Goal: Task Accomplishment & Management: Complete application form

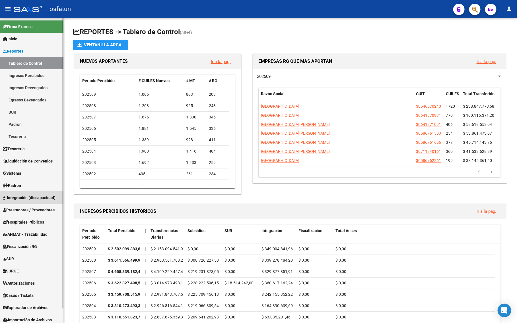
click at [20, 199] on span "Integración (discapacidad)" at bounding box center [29, 198] width 53 height 6
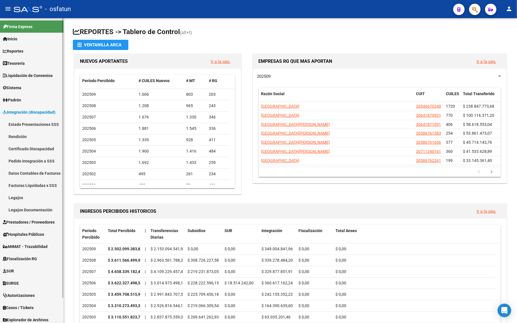
click at [25, 108] on link "Integración (discapacidad)" at bounding box center [31, 112] width 63 height 12
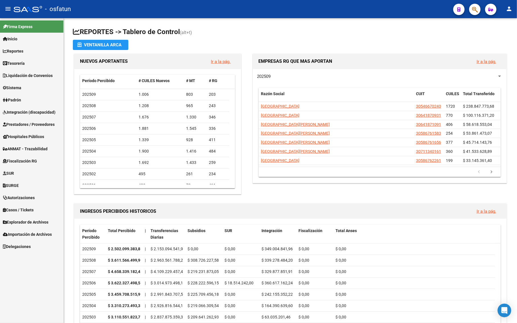
click at [20, 119] on link "Prestadores / Proveedores" at bounding box center [31, 124] width 63 height 12
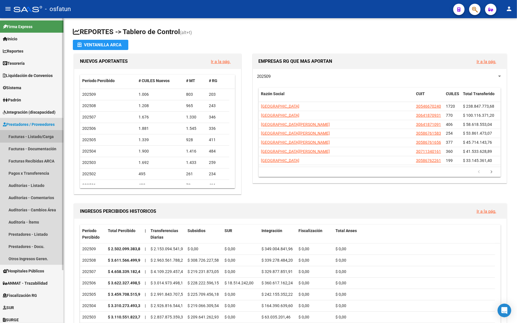
click at [21, 137] on link "Facturas - Listado/Carga" at bounding box center [31, 137] width 63 height 12
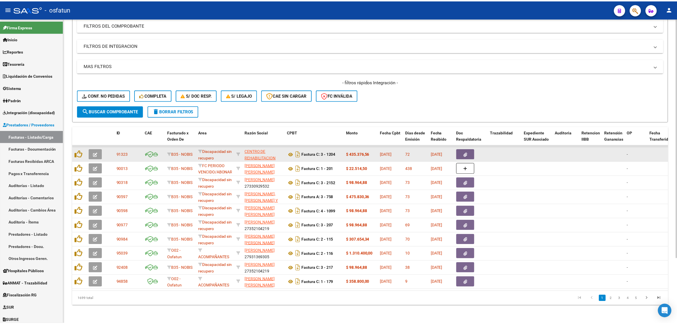
scroll to position [83, 0]
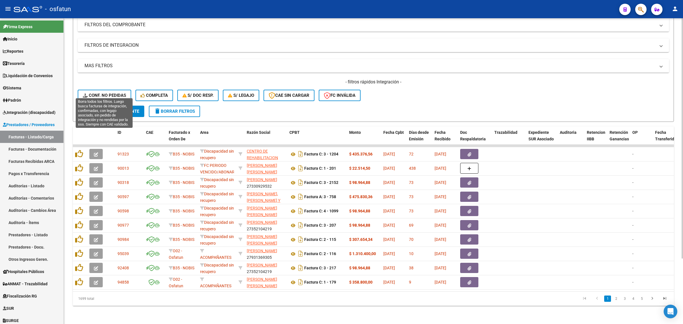
click at [98, 93] on span "Conf. no pedidas" at bounding box center [104, 95] width 43 height 5
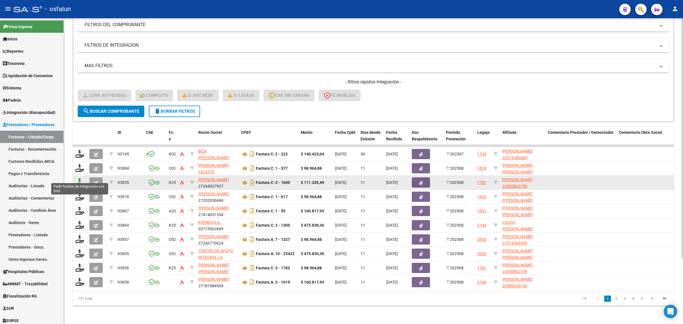
click at [77, 178] on icon at bounding box center [79, 182] width 9 height 8
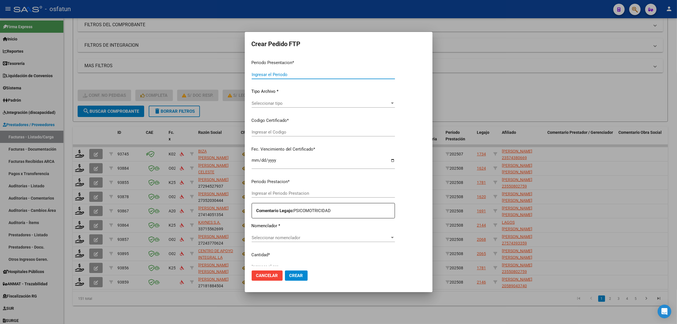
type input "202508"
type input "$ 111.335,49"
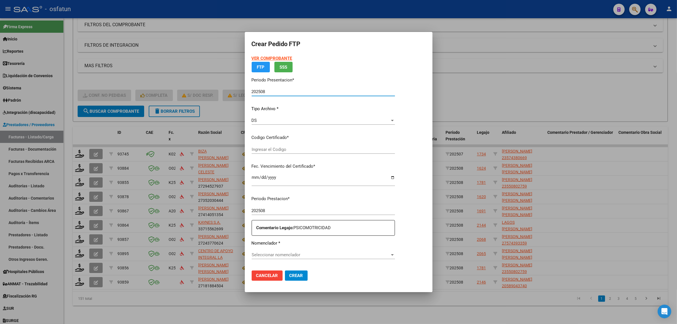
type input "ARG02000550802752025052020300520COR467"
type input "2030-05-20"
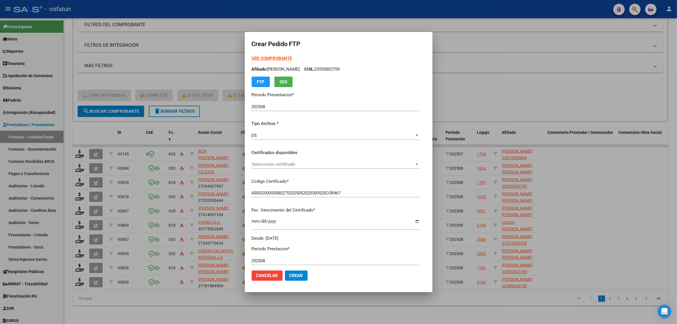
click at [275, 59] on strong "VER COMPROBANTE" at bounding box center [272, 58] width 41 height 5
drag, startPoint x: 461, startPoint y: 84, endPoint x: 455, endPoint y: 90, distance: 8.7
click at [459, 88] on div at bounding box center [338, 162] width 677 height 324
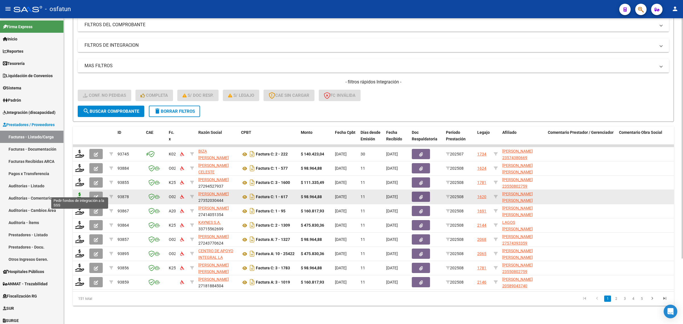
click at [78, 192] on icon at bounding box center [79, 196] width 9 height 8
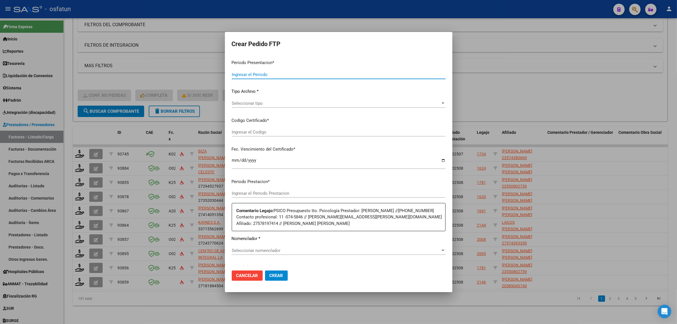
type input "202508"
type input "$ 98.964,88"
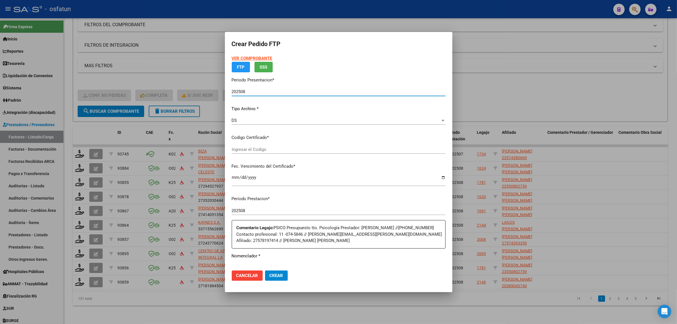
type input "ARG01000578197412023012520260125BS370"
type input "2026-01-25"
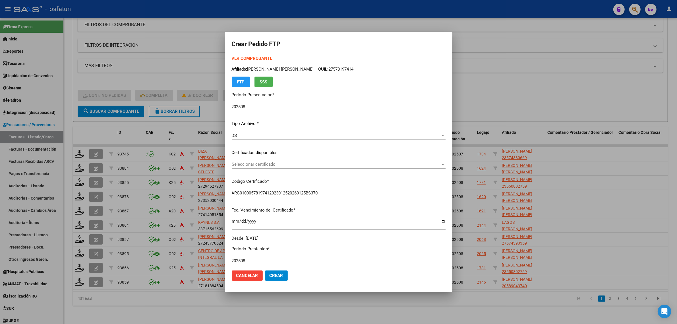
click at [268, 161] on div "Seleccionar certificado Seleccionar certificado" at bounding box center [339, 164] width 214 height 9
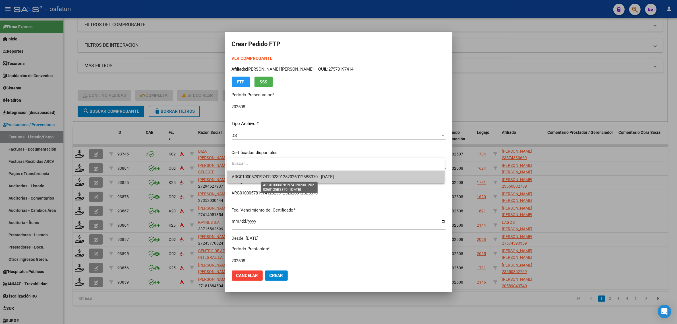
click at [271, 177] on span "ARG01000578197412023012520260125BS370 - 2026-01-25" at bounding box center [283, 176] width 102 height 5
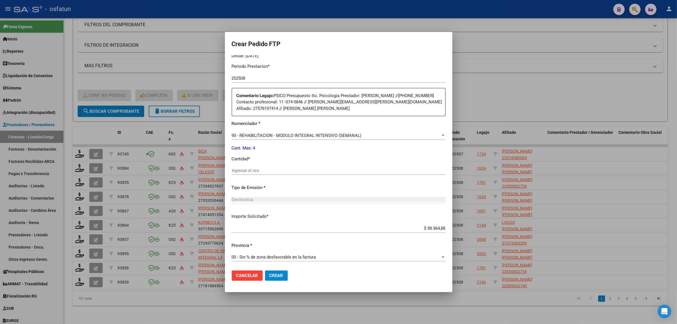
scroll to position [183, 0]
click at [274, 168] on input "Ingresar el nro" at bounding box center [339, 170] width 214 height 5
type input "4"
click at [286, 276] on button "Crear" at bounding box center [276, 275] width 23 height 10
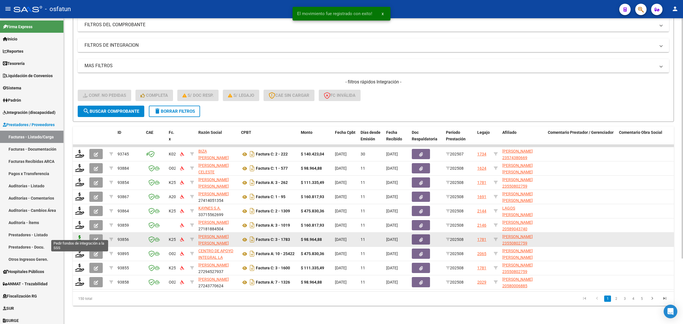
click at [81, 235] on icon at bounding box center [79, 239] width 9 height 8
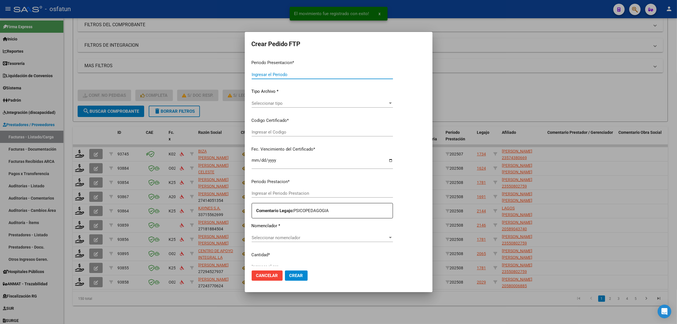
type input "202508"
type input "$ 98.964,88"
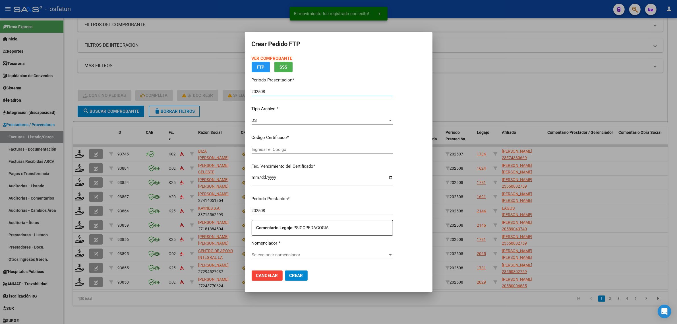
type input "ARG02000550802752025052020300520COR467"
type input "2030-05-20"
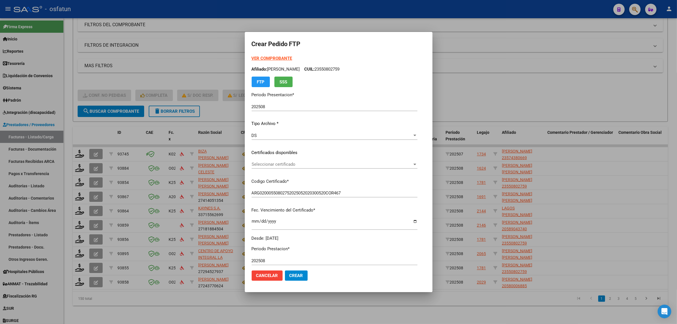
click at [266, 57] on strong "VER COMPROBANTE" at bounding box center [272, 58] width 41 height 5
click at [262, 160] on div "Seleccionar certificado Seleccionar certificado" at bounding box center [335, 164] width 166 height 9
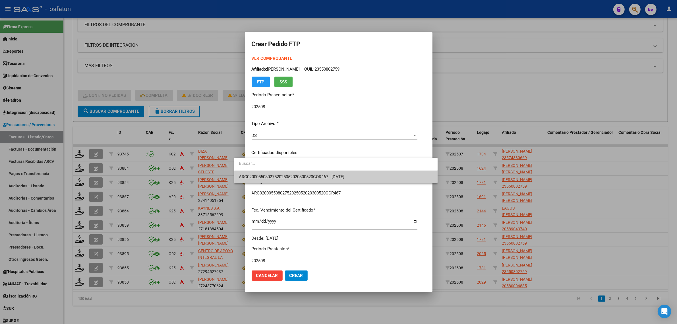
click at [262, 181] on span "ARG02000550802752025052020300520COR467 - 2030-05-20" at bounding box center [336, 176] width 194 height 13
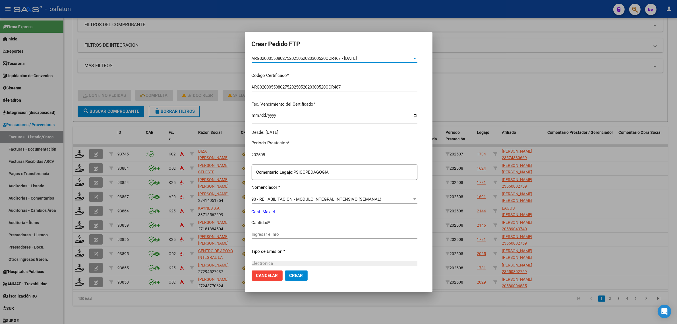
scroll to position [107, 0]
click at [258, 231] on input "Ingresar el nro" at bounding box center [335, 233] width 166 height 5
type input "4"
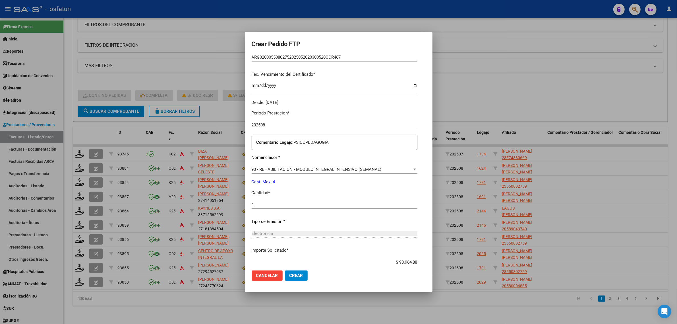
scroll to position [170, 0]
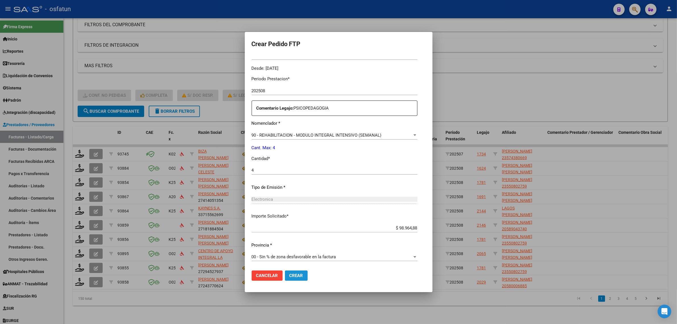
click at [290, 273] on span "Crear" at bounding box center [297, 275] width 14 height 5
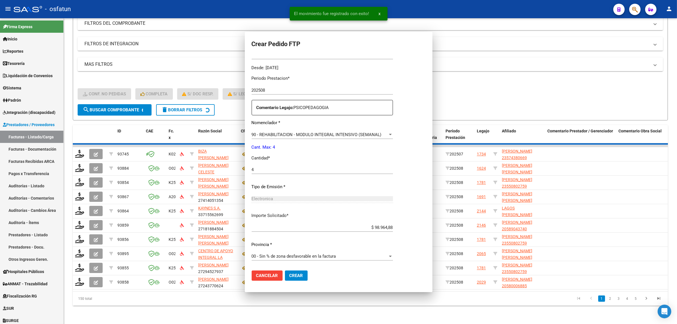
scroll to position [0, 0]
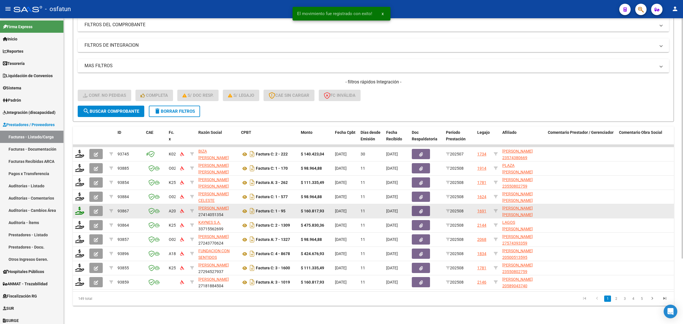
click at [81, 207] on icon at bounding box center [79, 211] width 9 height 8
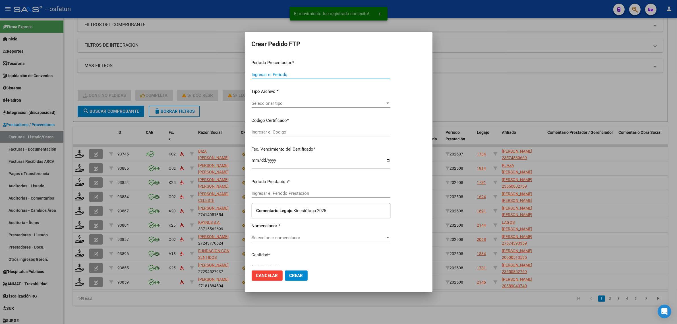
type input "202508"
type input "$ 160.817,93"
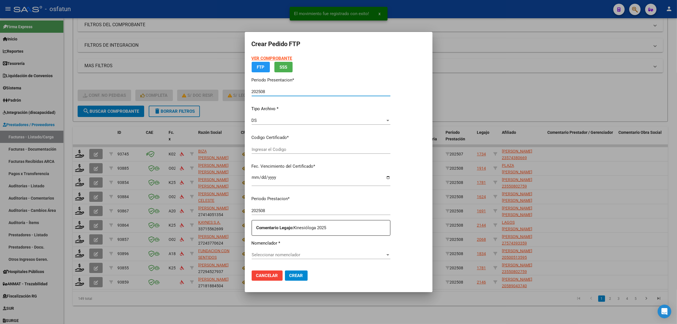
type input "ARG02000482528502022062420320624SFE168"
type input "2032-06-24"
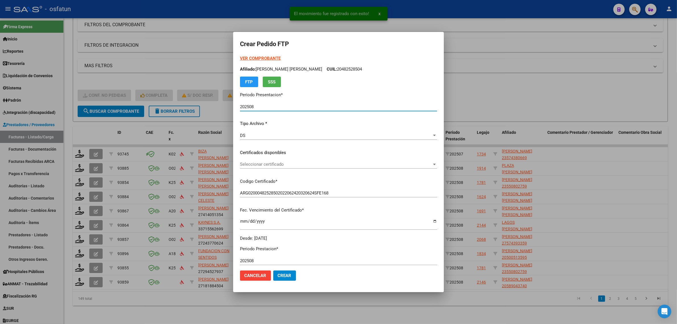
click at [266, 57] on strong "VER COMPROBANTE" at bounding box center [260, 58] width 41 height 5
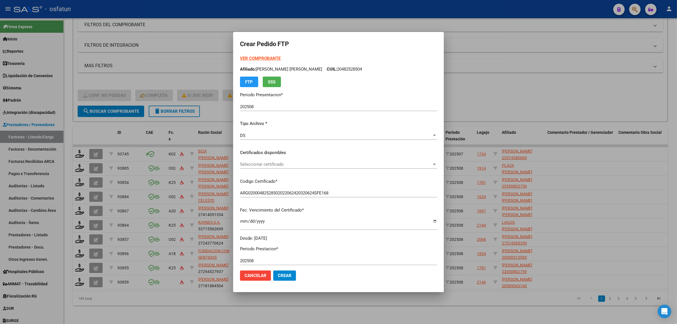
click at [264, 164] on span "Seleccionar certificado" at bounding box center [336, 164] width 192 height 5
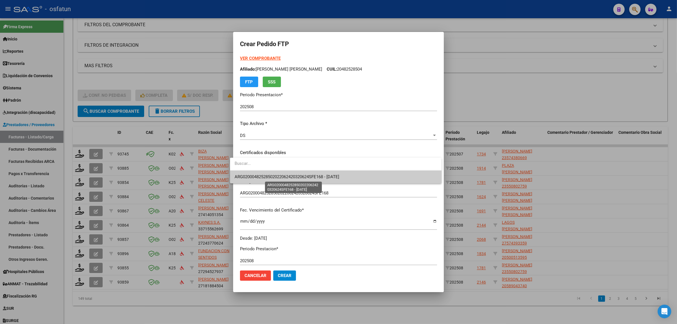
click at [266, 176] on span "ARG02000482528502022062420320624SFE168 - 2032-06-24" at bounding box center [287, 176] width 105 height 5
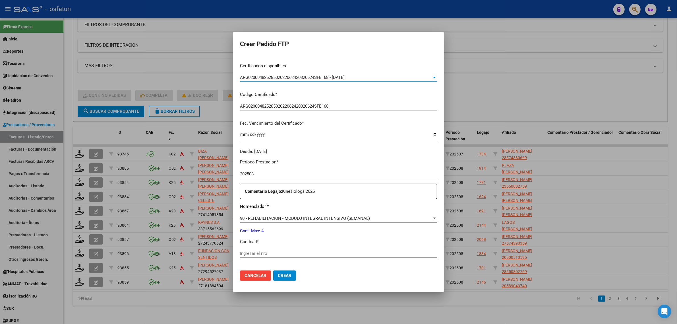
scroll to position [170, 0]
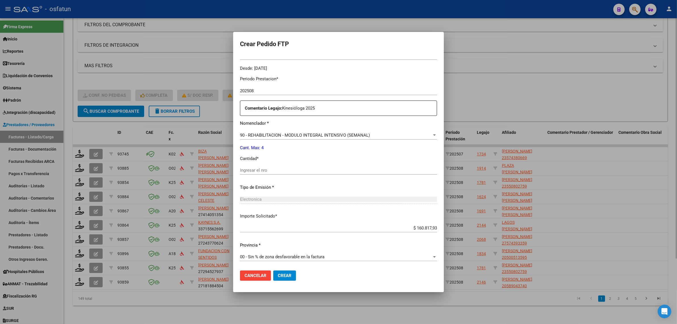
click at [507, 68] on div at bounding box center [338, 162] width 677 height 324
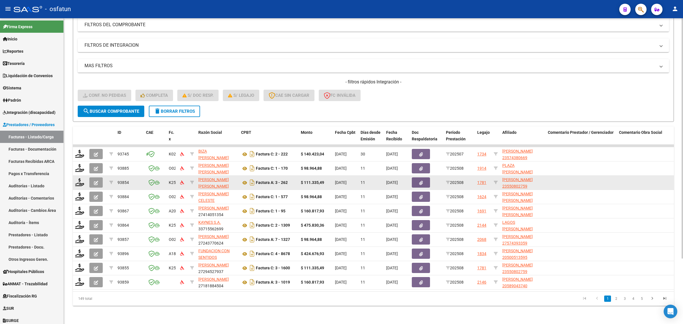
click at [78, 181] on datatable-body-cell at bounding box center [80, 183] width 14 height 14
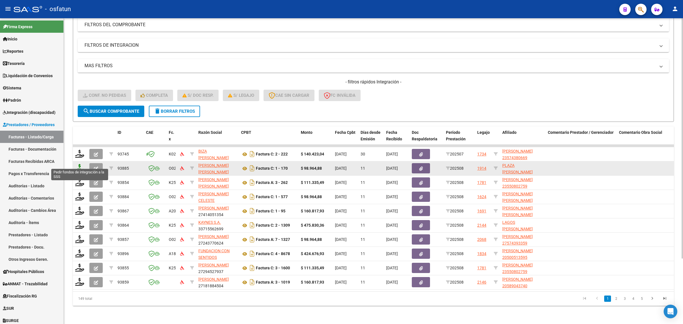
click at [80, 164] on icon at bounding box center [79, 168] width 9 height 8
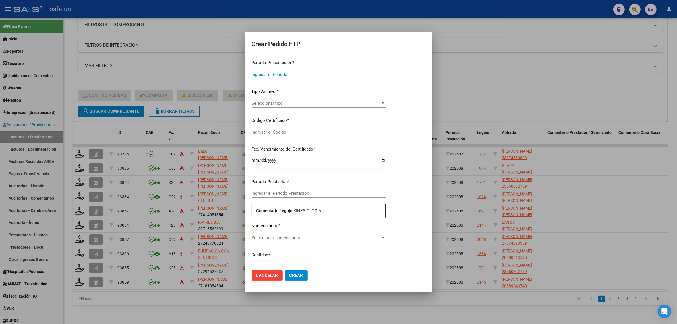
type input "202508"
type input "$ 98.964,88"
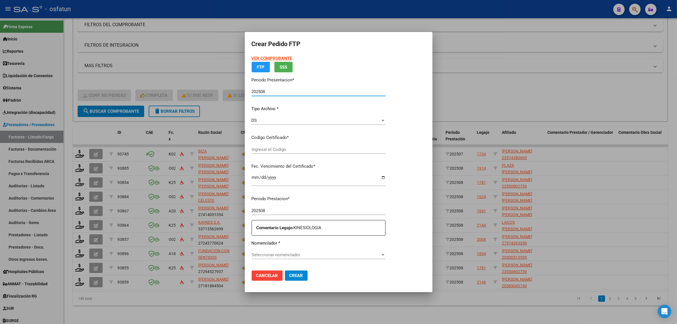
type input "ARG010005022102520220602203220602CAT242"
type input "2032-06-02"
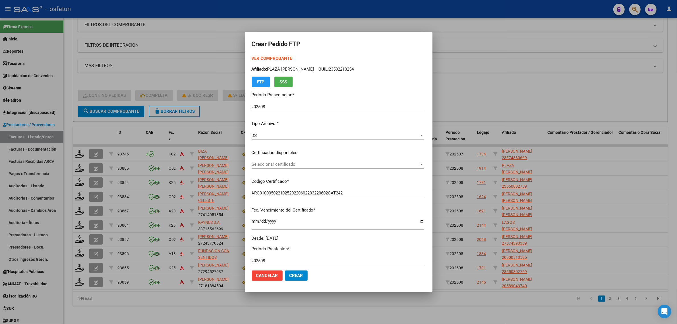
click at [259, 58] on strong "VER COMPROBANTE" at bounding box center [272, 58] width 41 height 5
click at [271, 162] on span "Seleccionar certificado" at bounding box center [336, 164] width 168 height 5
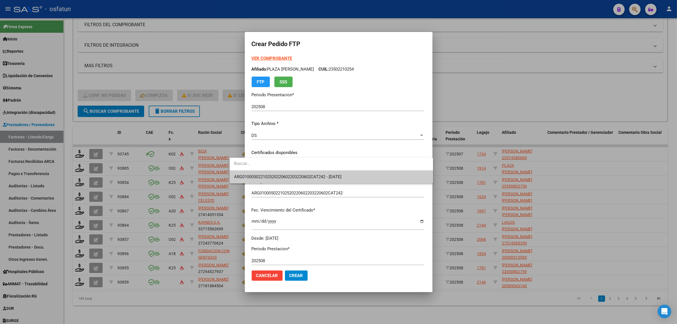
click at [270, 173] on span "ARG010005022102520220602203220602CAT242 - 2032-06-02" at bounding box center [331, 176] width 194 height 13
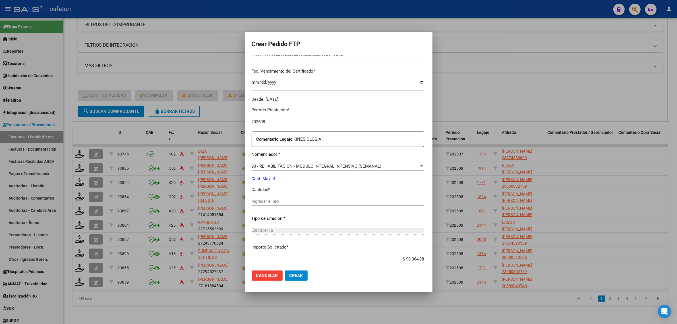
scroll to position [142, 0]
drag, startPoint x: 262, startPoint y: 184, endPoint x: 260, endPoint y: 197, distance: 12.8
click at [262, 187] on p "Cantidad *" at bounding box center [338, 186] width 173 height 7
click at [260, 197] on input "Ingresar el nro" at bounding box center [338, 197] width 173 height 5
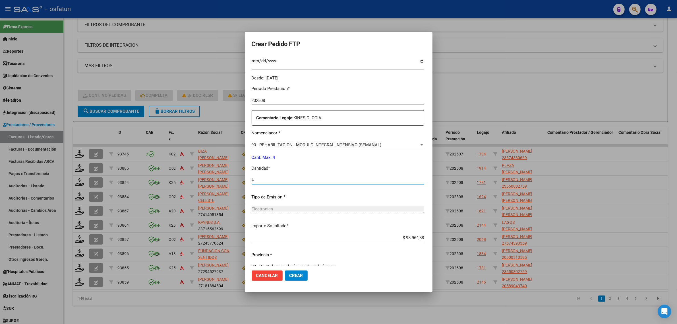
scroll to position [170, 0]
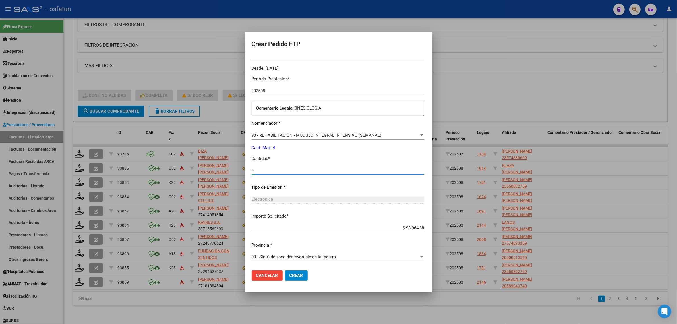
type input "4"
click at [290, 274] on span "Crear" at bounding box center [297, 275] width 14 height 5
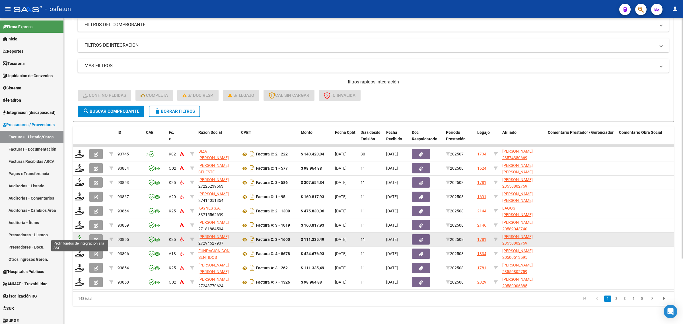
click at [82, 235] on icon at bounding box center [79, 239] width 9 height 8
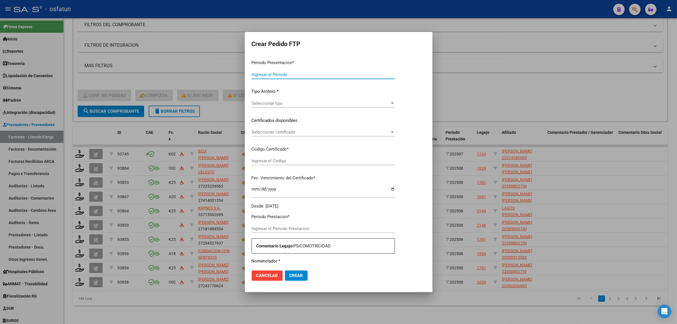
type input "202508"
type input "$ 111.335,49"
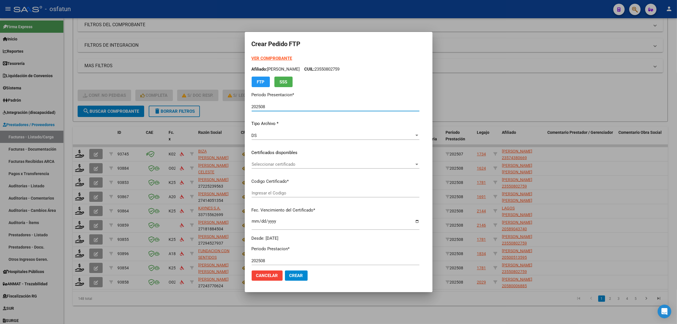
type input "ARG02000550802752025052020300520COR467"
type input "2030-05-20"
click at [255, 60] on strong "VER COMPROBANTE" at bounding box center [272, 58] width 41 height 5
drag, startPoint x: 277, startPoint y: 158, endPoint x: 274, endPoint y: 164, distance: 7.1
click at [277, 158] on div "VER COMPROBANTE ARCA Padrón Afiliado: VOGLER SANTINO NAHUEL CUIL: 23550802759 F…" at bounding box center [336, 148] width 168 height 186
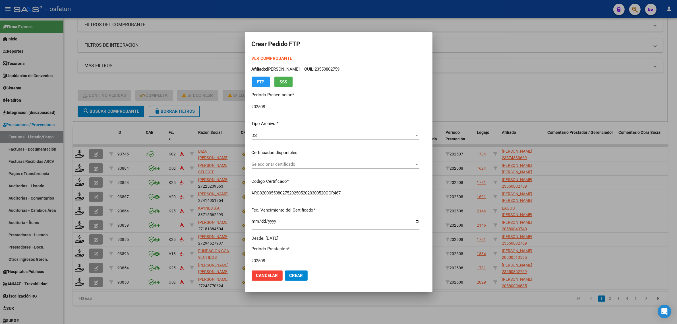
click at [274, 166] on span "Seleccionar certificado" at bounding box center [333, 164] width 163 height 5
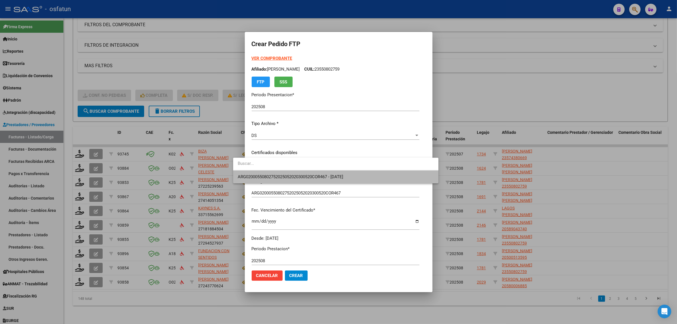
click at [272, 173] on span "ARG02000550802752025052020300520COR467 - 2030-05-20" at bounding box center [336, 176] width 196 height 13
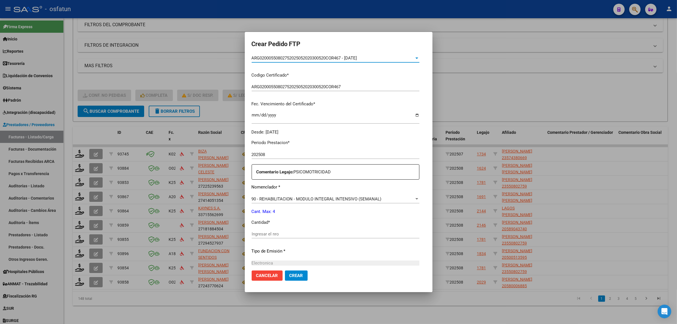
scroll to position [107, 0]
click at [264, 235] on input "Ingresar el nro" at bounding box center [336, 233] width 168 height 5
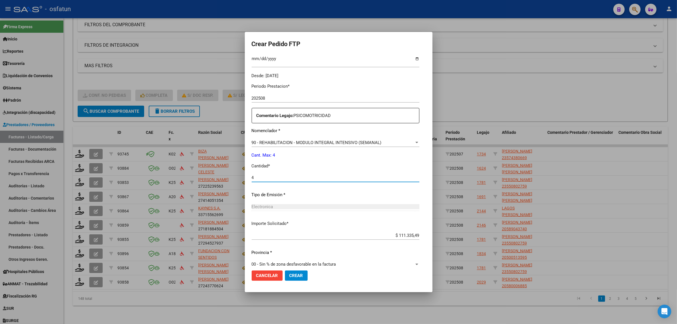
scroll to position [170, 0]
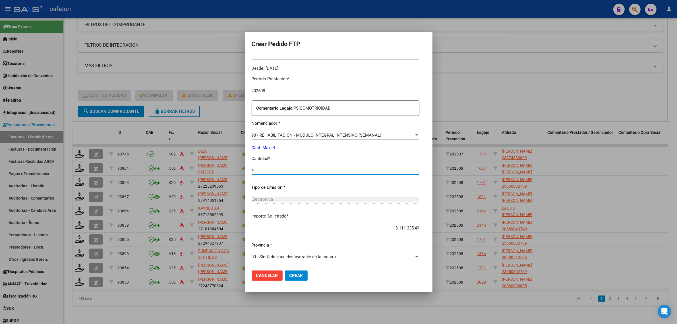
type input "4"
click at [290, 273] on span "Crear" at bounding box center [297, 275] width 14 height 5
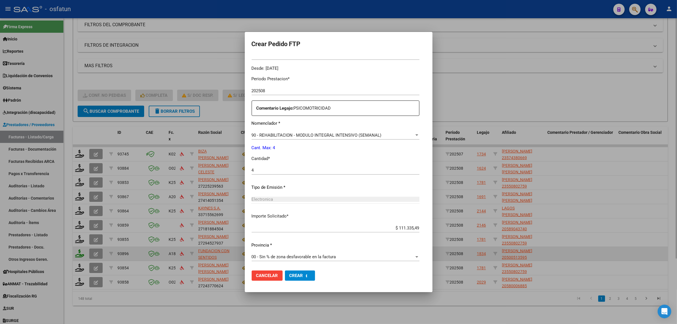
scroll to position [0, 0]
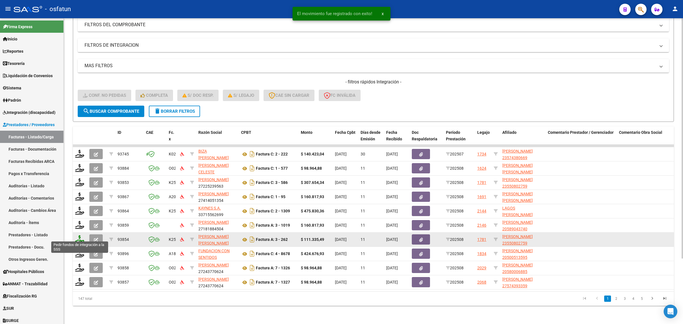
click at [77, 235] on icon at bounding box center [79, 239] width 9 height 8
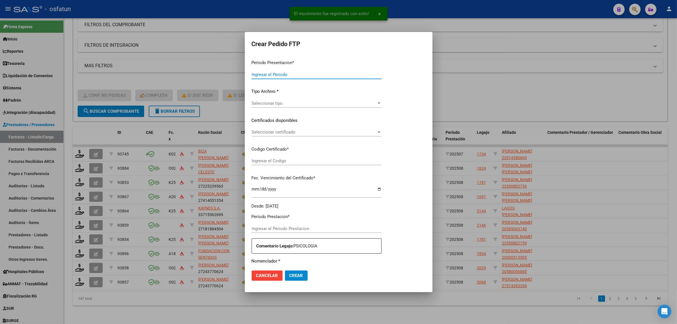
type input "202508"
type input "$ 111.335,49"
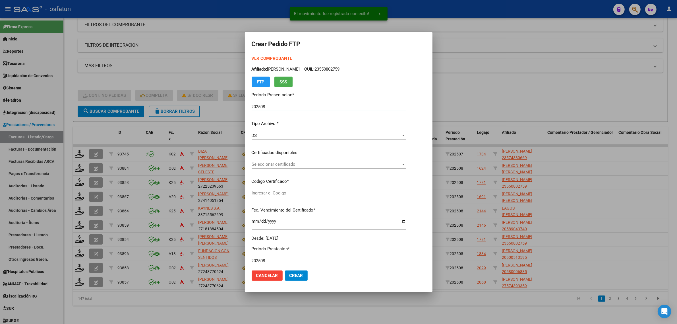
type input "ARG02000550802752025052020300520COR467"
type input "2030-05-20"
click at [263, 55] on div "VER COMPROBANTE ARCA Padrón Afiliado: VOGLER SANTINO NAHUEL CUIL: 23550802759 F…" at bounding box center [329, 71] width 154 height 32
click at [261, 59] on strong "VER COMPROBANTE" at bounding box center [272, 58] width 41 height 5
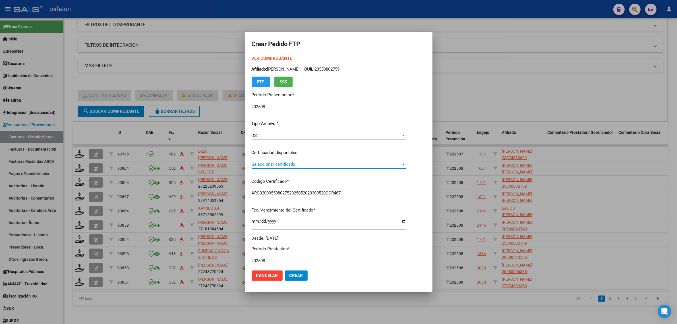
click at [301, 163] on span "Seleccionar certificado" at bounding box center [326, 164] width 149 height 5
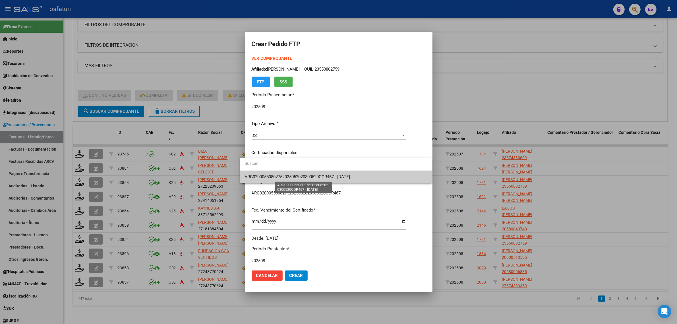
click at [299, 176] on span "ARG02000550802752025052020300520COR467 - 2030-05-20" at bounding box center [298, 176] width 106 height 5
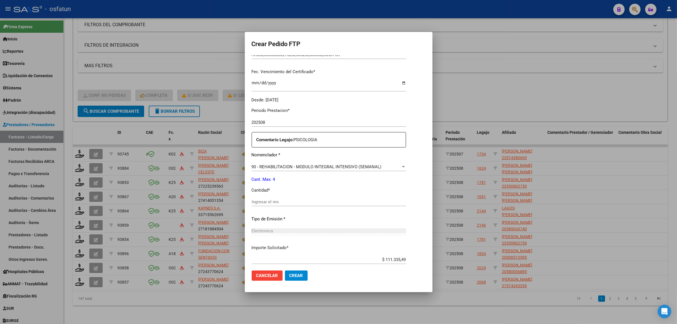
scroll to position [142, 0]
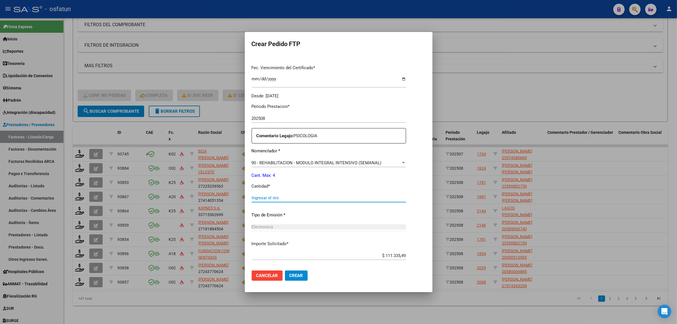
drag, startPoint x: 272, startPoint y: 199, endPoint x: 272, endPoint y: 208, distance: 8.5
click at [271, 199] on input "Ingresar el nro" at bounding box center [329, 197] width 154 height 5
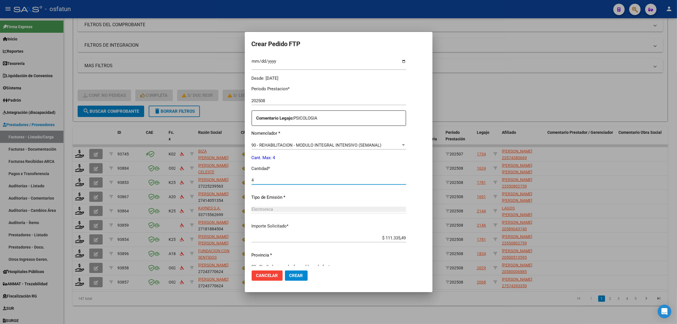
scroll to position [170, 0]
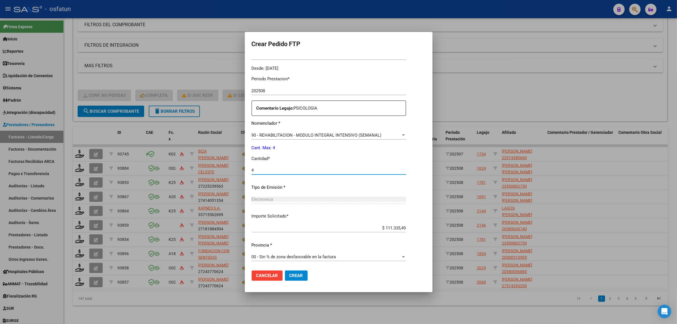
type input "4"
click at [290, 277] on span "Crear" at bounding box center [297, 275] width 14 height 5
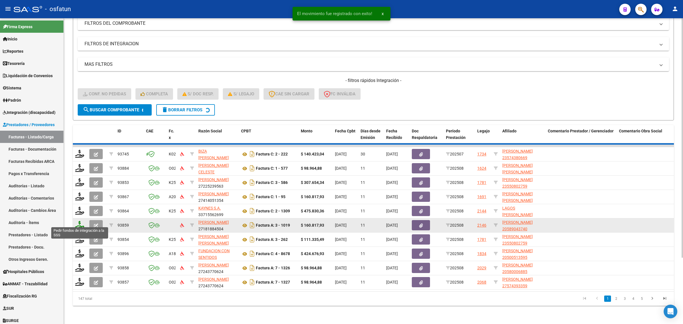
click at [81, 221] on icon at bounding box center [79, 225] width 9 height 8
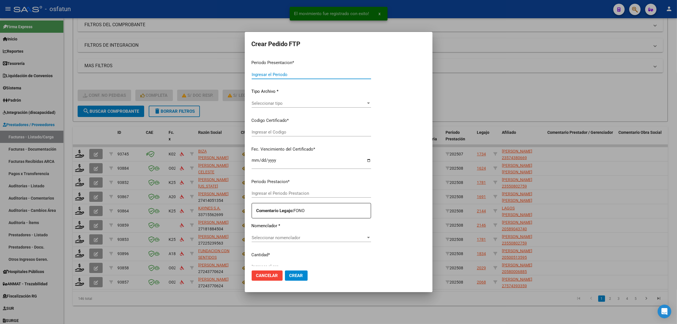
type input "202508"
type input "$ 160.817,93"
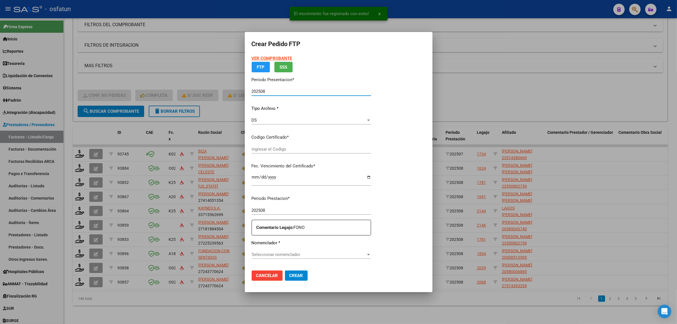
type input "020005890437420250521-20300521-BUE-314"
type input "2030-05-05"
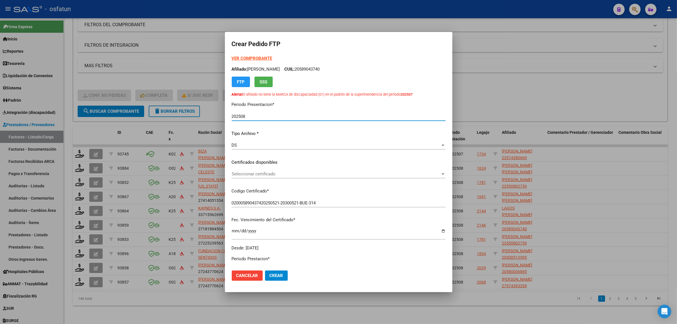
click at [236, 175] on span "Seleccionar certificado" at bounding box center [336, 173] width 209 height 5
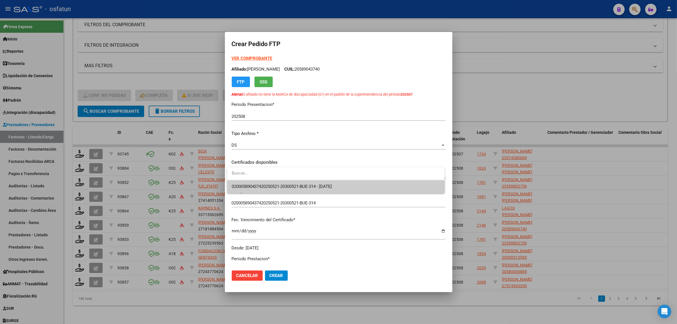
click at [232, 189] on span "020005890437420250521-20300521-BUE-314 - 2030-05-05" at bounding box center [336, 186] width 209 height 13
click at [232, 189] on p "Codigo Certificado *" at bounding box center [339, 191] width 214 height 7
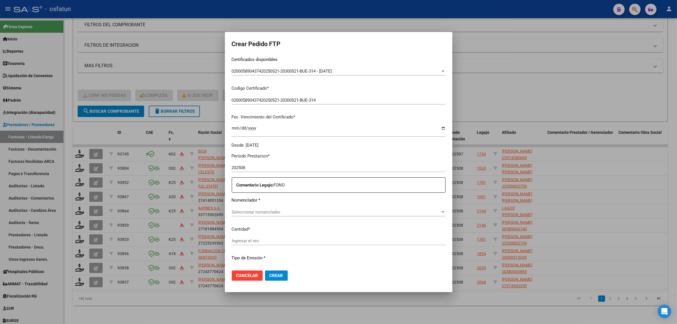
scroll to position [107, 0]
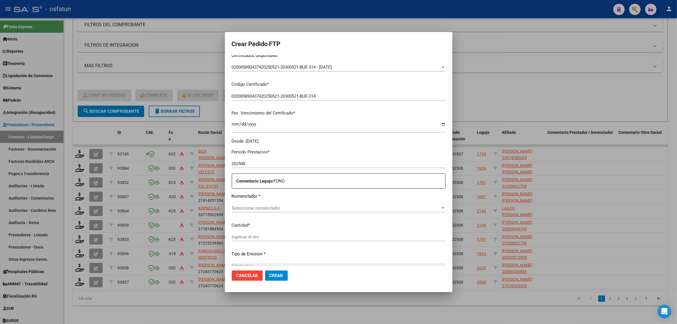
click at [256, 205] on span "Seleccionar nomenclador" at bounding box center [336, 207] width 209 height 5
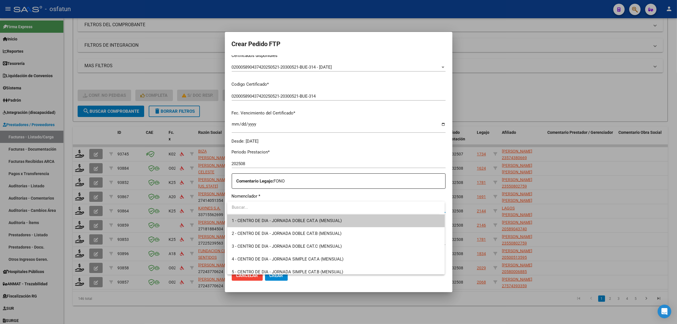
click at [251, 222] on span "1 - CENTRO DE DIA - JORNADA DOBLE CAT.A (MENSUAL)" at bounding box center [287, 220] width 110 height 5
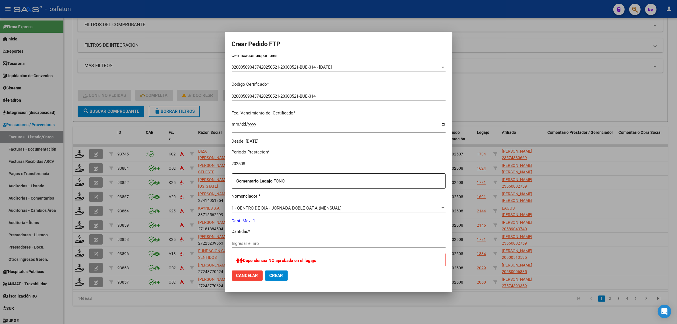
click at [492, 68] on div at bounding box center [338, 162] width 677 height 324
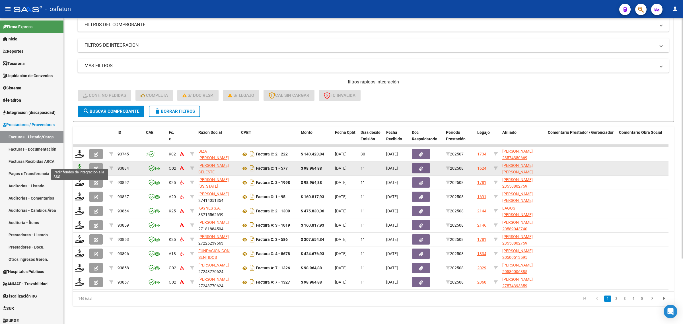
click at [79, 164] on icon at bounding box center [79, 168] width 9 height 8
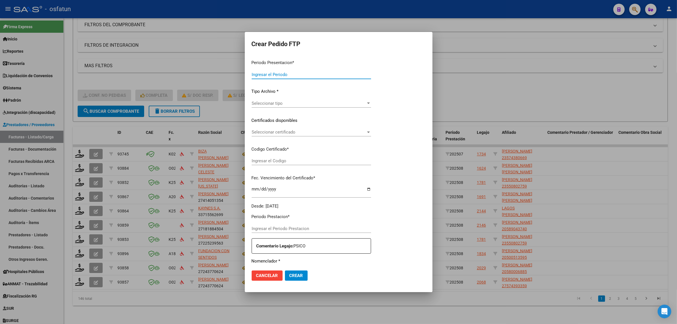
type input "202508"
type input "$ 98.964,88"
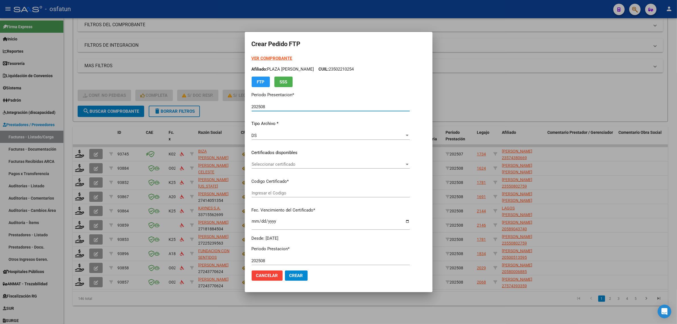
type input "ARG02000493086892021101220261012BS315"
type input "2026-10-12"
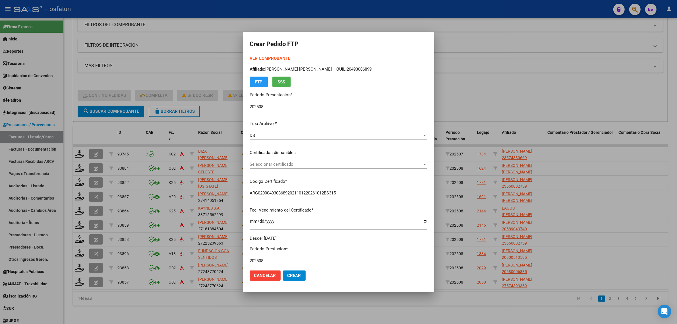
click at [261, 57] on strong "VER COMPROBANTE" at bounding box center [270, 58] width 41 height 5
click at [161, 75] on div at bounding box center [338, 162] width 677 height 324
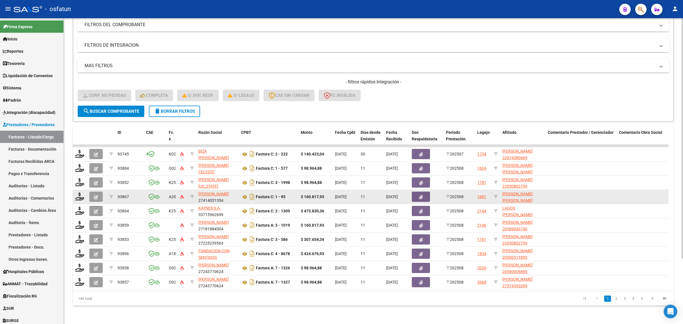
click at [77, 195] on div at bounding box center [80, 196] width 10 height 9
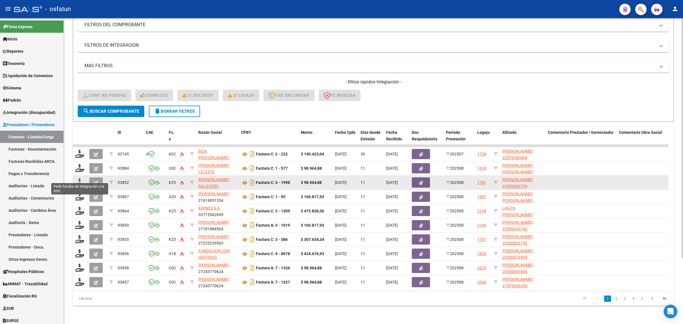
click at [77, 178] on icon at bounding box center [79, 182] width 9 height 8
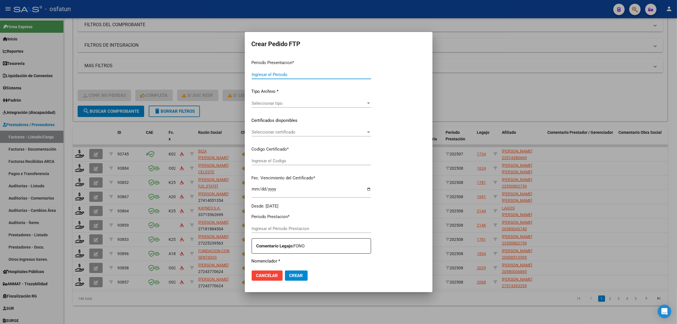
type input "202508"
type input "$ 98.964,88"
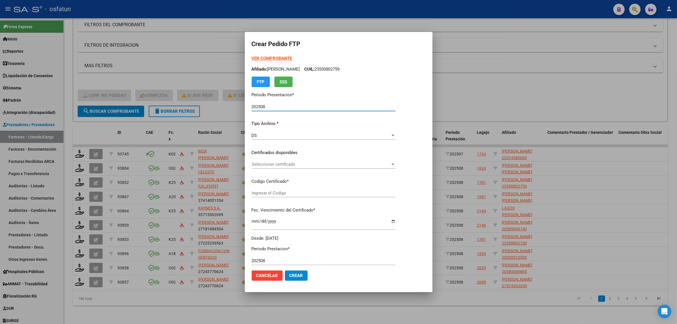
type input "ARG02000550802752025052020300520COR467"
type input "2030-05-20"
click at [222, 69] on div at bounding box center [338, 162] width 677 height 324
click at [223, 69] on div "MAS FILTROS Todos Con Doc. Respaldatoria Todos Con Trazabilidad Todos Asociado …" at bounding box center [371, 82] width 586 height 47
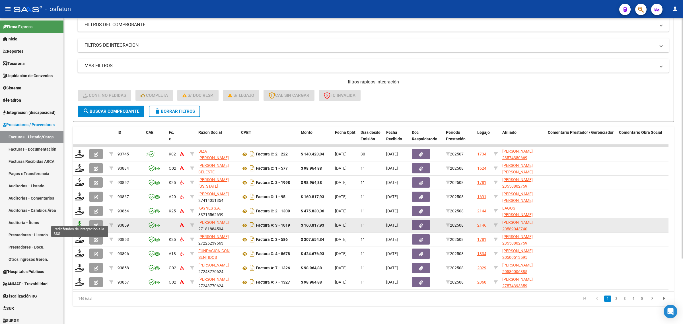
click at [84, 221] on icon at bounding box center [79, 225] width 9 height 8
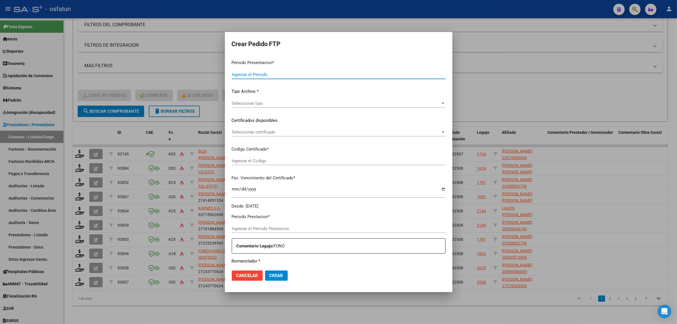
type input "202508"
type input "$ 160.817,93"
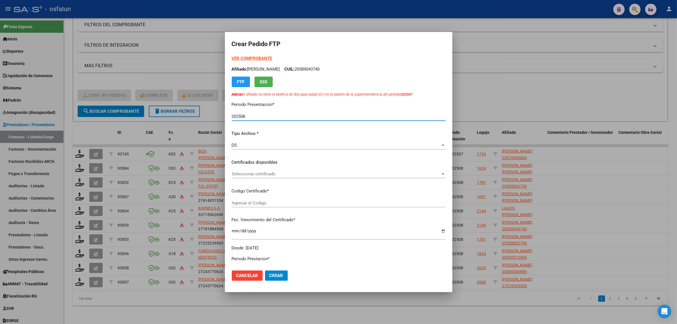
type input "020005890437420250521-20300521-BUE-314"
type input "2030-05-05"
click at [252, 56] on strong "VER COMPROBANTE" at bounding box center [252, 58] width 41 height 5
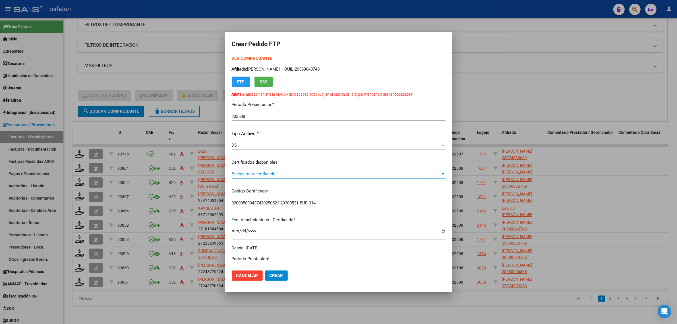
click at [252, 172] on span "Seleccionar certificado" at bounding box center [336, 173] width 209 height 5
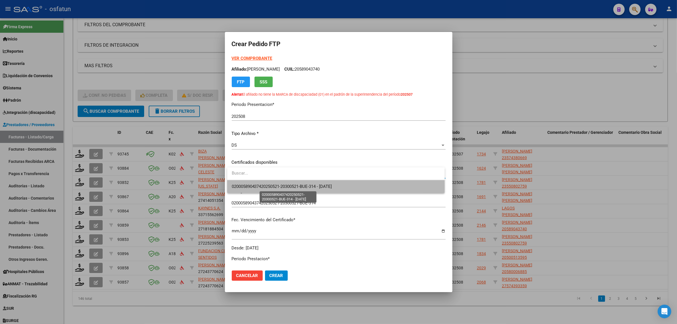
click at [253, 187] on span "020005890437420250521-20300521-BUE-314 - 2030-05-05" at bounding box center [282, 186] width 100 height 5
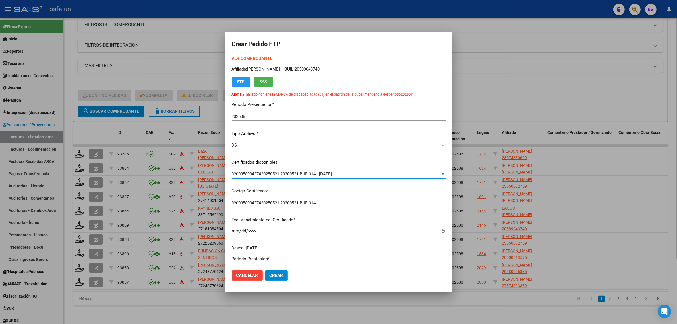
click at [517, 67] on div at bounding box center [338, 162] width 677 height 324
click at [517, 67] on mat-expansion-panel-header "MAS FILTROS" at bounding box center [371, 66] width 586 height 14
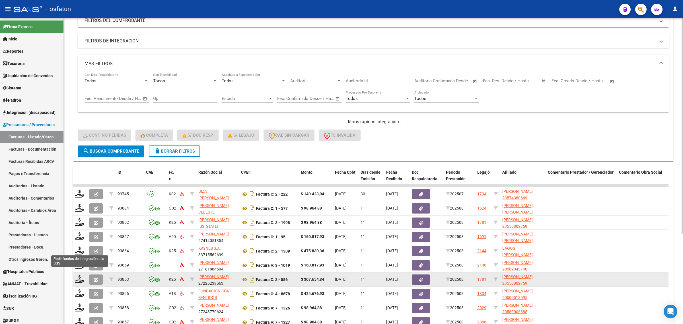
click at [79, 252] on icon at bounding box center [79, 250] width 9 height 8
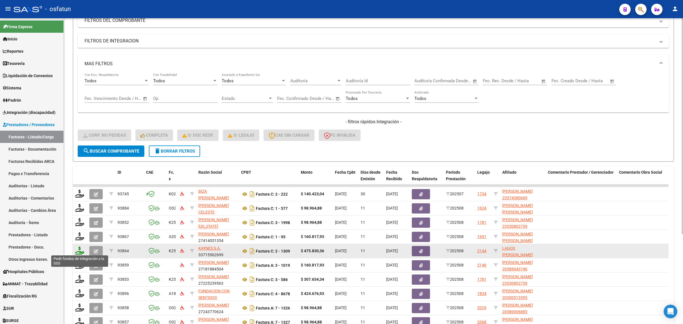
click at [80, 250] on icon at bounding box center [79, 250] width 9 height 8
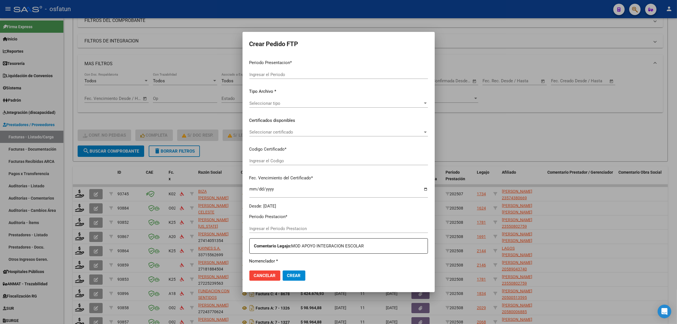
type input "202508"
type input "$ 475.830,36"
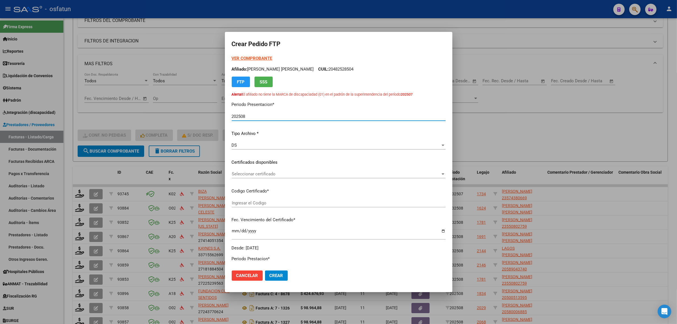
type input "ARG02000521530192024102220291022COR467"
type input "2029-10-22"
click at [248, 58] on strong "VER COMPROBANTE" at bounding box center [252, 58] width 41 height 5
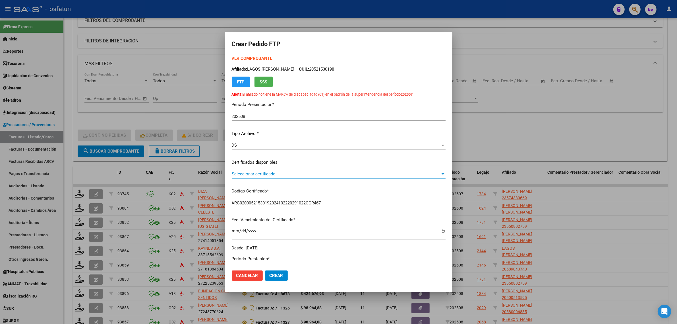
click at [260, 171] on span "Seleccionar certificado" at bounding box center [336, 173] width 209 height 5
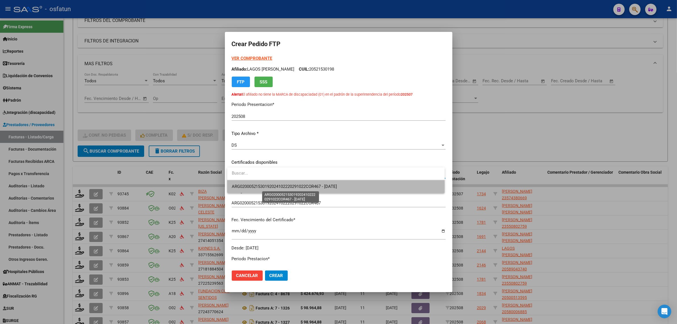
click at [261, 187] on span "ARG02000521530192024102220291022COR467 - 2029-10-22" at bounding box center [285, 186] width 106 height 5
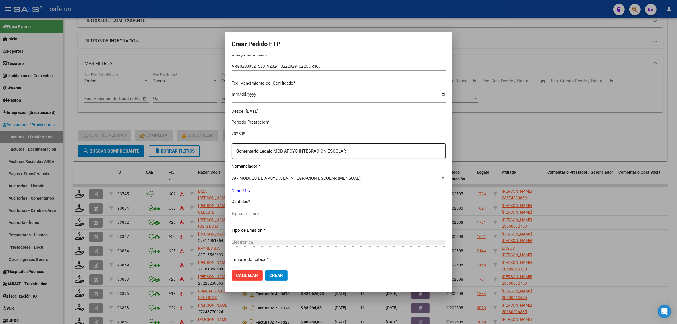
scroll to position [178, 0]
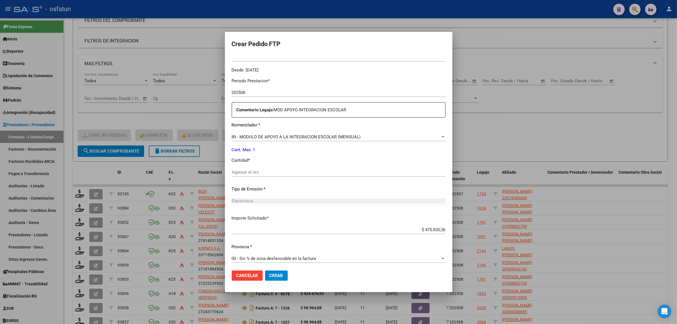
click at [252, 171] on input "Ingresar el nro" at bounding box center [339, 172] width 214 height 5
type input "1"
click at [275, 276] on span "Crear" at bounding box center [277, 275] width 14 height 5
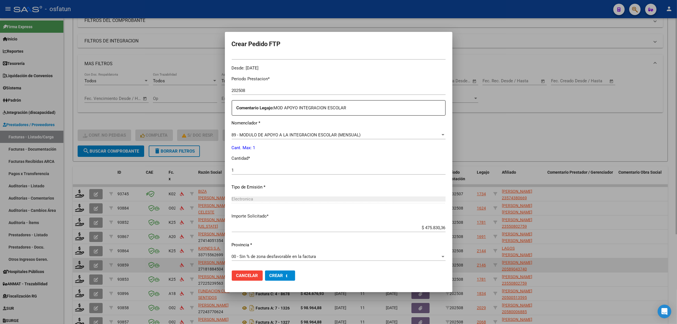
scroll to position [0, 0]
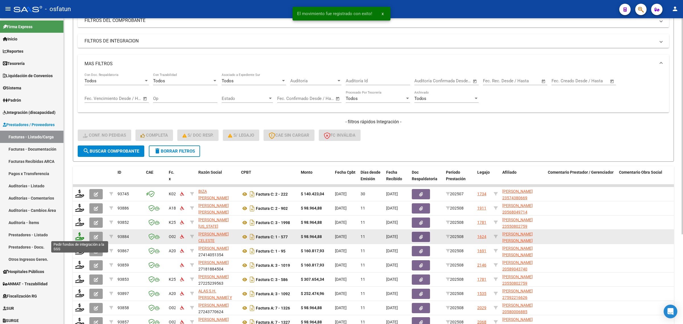
click at [79, 237] on icon at bounding box center [79, 236] width 9 height 8
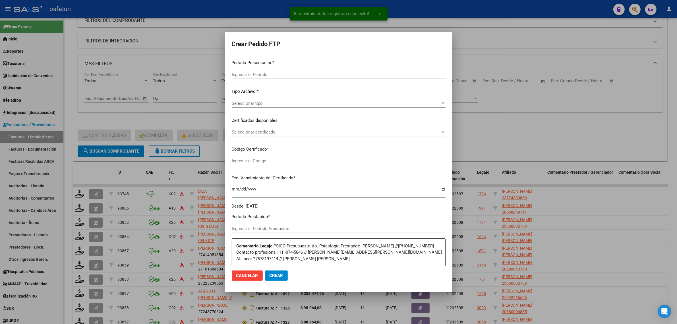
type input "202508"
type input "$ 98.964,88"
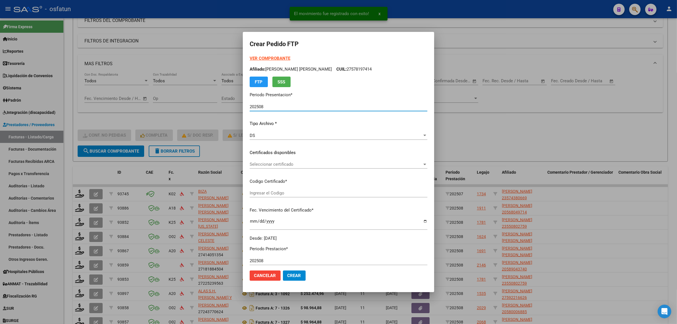
type input "ARG02000493086892021101220261012BS315"
type input "2026-10-12"
click at [255, 59] on strong "VER COMPROBANTE" at bounding box center [270, 58] width 41 height 5
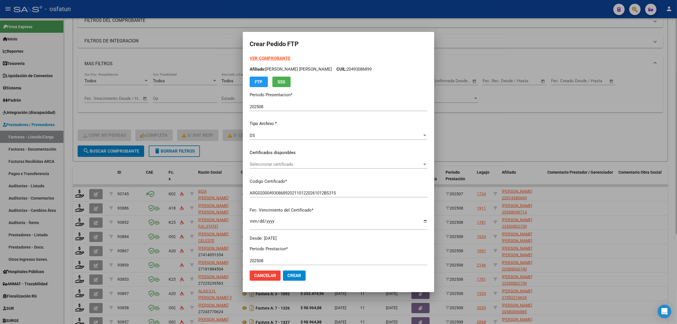
click at [517, 130] on div at bounding box center [338, 162] width 677 height 324
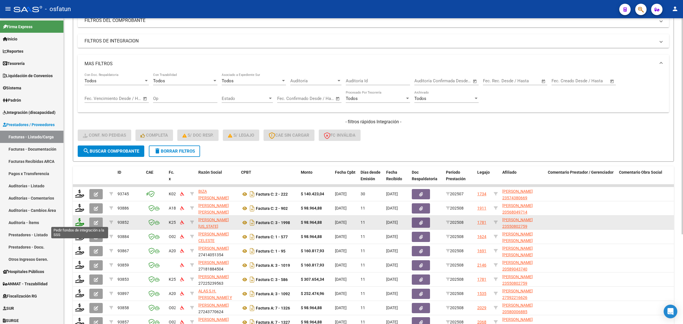
click at [77, 223] on icon at bounding box center [79, 222] width 9 height 8
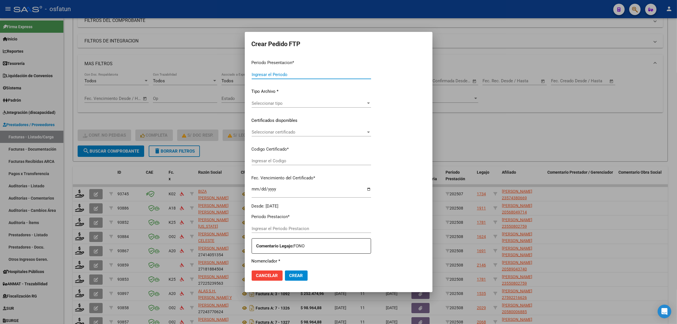
type input "202508"
type input "$ 98.964,88"
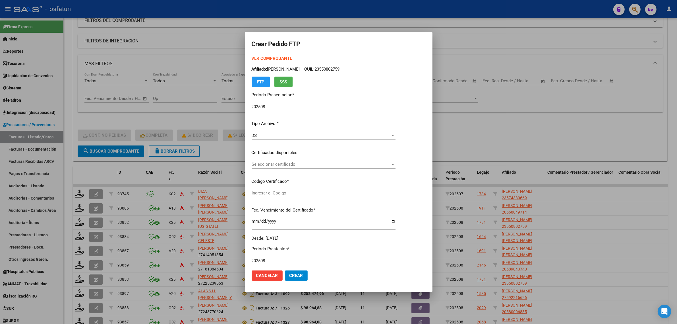
type input "ARG02000550802752025052020300520COR467"
type input "2030-05-20"
click at [263, 60] on strong "VER COMPROBANTE" at bounding box center [272, 58] width 41 height 5
click at [276, 162] on span "Seleccionar certificado" at bounding box center [321, 164] width 139 height 5
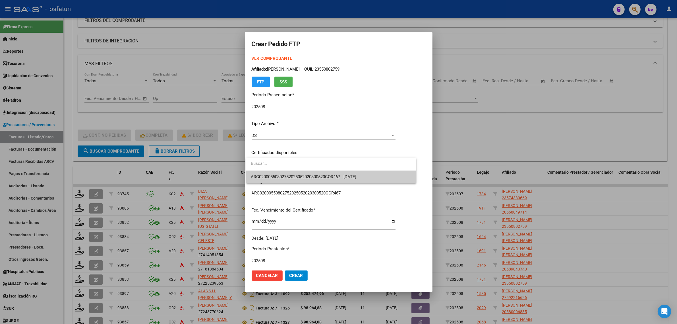
click at [275, 174] on span "ARG02000550802752025052020300520COR467 - 2030-05-20" at bounding box center [331, 176] width 161 height 13
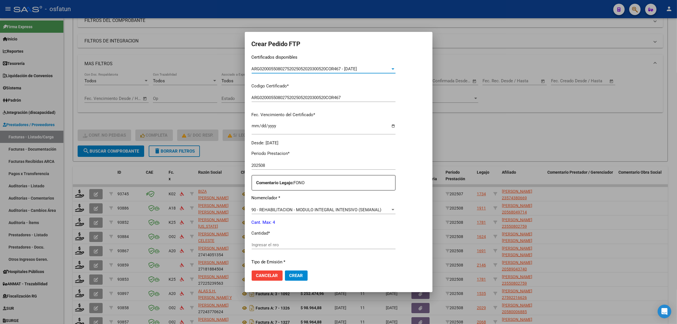
scroll to position [107, 0]
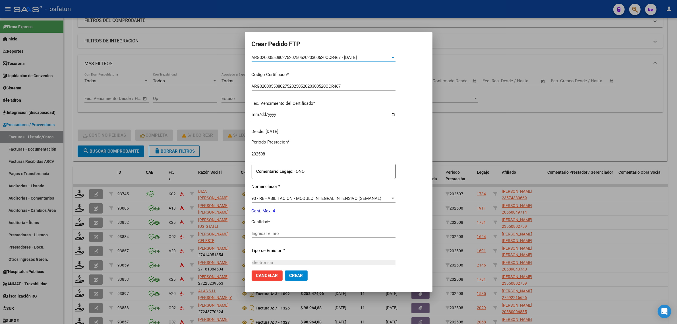
click at [264, 228] on div "Periodo Prestacion * 202508 Ingresar el Periodo Prestacion Comentario Legajo: F…" at bounding box center [324, 232] width 144 height 195
click at [263, 235] on input "Ingresar el nro" at bounding box center [324, 233] width 144 height 5
type input "4"
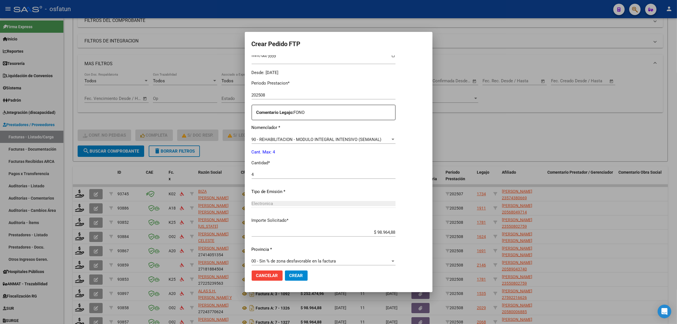
scroll to position [170, 0]
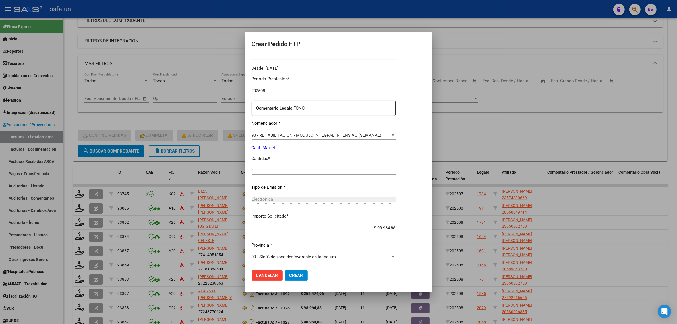
click at [293, 275] on span "Crear" at bounding box center [297, 275] width 14 height 5
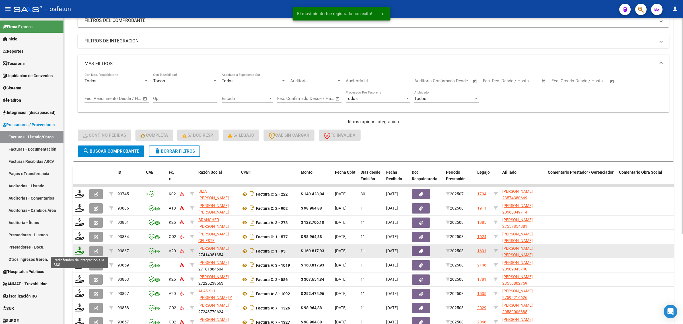
click at [78, 251] on icon at bounding box center [79, 250] width 9 height 8
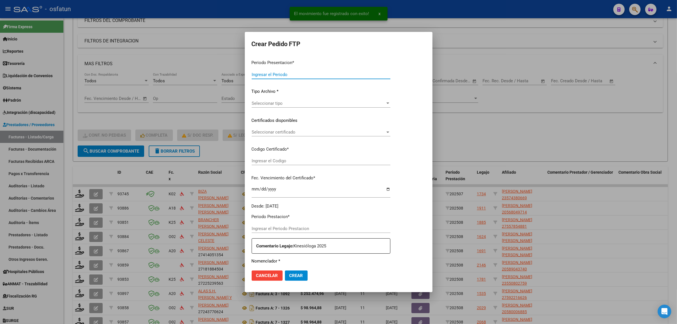
type input "202508"
type input "$ 160.817,93"
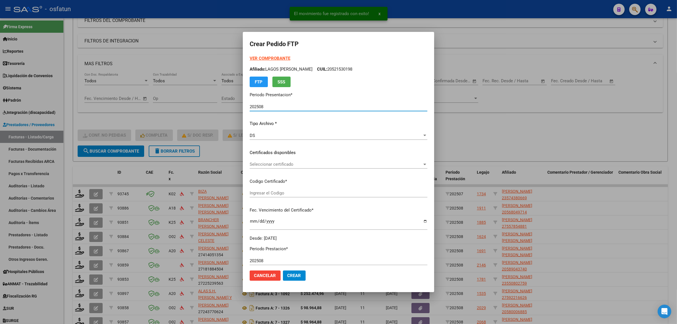
type input "ARG02000482528502022062420320624SFE168"
type input "2032-06-24"
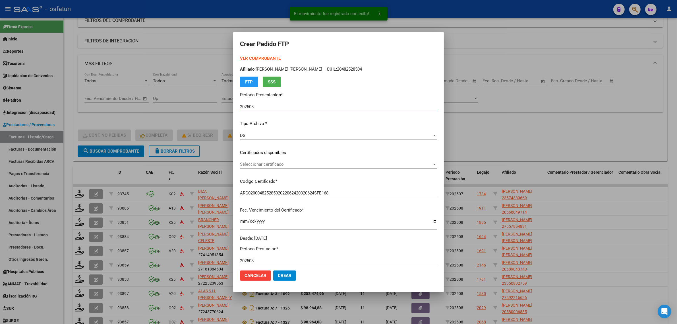
click at [256, 57] on strong "VER COMPROBANTE" at bounding box center [260, 58] width 41 height 5
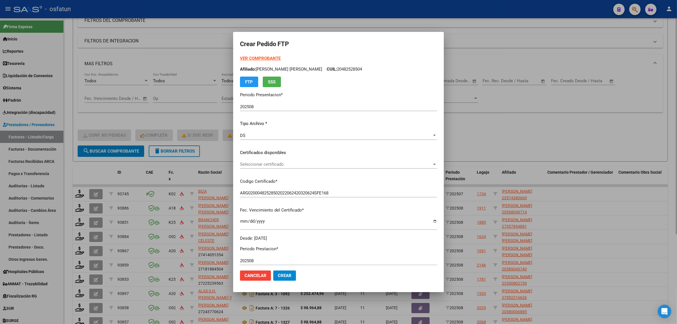
click at [152, 53] on div at bounding box center [338, 162] width 677 height 324
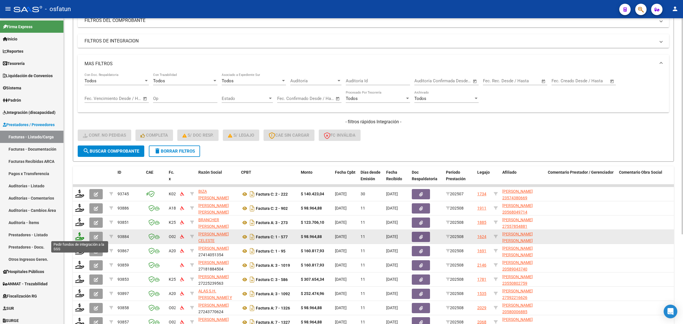
click at [76, 232] on icon at bounding box center [79, 236] width 9 height 8
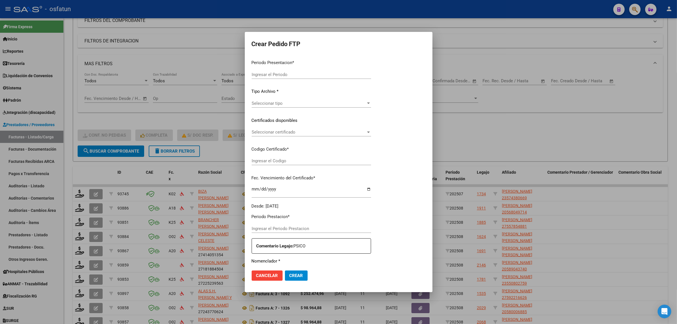
type input "202508"
type input "$ 98.964,88"
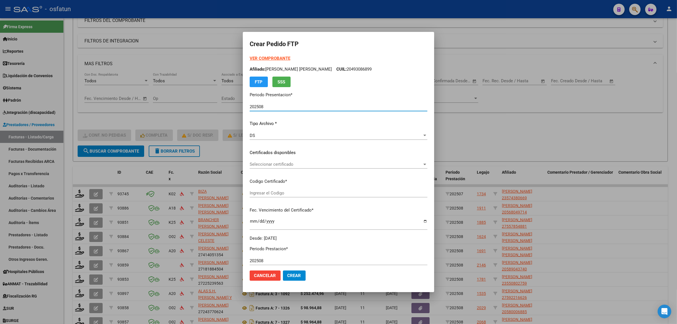
type input "ARG02000493086892021101220261012BS315"
type input "2026-10-12"
click at [261, 56] on strong "VER COMPROBANTE" at bounding box center [270, 58] width 41 height 5
click at [270, 163] on span "Seleccionar certificado" at bounding box center [336, 164] width 173 height 5
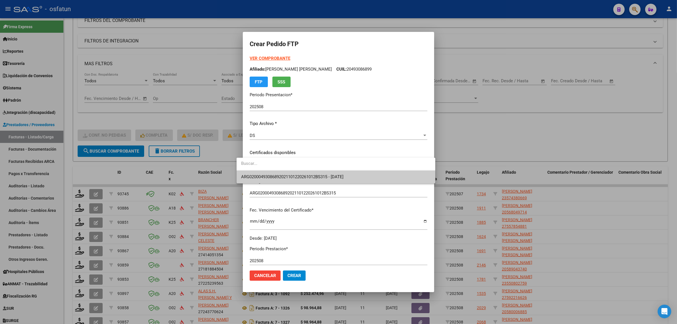
click at [278, 175] on span "ARG02000493086892021101220261012BS315 - 2026-10-12" at bounding box center [292, 176] width 102 height 5
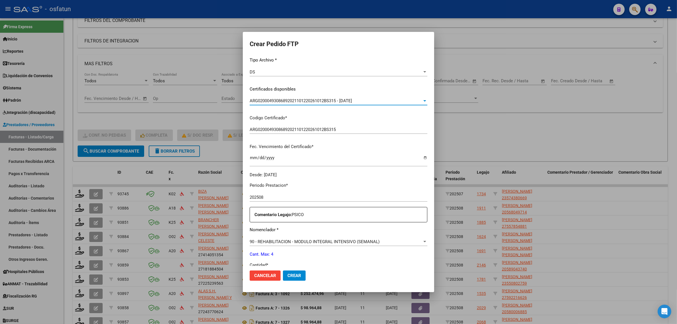
scroll to position [107, 0]
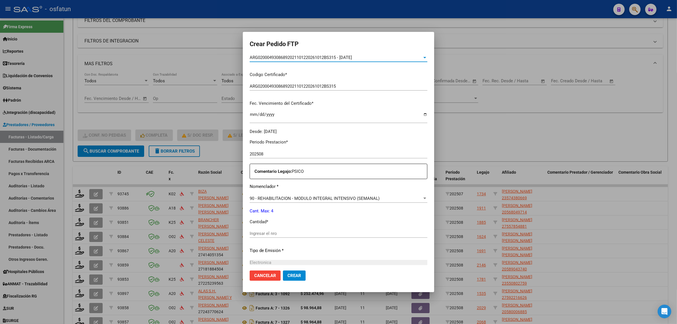
click at [261, 229] on div "Ingresar el nro" at bounding box center [339, 233] width 178 height 9
click at [262, 233] on input "Ingresar el nro" at bounding box center [339, 233] width 178 height 5
type input "4"
click at [504, 127] on div at bounding box center [338, 162] width 677 height 324
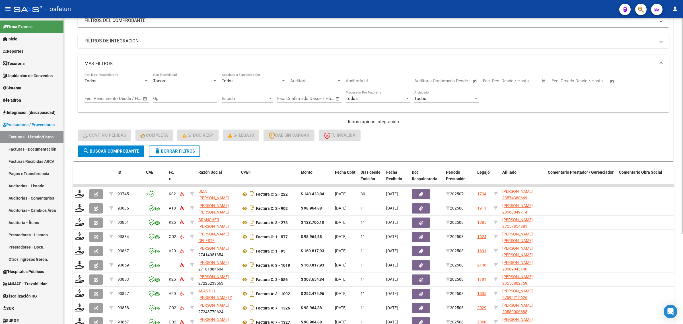
click at [70, 222] on div "Video tutorial PRESTADORES -> Listado de CPBTs Emitidos por Prestadores / Prove…" at bounding box center [373, 149] width 619 height 428
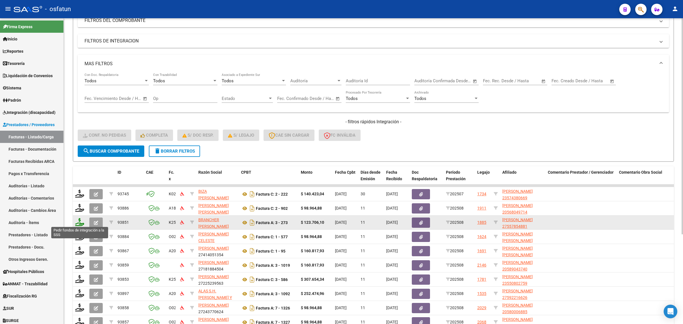
click at [80, 222] on icon at bounding box center [79, 222] width 9 height 8
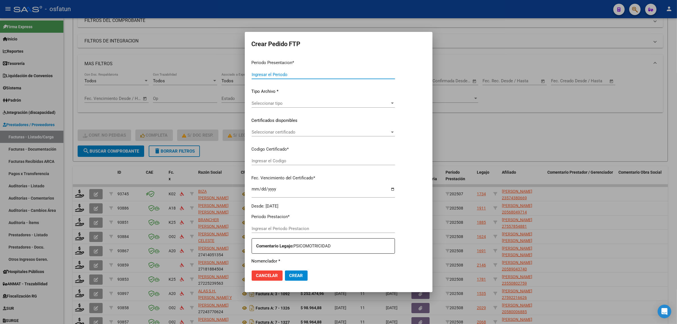
type input "202508"
type input "$ 123.706,10"
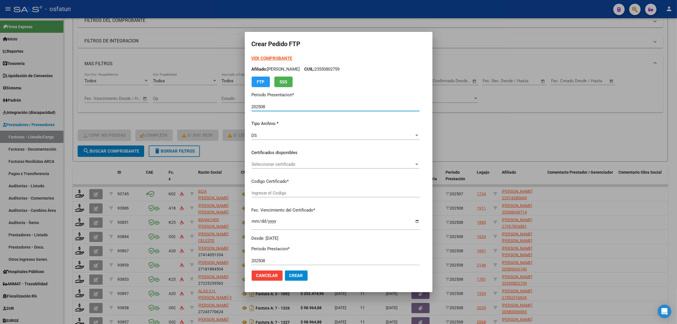
type input "ARG01000557854882021120920261209COR234"
type input "2026-12-09"
click at [255, 59] on strong "VER COMPROBANTE" at bounding box center [272, 58] width 41 height 5
drag, startPoint x: 256, startPoint y: 158, endPoint x: 257, endPoint y: 166, distance: 7.4
click at [256, 159] on div "VER COMPROBANTE ARCA Padrón Afiliado: BOARINI JOSEFINA CUIL: 27557854881 FTP SS…" at bounding box center [338, 148] width 172 height 186
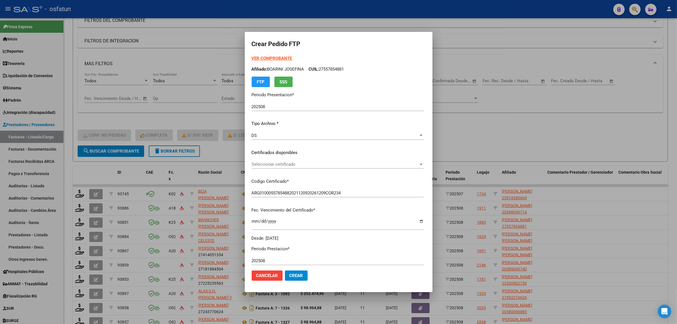
click at [258, 165] on span "Seleccionar certificado" at bounding box center [335, 164] width 167 height 5
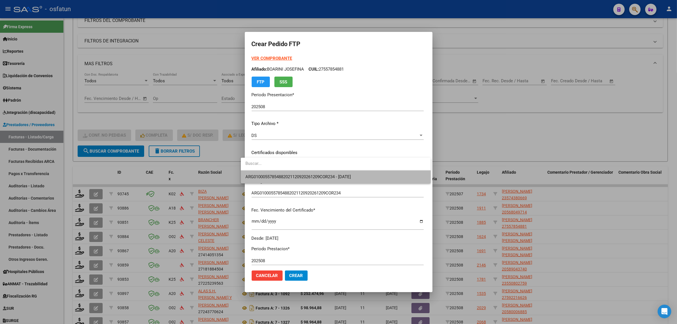
click at [258, 174] on span "ARG01000557854882021120920261209COR234 - 2026-12-09" at bounding box center [336, 176] width 181 height 13
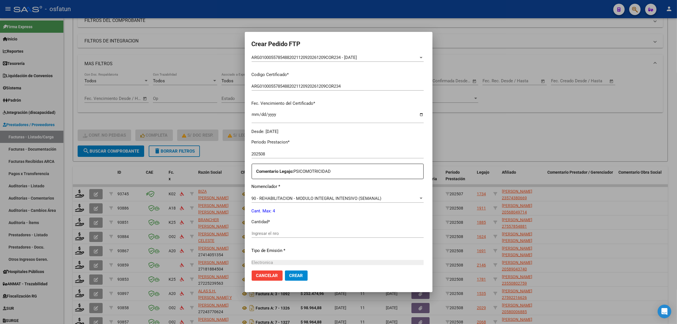
click at [271, 230] on div "Ingresar el nro" at bounding box center [338, 233] width 172 height 9
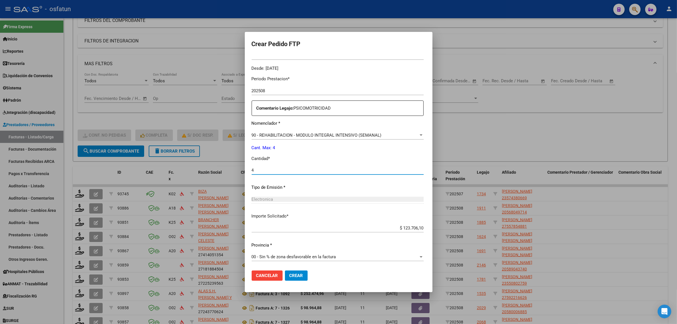
type input "4"
click at [290, 274] on span "Crear" at bounding box center [297, 275] width 14 height 5
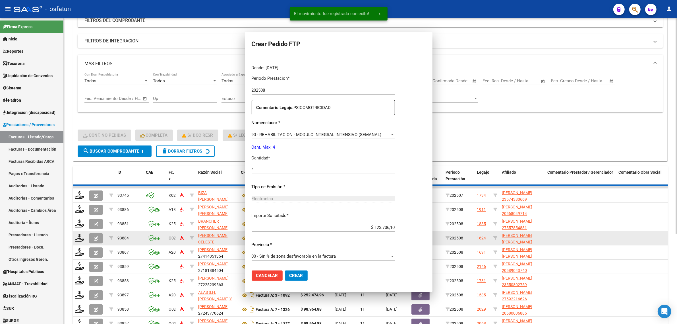
scroll to position [0, 0]
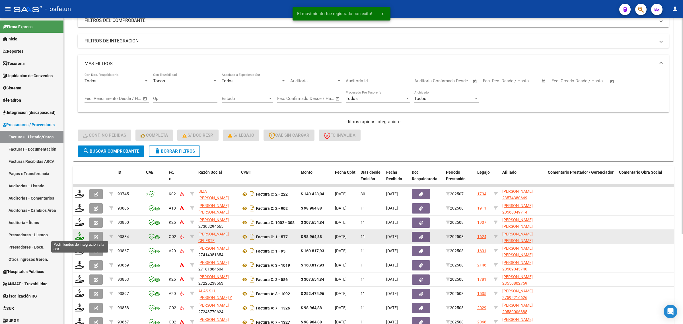
click at [81, 236] on icon at bounding box center [79, 236] width 9 height 8
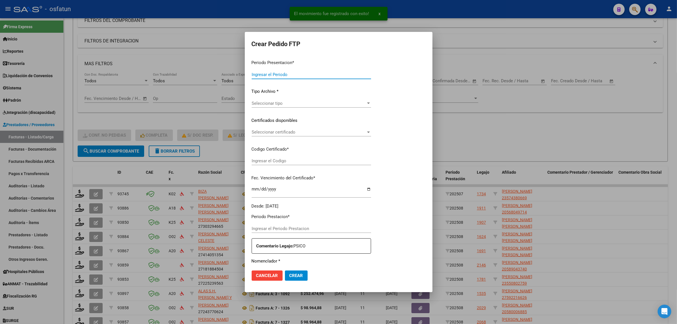
type input "202508"
type input "$ 98.964,88"
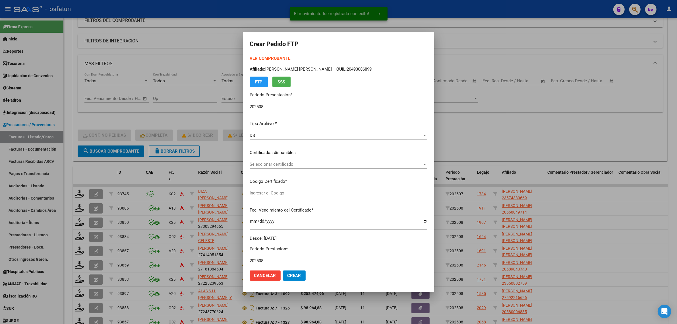
type input "ARG02000493086892021101220261012BS315"
type input "2026-10-12"
click at [260, 58] on strong "VER COMPROBANTE" at bounding box center [270, 58] width 41 height 5
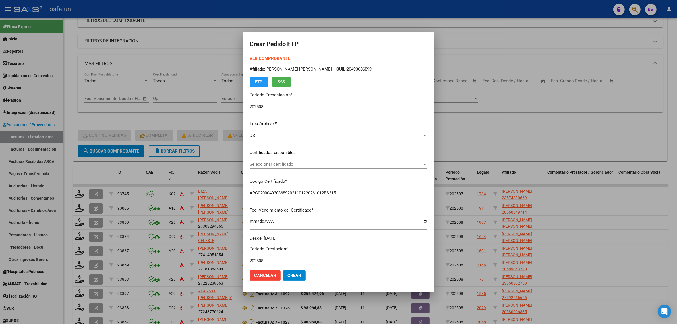
click at [265, 168] on div "Seleccionar certificado Seleccionar certificado" at bounding box center [339, 164] width 178 height 9
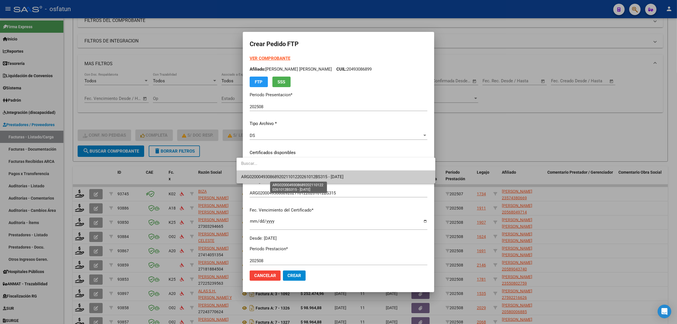
click at [265, 179] on span "ARG02000493086892021101220261012BS315 - 2026-10-12" at bounding box center [292, 176] width 102 height 5
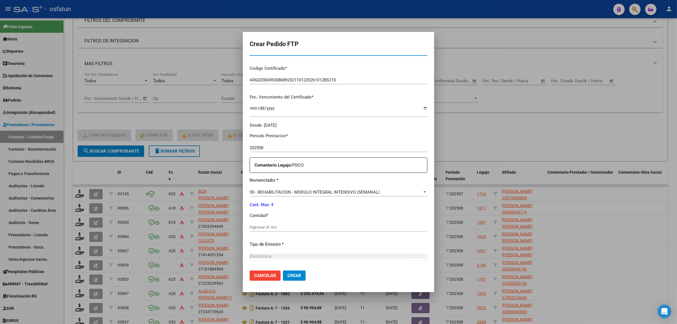
scroll to position [142, 0]
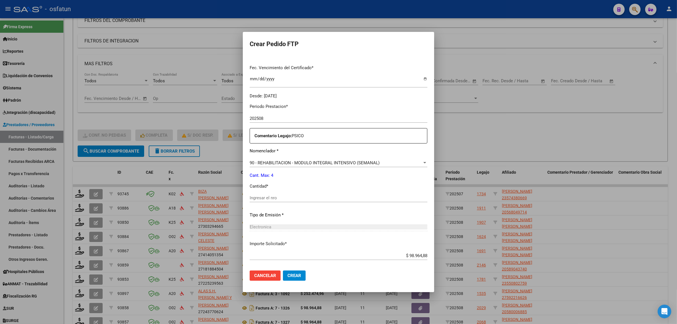
click at [250, 201] on div "Ingresar el nro" at bounding box center [339, 197] width 178 height 9
click at [254, 202] on div "Ingresar el nro" at bounding box center [339, 200] width 178 height 14
click at [254, 198] on input "Ingresar el nro" at bounding box center [339, 197] width 178 height 5
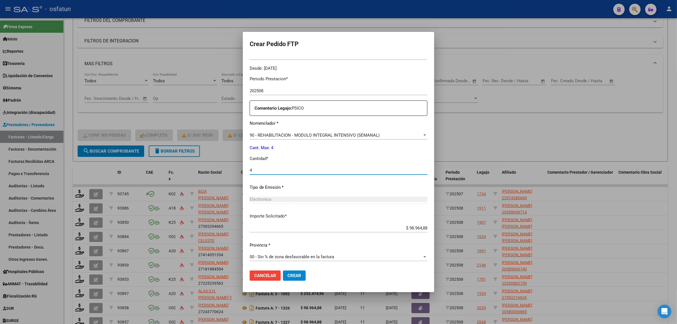
type input "4"
click at [288, 277] on span "Crear" at bounding box center [295, 275] width 14 height 5
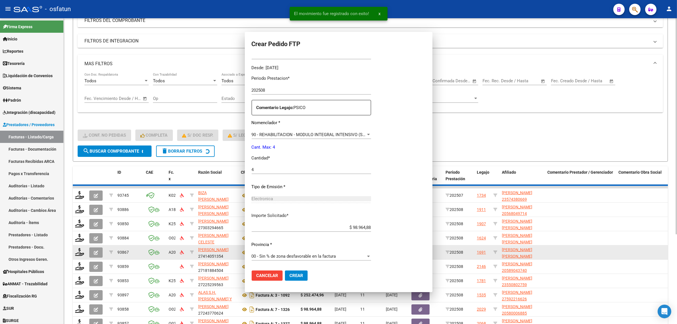
scroll to position [138, 0]
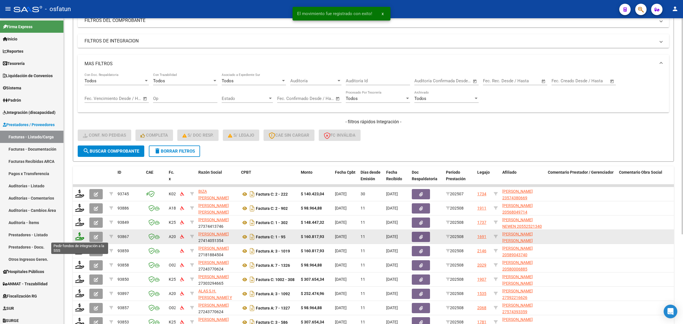
click at [79, 237] on icon at bounding box center [79, 236] width 9 height 8
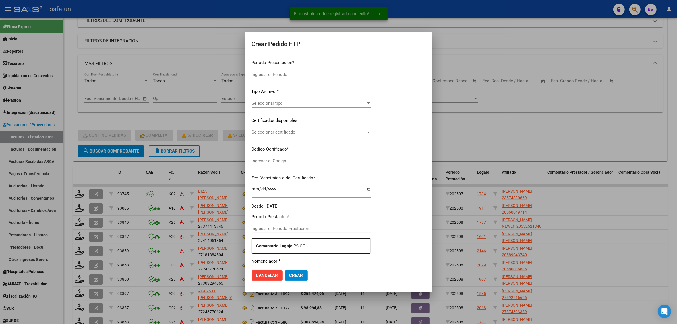
type input "202508"
type input "$ 160.817,93"
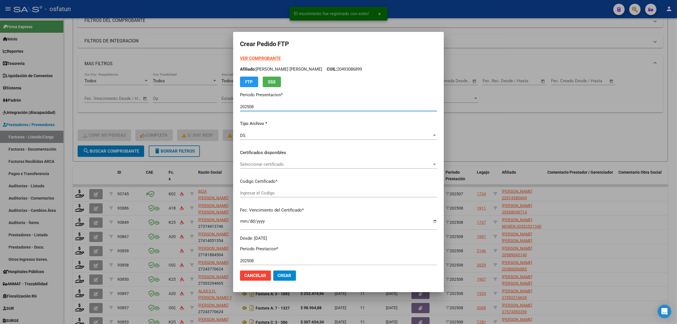
type input "ARG02000482528502022062420320624SFE168"
type input "2032-06-24"
click at [252, 60] on strong "VER COMPROBANTE" at bounding box center [260, 58] width 41 height 5
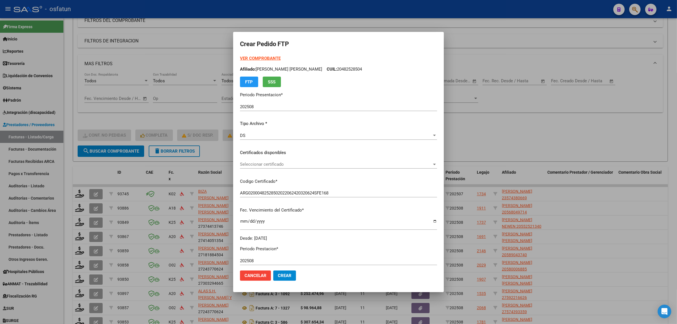
click at [255, 164] on span "Seleccionar certificado" at bounding box center [336, 164] width 192 height 5
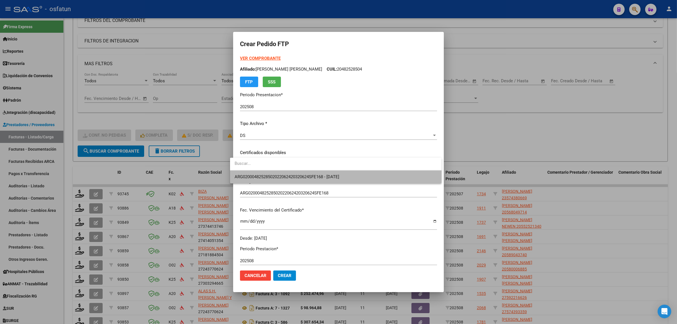
click at [255, 173] on span "ARG02000482528502022062420320624SFE168 - 2032-06-24" at bounding box center [336, 176] width 203 height 13
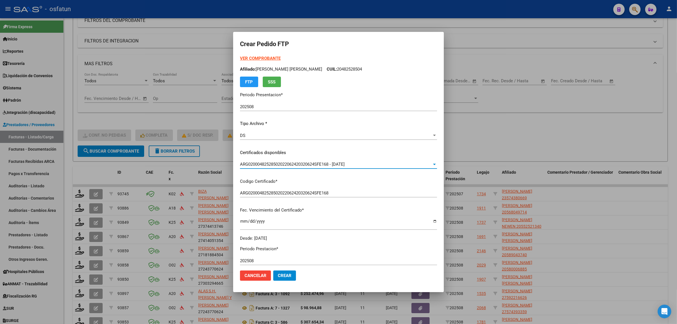
scroll to position [107, 0]
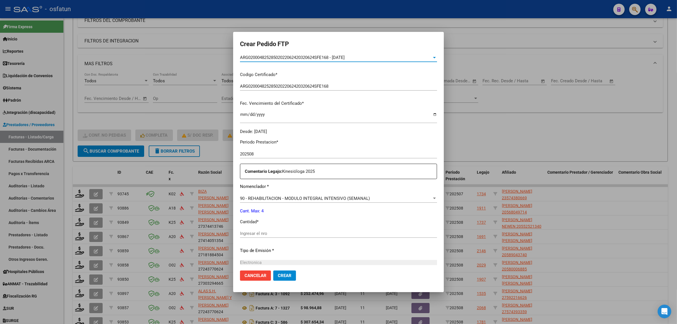
click at [254, 233] on input "Ingresar el nro" at bounding box center [338, 233] width 197 height 5
type input "4"
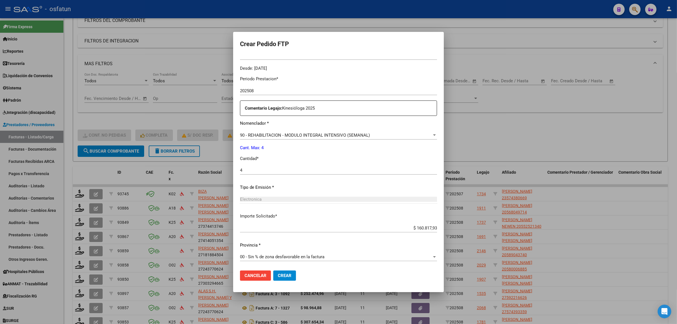
click at [278, 277] on span "Crear" at bounding box center [285, 275] width 14 height 5
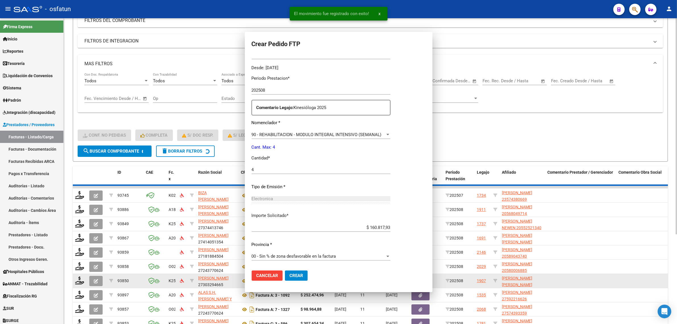
scroll to position [0, 0]
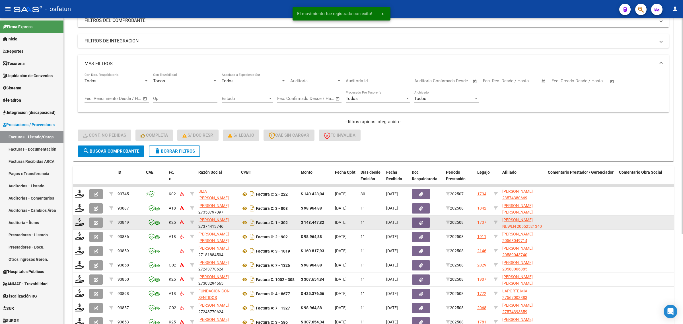
click at [74, 222] on datatable-body-cell at bounding box center [80, 222] width 14 height 14
click at [81, 220] on icon at bounding box center [79, 222] width 9 height 8
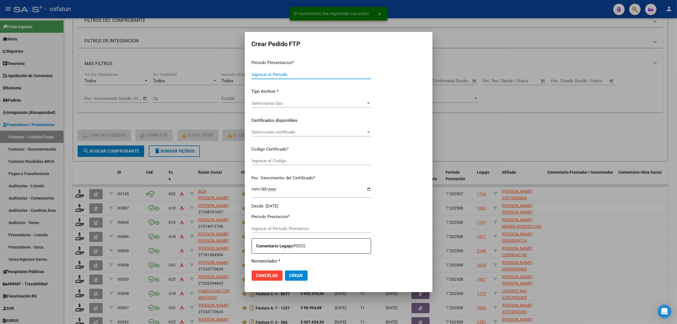
type input "202508"
type input "$ 148.447,32"
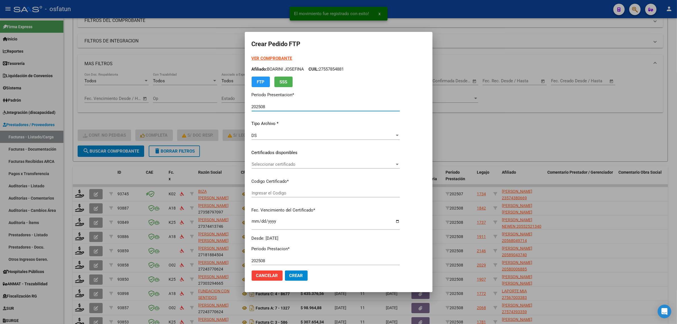
type input "ARG02000552521342023033120270331COR467"
type input "2027-03-31"
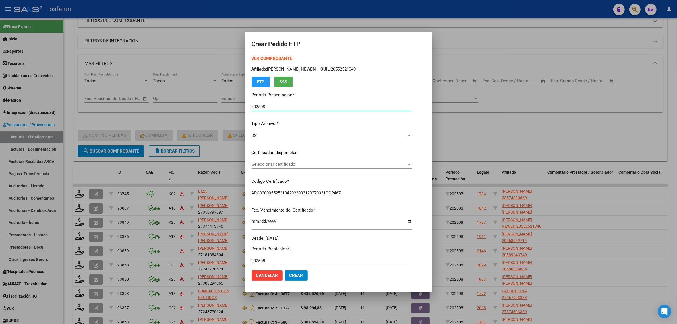
click at [269, 59] on strong "VER COMPROBANTE" at bounding box center [272, 58] width 41 height 5
click at [284, 161] on div "Seleccionar certificado Seleccionar certificado" at bounding box center [332, 164] width 160 height 9
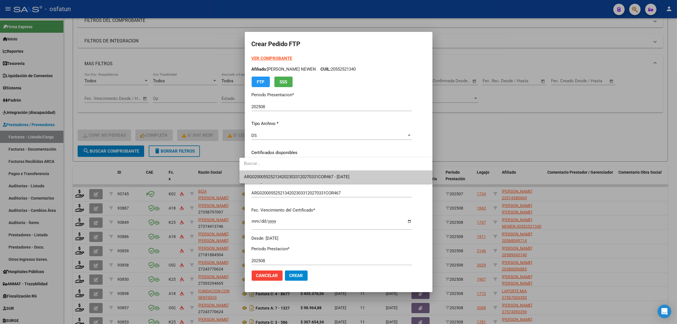
click at [282, 180] on span "ARG02000552521342023033120270331COR467 - 2027-03-31" at bounding box center [336, 176] width 184 height 13
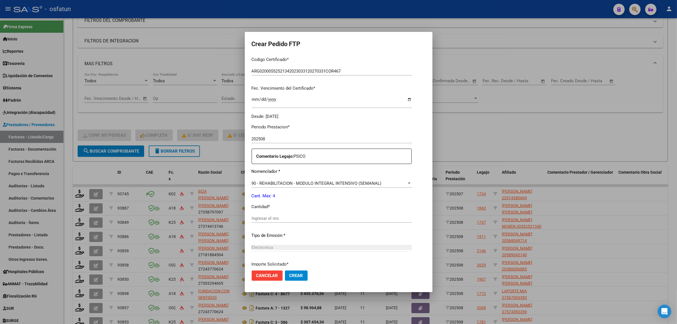
scroll to position [142, 0]
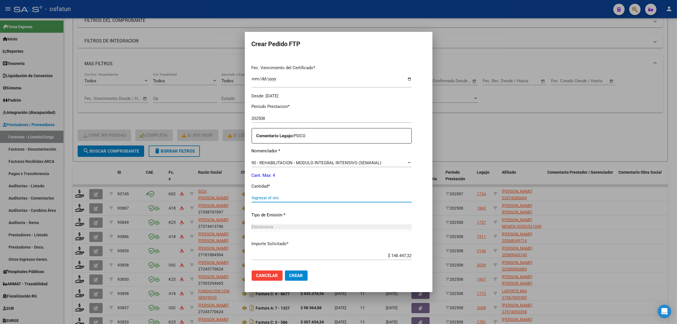
click at [263, 199] on input "Ingresar el nro" at bounding box center [332, 197] width 160 height 5
type input "4"
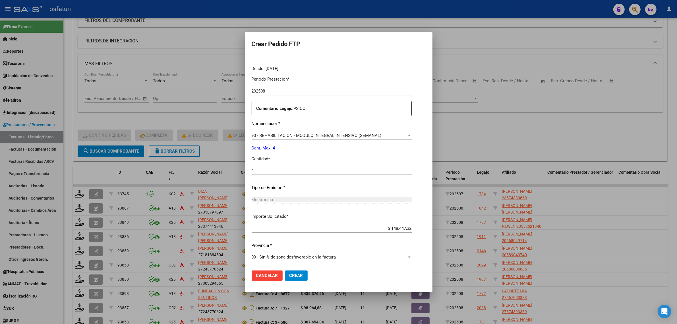
scroll to position [170, 0]
click at [288, 279] on button "Crear" at bounding box center [296, 275] width 23 height 10
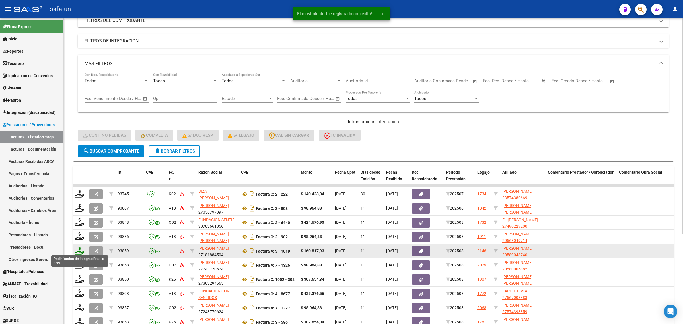
click at [82, 251] on icon at bounding box center [79, 250] width 9 height 8
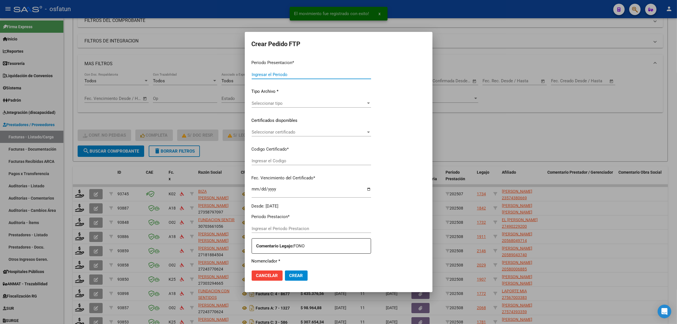
type input "202508"
type input "$ 160.817,93"
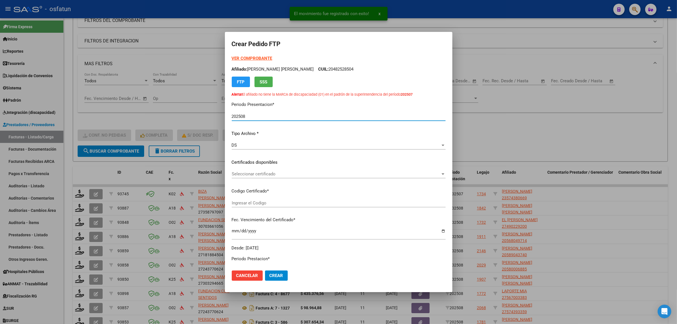
type input "020005890437420250521-20300521-BUE-314"
type input "2030-05-05"
click at [251, 56] on strong "VER COMPROBANTE" at bounding box center [252, 58] width 41 height 5
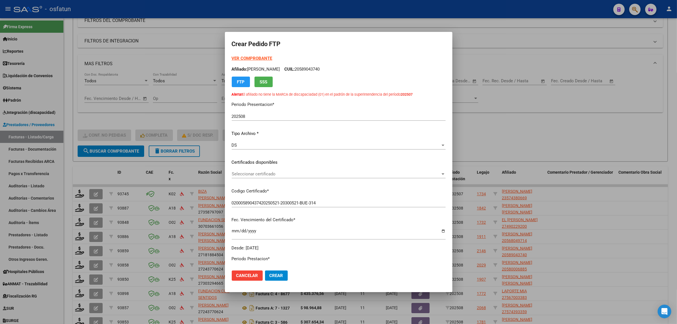
click at [262, 172] on span "Seleccionar certificado" at bounding box center [336, 173] width 209 height 5
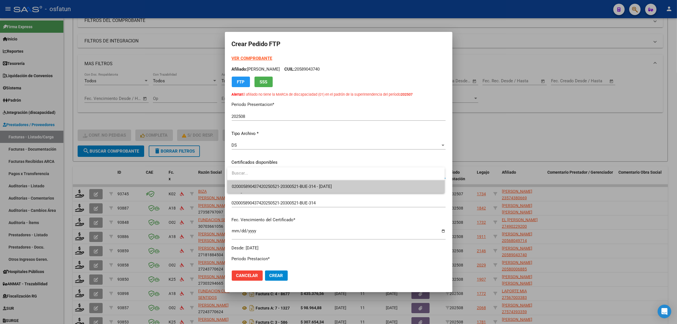
click at [261, 184] on span "020005890437420250521-20300521-BUE-314 - 2030-05-05" at bounding box center [336, 186] width 209 height 13
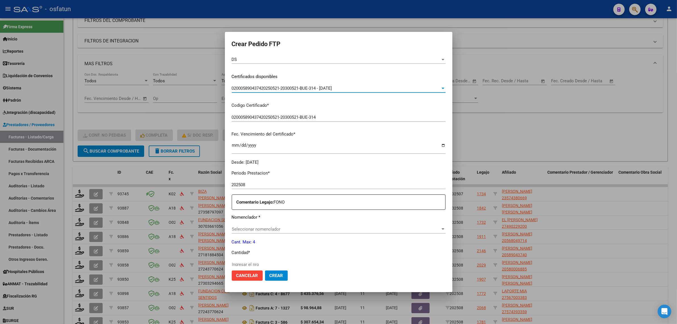
scroll to position [142, 0]
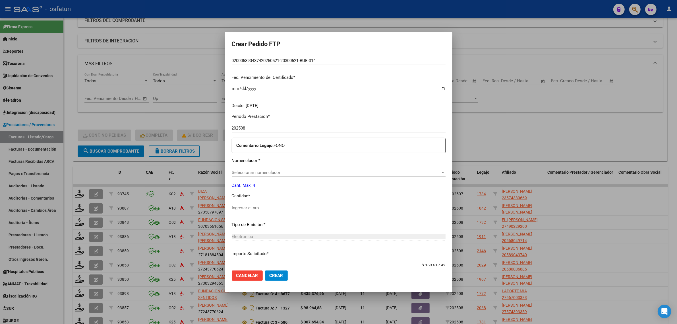
click at [251, 171] on span "Seleccionar nomenclador" at bounding box center [336, 172] width 209 height 5
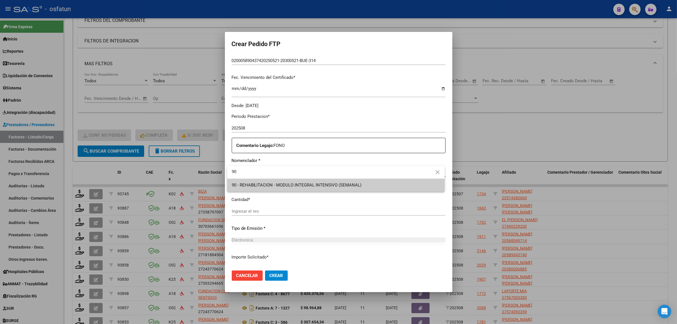
type input "90"
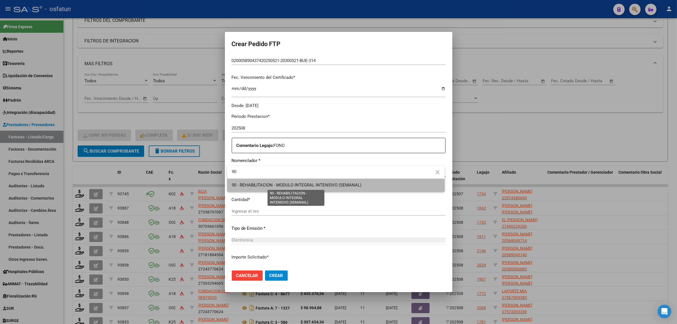
click at [247, 183] on span "90 - REHABILITACION - MODULO INTEGRAL INTENSIVO (SEMANAL)" at bounding box center [297, 184] width 130 height 5
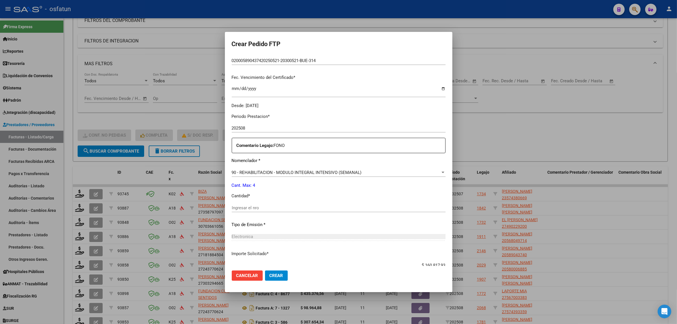
click at [247, 200] on div "Periodo Prestacion * 202508 Ingresar el Periodo Prestacion Comentario Legajo: F…" at bounding box center [339, 206] width 214 height 195
click at [247, 207] on input "Ingresar el nro" at bounding box center [339, 207] width 214 height 5
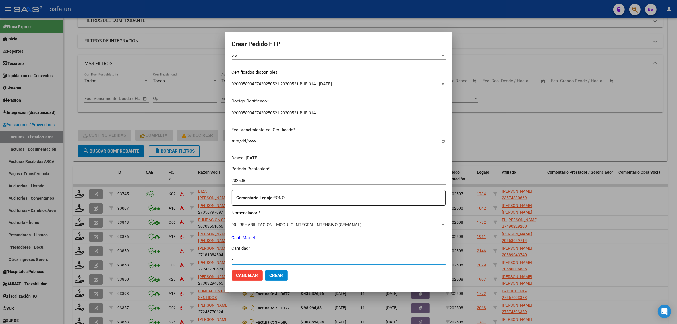
scroll to position [0, 0]
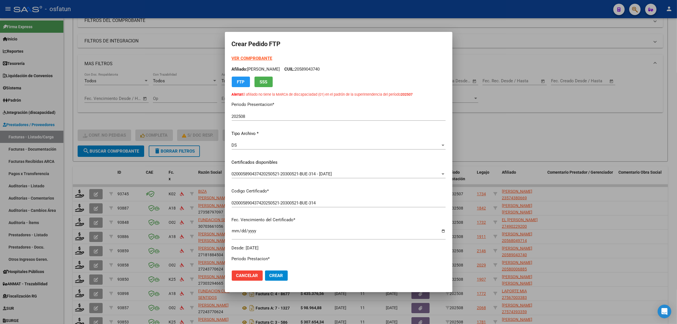
type input "4"
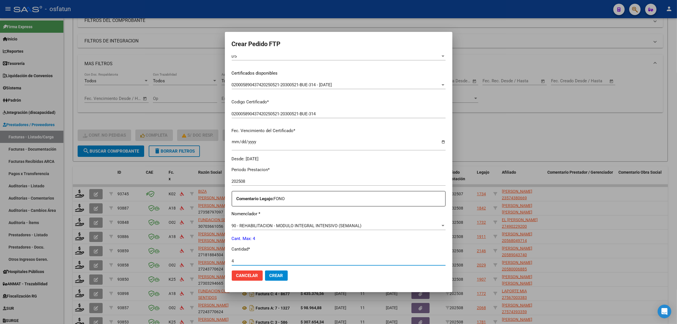
scroll to position [142, 0]
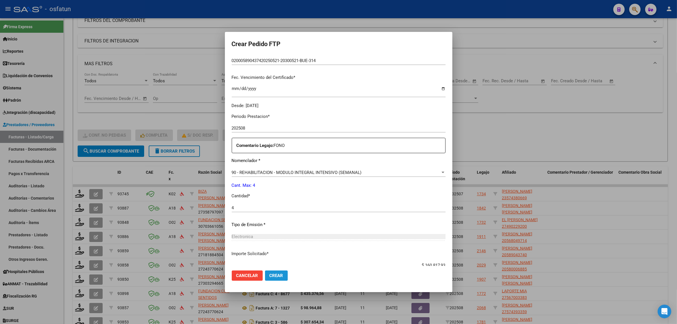
click at [278, 278] on span "Crear" at bounding box center [277, 275] width 14 height 5
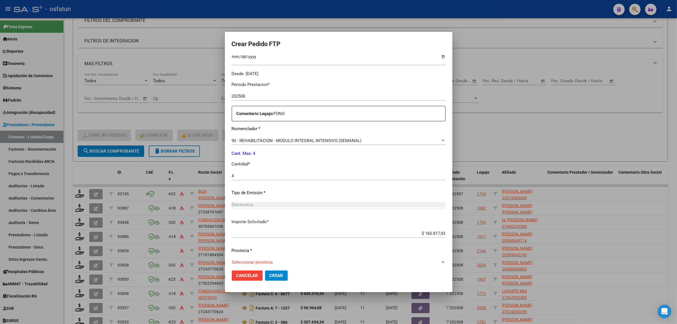
scroll to position [180, 0]
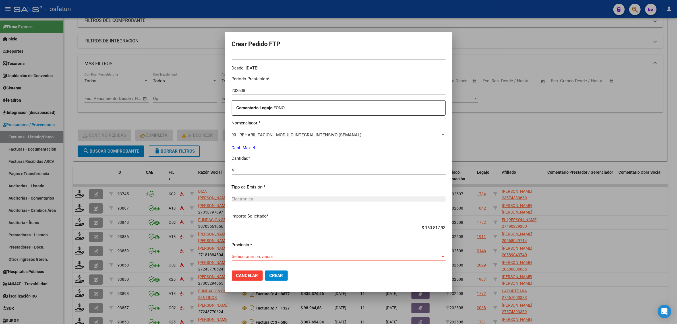
click at [258, 254] on span "Seleccionar provincia" at bounding box center [336, 256] width 209 height 5
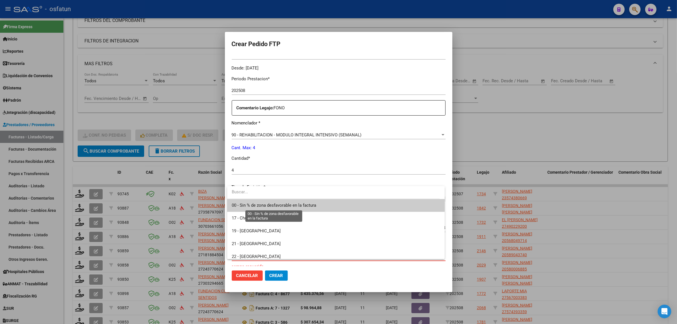
drag, startPoint x: 254, startPoint y: 204, endPoint x: 266, endPoint y: 233, distance: 31.8
click at [254, 204] on span "00 - Sin % de zona desfavorable en la factura" at bounding box center [274, 205] width 84 height 5
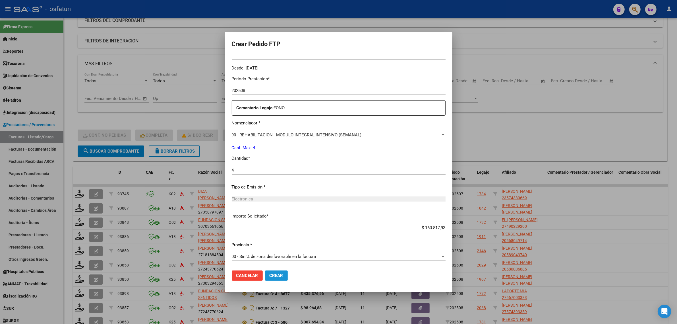
click at [273, 275] on span "Crear" at bounding box center [277, 275] width 14 height 5
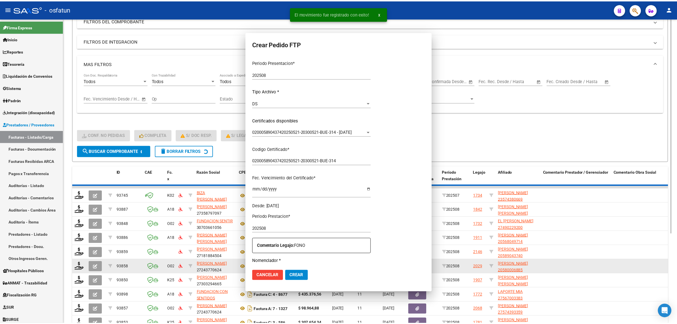
scroll to position [7, 0]
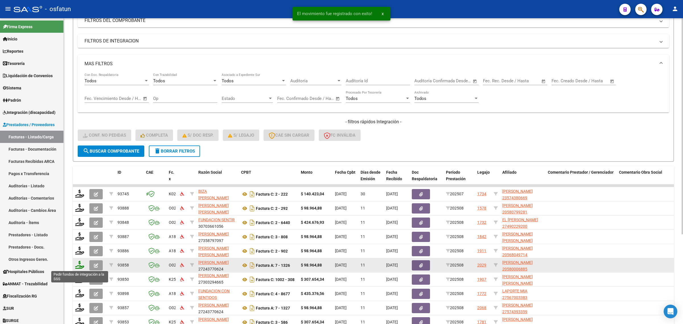
click at [80, 262] on icon at bounding box center [79, 265] width 9 height 8
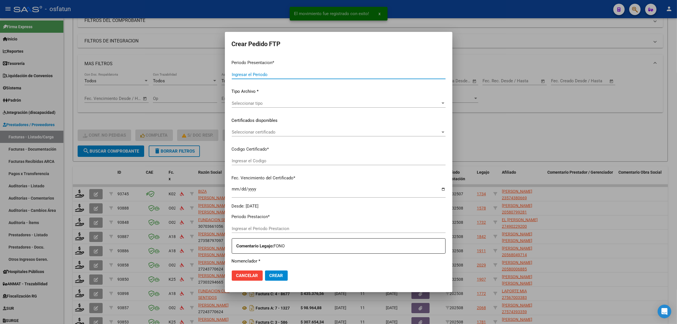
type input "202508"
type input "$ 98.964,88"
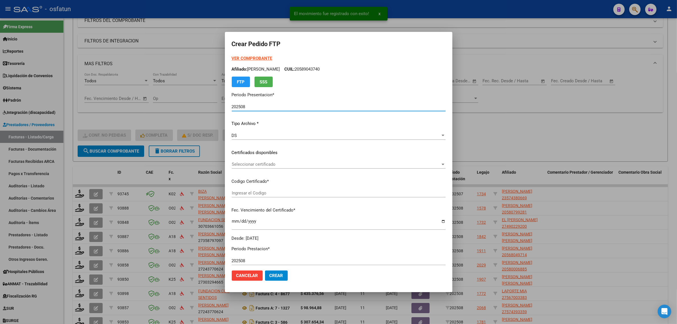
type input "ARG02000580006882022072620270726TUC138"
type input "2027-07-26"
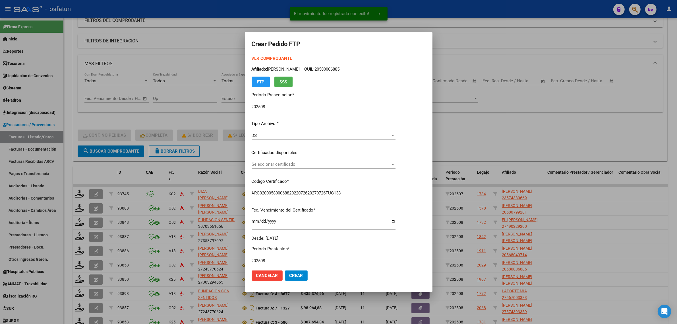
click at [246, 60] on mat-dialog-content "VER COMPROBANTE ARCA Padrón Afiliado: GIMENEZ MOLINA GIULIANO CUIL: 20580006885…" at bounding box center [339, 160] width 188 height 211
click at [255, 61] on div "VER COMPROBANTE ARCA Padrón Afiliado: GIMENEZ MOLINA GIULIANO CUIL: 20580006885…" at bounding box center [324, 71] width 144 height 32
click at [261, 53] on form "Crear Pedido FTP VER COMPROBANTE ARCA Padrón Afiliado: GIMENEZ MOLINA GIULIANO …" at bounding box center [339, 162] width 174 height 246
click at [264, 59] on strong "VER COMPROBANTE" at bounding box center [272, 58] width 41 height 5
drag, startPoint x: 203, startPoint y: 60, endPoint x: 222, endPoint y: 208, distance: 149.2
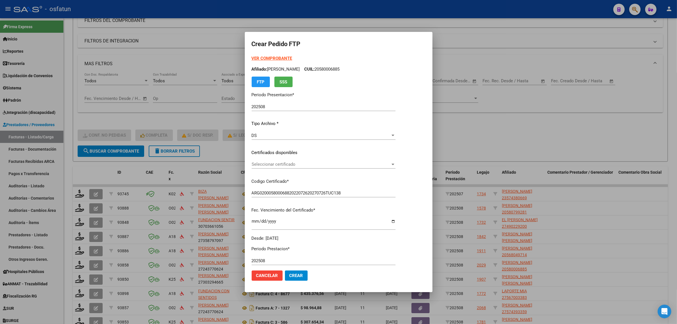
click at [203, 60] on div at bounding box center [338, 162] width 677 height 324
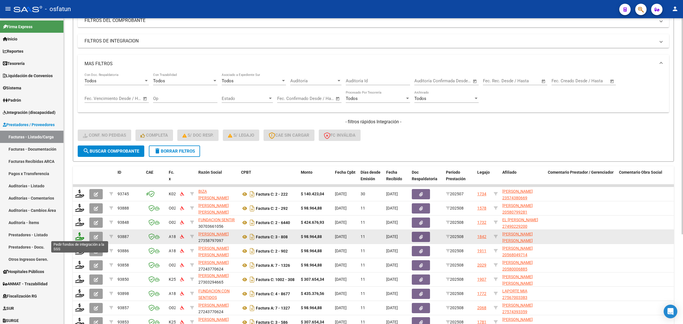
click at [81, 236] on icon at bounding box center [79, 236] width 9 height 8
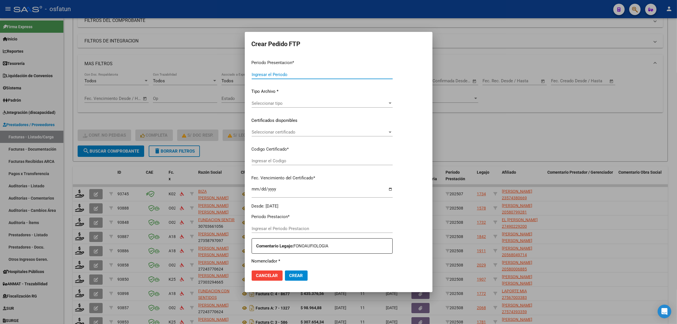
type input "202508"
type input "$ 98.964,88"
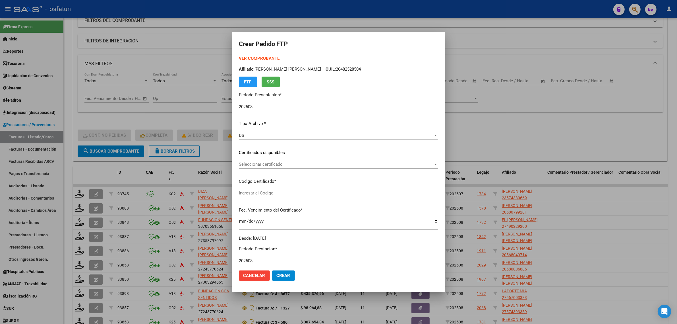
type input "ARG02000571155882023081120270811MZA232"
type input "2027-08-11"
click at [240, 60] on strong "VER COMPROBANTE" at bounding box center [259, 58] width 41 height 5
click at [254, 166] on span "Seleccionar certificado" at bounding box center [336, 164] width 194 height 5
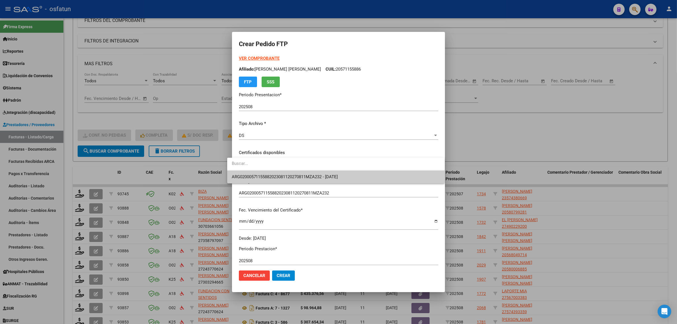
click at [253, 172] on span "ARG02000571155882023081120270811MZA232 - 2027-08-11" at bounding box center [336, 176] width 209 height 13
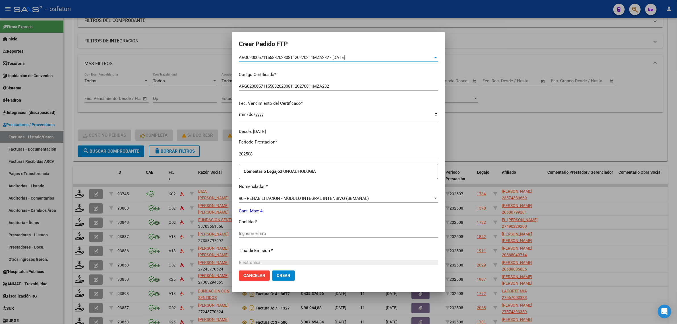
scroll to position [142, 0]
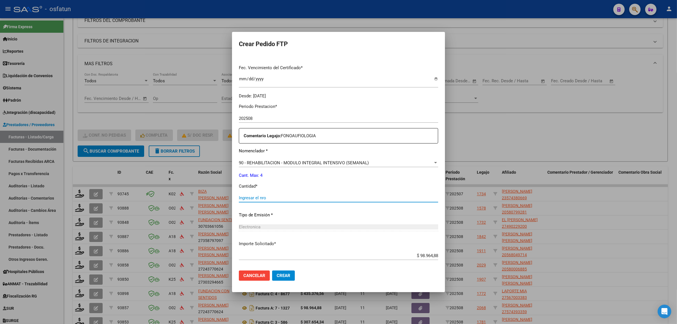
click at [255, 196] on input "Ingresar el nro" at bounding box center [338, 197] width 199 height 5
type input "4"
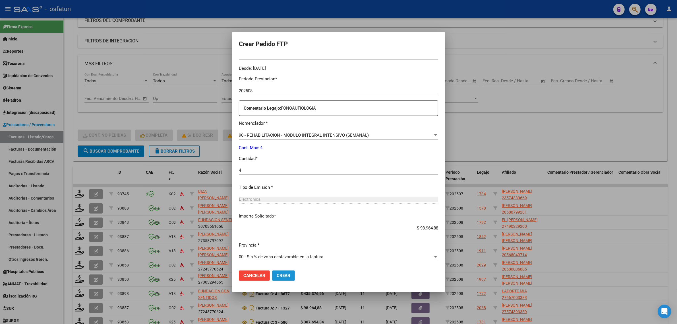
click at [278, 275] on span "Crear" at bounding box center [284, 275] width 14 height 5
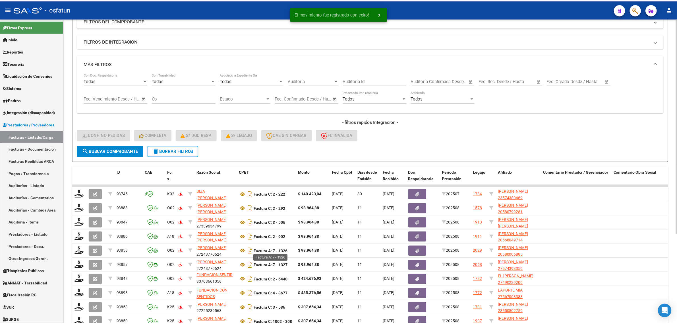
scroll to position [1, 0]
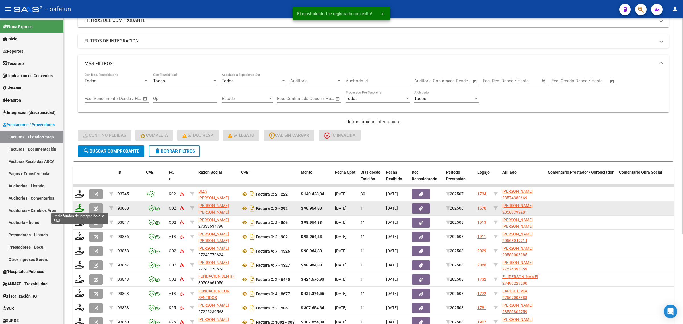
click at [78, 204] on icon at bounding box center [79, 208] width 9 height 8
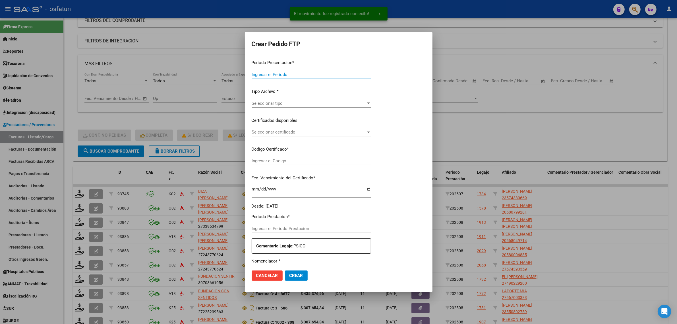
type input "202508"
type input "$ 98.964,88"
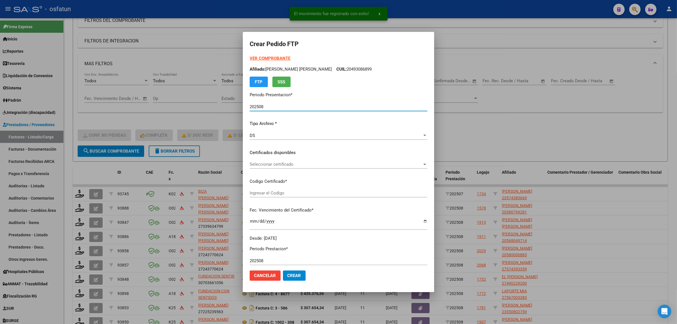
type input "ARG02000580799282023050320260503ERI186"
type input "2026-05-03"
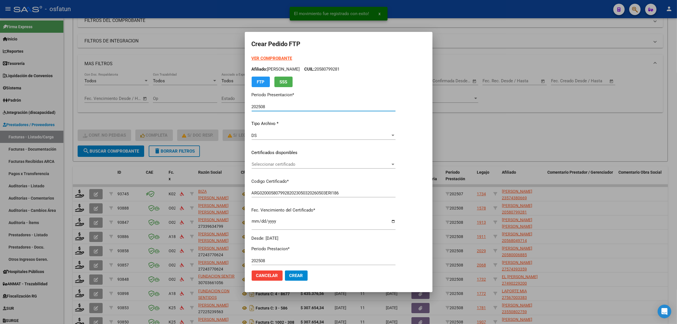
click at [261, 58] on strong "VER COMPROBANTE" at bounding box center [272, 58] width 41 height 5
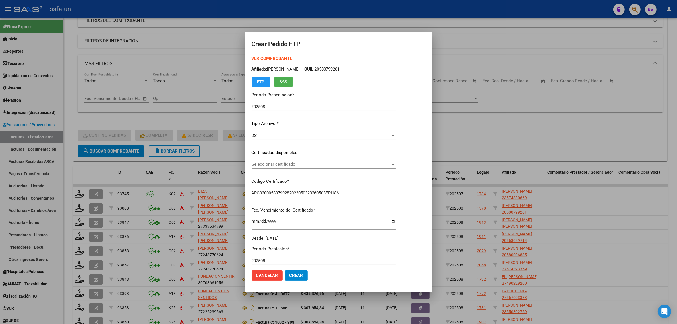
click at [292, 167] on div "Seleccionar certificado Seleccionar certificado" at bounding box center [324, 164] width 144 height 9
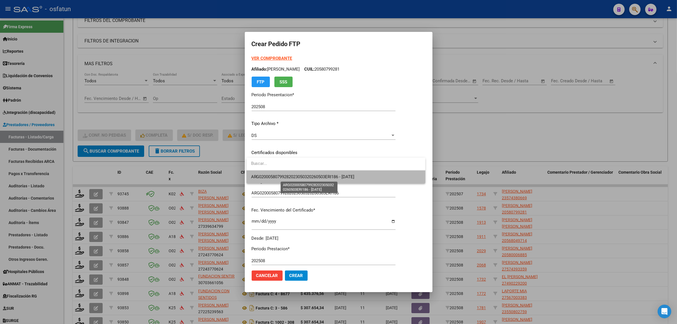
click at [292, 178] on span "ARG02000580799282023050320260503ERI186 - 2026-05-03" at bounding box center [303, 176] width 104 height 5
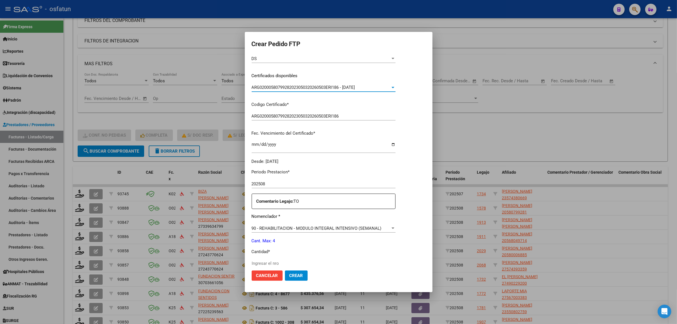
scroll to position [170, 0]
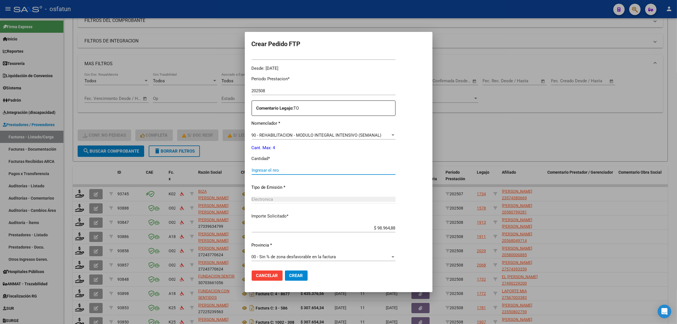
click at [278, 171] on input "Ingresar el nro" at bounding box center [324, 170] width 144 height 5
type input "4"
click at [299, 274] on span "Crear" at bounding box center [297, 275] width 14 height 5
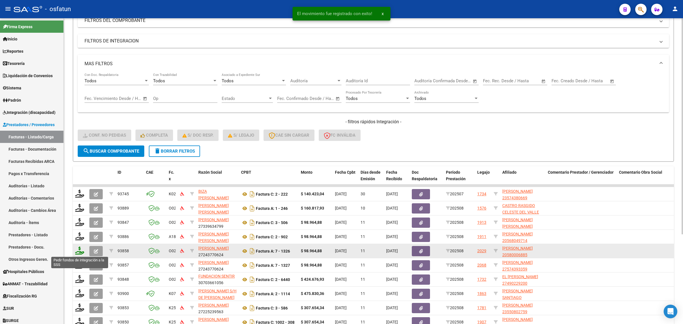
click at [81, 251] on icon at bounding box center [79, 250] width 9 height 8
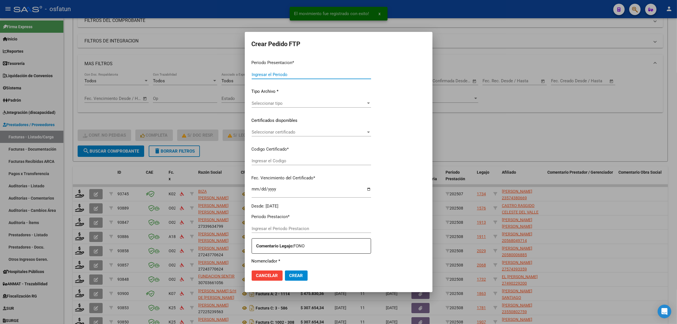
type input "202508"
type input "$ 98.964,88"
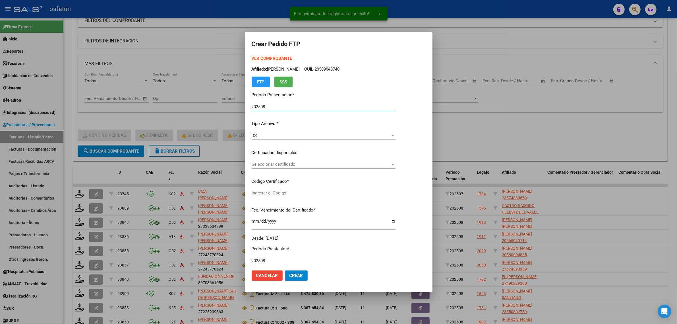
type input "ARG02000580006882022072620270726TUC138"
type input "2027-07-26"
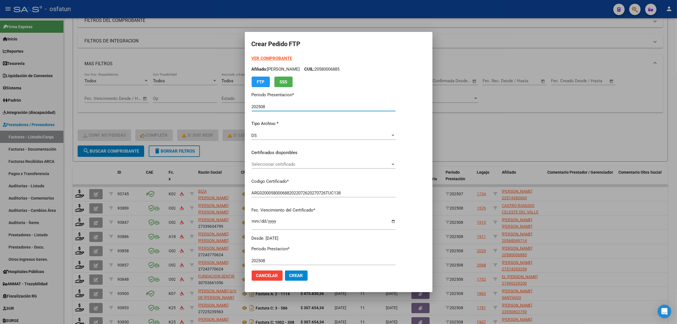
click at [258, 58] on strong "VER COMPROBANTE" at bounding box center [272, 58] width 41 height 5
click at [152, 56] on div at bounding box center [338, 162] width 677 height 324
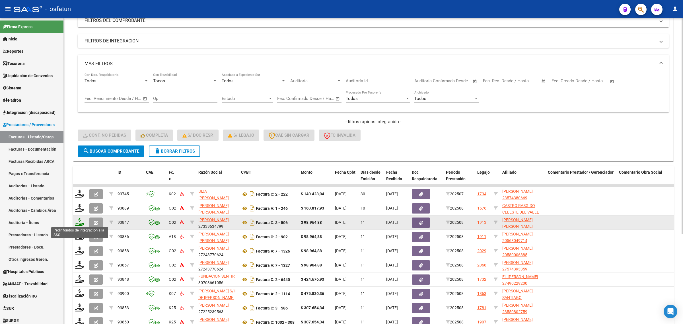
click at [78, 222] on icon at bounding box center [79, 222] width 9 height 8
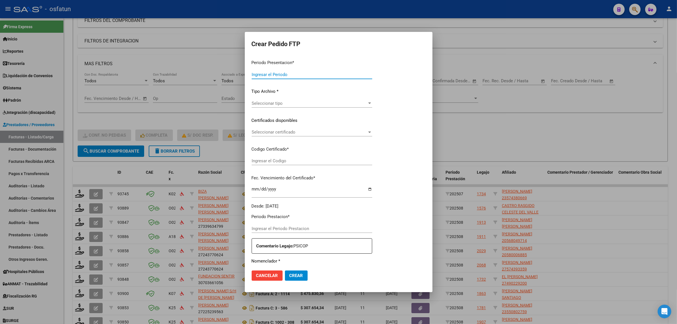
type input "202508"
type input "$ 98.964,88"
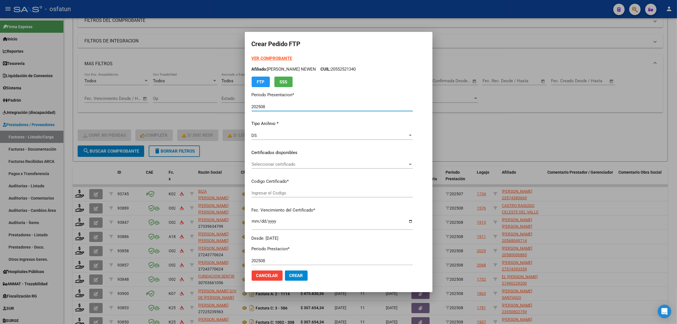
type input "ARG01000554416662020011720260117BSAS398"
type input "2026-01-17"
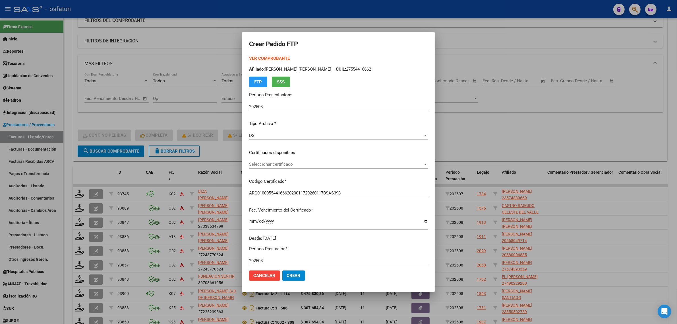
click at [268, 168] on div "Seleccionar certificado Seleccionar certificado" at bounding box center [338, 164] width 179 height 9
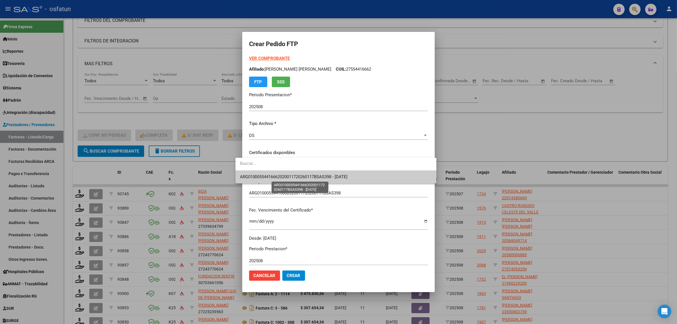
click at [266, 177] on span "ARG01000554416662020011720260117BSAS398 - 2026-01-17" at bounding box center [294, 176] width 108 height 5
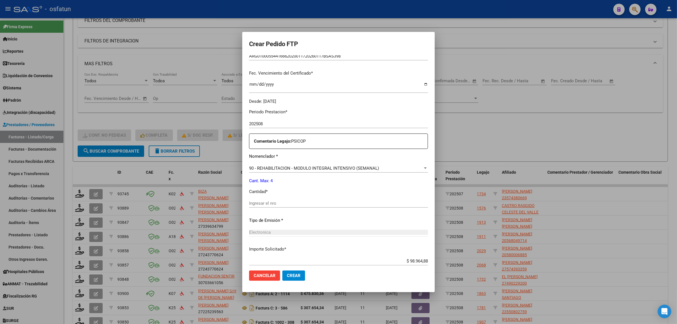
scroll to position [170, 0]
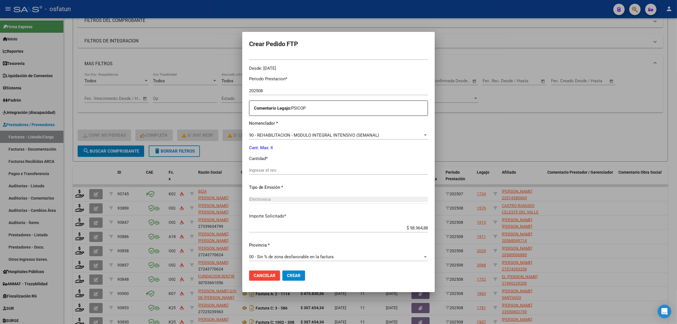
click at [275, 179] on div "Ingresar el nro" at bounding box center [338, 173] width 179 height 14
click at [269, 174] on div "Ingresar el nro" at bounding box center [338, 170] width 179 height 9
click at [265, 170] on input "Ingresar el nro" at bounding box center [338, 170] width 179 height 5
type input "4"
click at [287, 275] on span "Crear" at bounding box center [294, 275] width 14 height 5
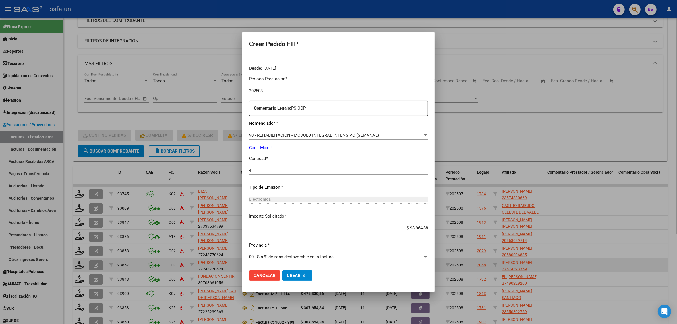
scroll to position [138, 0]
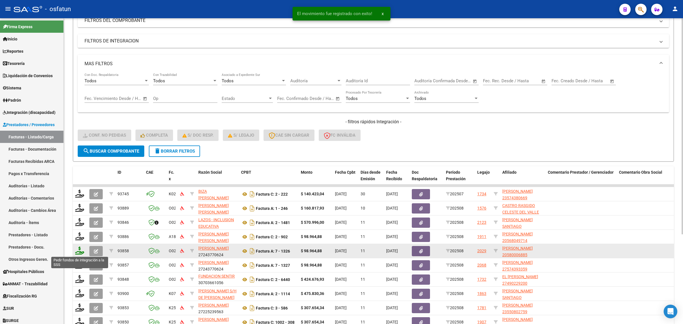
click at [79, 251] on icon at bounding box center [79, 250] width 9 height 8
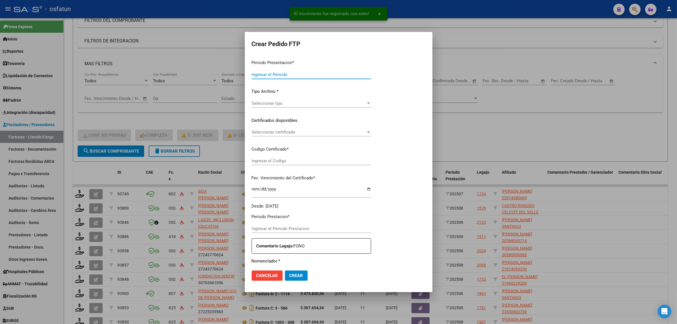
type input "202508"
type input "$ 98.964,88"
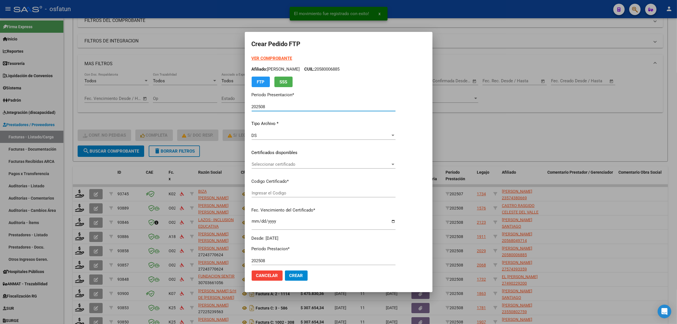
type input "ARG02000580006882022072620270726TUC138"
type input "2027-07-26"
click at [271, 56] on strong "VER COMPROBANTE" at bounding box center [272, 58] width 41 height 5
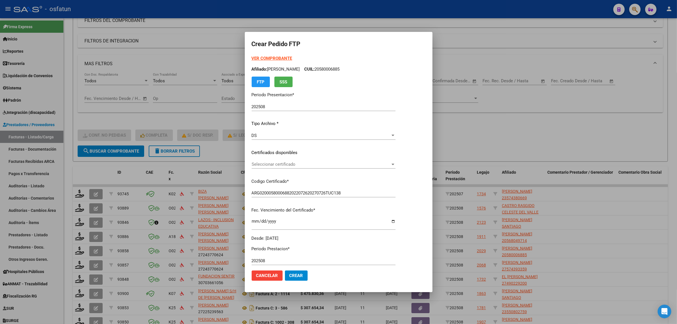
click at [267, 159] on div "VER COMPROBANTE ARCA Padrón Afiliado: GIMENEZ MOLINA GIULIANO CUIL: 20580006885…" at bounding box center [324, 148] width 144 height 186
click at [266, 164] on span "Seleccionar certificado" at bounding box center [321, 164] width 139 height 5
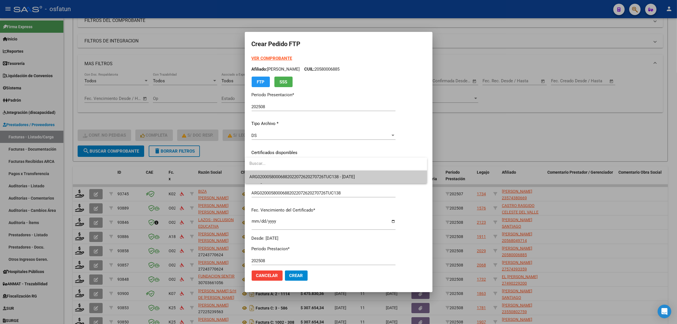
click at [270, 185] on div at bounding box center [338, 162] width 677 height 324
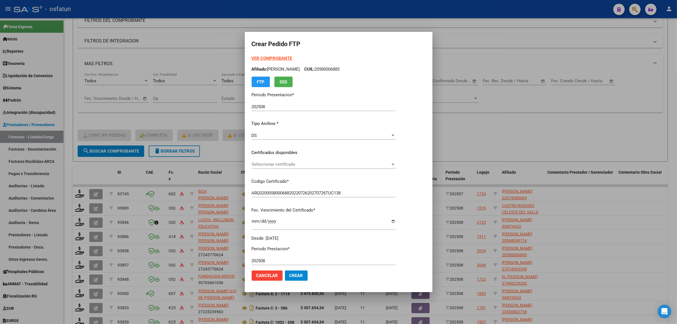
click at [271, 178] on p "Codigo Certificado *" at bounding box center [324, 181] width 144 height 7
click at [273, 165] on span "Seleccionar certificado" at bounding box center [321, 164] width 139 height 5
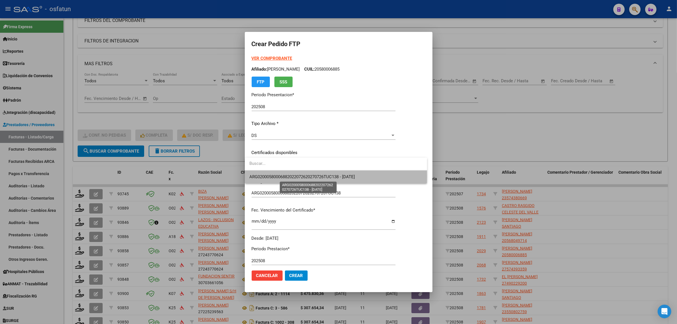
click at [274, 177] on span "ARG02000580006882022072620270726TUC138 - 2027-07-26" at bounding box center [302, 176] width 106 height 5
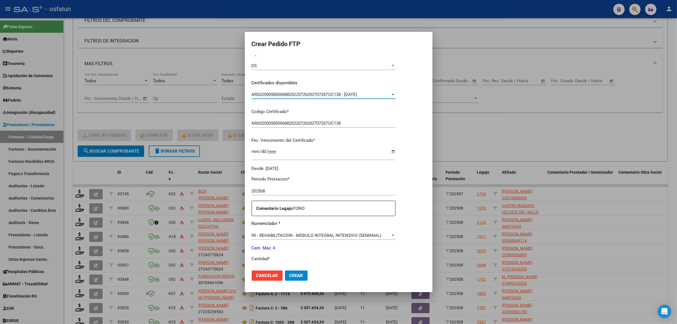
scroll to position [142, 0]
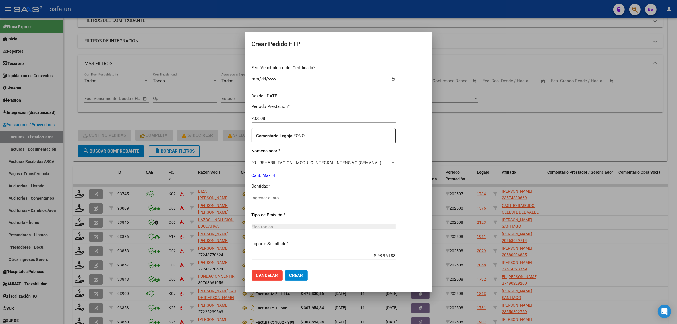
click at [271, 197] on input "Ingresar el nro" at bounding box center [324, 197] width 144 height 5
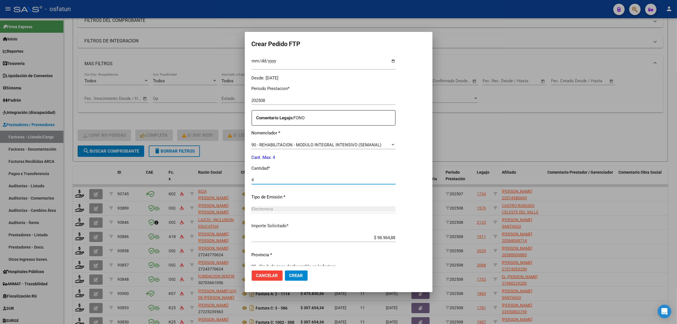
scroll to position [170, 0]
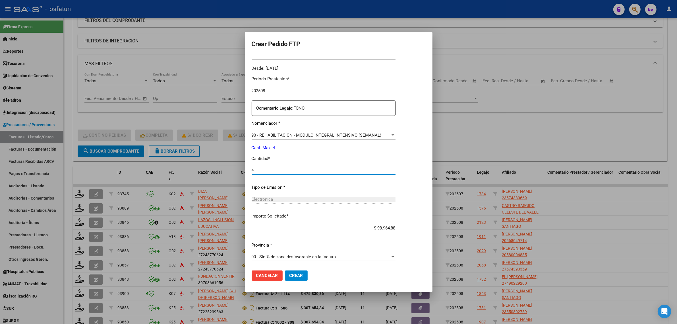
type input "4"
drag, startPoint x: 304, startPoint y: 274, endPoint x: 283, endPoint y: 279, distance: 21.1
click at [304, 274] on button "Crear" at bounding box center [296, 275] width 23 height 10
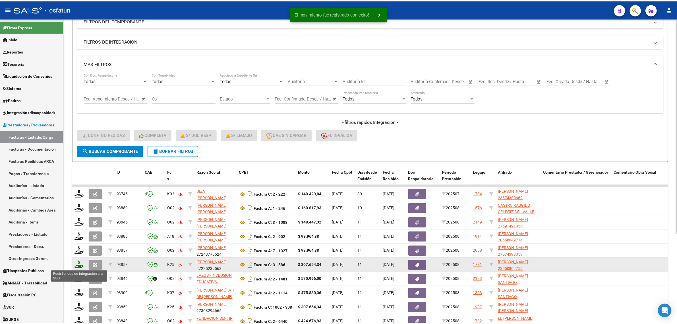
scroll to position [7, 0]
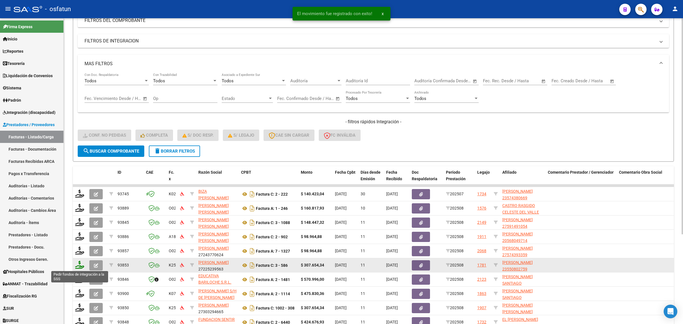
click at [77, 263] on icon at bounding box center [79, 265] width 9 height 8
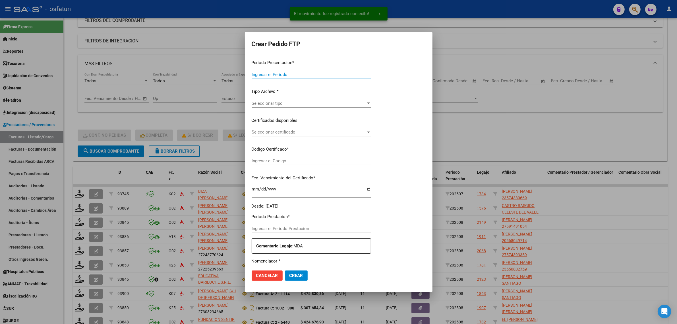
type input "202508"
type input "$ 307.654,34"
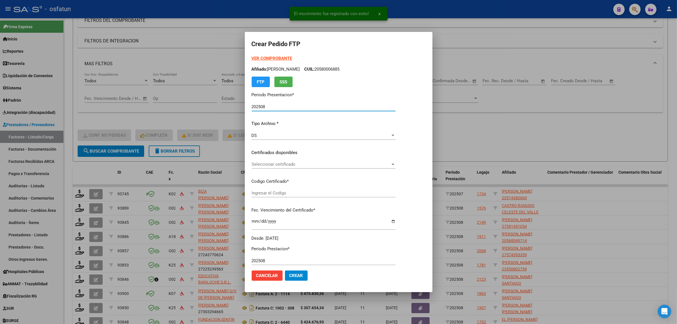
type input "ARG02000550802752025052020300520COR467"
type input "2030-05-20"
click at [283, 165] on span "Seleccionar certificado" at bounding box center [321, 164] width 139 height 5
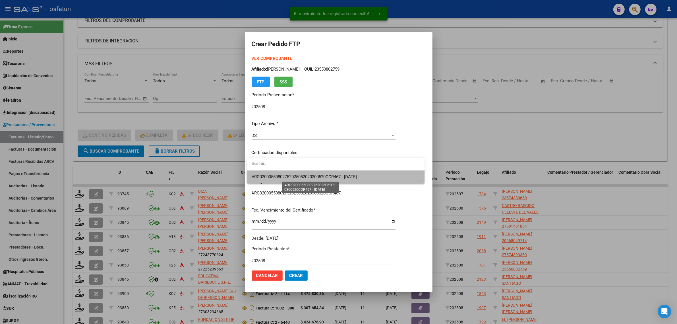
click at [279, 177] on span "ARG02000550802752025052020300520COR467 - 2030-05-20" at bounding box center [305, 176] width 106 height 5
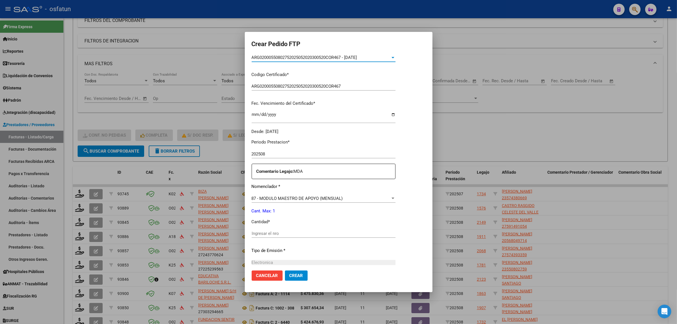
scroll to position [142, 0]
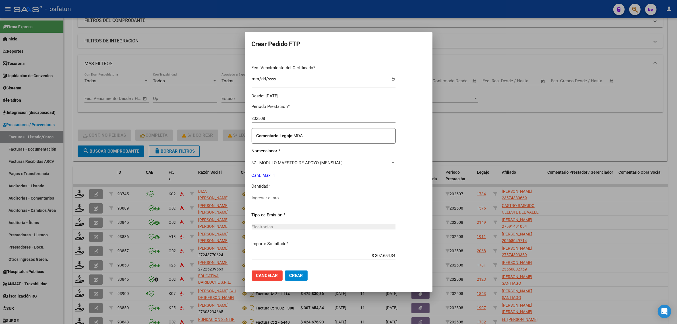
click at [268, 198] on input "Ingresar el nro" at bounding box center [324, 197] width 144 height 5
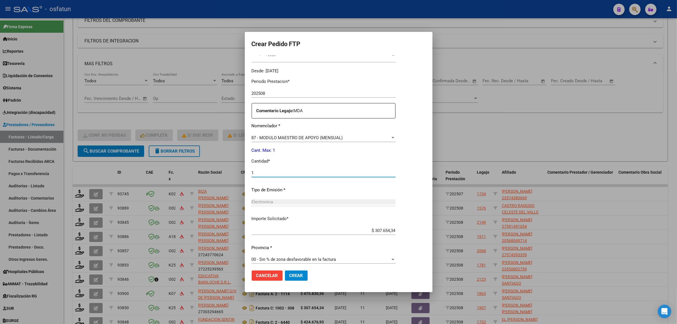
scroll to position [170, 0]
type input "1"
click at [291, 275] on span "Crear" at bounding box center [297, 275] width 14 height 5
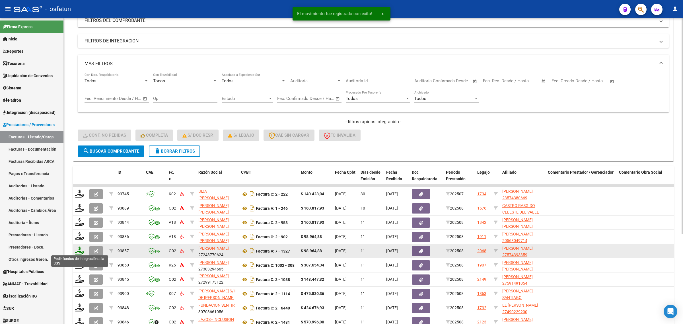
click at [81, 249] on icon at bounding box center [79, 250] width 9 height 8
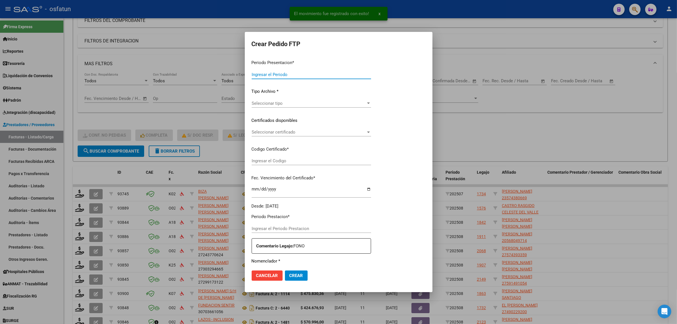
type input "202508"
type input "$ 98.964,88"
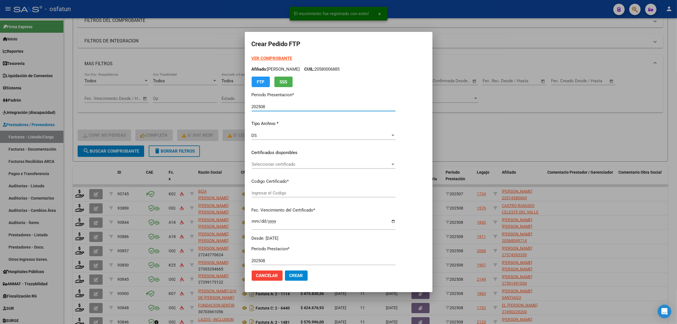
type input "ARG01000574393352022042520260425TUC139"
type input "2026-04-25"
click at [258, 56] on strong "VER COMPROBANTE" at bounding box center [272, 58] width 41 height 5
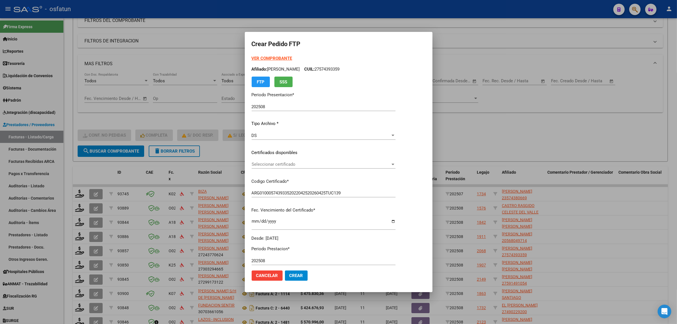
click at [272, 165] on span "Seleccionar certificado" at bounding box center [321, 164] width 139 height 5
click at [273, 173] on span "ARG01000574393352022042520260425TUC139 - 2026-04-25" at bounding box center [323, 176] width 142 height 13
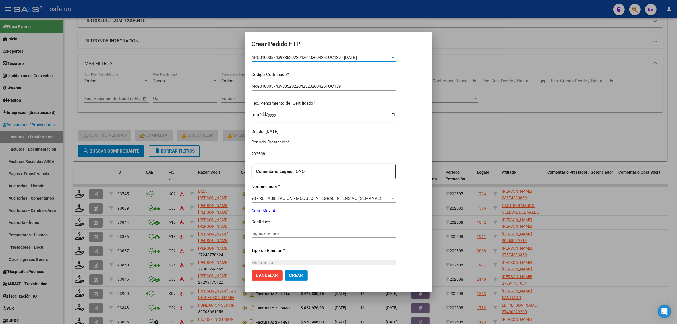
scroll to position [142, 0]
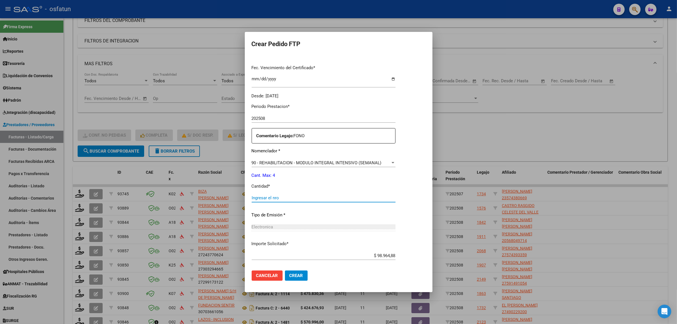
click at [276, 197] on input "Ingresar el nro" at bounding box center [324, 197] width 144 height 5
type input "4"
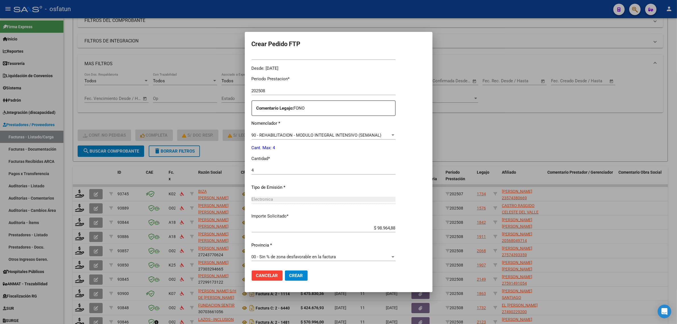
click at [298, 275] on span "Crear" at bounding box center [297, 275] width 14 height 5
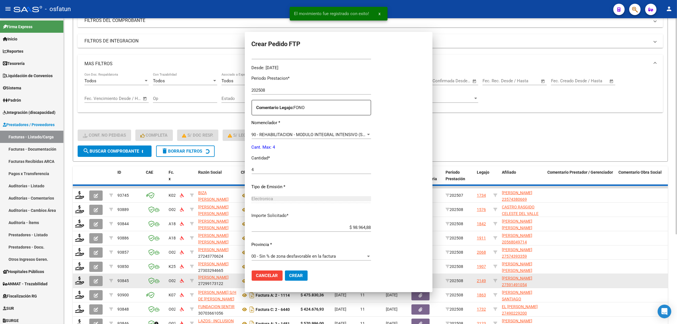
scroll to position [138, 0]
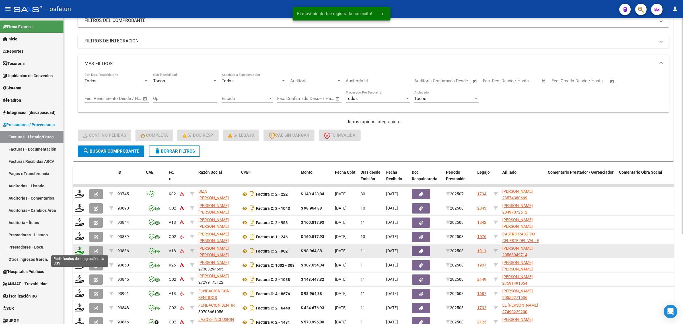
click at [80, 253] on icon at bounding box center [79, 250] width 9 height 8
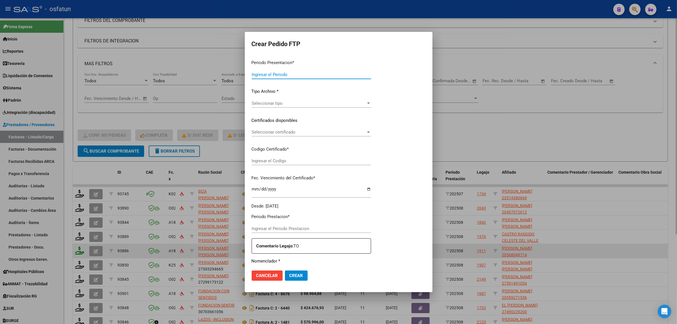
type input "202508"
type input "$ 98.964,88"
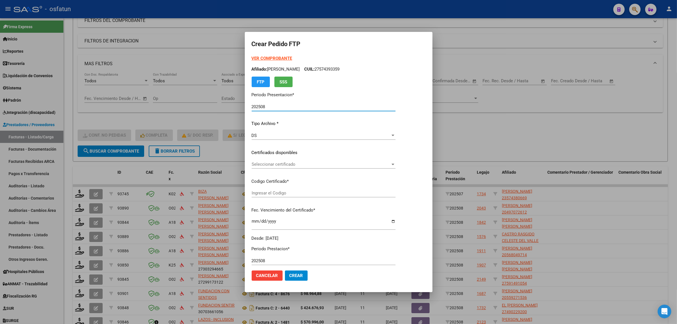
type input "ARG02000568049712023010320280103MZA199"
type input "2028-01-03"
click at [267, 57] on strong "VER COMPROBANTE" at bounding box center [272, 58] width 41 height 5
click at [285, 165] on span "Seleccionar certificado" at bounding box center [321, 164] width 139 height 5
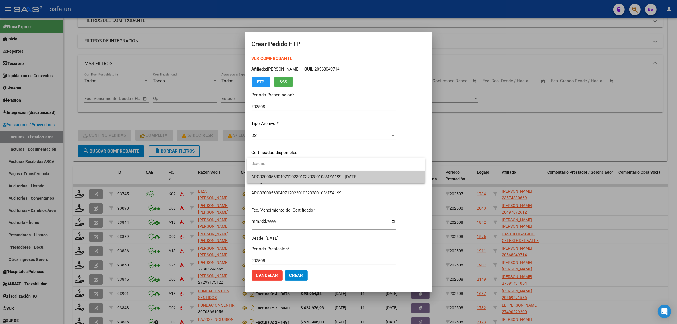
click at [285, 173] on span "ARG02000568049712023010320280103MZA199 - 2028-01-03" at bounding box center [335, 176] width 169 height 13
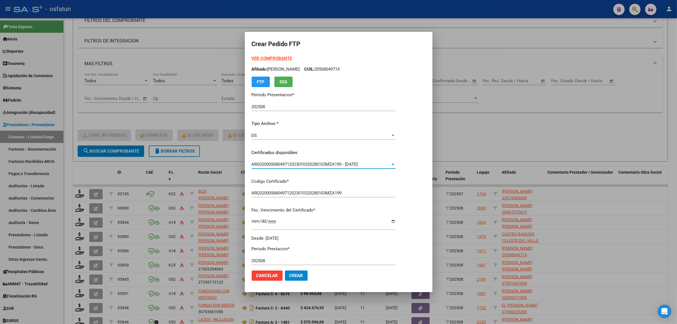
scroll to position [107, 0]
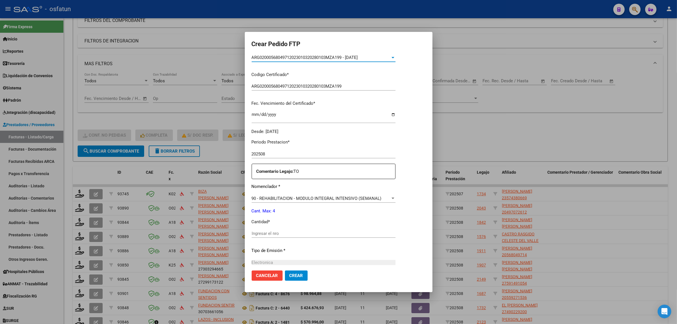
click at [267, 235] on input "Ingresar el nro" at bounding box center [324, 233] width 144 height 5
type input "4"
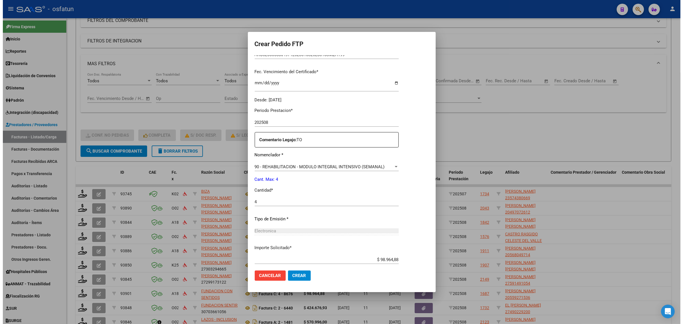
scroll to position [170, 0]
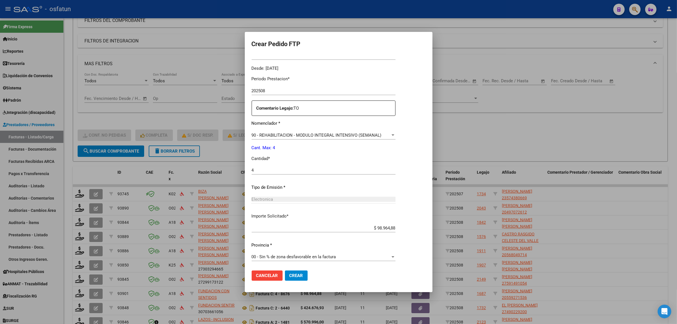
click at [295, 271] on button "Crear" at bounding box center [296, 275] width 23 height 10
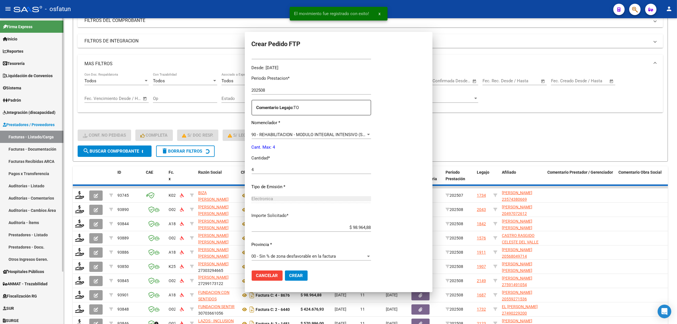
scroll to position [0, 0]
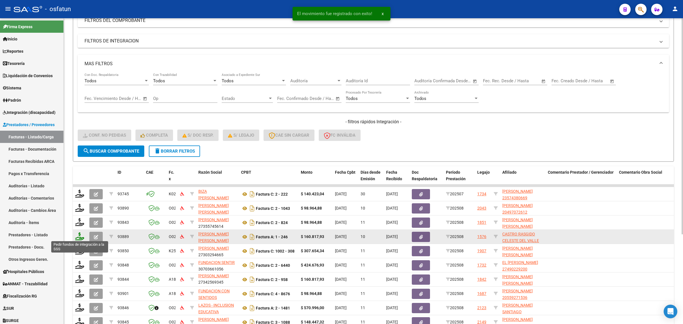
click at [80, 234] on icon at bounding box center [79, 236] width 9 height 8
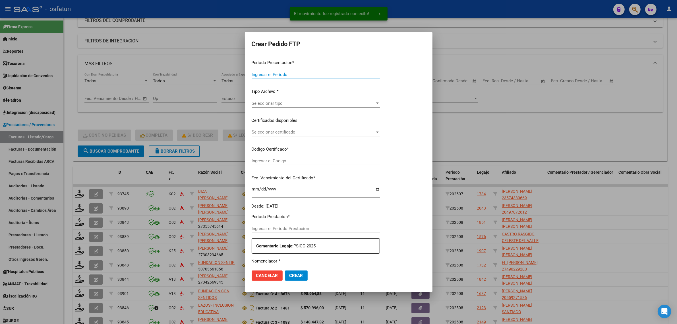
type input "202508"
type input "$ 160.817,93"
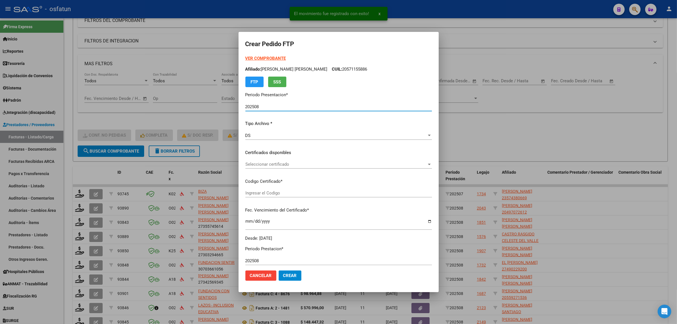
type input "ARG01000435327172024120520341205CAT242"
type input "2034-12-05"
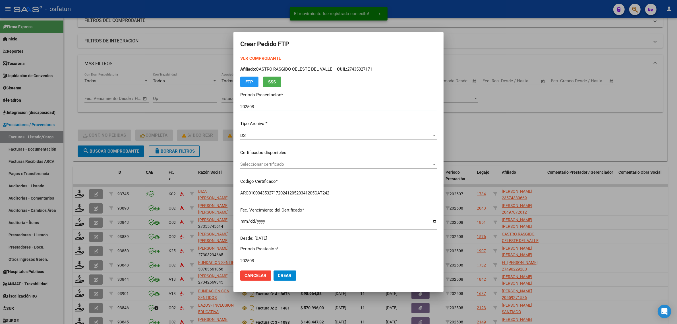
click at [250, 58] on strong "VER COMPROBANTE" at bounding box center [260, 58] width 41 height 5
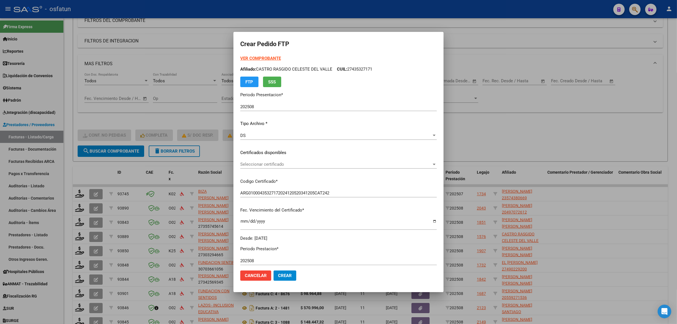
click at [255, 166] on span "Seleccionar certificado" at bounding box center [335, 164] width 191 height 5
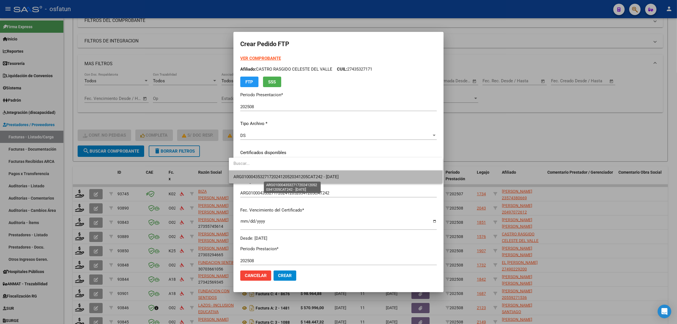
click at [255, 176] on span "ARG01000435327172024120520341205CAT242 - 2034-12-05" at bounding box center [286, 176] width 105 height 5
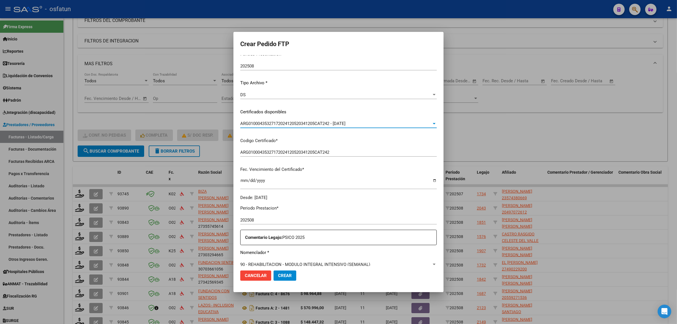
scroll to position [107, 0]
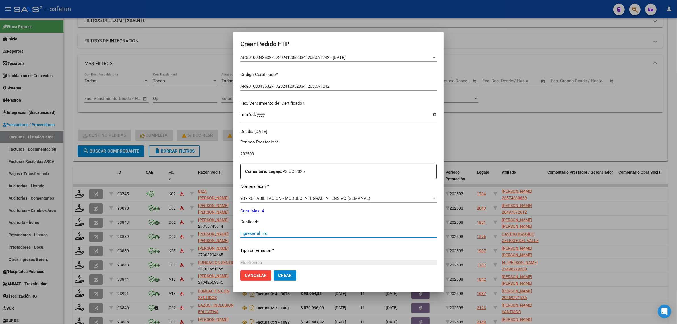
click at [259, 233] on input "Ingresar el nro" at bounding box center [338, 233] width 197 height 5
type input "4"
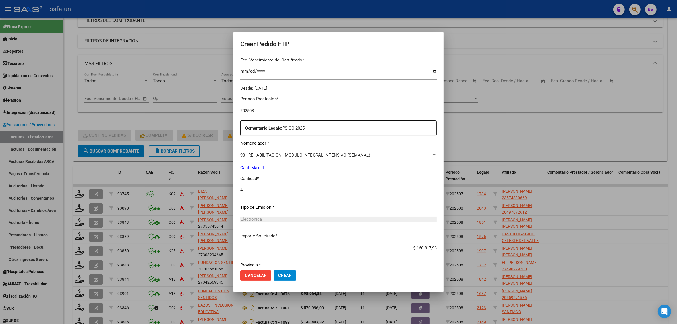
scroll to position [170, 0]
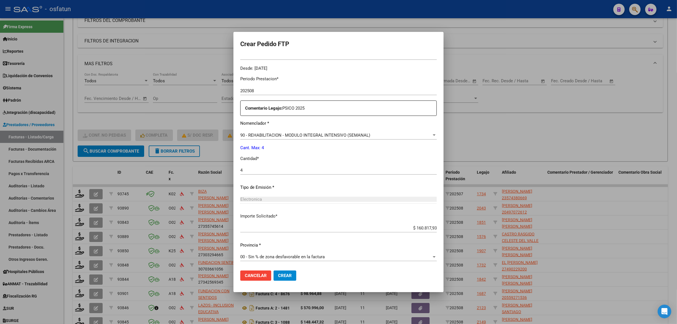
click at [278, 274] on span "Crear" at bounding box center [285, 275] width 14 height 5
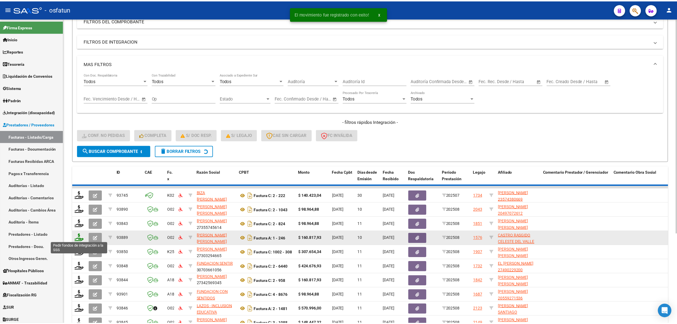
scroll to position [1, 0]
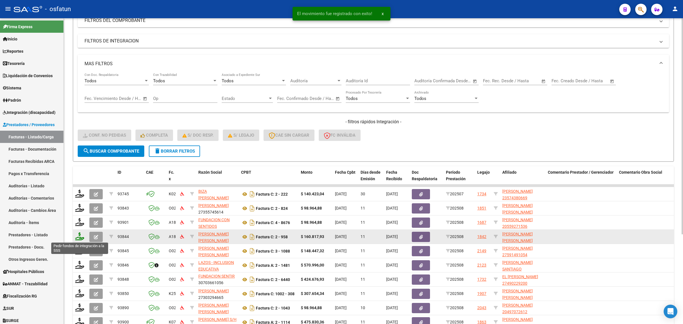
click at [80, 236] on icon at bounding box center [79, 236] width 9 height 8
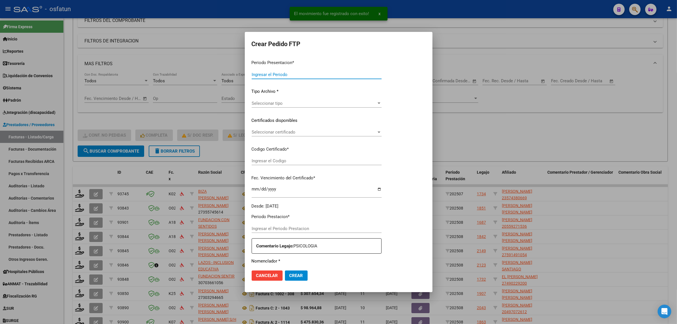
type input "202508"
type input "$ 160.817,93"
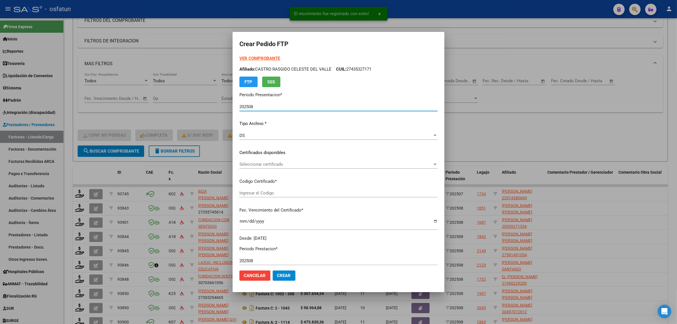
type input "ARG02000571155882023081120270811MZA232"
type input "2027-08-11"
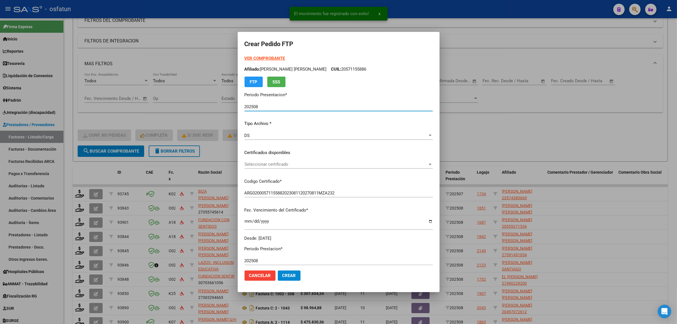
click at [251, 58] on strong "VER COMPROBANTE" at bounding box center [265, 58] width 41 height 5
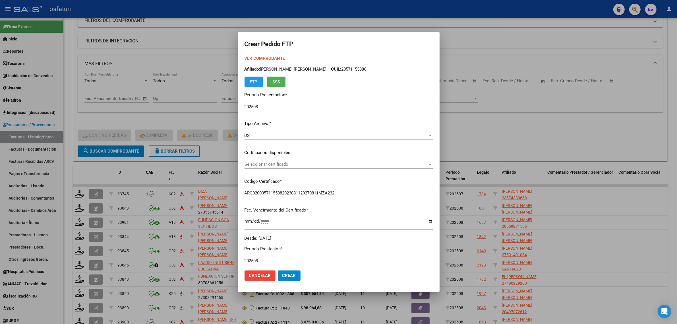
click at [259, 166] on span "Seleccionar certificado" at bounding box center [336, 164] width 183 height 5
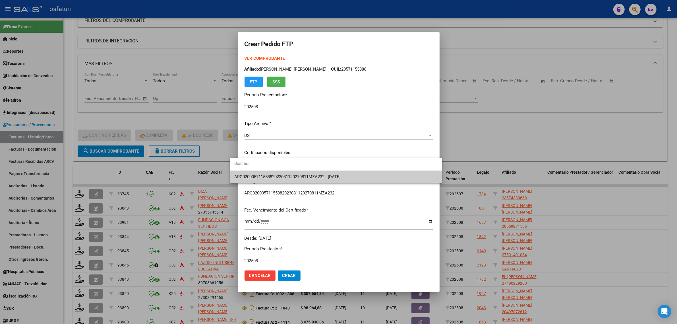
click at [258, 174] on span "ARG02000571155882023081120270811MZA232 - 2027-08-11" at bounding box center [335, 176] width 203 height 13
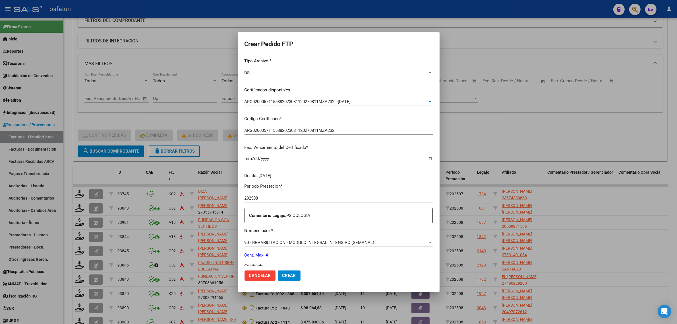
scroll to position [107, 0]
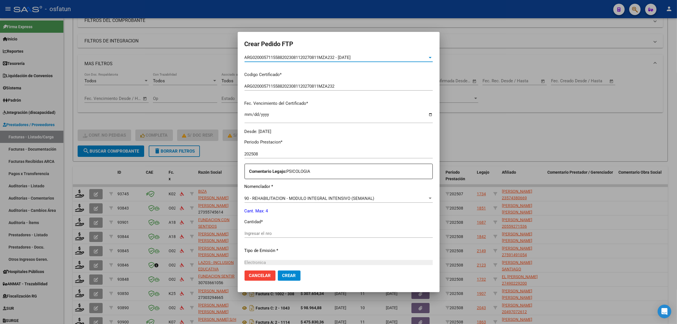
click at [256, 235] on input "Ingresar el nro" at bounding box center [339, 233] width 188 height 5
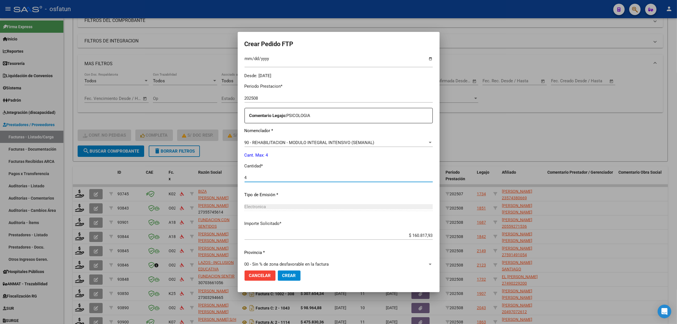
scroll to position [170, 0]
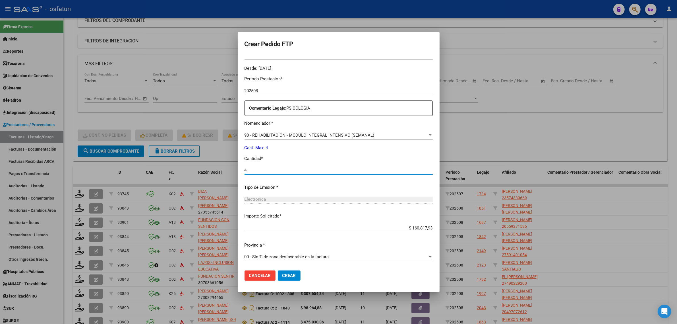
type input "4"
click at [282, 275] on span "Crear" at bounding box center [289, 275] width 14 height 5
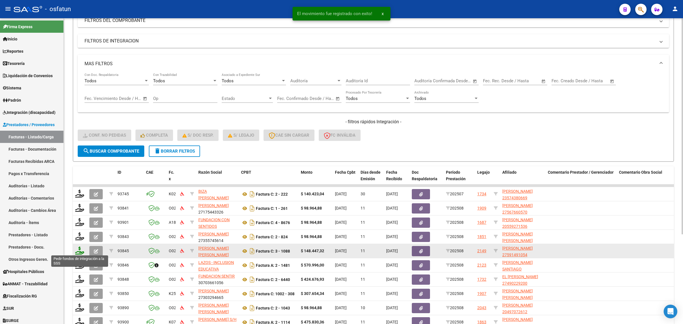
click at [80, 251] on icon at bounding box center [79, 250] width 9 height 8
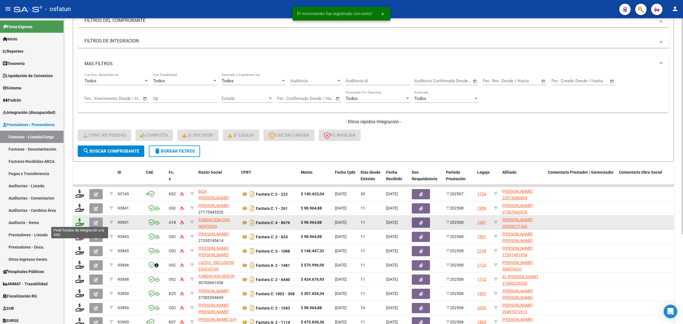
click at [78, 220] on icon at bounding box center [79, 222] width 9 height 8
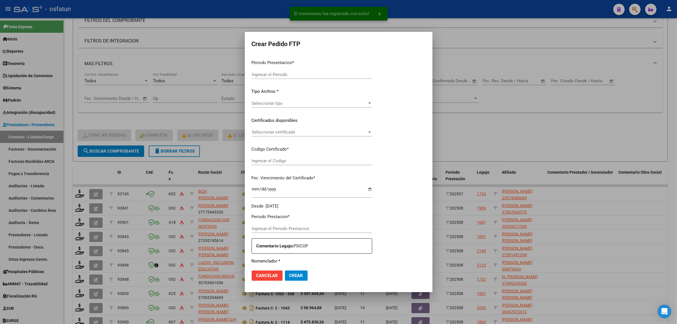
type input "202508"
type input "$ 98.964,88"
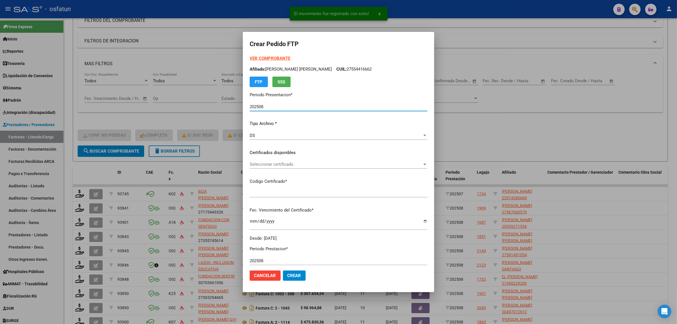
type input "ARG02000559271532023112120281121MEN204"
type input "2028-11-21"
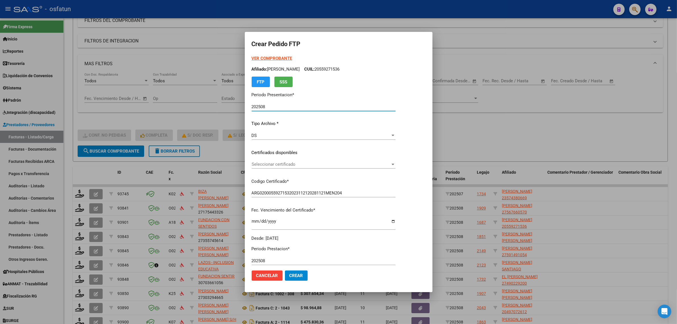
click at [323, 163] on span "Seleccionar certificado" at bounding box center [321, 164] width 139 height 5
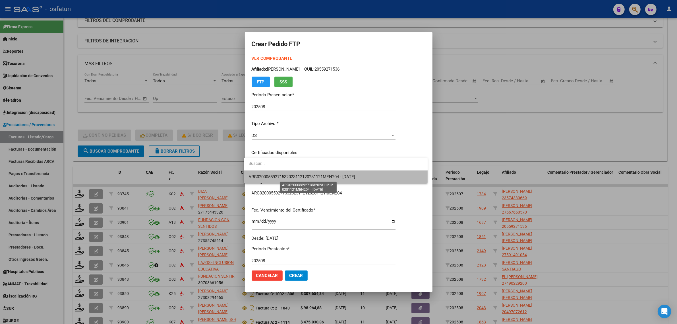
click at [317, 177] on span "ARG02000559271532023112120281121MEN204 - 2028-11-21" at bounding box center [302, 176] width 107 height 5
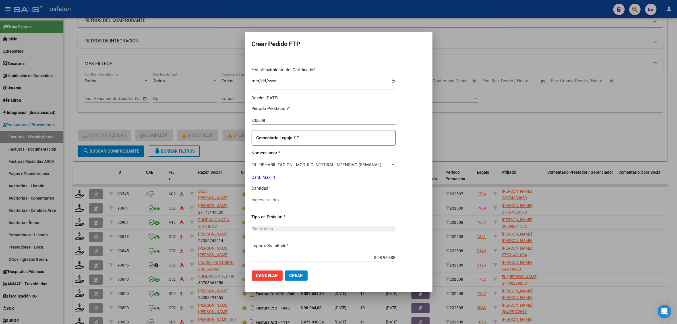
scroll to position [142, 0]
click at [297, 201] on div "Ingresar el nro" at bounding box center [324, 197] width 144 height 9
click at [295, 192] on div "Periodo Prestacion * 202508 Ingresar el Periodo Prestacion Comentario Legajo: T…" at bounding box center [324, 196] width 144 height 195
click at [281, 197] on input "Ingresar el nro" at bounding box center [324, 197] width 144 height 5
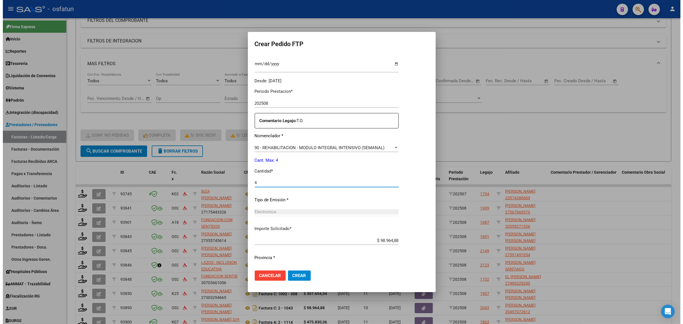
scroll to position [170, 0]
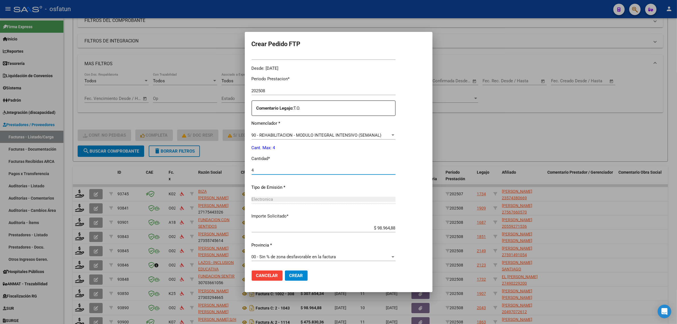
type input "4"
click at [292, 275] on span "Crear" at bounding box center [297, 275] width 14 height 5
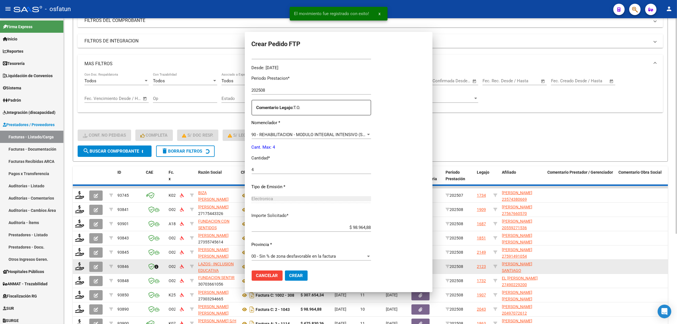
scroll to position [0, 0]
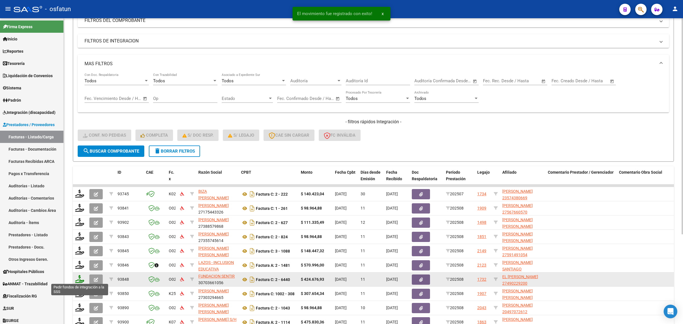
click at [82, 279] on icon at bounding box center [79, 279] width 9 height 8
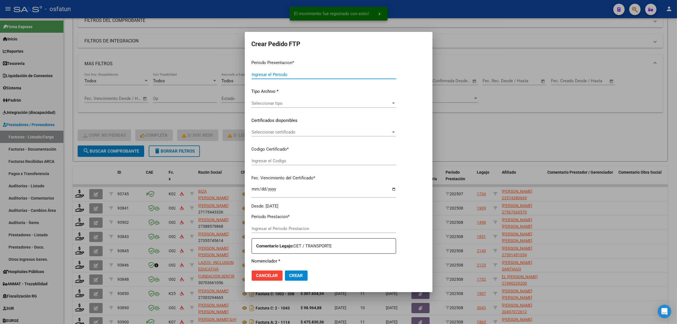
type input "202508"
type input "$ 424.676,93"
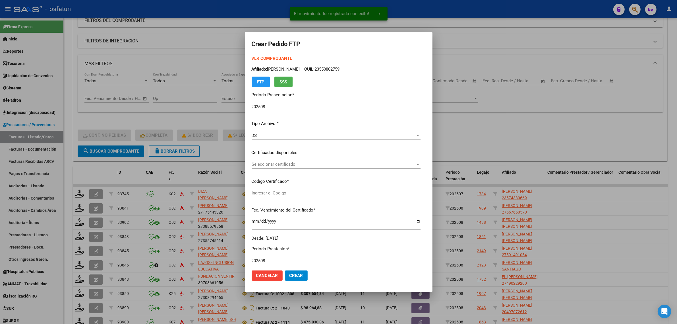
type input "ARG01000490229202016090820260908JUL135"
type input "2025-09-08"
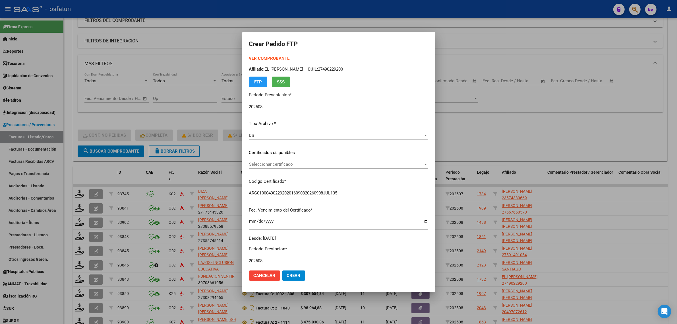
click at [264, 162] on span "Seleccionar certificado" at bounding box center [336, 164] width 174 height 5
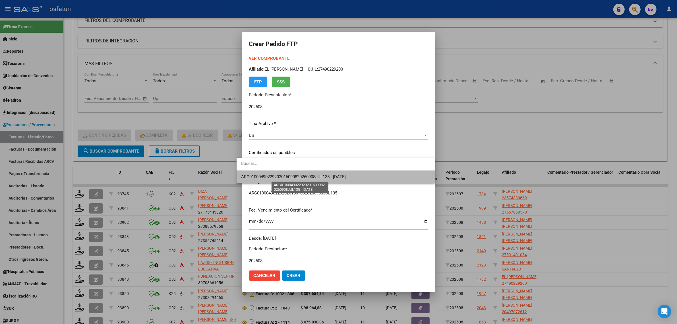
click at [262, 177] on span "ARG01000490229202016090820260908JUL135 - 2025-09-08" at bounding box center [293, 176] width 105 height 5
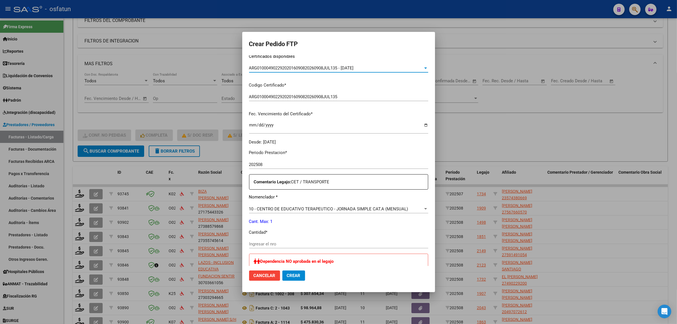
scroll to position [107, 0]
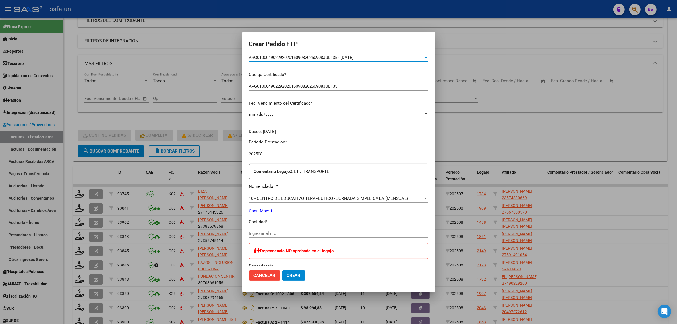
click at [260, 232] on input "Ingresar el nro" at bounding box center [338, 233] width 179 height 5
drag, startPoint x: 553, startPoint y: 134, endPoint x: 547, endPoint y: 134, distance: 5.7
click at [517, 134] on div at bounding box center [338, 162] width 677 height 324
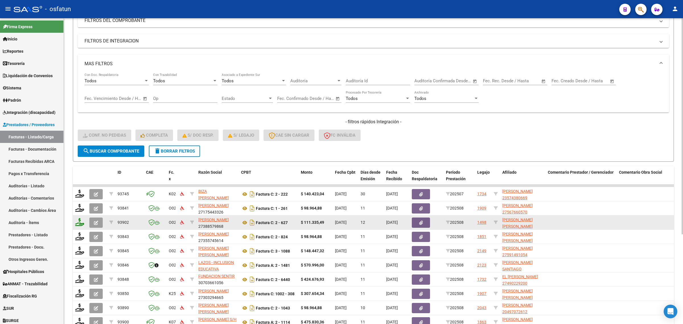
click at [76, 224] on icon at bounding box center [79, 222] width 9 height 8
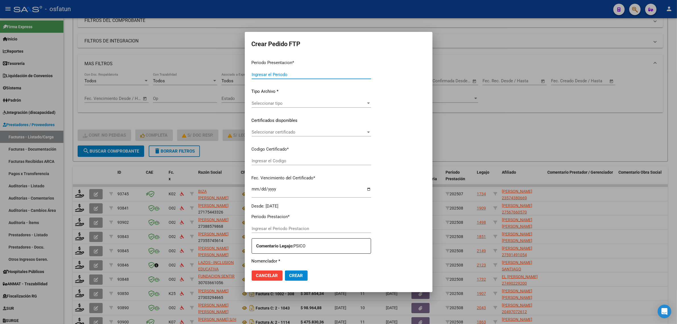
type input "202508"
type input "$ 111.335,49"
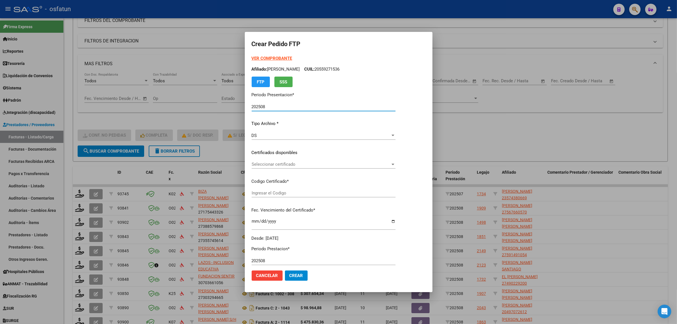
type input "ARG01000583777432024062520270625CIU13650"
type input "2027-06-25"
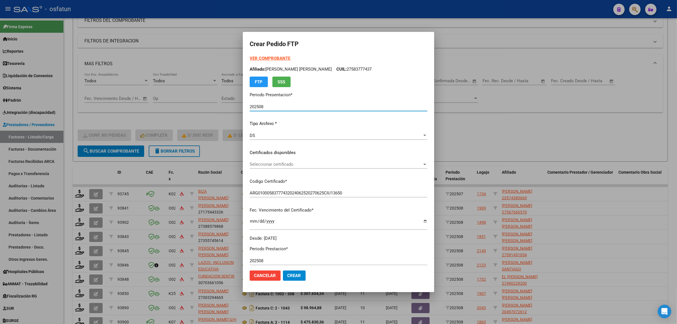
click at [261, 57] on strong "VER COMPROBANTE" at bounding box center [270, 58] width 41 height 5
click at [153, 49] on div at bounding box center [338, 162] width 677 height 324
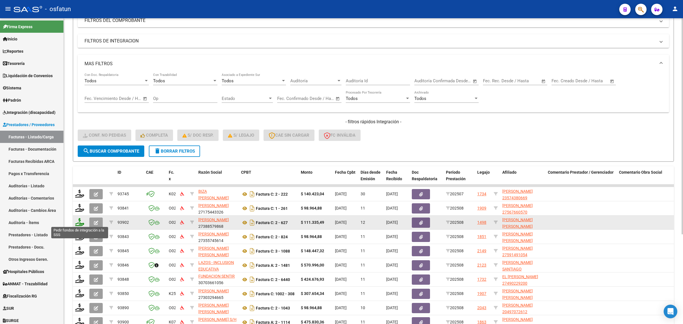
click at [76, 223] on icon at bounding box center [79, 222] width 9 height 8
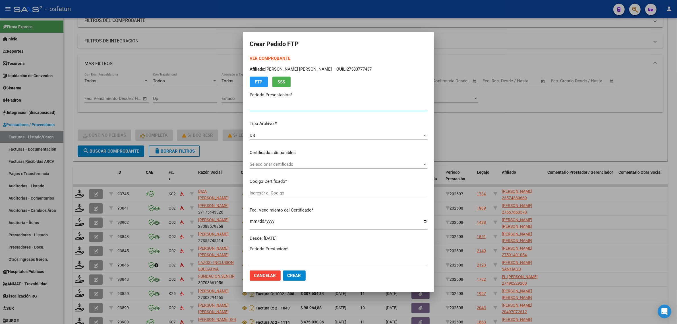
type input "202508"
click at [257, 58] on strong "VER COMPROBANTE" at bounding box center [270, 58] width 41 height 5
click at [287, 163] on span "Seleccionar certificado" at bounding box center [336, 164] width 173 height 5
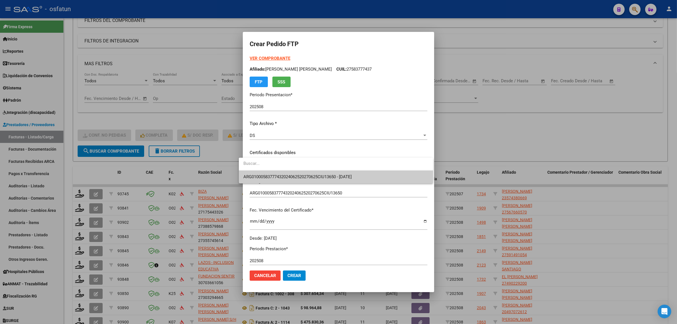
click at [284, 178] on span "ARG01000583777432024062520270625CIU13650 - 2027-06-25" at bounding box center [298, 176] width 109 height 5
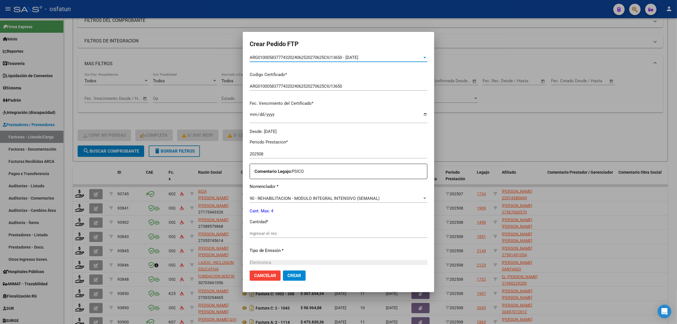
click at [296, 235] on input "Ingresar el nro" at bounding box center [339, 233] width 178 height 5
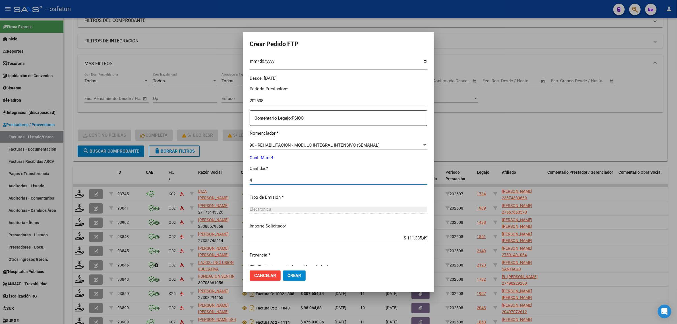
scroll to position [170, 0]
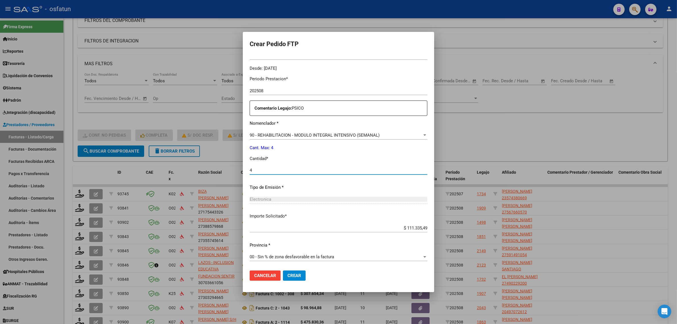
click at [288, 277] on span "Crear" at bounding box center [295, 275] width 14 height 5
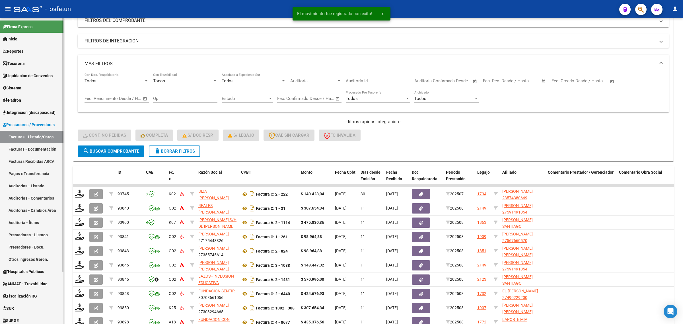
scroll to position [7, 0]
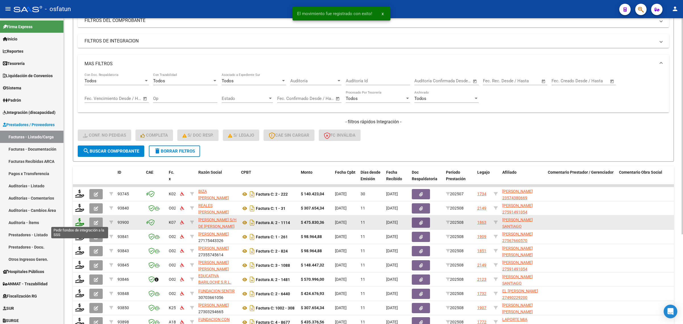
click at [79, 220] on icon at bounding box center [79, 222] width 9 height 8
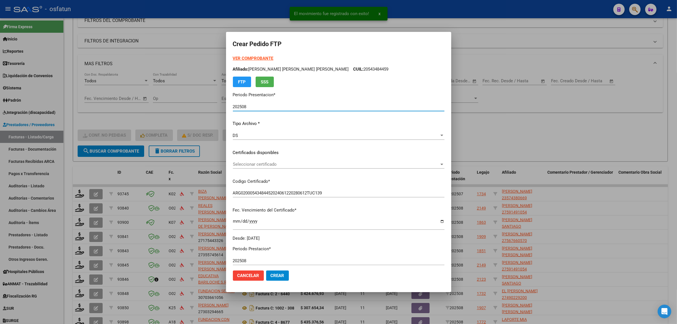
click at [254, 56] on strong "VER COMPROBANTE" at bounding box center [253, 58] width 41 height 5
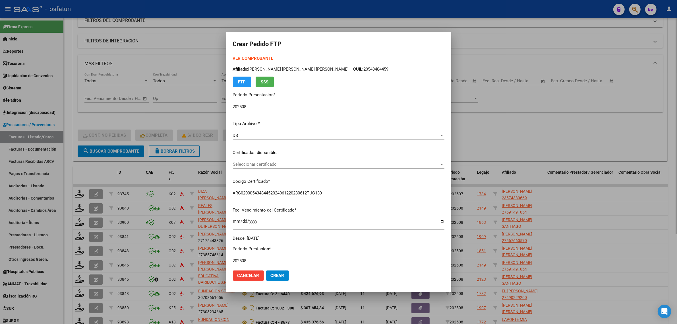
click at [119, 116] on div at bounding box center [338, 162] width 677 height 324
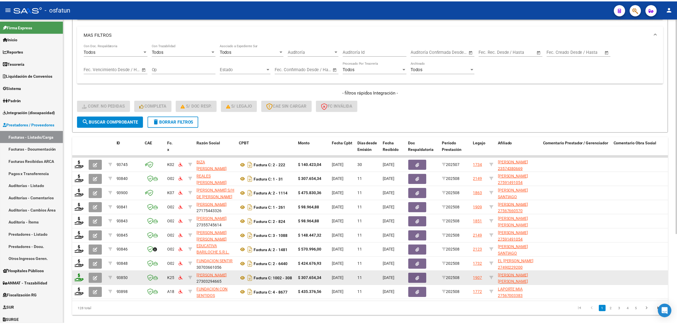
scroll to position [127, 0]
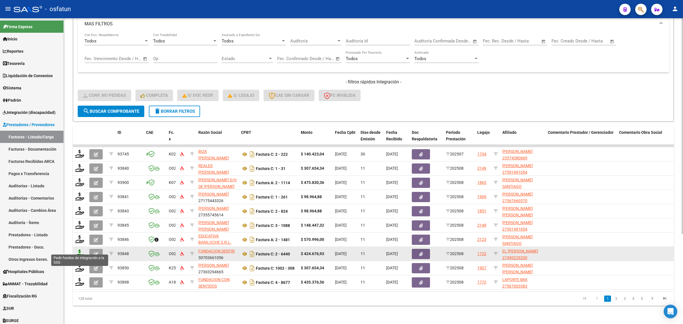
click at [77, 249] on icon at bounding box center [79, 253] width 9 height 8
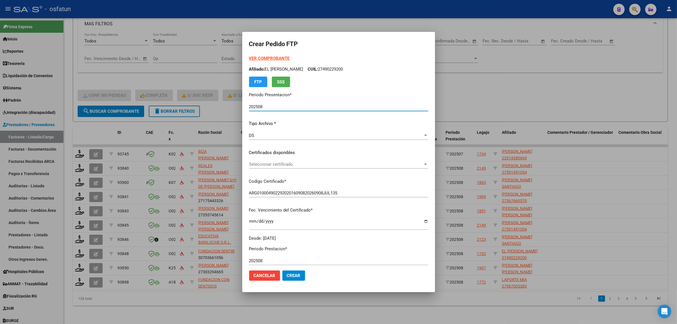
click at [258, 48] on h2 "Crear Pedido FTP" at bounding box center [338, 44] width 179 height 11
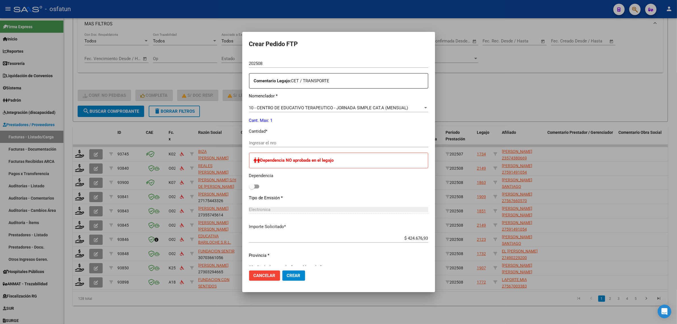
scroll to position [208, 0]
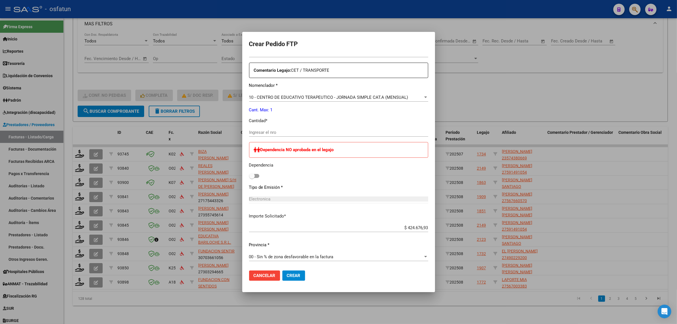
click at [495, 96] on div at bounding box center [338, 162] width 677 height 324
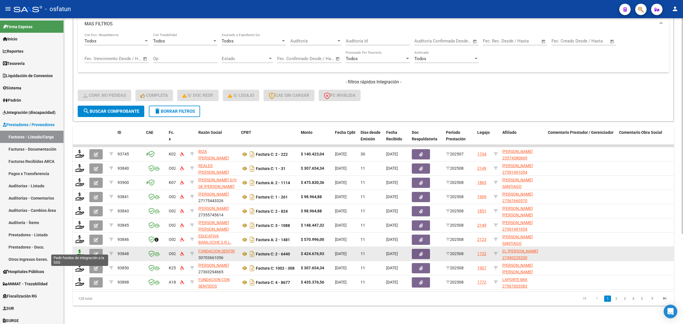
click at [80, 249] on icon at bounding box center [79, 253] width 9 height 8
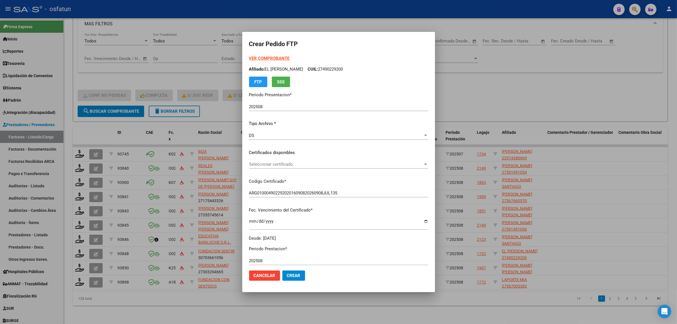
click at [259, 58] on strong "VER COMPROBANTE" at bounding box center [269, 58] width 41 height 5
click at [490, 102] on div at bounding box center [338, 162] width 677 height 324
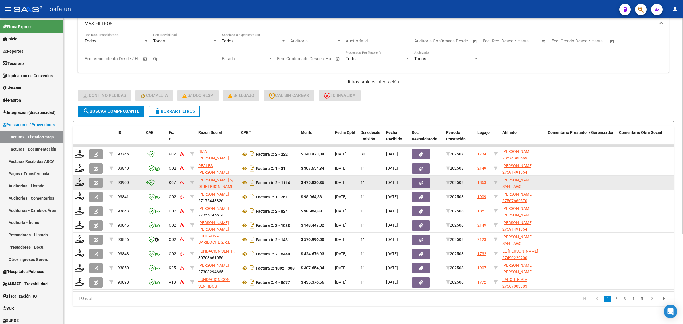
click at [74, 178] on datatable-body-cell at bounding box center [80, 183] width 14 height 14
click at [78, 180] on icon at bounding box center [79, 182] width 9 height 8
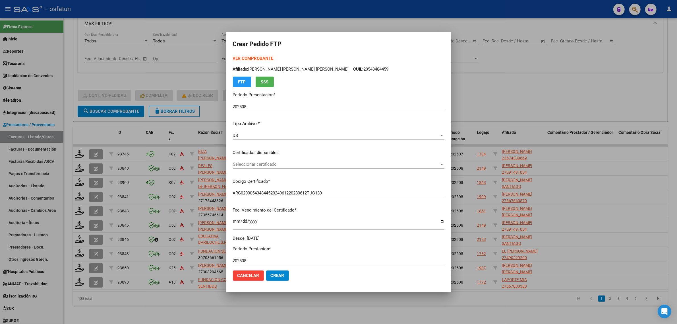
click at [254, 57] on strong "VER COMPROBANTE" at bounding box center [253, 58] width 41 height 5
click at [249, 164] on span "Seleccionar certificado" at bounding box center [336, 164] width 207 height 5
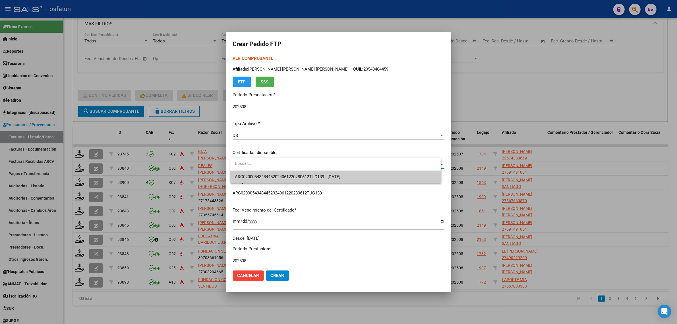
drag, startPoint x: 249, startPoint y: 164, endPoint x: 249, endPoint y: 178, distance: 13.7
click at [248, 173] on span "ARG02000543484452024061220280612TUC139 - 2028-06-12" at bounding box center [336, 176] width 202 height 13
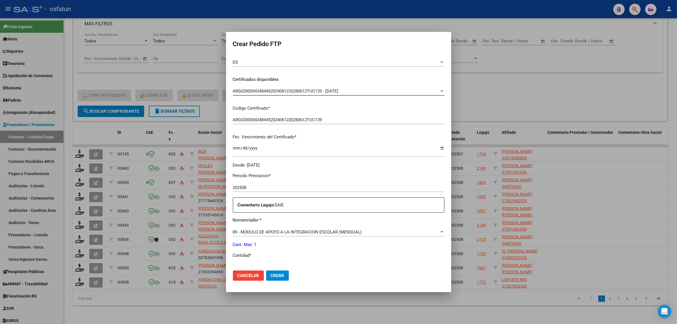
scroll to position [107, 0]
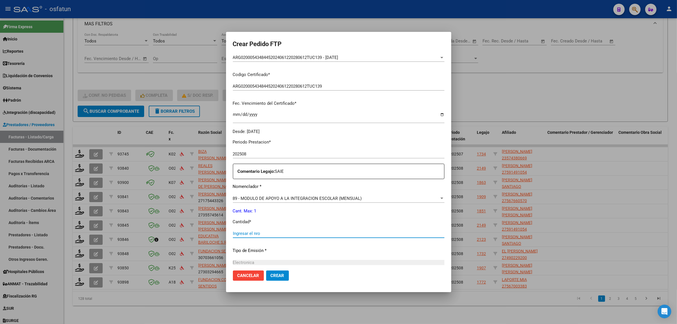
click at [249, 234] on input "Ingresar el nro" at bounding box center [339, 233] width 212 height 5
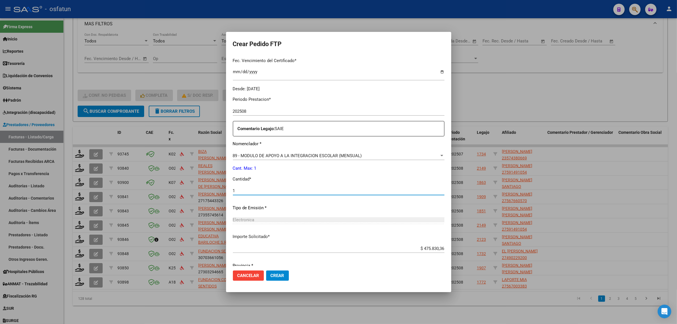
scroll to position [170, 0]
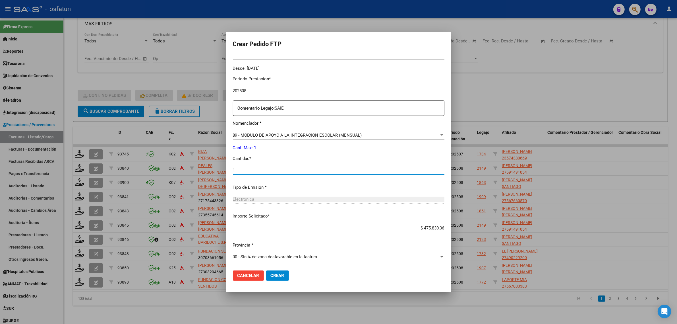
click at [278, 275] on span "Crear" at bounding box center [278, 275] width 14 height 5
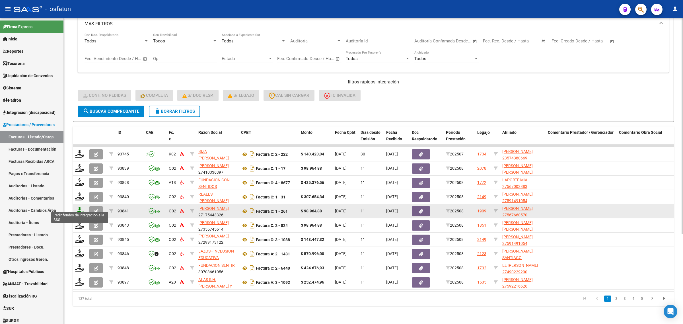
click at [78, 207] on icon at bounding box center [79, 211] width 9 height 8
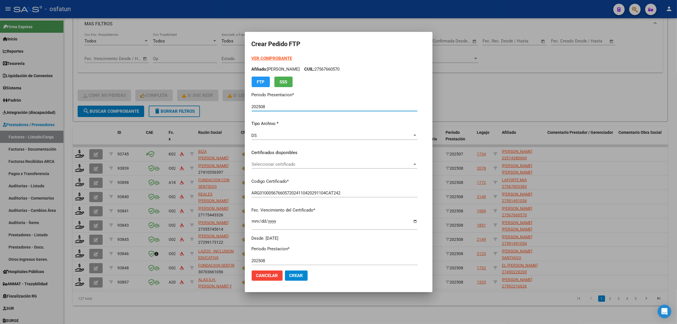
click at [264, 56] on strong "VER COMPROBANTE" at bounding box center [272, 58] width 41 height 5
click at [254, 165] on span "Seleccionar certificado" at bounding box center [332, 164] width 161 height 5
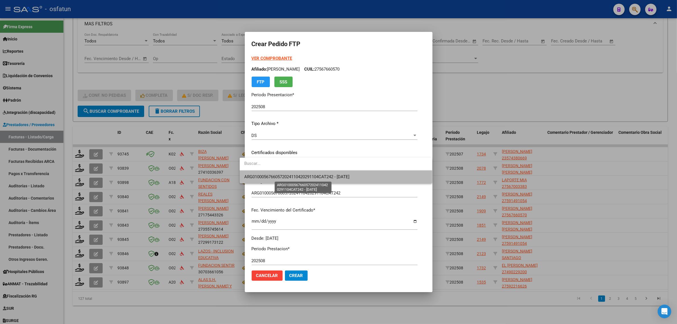
click at [253, 174] on span "ARG01000567660572024110420291104CAT242 - [DATE]" at bounding box center [296, 176] width 105 height 5
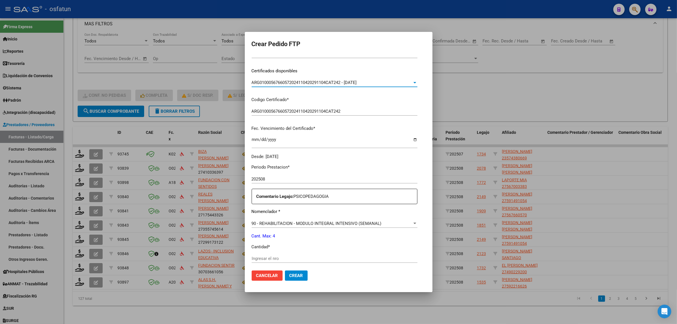
scroll to position [107, 0]
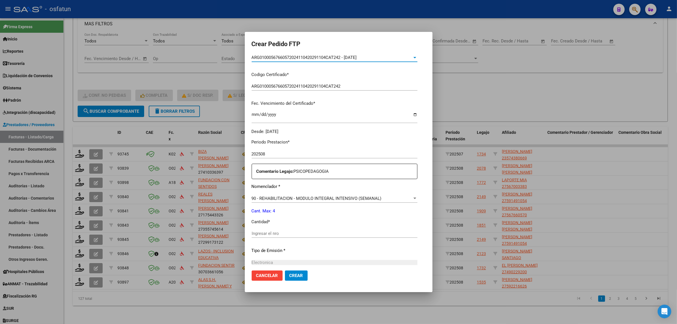
drag, startPoint x: 257, startPoint y: 226, endPoint x: 256, endPoint y: 230, distance: 4.0
click at [257, 226] on div "Periodo Prestacion * 202508 Ingresar el Periodo Prestacion Comentario Legajo: P…" at bounding box center [335, 232] width 166 height 195
click at [256, 230] on div "Ingresar el nro" at bounding box center [335, 233] width 166 height 9
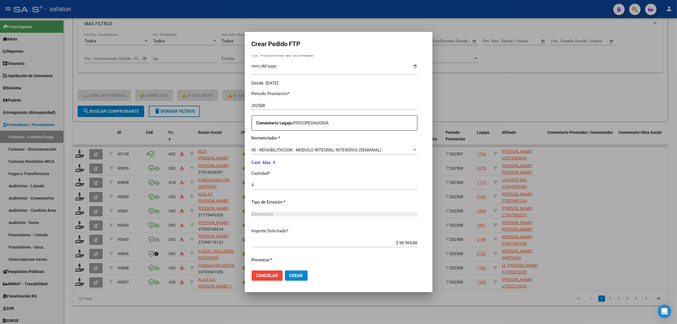
scroll to position [170, 0]
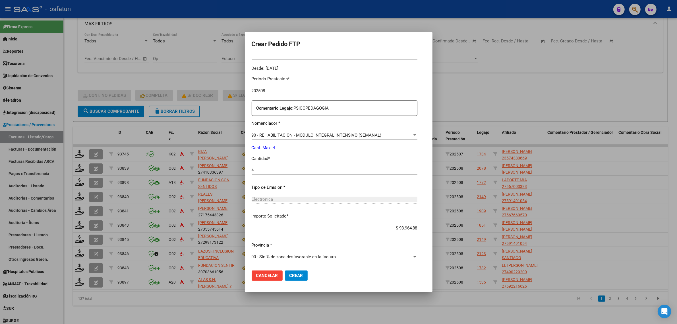
click at [294, 275] on span "Crear" at bounding box center [297, 275] width 14 height 5
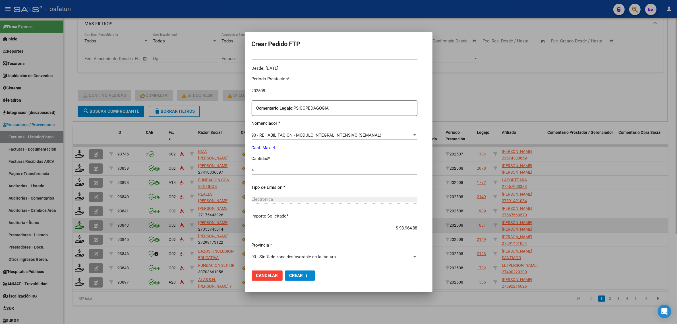
scroll to position [0, 0]
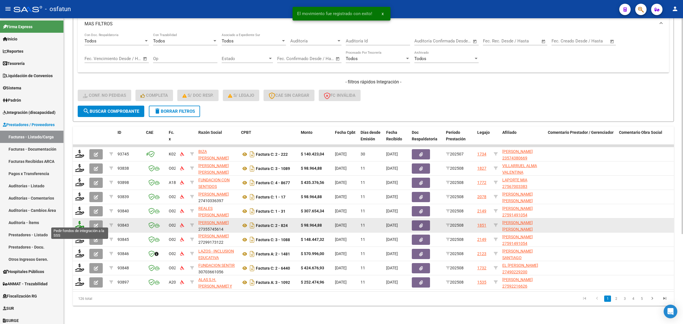
click at [79, 221] on icon at bounding box center [79, 225] width 9 height 8
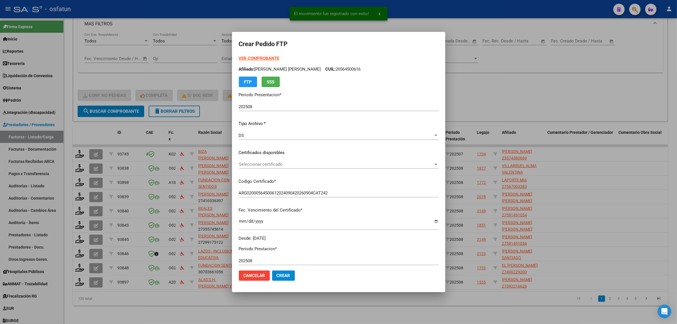
click at [250, 57] on strong "VER COMPROBANTE" at bounding box center [259, 58] width 41 height 5
click at [255, 165] on span "Seleccionar certificado" at bounding box center [336, 164] width 195 height 5
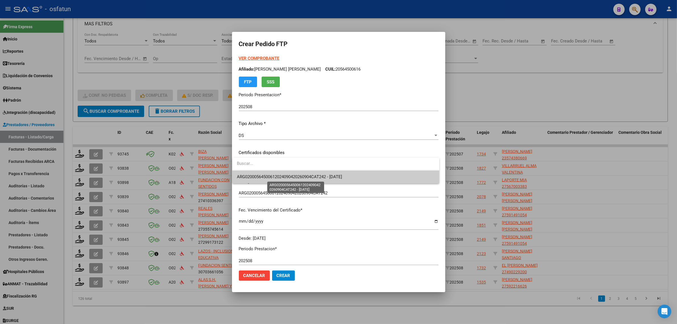
drag, startPoint x: 287, startPoint y: 176, endPoint x: 291, endPoint y: 184, distance: 9.0
click at [288, 176] on span "ARG02000564500612024090420260904CAT242 - 2026-09-04" at bounding box center [289, 176] width 105 height 5
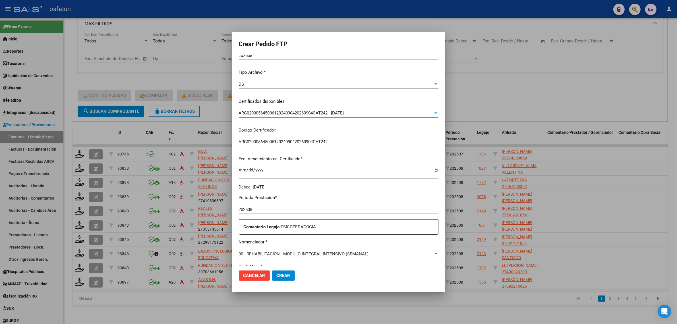
scroll to position [142, 0]
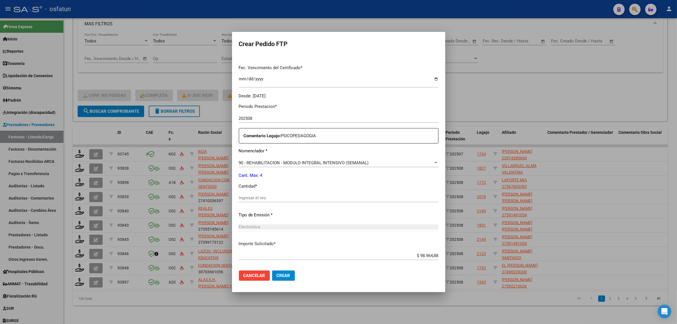
click at [265, 201] on div "Ingresar el nro" at bounding box center [339, 197] width 200 height 9
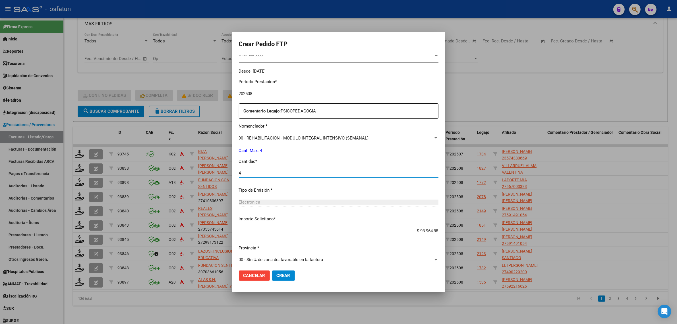
scroll to position [170, 0]
click at [287, 273] on span "Crear" at bounding box center [284, 275] width 14 height 5
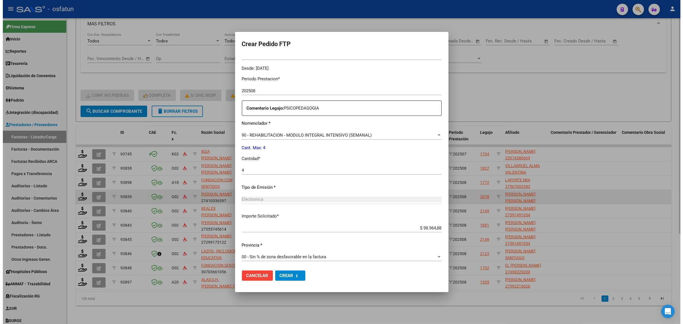
scroll to position [0, 0]
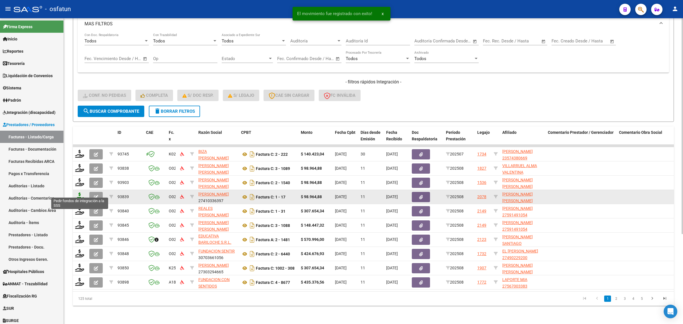
click at [80, 192] on icon at bounding box center [79, 196] width 9 height 8
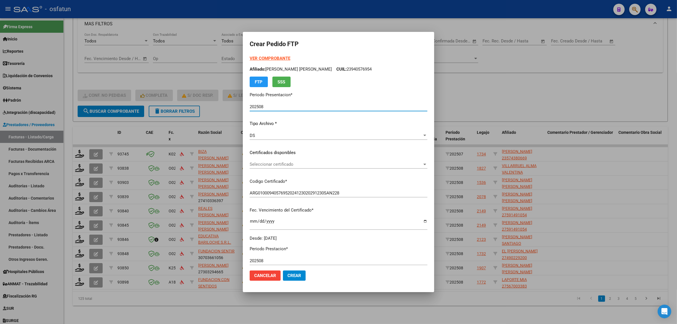
click at [517, 69] on div at bounding box center [338, 162] width 677 height 324
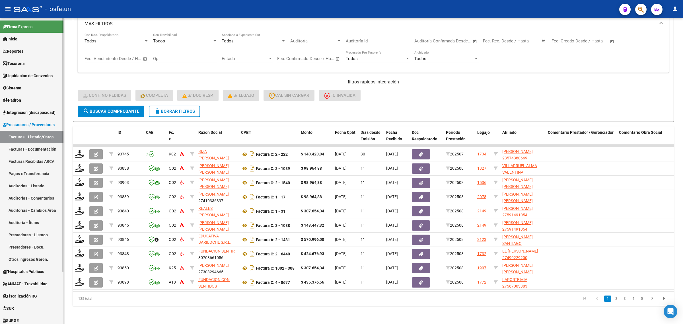
click at [33, 116] on link "Integración (discapacidad)" at bounding box center [31, 112] width 63 height 12
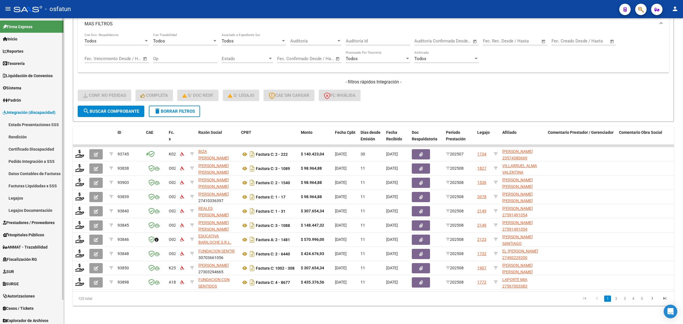
click at [22, 199] on link "Legajos" at bounding box center [31, 198] width 63 height 12
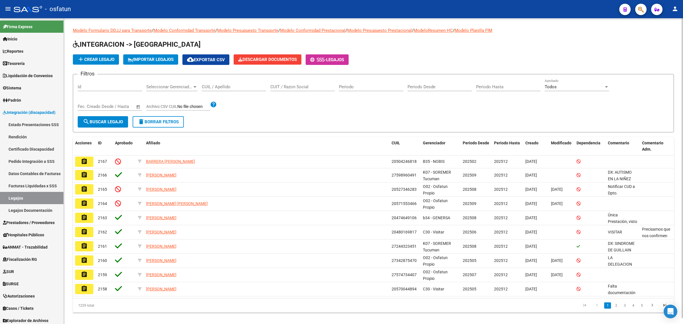
click at [226, 89] on div "CUIL / Apellido" at bounding box center [234, 85] width 64 height 12
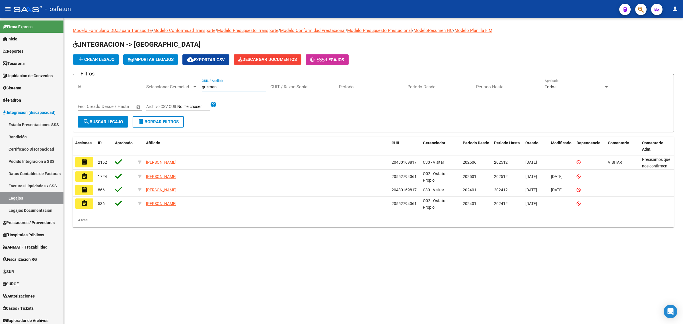
drag, startPoint x: 230, startPoint y: 88, endPoint x: 140, endPoint y: 87, distance: 90.2
click at [148, 88] on div "Filtros Id Seleccionar Gerenciador Seleccionar Gerenciador guzman CUIL / Apelli…" at bounding box center [373, 97] width 591 height 37
click at [321, 80] on form "Filtros Id Seleccionar Gerenciador Seleccionar Gerenciador CUIL / Apellido CUIT…" at bounding box center [373, 103] width 601 height 58
click at [312, 85] on input "CUIT / Razon Social" at bounding box center [302, 86] width 64 height 5
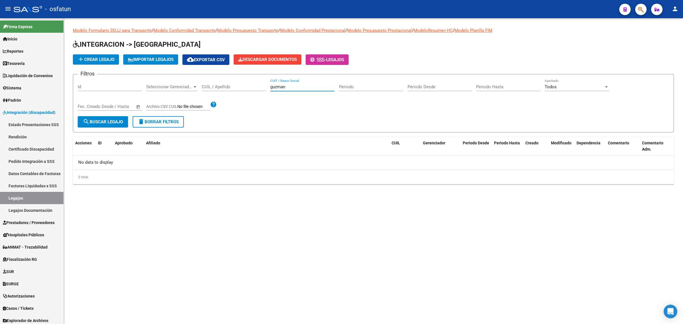
drag, startPoint x: 308, startPoint y: 88, endPoint x: 265, endPoint y: 85, distance: 42.2
click at [271, 85] on input "guzman" at bounding box center [302, 86] width 64 height 5
click at [296, 88] on input "CUIT / Razon Social" at bounding box center [302, 86] width 64 height 5
click at [218, 85] on input "CUIL / Apellido" at bounding box center [234, 86] width 64 height 5
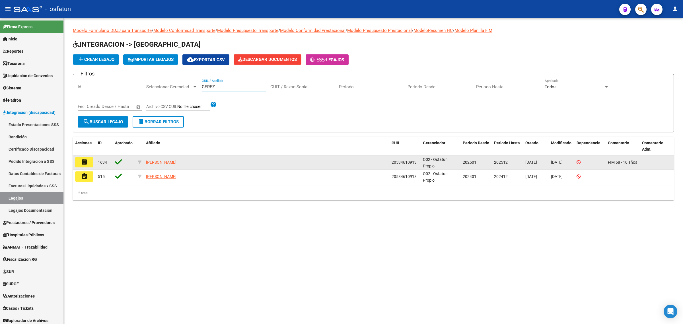
click at [84, 162] on mat-icon "assignment" at bounding box center [84, 161] width 7 height 7
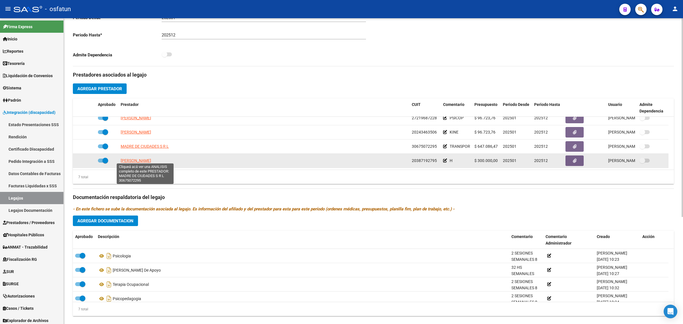
scroll to position [165, 0]
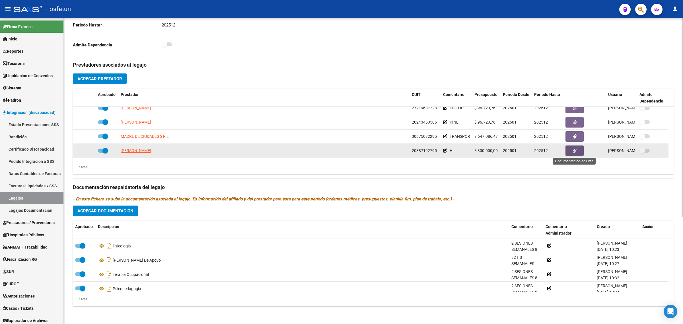
click at [517, 148] on button "button" at bounding box center [574, 150] width 18 height 11
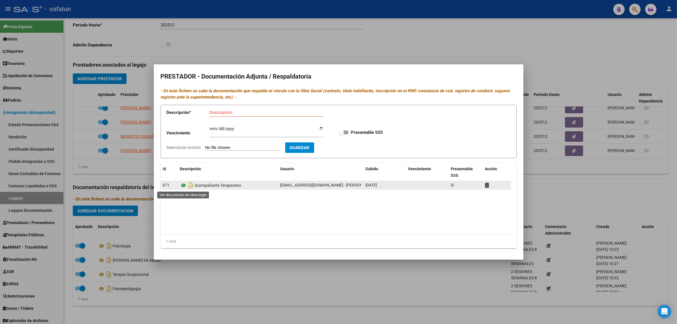
click at [182, 185] on icon at bounding box center [183, 185] width 7 height 7
click at [145, 43] on div at bounding box center [338, 162] width 677 height 324
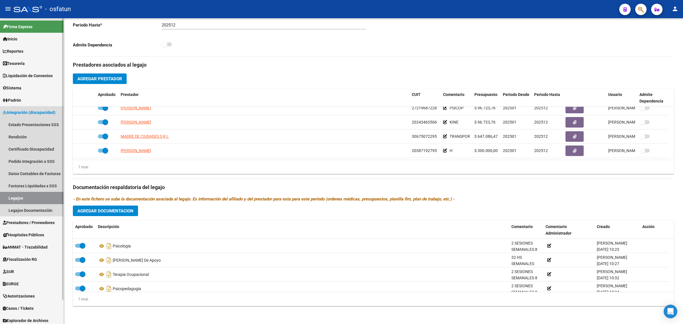
click at [30, 116] on link "Integración (discapacidad)" at bounding box center [31, 112] width 63 height 12
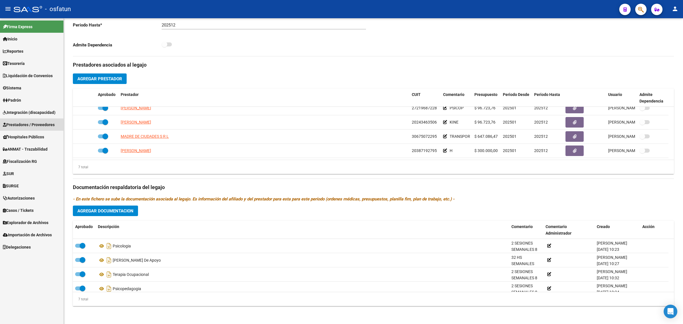
click at [29, 127] on span "Prestadores / Proveedores" at bounding box center [29, 124] width 52 height 6
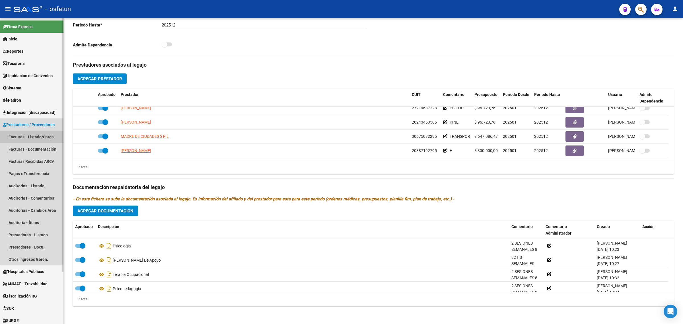
drag, startPoint x: 33, startPoint y: 134, endPoint x: 35, endPoint y: 145, distance: 10.6
click at [34, 134] on link "Facturas - Listado/Carga" at bounding box center [31, 137] width 63 height 12
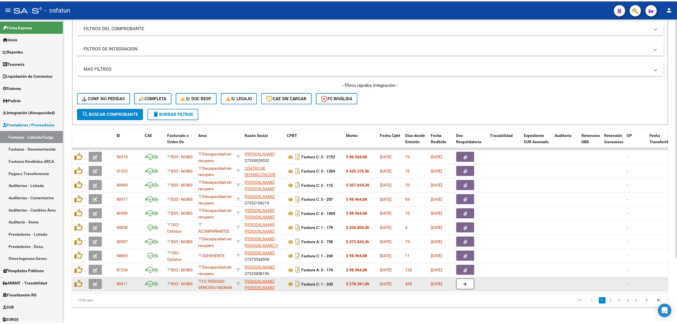
scroll to position [83, 0]
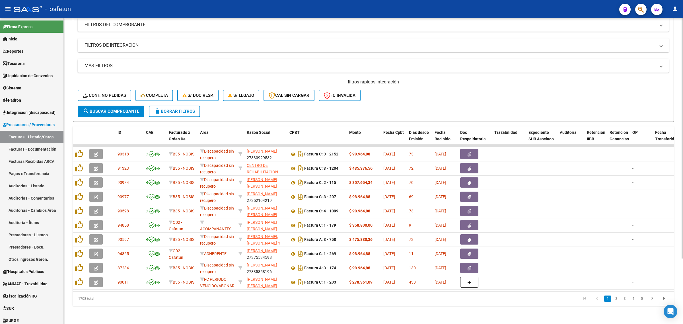
click at [104, 90] on button "Conf. no pedidas" at bounding box center [104, 95] width 53 height 11
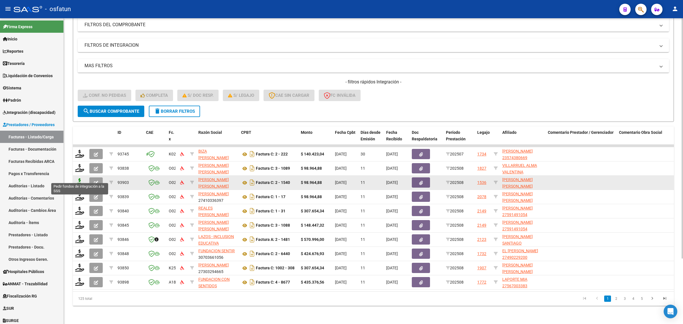
click at [81, 178] on icon at bounding box center [79, 182] width 9 height 8
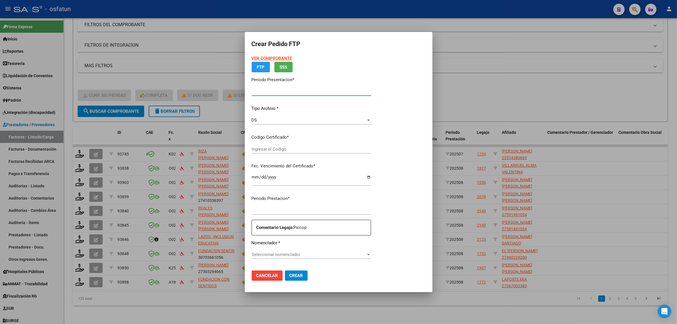
type input "202508"
type input "$ 98.964,88"
type input "ARG02000555048492023012720280127BS436"
type input "[DATE]"
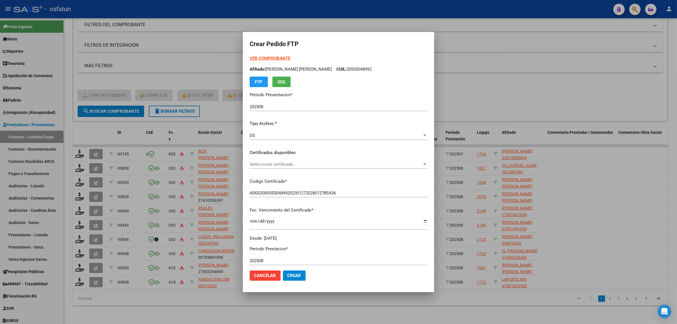
click at [254, 59] on strong "VER COMPROBANTE" at bounding box center [270, 58] width 41 height 5
click at [496, 83] on div at bounding box center [338, 162] width 677 height 324
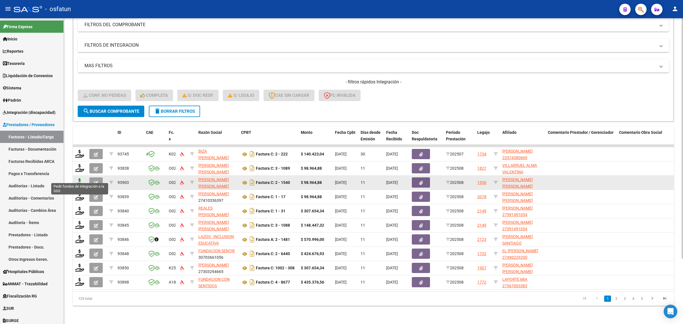
click at [79, 178] on icon at bounding box center [79, 182] width 9 height 8
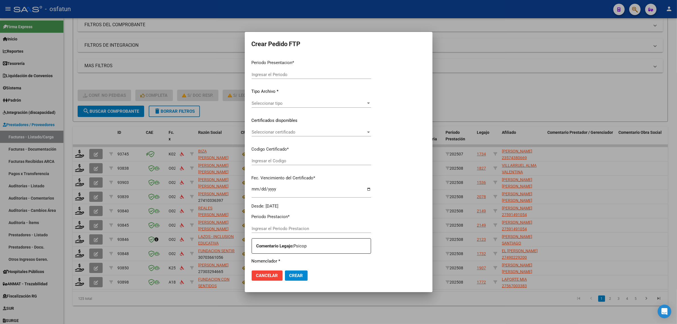
type input "202508"
type input "$ 98.964,88"
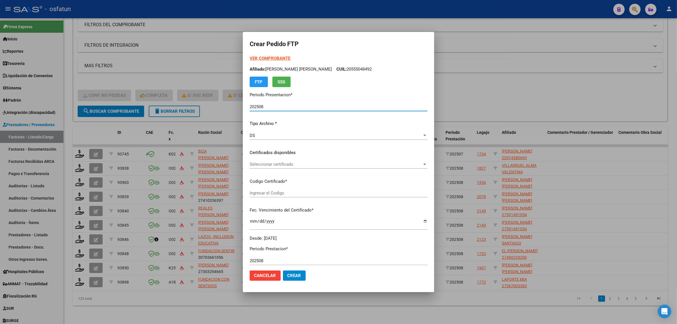
type input "ARG02000555048492023012720280127BS436"
type input "[DATE]"
click at [256, 58] on strong "VER COMPROBANTE" at bounding box center [270, 58] width 41 height 5
click at [266, 163] on span "Seleccionar certificado" at bounding box center [336, 164] width 173 height 5
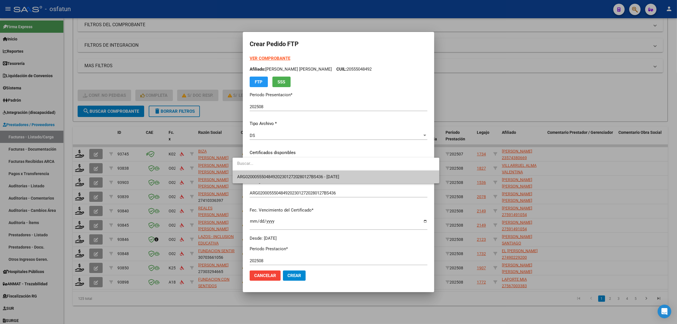
click at [266, 173] on div "ARG02000555048492023012720280127BS436 - [DATE]" at bounding box center [336, 171] width 207 height 26
click at [267, 176] on span "ARG02000555048492023012720280127BS436 - [DATE]" at bounding box center [288, 176] width 102 height 5
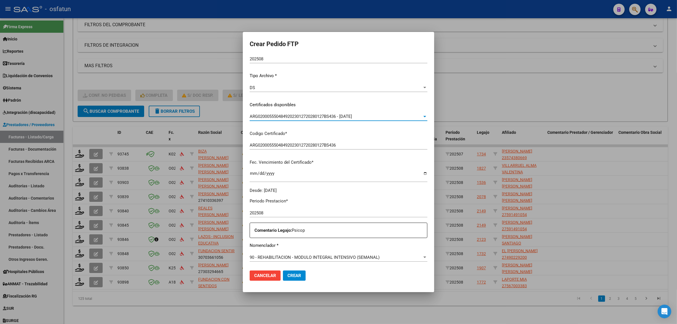
scroll to position [142, 0]
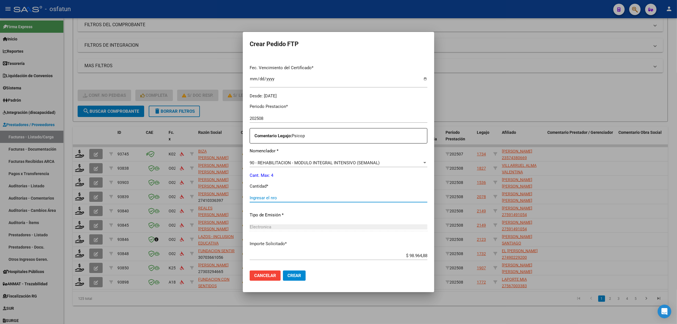
click at [257, 199] on input "Ingresar el nro" at bounding box center [339, 197] width 178 height 5
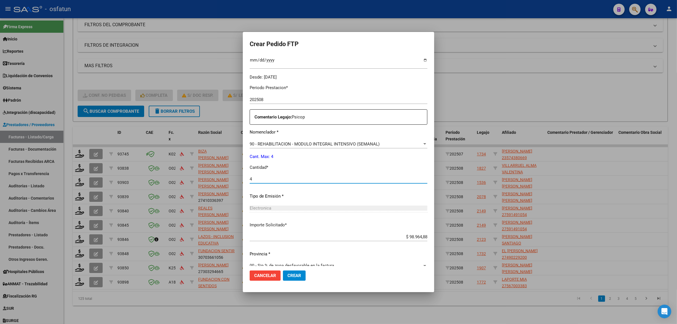
scroll to position [170, 0]
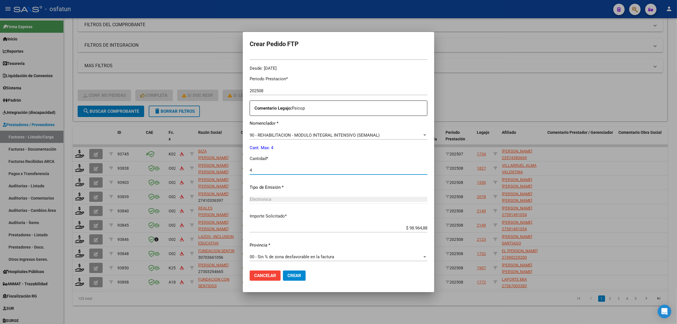
type input "4"
click at [288, 274] on span "Crear" at bounding box center [295, 275] width 14 height 5
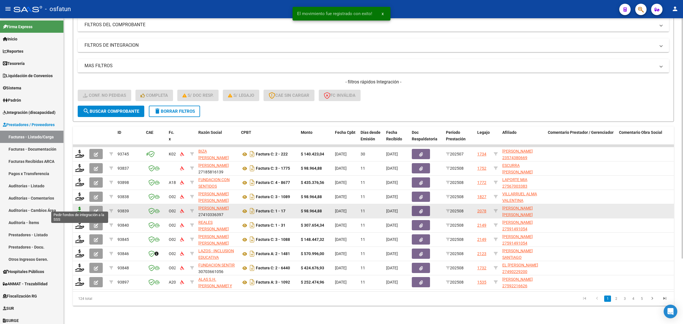
click at [79, 207] on icon at bounding box center [79, 211] width 9 height 8
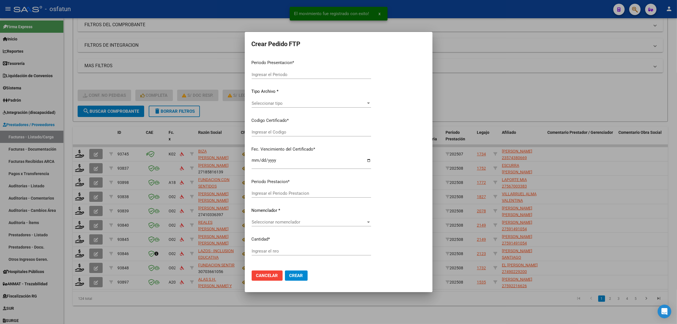
type input "202508"
type input "$ 98.964,88"
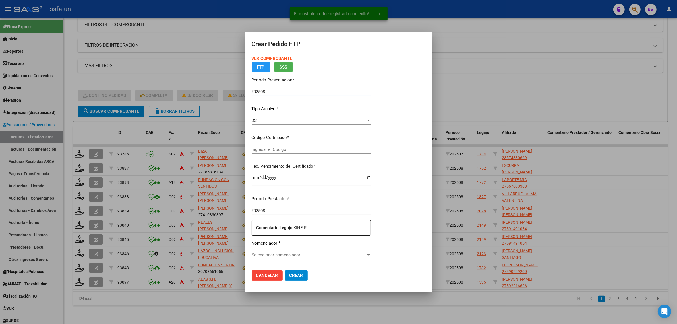
type input "ARG01000940576952024123020291230SAN228"
type input "2029-12-30"
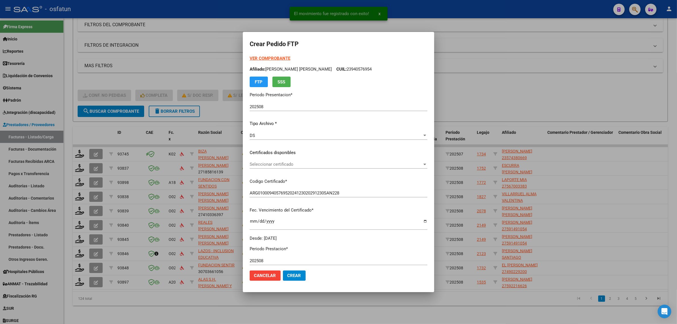
click at [251, 56] on div "VER COMPROBANTE ARCA Padrón Afiliado: AGUILAR ALDAMA CYNTIA MATILDE CUIL: 23940…" at bounding box center [339, 71] width 178 height 32
click at [252, 58] on strong "VER COMPROBANTE" at bounding box center [270, 58] width 41 height 5
click at [265, 164] on span "Seleccionar certificado" at bounding box center [336, 164] width 173 height 5
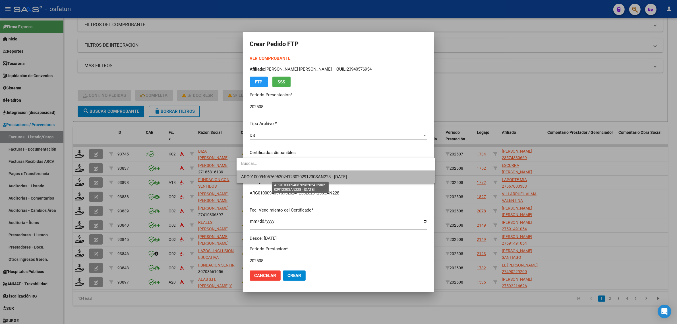
click at [265, 174] on span "ARG01000940576952024123020291230SAN228 - 2029-12-30" at bounding box center [294, 176] width 106 height 5
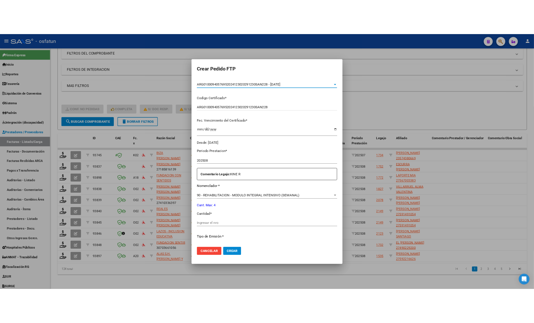
scroll to position [107, 0]
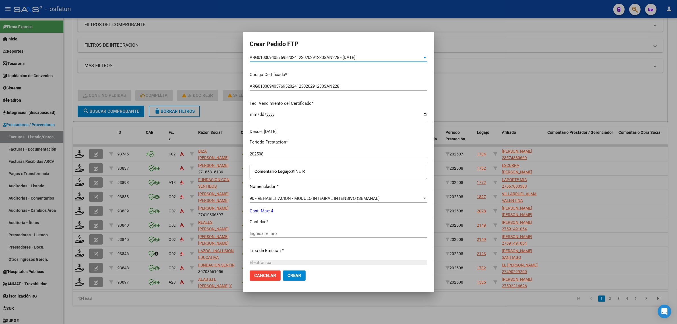
click at [270, 235] on input "Ingresar el nro" at bounding box center [339, 233] width 178 height 5
type input "4"
click at [494, 71] on div at bounding box center [338, 162] width 677 height 324
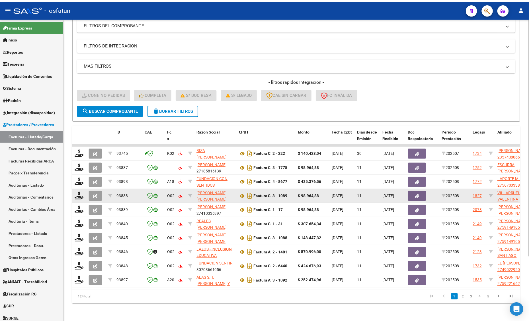
scroll to position [83, 0]
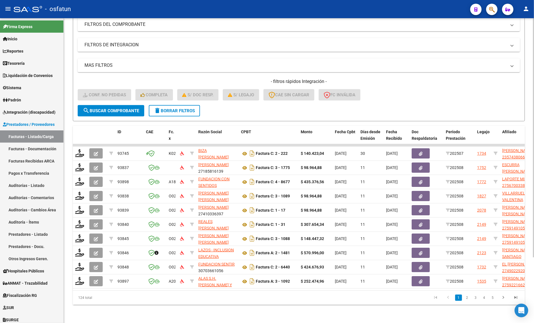
click at [145, 306] on div "Video tutorial PRESTADORES -> Listado de CPBTs Emitidos por Prestadores / Prove…" at bounding box center [299, 131] width 470 height 384
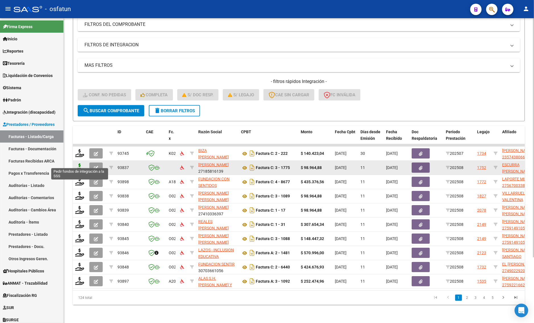
click at [78, 164] on icon at bounding box center [79, 168] width 9 height 8
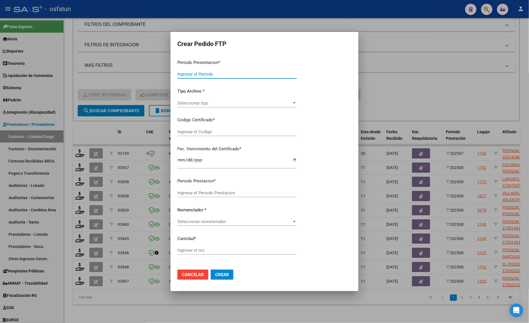
type input "202508"
type input "$ 98.964,88"
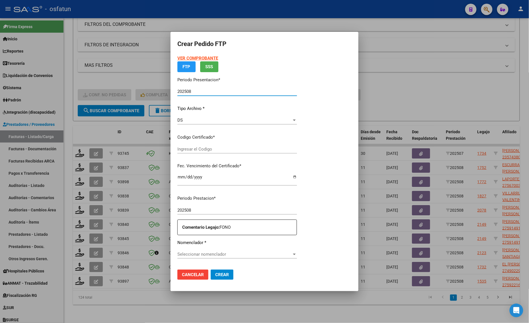
type input "ARG0100058970502024101720291017BUE440"
type input "2029-10-17"
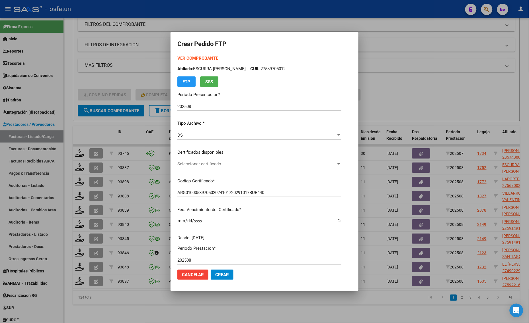
click at [187, 57] on strong "VER COMPROBANTE" at bounding box center [197, 58] width 41 height 5
click at [116, 130] on div at bounding box center [264, 161] width 529 height 323
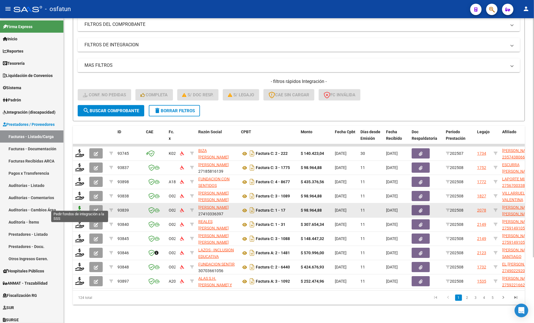
click at [80, 206] on icon at bounding box center [79, 210] width 9 height 8
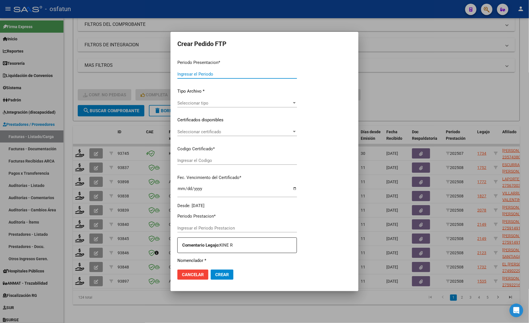
type input "202508"
type input "$ 98.964,88"
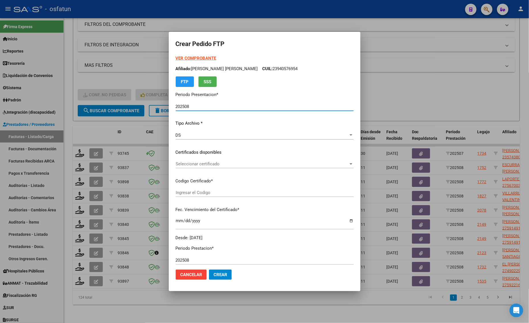
type input "ARG01000940576952024123020291230SAN228"
type input "2029-12-30"
click at [183, 56] on strong "VER COMPROBANTE" at bounding box center [196, 58] width 41 height 5
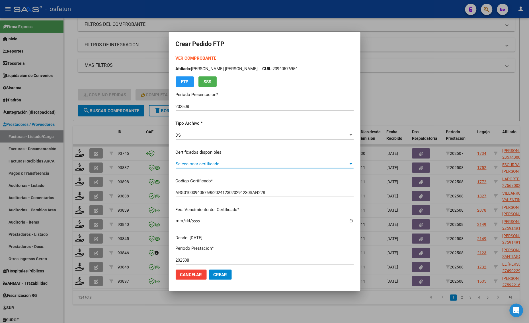
click at [201, 165] on span "Seleccionar certificado" at bounding box center [262, 164] width 173 height 5
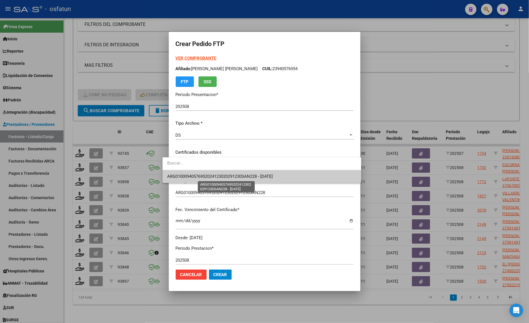
click at [203, 176] on span "ARG01000940576952024123020291230SAN228 - 2029-12-30" at bounding box center [220, 176] width 106 height 5
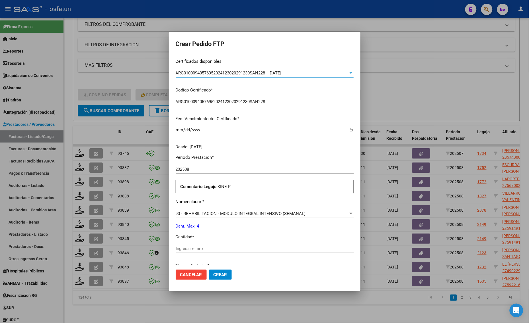
scroll to position [107, 0]
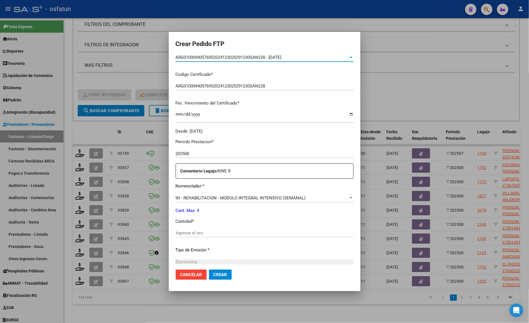
click at [190, 234] on input "Ingresar el nro" at bounding box center [265, 233] width 178 height 5
type input "4"
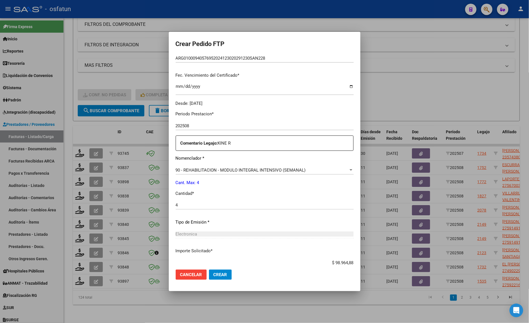
scroll to position [170, 0]
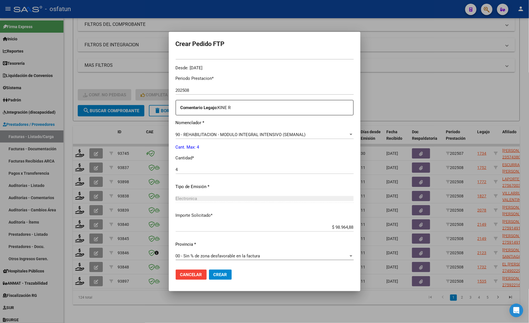
click at [213, 276] on span "Crear" at bounding box center [220, 275] width 14 height 5
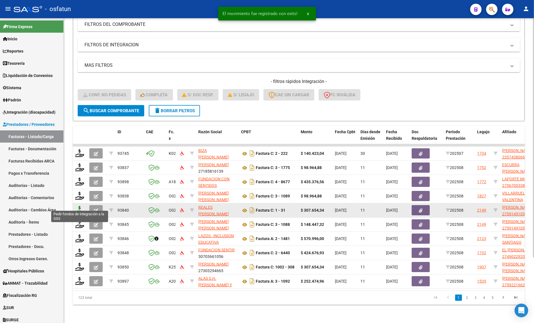
click at [84, 206] on icon at bounding box center [79, 210] width 9 height 8
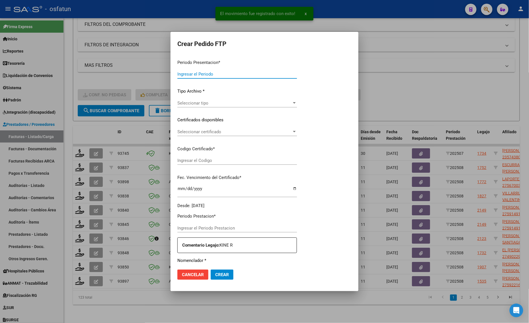
type input "202508"
type input "$ 307.654,34"
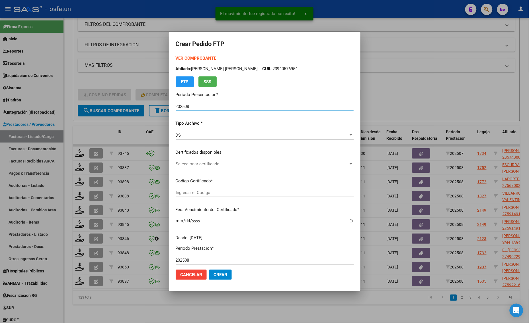
type input "ARG02000591491052025021720280217CAT242"
type input "2028-02-17"
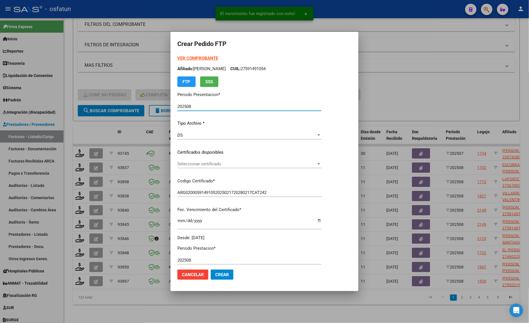
click at [188, 58] on strong "VER COMPROBANTE" at bounding box center [197, 58] width 41 height 5
click at [192, 161] on div "Seleccionar certificado Seleccionar certificado" at bounding box center [249, 164] width 144 height 9
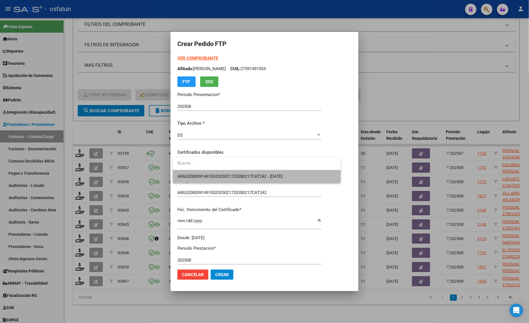
drag, startPoint x: 192, startPoint y: 172, endPoint x: 192, endPoint y: 176, distance: 3.4
click at [192, 176] on span "ARG02000591491052025021720280217CAT242 - 2028-02-17" at bounding box center [256, 176] width 158 height 13
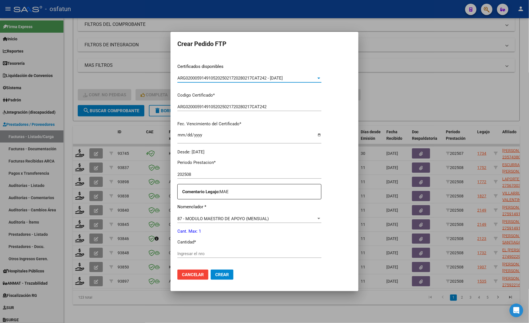
scroll to position [107, 0]
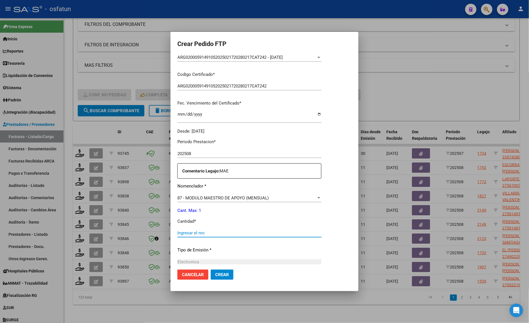
click at [191, 231] on input "Ingresar el nro" at bounding box center [249, 233] width 144 height 5
type input "1"
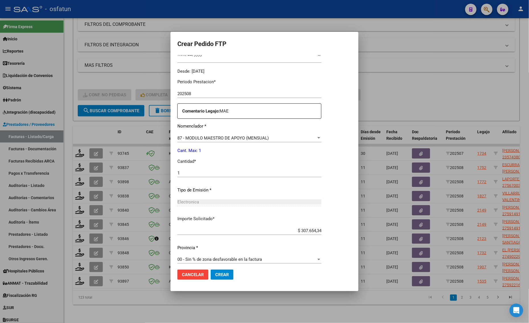
scroll to position [170, 0]
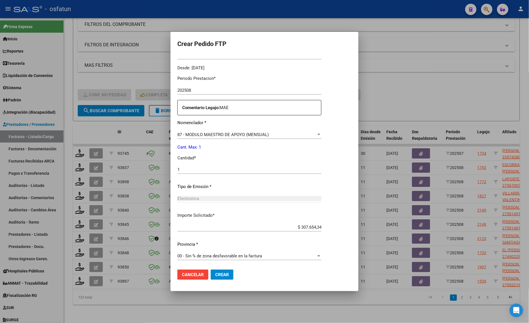
click at [228, 275] on span "Crear" at bounding box center [222, 275] width 14 height 5
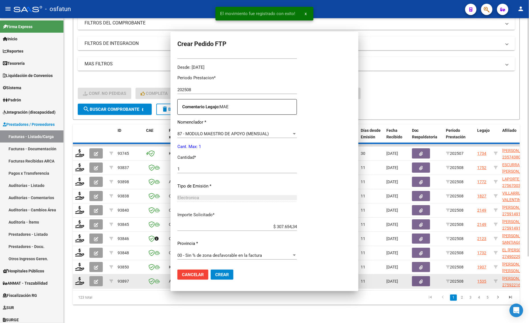
scroll to position [0, 0]
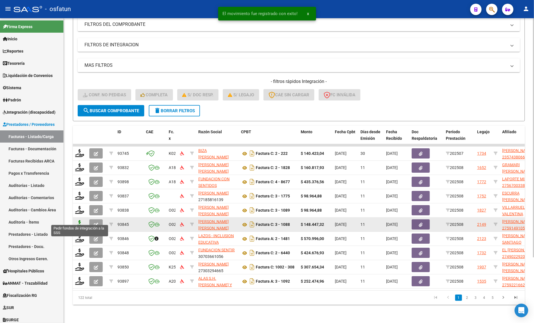
click at [77, 221] on icon at bounding box center [79, 224] width 9 height 8
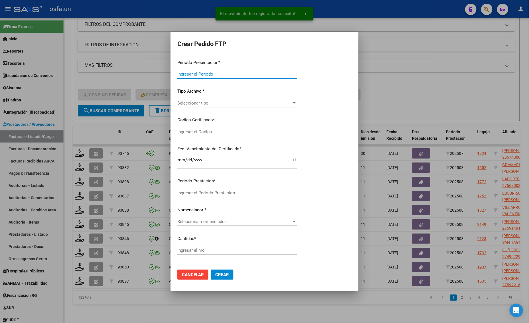
type input "202508"
type input "$ 148.447,32"
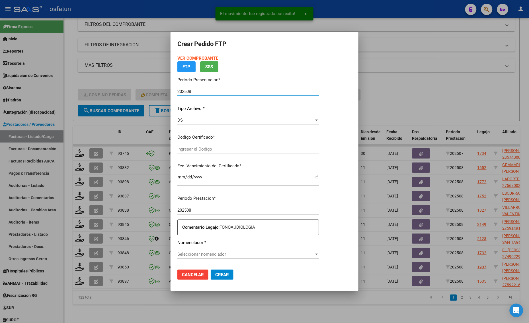
type input "ARG02000591491052025021720280217CAT242"
type input "2028-02-17"
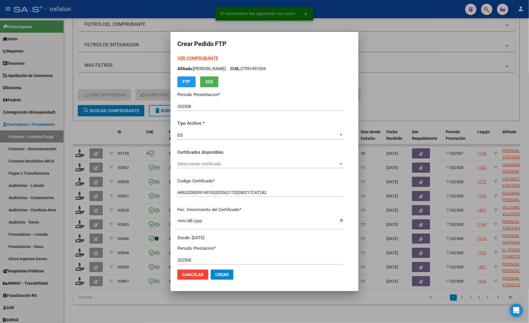
click at [192, 57] on strong "VER COMPROBANTE" at bounding box center [197, 58] width 41 height 5
click at [196, 163] on span "Seleccionar certificado" at bounding box center [257, 164] width 161 height 5
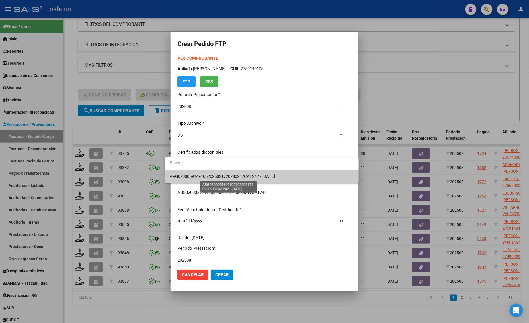
click at [204, 178] on span "ARG02000591491052025021720280217CAT242 - 2028-02-17" at bounding box center [222, 176] width 105 height 5
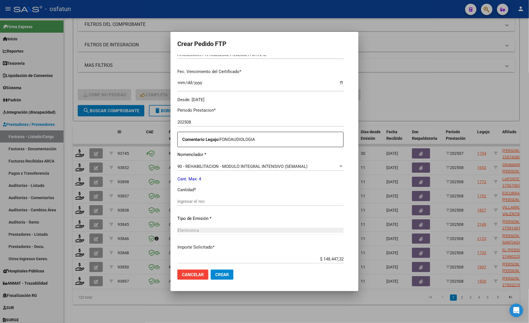
scroll to position [170, 0]
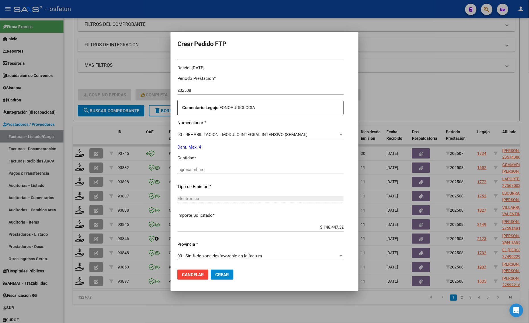
click at [193, 171] on input "Ingresar el nro" at bounding box center [260, 169] width 166 height 5
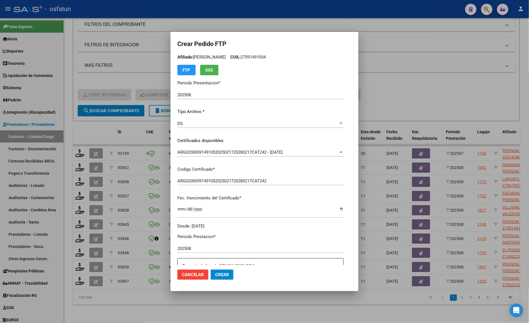
scroll to position [0, 0]
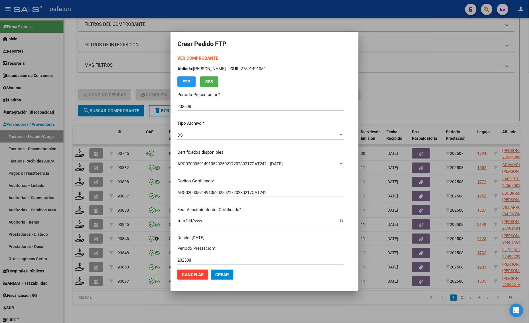
type input "4"
click at [187, 58] on strong "VER COMPROBANTE" at bounding box center [197, 58] width 41 height 5
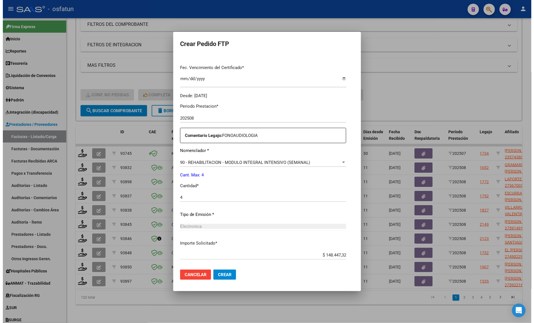
scroll to position [170, 0]
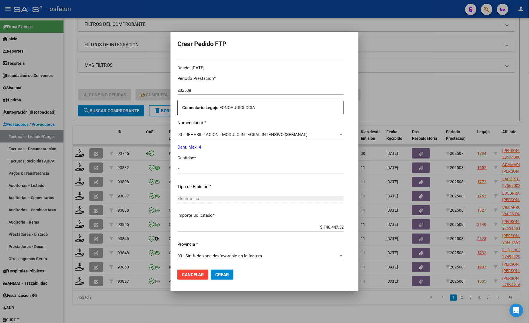
click at [215, 273] on span "Crear" at bounding box center [222, 275] width 14 height 5
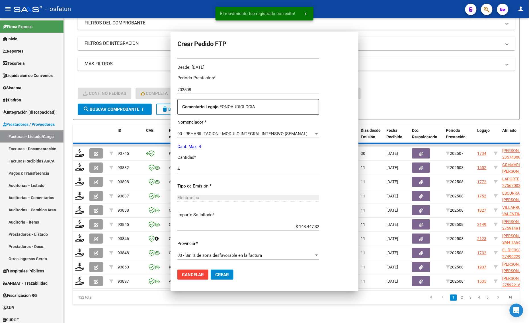
scroll to position [0, 0]
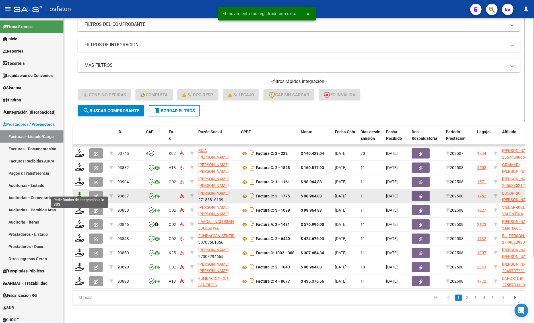
click at [76, 192] on icon at bounding box center [79, 196] width 9 height 8
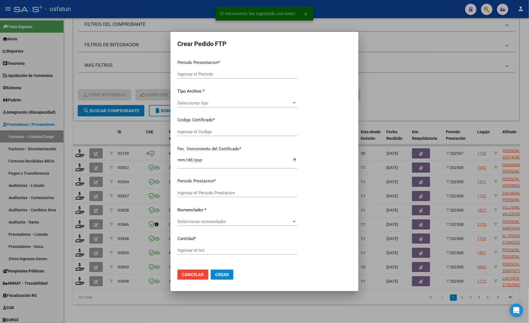
type input "202508"
type input "$ 98.964,88"
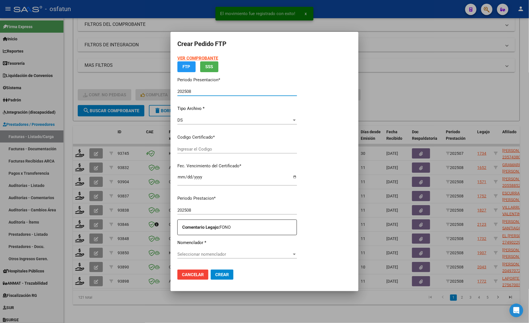
type input "ARG0100058970502024101720291017BUE440"
type input "2029-10-17"
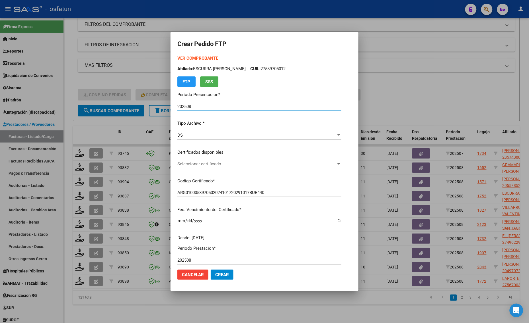
click at [187, 57] on strong "VER COMPROBANTE" at bounding box center [197, 58] width 41 height 5
click at [187, 164] on span "Seleccionar certificado" at bounding box center [256, 164] width 159 height 5
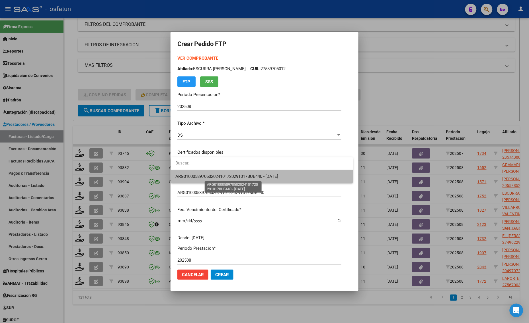
click at [190, 178] on span "ARG0100058970502024101720291017BUE440 - 2029-10-17" at bounding box center [226, 176] width 103 height 5
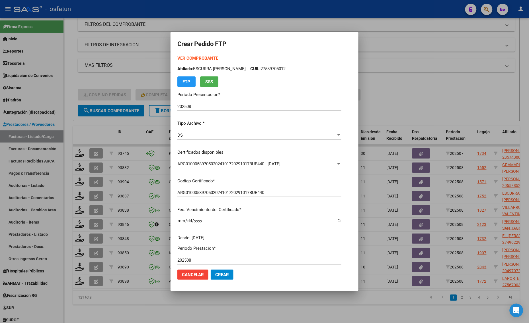
click at [191, 176] on div "VER COMPROBANTE ARCA Padrón Afiliado: ESCURRA RENATA ELISABET CUIL: 27589705012…" at bounding box center [259, 148] width 164 height 186
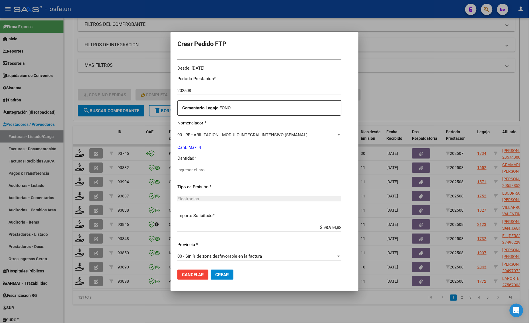
scroll to position [170, 0]
click at [194, 170] on input "Ingresar el nro" at bounding box center [259, 169] width 164 height 5
type input "4"
click at [218, 277] on span "Crear" at bounding box center [222, 275] width 14 height 5
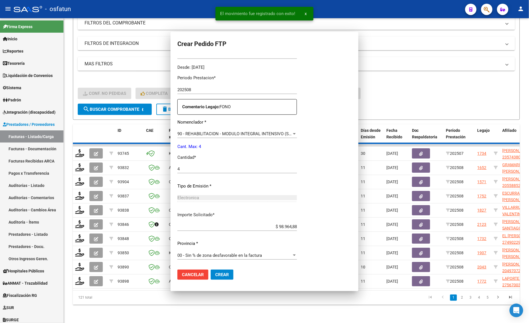
scroll to position [138, 0]
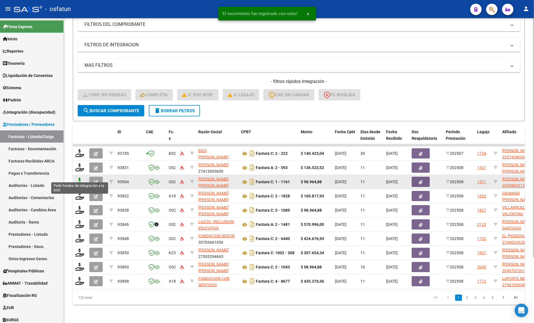
click at [77, 178] on icon at bounding box center [79, 182] width 9 height 8
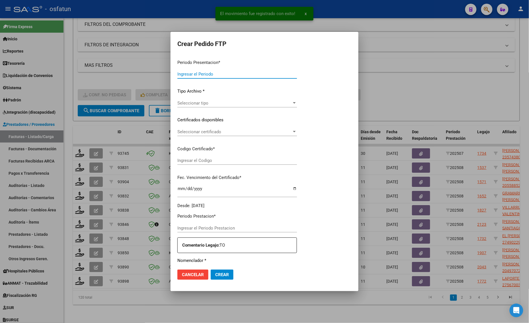
type input "202508"
type input "$ 98.964,88"
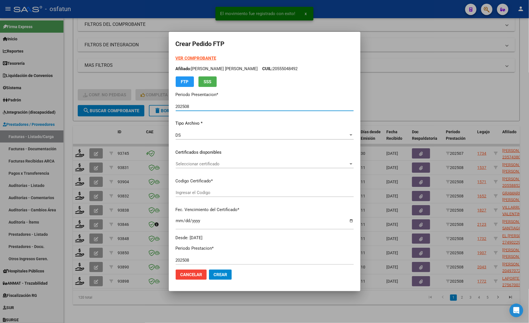
type input "ARG02000558852122023051520280515BSAS330"
type input "2028-05-15"
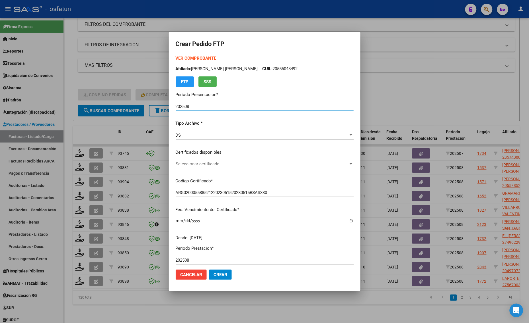
click at [176, 60] on strong "VER COMPROBANTE" at bounding box center [196, 58] width 41 height 5
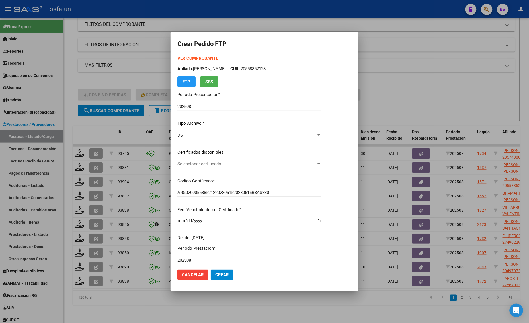
click at [188, 162] on span "Seleccionar certificado" at bounding box center [246, 164] width 139 height 5
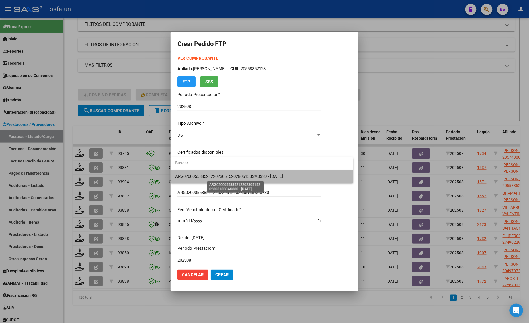
click at [183, 174] on span "ARG02000558852122023051520280515BSAS330 - 2028-05-15" at bounding box center [229, 176] width 108 height 5
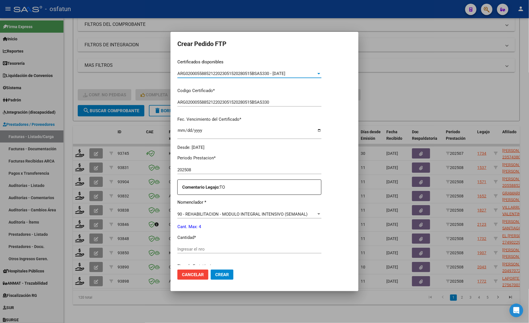
scroll to position [107, 0]
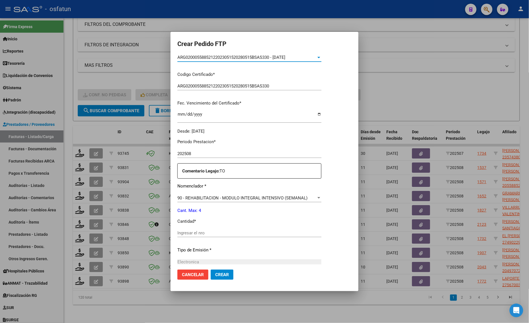
click at [196, 234] on input "Ingresar el nro" at bounding box center [249, 233] width 144 height 5
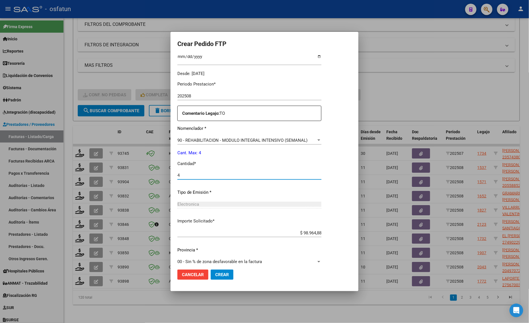
scroll to position [170, 0]
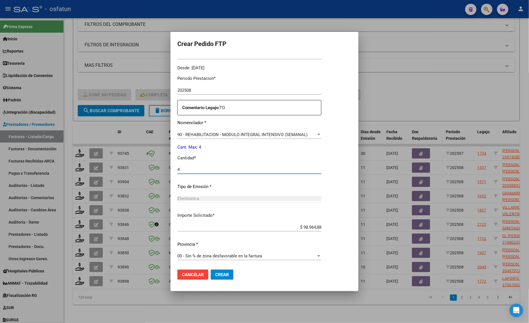
type input "4"
click at [218, 274] on span "Crear" at bounding box center [222, 275] width 14 height 5
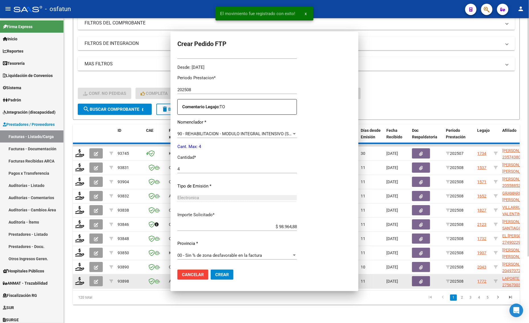
scroll to position [138, 0]
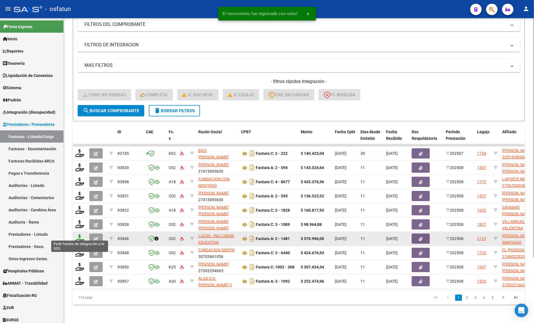
click at [80, 236] on icon at bounding box center [79, 239] width 9 height 8
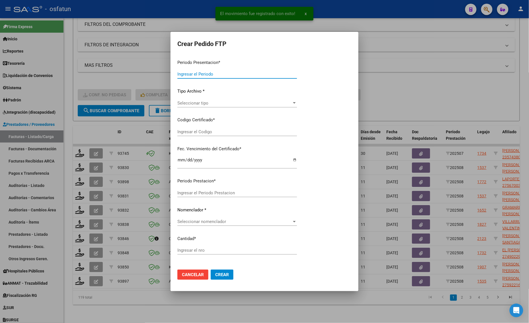
type input "202508"
type input "$ 570.996,00"
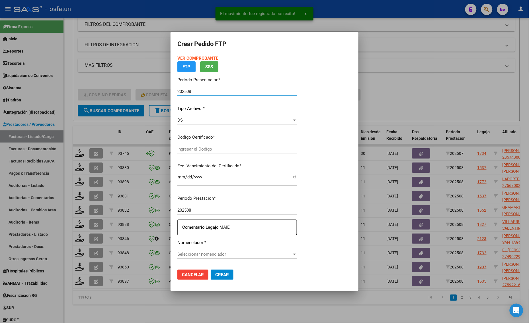
type input "ARG02000558461302024041520270415RIO143"
type input "[DATE]"
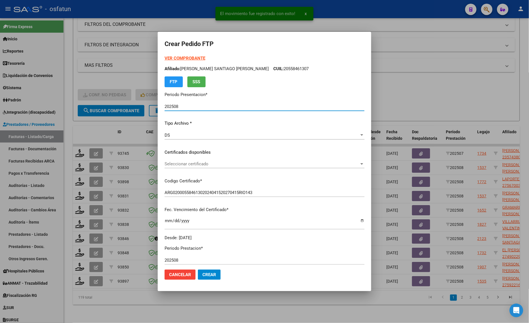
click at [182, 59] on strong "VER COMPROBANTE" at bounding box center [184, 58] width 41 height 5
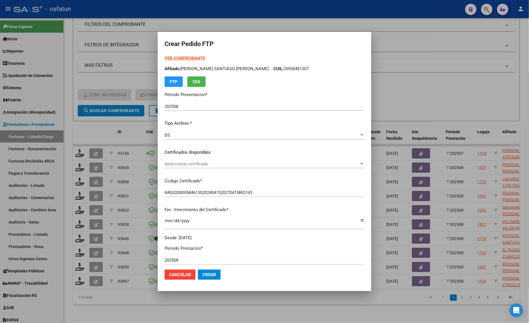
click at [203, 164] on span "Seleccionar certificado" at bounding box center [261, 164] width 195 height 5
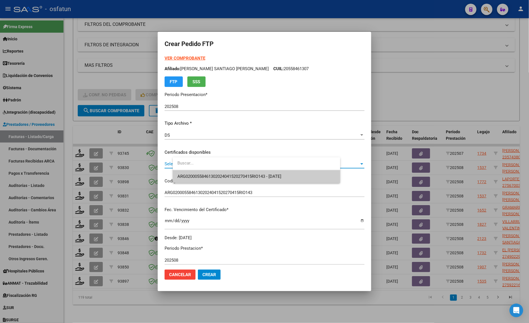
click at [202, 175] on span "ARG02000558461302024041520270415RIO143 - [DATE]" at bounding box center [229, 176] width 104 height 5
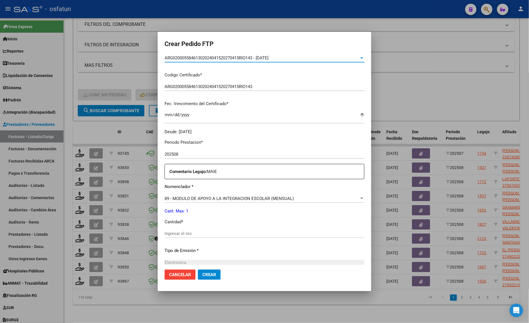
scroll to position [107, 0]
click at [191, 237] on div "Ingresar el nro" at bounding box center [264, 233] width 200 height 9
click at [191, 235] on input "Ingresar el nro" at bounding box center [264, 233] width 200 height 5
type input "1"
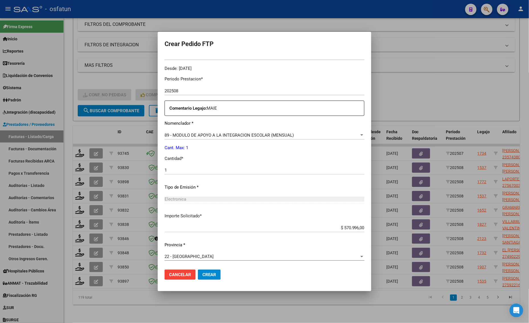
scroll to position [170, 0]
click at [216, 275] on span "Crear" at bounding box center [209, 275] width 14 height 5
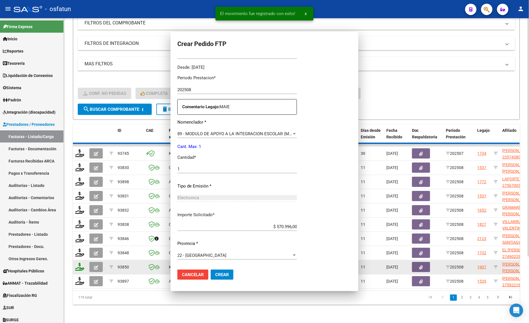
scroll to position [0, 0]
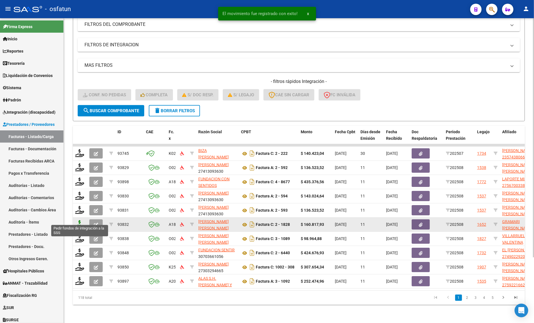
click at [80, 220] on icon at bounding box center [79, 224] width 9 height 8
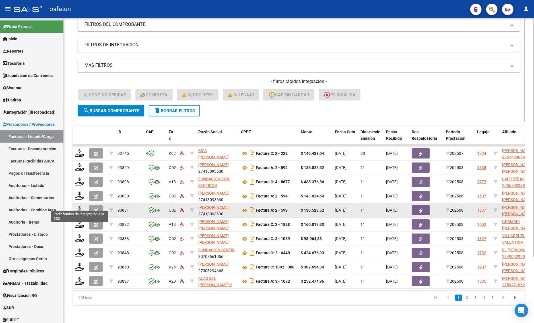
click at [78, 206] on icon at bounding box center [79, 210] width 9 height 8
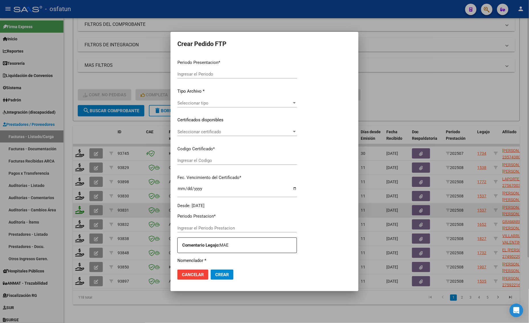
type input "202508"
type input "$ 136.523,52"
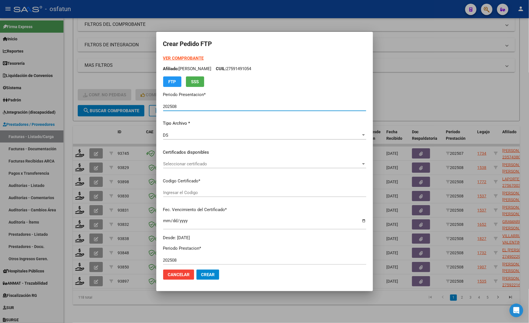
type input "ARG02000514600122021092920250929BSAS413"
type input "2025-09-29"
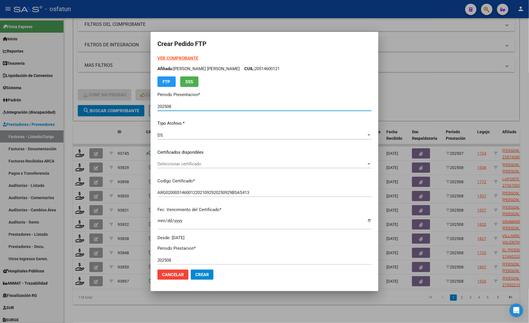
click at [177, 57] on strong "VER COMPROBANTE" at bounding box center [177, 58] width 41 height 5
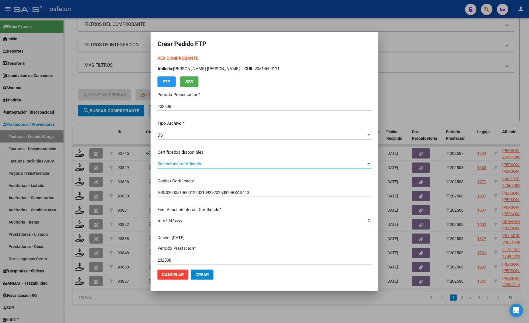
click at [188, 165] on span "Seleccionar certificado" at bounding box center [261, 164] width 209 height 5
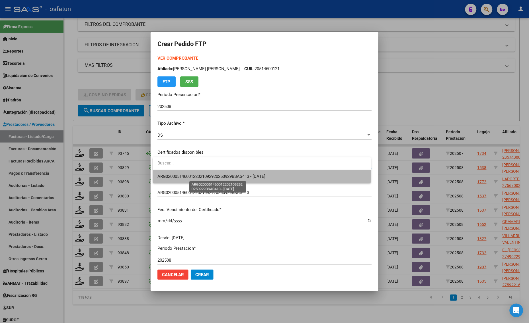
click at [187, 174] on span "ARG02000514600122021092920250929BSAS413 - 2025-09-29" at bounding box center [211, 176] width 108 height 5
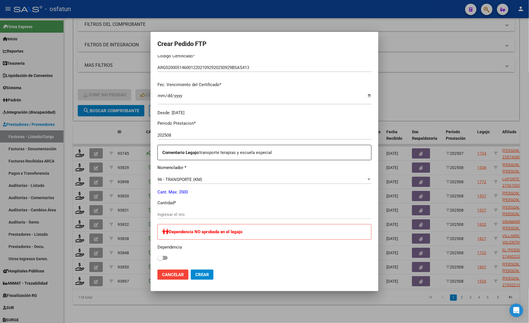
scroll to position [142, 0]
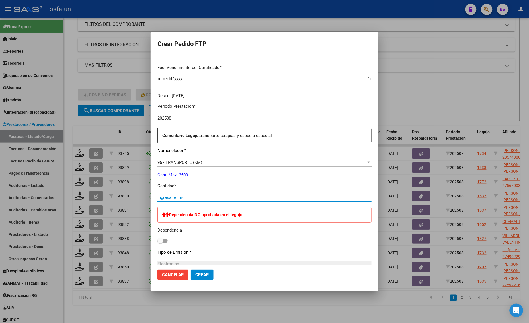
click at [171, 195] on input "Ingresar el nro" at bounding box center [264, 197] width 214 height 5
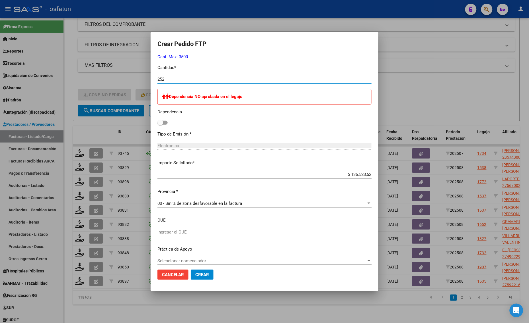
scroll to position [265, 0]
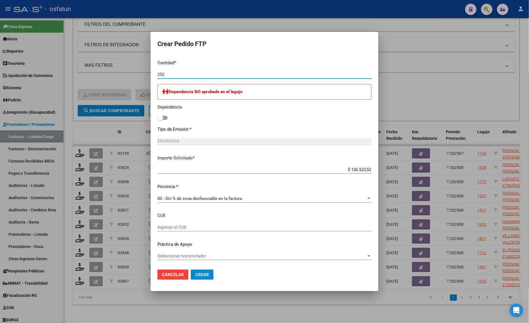
type input "252"
click at [197, 279] on button "Crear" at bounding box center [202, 275] width 23 height 10
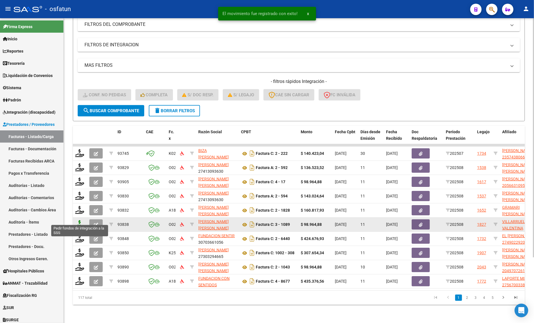
click at [79, 220] on icon at bounding box center [79, 224] width 9 height 8
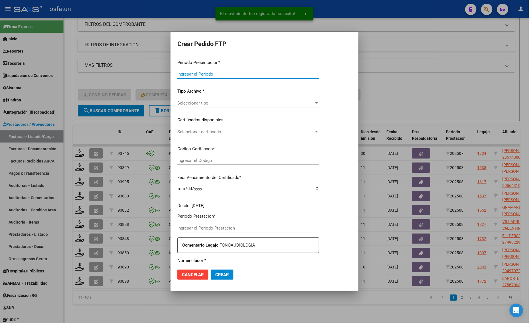
type input "202508"
type input "$ 98.964,88"
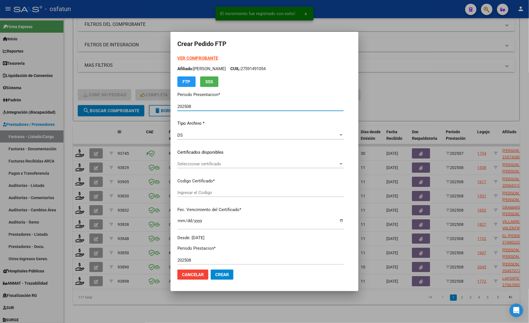
type input "ARG01000492940802020121120301211CAT242"
type input "2030-12-11"
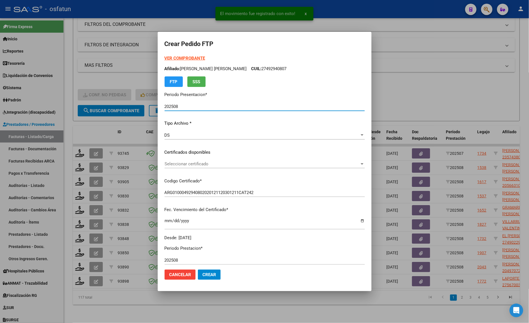
click at [189, 57] on strong "VER COMPROBANTE" at bounding box center [184, 58] width 41 height 5
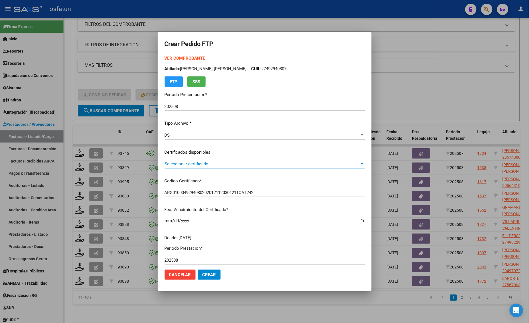
click at [201, 162] on span "Seleccionar certificado" at bounding box center [261, 164] width 195 height 5
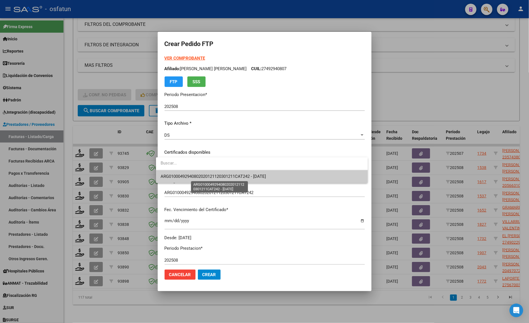
click at [201, 174] on span "ARG01000492940802020121120301211CAT242 - 2030-12-11" at bounding box center [212, 176] width 105 height 5
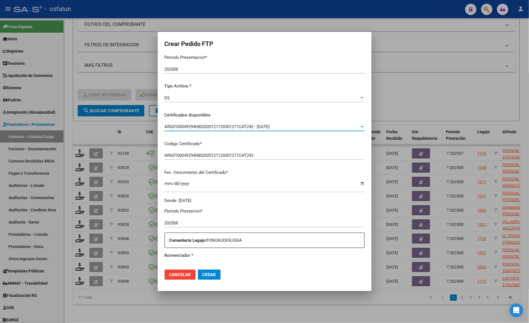
scroll to position [142, 0]
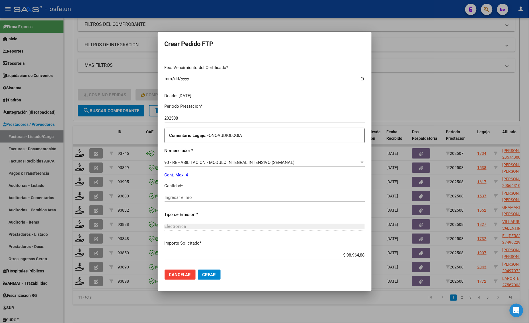
click at [191, 197] on input "Ingresar el nro" at bounding box center [264, 197] width 200 height 5
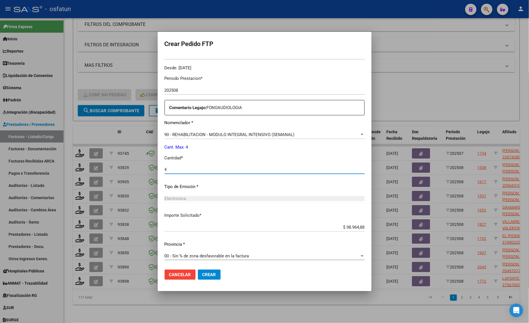
type input "4"
click at [201, 279] on button "Crear" at bounding box center [209, 275] width 23 height 10
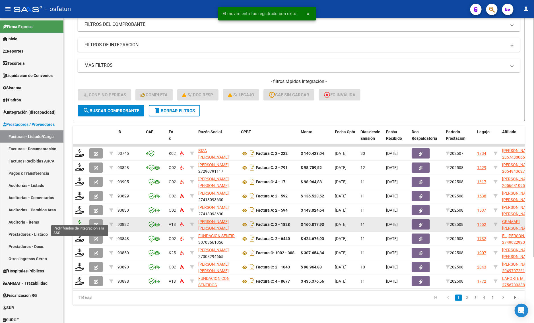
click at [79, 220] on icon at bounding box center [79, 224] width 9 height 8
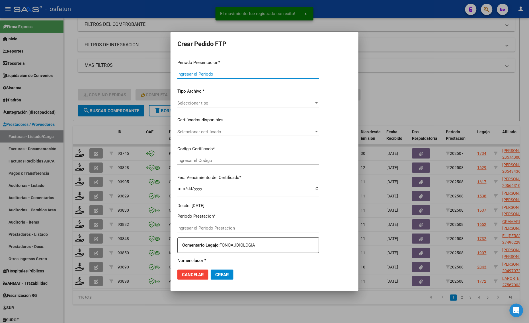
type input "202508"
type input "$ 160.817,93"
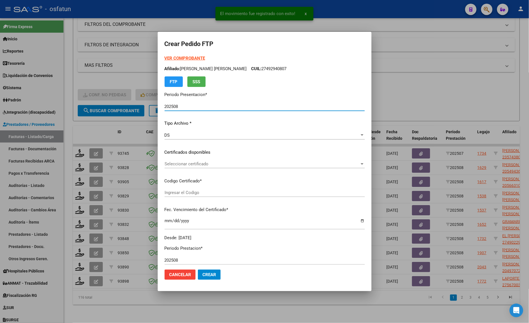
type input "ARG02000586862262023090820260908MZA202"
type input "2026-09-08"
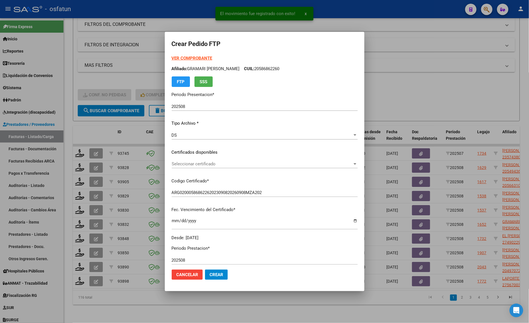
click at [172, 59] on strong "VER COMPROBANTE" at bounding box center [192, 58] width 41 height 5
click at [232, 162] on span "Seleccionar certificado" at bounding box center [262, 164] width 181 height 5
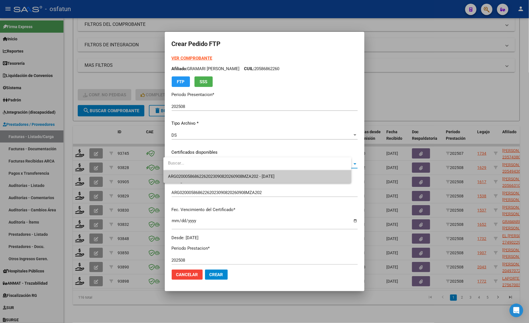
click at [230, 170] on input "dropdown search" at bounding box center [257, 163] width 188 height 13
click at [230, 178] on span "ARG02000586862262023090820260908MZA202 - 2026-09-08" at bounding box center [221, 176] width 106 height 5
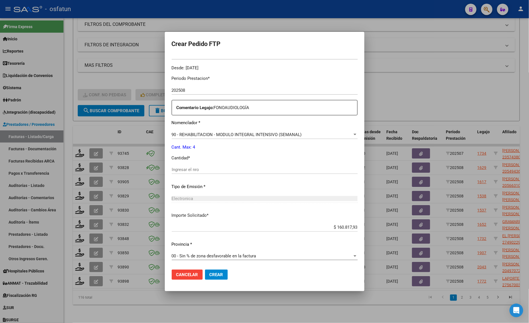
click at [188, 171] on input "Ingresar el nro" at bounding box center [265, 169] width 186 height 5
type input "4"
click at [211, 276] on span "Crear" at bounding box center [216, 275] width 14 height 5
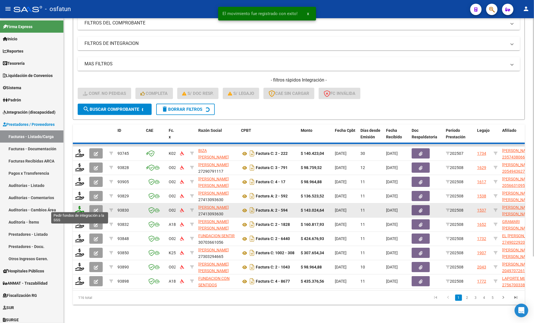
click at [81, 207] on icon at bounding box center [79, 210] width 9 height 8
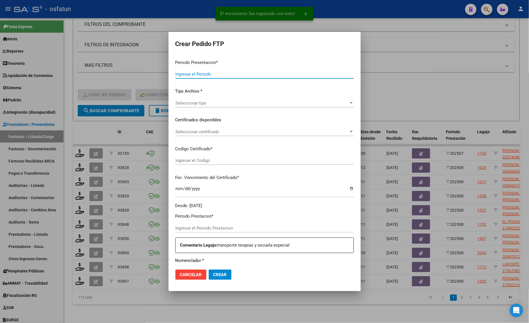
type input "202508"
type input "$ 143.024,64"
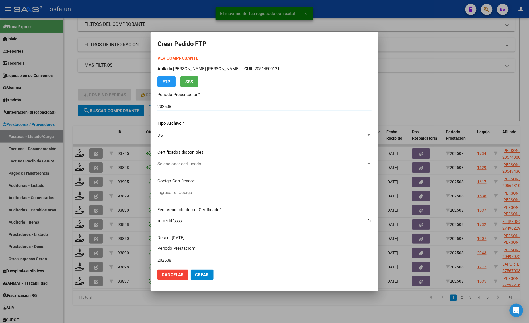
type input "ARG02000514600122021092920250929BSAS413"
type input "2025-09-29"
click at [180, 57] on strong "VER COMPROBANTE" at bounding box center [177, 58] width 41 height 5
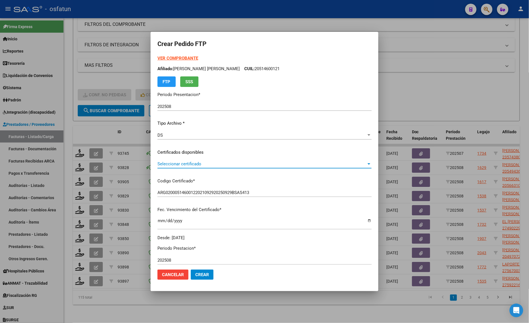
click at [174, 163] on span "Seleccionar certificado" at bounding box center [261, 164] width 209 height 5
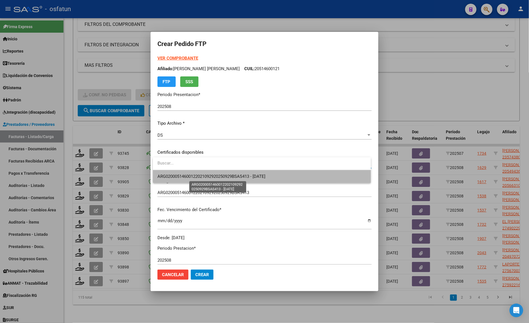
click at [172, 177] on span "ARG02000514600122021092920250929BSAS413 - 2025-09-29" at bounding box center [211, 176] width 108 height 5
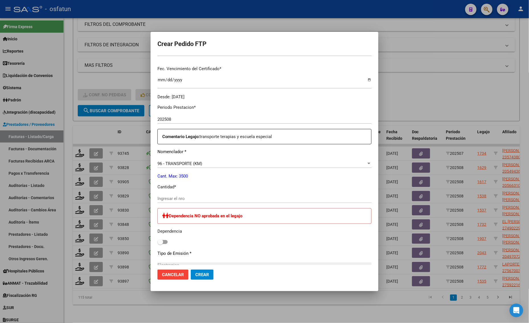
scroll to position [142, 0]
click at [171, 195] on input "Ingresar el nro" at bounding box center [264, 197] width 214 height 5
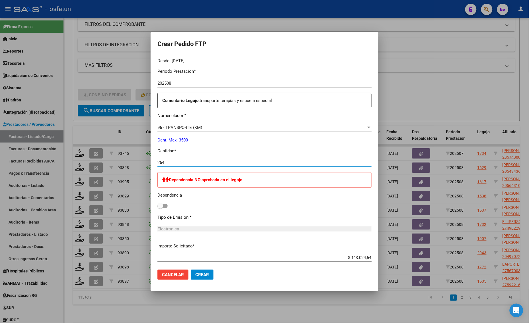
scroll to position [265, 0]
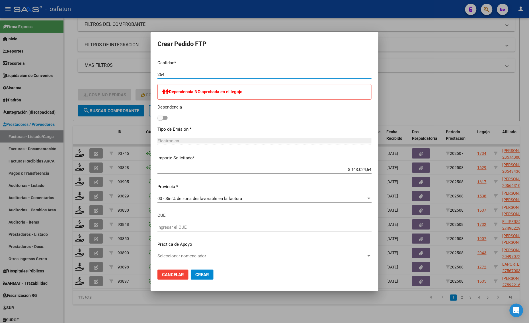
type input "264"
click at [199, 272] on button "Crear" at bounding box center [202, 275] width 23 height 10
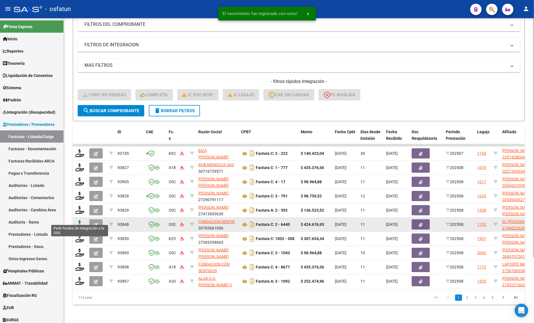
click at [79, 220] on icon at bounding box center [79, 224] width 9 height 8
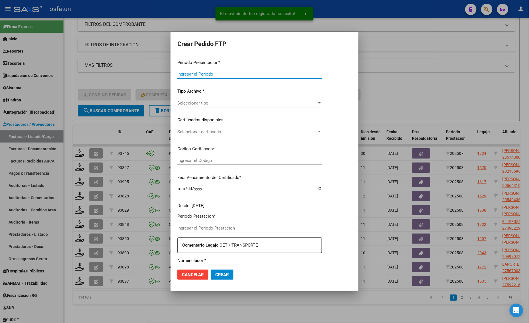
type input "202508"
type input "$ 424.676,93"
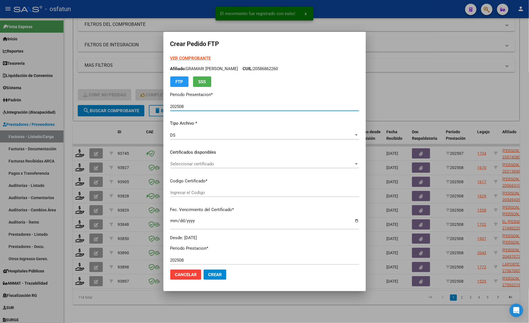
type input "ARG01000490229202016090820260908JUL135"
type input "2025-09-08"
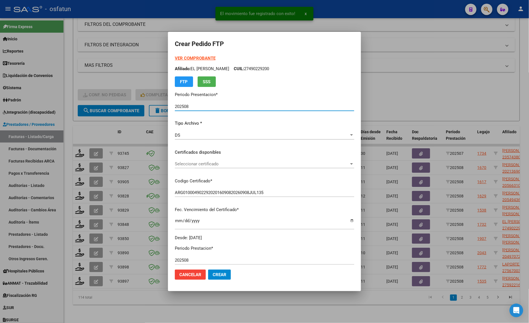
click at [189, 55] on form "Crear Pedido FTP VER COMPROBANTE ARCA Padrón Afiliado: EL JADUE AMIRA ZOE CUIL:…" at bounding box center [264, 162] width 179 height 246
click at [190, 56] on div "VER COMPROBANTE ARCA Padrón Afiliado: EL JADUE AMIRA ZOE CUIL: 27490229200 FTP …" at bounding box center [264, 71] width 179 height 32
click at [190, 57] on strong "VER COMPROBANTE" at bounding box center [195, 58] width 41 height 5
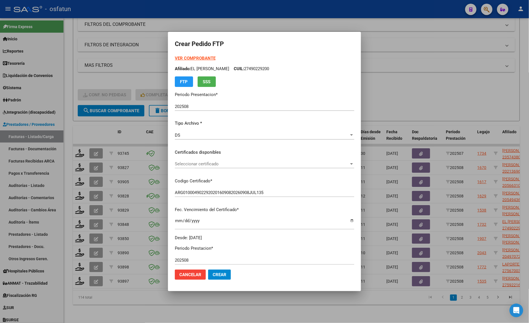
click at [196, 160] on div "Seleccionar certificado Seleccionar certificado" at bounding box center [264, 164] width 179 height 9
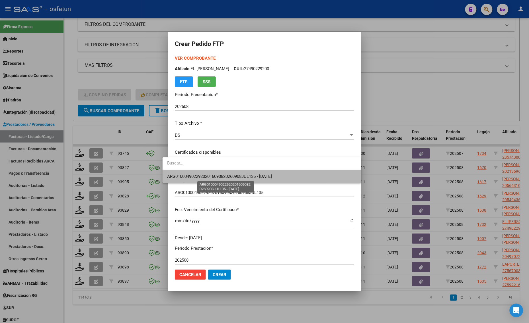
click at [199, 174] on span "ARG01000490229202016090820260908JUL135 - 2025-09-08" at bounding box center [219, 176] width 105 height 5
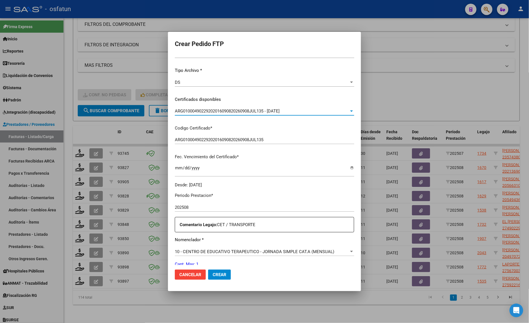
scroll to position [107, 0]
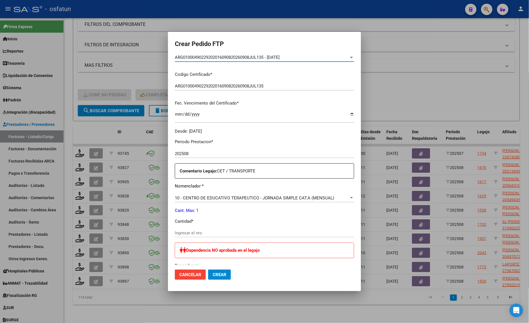
click at [193, 235] on input "Ingresar el nro" at bounding box center [264, 233] width 179 height 5
type input "1"
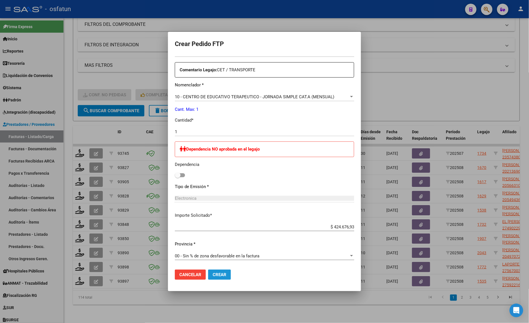
click at [215, 277] on span "Crear" at bounding box center [220, 275] width 14 height 5
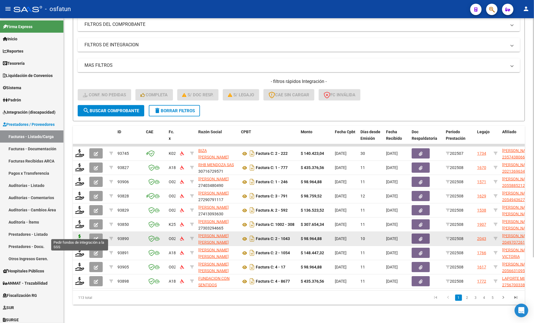
click at [79, 235] on icon at bounding box center [79, 239] width 9 height 8
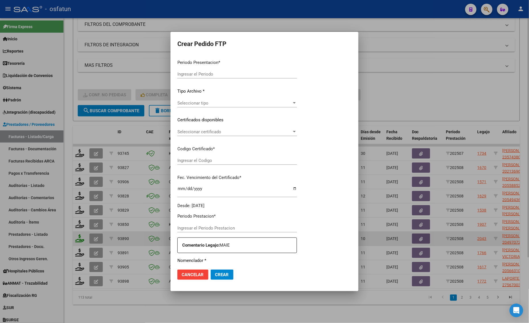
click at [79, 235] on div at bounding box center [264, 161] width 529 height 323
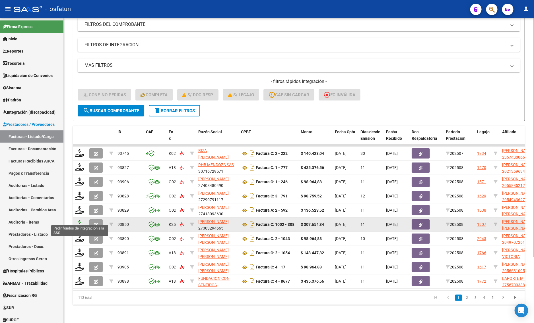
click at [77, 220] on icon at bounding box center [79, 224] width 9 height 8
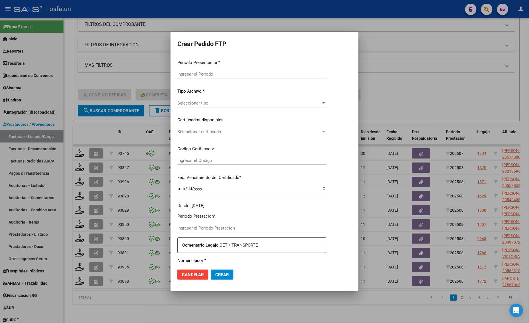
type input "202508"
type input "$ 307.654,34"
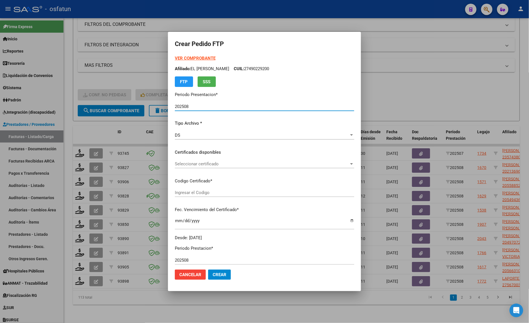
type input "ARG02000494978072023040520260405COR234"
type input "2026-04-05"
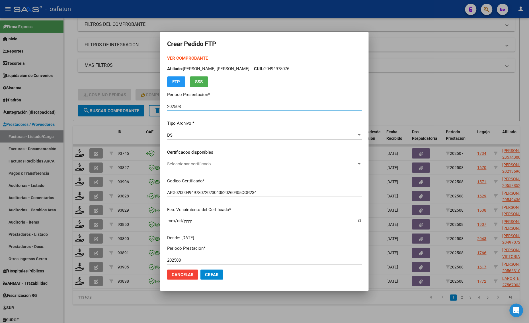
click at [180, 59] on strong "VER COMPROBANTE" at bounding box center [187, 58] width 41 height 5
drag, startPoint x: 188, startPoint y: 159, endPoint x: 186, endPoint y: 169, distance: 10.1
click at [188, 160] on div "VER COMPROBANTE ARCA Padrón Afiliado: GONZALEZ ACUÑA LAUTARO VALENTIN CUIL: 204…" at bounding box center [264, 148] width 195 height 186
click at [185, 164] on span "Seleccionar certificado" at bounding box center [261, 164] width 189 height 5
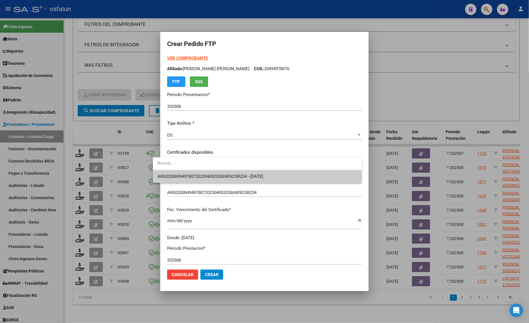
click at [185, 170] on span "ARG02000494978072023040520260405COR234 - 2026-04-05" at bounding box center [256, 176] width 199 height 13
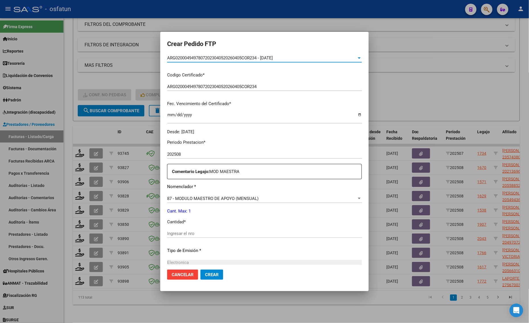
scroll to position [107, 0]
click at [167, 233] on input "Ingresar el nro" at bounding box center [264, 233] width 195 height 5
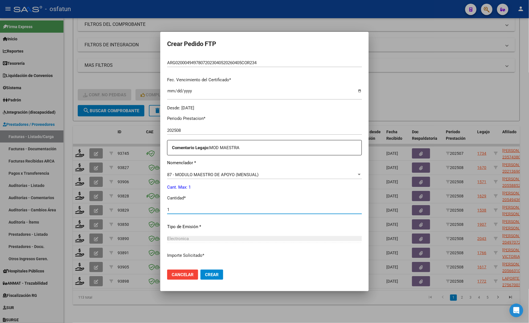
scroll to position [170, 0]
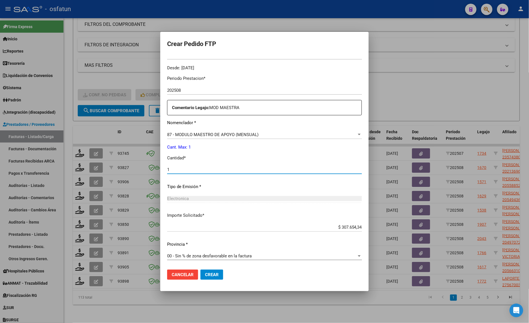
type input "1"
click at [205, 273] on span "Crear" at bounding box center [212, 275] width 14 height 5
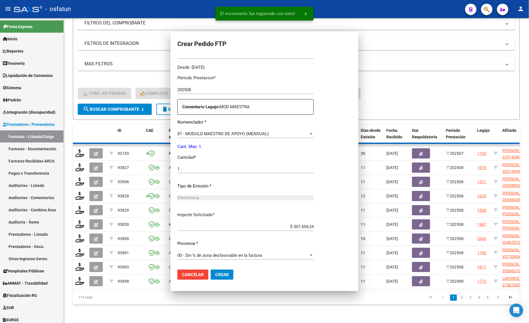
scroll to position [138, 0]
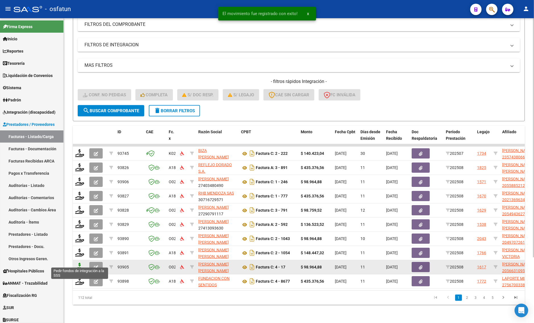
click at [78, 263] on icon at bounding box center [79, 267] width 9 height 8
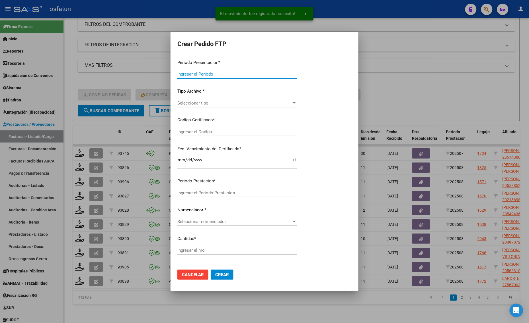
type input "202508"
type input "$ 98.964,88"
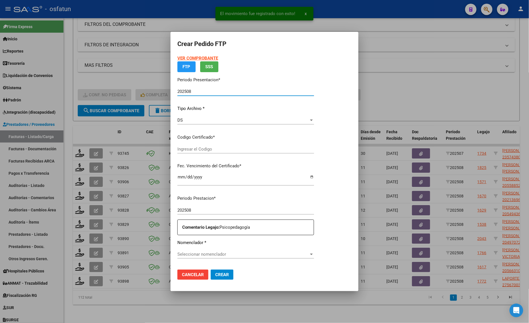
type input "ARG02000566310952024020820290208BS436"
type input "2029-02-08"
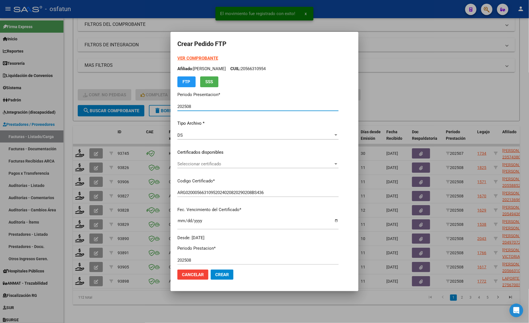
click at [199, 57] on strong "VER COMPROBANTE" at bounding box center [197, 58] width 41 height 5
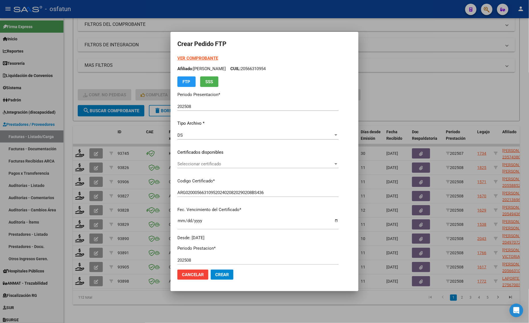
click at [189, 165] on span "Seleccionar certificado" at bounding box center [255, 164] width 156 height 5
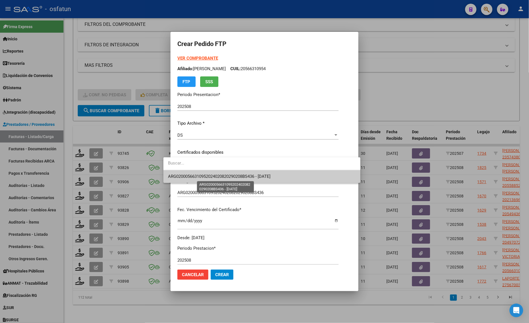
click at [189, 177] on span "ARG02000566310952024020820290208BS436 - 2029-02-08" at bounding box center [219, 176] width 102 height 5
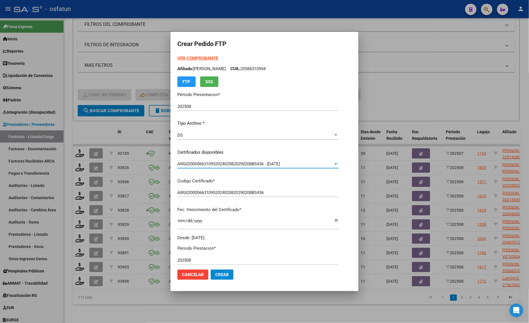
scroll to position [142, 0]
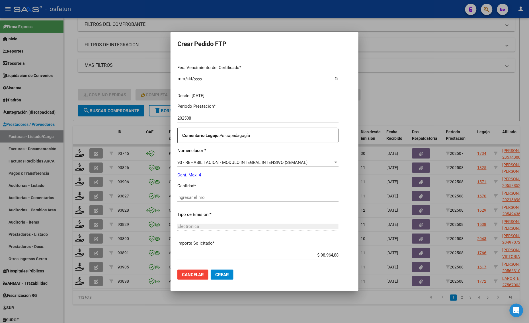
click at [178, 202] on div "Ingresar el nro" at bounding box center [257, 197] width 161 height 9
type input "4"
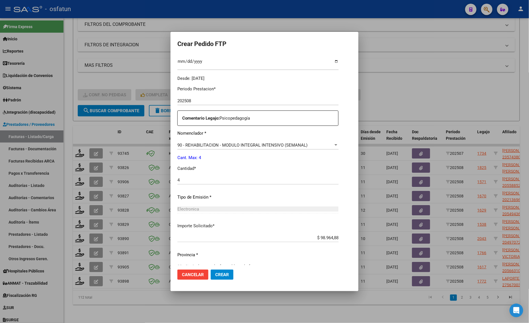
scroll to position [170, 0]
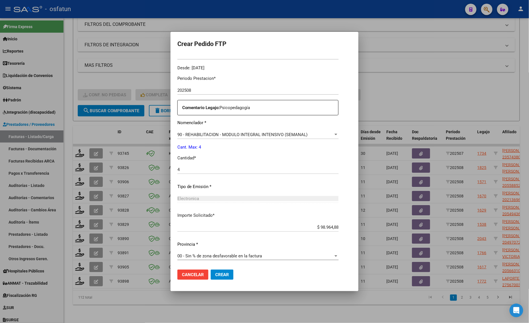
click at [215, 275] on span "Crear" at bounding box center [222, 275] width 14 height 5
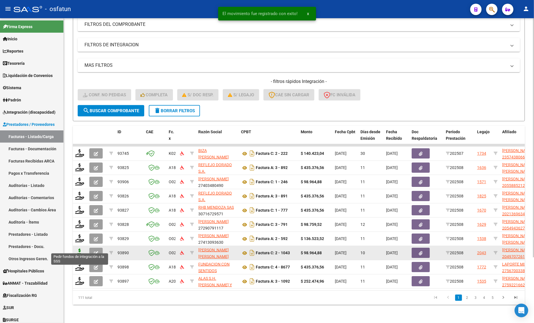
click at [78, 249] on icon at bounding box center [79, 253] width 9 height 8
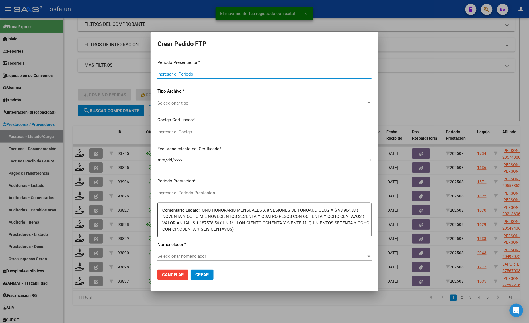
type input "202508"
type input "$ 98.964,88"
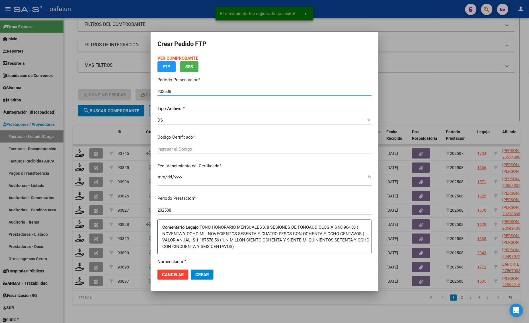
type input "ARG02000497072612016112520261125FOR238"
type input "[DATE]"
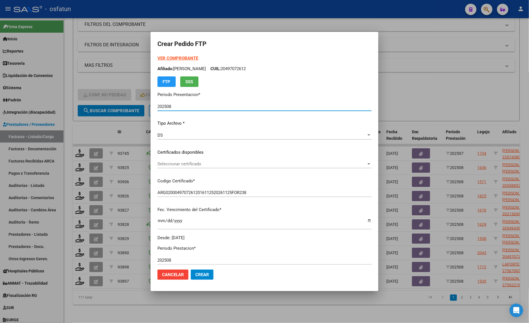
click at [93, 87] on div at bounding box center [264, 161] width 529 height 323
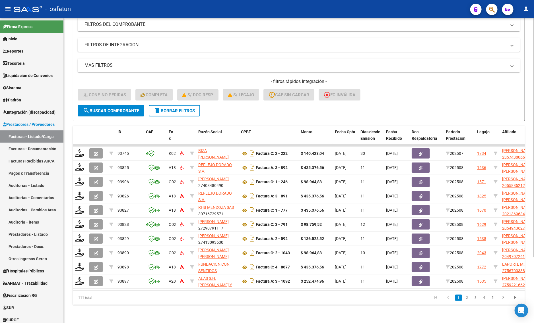
click at [95, 80] on div "- filtros rápidos Integración - Conf. no pedidas Completa S/ Doc Resp. S/ legaj…" at bounding box center [299, 92] width 442 height 27
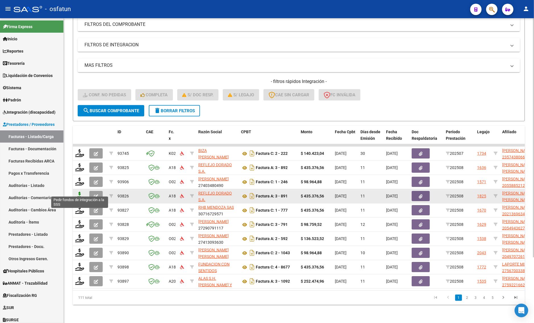
click at [80, 192] on icon at bounding box center [79, 196] width 9 height 8
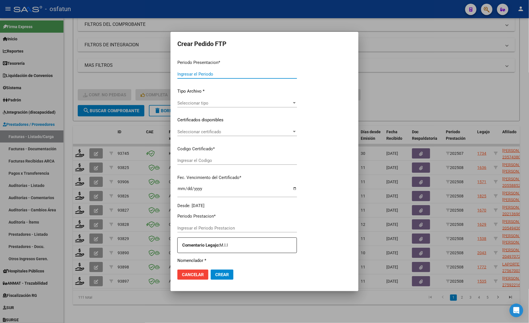
type input "202508"
type input "$ 435.376,56"
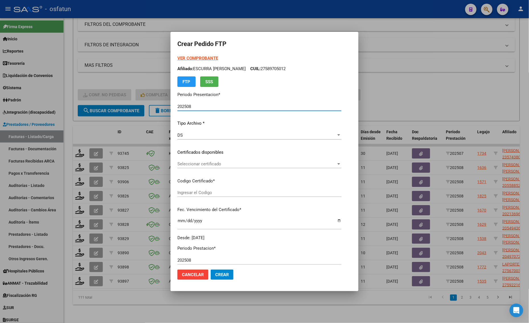
type input "ARG02000559263422023060120280601MZA204"
type input "[DATE]"
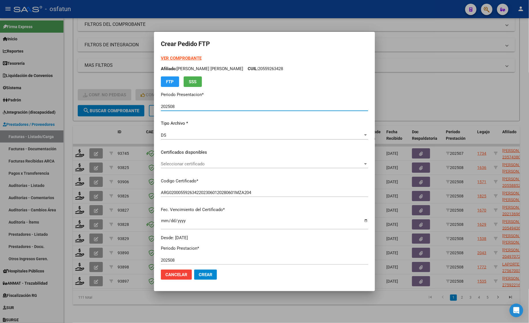
click at [169, 58] on strong "VER COMPROBANTE" at bounding box center [181, 58] width 41 height 5
click at [114, 51] on div at bounding box center [264, 161] width 529 height 323
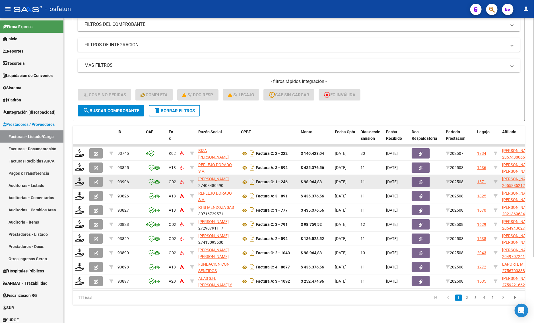
click at [80, 181] on datatable-body-cell at bounding box center [80, 182] width 14 height 14
click at [77, 180] on icon at bounding box center [79, 182] width 9 height 8
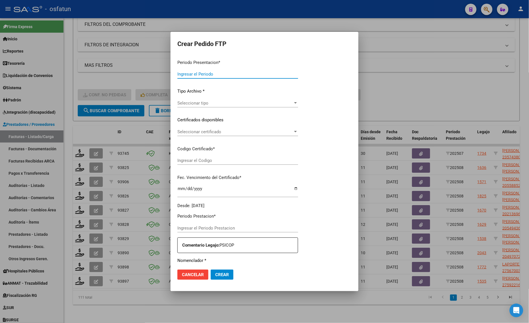
type input "202508"
type input "$ 98.964,88"
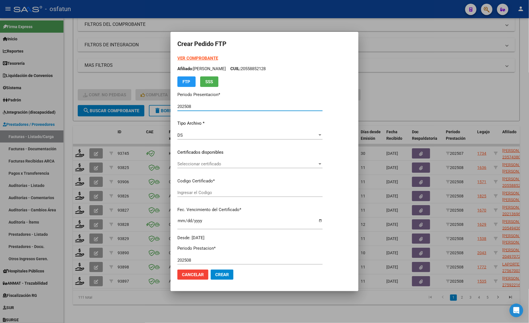
type input "ARG02000558852122023051520280515BSAS330"
type input "2028-05-15"
click at [187, 59] on strong "VER COMPROBANTE" at bounding box center [197, 58] width 41 height 5
click at [222, 161] on div "Seleccionar certificado Seleccionar certificado" at bounding box center [249, 164] width 145 height 9
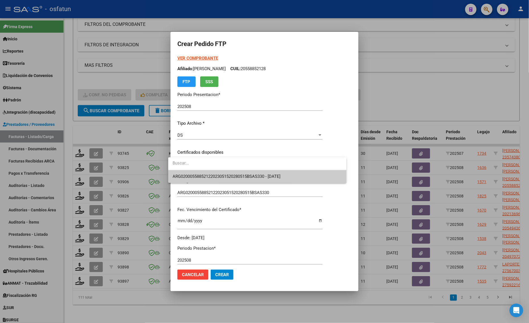
click at [224, 165] on input "dropdown search" at bounding box center [257, 163] width 178 height 13
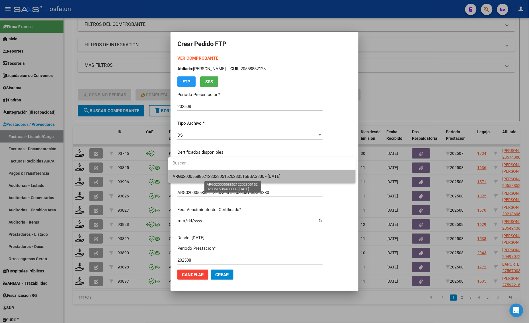
click at [225, 174] on span "ARG02000558852122023051520280515BSAS330 - 2028-05-15" at bounding box center [227, 176] width 108 height 5
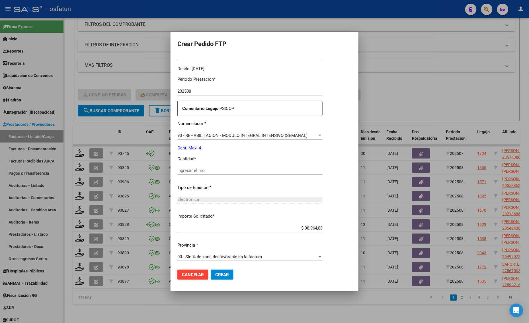
scroll to position [170, 0]
click at [195, 166] on div "Ingresar el nro" at bounding box center [249, 170] width 145 height 9
click at [201, 170] on input "Ingresar el nro" at bounding box center [249, 169] width 145 height 5
type input "4"
click at [215, 275] on span "Crear" at bounding box center [222, 275] width 14 height 5
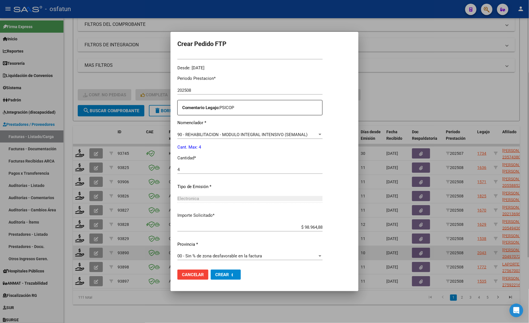
scroll to position [0, 0]
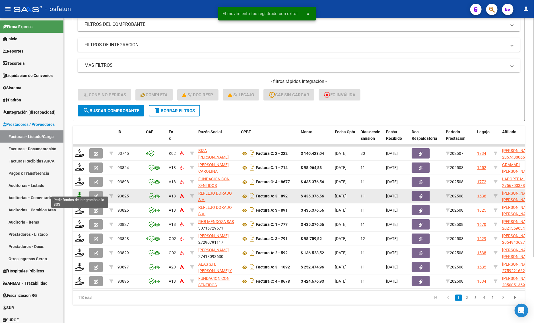
click at [79, 192] on icon at bounding box center [79, 196] width 9 height 8
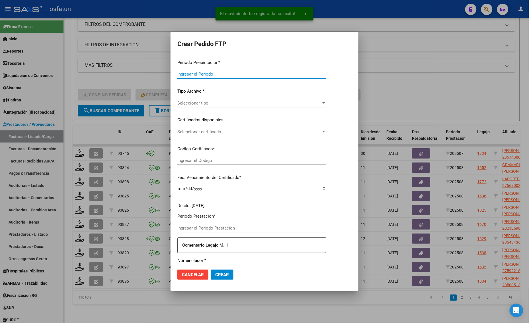
type input "202508"
type input "$ 435.376,56"
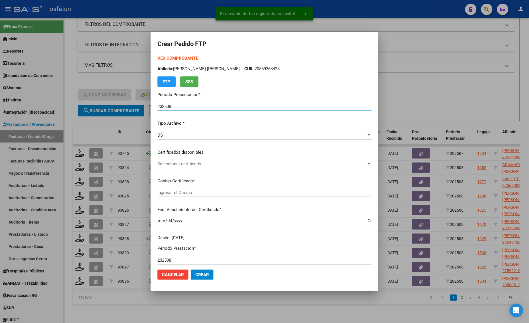
type input "ARG02000560874622022090920270909MEN232"
type input "2027-09-09"
click at [177, 57] on strong "VER COMPROBANTE" at bounding box center [177, 58] width 41 height 5
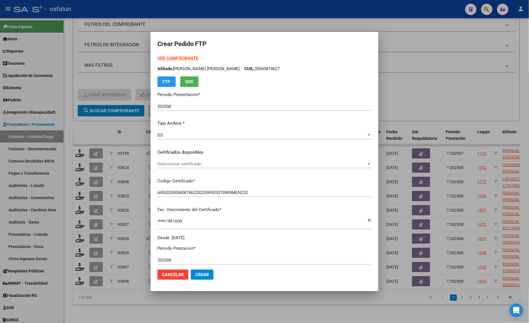
click at [84, 70] on div at bounding box center [264, 161] width 529 height 323
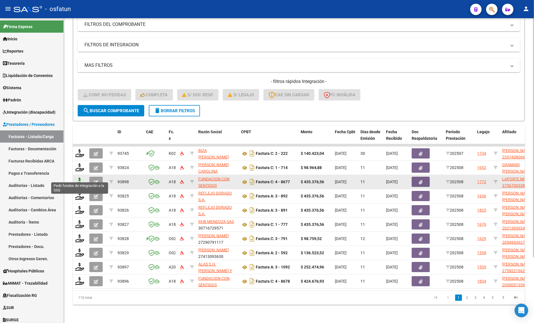
click at [79, 178] on icon at bounding box center [79, 182] width 9 height 8
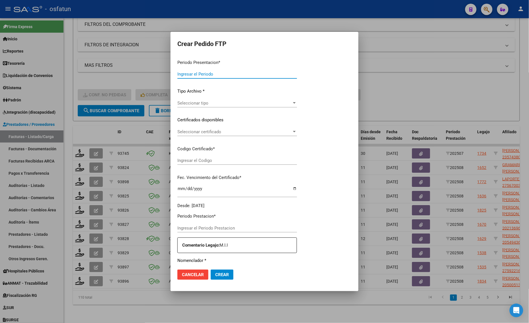
type input "202508"
type input "$ 435.376,56"
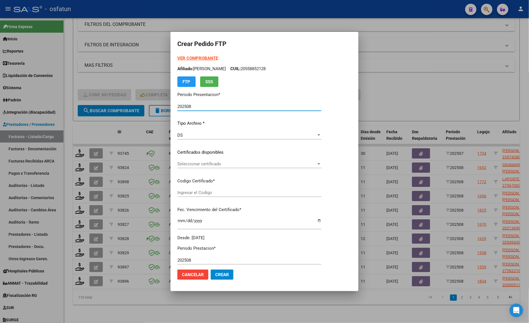
type input "ARG01000567003382023032720280327MZA204"
type input "2028-03-01"
click at [189, 58] on strong "VER COMPROBANTE" at bounding box center [197, 58] width 41 height 5
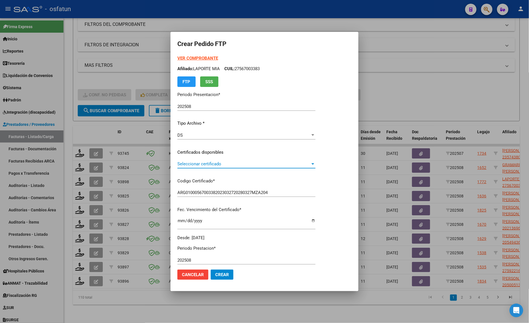
click at [202, 163] on span "Seleccionar certificado" at bounding box center [243, 164] width 133 height 5
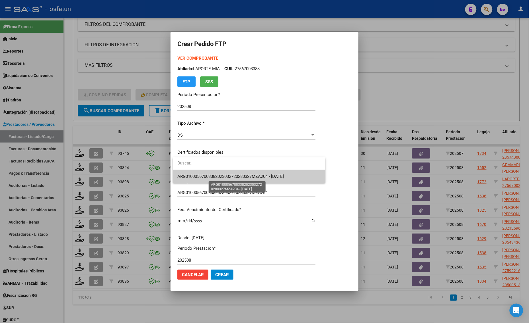
click at [201, 180] on span "ARG01000567003382023032720280327MZA204 - 2028-03-01" at bounding box center [248, 176] width 143 height 13
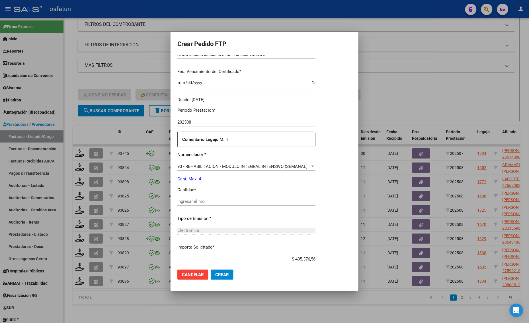
scroll to position [142, 0]
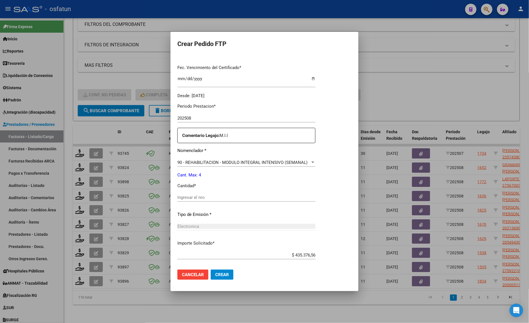
click at [189, 195] on input "Ingresar el nro" at bounding box center [246, 197] width 138 height 5
type input "4"
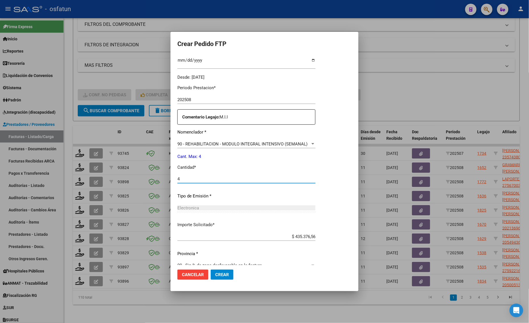
scroll to position [170, 0]
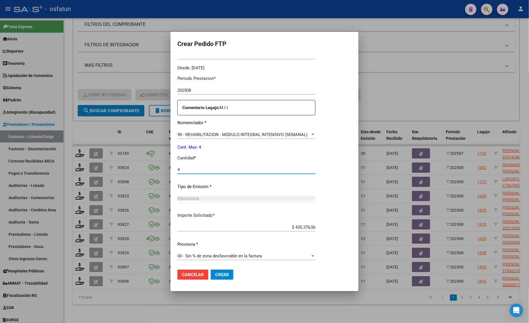
click at [222, 279] on button "Crear" at bounding box center [222, 275] width 23 height 10
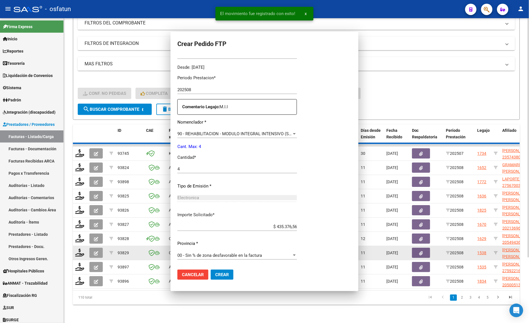
scroll to position [138, 0]
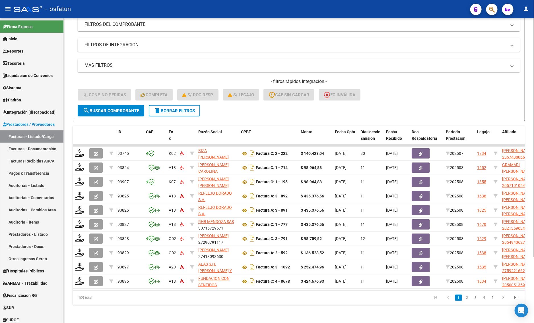
click at [152, 79] on h4 "- filtros rápidos Integración -" at bounding box center [299, 82] width 442 height 6
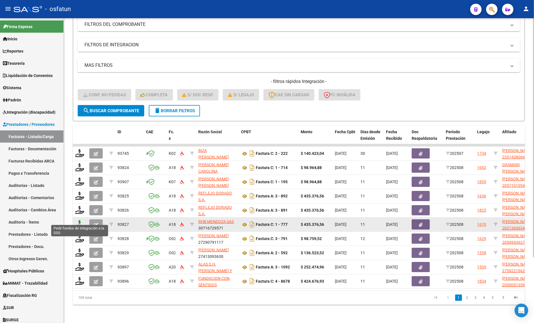
click at [82, 220] on icon at bounding box center [79, 224] width 9 height 8
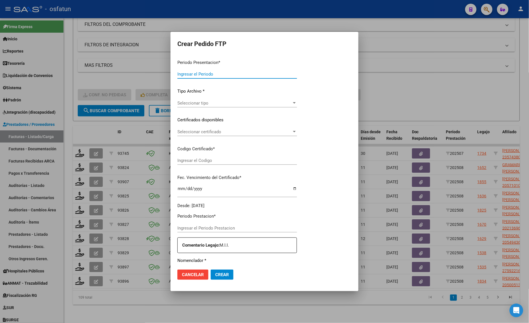
type input "202508"
type input "$ 435.376,56"
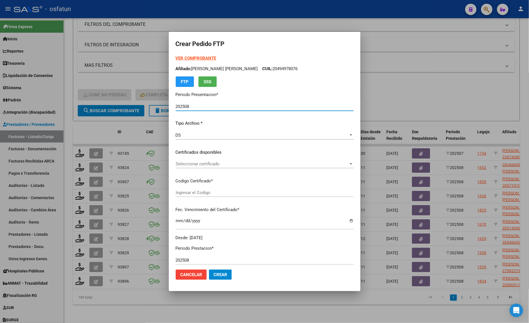
type input "ARG02000213696342018010520280105MZA232"
type input "2028-01-05"
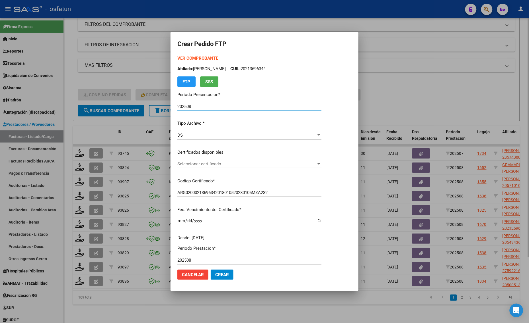
drag, startPoint x: 430, startPoint y: 94, endPoint x: 430, endPoint y: 100, distance: 6.0
click at [432, 94] on div at bounding box center [264, 161] width 529 height 323
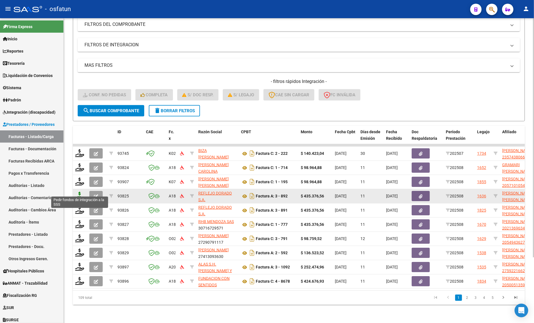
click at [76, 192] on icon at bounding box center [79, 196] width 9 height 8
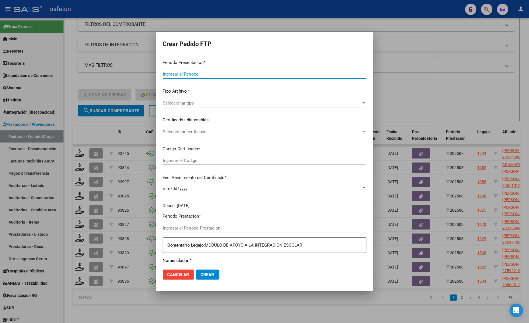
type input "202508"
type input "$ 435.376,56"
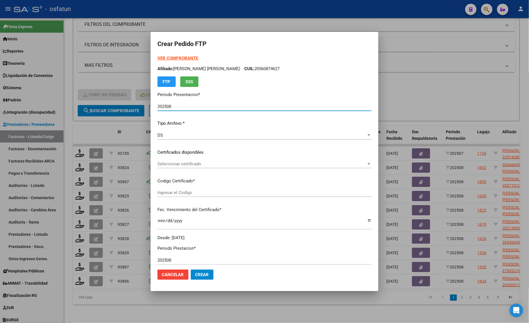
type input "ARG02000560874622022090920270909MEN232"
type input "2027-09-09"
click at [171, 60] on strong "VER COMPROBANTE" at bounding box center [177, 58] width 41 height 5
click at [181, 164] on span "Seleccionar certificado" at bounding box center [261, 164] width 209 height 5
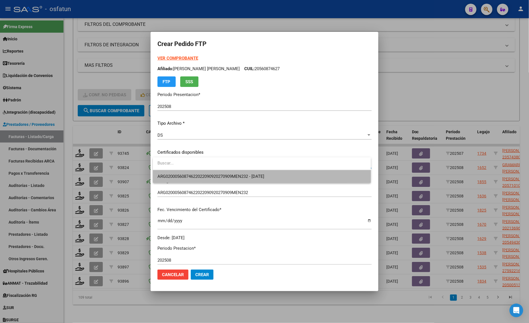
click at [178, 171] on span "ARG02000560874622022090920270909MEN232 - 2027-09-09" at bounding box center [261, 176] width 209 height 13
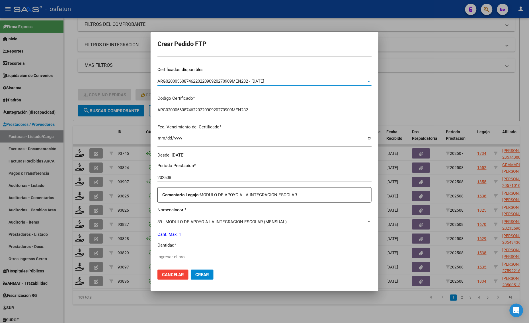
scroll to position [107, 0]
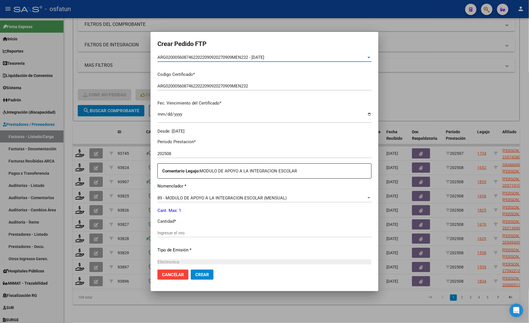
drag, startPoint x: 172, startPoint y: 226, endPoint x: 168, endPoint y: 232, distance: 6.7
click at [170, 230] on div "Periodo Prestacion * 202508 Ingresar el Periodo Prestacion Comentario Legajo: M…" at bounding box center [264, 232] width 214 height 195
click at [193, 198] on span "89 - MODULO DE APOYO A LA INTEGRACION ESCOLAR (MENSUAL)" at bounding box center [221, 198] width 129 height 5
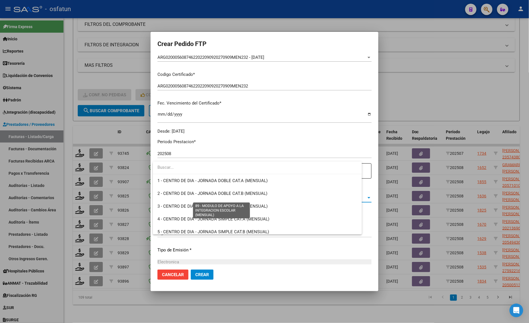
scroll to position [1109, 0]
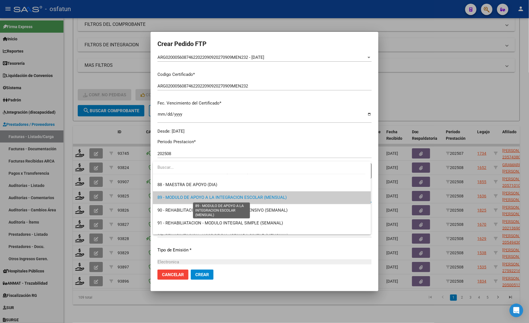
click at [201, 199] on span "89 - MODULO DE APOYO A LA INTEGRACION ESCOLAR (MENSUAL)" at bounding box center [221, 197] width 129 height 5
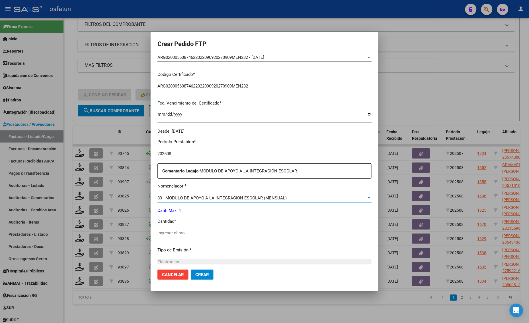
click at [185, 194] on div "89 - MODULO DE APOYO A LA INTEGRACION ESCOLAR (MENSUAL) Seleccionar nomenclador" at bounding box center [264, 198] width 214 height 9
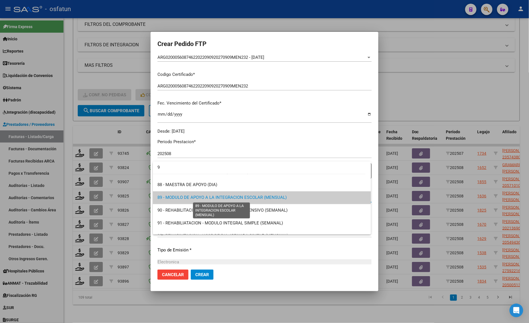
scroll to position [0, 0]
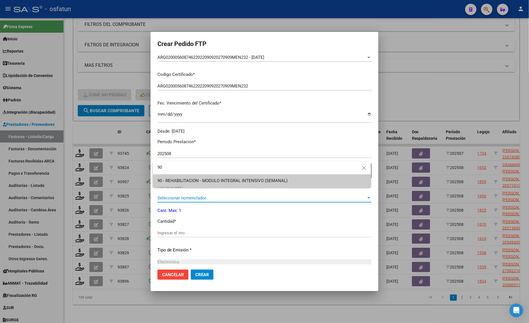
type input "90"
click at [187, 183] on span "90 - REHABILITACION - MODULO INTEGRAL INTENSIVO (SEMANAL)" at bounding box center [261, 181] width 209 height 13
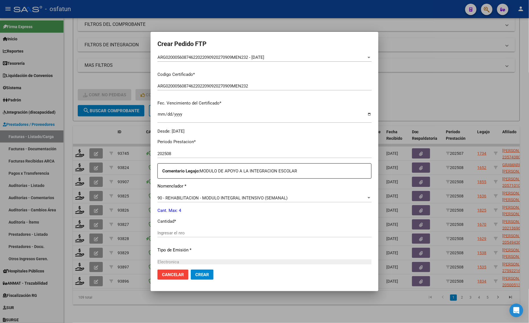
click at [176, 238] on div "Ingresar el nro" at bounding box center [264, 236] width 214 height 14
drag, startPoint x: 174, startPoint y: 235, endPoint x: 170, endPoint y: 240, distance: 6.5
click at [172, 236] on div "Ingresar el nro" at bounding box center [264, 233] width 214 height 9
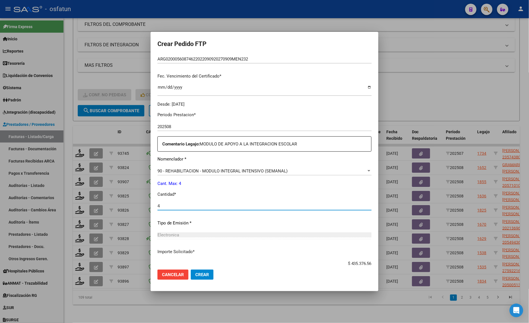
scroll to position [170, 0]
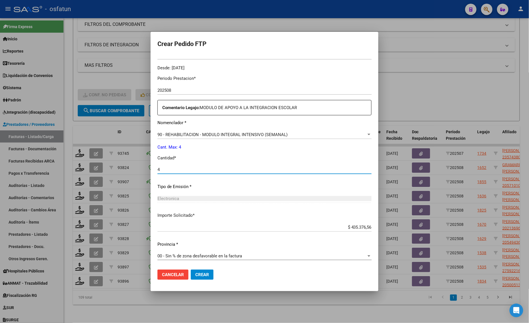
type input "4"
click at [202, 275] on span "Crear" at bounding box center [202, 275] width 14 height 5
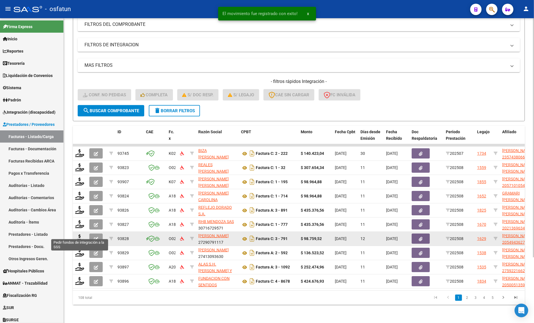
click at [77, 237] on div at bounding box center [80, 239] width 10 height 9
click at [76, 235] on icon at bounding box center [79, 239] width 9 height 8
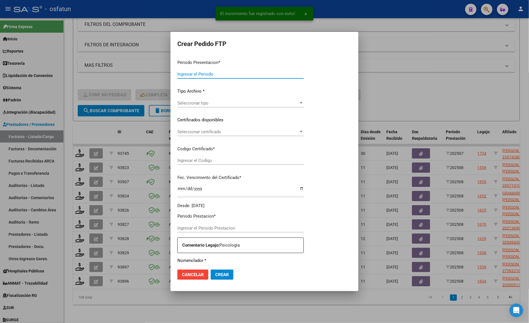
type input "202508"
type input "$ 98.759,52"
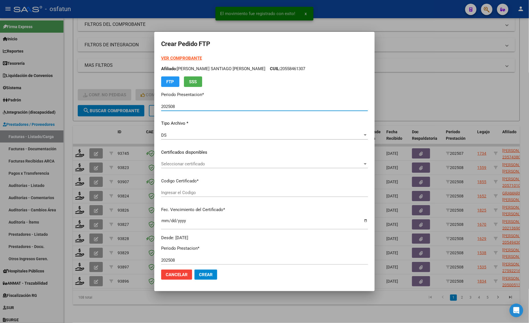
type input "ARG02000549436272024061820290618RIO141"
type input "2029-06-18"
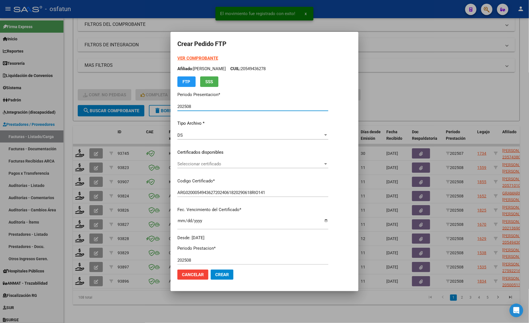
click at [184, 57] on strong "VER COMPROBANTE" at bounding box center [197, 58] width 41 height 5
click at [199, 166] on span "Seleccionar certificado" at bounding box center [250, 164] width 146 height 5
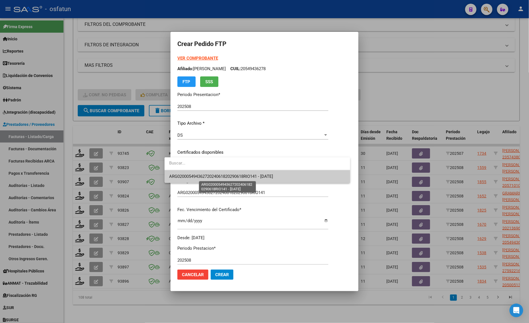
click at [199, 180] on span "ARG02000549436272024061820290618RIO141 - 2029-06-18" at bounding box center [257, 176] width 176 height 13
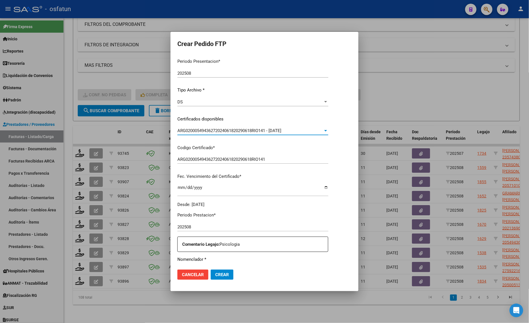
scroll to position [142, 0]
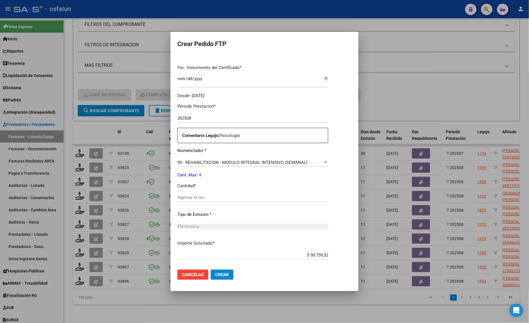
click at [188, 201] on div "Ingresar el nro" at bounding box center [252, 197] width 151 height 9
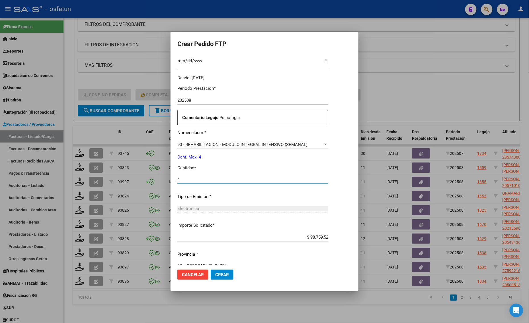
scroll to position [170, 0]
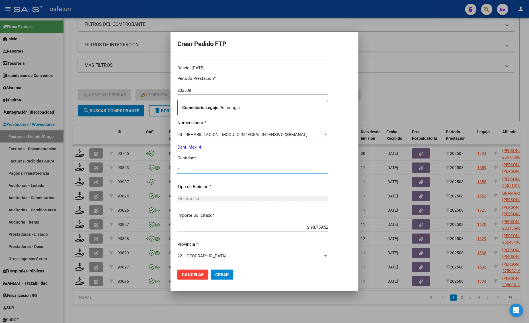
type input "4"
click at [215, 277] on span "Crear" at bounding box center [222, 275] width 14 height 5
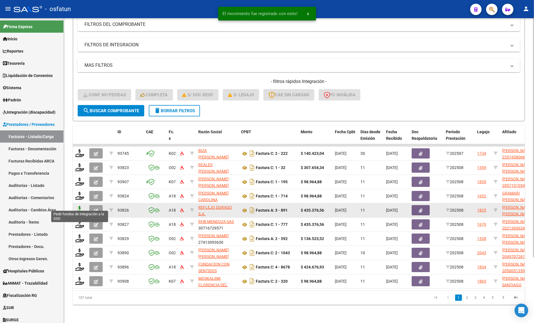
click at [81, 206] on icon at bounding box center [79, 210] width 9 height 8
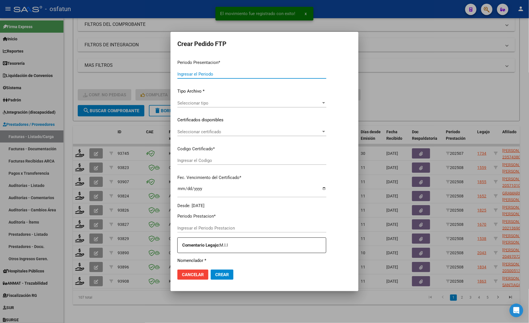
type input "202508"
type input "$ 435.376,56"
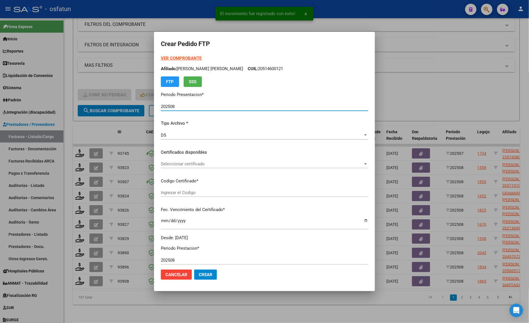
type input "ARG02000559263422023060120280601MZA204"
type input "[DATE]"
click at [183, 55] on div "VER COMPROBANTE ARCA Padrón Afiliado: TEJERINA RICARTES MATHEO JOAQUIN DANIEL C…" at bounding box center [264, 71] width 207 height 32
click at [182, 58] on strong "VER COMPROBANTE" at bounding box center [181, 58] width 41 height 5
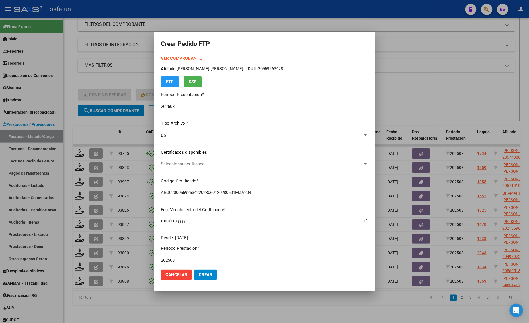
click at [177, 167] on div "Seleccionar certificado Seleccionar certificado" at bounding box center [264, 164] width 207 height 9
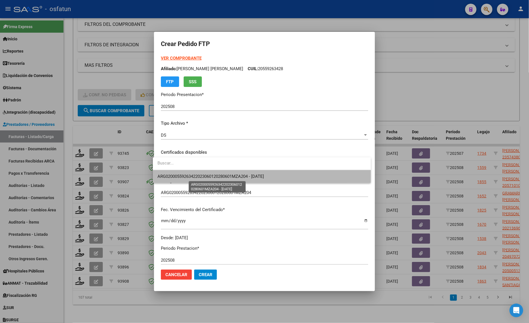
click at [178, 174] on span "ARG02000559263422023060120280601MZA204 - [DATE]" at bounding box center [210, 176] width 106 height 5
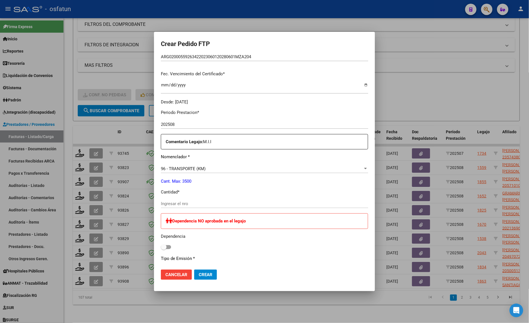
scroll to position [142, 0]
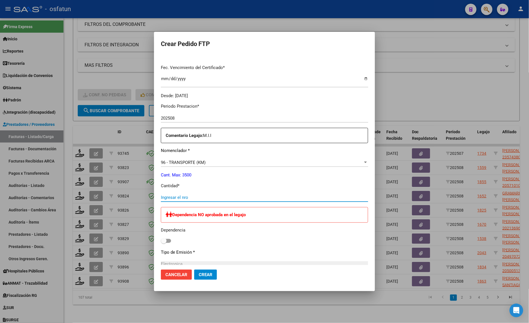
click at [171, 198] on input "Ingresar el nro" at bounding box center [264, 197] width 207 height 5
type input "4"
click at [176, 163] on span "96 - TRANSPORTE (KM)" at bounding box center [183, 162] width 45 height 5
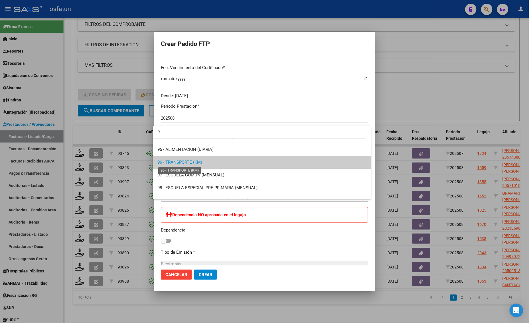
scroll to position [0, 0]
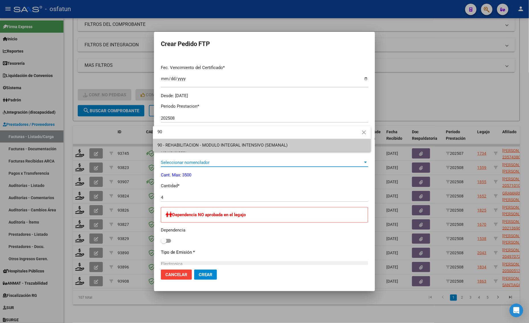
type input "90"
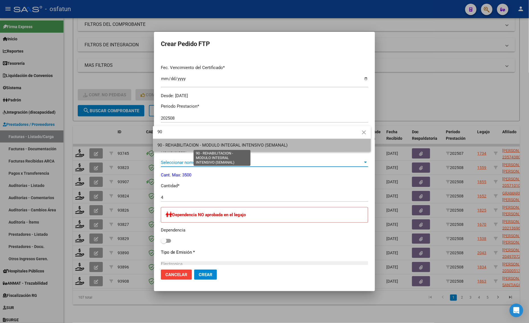
click at [176, 147] on span "90 - REHABILITACION - MODULO INTEGRAL INTENSIVO (SEMANAL)" at bounding box center [222, 145] width 130 height 5
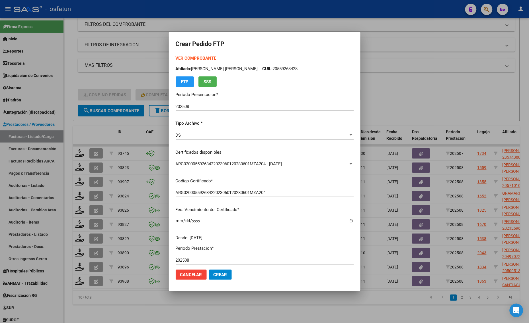
click at [176, 58] on strong "VER COMPROBANTE" at bounding box center [196, 58] width 41 height 5
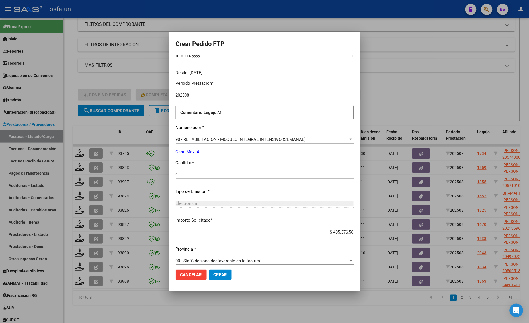
scroll to position [170, 0]
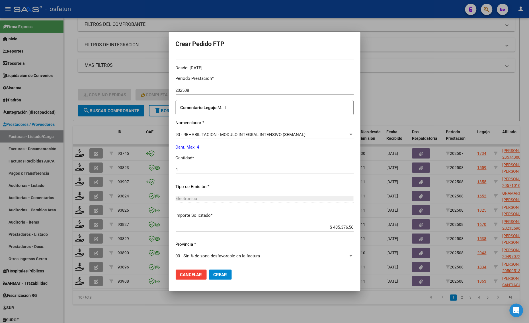
click at [213, 275] on span "Crear" at bounding box center [220, 275] width 14 height 5
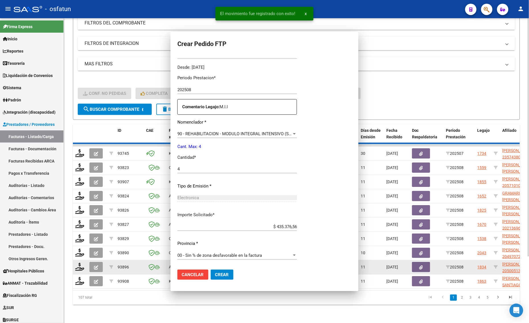
scroll to position [138, 0]
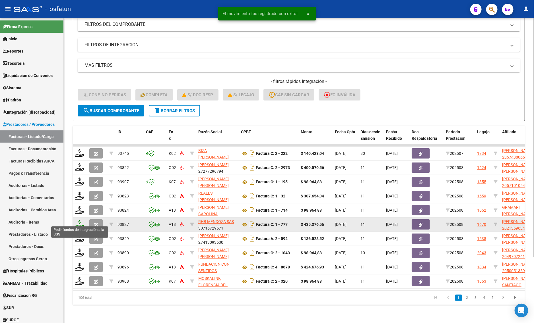
click at [81, 220] on icon at bounding box center [79, 224] width 9 height 8
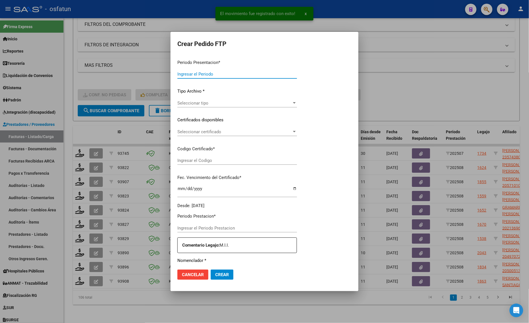
type input "202508"
type input "$ 435.376,56"
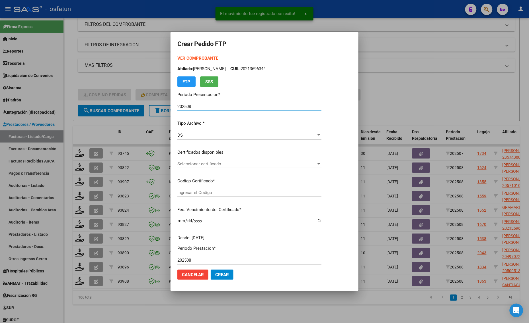
type input "ARG02000213696342018010520280105MZA232"
type input "2028-01-05"
click at [188, 60] on strong "VER COMPROBANTE" at bounding box center [197, 58] width 41 height 5
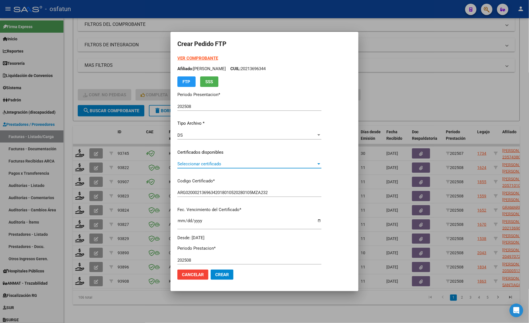
click at [210, 164] on span "Seleccionar certificado" at bounding box center [246, 164] width 139 height 5
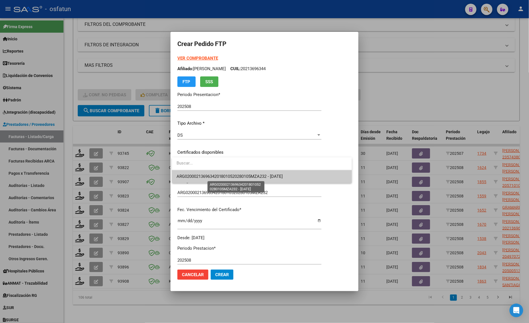
click at [211, 177] on span "ARG02000213696342018010520280105MZA232 - 2028-01-05" at bounding box center [229, 176] width 106 height 5
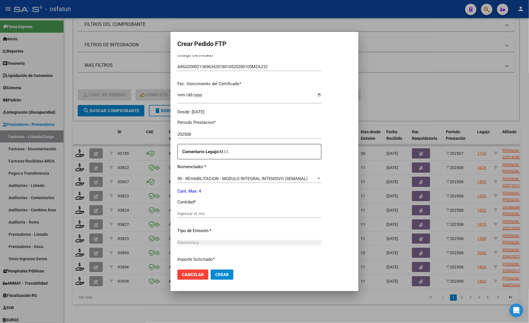
scroll to position [142, 0]
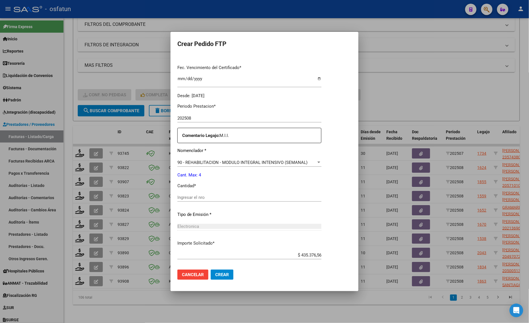
click at [188, 202] on div "Ingresar el nro" at bounding box center [249, 197] width 144 height 9
click at [187, 200] on input "Ingresar el nro" at bounding box center [249, 197] width 144 height 5
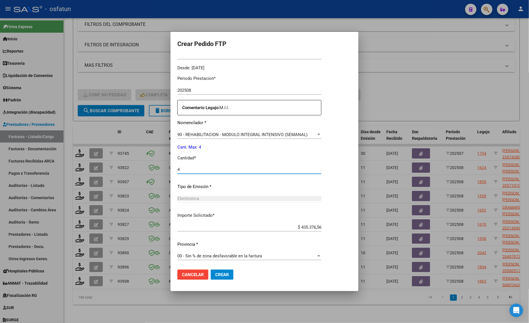
type input "4"
click at [221, 275] on span "Crear" at bounding box center [222, 275] width 14 height 5
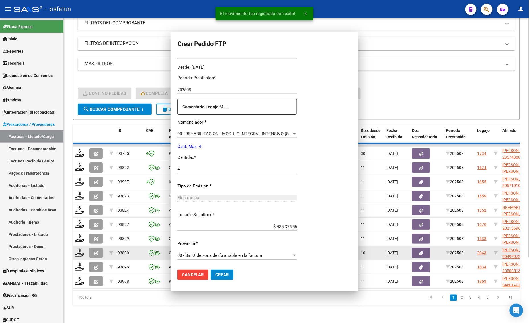
scroll to position [138, 0]
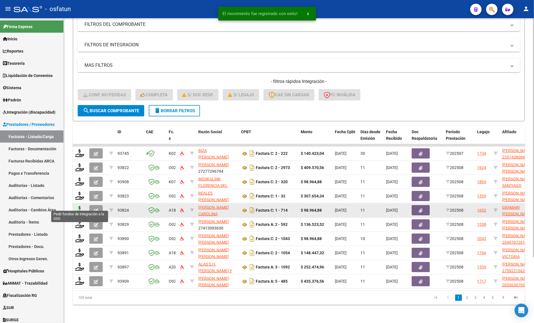
click at [79, 206] on icon at bounding box center [79, 210] width 9 height 8
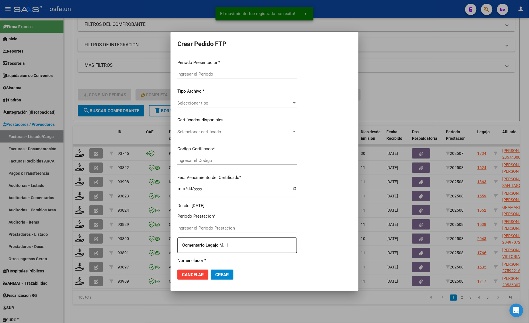
type input "202508"
type input "$ 98.964,88"
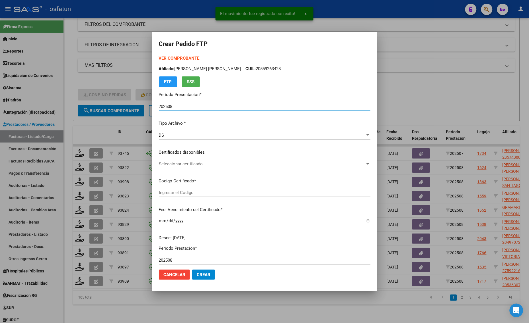
type input "ARG02000586862262023090820260908MZA202"
type input "2026-09-08"
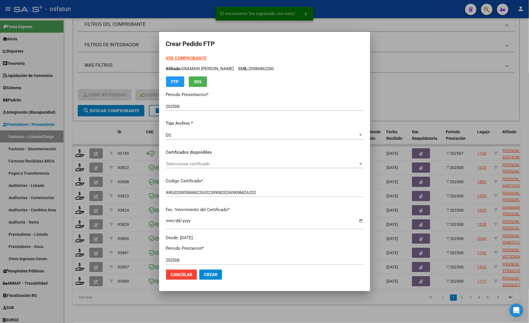
click at [185, 56] on strong "VER COMPROBANTE" at bounding box center [186, 58] width 41 height 5
click at [193, 167] on div "Seleccionar certificado Seleccionar certificado" at bounding box center [264, 164] width 197 height 9
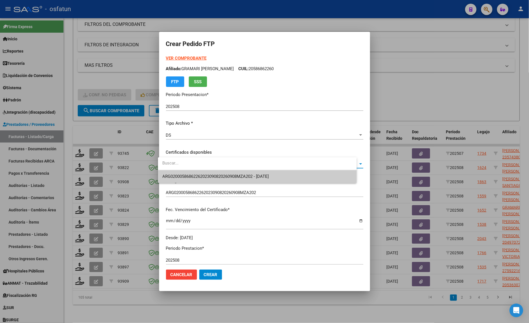
click at [191, 174] on span "ARG02000586862262023090820260908MZA202 - 2026-09-08" at bounding box center [257, 176] width 190 height 13
click at [191, 174] on div "Seleccionar certificado Seleccionar certificado" at bounding box center [264, 167] width 197 height 14
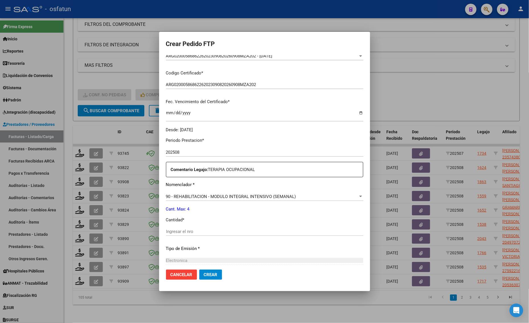
scroll to position [142, 0]
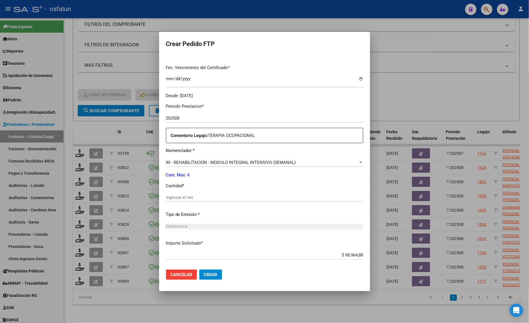
drag, startPoint x: 183, startPoint y: 202, endPoint x: 178, endPoint y: 199, distance: 5.9
click at [182, 202] on div "Ingresar el nro" at bounding box center [264, 197] width 197 height 9
type input "4"
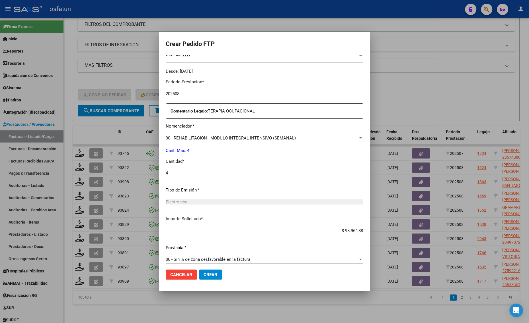
scroll to position [170, 0]
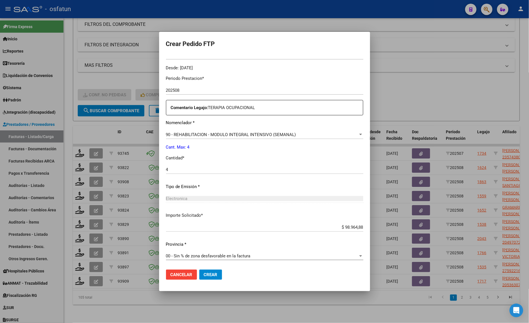
click at [207, 278] on button "Crear" at bounding box center [210, 275] width 23 height 10
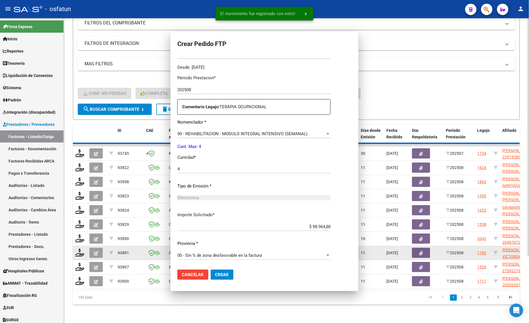
scroll to position [0, 0]
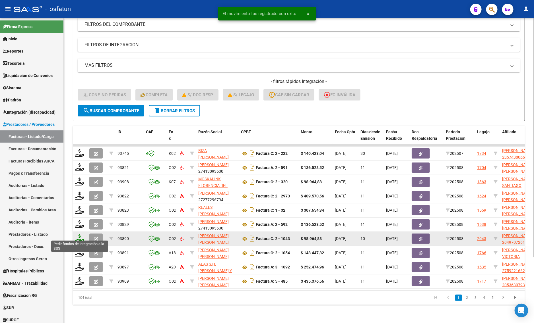
click at [79, 235] on icon at bounding box center [79, 239] width 9 height 8
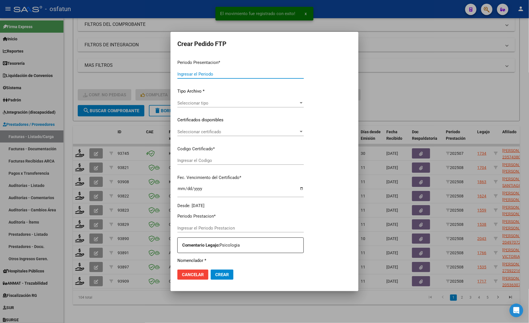
type input "202508"
type input "$ 98.964,88"
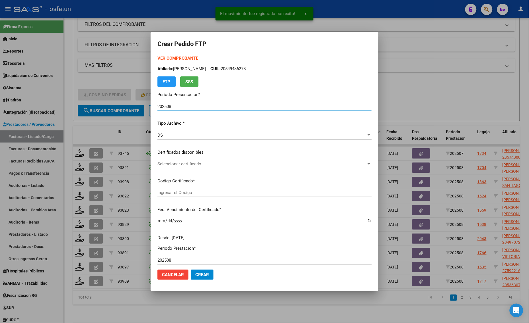
type input "ARG02000497072612016112520261125FOR238"
type input "[DATE]"
click at [178, 56] on strong "VER COMPROBANTE" at bounding box center [177, 58] width 41 height 5
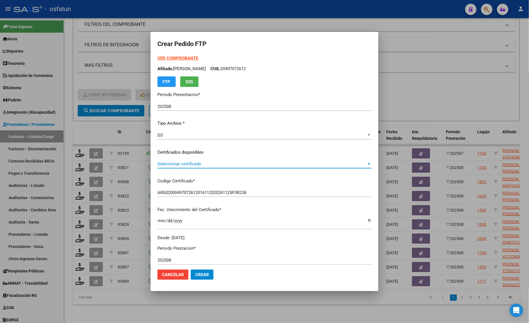
click at [178, 164] on span "Seleccionar certificado" at bounding box center [261, 164] width 209 height 5
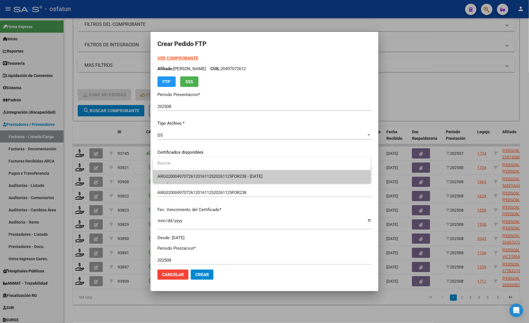
click at [176, 172] on span "ARG02000497072612016112520261125FOR238 - 2026-11-25" at bounding box center [261, 176] width 209 height 13
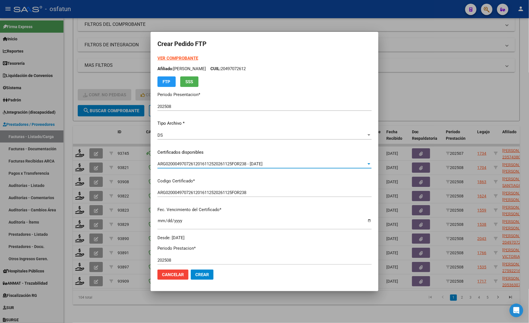
scroll to position [107, 0]
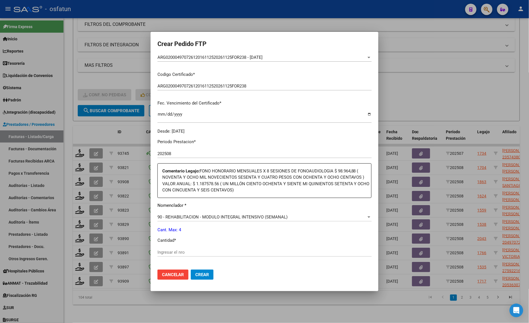
drag, startPoint x: 174, startPoint y: 246, endPoint x: 174, endPoint y: 249, distance: 2.9
click at [174, 249] on div "Periodo Prestacion * 202508 Ingresar el Periodo Prestacion Comentario Legajo: F…" at bounding box center [264, 242] width 214 height 214
click at [174, 250] on input "Ingresar el nro" at bounding box center [264, 252] width 214 height 5
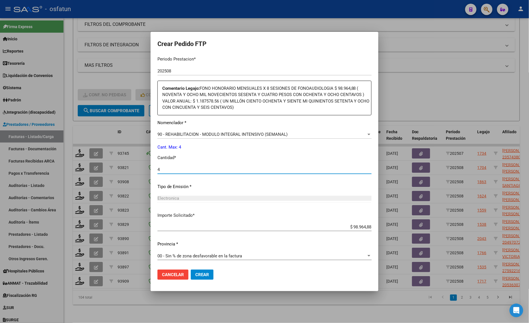
type input "4"
click at [199, 276] on span "Crear" at bounding box center [202, 275] width 14 height 5
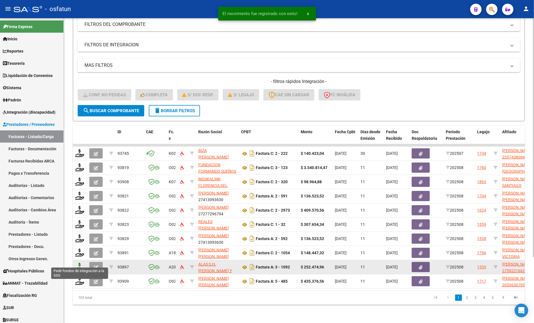
click at [78, 263] on icon at bounding box center [79, 267] width 9 height 8
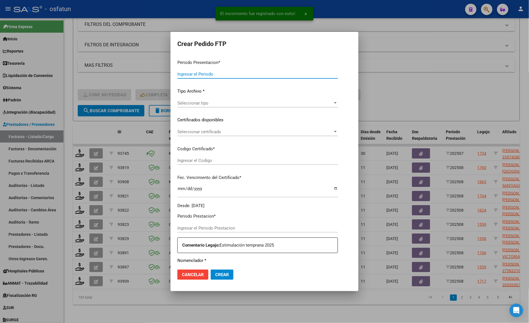
type input "202508"
type input "$ 252.474,96"
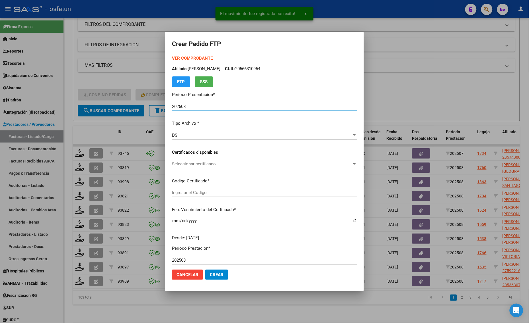
type input "ARG01000592216622024041720290417SAN168"
type input "2029-04-17"
click at [191, 59] on strong "VER COMPROBANTE" at bounding box center [192, 58] width 41 height 5
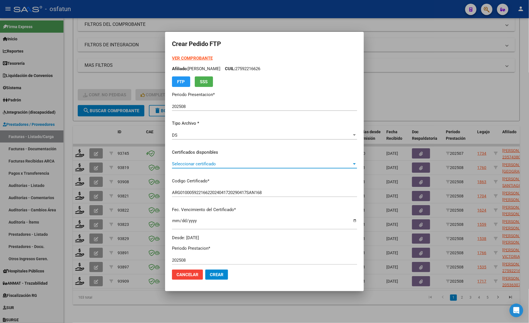
click at [208, 162] on span "Seleccionar certificado" at bounding box center [262, 164] width 180 height 5
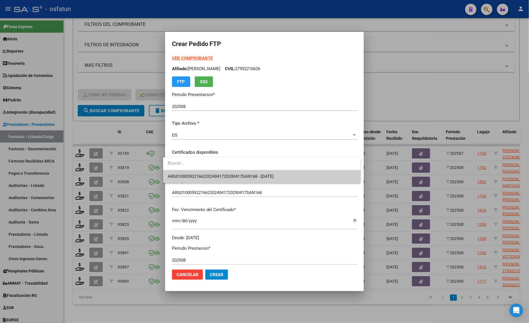
click at [208, 171] on span "ARG01000592216622024041720290417SAN168 - 2029-04-17" at bounding box center [262, 176] width 188 height 13
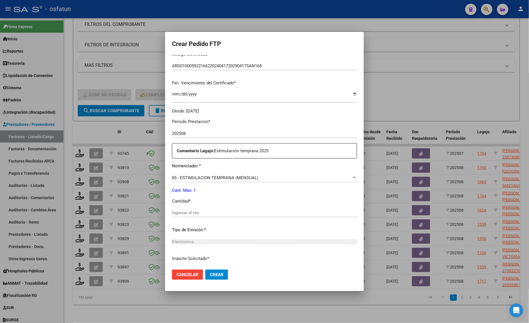
scroll to position [142, 0]
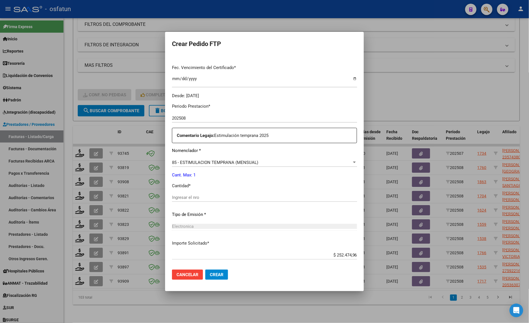
click at [200, 199] on input "Ingresar el nro" at bounding box center [264, 197] width 185 height 5
type input "1"
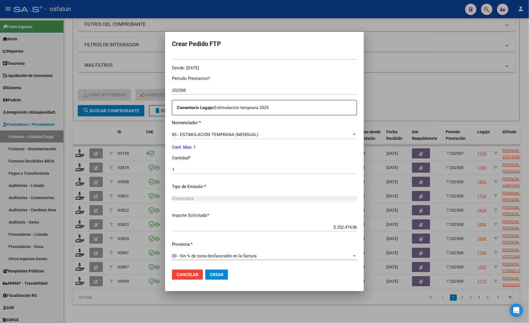
click at [210, 276] on span "Crear" at bounding box center [217, 275] width 14 height 5
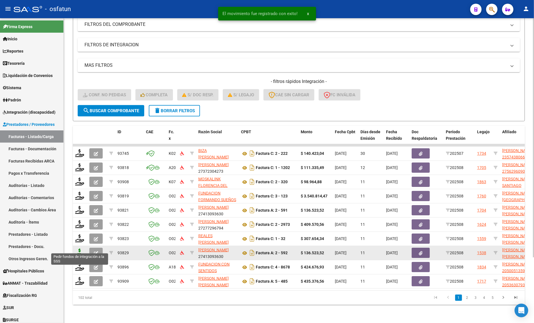
click at [79, 249] on icon at bounding box center [79, 253] width 9 height 8
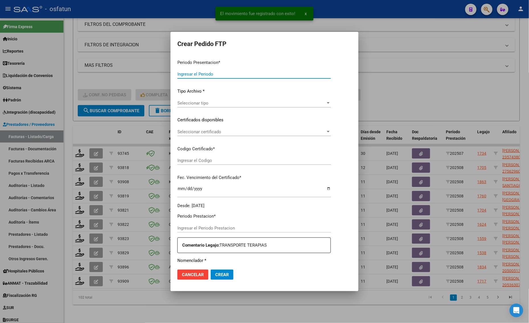
type input "202508"
type input "$ 136.523,52"
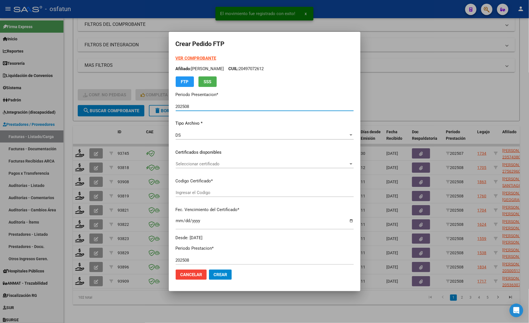
type input "ARG01000542701652023010220260102BS413"
type input "2026-01-02"
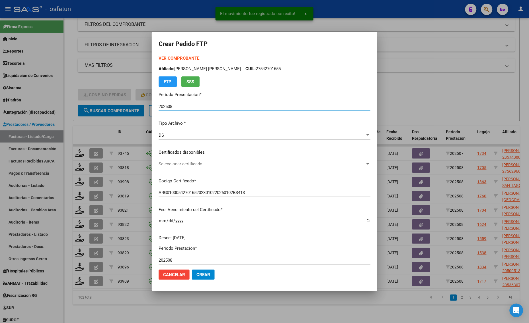
click at [171, 59] on strong "VER COMPROBANTE" at bounding box center [178, 58] width 41 height 5
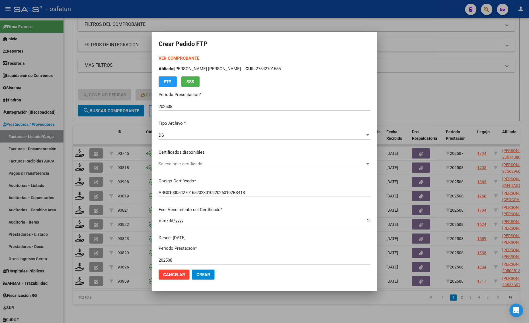
click at [83, 65] on div at bounding box center [264, 161] width 529 height 323
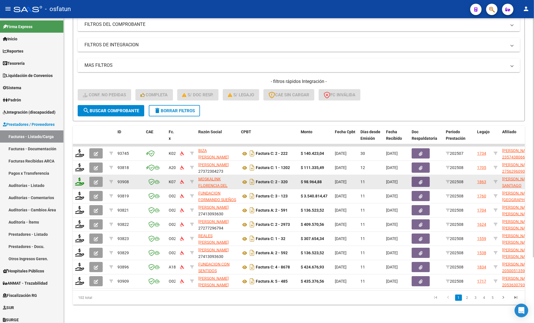
click at [81, 178] on icon at bounding box center [79, 182] width 9 height 8
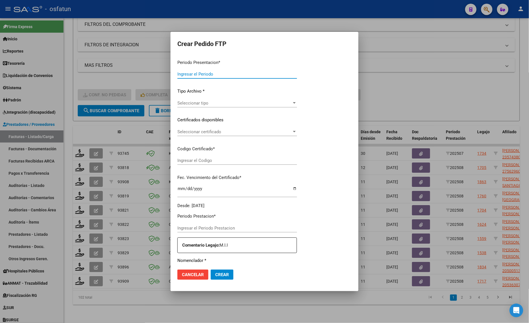
type input "202508"
type input "$ 98.964,88"
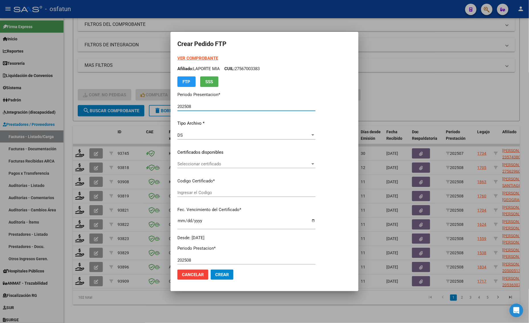
type input "ARG02000543484452024061220280612TUC139"
type input "2028-06-12"
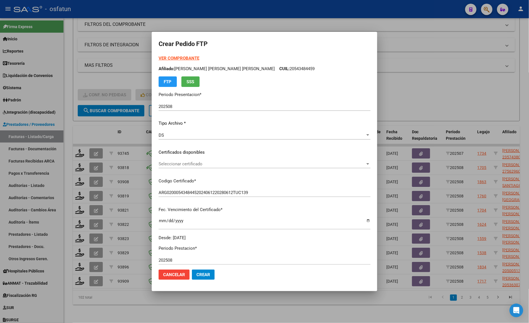
click at [192, 59] on strong "VER COMPROBANTE" at bounding box center [178, 58] width 41 height 5
click at [176, 161] on div "Seleccionar certificado Seleccionar certificado" at bounding box center [264, 164] width 212 height 9
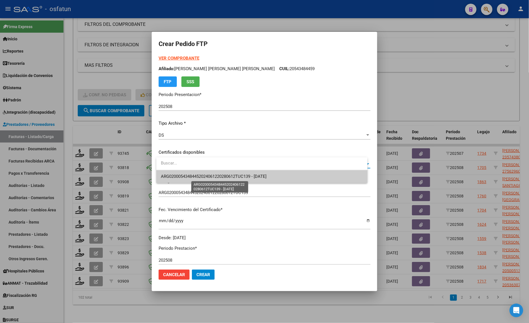
click at [177, 178] on span "ARG02000543484452024061220280612TUC139 - 2028-06-12" at bounding box center [214, 176] width 106 height 5
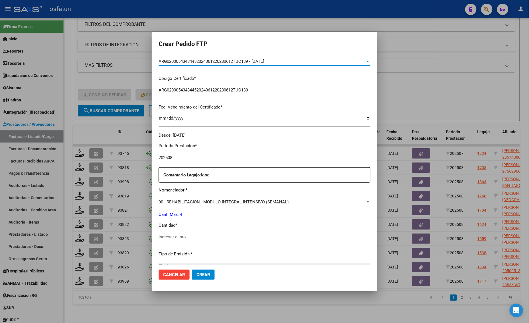
scroll to position [107, 0]
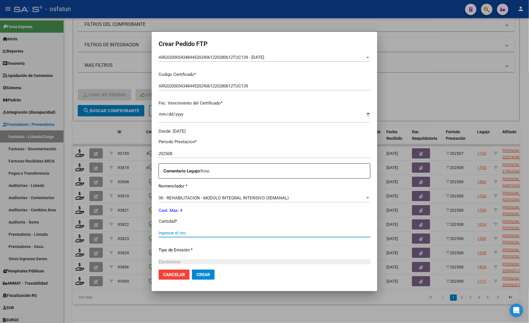
click at [170, 233] on input "Ingresar el nro" at bounding box center [264, 233] width 212 height 5
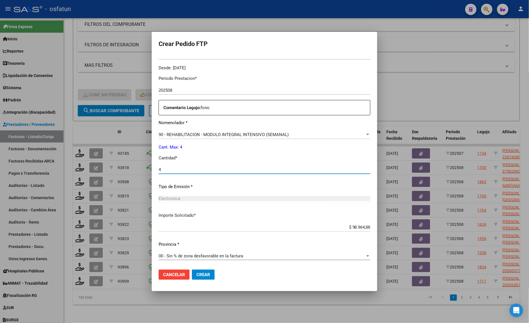
type input "4"
click at [209, 276] on span "Crear" at bounding box center [203, 275] width 14 height 5
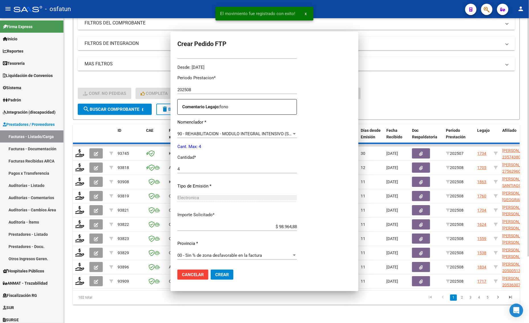
scroll to position [0, 0]
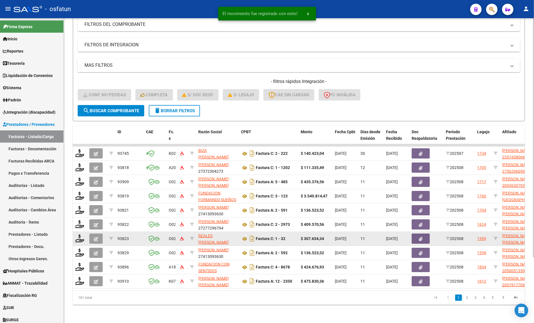
click at [77, 239] on datatable-body-cell at bounding box center [80, 239] width 14 height 14
click at [75, 235] on icon at bounding box center [79, 239] width 9 height 8
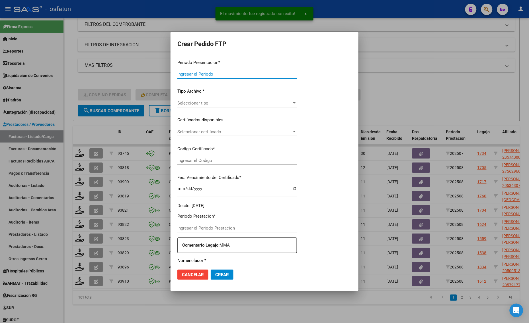
type input "202508"
type input "$ 307.654,34"
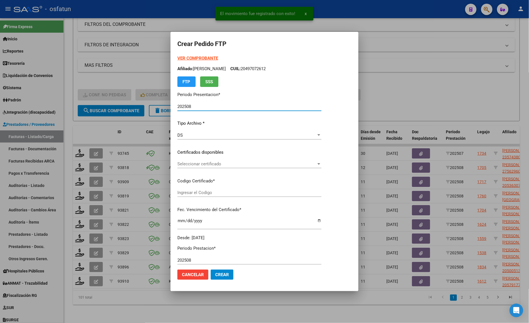
type input "ARG01000571288902022120220251202CAT242"
type input "2025-12-02"
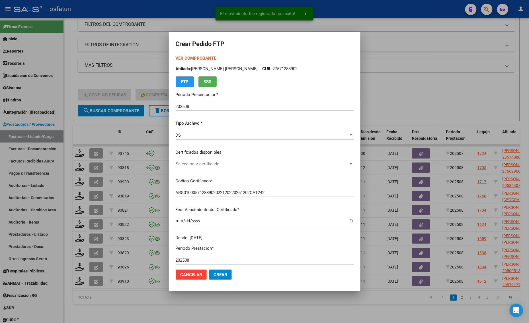
click at [179, 56] on strong "VER COMPROBANTE" at bounding box center [196, 58] width 41 height 5
click at [222, 161] on div "Seleccionar certificado Seleccionar certificado" at bounding box center [265, 164] width 178 height 9
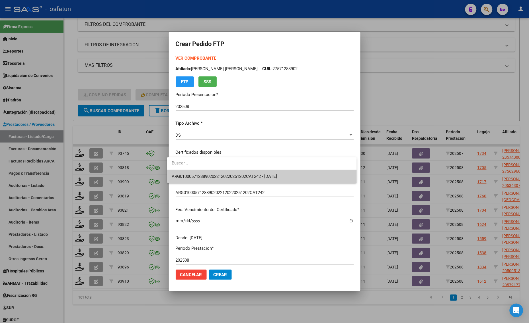
click at [218, 173] on span "ARG01000571288902022120220251202CAT242 - 2025-12-02" at bounding box center [262, 176] width 180 height 13
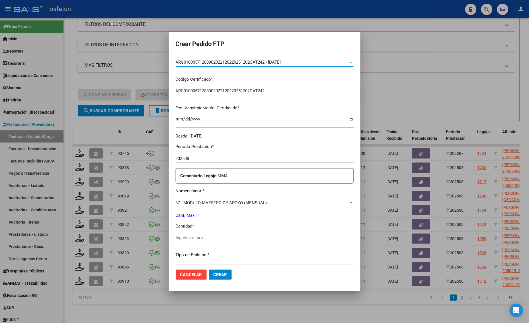
scroll to position [107, 0]
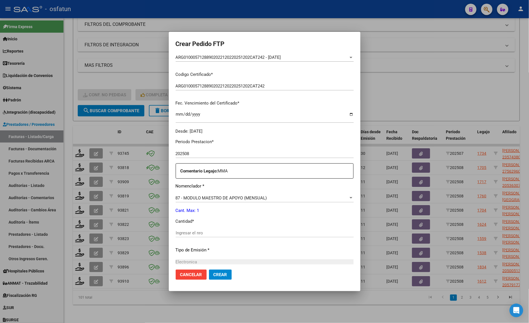
click at [188, 227] on div "Periodo Prestacion * 202508 Ingresar el Periodo Prestacion Comentario Legajo: M…" at bounding box center [265, 232] width 178 height 195
click at [187, 235] on input "Ingresar el nro" at bounding box center [265, 233] width 178 height 5
type input "1"
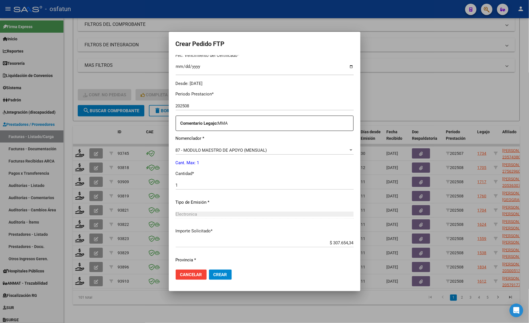
scroll to position [170, 0]
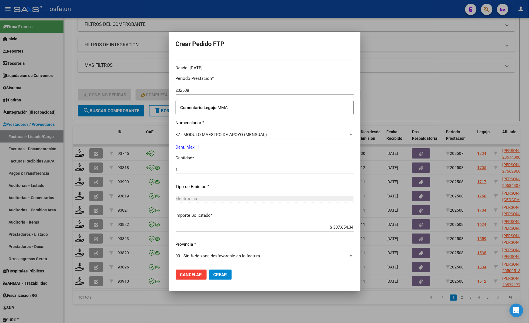
click at [218, 278] on button "Crear" at bounding box center [220, 275] width 23 height 10
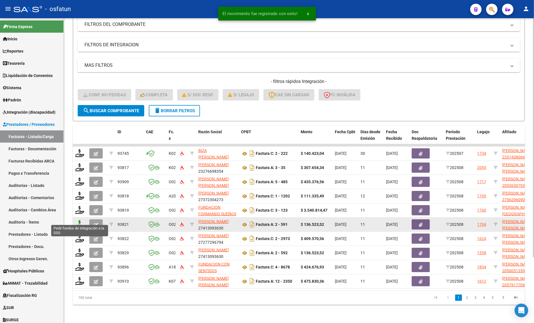
click at [78, 220] on icon at bounding box center [79, 224] width 9 height 8
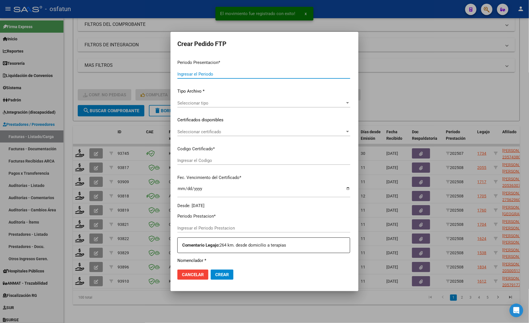
type input "202508"
type input "$ 136.523,52"
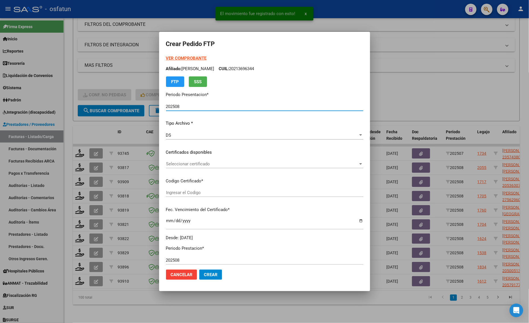
type input "ARG02000576279912022121320251213BSAS413"
type input "2025-12-13"
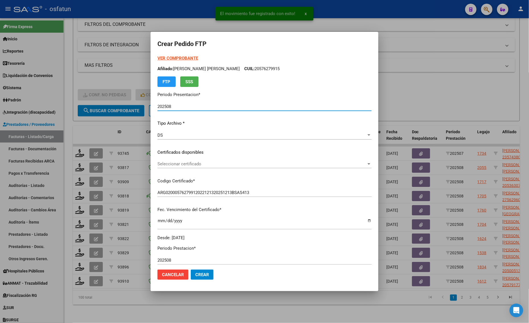
click at [184, 59] on strong "VER COMPROBANTE" at bounding box center [177, 58] width 41 height 5
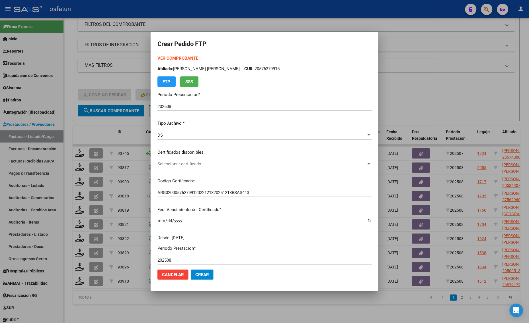
click at [196, 166] on span "Seleccionar certificado" at bounding box center [261, 164] width 209 height 5
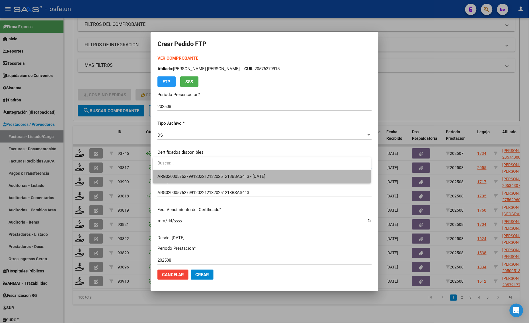
click at [196, 171] on span "ARG02000576279912022121320251213BSAS413 - 2025-12-13" at bounding box center [261, 176] width 209 height 13
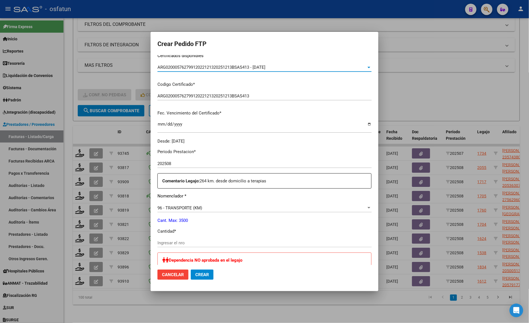
scroll to position [107, 0]
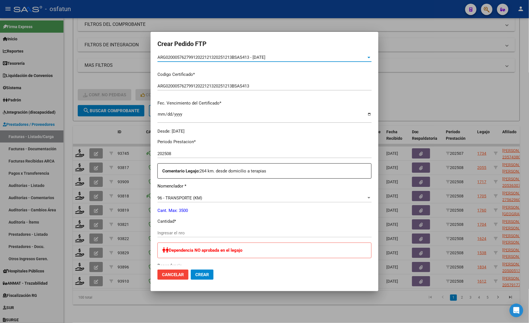
click at [176, 235] on input "Ingresar el nro" at bounding box center [264, 233] width 214 height 5
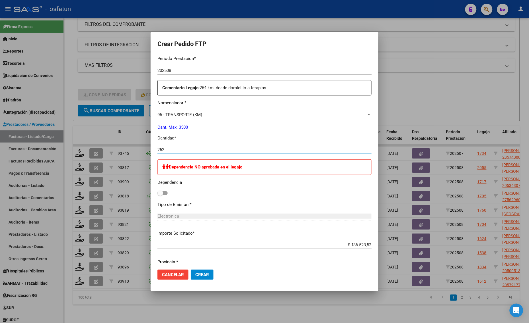
scroll to position [265, 0]
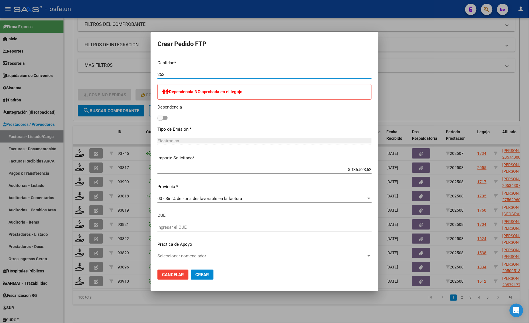
type input "252"
click at [200, 273] on span "Crear" at bounding box center [202, 275] width 14 height 5
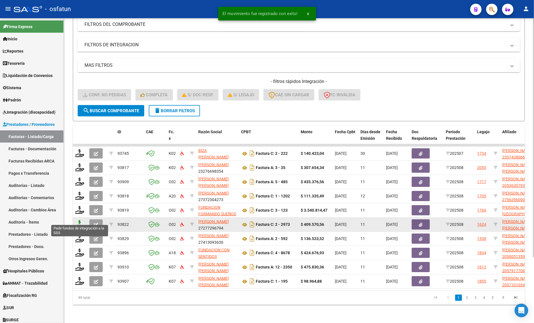
click at [80, 221] on icon at bounding box center [79, 224] width 9 height 8
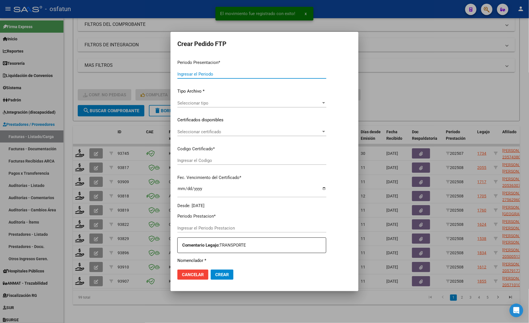
type input "202508"
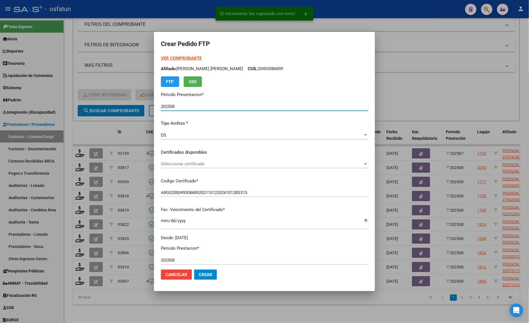
click at [172, 61] on div "VER COMPROBANTE ARCA Padrón Afiliado: FLORIDO SAAVEDRA LEON EZEQUIEL CUIL: 2049…" at bounding box center [264, 71] width 207 height 32
drag, startPoint x: 161, startPoint y: 55, endPoint x: 161, endPoint y: 64, distance: 8.8
click at [161, 55] on div "VER COMPROBANTE ARCA Padrón Afiliado: FLORIDO SAAVEDRA LEON EZEQUIEL CUIL: 2049…" at bounding box center [264, 71] width 207 height 32
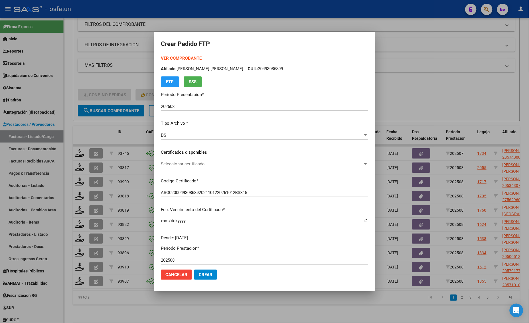
click at [174, 55] on div "VER COMPROBANTE ARCA Padrón Afiliado: FLORIDO SAAVEDRA LEON EZEQUIEL CUIL: 2049…" at bounding box center [264, 71] width 207 height 32
click at [174, 60] on strong "VER COMPROBANTE" at bounding box center [181, 58] width 41 height 5
click at [187, 164] on span "Seleccionar certificado" at bounding box center [262, 164] width 202 height 5
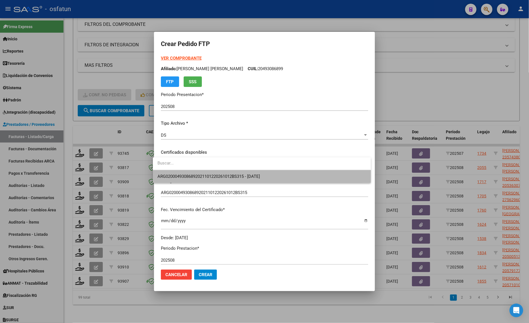
drag, startPoint x: 186, startPoint y: 172, endPoint x: 187, endPoint y: 178, distance: 7.0
click at [187, 177] on span "ARG02000493086892021101220261012BS315 - 2026-10-12" at bounding box center [261, 176] width 209 height 13
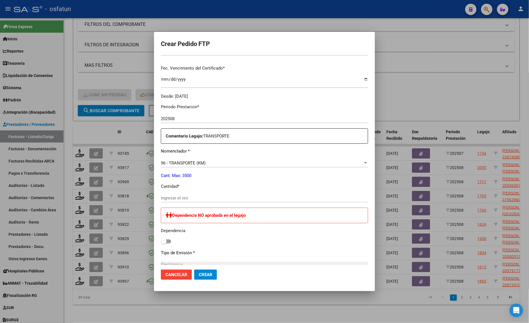
scroll to position [142, 0]
click at [183, 197] on input "Ingresar el nro" at bounding box center [264, 197] width 207 height 5
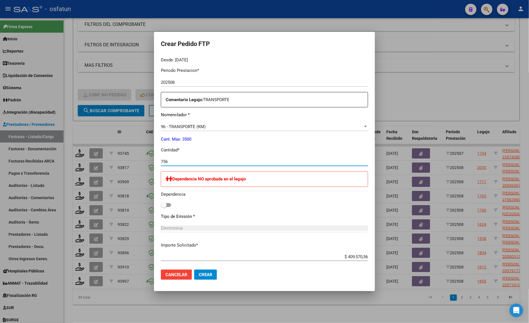
scroll to position [265, 0]
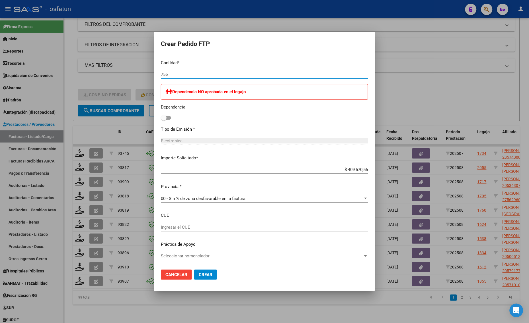
click at [203, 275] on span "Crear" at bounding box center [206, 275] width 14 height 5
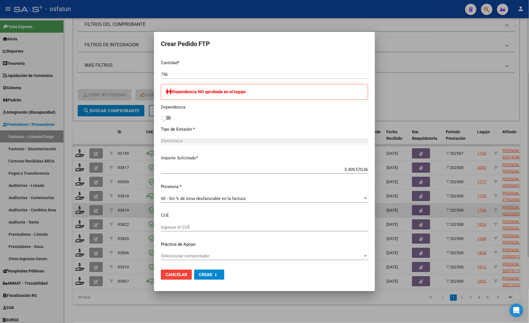
scroll to position [0, 0]
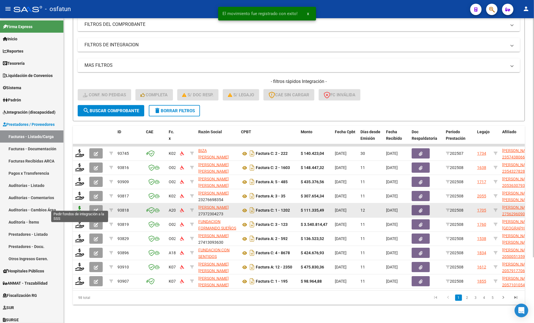
click at [77, 206] on icon at bounding box center [79, 210] width 9 height 8
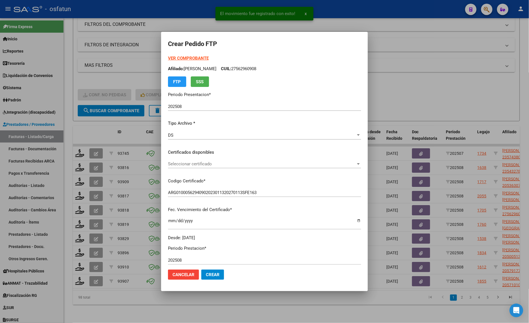
click at [181, 58] on strong "VER COMPROBANTE" at bounding box center [188, 58] width 41 height 5
click at [199, 164] on span "Seleccionar certificado" at bounding box center [262, 164] width 188 height 5
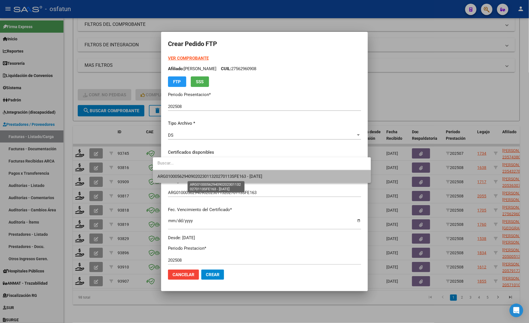
click at [200, 175] on span "ARG01000562940902023011320270113SFE163 - 2027-01-13" at bounding box center [209, 176] width 105 height 5
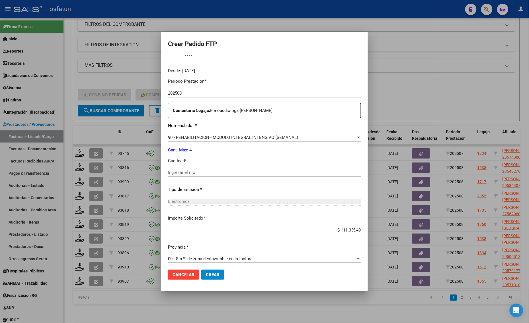
scroll to position [170, 0]
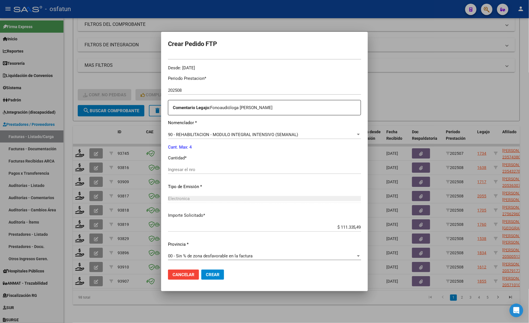
click at [170, 170] on input "Ingresar el nro" at bounding box center [264, 169] width 193 height 5
click at [205, 272] on button "Crear" at bounding box center [212, 275] width 23 height 10
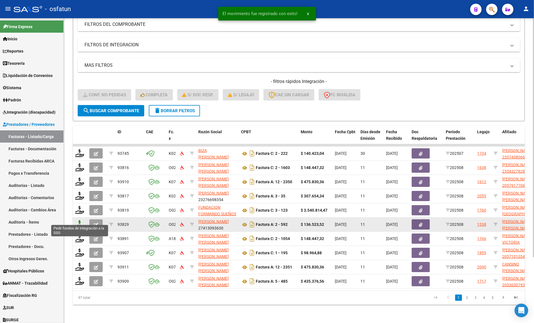
click at [81, 220] on icon at bounding box center [79, 224] width 9 height 8
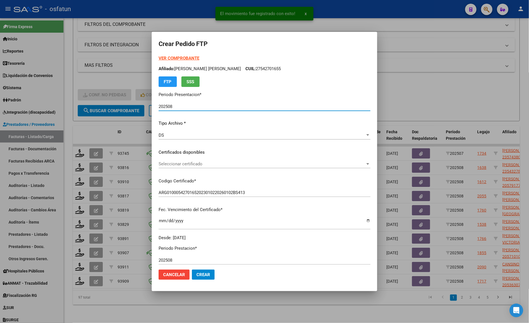
click at [174, 56] on strong "VER COMPROBANTE" at bounding box center [178, 58] width 41 height 5
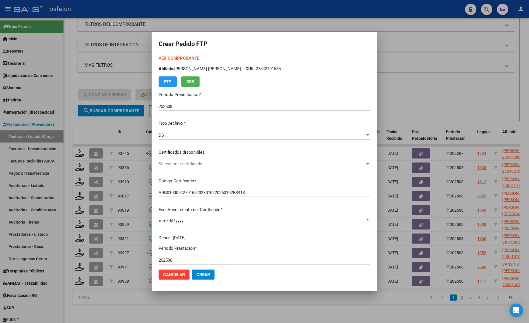
click at [204, 166] on div "Seleccionar certificado Seleccionar certificado" at bounding box center [264, 164] width 212 height 9
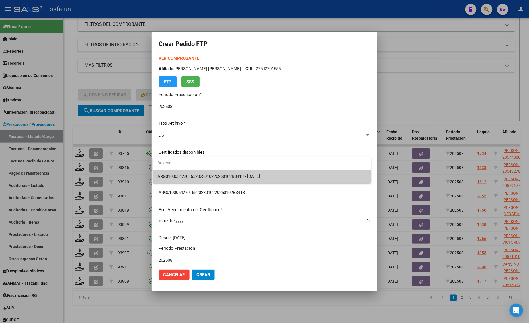
click at [205, 173] on span "ARG01000542701652023010220260102BS413 - 2026-01-02" at bounding box center [261, 176] width 209 height 13
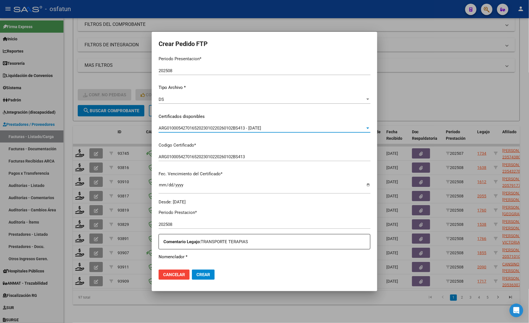
scroll to position [107, 0]
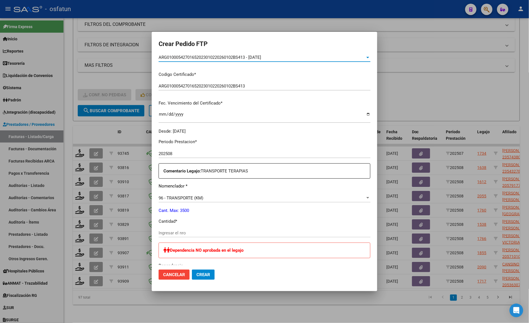
click at [173, 232] on input "Ingresar el nro" at bounding box center [264, 233] width 212 height 5
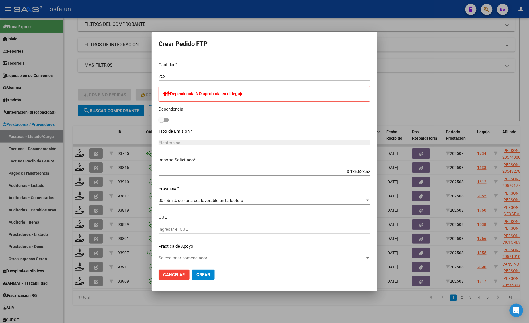
scroll to position [265, 0]
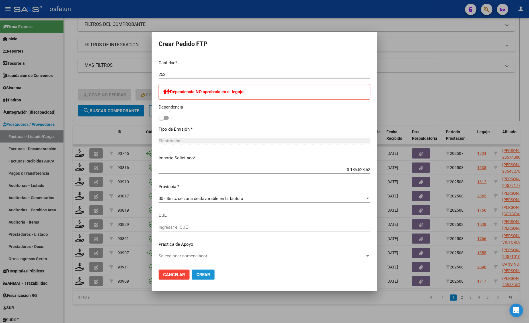
click at [203, 275] on span "Crear" at bounding box center [203, 275] width 14 height 5
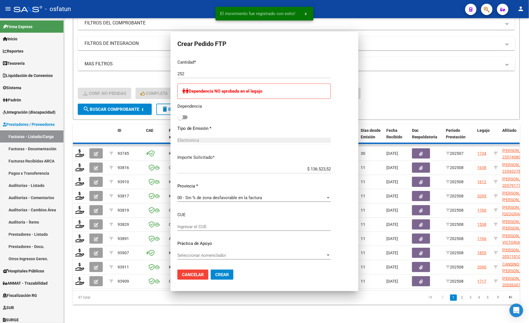
scroll to position [234, 0]
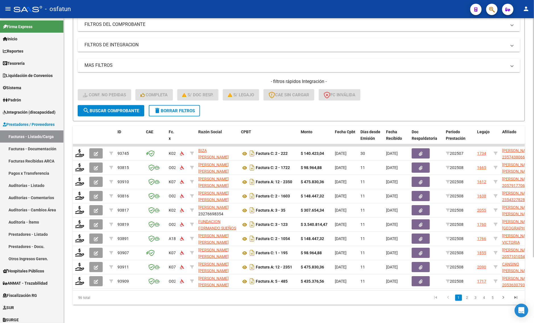
click at [430, 88] on div "- filtros rápidos Integración - Conf. no pedidas Completa S/ Doc Resp. S/ legaj…" at bounding box center [299, 92] width 442 height 27
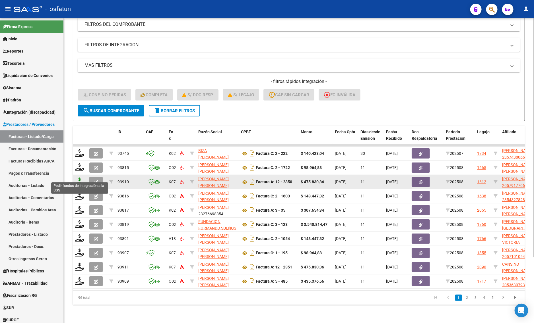
click at [83, 179] on icon at bounding box center [79, 182] width 9 height 8
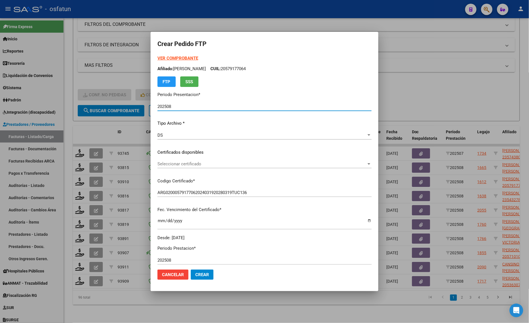
click at [183, 133] on div "DS" at bounding box center [261, 135] width 209 height 5
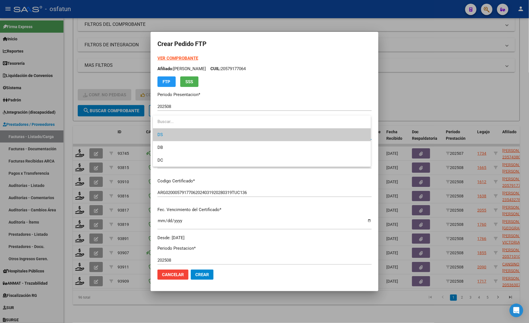
click at [177, 134] on span "DS" at bounding box center [261, 135] width 209 height 13
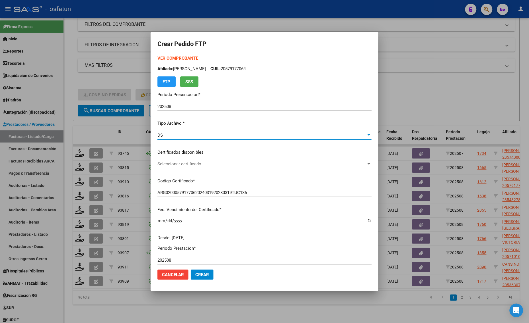
click at [118, 130] on div at bounding box center [264, 161] width 529 height 323
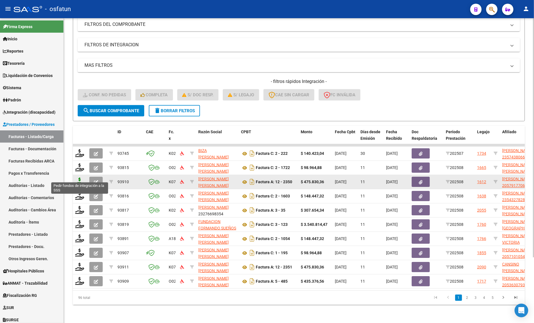
click at [80, 178] on icon at bounding box center [79, 182] width 9 height 8
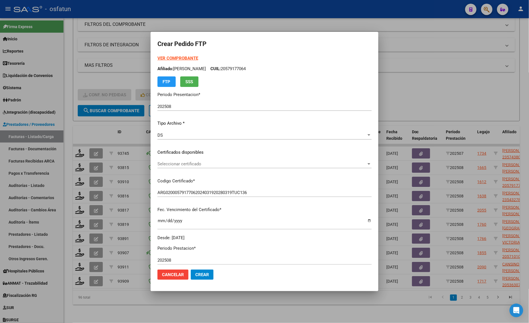
click at [184, 56] on strong "VER COMPROBANTE" at bounding box center [177, 58] width 41 height 5
click at [180, 164] on span "Seleccionar certificado" at bounding box center [261, 164] width 209 height 5
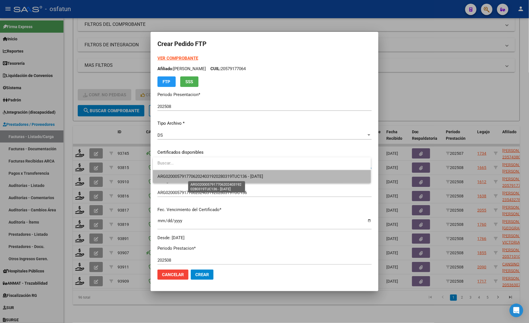
click at [176, 177] on span "ARG02000579177062024031920280319TUC136 - 2028-03-19" at bounding box center [210, 176] width 106 height 5
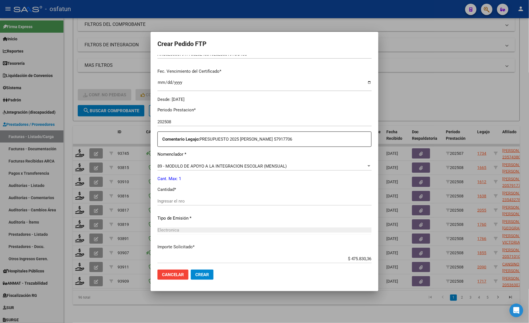
scroll to position [142, 0]
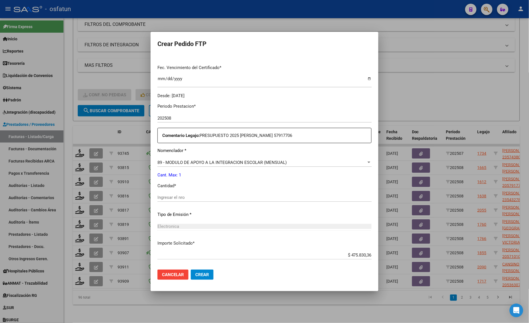
click at [180, 198] on input "Ingresar el nro" at bounding box center [264, 197] width 214 height 5
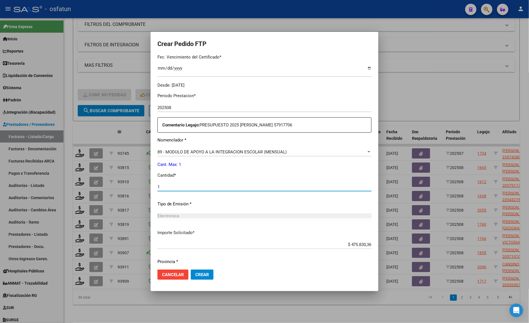
scroll to position [170, 0]
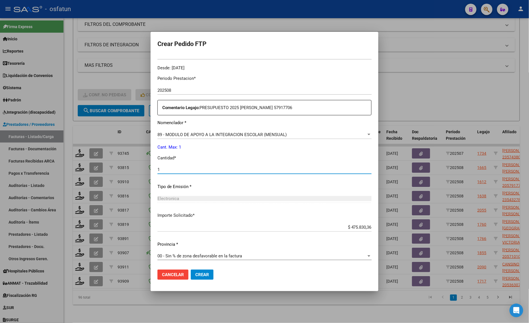
click at [203, 277] on span "Crear" at bounding box center [202, 275] width 14 height 5
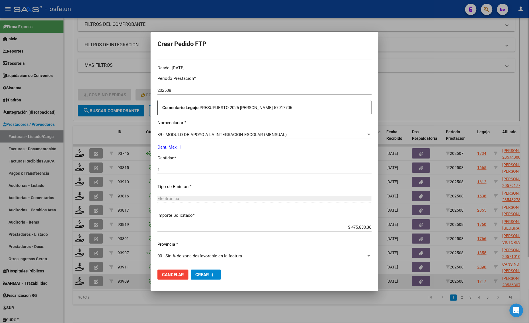
scroll to position [0, 0]
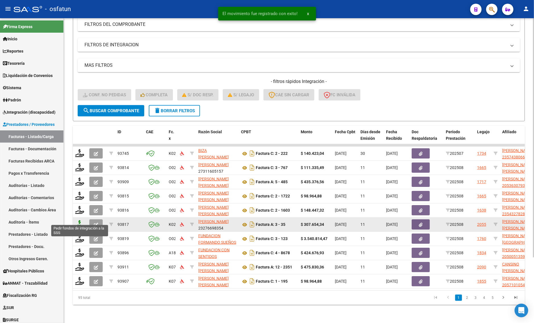
click at [80, 220] on icon at bounding box center [79, 224] width 9 height 8
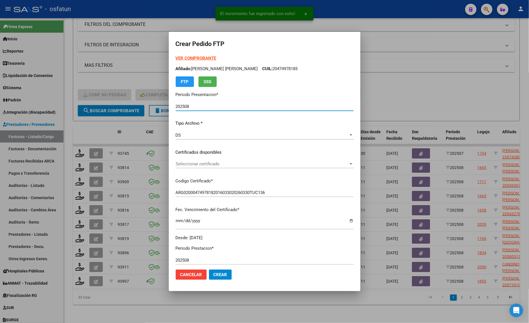
click at [185, 57] on strong "VER COMPROBANTE" at bounding box center [196, 58] width 41 height 5
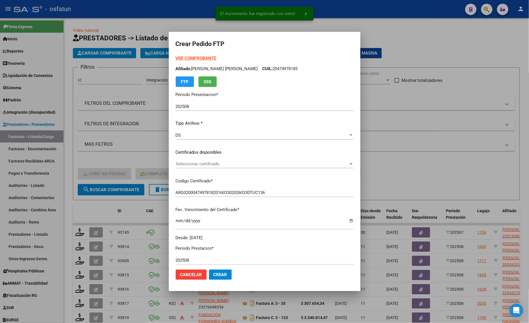
scroll to position [83, 0]
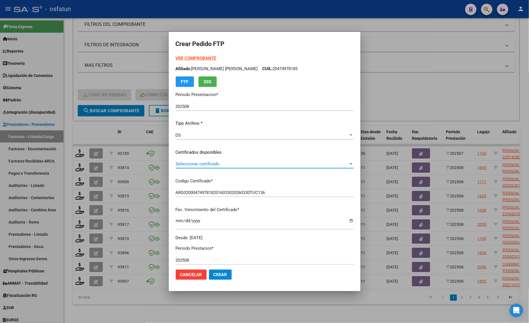
click at [187, 166] on span "Seleccionar certificado" at bounding box center [262, 164] width 173 height 5
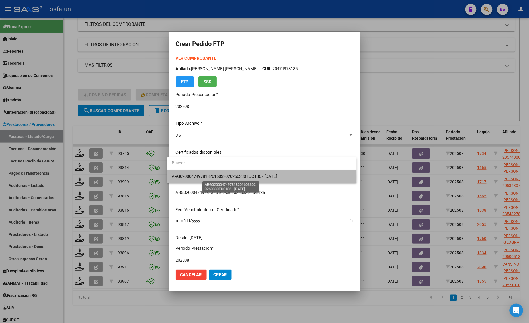
click at [184, 177] on span "ARG02000474978182016033020260330TUC136 - [DATE]" at bounding box center [225, 176] width 106 height 5
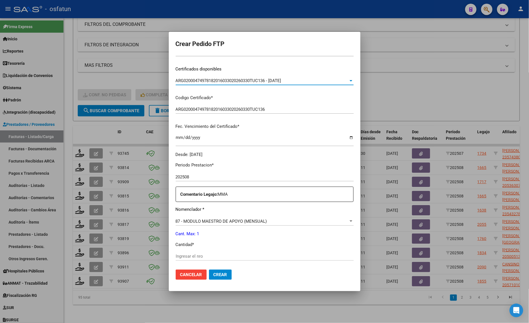
scroll to position [107, 0]
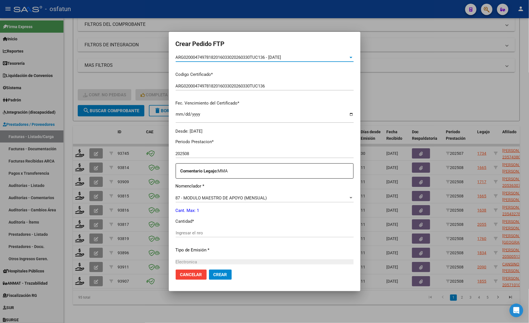
click at [179, 231] on input "Ingresar el nro" at bounding box center [265, 233] width 178 height 5
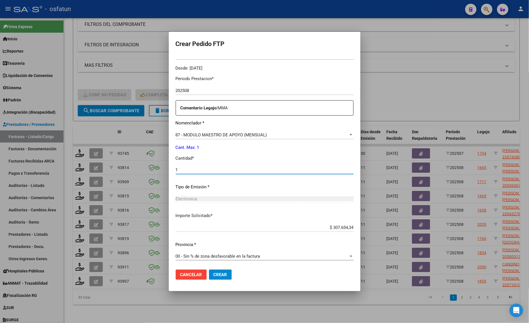
scroll to position [170, 0]
type input "1"
click at [211, 269] on mat-dialog-actions "Cancelar Crear" at bounding box center [265, 274] width 178 height 19
click at [214, 279] on button "Crear" at bounding box center [220, 275] width 23 height 10
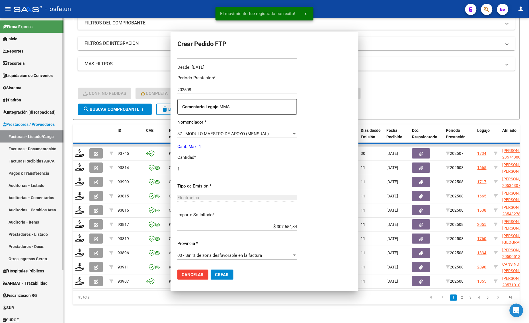
scroll to position [0, 0]
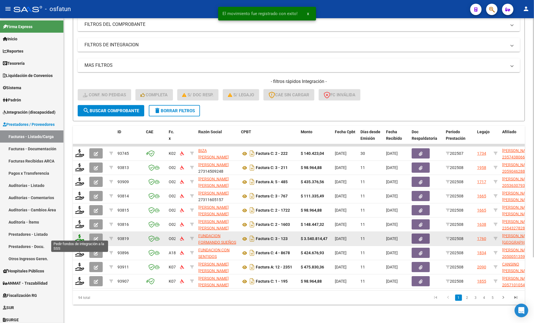
click at [80, 235] on icon at bounding box center [79, 239] width 9 height 8
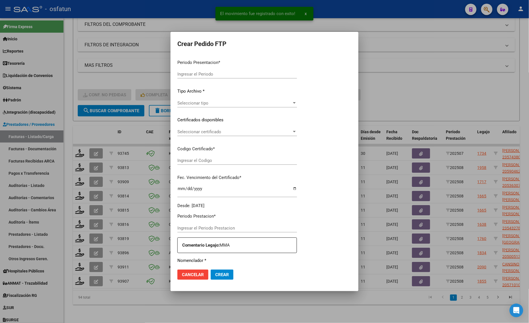
type input "202508"
type input "$ 3.540.814,47"
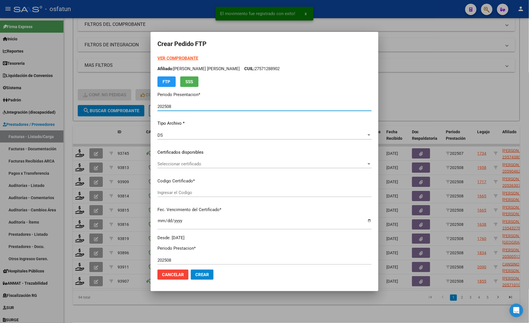
type input "ARG01000363502612017011320270113TUC139"
type input "[DATE]"
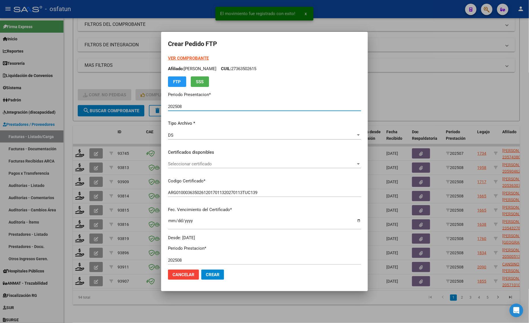
click at [172, 58] on strong "VER COMPROBANTE" at bounding box center [188, 58] width 41 height 5
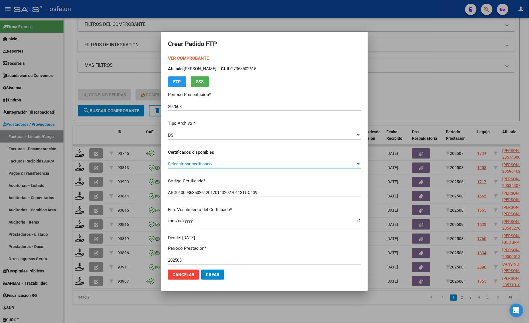
click at [184, 164] on span "Seleccionar certificado" at bounding box center [262, 164] width 188 height 5
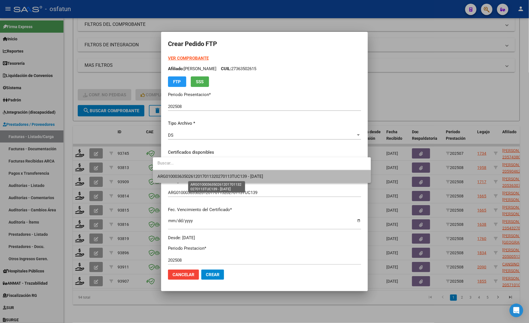
click at [184, 177] on span "ARG01000363502612017011320270113TUC139 - [DATE]" at bounding box center [210, 176] width 106 height 5
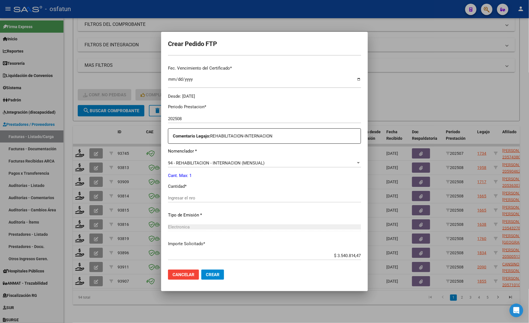
scroll to position [142, 0]
drag, startPoint x: 177, startPoint y: 196, endPoint x: 179, endPoint y: 193, distance: 3.3
click at [177, 196] on input "Ingresar el nro" at bounding box center [264, 197] width 193 height 5
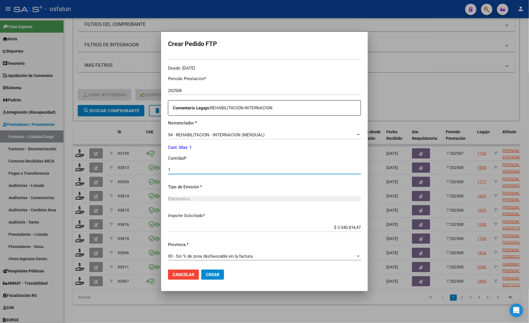
scroll to position [170, 0]
type input "1"
click at [206, 275] on span "Crear" at bounding box center [213, 275] width 14 height 5
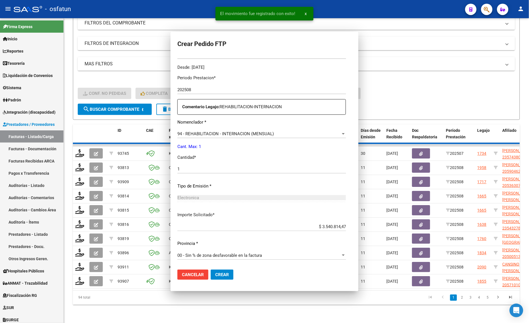
scroll to position [0, 0]
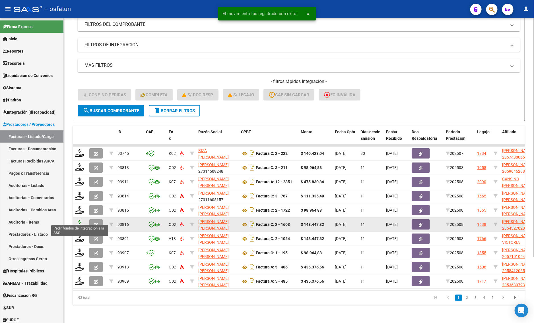
click at [76, 220] on icon at bounding box center [79, 224] width 9 height 8
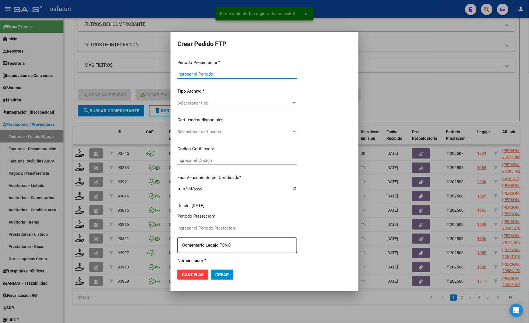
type input "202508"
type input "$ 148.447,32"
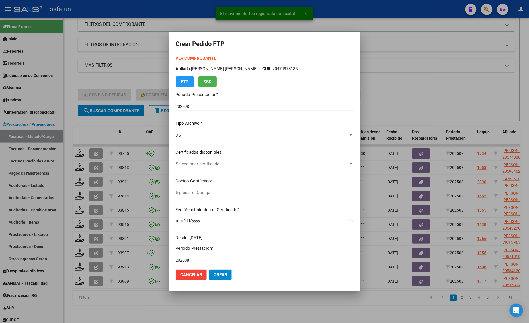
type input "ARG02000543278282023091120270911COR467"
type input "[DATE]"
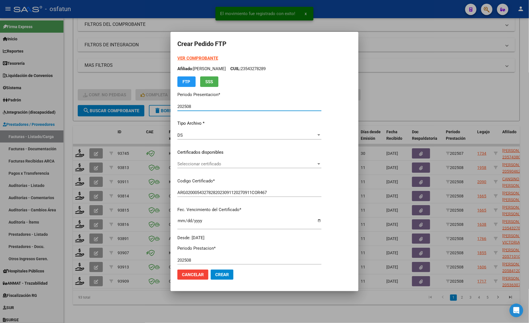
click at [185, 57] on strong "VER COMPROBANTE" at bounding box center [197, 58] width 41 height 5
click at [195, 167] on div "Seleccionar certificado Seleccionar certificado" at bounding box center [249, 164] width 144 height 9
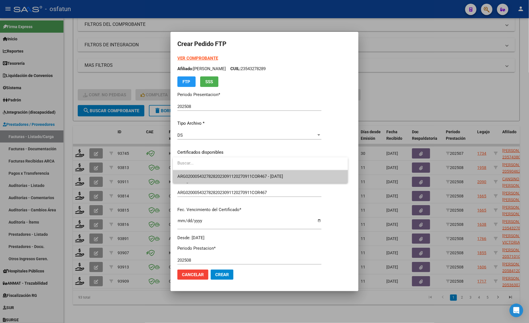
click at [201, 177] on span "ARG02000543278282023091120270911COR467 - [DATE]" at bounding box center [230, 176] width 106 height 5
click at [201, 177] on div "VER COMPROBANTE ARCA Padrón Afiliado: [PERSON_NAME] CUIL: 23543278289 FTP SSS P…" at bounding box center [249, 148] width 144 height 186
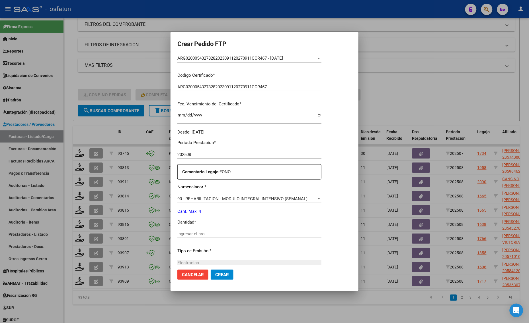
scroll to position [107, 0]
click at [193, 230] on div "Ingresar el nro" at bounding box center [249, 233] width 144 height 9
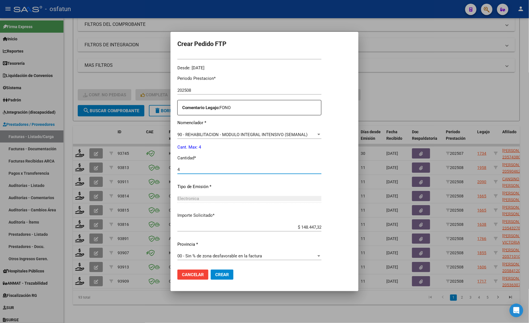
type input "4"
click at [217, 278] on button "Crear" at bounding box center [222, 275] width 23 height 10
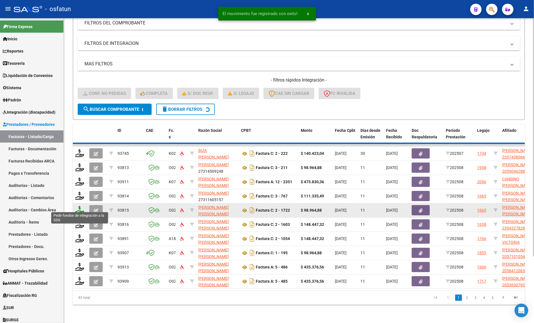
click at [81, 206] on icon at bounding box center [79, 210] width 9 height 8
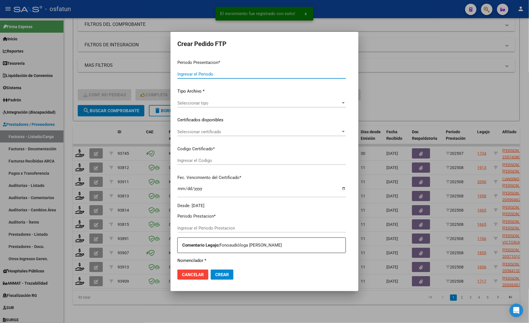
type input "202508"
type input "$ 111.335,49"
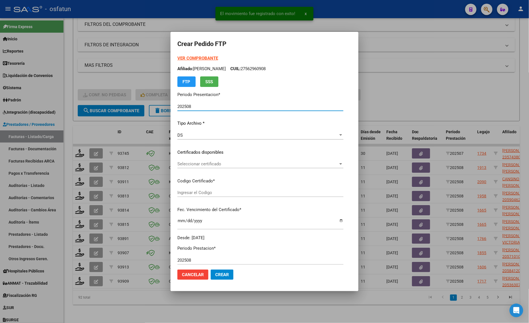
type input "ARG02000554798432021091020250910CBA536"
type input "[DATE]"
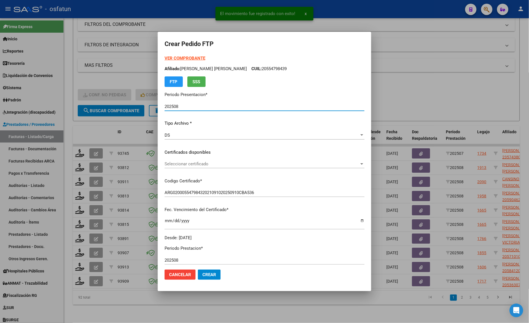
click at [177, 56] on strong "VER COMPROBANTE" at bounding box center [184, 58] width 41 height 5
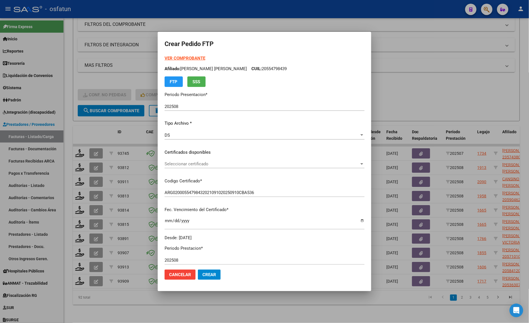
click at [181, 166] on span "Seleccionar certificado" at bounding box center [261, 164] width 195 height 5
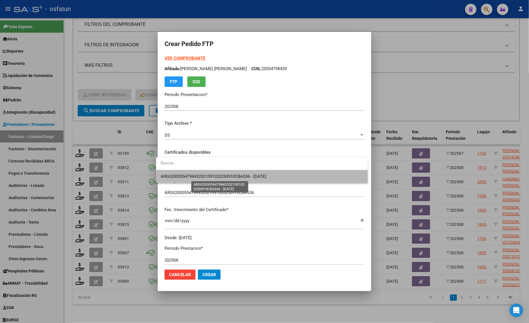
click at [180, 176] on span "ARG02000554798432021091020250910CBA536 - [DATE]" at bounding box center [213, 176] width 106 height 5
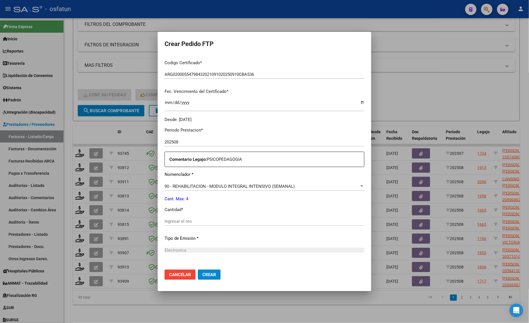
scroll to position [142, 0]
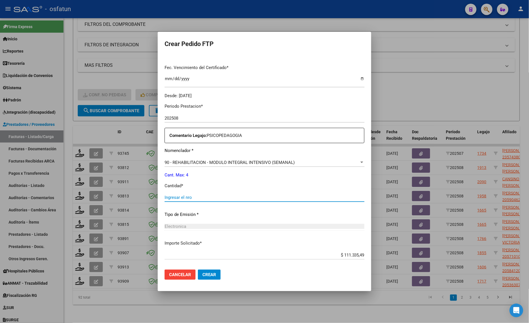
click at [174, 200] on input "Ingresar el nro" at bounding box center [264, 197] width 200 height 5
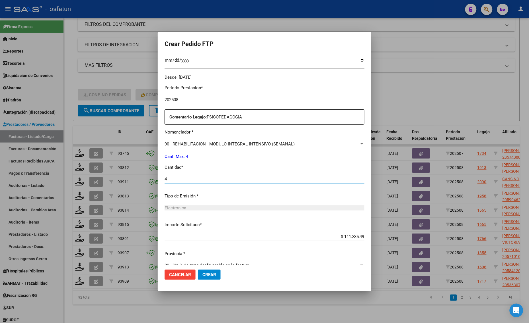
scroll to position [170, 0]
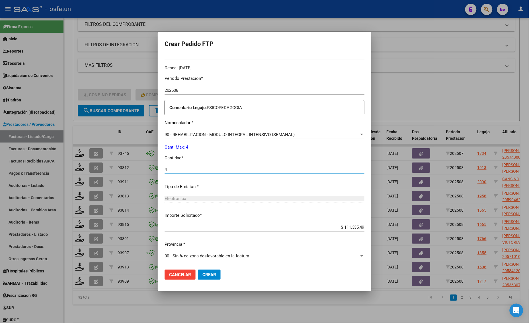
type input "4"
drag, startPoint x: 184, startPoint y: 282, endPoint x: 197, endPoint y: 281, distance: 12.9
click at [184, 282] on mat-dialog-actions "Cancelar Crear" at bounding box center [264, 274] width 200 height 19
click at [203, 280] on mat-dialog-actions "Cancelar Crear" at bounding box center [264, 274] width 200 height 19
click at [208, 277] on span "Crear" at bounding box center [209, 275] width 14 height 5
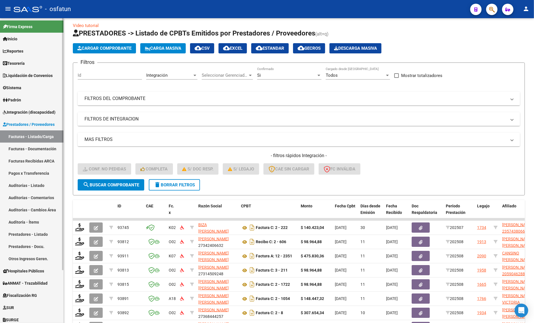
scroll to position [0, 0]
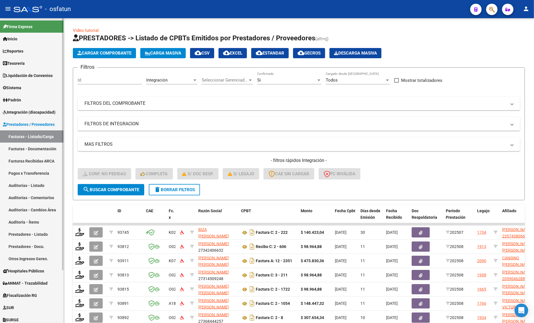
click at [25, 111] on span "Integración (discapacidad)" at bounding box center [29, 112] width 53 height 6
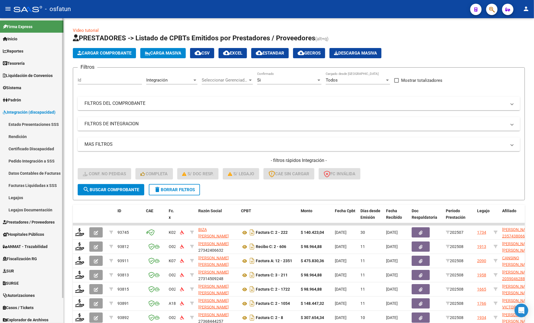
click at [16, 199] on link "Legajos" at bounding box center [31, 198] width 63 height 12
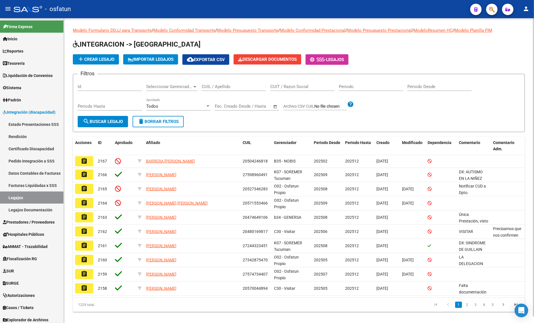
drag, startPoint x: 191, startPoint y: 84, endPoint x: 207, endPoint y: 86, distance: 16.0
click at [198, 84] on app-drop-down-list "Seleccionar Gerenciador Seleccionar Gerenciador" at bounding box center [173, 88] width 55 height 18
click at [222, 86] on input "CUIL / Apellido" at bounding box center [234, 86] width 64 height 5
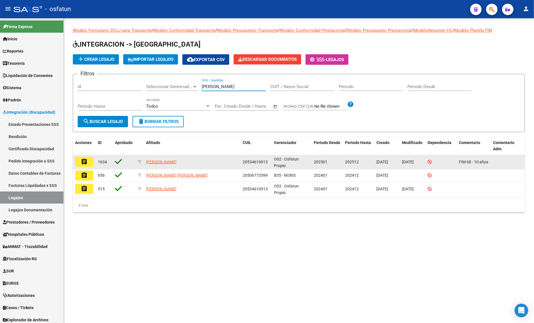
type input "[PERSON_NAME]"
click at [84, 159] on mat-icon "assignment" at bounding box center [84, 161] width 7 height 7
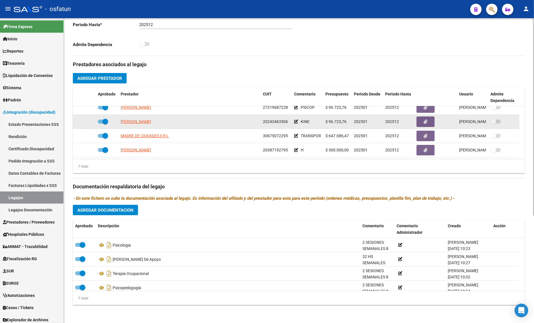
scroll to position [49, 0]
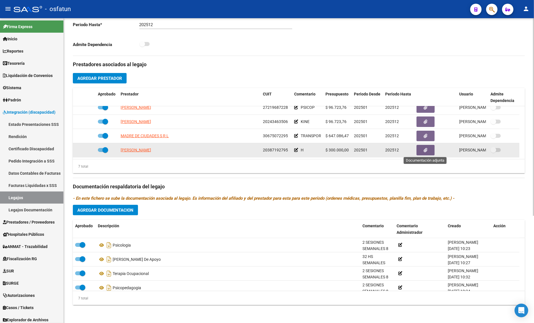
click at [422, 148] on button "button" at bounding box center [425, 150] width 18 height 11
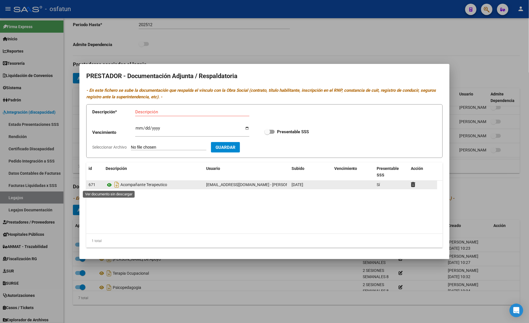
click at [109, 187] on icon at bounding box center [109, 185] width 7 height 7
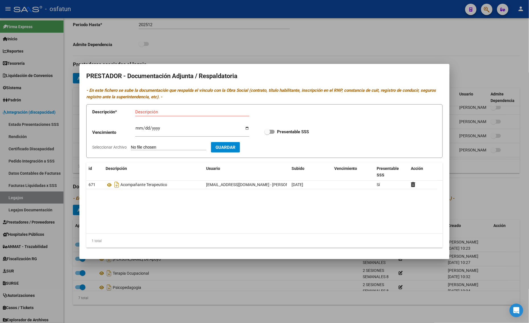
click at [129, 34] on div at bounding box center [264, 161] width 529 height 323
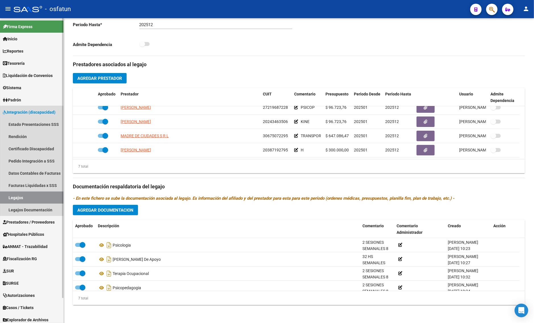
click at [30, 113] on span "Integración (discapacidad)" at bounding box center [29, 112] width 53 height 6
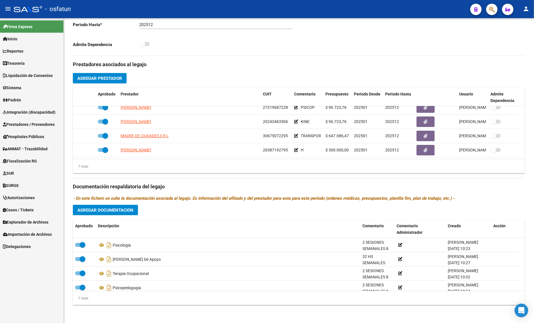
click at [23, 121] on span "Prestadores / Proveedores" at bounding box center [29, 124] width 52 height 6
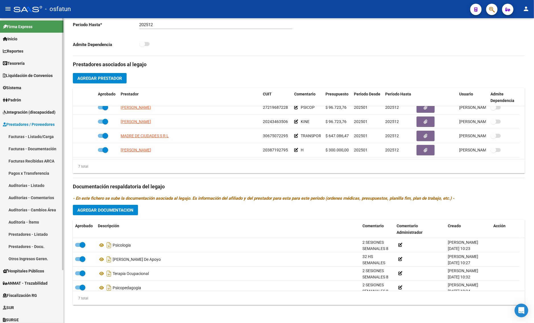
click at [33, 134] on link "Facturas - Listado/Carga" at bounding box center [31, 137] width 63 height 12
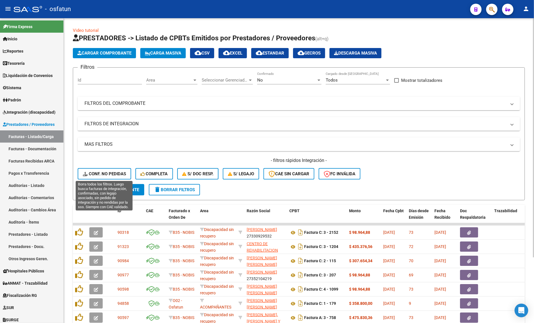
click at [103, 174] on span "Conf. no pedidas" at bounding box center [104, 174] width 43 height 5
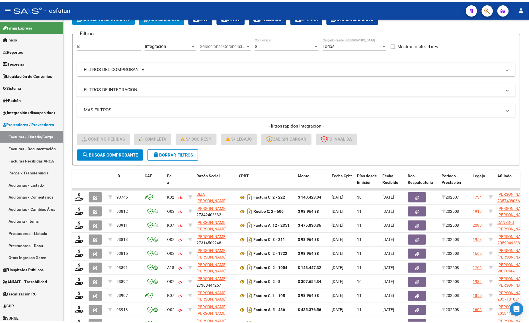
scroll to position [83, 0]
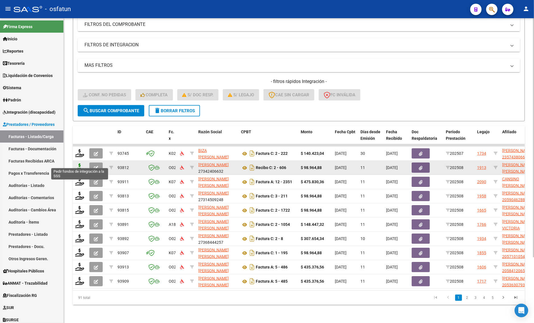
click at [77, 164] on icon at bounding box center [79, 168] width 9 height 8
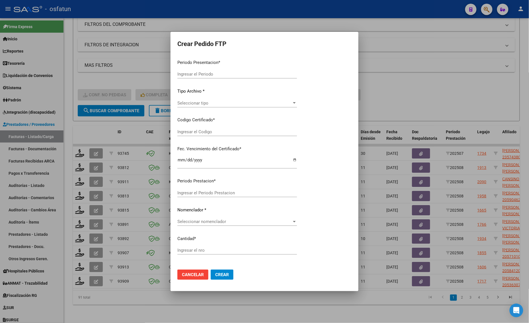
type input "202508"
type input "$ 98.964,88"
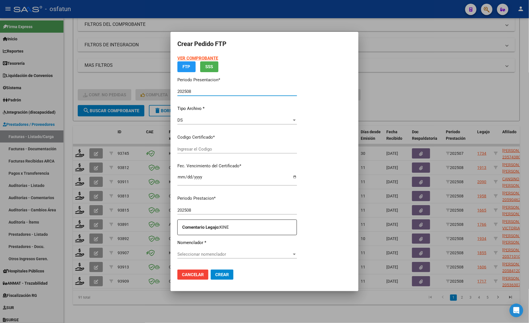
type input "ARG01000554416662020011720260117BSAS398"
type input "[DATE]"
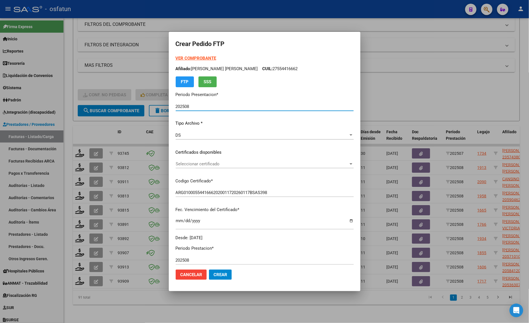
click at [182, 57] on strong "VER COMPROBANTE" at bounding box center [196, 58] width 41 height 5
click at [203, 165] on span "Seleccionar certificado" at bounding box center [262, 164] width 173 height 5
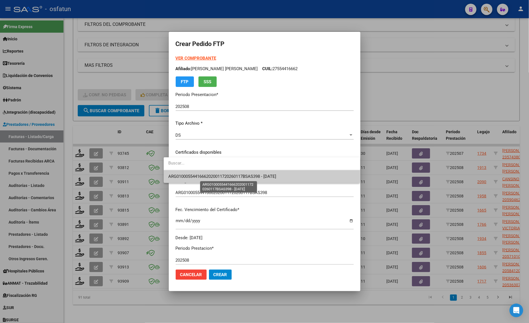
click at [203, 178] on span "ARG01000554416662020011720260117BSAS398 - [DATE]" at bounding box center [222, 176] width 108 height 5
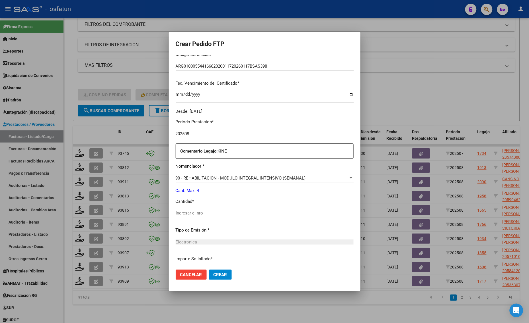
scroll to position [142, 0]
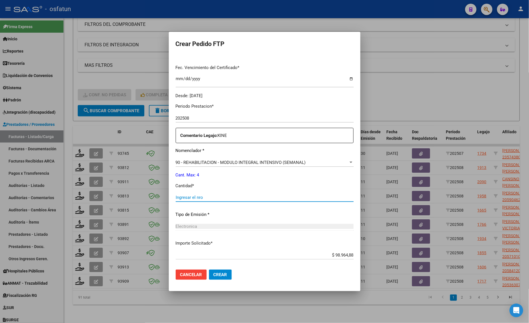
click at [190, 196] on input "Ingresar el nro" at bounding box center [265, 197] width 178 height 5
click at [201, 198] on input "Ingresar el nro" at bounding box center [265, 197] width 178 height 5
type input "4"
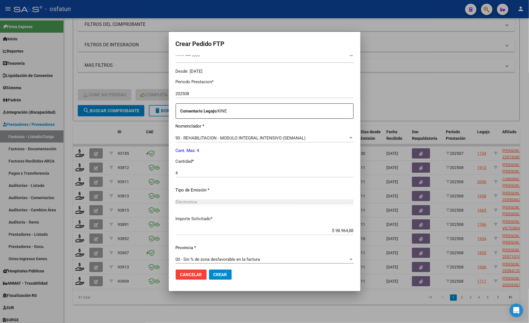
scroll to position [170, 0]
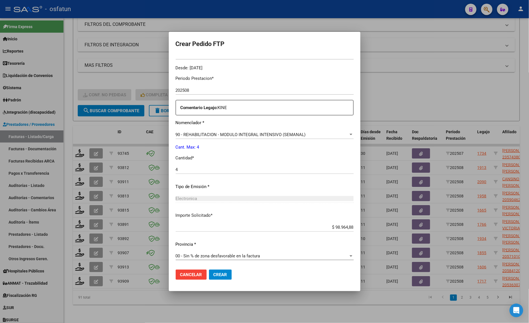
click at [213, 275] on span "Crear" at bounding box center [220, 275] width 14 height 5
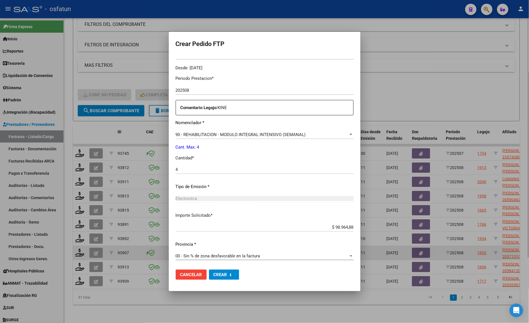
scroll to position [0, 0]
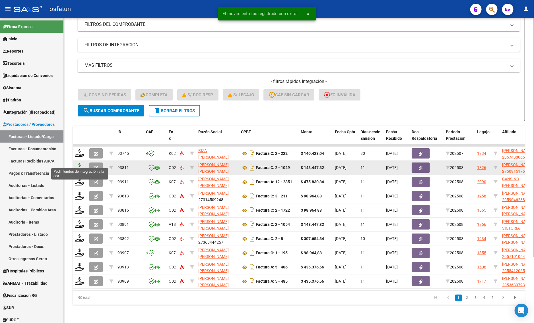
click at [80, 164] on icon at bounding box center [79, 168] width 9 height 8
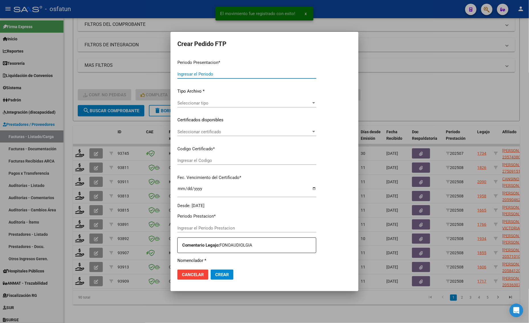
type input "202508"
type input "$ 148.447,32"
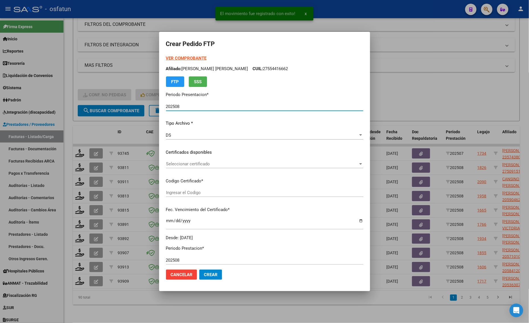
type input "ARG01000509151762025010220400102CAT242"
type input "[DATE]"
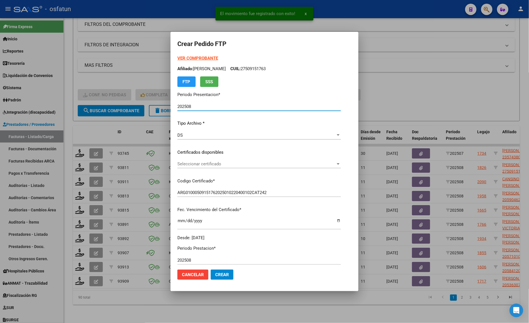
click at [183, 60] on strong "VER COMPROBANTE" at bounding box center [197, 58] width 41 height 5
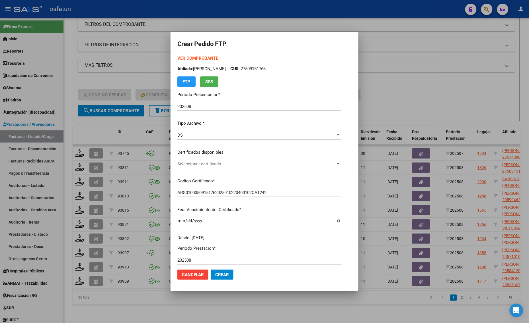
click at [202, 168] on div "Seleccionar certificado Seleccionar certificado" at bounding box center [258, 164] width 163 height 9
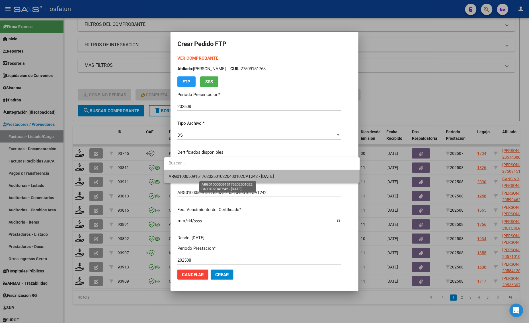
click at [201, 175] on span "ARG01000509151762025010220400102CAT242 - [DATE]" at bounding box center [221, 176] width 105 height 5
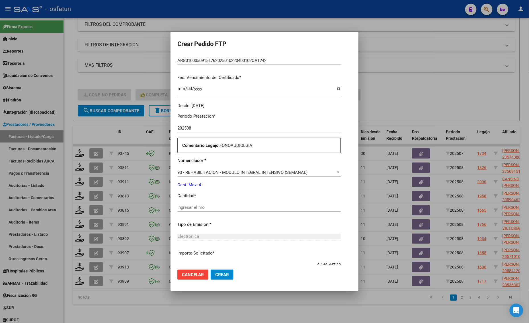
scroll to position [170, 0]
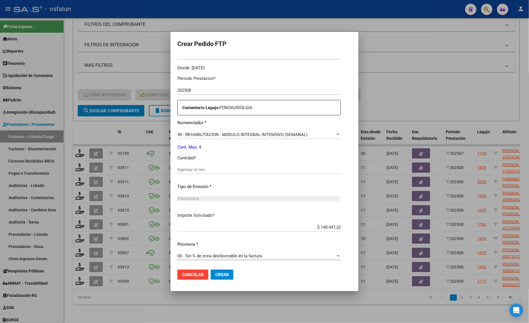
click at [191, 165] on div "Periodo Prestacion * 202508 Ingresar el Periodo Prestacion Comentario Legajo: F…" at bounding box center [258, 168] width 163 height 195
click at [191, 168] on input "Ingresar el nro" at bounding box center [258, 169] width 163 height 5
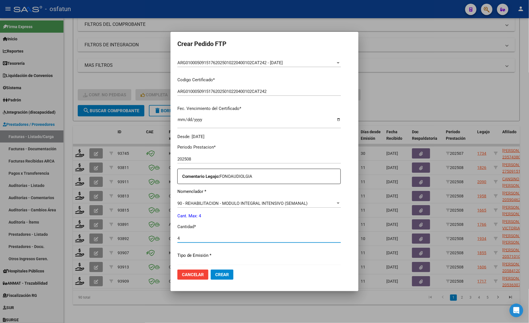
scroll to position [0, 0]
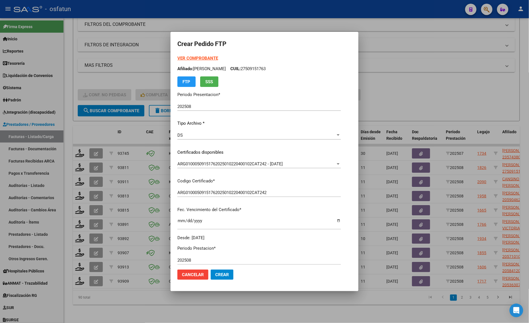
type input "4"
click at [191, 56] on strong "VER COMPROBANTE" at bounding box center [197, 58] width 41 height 5
click at [201, 134] on div "DS" at bounding box center [256, 135] width 158 height 5
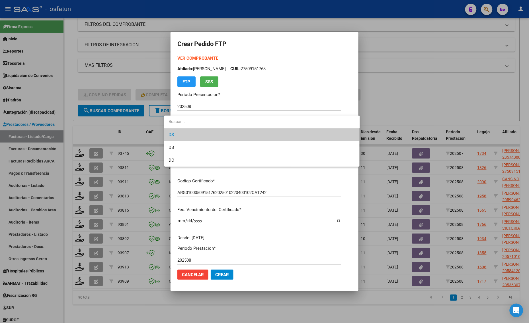
click at [201, 134] on span "DS" at bounding box center [262, 135] width 186 height 13
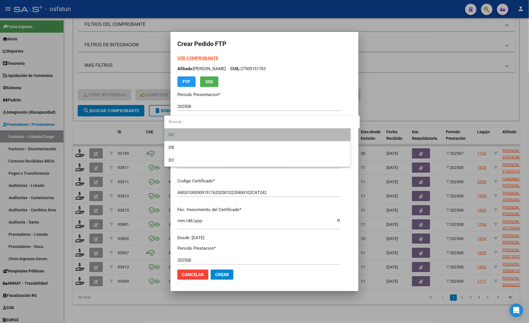
click at [201, 135] on div "DS" at bounding box center [256, 135] width 158 height 5
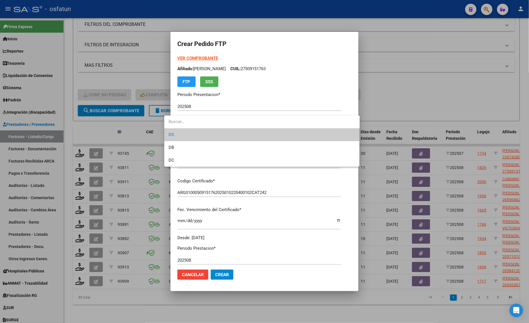
click at [476, 66] on div at bounding box center [264, 161] width 529 height 323
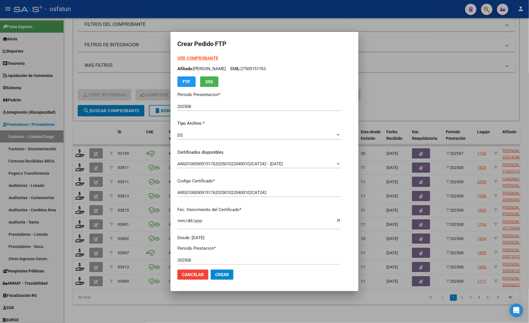
click at [423, 112] on div at bounding box center [264, 161] width 529 height 323
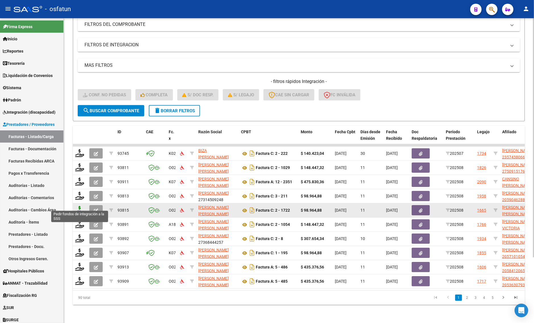
click at [79, 208] on icon at bounding box center [79, 210] width 9 height 8
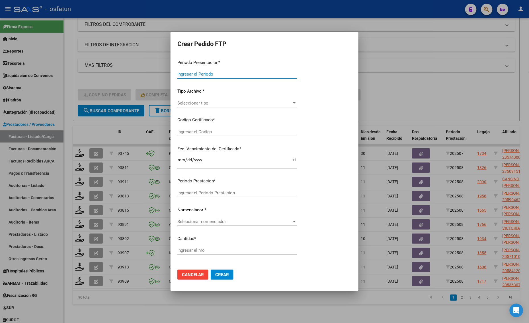
type input "202508"
type input "$ 98.964,88"
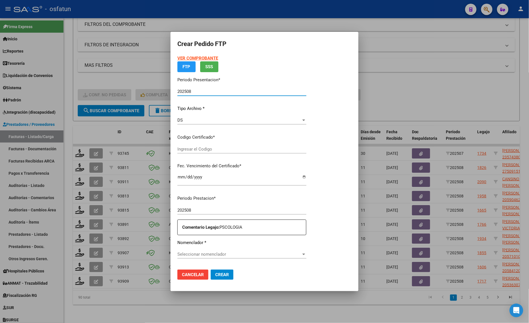
type input "ARG02000554798432021091020250910CBA536"
type input "[DATE]"
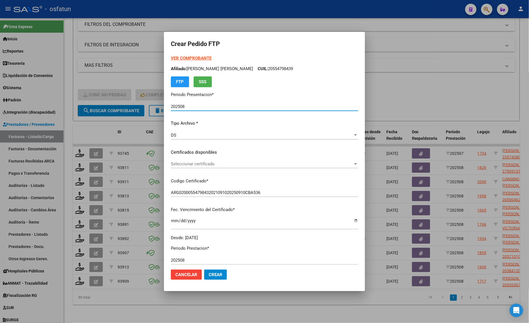
click at [194, 58] on strong "VER COMPROBANTE" at bounding box center [191, 58] width 41 height 5
click at [105, 131] on div at bounding box center [264, 161] width 529 height 323
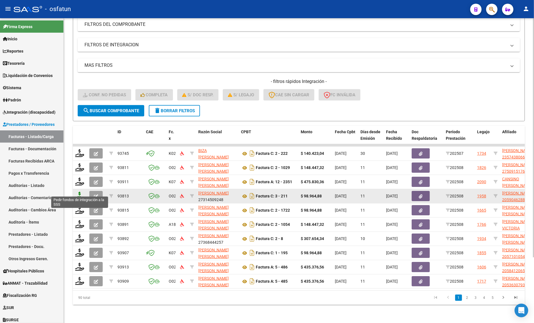
click at [77, 192] on icon at bounding box center [79, 196] width 9 height 8
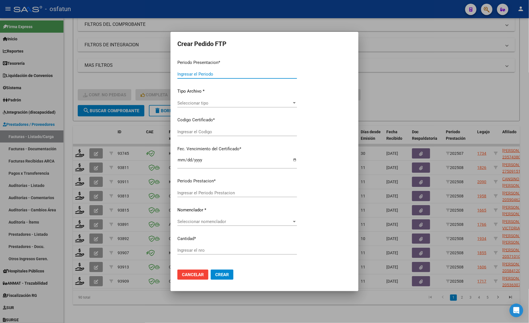
type input "202508"
type input "$ 98.964,88"
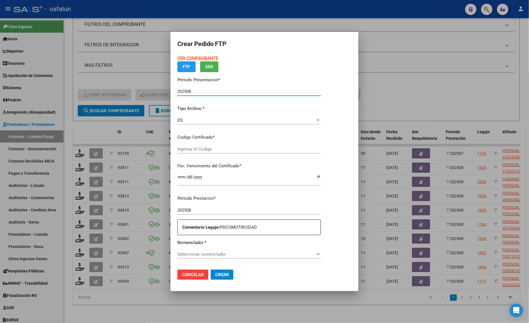
type input "ARG02000590462882023101920261019CAT242"
type input "[DATE]"
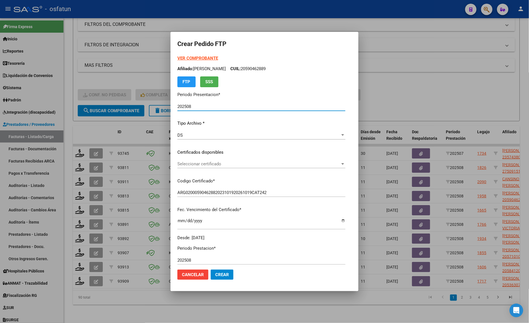
click at [188, 57] on strong "VER COMPROBANTE" at bounding box center [197, 58] width 41 height 5
click at [406, 92] on div at bounding box center [264, 161] width 529 height 323
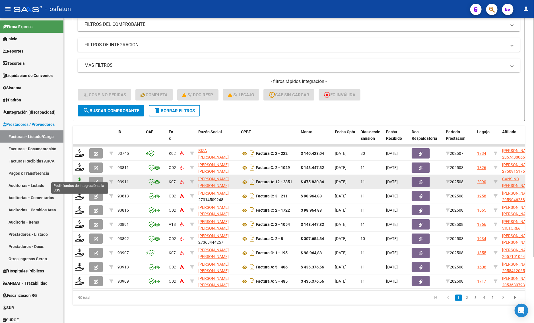
click at [83, 178] on icon at bounding box center [79, 182] width 9 height 8
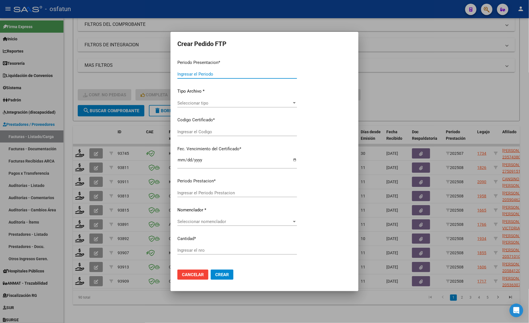
type input "202508"
type input "$ 475.830,36"
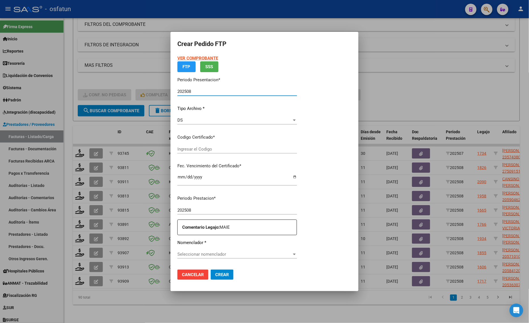
type input "ARG02000559363492024043020290430TUC139"
type input "[DATE]"
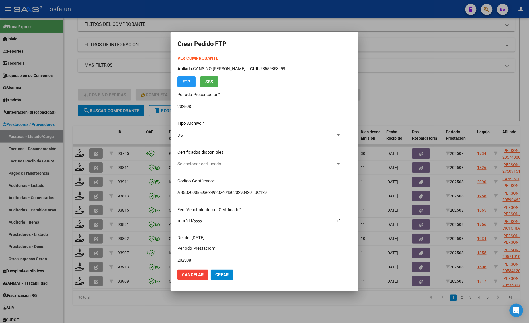
click at [187, 57] on strong "VER COMPROBANTE" at bounding box center [197, 58] width 41 height 5
click at [230, 159] on div "VER COMPROBANTE ARCA Padrón Afiliado: CANSINO [PERSON_NAME]: 23559363499 FTP SS…" at bounding box center [259, 148] width 164 height 186
click at [236, 164] on span "Seleccionar certificado" at bounding box center [256, 164] width 158 height 5
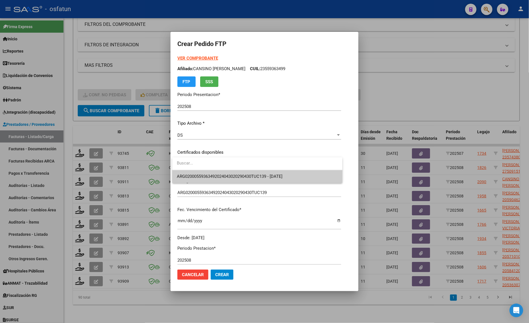
click at [236, 176] on span "ARG02000559363492024043020290430TUC139 - [DATE]" at bounding box center [230, 176] width 106 height 5
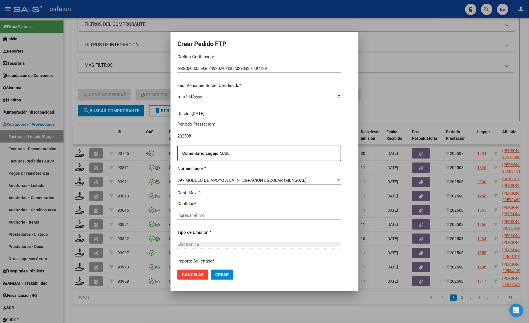
scroll to position [142, 0]
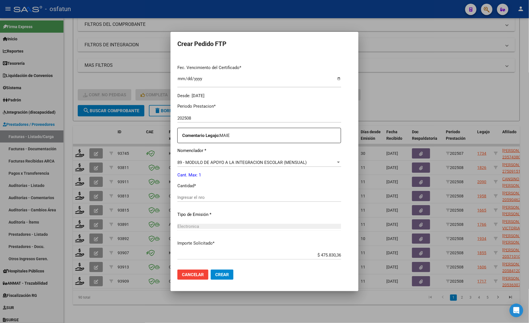
click at [187, 193] on div "Ingresar el nro" at bounding box center [259, 197] width 164 height 9
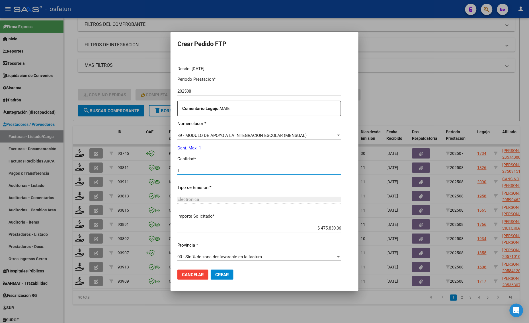
scroll to position [170, 0]
type input "1"
click at [226, 277] on span "Crear" at bounding box center [222, 275] width 14 height 5
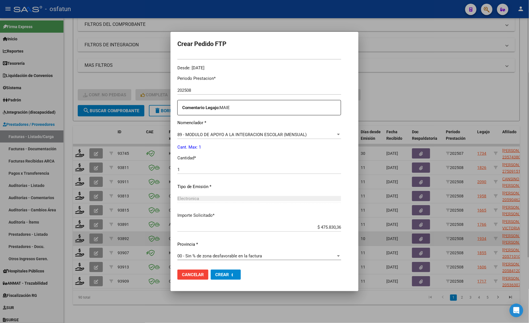
scroll to position [0, 0]
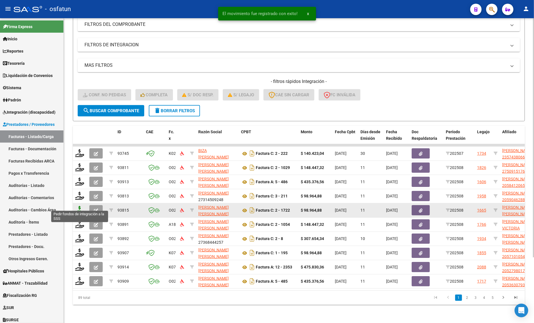
click at [77, 206] on icon at bounding box center [79, 210] width 9 height 8
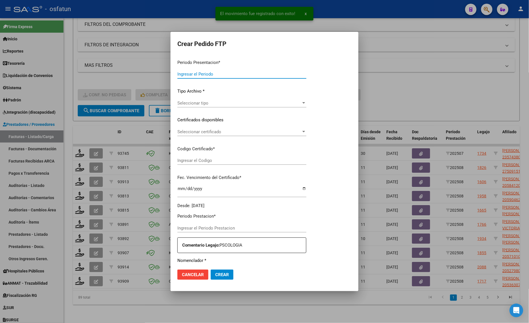
type input "202508"
type input "$ 98.964,88"
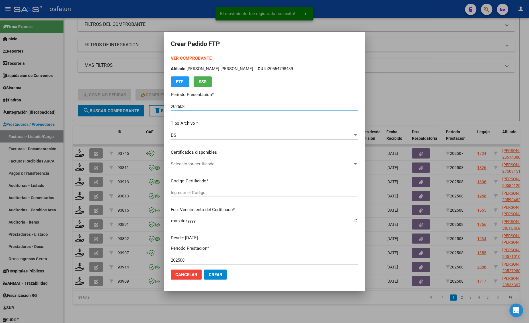
type input "ARG02000554798432021091020250910CBA536"
type input "[DATE]"
click at [183, 58] on strong "VER COMPROBANTE" at bounding box center [191, 58] width 41 height 5
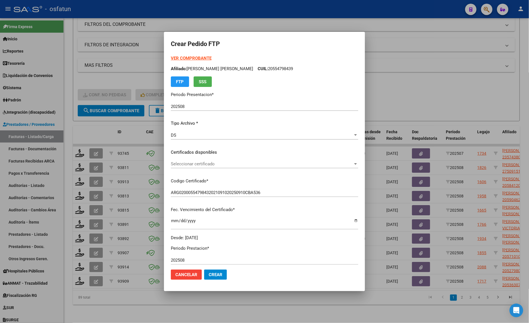
click at [171, 165] on span "Seleccionar certificado" at bounding box center [262, 164] width 182 height 5
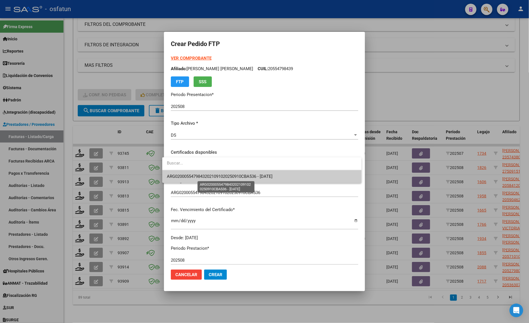
click at [170, 176] on span "ARG02000554798432021091020250910CBA536 - [DATE]" at bounding box center [220, 176] width 106 height 5
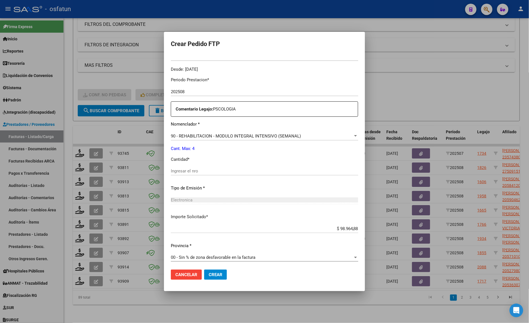
scroll to position [170, 0]
click at [185, 172] on div "Ingresar el nro" at bounding box center [264, 170] width 187 height 9
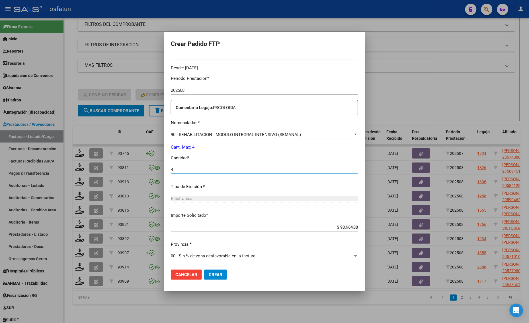
type input "4"
click at [209, 276] on span "Crear" at bounding box center [216, 275] width 14 height 5
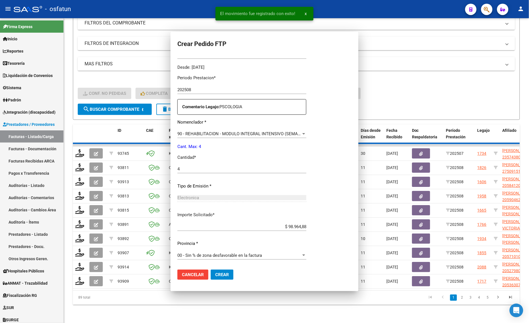
scroll to position [138, 0]
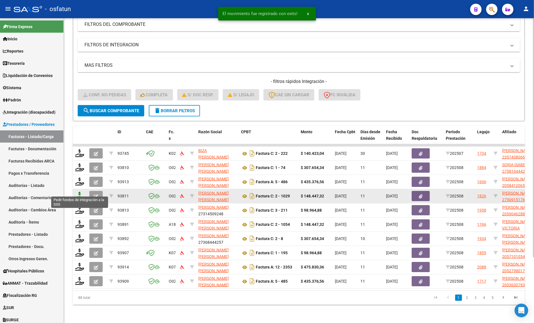
click at [82, 192] on icon at bounding box center [79, 196] width 9 height 8
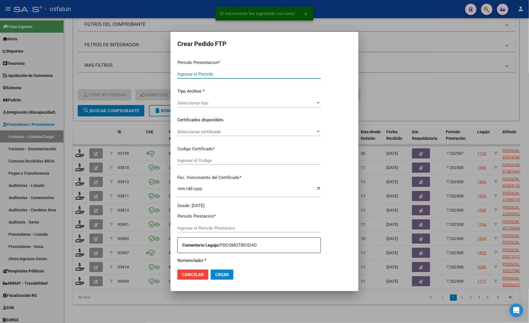
type input "202508"
type input "$ 148.447,32"
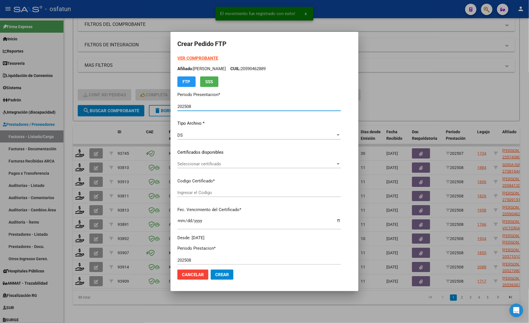
type input "ARG01000509151762025010220400102CAT242"
type input "[DATE]"
click at [179, 57] on strong "VER COMPROBANTE" at bounding box center [197, 58] width 41 height 5
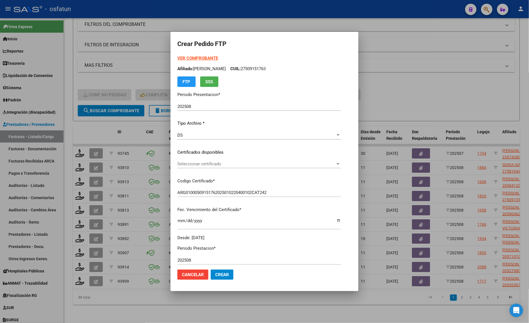
click at [194, 160] on div "Seleccionar certificado Seleccionar certificado" at bounding box center [258, 164] width 163 height 9
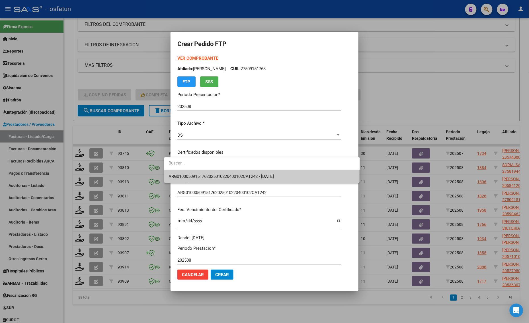
click at [191, 174] on span "ARG01000509151762025010220400102CAT242 - [DATE]" at bounding box center [262, 176] width 186 height 13
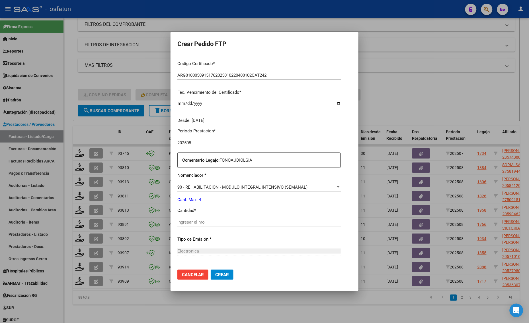
scroll to position [142, 0]
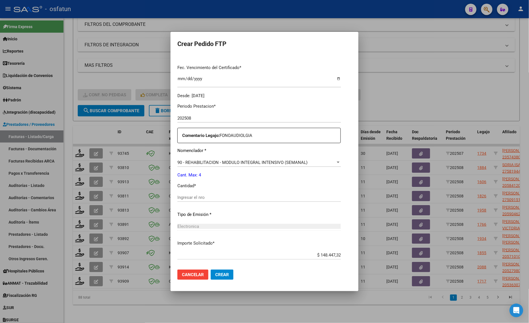
click at [186, 190] on div "Periodo Prestacion * 202508 Ingresar el Periodo Prestacion Comentario Legajo: F…" at bounding box center [258, 196] width 163 height 195
click at [188, 193] on div "Periodo Prestacion * 202508 Ingresar el Periodo Prestacion Comentario Legajo: F…" at bounding box center [258, 196] width 163 height 195
click at [183, 195] on input "Ingresar el nro" at bounding box center [258, 197] width 163 height 5
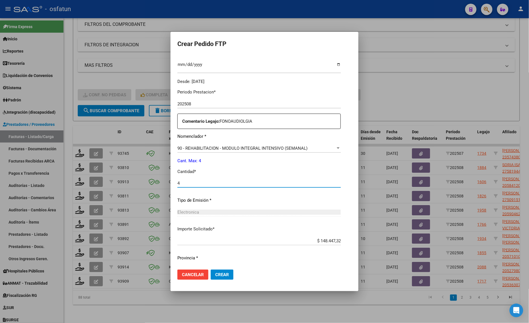
scroll to position [170, 0]
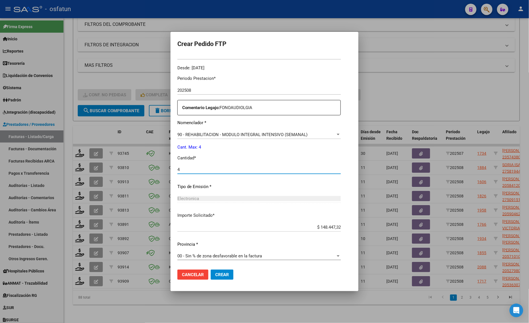
type input "4"
click at [211, 282] on mat-dialog-actions "Cancelar Crear" at bounding box center [264, 274] width 174 height 19
click at [215, 277] on span "Crear" at bounding box center [222, 275] width 14 height 5
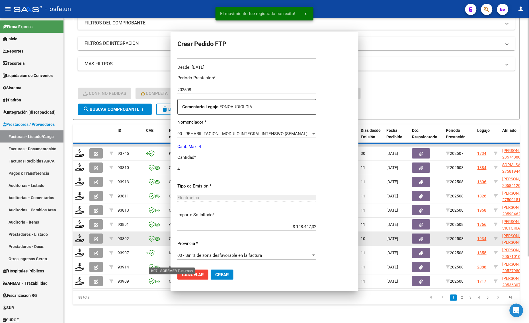
scroll to position [0, 0]
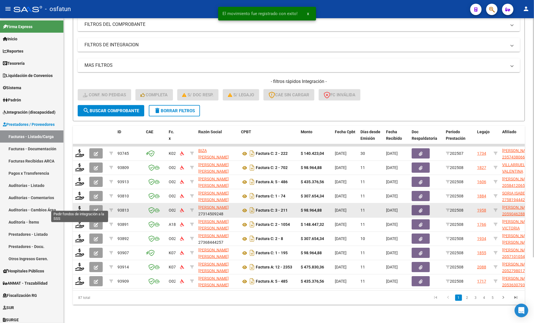
click at [79, 206] on icon at bounding box center [79, 210] width 9 height 8
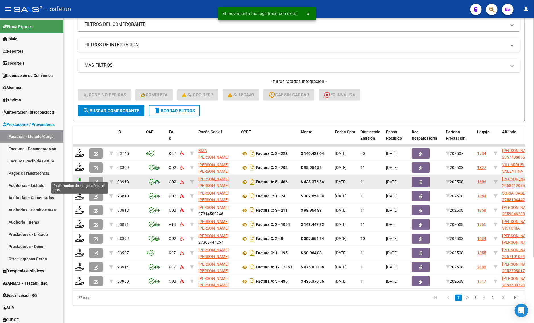
click at [81, 178] on icon at bounding box center [79, 182] width 9 height 8
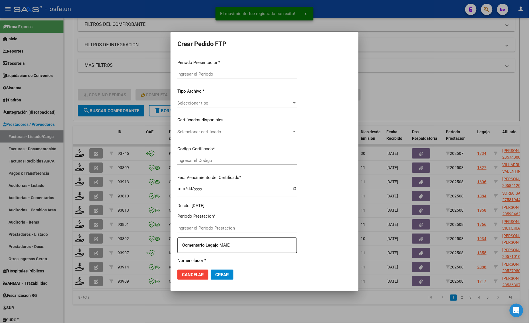
type input "202508"
type input "$ 435.376,56"
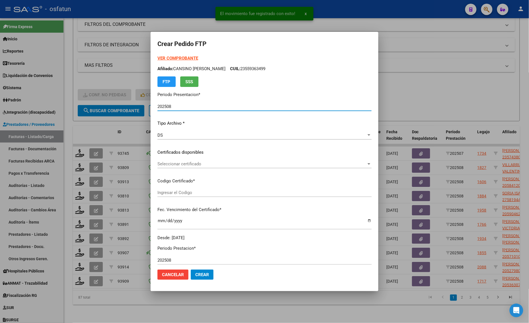
type input "ARG02000584120652023073120280731LJA762"
type input "[DATE]"
click at [178, 58] on strong "VER COMPROBANTE" at bounding box center [177, 58] width 41 height 5
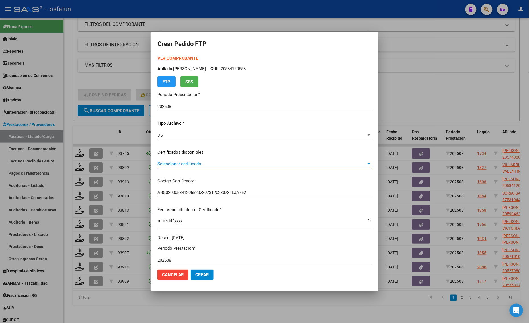
click at [177, 165] on span "Seleccionar certificado" at bounding box center [261, 164] width 209 height 5
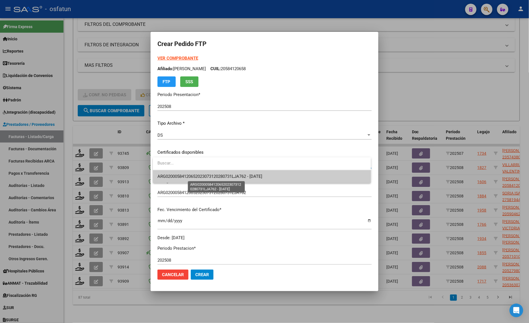
click at [174, 175] on span "ARG02000584120652023073120280731LJA762 - [DATE]" at bounding box center [209, 176] width 105 height 5
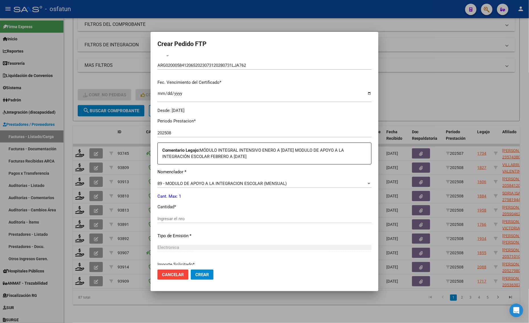
scroll to position [142, 0]
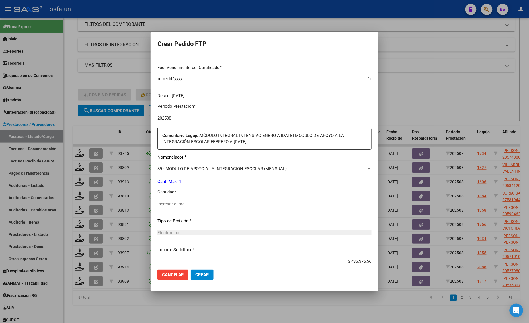
click at [174, 203] on input "Ingresar el nro" at bounding box center [264, 204] width 214 height 5
type input "4"
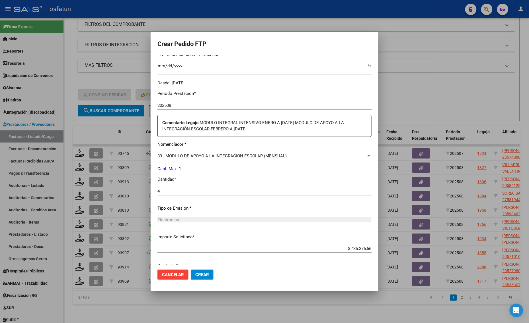
scroll to position [177, 0]
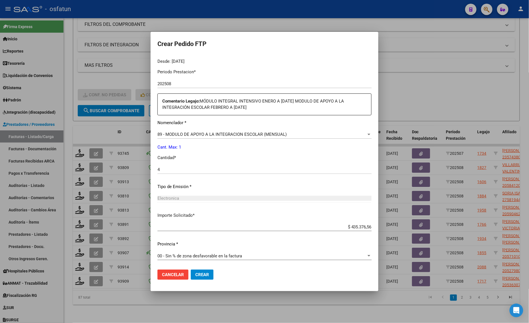
click at [171, 140] on div "89 - MODULO DE APOYO A LA INTEGRACION ESCOLAR (MENSUAL) Seleccionar nomenclador" at bounding box center [264, 137] width 214 height 14
click at [171, 137] on div "89 - MODULO DE APOYO A LA INTEGRACION ESCOLAR (MENSUAL)" at bounding box center [261, 134] width 209 height 5
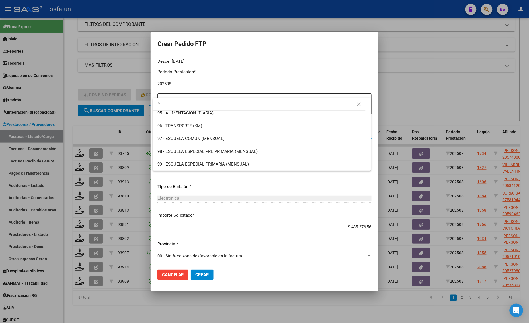
scroll to position [0, 0]
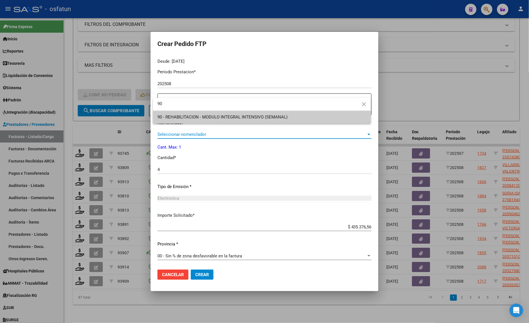
type input "90"
click at [174, 120] on span "90 - REHABILITACION - MODULO INTEGRAL INTENSIVO (SEMANAL)" at bounding box center [261, 117] width 209 height 13
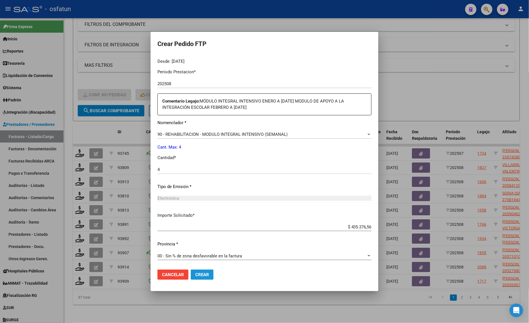
click at [208, 275] on span "Crear" at bounding box center [202, 275] width 14 height 5
click at [198, 275] on span "Crear" at bounding box center [202, 275] width 14 height 5
click at [79, 218] on div at bounding box center [264, 161] width 529 height 323
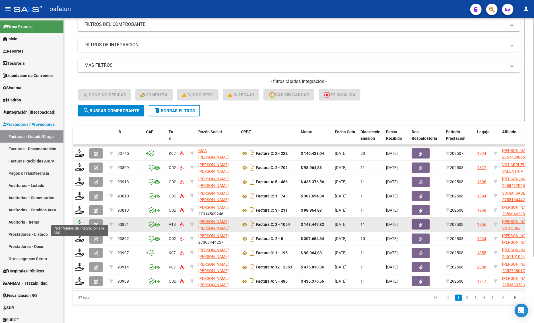
click at [77, 220] on icon at bounding box center [79, 224] width 9 height 8
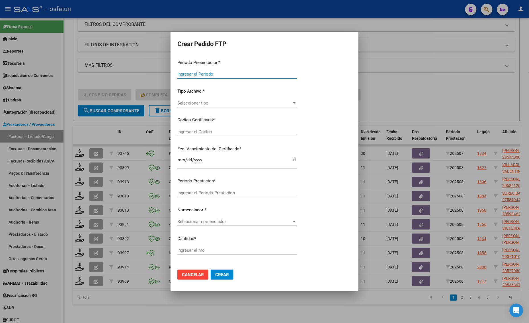
type input "202508"
type input "$ 148.447,32"
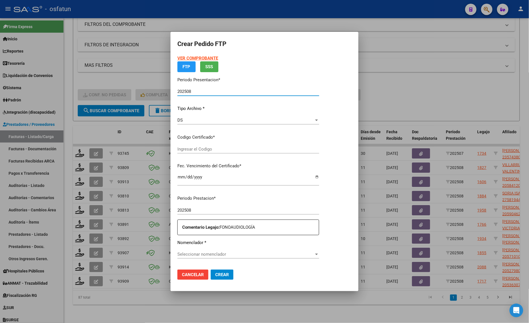
type input "ARG01000553846292021112520261125MZA204"
type input "[DATE]"
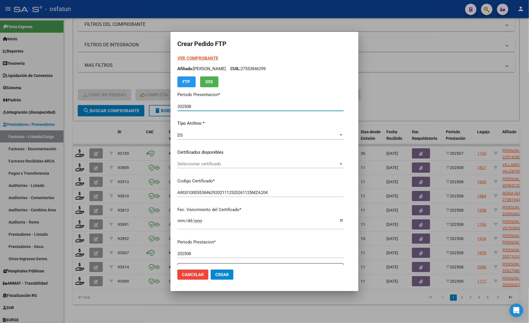
click at [191, 57] on strong "VER COMPROBANTE" at bounding box center [197, 58] width 41 height 5
click at [177, 164] on span "Seleccionar certificado" at bounding box center [257, 164] width 161 height 5
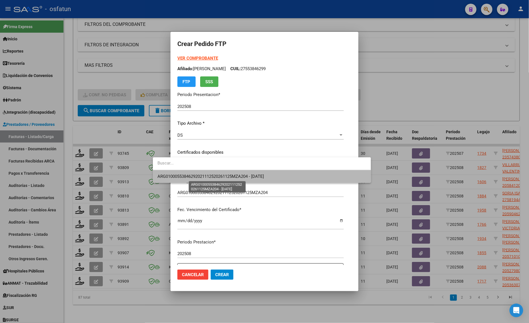
click at [170, 175] on span "ARG01000553846292021112520261125MZA204 - [DATE]" at bounding box center [210, 176] width 106 height 5
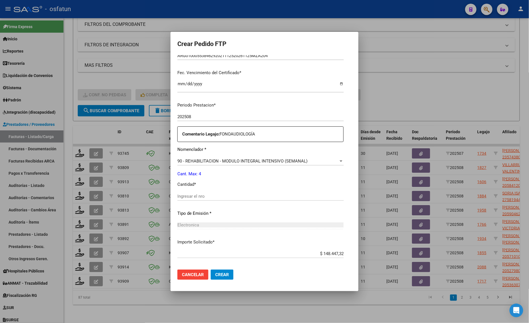
scroll to position [142, 0]
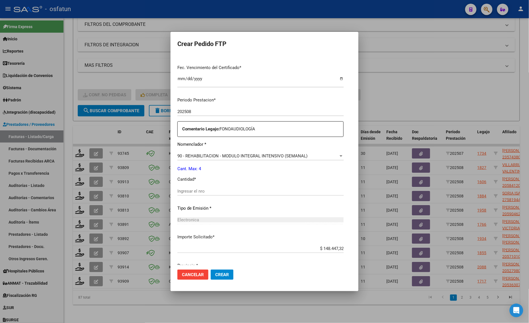
click at [177, 191] on input "Ingresar el nro" at bounding box center [260, 191] width 166 height 5
type input "4"
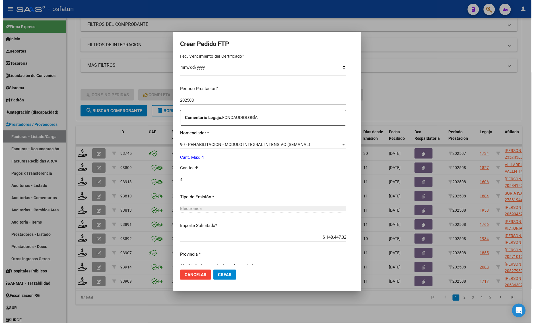
scroll to position [164, 0]
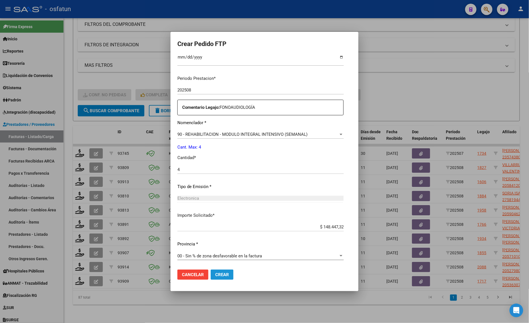
click at [211, 278] on button "Crear" at bounding box center [222, 275] width 23 height 10
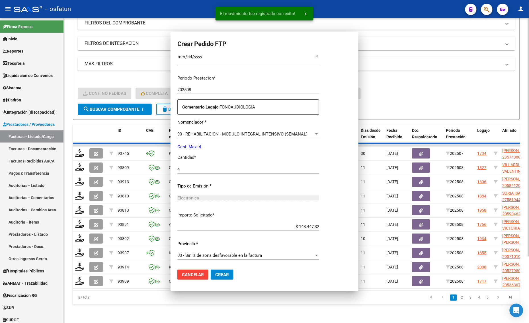
scroll to position [0, 0]
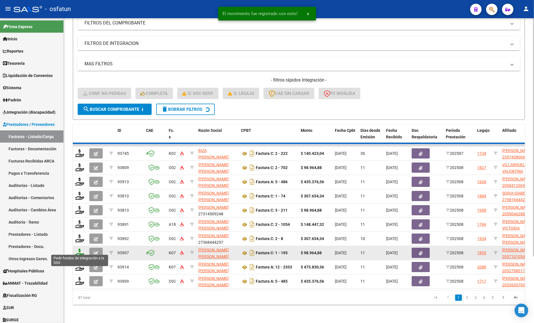
click at [80, 249] on icon at bounding box center [79, 253] width 9 height 8
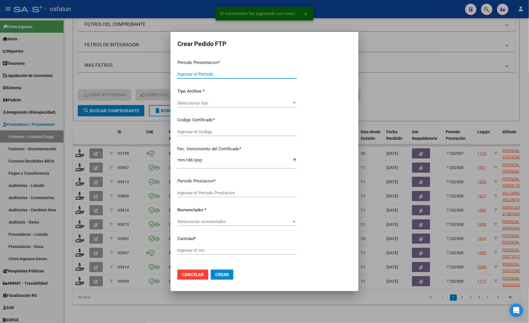
type input "202508"
type input "$ 98.964,88"
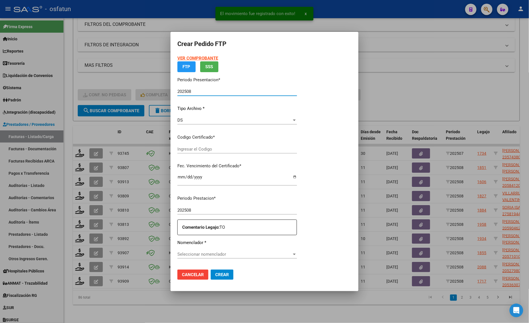
type input "ARG02000571010542022020220270202TUC138"
type input "[DATE]"
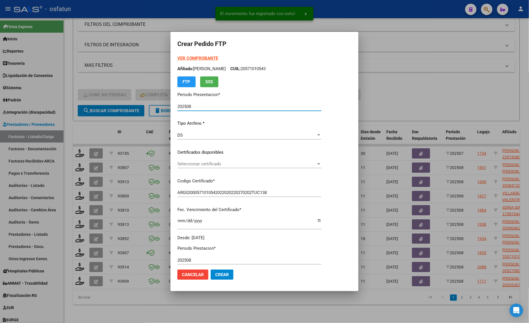
click at [191, 57] on strong "VER COMPROBANTE" at bounding box center [197, 58] width 41 height 5
click at [206, 161] on div "Seleccionar certificado Seleccionar certificado" at bounding box center [249, 164] width 144 height 9
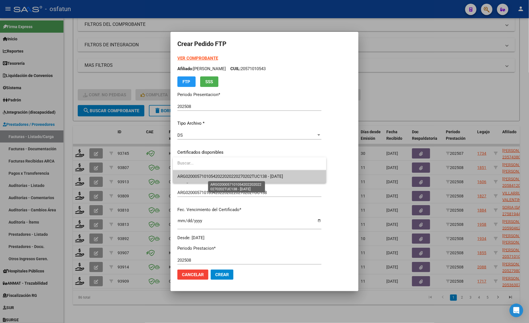
click at [208, 177] on span "ARG02000571010542022020220270202TUC138 - [DATE]" at bounding box center [230, 176] width 106 height 5
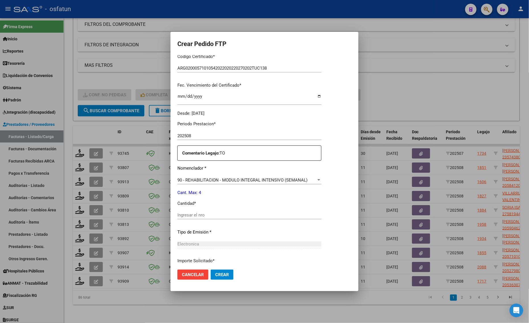
scroll to position [142, 0]
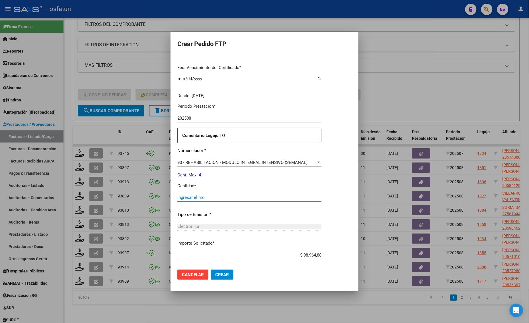
click at [193, 199] on input "Ingresar el nro" at bounding box center [249, 197] width 144 height 5
type input "4"
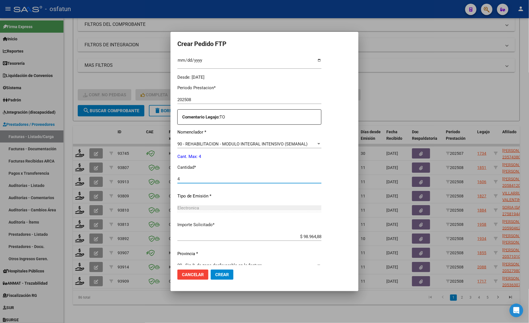
scroll to position [170, 0]
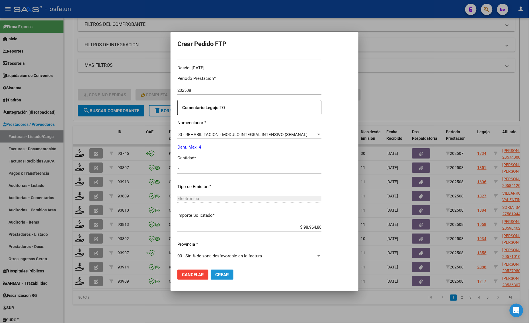
click at [225, 274] on span "Crear" at bounding box center [222, 275] width 14 height 5
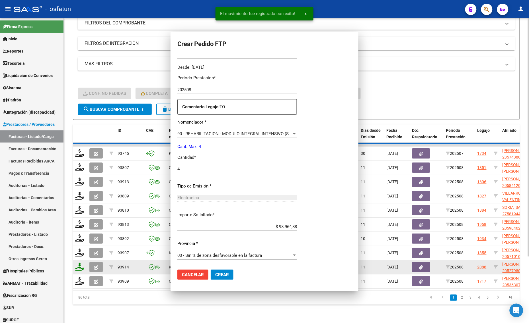
scroll to position [0, 0]
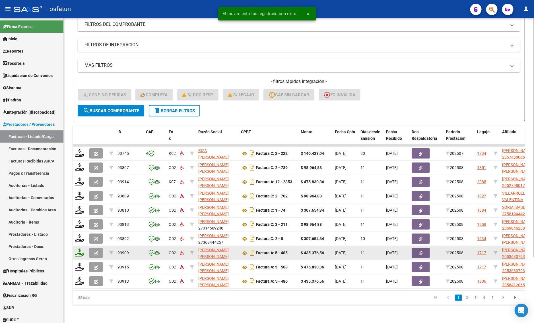
drag, startPoint x: 79, startPoint y: 232, endPoint x: 75, endPoint y: 245, distance: 13.5
click at [73, 246] on datatable-body-cell at bounding box center [80, 253] width 14 height 14
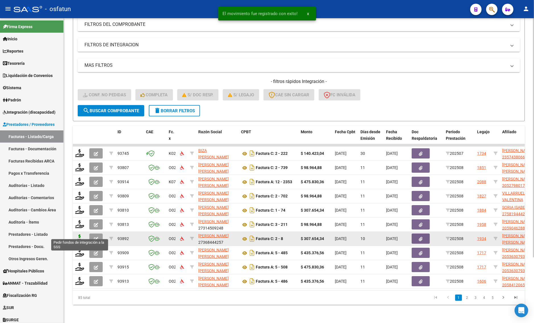
click at [81, 235] on icon at bounding box center [79, 239] width 9 height 8
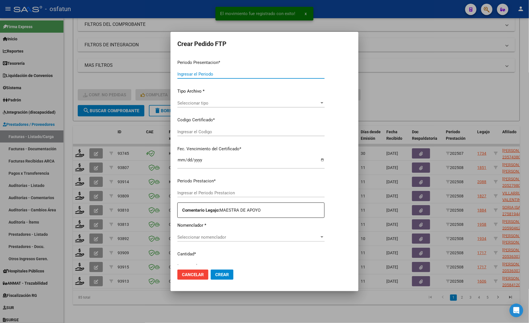
type input "202508"
type input "$ 307.654,34"
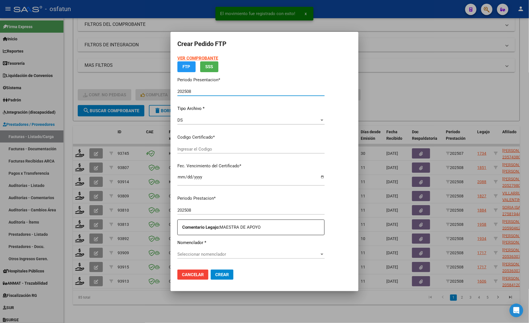
type input "ARG02000586114922024100820261008CAT10370"
type input "[DATE]"
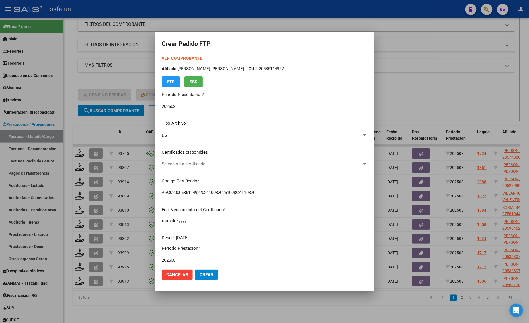
click at [185, 56] on strong "VER COMPROBANTE" at bounding box center [182, 58] width 41 height 5
click at [197, 163] on span "Seleccionar certificado" at bounding box center [262, 164] width 200 height 5
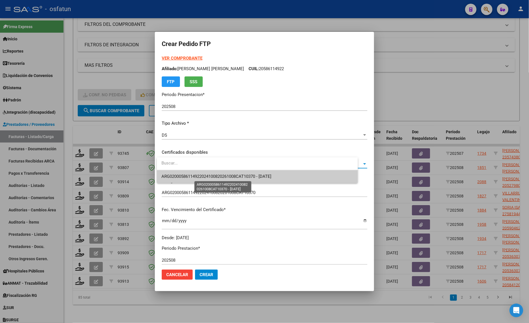
click at [199, 176] on span "ARG02000586114922024100820261008CAT10370 - [DATE]" at bounding box center [216, 176] width 110 height 5
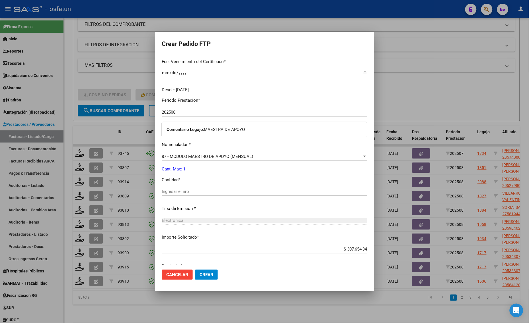
scroll to position [170, 0]
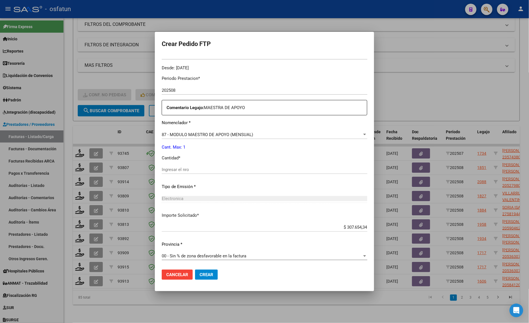
click at [170, 172] on div "Ingresar el nro" at bounding box center [264, 170] width 205 height 9
type input "1"
click at [204, 274] on span "Crear" at bounding box center [206, 275] width 14 height 5
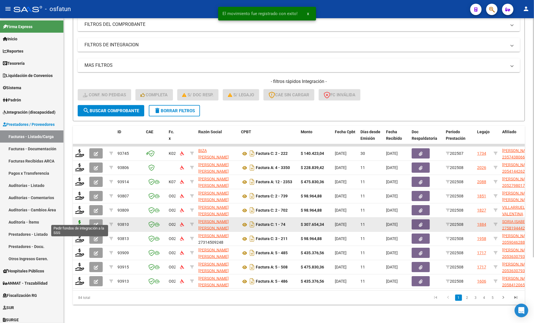
click at [78, 220] on icon at bounding box center [79, 224] width 9 height 8
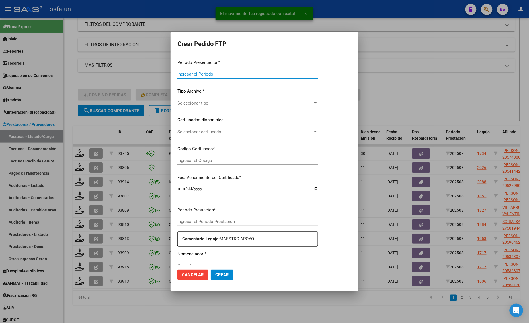
type input "202508"
type input "$ 307.654,34"
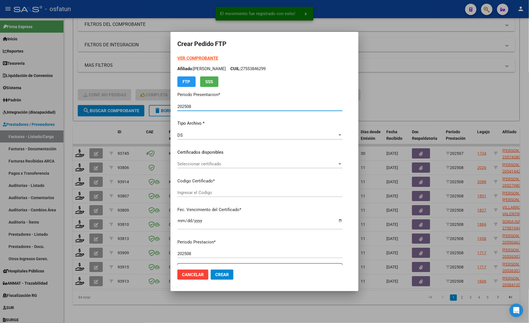
type input "ARG01000581944422023101920281019CAT242"
type input "[DATE]"
click at [189, 56] on div "VER COMPROBANTE ARCA Padrón Afiliado: [PERSON_NAME]: 27581944425 FTP SSS" at bounding box center [259, 71] width 164 height 32
click at [188, 57] on strong "VER COMPROBANTE" at bounding box center [197, 58] width 41 height 5
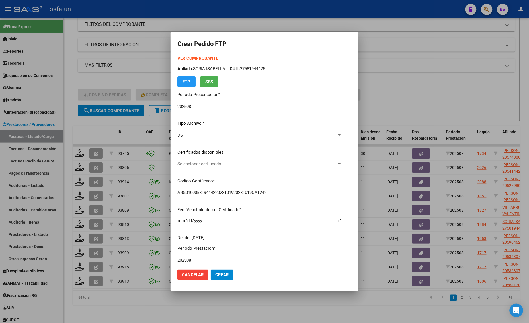
click at [207, 162] on span "Seleccionar certificado" at bounding box center [256, 164] width 159 height 5
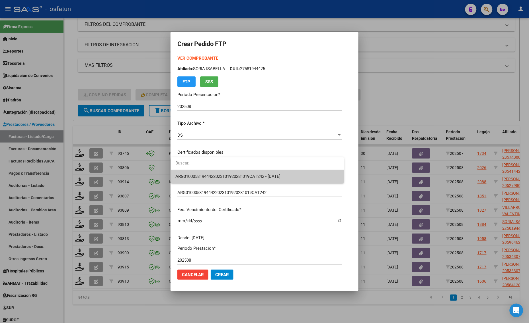
click at [207, 174] on span "ARG01000581944422023101920281019CAT242 - [DATE]" at bounding box center [257, 176] width 164 height 13
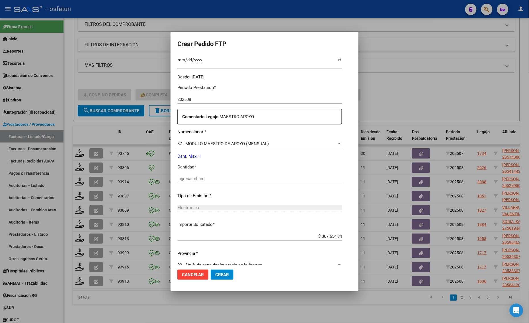
scroll to position [170, 0]
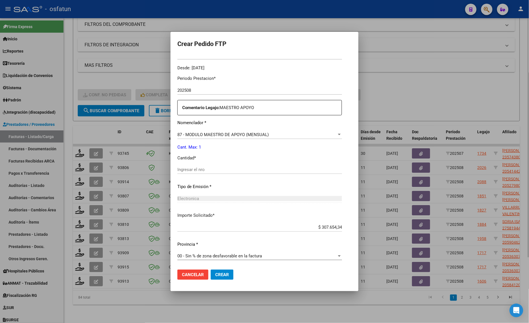
click at [401, 99] on div at bounding box center [264, 161] width 529 height 323
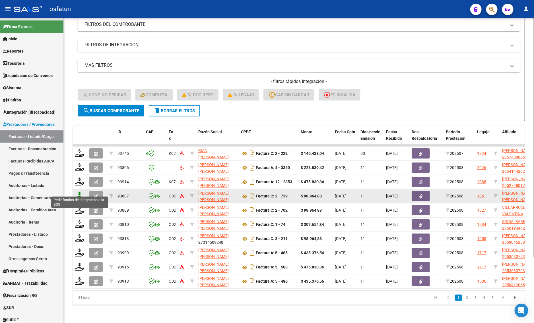
click at [80, 192] on icon at bounding box center [79, 196] width 9 height 8
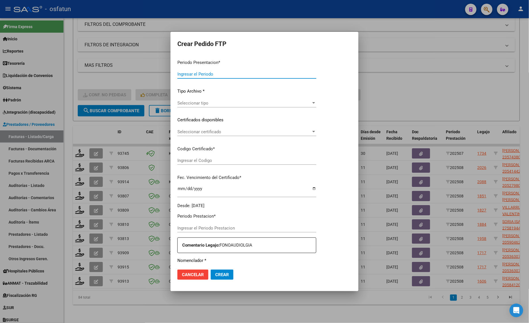
type input "202508"
type input "$ 98.964,88"
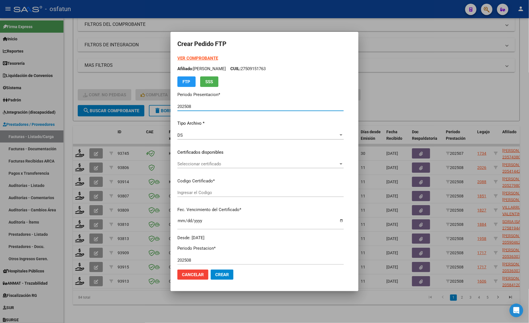
type input "ARG02000564500612024090420260904CAT242"
type input "[DATE]"
drag, startPoint x: 185, startPoint y: 54, endPoint x: 183, endPoint y: 61, distance: 6.8
click at [185, 54] on form "Crear Pedido FTP VER COMPROBANTE ARCA Padrón Afiliado: [PERSON_NAME] CUIL: 2750…" at bounding box center [264, 162] width 174 height 246
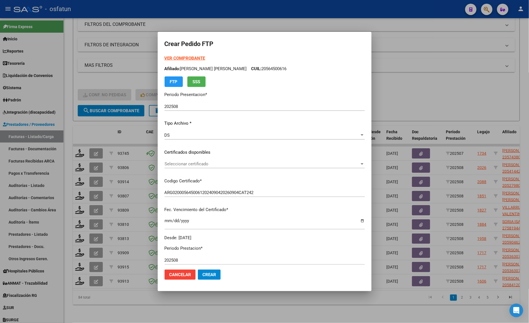
click at [182, 62] on div "VER COMPROBANTE ARCA Padrón Afiliado: [PERSON_NAME] [PERSON_NAME]: 20564500616 …" at bounding box center [264, 71] width 200 height 32
click at [181, 61] on strong "VER COMPROBANTE" at bounding box center [184, 58] width 41 height 5
click at [180, 166] on span "Seleccionar certificado" at bounding box center [261, 164] width 195 height 5
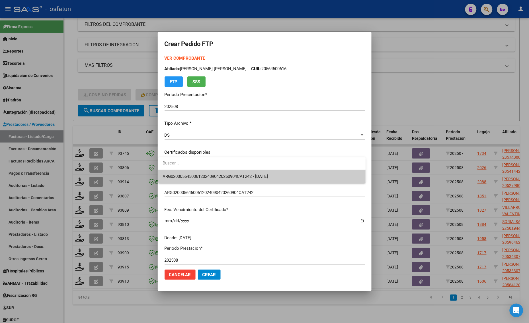
click at [180, 173] on span "ARG02000564500612024090420260904CAT242 - [DATE]" at bounding box center [262, 176] width 198 height 13
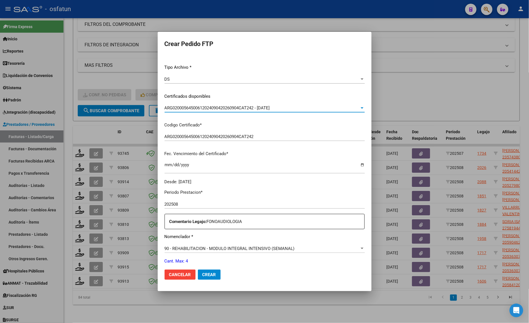
scroll to position [107, 0]
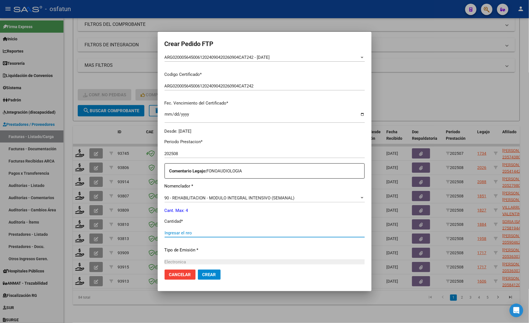
click at [179, 233] on input "Ingresar el nro" at bounding box center [264, 233] width 200 height 5
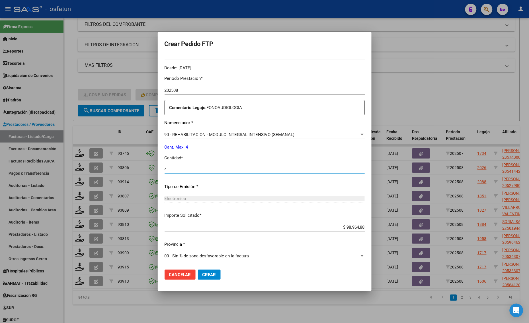
type input "4"
click at [215, 273] on button "Crear" at bounding box center [209, 275] width 23 height 10
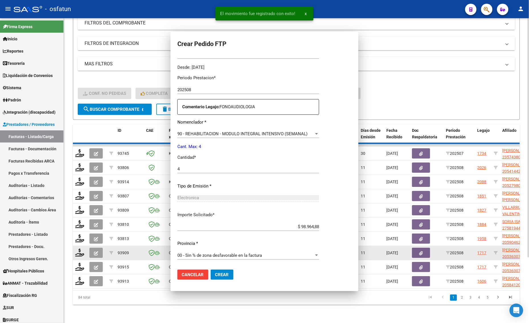
scroll to position [138, 0]
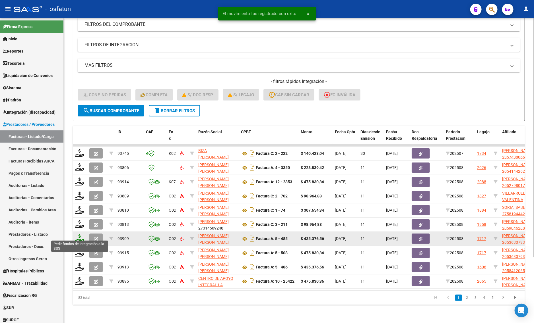
click at [78, 235] on icon at bounding box center [79, 239] width 9 height 8
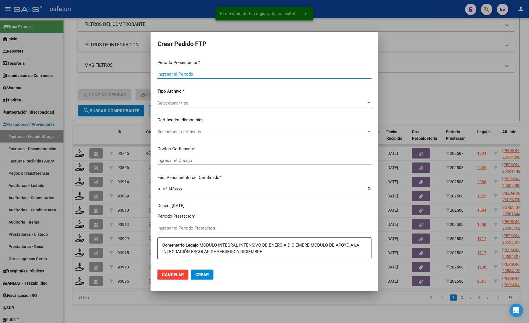
type input "202508"
type input "$ 435.376,56"
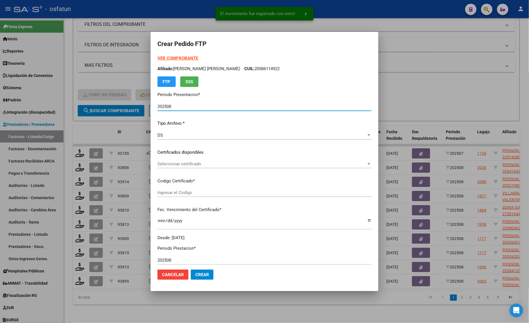
type input "ARG02000536307932022051020270510LJA762"
type input "[DATE]"
click at [172, 57] on strong "VER COMPROBANTE" at bounding box center [177, 58] width 41 height 5
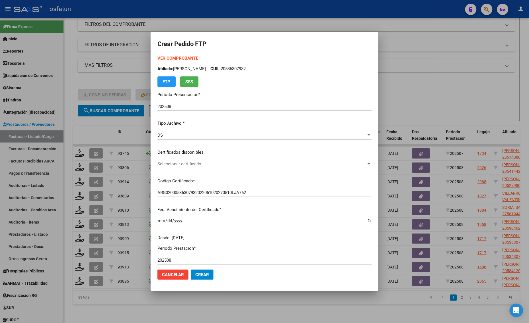
click at [168, 166] on span "Seleccionar certificado" at bounding box center [261, 164] width 209 height 5
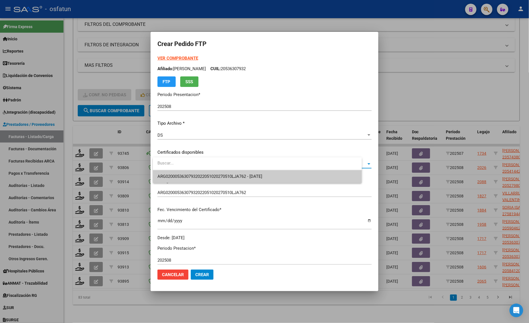
click at [168, 176] on span "ARG02000536307932022051020270510LJA762 - [DATE]" at bounding box center [209, 176] width 105 height 5
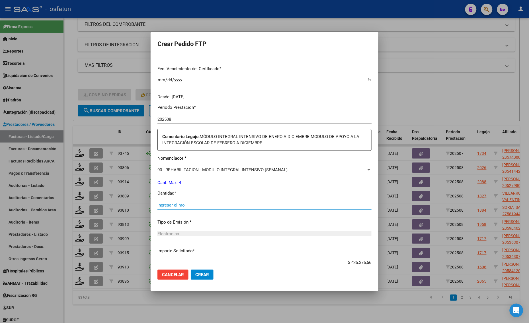
click at [169, 203] on input "Ingresar el nro" at bounding box center [264, 205] width 214 height 5
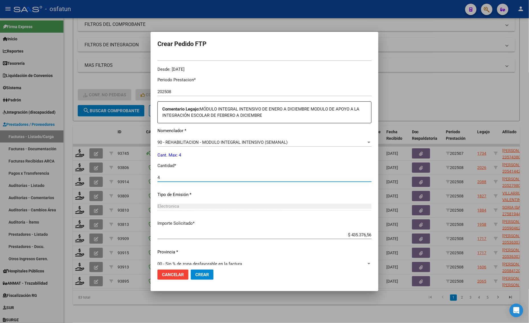
scroll to position [177, 0]
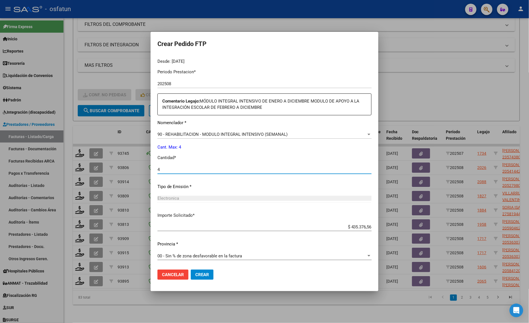
type input "4"
click at [204, 273] on span "Crear" at bounding box center [202, 275] width 14 height 5
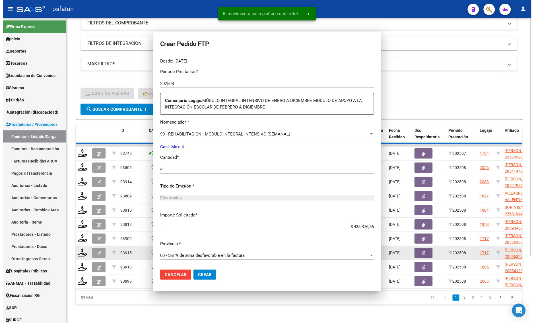
scroll to position [0, 0]
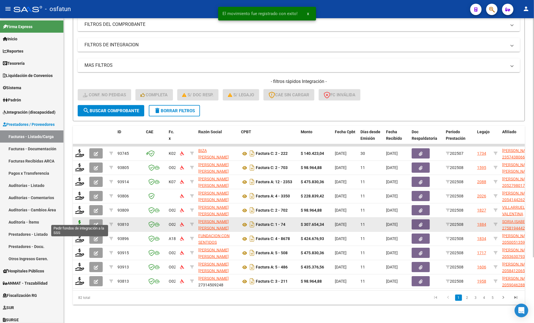
click at [80, 220] on icon at bounding box center [79, 224] width 9 height 8
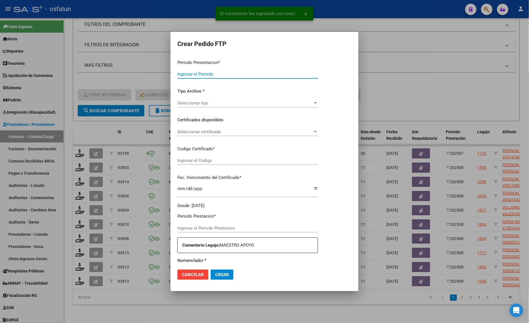
type input "202508"
type input "$ 307.654,34"
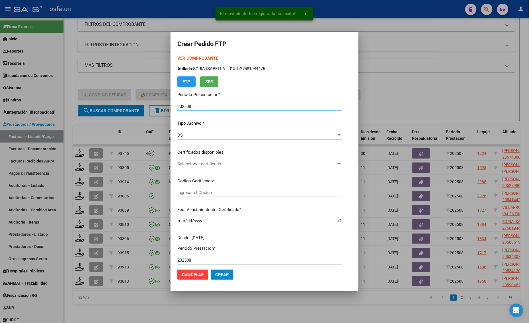
type input "ARG01000581944422023101920281019CAT242"
type input "[DATE]"
click at [185, 57] on strong "VER COMPROBANTE" at bounding box center [197, 58] width 41 height 5
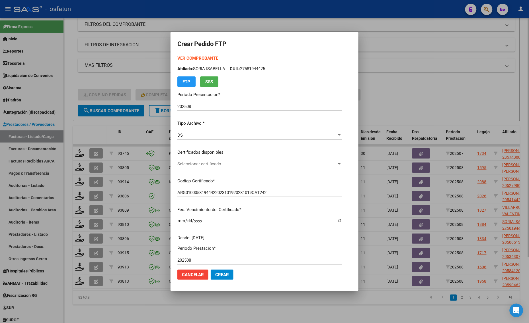
click at [87, 125] on div at bounding box center [264, 161] width 529 height 323
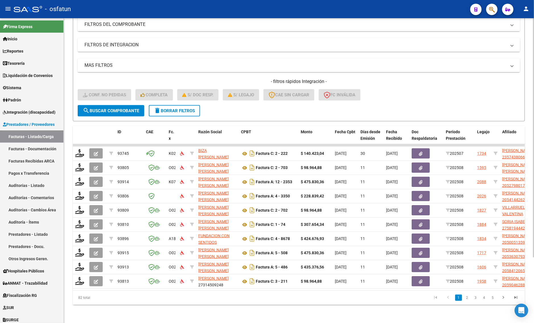
click at [174, 108] on span "delete Borrar Filtros" at bounding box center [174, 110] width 41 height 5
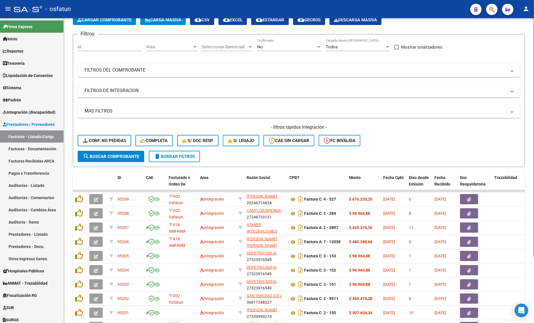
scroll to position [83, 0]
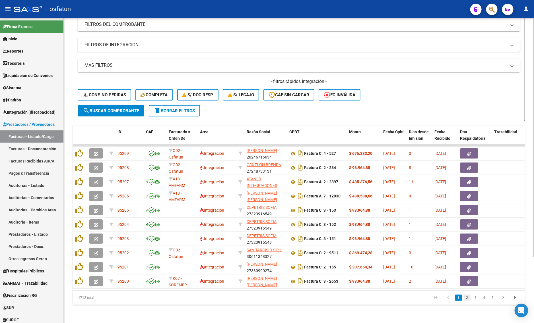
click at [467, 298] on link "2" at bounding box center [467, 298] width 7 height 6
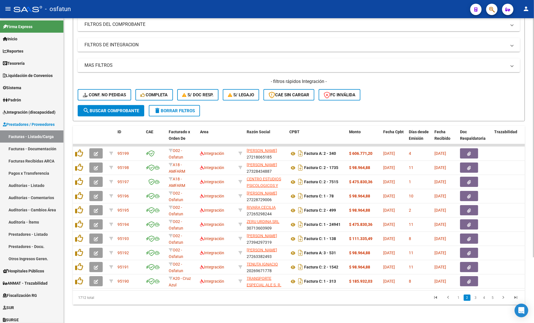
drag, startPoint x: 478, startPoint y: 299, endPoint x: 474, endPoint y: 308, distance: 9.7
click at [477, 300] on link "3" at bounding box center [475, 298] width 7 height 6
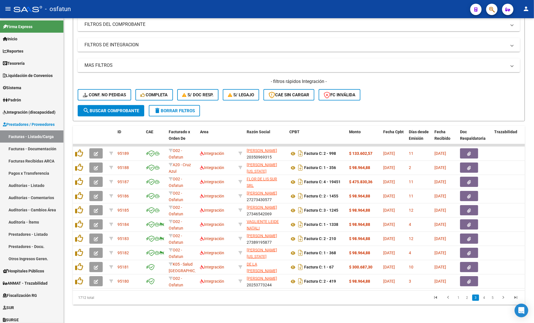
click at [484, 299] on link "4" at bounding box center [484, 298] width 7 height 6
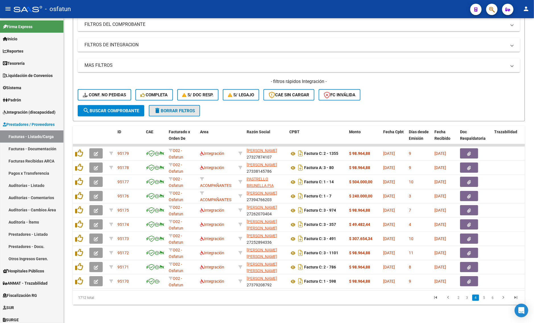
click at [169, 108] on span "delete Borrar Filtros" at bounding box center [174, 110] width 41 height 5
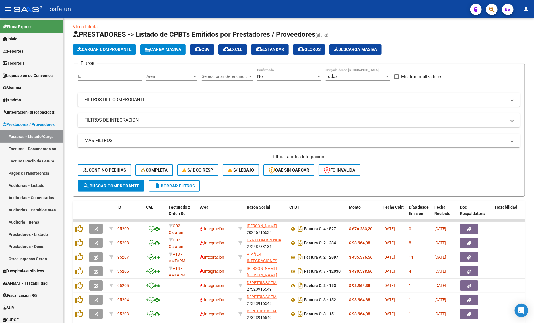
scroll to position [0, 0]
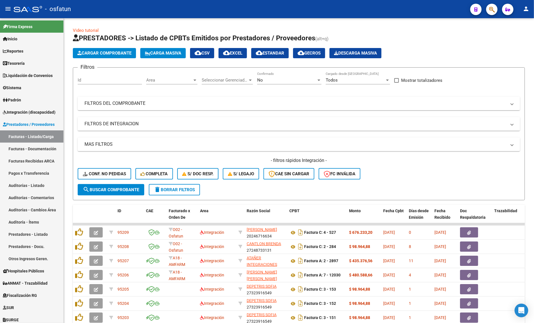
click at [165, 78] on span "Area" at bounding box center [169, 80] width 46 height 5
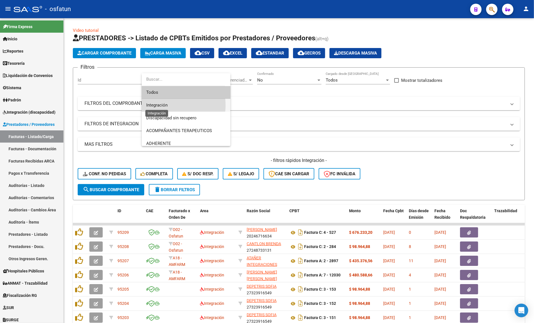
click at [165, 105] on span "Integración" at bounding box center [156, 105] width 21 height 5
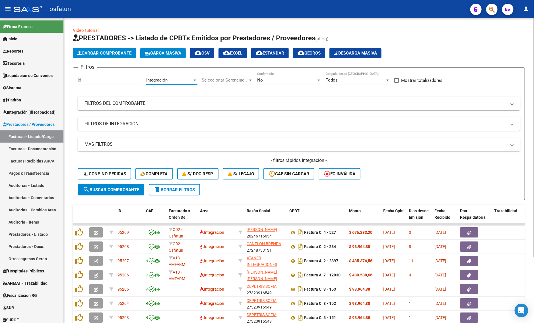
click at [113, 187] on span "search Buscar Comprobante" at bounding box center [111, 189] width 56 height 5
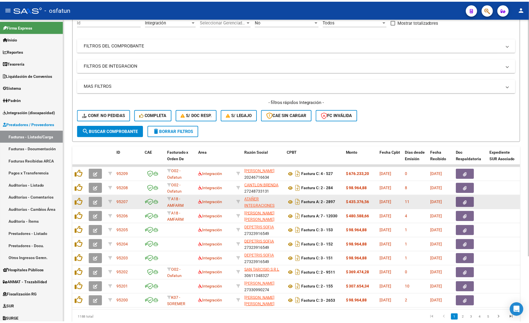
scroll to position [83, 0]
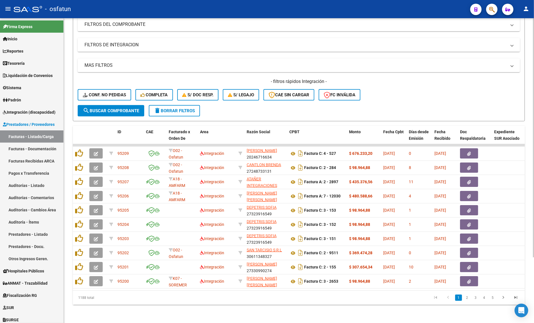
drag, startPoint x: 117, startPoint y: 302, endPoint x: 118, endPoint y: 298, distance: 4.4
click at [117, 302] on div "1188 total" at bounding box center [117, 298] width 89 height 14
click at [89, 306] on div "Video tutorial PRESTADORES -> Listado de CPBTs Emitidos por Prestadores / Prove…" at bounding box center [299, 131] width 470 height 384
click at [109, 92] on span "Conf. no pedidas" at bounding box center [104, 94] width 43 height 5
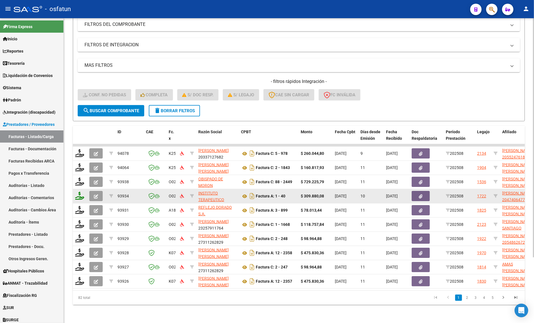
click at [83, 192] on div at bounding box center [80, 196] width 10 height 9
click at [82, 192] on icon at bounding box center [79, 196] width 9 height 8
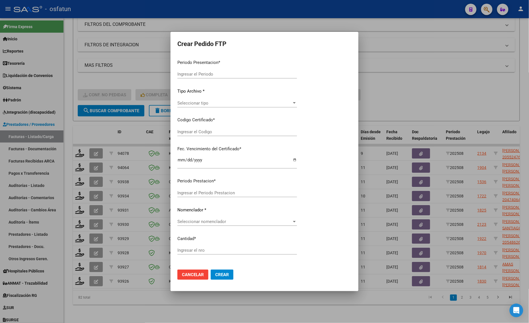
type input "202508"
type input "$ 309.880,08"
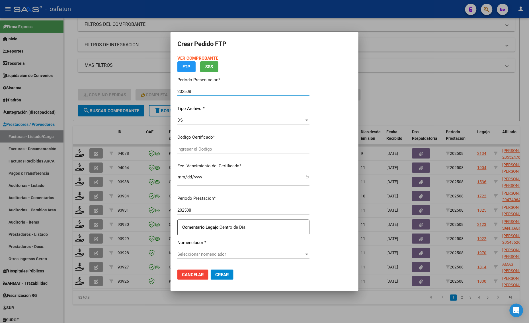
type input "ARG02000474064772025042320300423SAN10191"
type input "[DATE]"
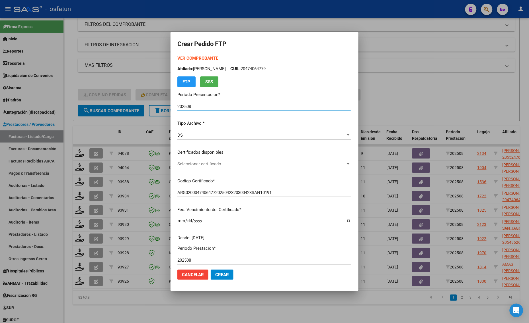
click at [189, 56] on strong "VER COMPROBANTE" at bounding box center [197, 58] width 41 height 5
click at [76, 214] on div at bounding box center [264, 161] width 529 height 323
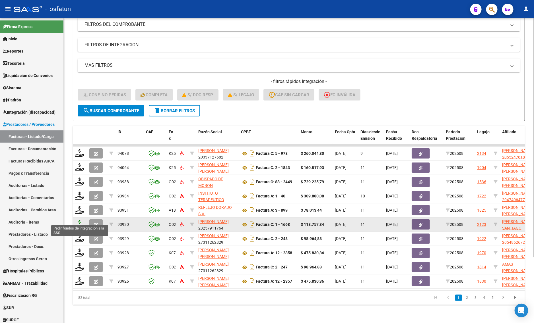
click at [77, 220] on icon at bounding box center [79, 224] width 9 height 8
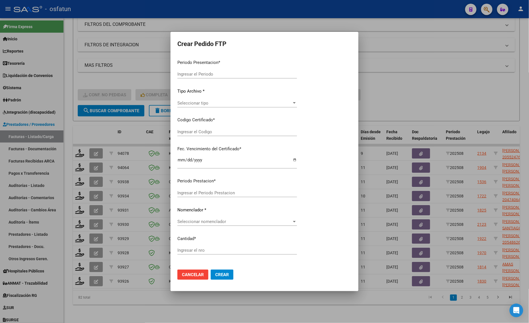
type input "202508"
type input "$ 118.757,84"
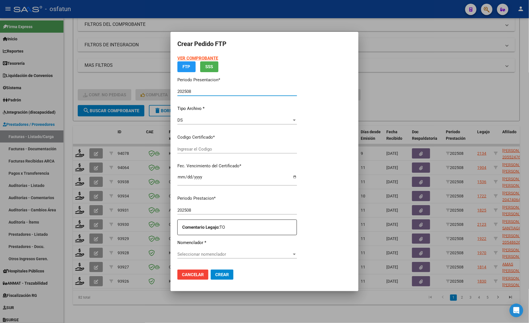
type input "ARG02000558461302024041520270415RIO143"
type input "[DATE]"
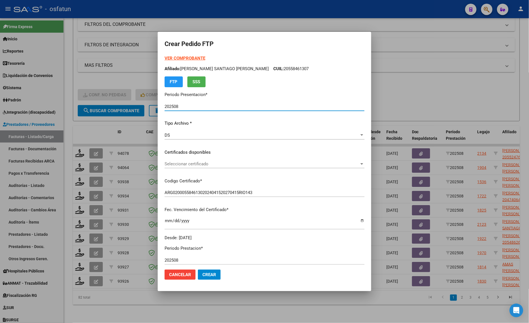
click at [181, 59] on strong "VER COMPROBANTE" at bounding box center [184, 58] width 41 height 5
click at [192, 164] on span "Seleccionar certificado" at bounding box center [261, 164] width 195 height 5
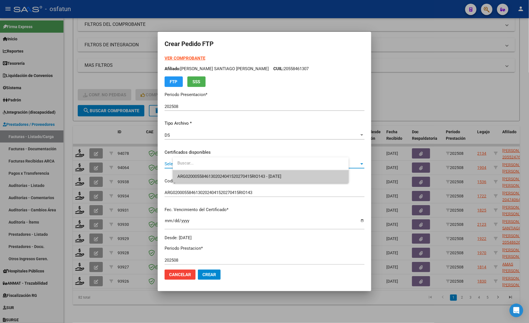
click at [191, 182] on span "ARG02000558461302024041520270415RIO143 - [DATE]" at bounding box center [260, 176] width 167 height 13
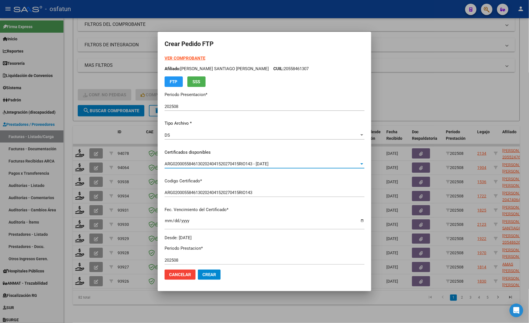
scroll to position [142, 0]
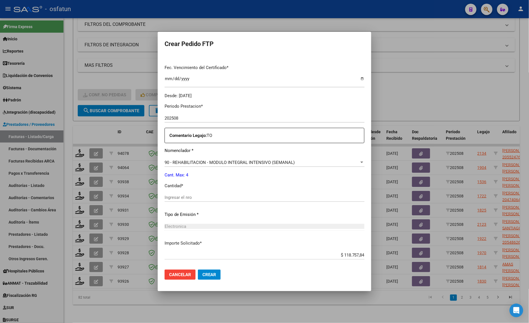
click at [193, 196] on input "Ingresar el nro" at bounding box center [264, 197] width 200 height 5
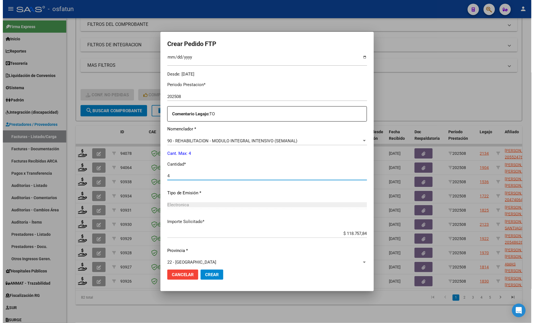
scroll to position [170, 0]
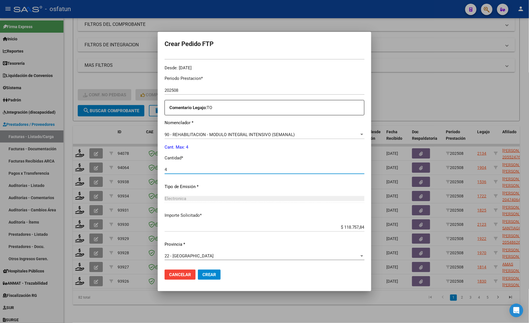
type input "4"
click at [216, 275] on span "Crear" at bounding box center [209, 275] width 14 height 5
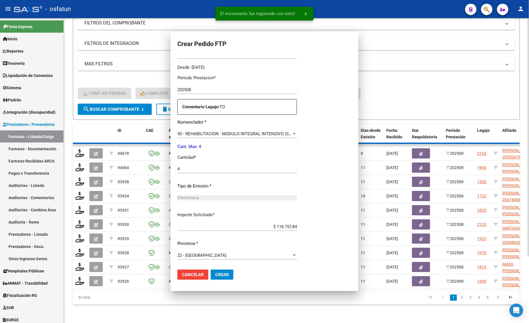
scroll to position [0, 0]
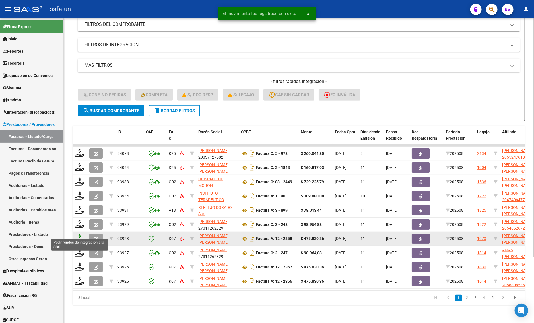
click at [78, 235] on icon at bounding box center [79, 239] width 9 height 8
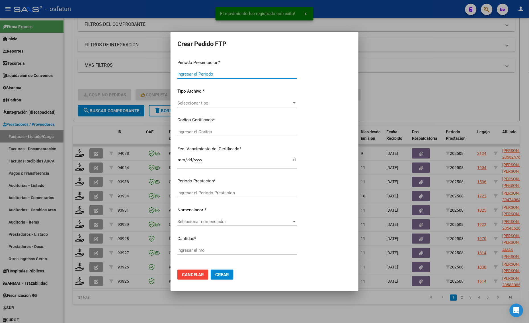
type input "202508"
type input "$ 475.830,36"
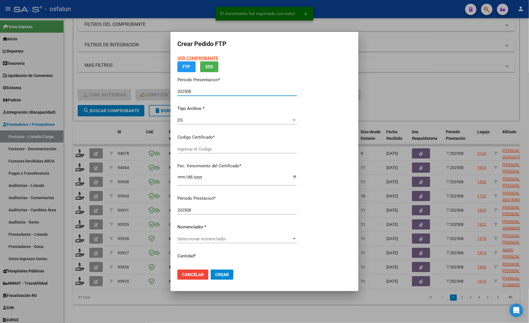
type input "ARG01000567387502023092220270922TUC139"
type input "[DATE]"
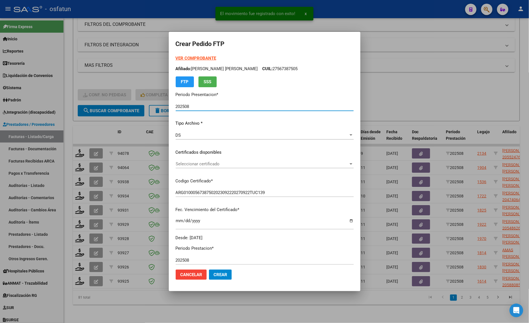
click at [181, 57] on strong "VER COMPROBANTE" at bounding box center [196, 58] width 41 height 5
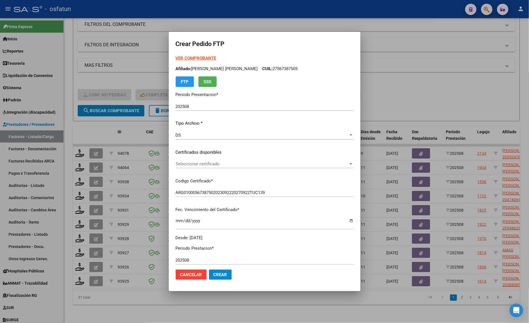
click at [187, 159] on div "VER COMPROBANTE ARCA Padrón Afiliado: [PERSON_NAME] [PERSON_NAME] CUIL: 2756738…" at bounding box center [265, 148] width 178 height 186
click at [187, 166] on span "Seleccionar certificado" at bounding box center [262, 164] width 173 height 5
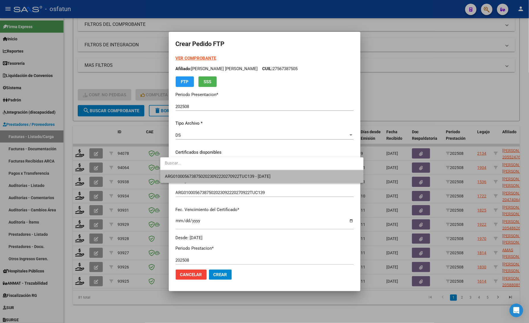
click at [187, 171] on span "ARG01000567387502023092220270922TUC139 - [DATE]" at bounding box center [262, 176] width 194 height 13
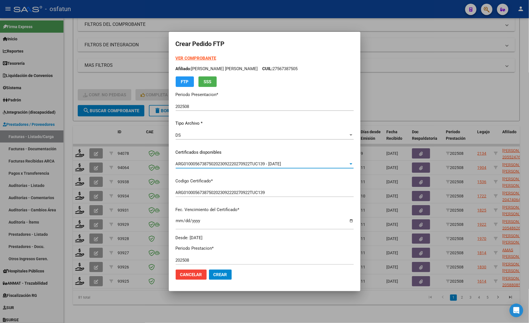
scroll to position [142, 0]
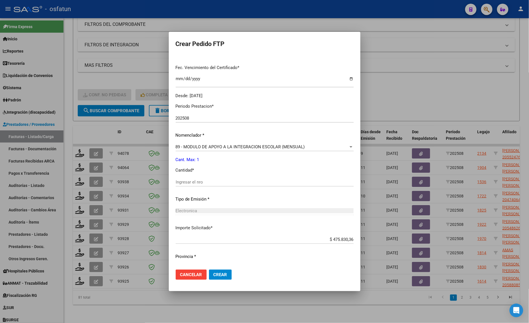
click at [183, 184] on input "Ingresar el nro" at bounding box center [265, 182] width 178 height 5
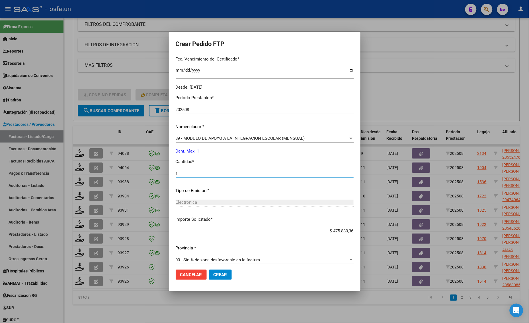
scroll to position [154, 0]
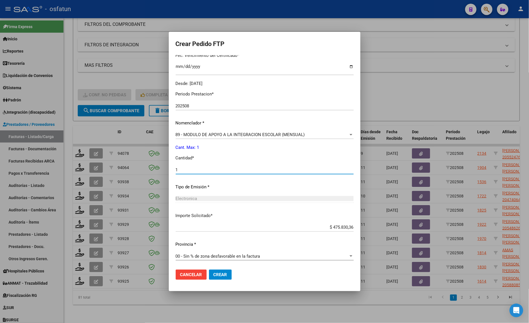
type input "1"
click at [213, 273] on span "Crear" at bounding box center [220, 275] width 14 height 5
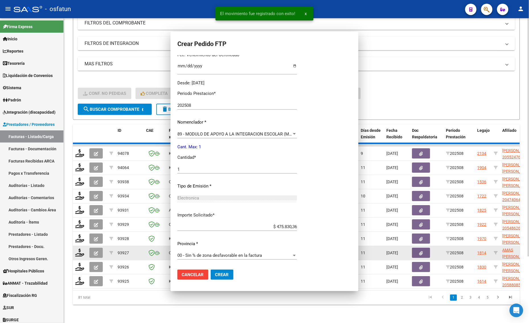
scroll to position [123, 0]
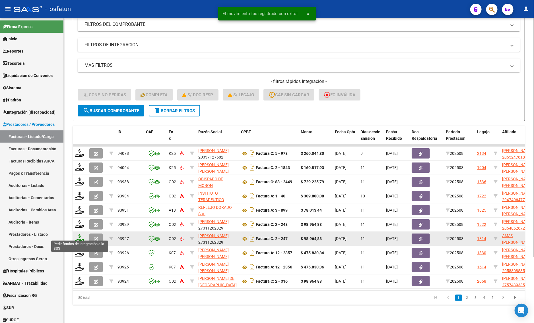
click at [80, 237] on icon at bounding box center [79, 239] width 9 height 8
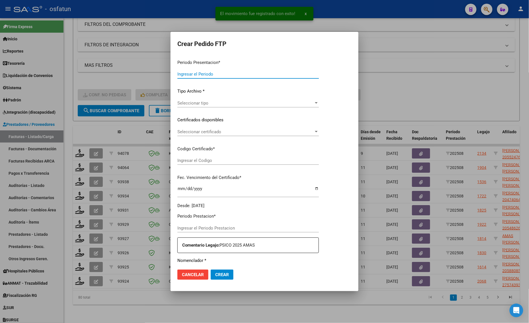
type input "202508"
type input "$ 98.964,88"
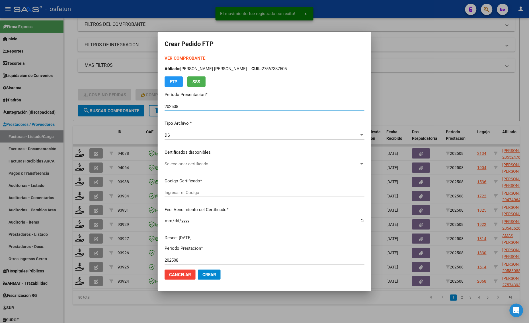
type input "ARG02000571270012022063020270630CAT242"
type input "[DATE]"
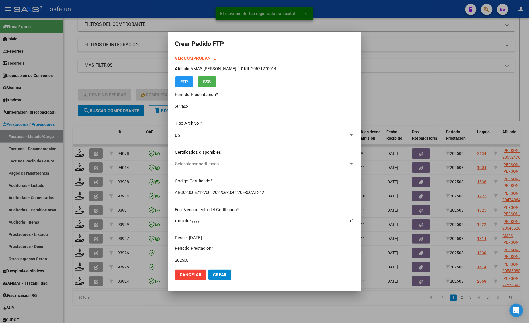
click at [175, 57] on strong "VER COMPROBANTE" at bounding box center [195, 58] width 41 height 5
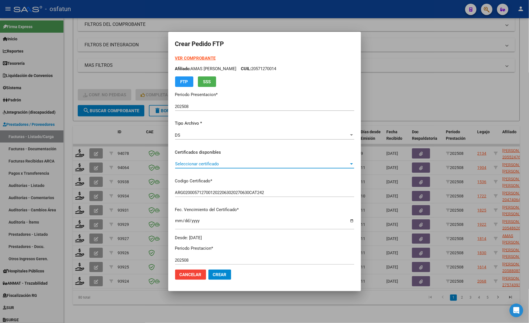
click at [191, 164] on span "Seleccionar certificado" at bounding box center [262, 164] width 174 height 5
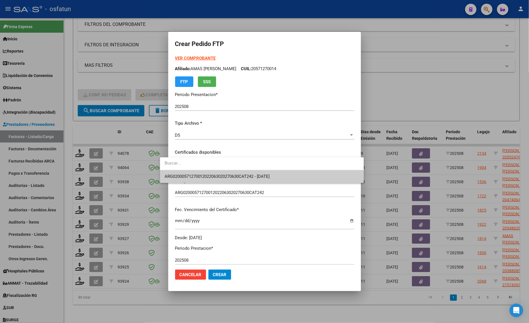
click at [190, 172] on span "ARG02000571270012022063020270630CAT242 - [DATE]" at bounding box center [261, 176] width 195 height 13
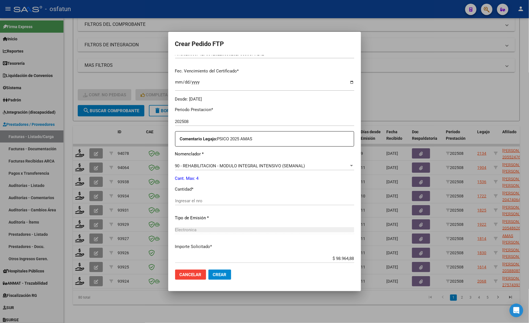
scroll to position [142, 0]
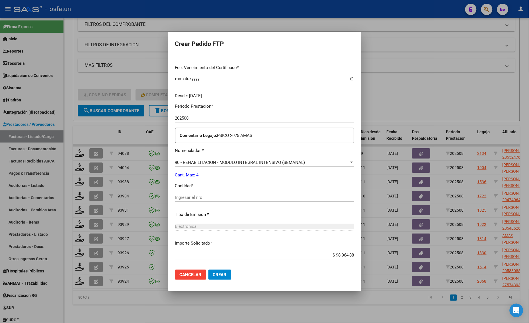
click at [182, 198] on input "Ingresar el nro" at bounding box center [264, 197] width 179 height 5
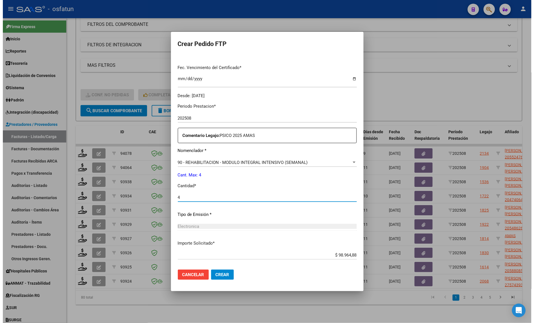
scroll to position [170, 0]
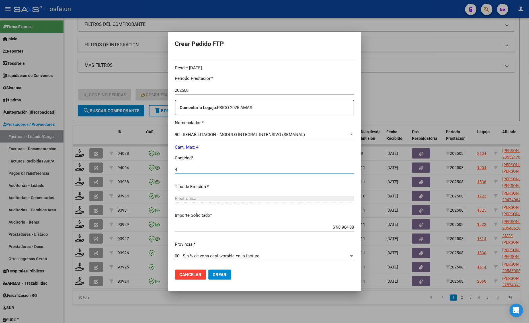
type input "4"
click at [210, 281] on mat-dialog-actions "Cancelar Crear" at bounding box center [264, 274] width 179 height 19
click at [213, 275] on span "Crear" at bounding box center [220, 275] width 14 height 5
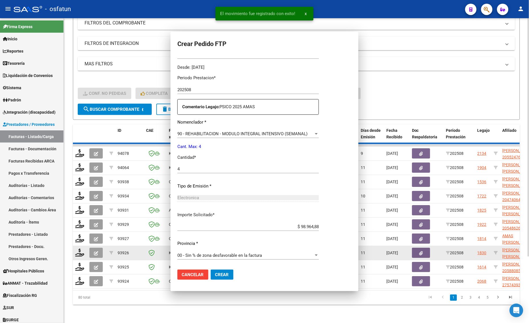
scroll to position [0, 0]
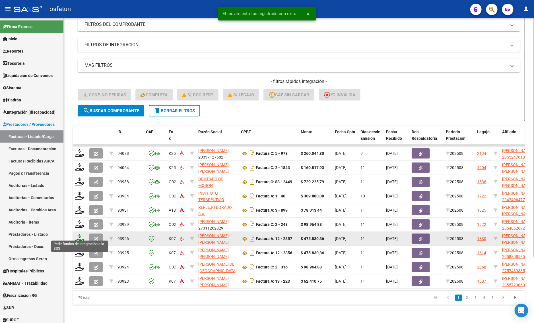
click at [79, 235] on icon at bounding box center [79, 239] width 9 height 8
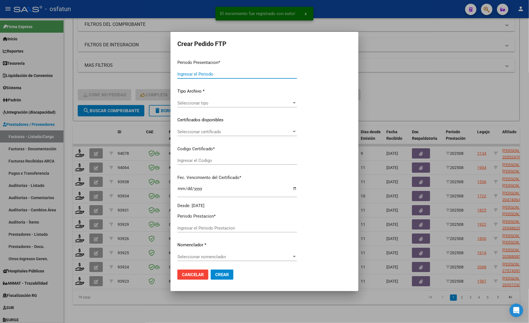
type input "202508"
type input "$ 475.830,36"
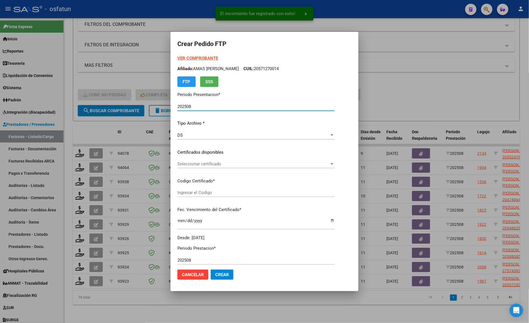
type input "ARG02000541058932024041620290416TUC139"
type input "[DATE]"
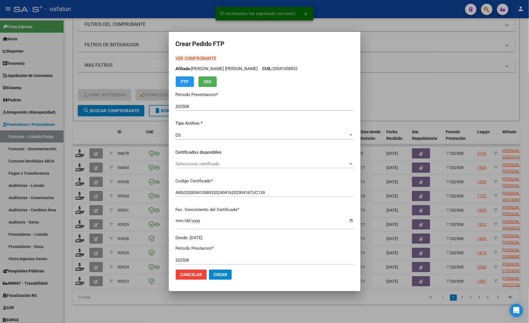
click at [191, 56] on strong "VER COMPROBANTE" at bounding box center [196, 58] width 41 height 5
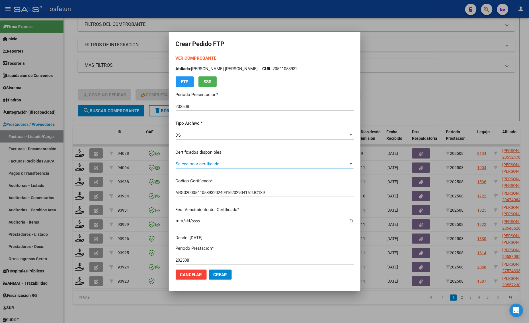
click at [201, 164] on span "Seleccionar certificado" at bounding box center [262, 164] width 173 height 5
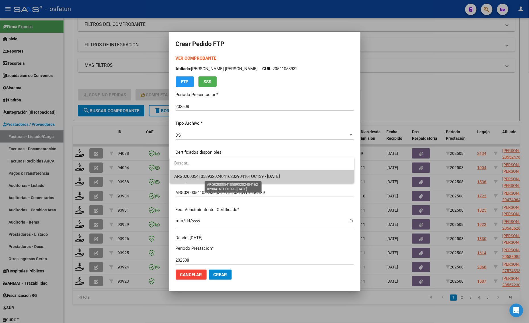
drag, startPoint x: 201, startPoint y: 164, endPoint x: 200, endPoint y: 179, distance: 15.7
click at [200, 179] on span "ARG02000541058932024041620290416TUC139 - [DATE]" at bounding box center [227, 176] width 106 height 5
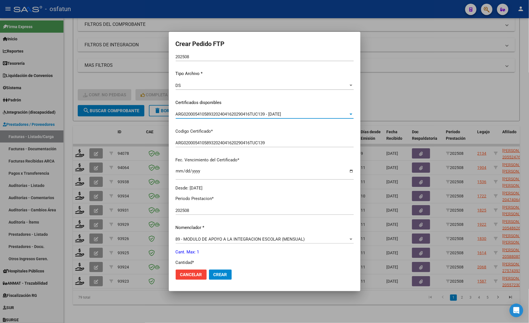
scroll to position [142, 0]
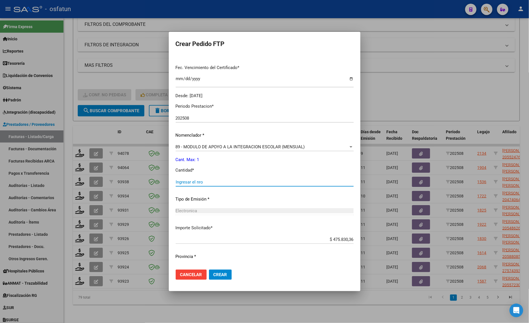
click at [194, 180] on input "Ingresar el nro" at bounding box center [265, 182] width 178 height 5
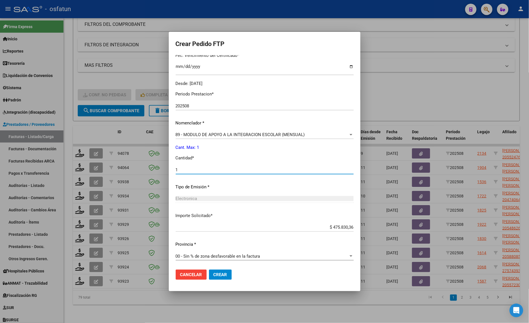
type input "1"
click at [217, 278] on button "Crear" at bounding box center [220, 275] width 23 height 10
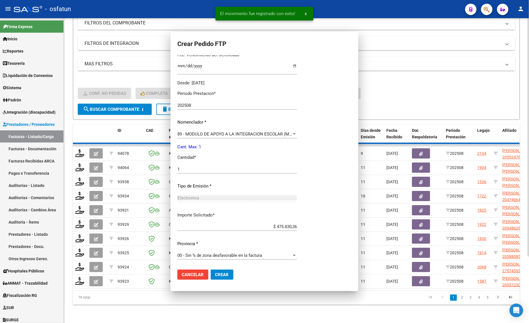
scroll to position [0, 0]
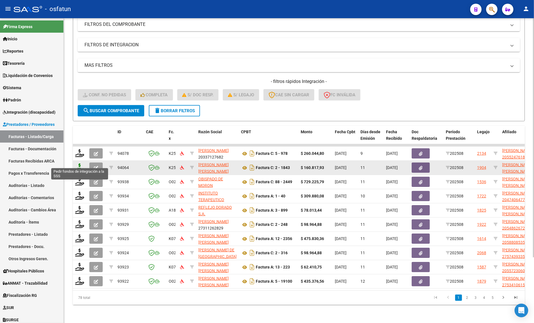
click at [80, 164] on icon at bounding box center [79, 168] width 9 height 8
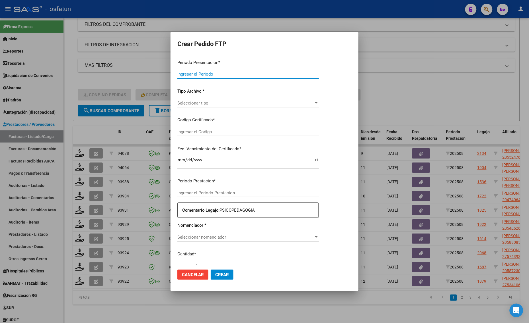
type input "202508"
type input "$ 160.817,93"
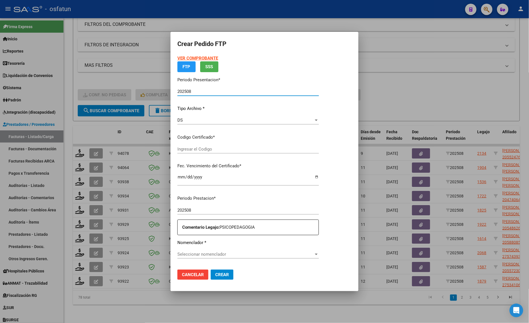
type input "ARG01000510349792019072620250726COR467"
type input "[DATE]"
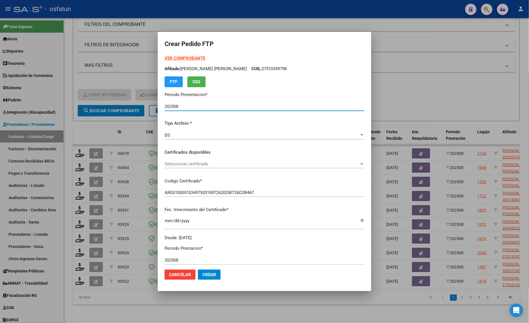
click at [176, 56] on strong "VER COMPROBANTE" at bounding box center [184, 58] width 41 height 5
click at [188, 164] on span "Seleccionar certificado" at bounding box center [261, 164] width 195 height 5
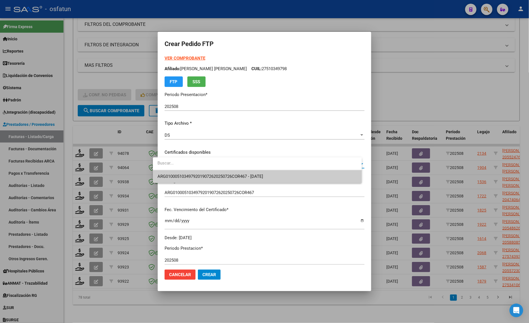
click at [187, 171] on span "ARG01000510349792019072620250726COR467 - [DATE]" at bounding box center [256, 176] width 199 height 13
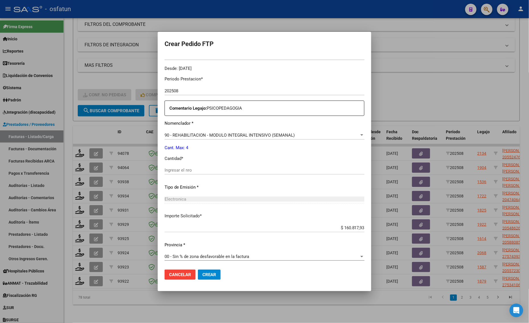
scroll to position [170, 0]
click at [180, 172] on input "Ingresar el nro" at bounding box center [264, 169] width 200 height 5
type input "4"
drag, startPoint x: 220, startPoint y: 269, endPoint x: 214, endPoint y: 277, distance: 10.1
click at [215, 277] on form "Crear Pedido FTP VER COMPROBANTE ARCA Padrón Afiliado: [PERSON_NAME] [PERSON_NA…" at bounding box center [264, 162] width 200 height 246
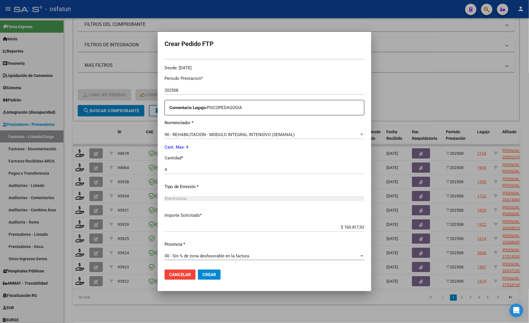
click at [211, 276] on button "Crear" at bounding box center [209, 275] width 23 height 10
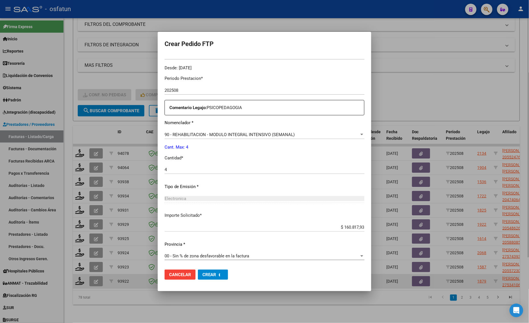
scroll to position [0, 0]
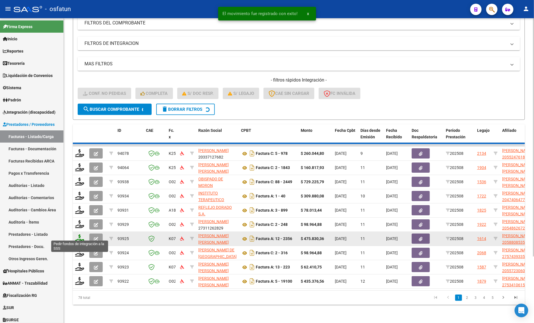
click at [79, 235] on icon at bounding box center [79, 239] width 9 height 8
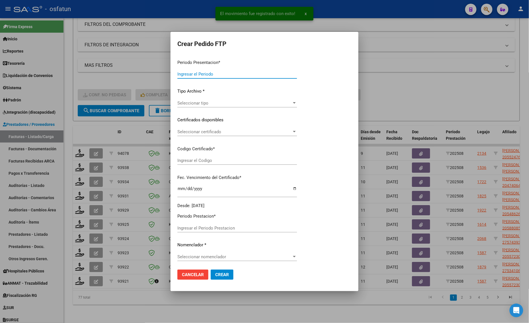
type input "202508"
type input "$ 98.964,88"
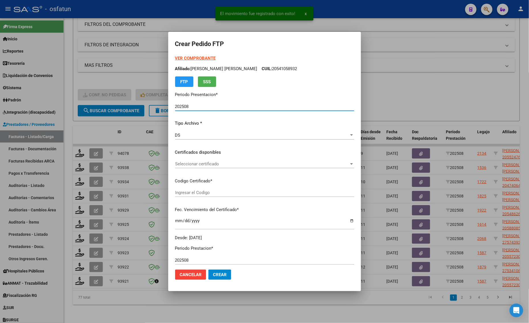
type input "ARG01000574393352022042520260425TUC139"
type input "[DATE]"
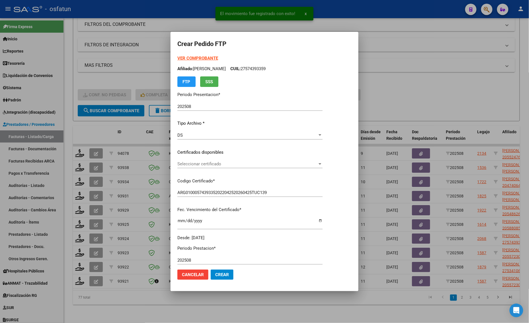
click at [187, 58] on strong "VER COMPROBANTE" at bounding box center [197, 58] width 41 height 5
click at [184, 159] on div "VER COMPROBANTE ARCA Padrón Afiliado: [PERSON_NAME]: 27574393359 FTP SSS Period…" at bounding box center [249, 148] width 145 height 186
click at [185, 166] on span "Seleccionar certificado" at bounding box center [247, 164] width 140 height 5
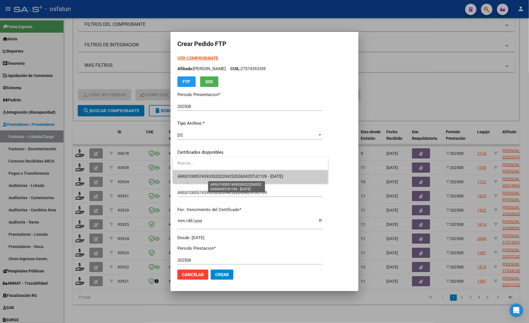
click at [187, 178] on span "ARG01000574393352022042520260425TUC139 - [DATE]" at bounding box center [230, 176] width 106 height 5
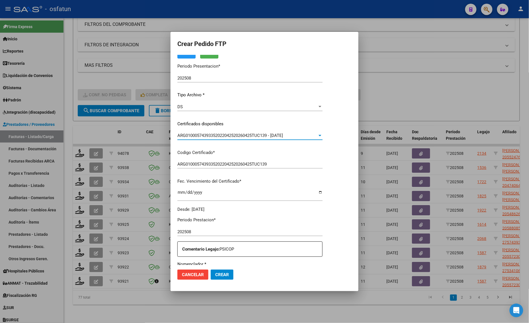
scroll to position [142, 0]
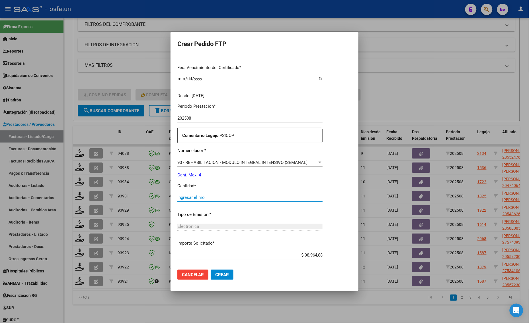
click at [181, 199] on input "Ingresar el nro" at bounding box center [249, 197] width 145 height 5
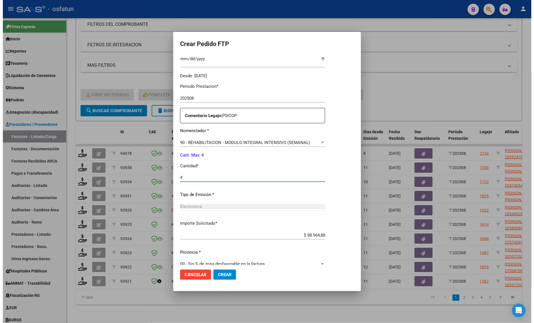
scroll to position [170, 0]
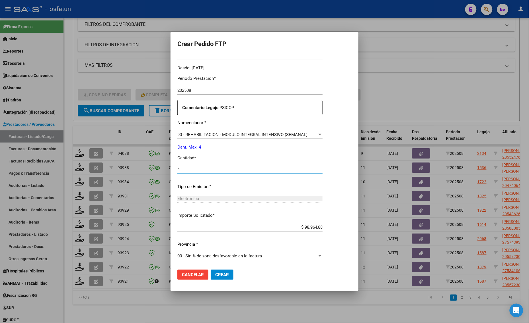
type input "4"
click at [227, 275] on span "Crear" at bounding box center [222, 275] width 14 height 5
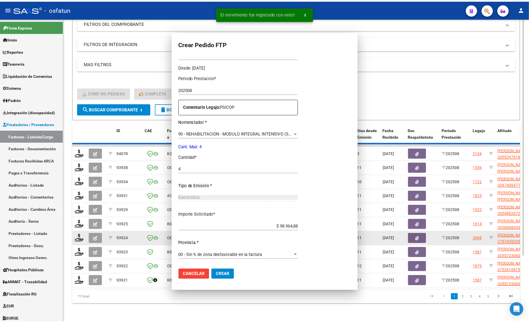
scroll to position [0, 0]
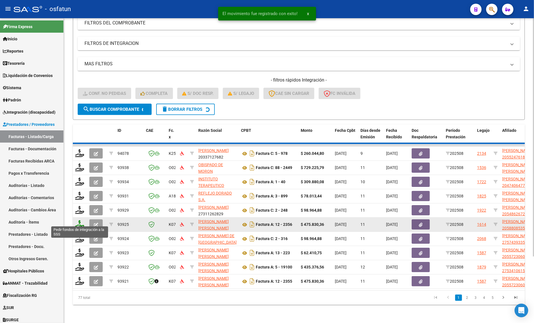
click at [77, 222] on icon at bounding box center [79, 224] width 9 height 8
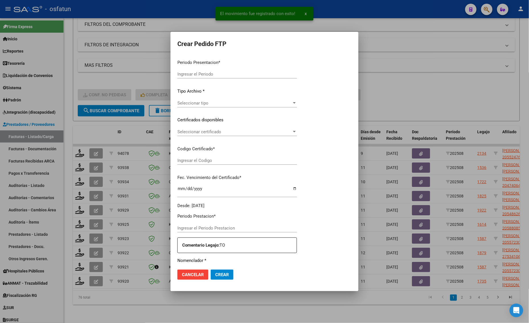
type input "202508"
type input "$ 475.830,36"
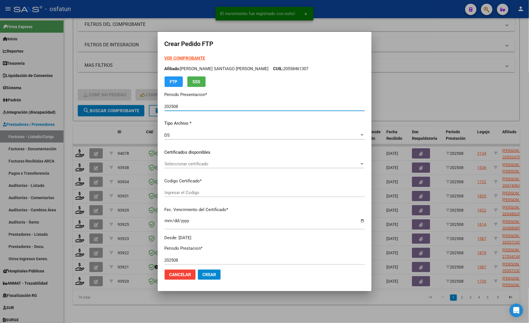
type input "ARG02000588085352024112020281120TUC139"
type input "2028-11-01"
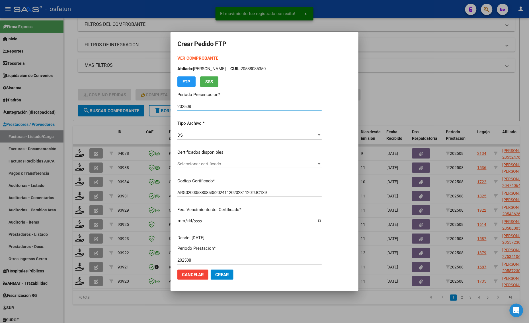
click at [193, 59] on strong "VER COMPROBANTE" at bounding box center [197, 58] width 41 height 5
click at [195, 166] on span "Seleccionar certificado" at bounding box center [246, 164] width 139 height 5
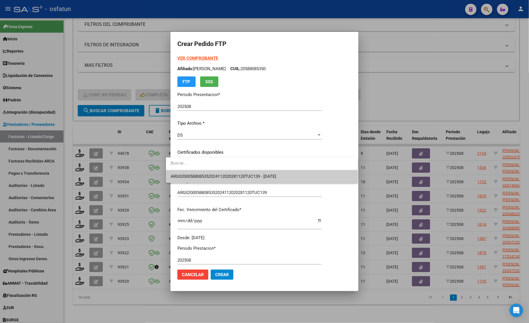
click at [195, 173] on span "ARG02000588085352024112020281120TUC139 - 2028-11-01" at bounding box center [261, 176] width 183 height 13
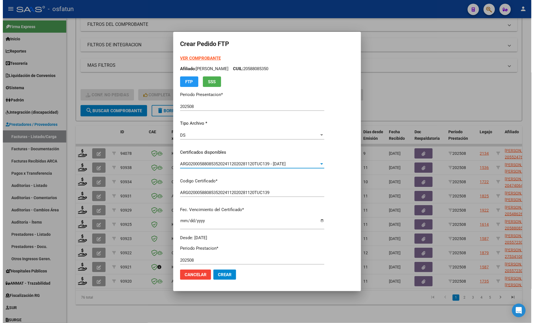
scroll to position [170, 0]
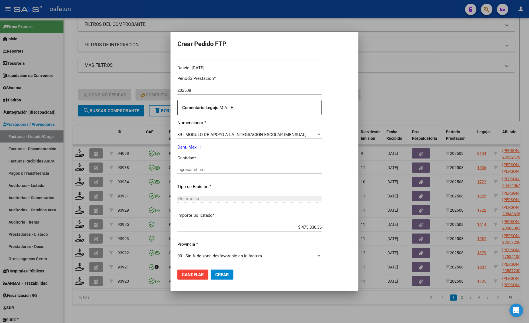
click at [190, 167] on input "Ingresar el nro" at bounding box center [249, 169] width 144 height 5
type input "1"
click at [216, 272] on button "Crear" at bounding box center [222, 275] width 23 height 10
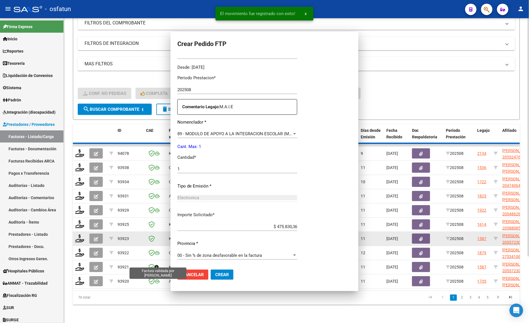
scroll to position [0, 0]
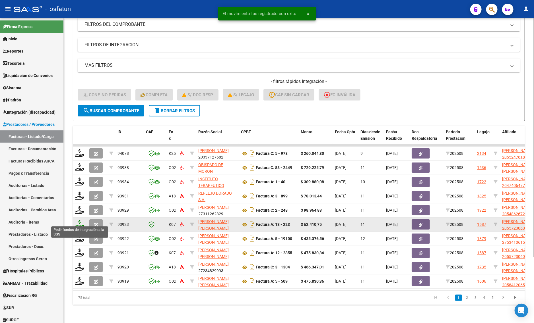
click at [79, 220] on icon at bounding box center [79, 224] width 9 height 8
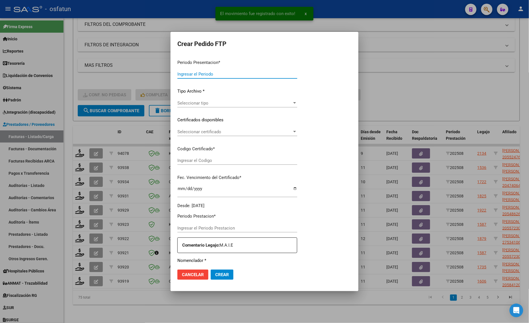
type input "202508"
type input "$ 62.410,75"
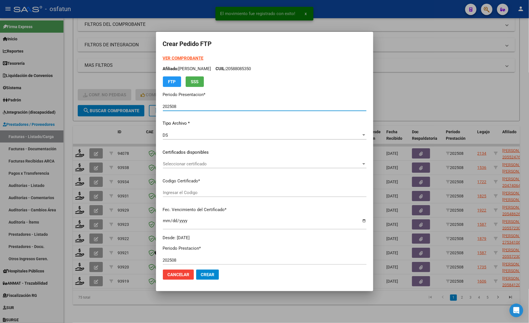
type input "ARG02000557230602022082420270824TUC139"
type input "2027-08-24"
click at [170, 59] on strong "VER COMPROBANTE" at bounding box center [183, 58] width 41 height 5
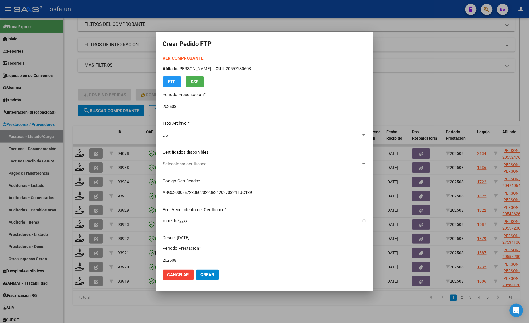
click at [198, 163] on span "Seleccionar certificado" at bounding box center [262, 164] width 198 height 5
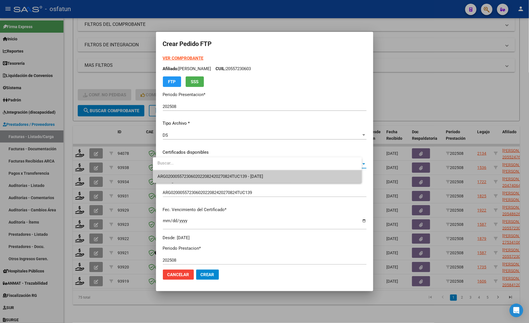
click at [201, 182] on span "ARG02000557230602022082420270824TUC139 - 2027-08-24" at bounding box center [256, 176] width 199 height 13
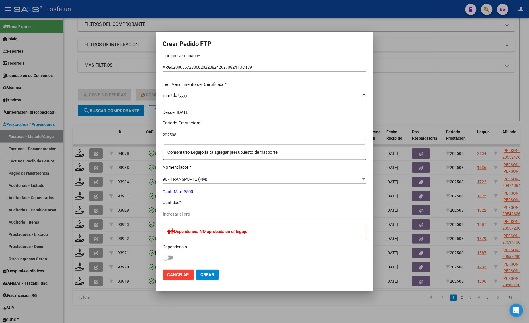
scroll to position [142, 0]
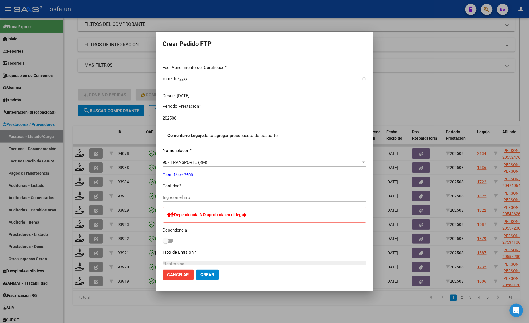
click at [176, 202] on div "Ingresar el nro" at bounding box center [264, 200] width 203 height 14
click at [174, 188] on p "Cantidad *" at bounding box center [264, 186] width 203 height 7
click at [170, 203] on div "Ingresar el nro" at bounding box center [264, 200] width 203 height 14
click at [173, 199] on input "Ingresar el nro" at bounding box center [264, 197] width 203 height 5
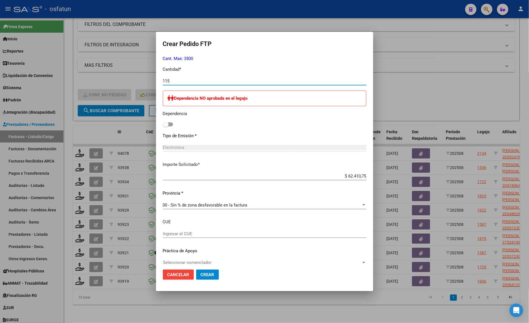
scroll to position [265, 0]
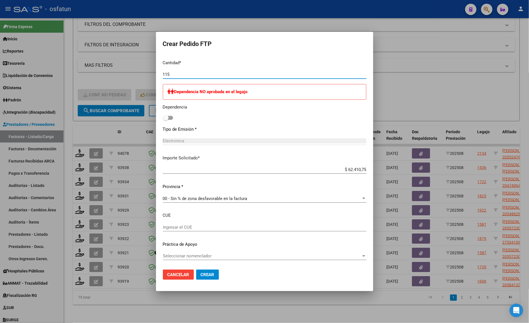
type input "115"
click at [201, 277] on span "Crear" at bounding box center [208, 275] width 14 height 5
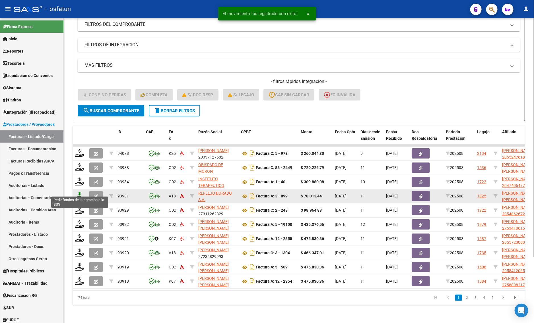
click at [79, 192] on icon at bounding box center [79, 196] width 9 height 8
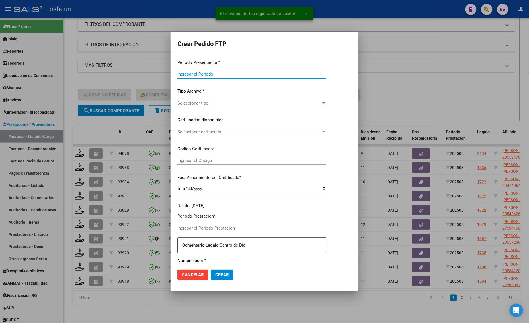
type input "202508"
type input "$ 78.013,44"
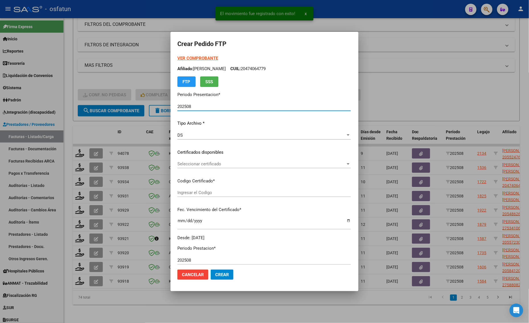
type input "ARG02000559263422023060120280601MZA204"
type input "2028-06-01"
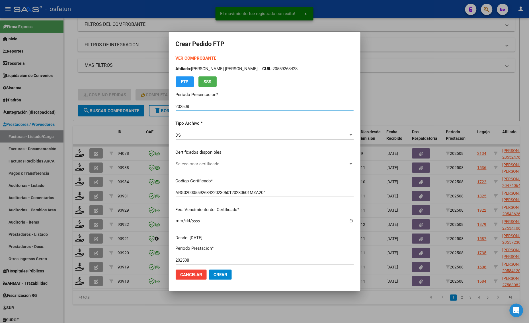
click at [179, 58] on strong "VER COMPROBANTE" at bounding box center [196, 58] width 41 height 5
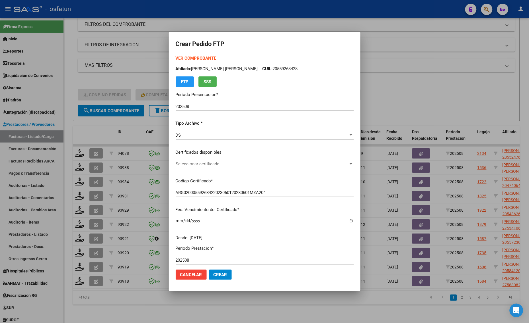
click at [176, 162] on span "Seleccionar certificado" at bounding box center [262, 164] width 173 height 5
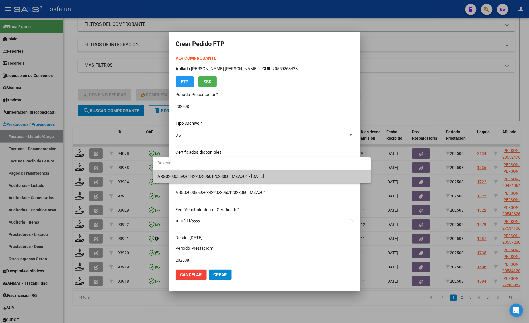
click at [182, 183] on div at bounding box center [264, 161] width 529 height 323
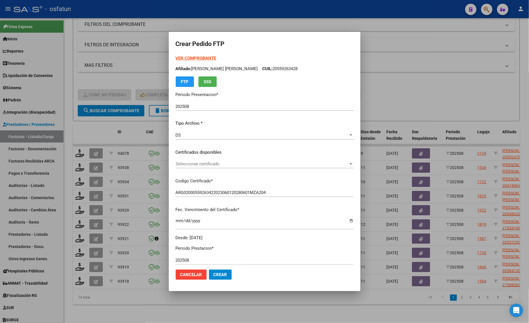
click at [180, 163] on span "Seleccionar certificado" at bounding box center [262, 164] width 173 height 5
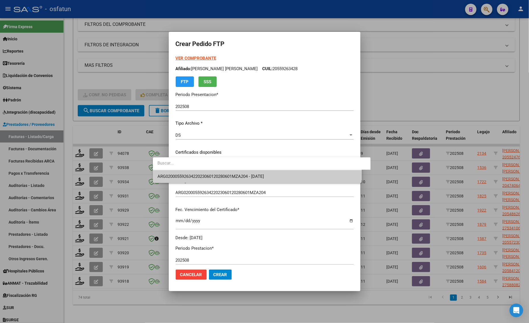
click at [180, 174] on span "ARG02000559263422023060120280601MZA204 - 2028-06-01" at bounding box center [256, 176] width 199 height 13
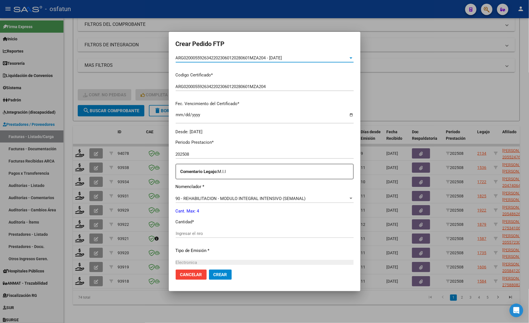
scroll to position [107, 0]
click at [176, 231] on input "Ingresar el nro" at bounding box center [265, 233] width 178 height 5
type input "144"
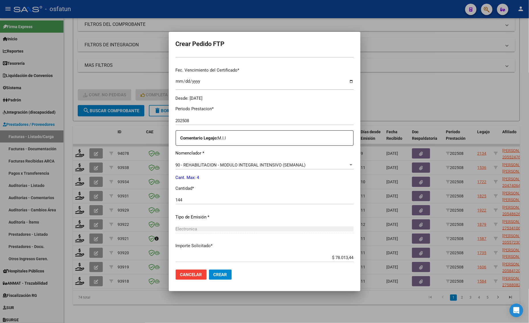
scroll to position [170, 0]
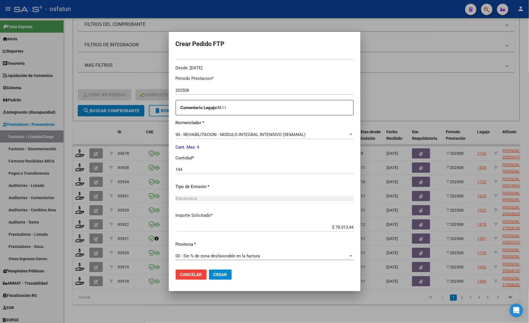
click at [213, 277] on span "Crear" at bounding box center [220, 275] width 14 height 5
click at [209, 278] on button "Crear" at bounding box center [220, 275] width 23 height 10
click at [213, 273] on span "Crear" at bounding box center [220, 275] width 14 height 5
click at [455, 96] on div at bounding box center [264, 161] width 529 height 323
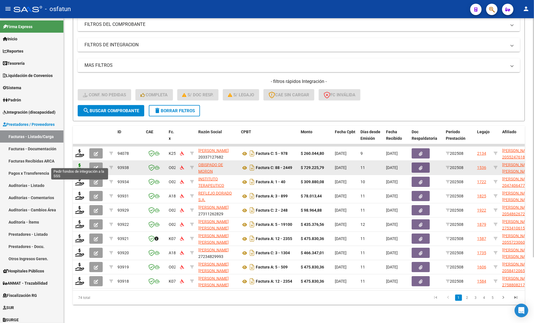
click at [80, 164] on icon at bounding box center [79, 168] width 9 height 8
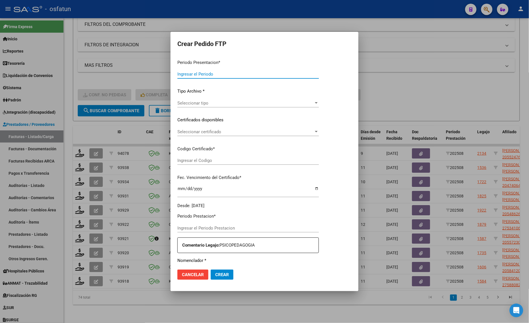
type input "202508"
type input "$ 729.225,79"
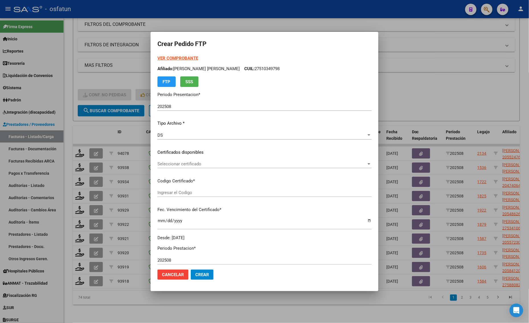
click at [180, 56] on strong "VER COMPROBANTE" at bounding box center [177, 58] width 41 height 5
type input "ARG02000555048492023012720280127BS436"
type input "[DATE]"
click at [210, 25] on div at bounding box center [264, 161] width 529 height 323
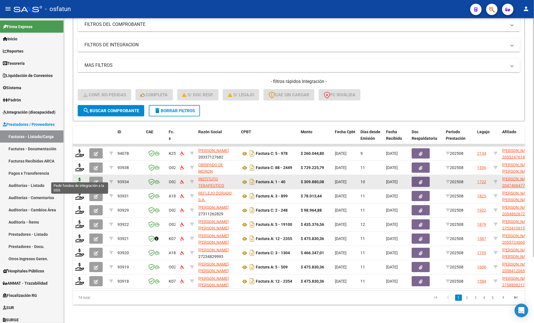
click at [78, 178] on icon at bounding box center [79, 182] width 9 height 8
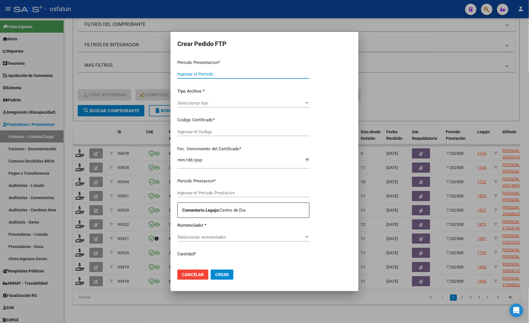
type input "202508"
type input "$ 309.880,08"
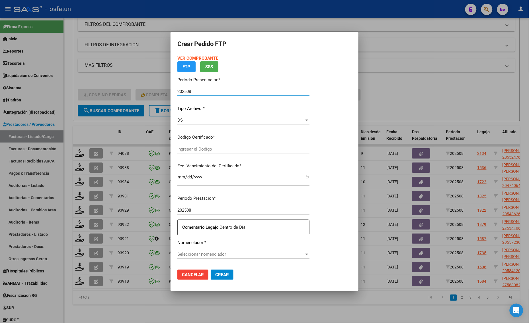
type input "ARG02000474064772025042320300423SAN10191"
type input "[DATE]"
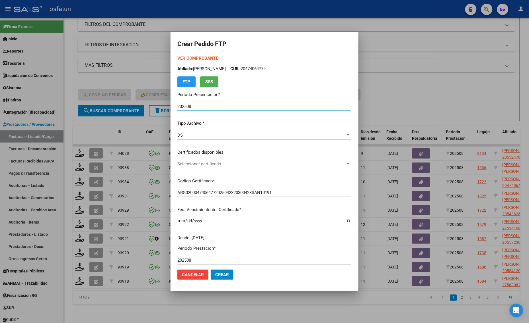
click at [193, 57] on strong "VER COMPROBANTE" at bounding box center [197, 58] width 41 height 5
click at [392, 109] on div at bounding box center [264, 161] width 529 height 323
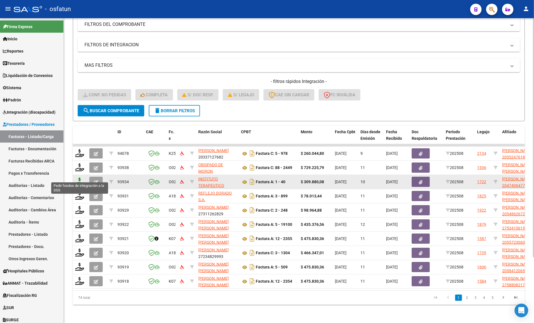
click at [78, 179] on icon at bounding box center [79, 182] width 9 height 8
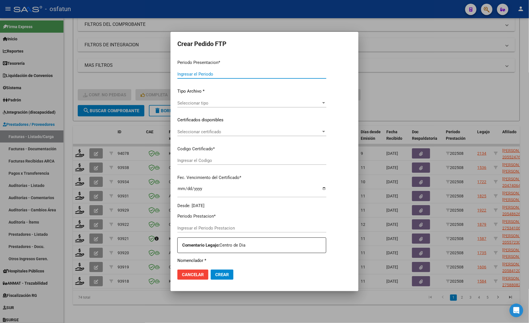
type input "202508"
type input "$ 309.880,08"
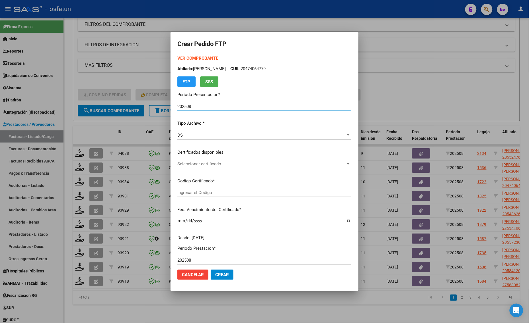
type input "ARG02000474064772025042320300423SAN10191"
type input "[DATE]"
click at [179, 58] on strong "VER COMPROBANTE" at bounding box center [197, 58] width 41 height 5
click at [133, 123] on div at bounding box center [264, 161] width 529 height 323
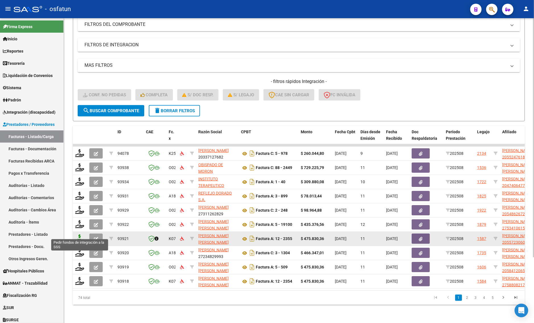
click at [79, 235] on icon at bounding box center [79, 239] width 9 height 8
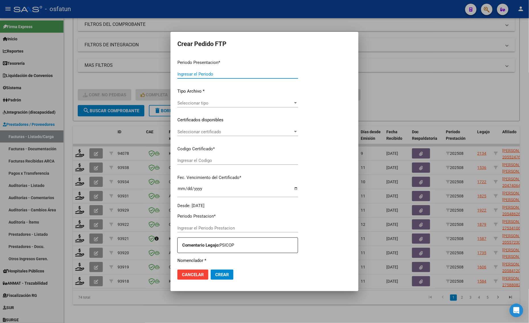
type input "202508"
type input "$ 475.830,36"
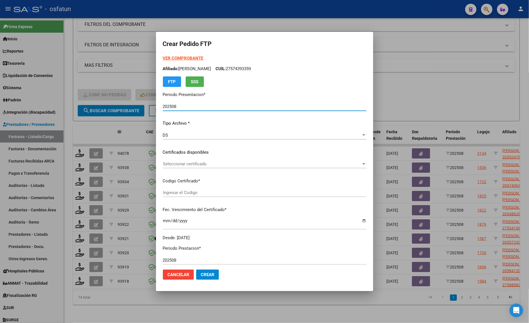
type input "ARG02000557230602022082420270824TUC139"
type input "2027-08-24"
click at [180, 57] on strong "VER COMPROBANTE" at bounding box center [183, 58] width 41 height 5
click at [113, 75] on div at bounding box center [264, 161] width 529 height 323
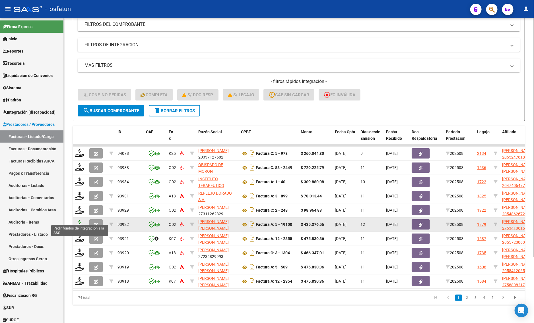
click at [79, 221] on icon at bounding box center [79, 224] width 9 height 8
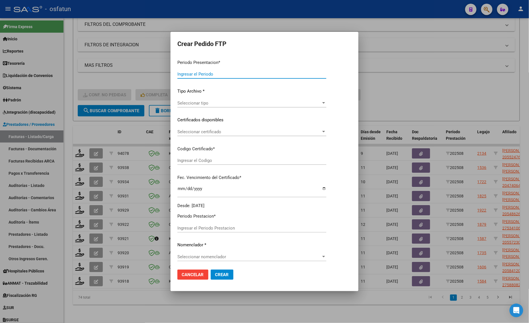
type input "202508"
type input "$ 435.376,56"
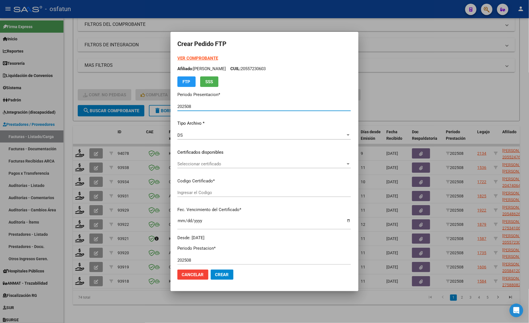
type input "ARG01000534106152022092920270929CBA536"
type input "2027-09-29"
click at [173, 58] on mat-dialog-content "VER COMPROBANTE ARCA Padrón Afiliado: AVELLA VICTORIA ANGELICA CUIL: 2753410615…" at bounding box center [264, 160] width 188 height 210
click at [183, 57] on strong "VER COMPROBANTE" at bounding box center [197, 58] width 41 height 5
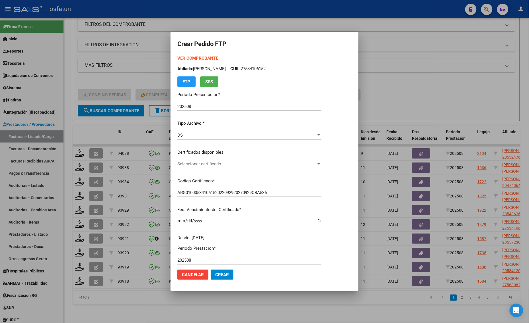
click at [222, 167] on div "Seleccionar certificado Seleccionar certificado" at bounding box center [249, 164] width 144 height 9
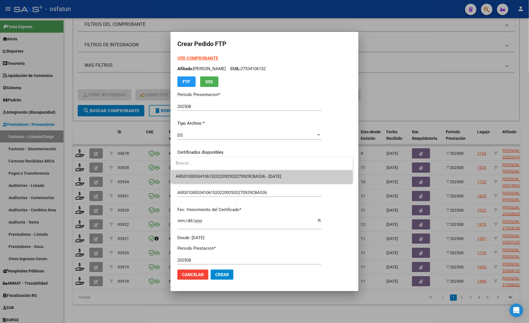
click at [233, 174] on span "ARG01000534106152022092920270929CBA536 - 2027-09-29" at bounding box center [229, 176] width 106 height 5
click at [233, 174] on div "VER COMPROBANTE ARCA Padrón Afiliado: AVELLA VICTORIA ANGELICA CUIL: 2753410615…" at bounding box center [249, 148] width 144 height 186
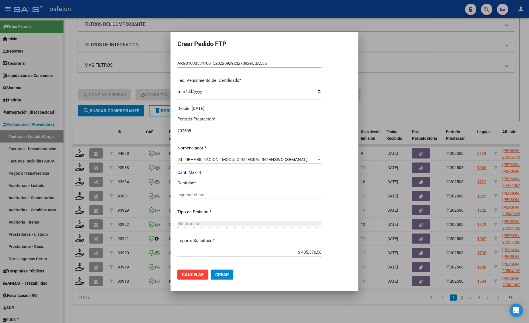
scroll to position [154, 0]
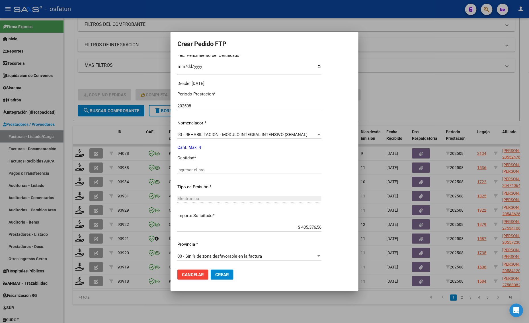
click at [194, 172] on input "Ingresar el nro" at bounding box center [249, 170] width 144 height 5
type input "4"
click at [222, 279] on button "Crear" at bounding box center [222, 275] width 23 height 10
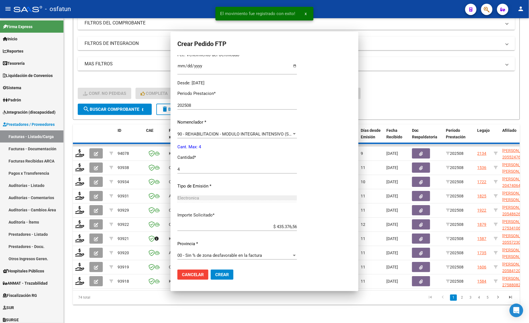
scroll to position [123, 0]
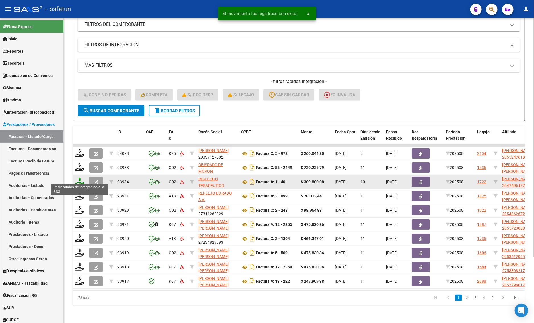
click at [77, 178] on icon at bounding box center [79, 182] width 9 height 8
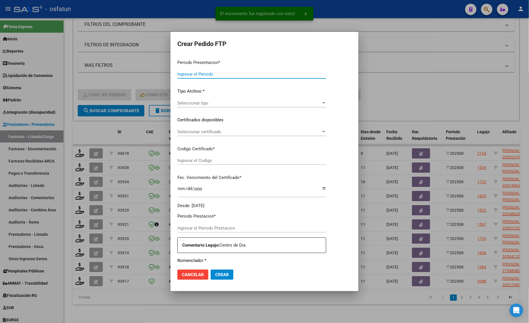
type input "202508"
type input "$ 309.880,08"
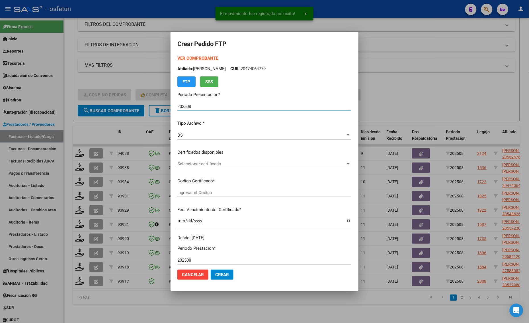
type input "ARG02000474064772025042320300423SAN10191"
type input "[DATE]"
click at [185, 59] on strong "VER COMPROBANTE" at bounding box center [197, 58] width 41 height 5
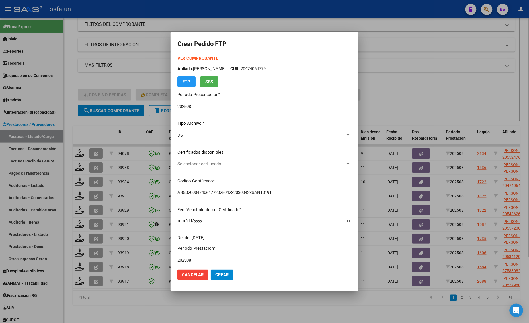
drag, startPoint x: 111, startPoint y: 74, endPoint x: 107, endPoint y: 81, distance: 7.4
click at [110, 75] on div at bounding box center [264, 161] width 529 height 323
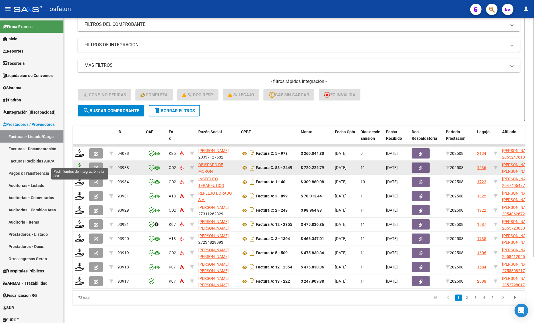
click at [77, 164] on icon at bounding box center [79, 168] width 9 height 8
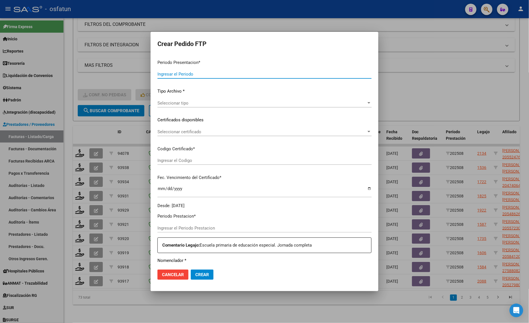
type input "202508"
type input "$ 729.225,79"
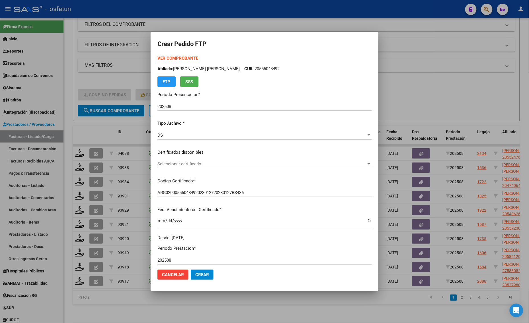
click at [176, 57] on strong "VER COMPROBANTE" at bounding box center [177, 58] width 41 height 5
click at [73, 79] on div at bounding box center [264, 161] width 529 height 323
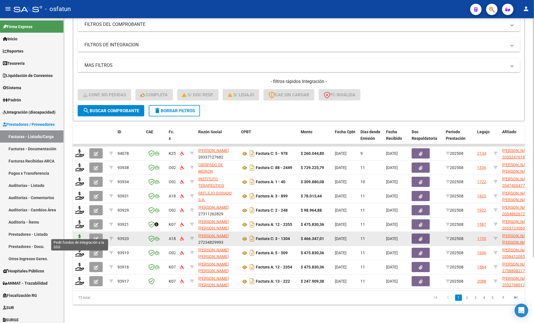
click at [77, 235] on icon at bounding box center [79, 239] width 9 height 8
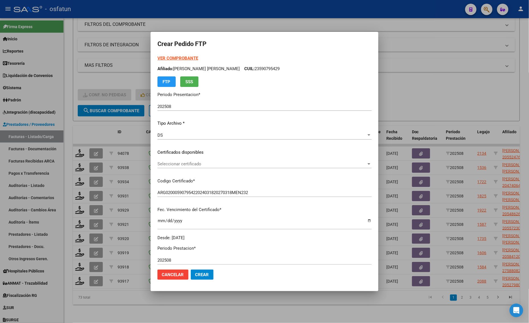
click at [178, 58] on strong "VER COMPROBANTE" at bounding box center [177, 58] width 41 height 5
click at [100, 79] on div at bounding box center [264, 161] width 529 height 323
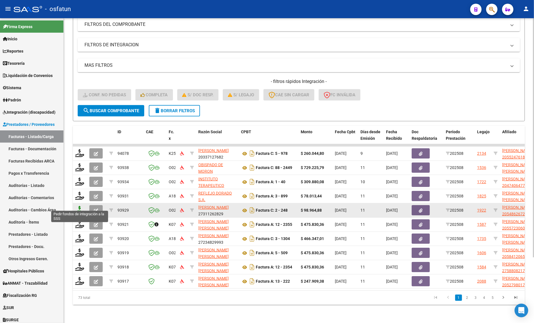
click at [77, 206] on icon at bounding box center [79, 210] width 9 height 8
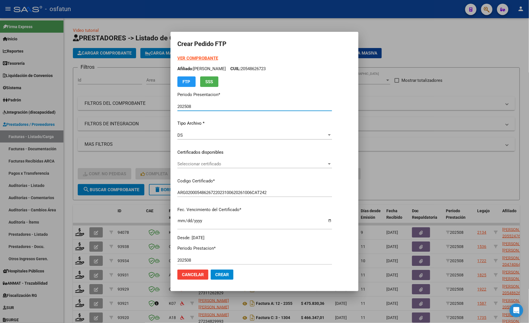
scroll to position [83, 0]
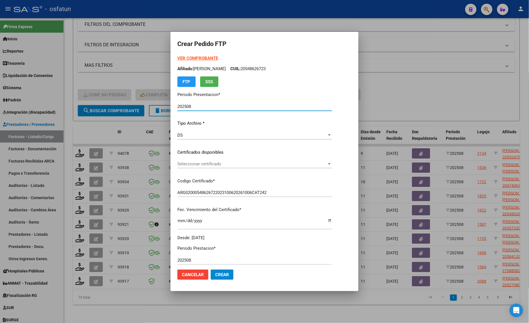
click at [192, 57] on strong "VER COMPROBANTE" at bounding box center [197, 58] width 41 height 5
click at [95, 78] on div at bounding box center [264, 161] width 529 height 323
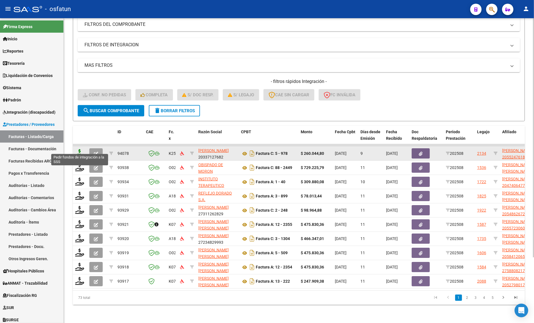
click at [75, 149] on icon at bounding box center [79, 153] width 9 height 8
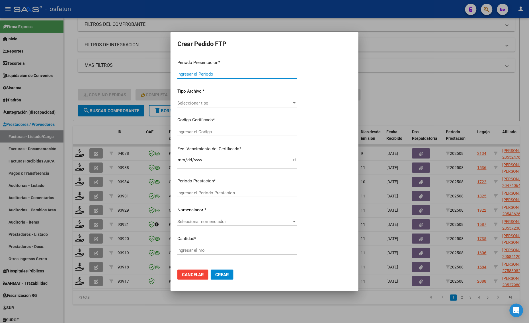
type input "202508"
type input "$ 260.044,80"
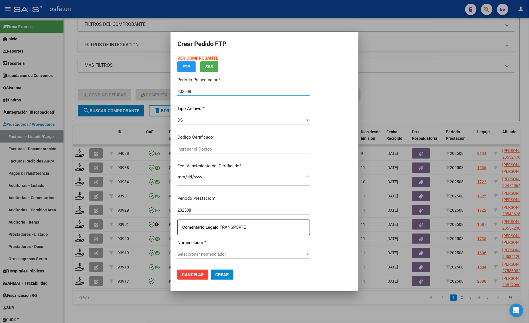
type input "ARG020005524476182025052920290529"
type input "2029-05-29"
click at [187, 56] on strong "VER COMPROBANTE" at bounding box center [197, 58] width 41 height 5
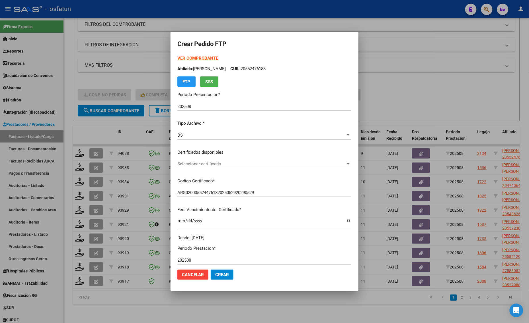
click at [438, 102] on div at bounding box center [264, 161] width 529 height 323
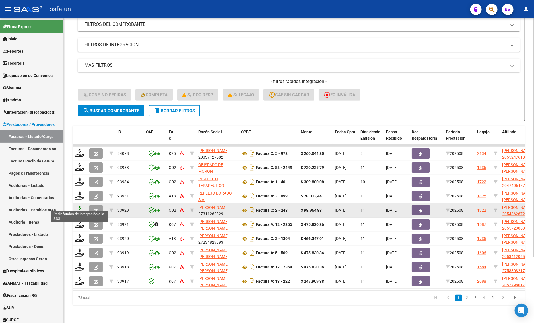
click at [82, 206] on icon at bounding box center [79, 210] width 9 height 8
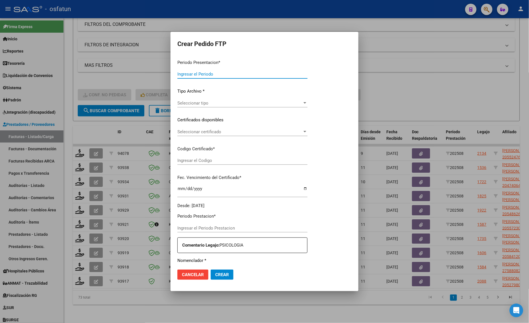
type input "202508"
type input "$ 98.964,88"
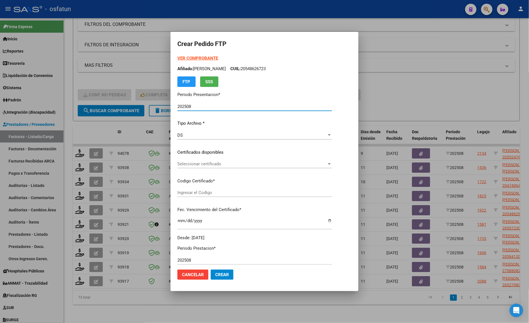
type input "ARG02000548626722023100620261006CAT242"
type input "[DATE]"
click at [184, 57] on strong "VER COMPROBANTE" at bounding box center [197, 58] width 41 height 5
click at [215, 162] on span "Seleccionar certificado" at bounding box center [251, 164] width 149 height 5
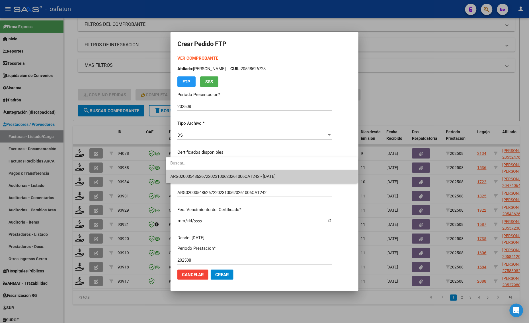
click at [214, 176] on span "ARG02000548626722023100620261006CAT242 - [DATE]" at bounding box center [222, 176] width 105 height 5
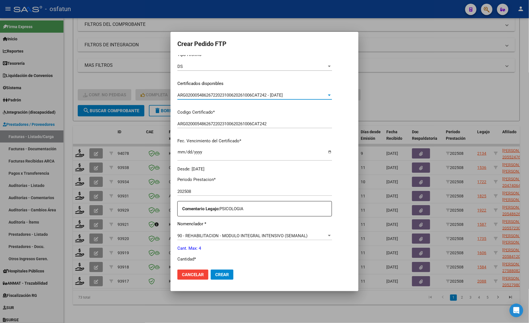
scroll to position [142, 0]
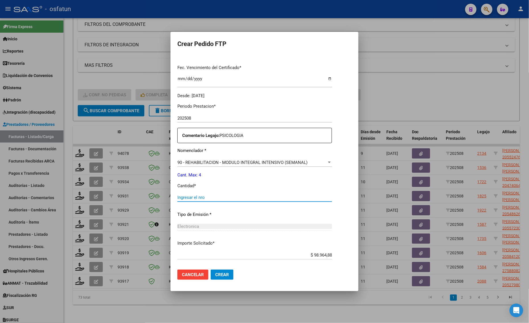
click at [181, 199] on input "Ingresar el nro" at bounding box center [254, 197] width 154 height 5
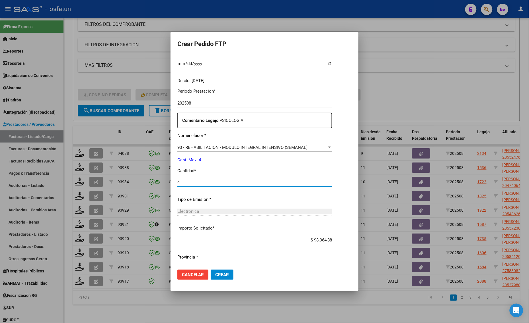
scroll to position [170, 0]
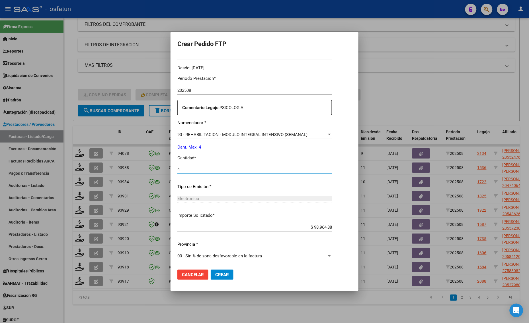
type input "4"
click at [215, 273] on span "Crear" at bounding box center [222, 275] width 14 height 5
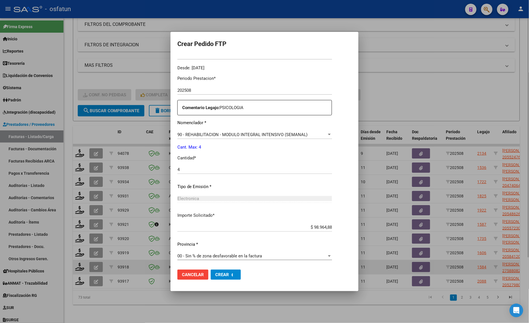
scroll to position [0, 0]
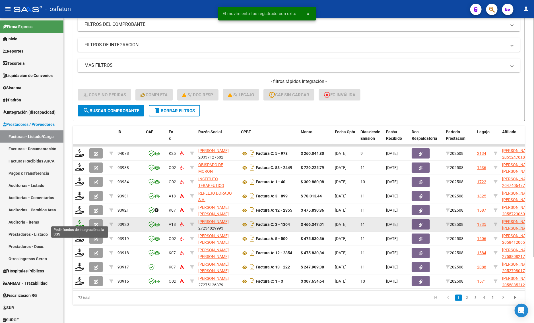
click at [79, 220] on icon at bounding box center [79, 224] width 9 height 8
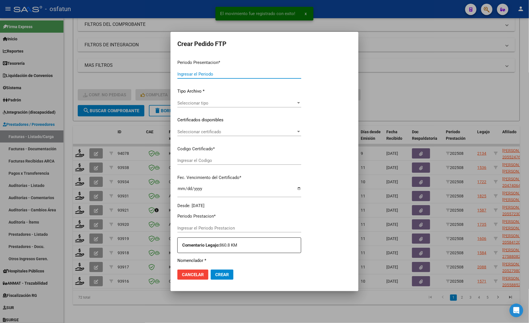
type input "202508"
type input "$ 466.347,01"
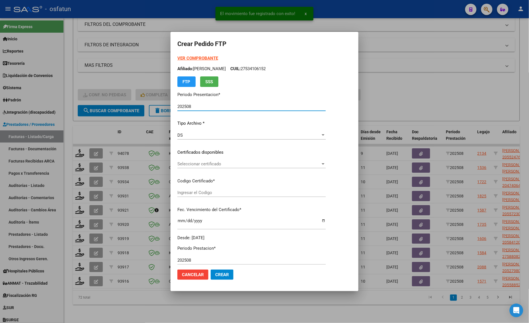
type input "ARG02000590795422024031820270318MEN232"
type input "[DATE]"
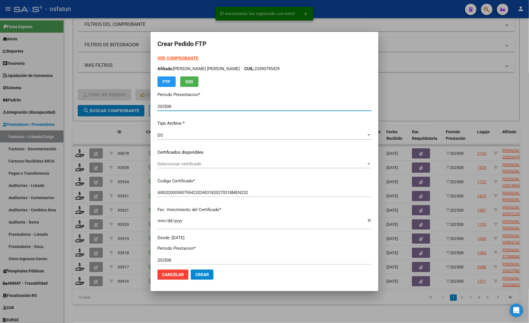
click at [172, 56] on strong "VER COMPROBANTE" at bounding box center [177, 58] width 41 height 5
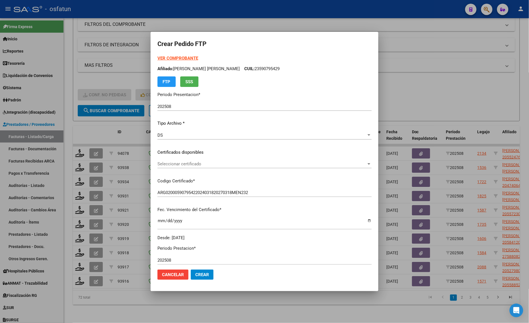
click at [177, 163] on span "Seleccionar certificado" at bounding box center [261, 164] width 209 height 5
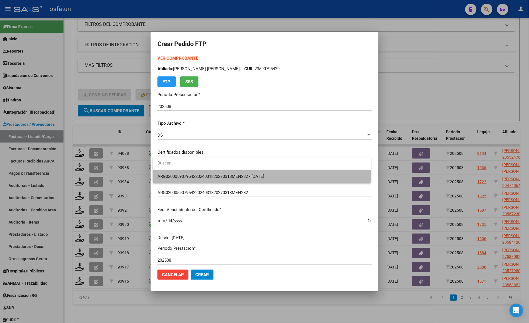
click at [177, 174] on span "ARG02000590795422024031820270318MEN232 - [DATE]" at bounding box center [261, 176] width 209 height 13
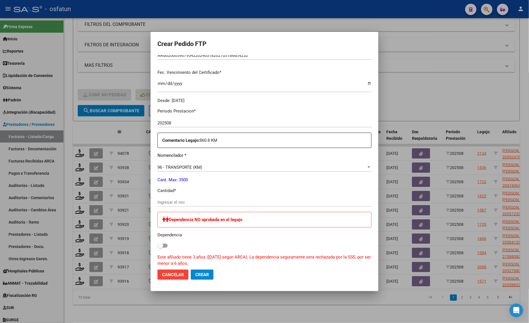
scroll to position [142, 0]
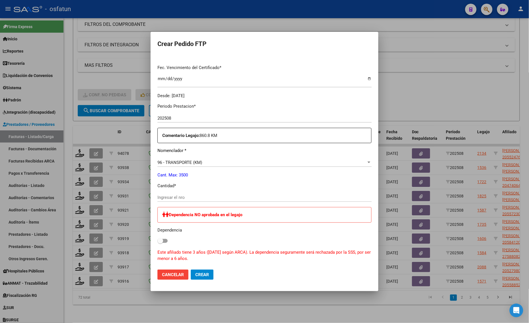
click at [178, 197] on input "Ingresar el nro" at bounding box center [264, 197] width 214 height 5
click at [174, 198] on input "860" at bounding box center [264, 197] width 214 height 5
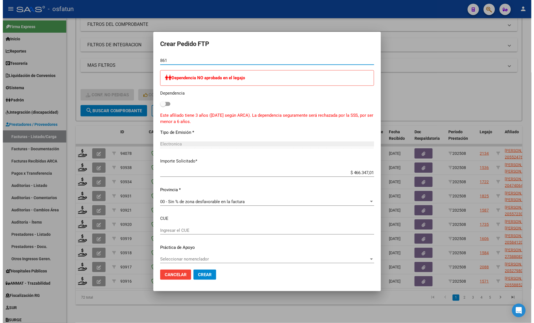
scroll to position [282, 0]
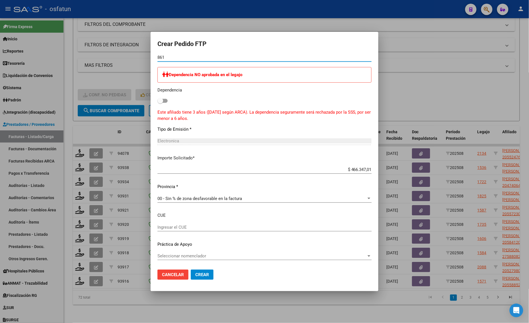
type input "861"
click at [204, 275] on span "Crear" at bounding box center [202, 275] width 14 height 5
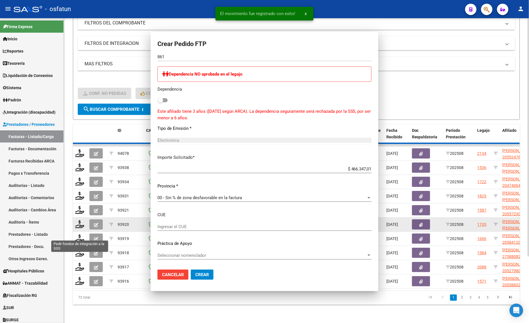
scroll to position [0, 0]
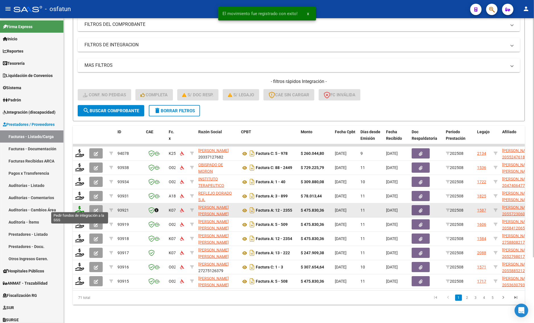
click at [79, 207] on icon at bounding box center [79, 210] width 9 height 8
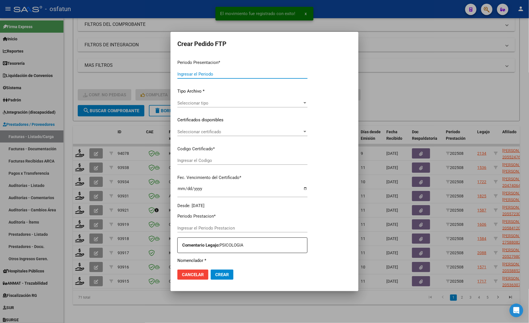
type input "202508"
type input "$ 475.830,36"
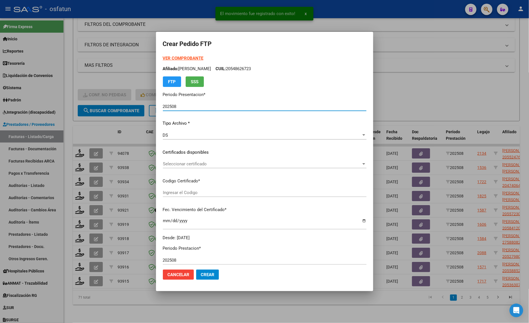
type input "ARG02000557230602022082420270824TUC139"
type input "[DATE]"
click at [173, 57] on strong "VER COMPROBANTE" at bounding box center [183, 58] width 41 height 5
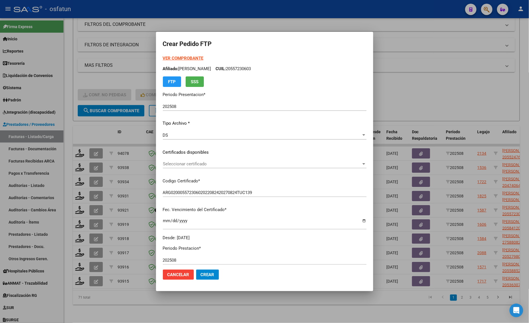
click at [172, 163] on span "Seleccionar certificado" at bounding box center [262, 164] width 198 height 5
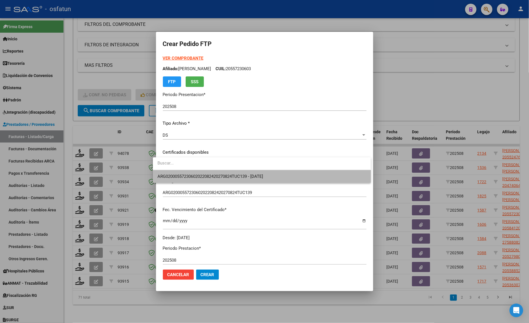
click at [170, 173] on span "ARG02000557230602022082420270824TUC139 - [DATE]" at bounding box center [261, 176] width 209 height 13
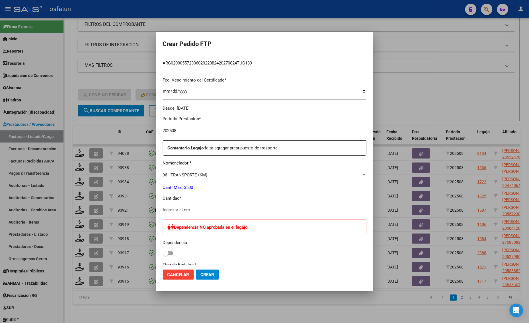
scroll to position [142, 0]
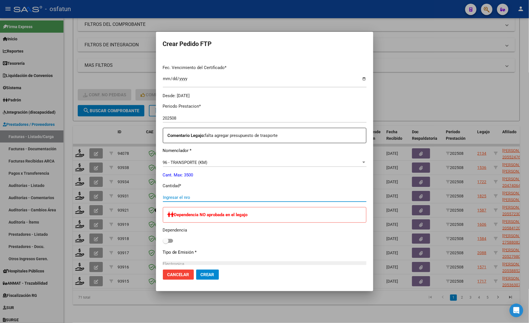
click at [170, 197] on input "Ingresar el nro" at bounding box center [264, 197] width 203 height 5
type input "89"
click at [172, 163] on span "96 - TRANSPORTE (KM)" at bounding box center [185, 162] width 45 height 5
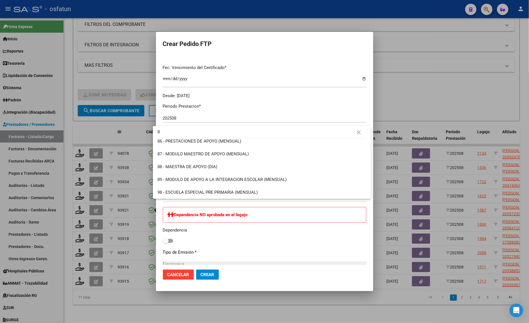
scroll to position [0, 0]
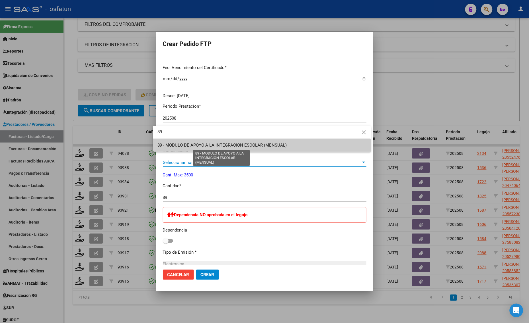
type input "89"
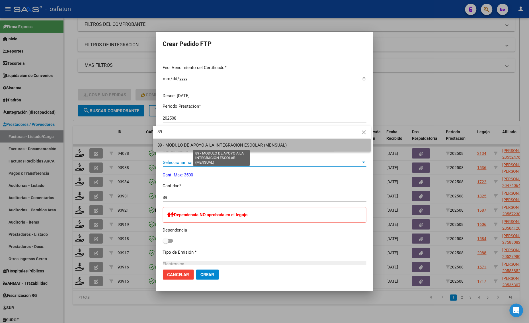
click at [208, 145] on span "89 - MODULO DE APOYO A LA INTEGRACION ESCOLAR (MENSUAL)" at bounding box center [221, 145] width 129 height 5
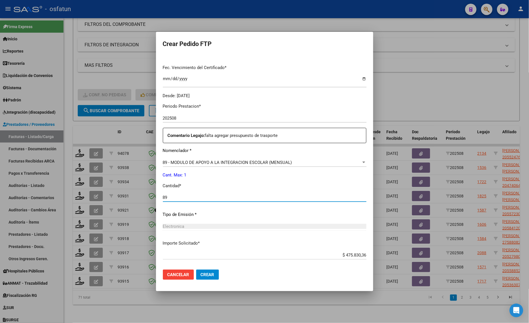
click at [170, 200] on input "89" at bounding box center [264, 197] width 203 height 5
type input "8"
type input "1"
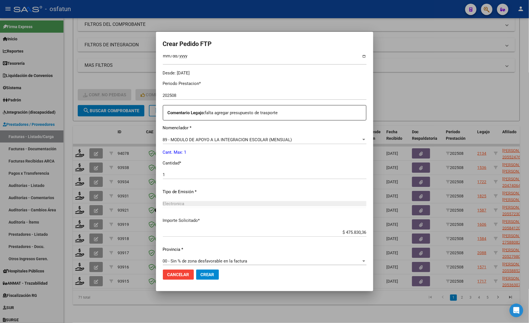
scroll to position [170, 0]
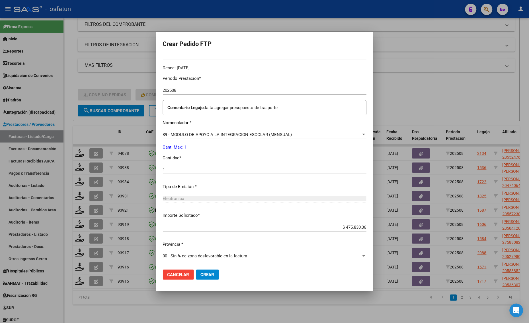
click at [204, 281] on mat-dialog-actions "Cancelar Crear" at bounding box center [264, 274] width 203 height 19
click at [204, 276] on span "Crear" at bounding box center [208, 275] width 14 height 5
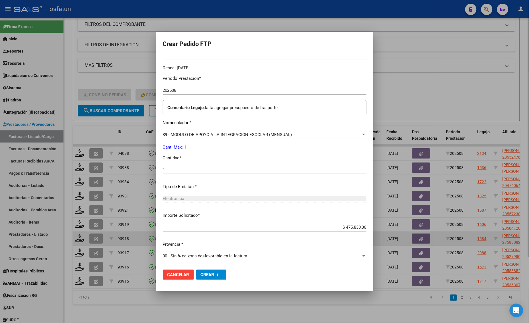
scroll to position [0, 0]
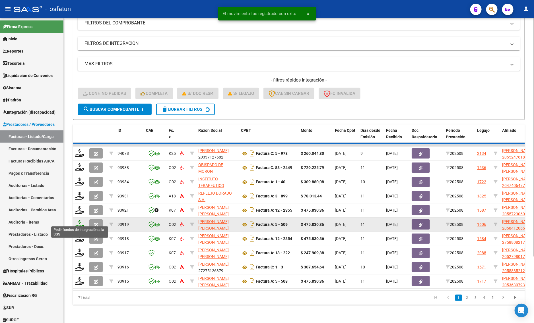
click at [81, 224] on icon at bounding box center [79, 224] width 9 height 8
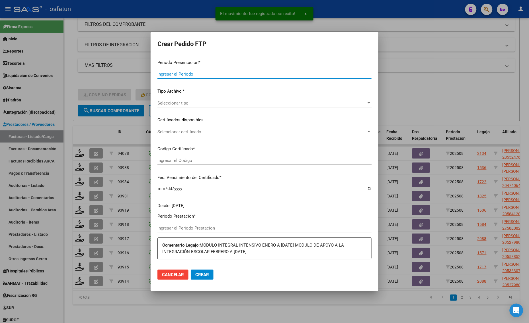
type input "202508"
type input "$ 475.830,36"
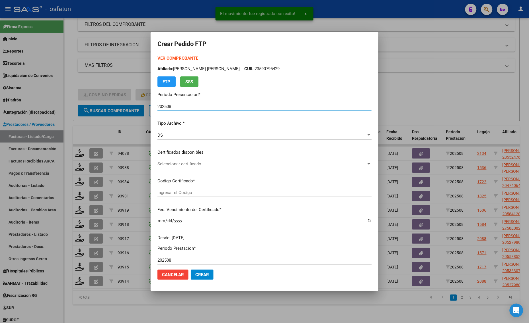
type input "ARG01000588082172023082420250824TUC139"
type input "2025-08-24"
click at [176, 55] on div "VER COMPROBANTE ARCA Padrón Afiliado: NARDI FRANCHESCA CUIL: 27588082178 FTP SSS" at bounding box center [264, 71] width 214 height 32
click at [176, 57] on strong "VER COMPROBANTE" at bounding box center [177, 58] width 41 height 5
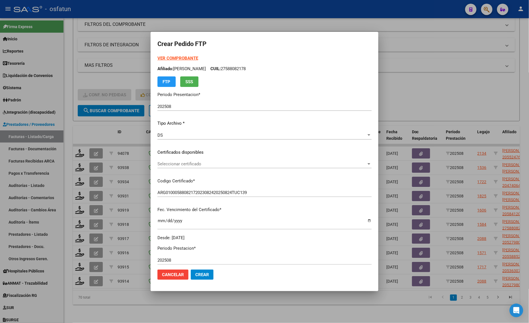
click at [169, 164] on span "Seleccionar certificado" at bounding box center [261, 164] width 209 height 5
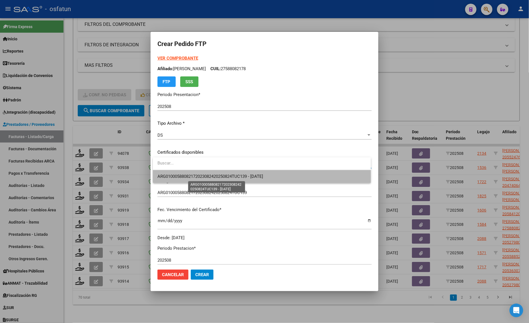
click at [184, 177] on span "ARG01000588082172023082420250824TUC139 - 2025-08-24" at bounding box center [210, 176] width 106 height 5
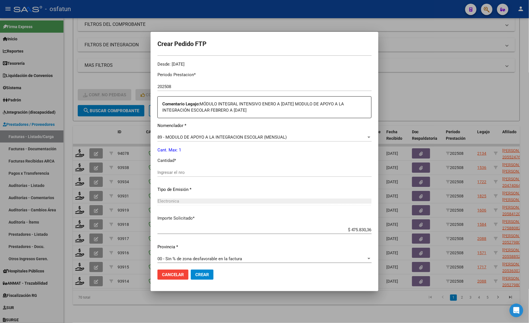
scroll to position [177, 0]
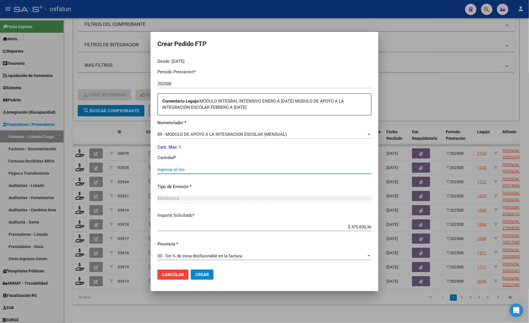
click at [170, 167] on input "Ingresar el nro" at bounding box center [264, 169] width 214 height 5
type input "1"
click at [201, 270] on button "Crear" at bounding box center [202, 275] width 23 height 10
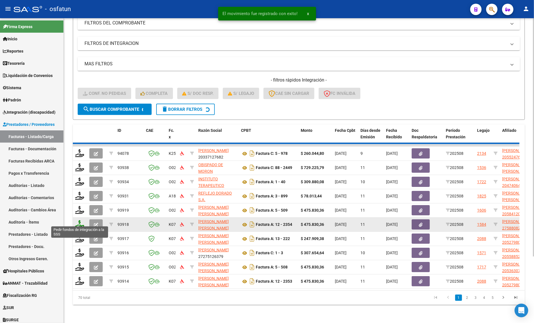
click at [82, 221] on icon at bounding box center [79, 224] width 9 height 8
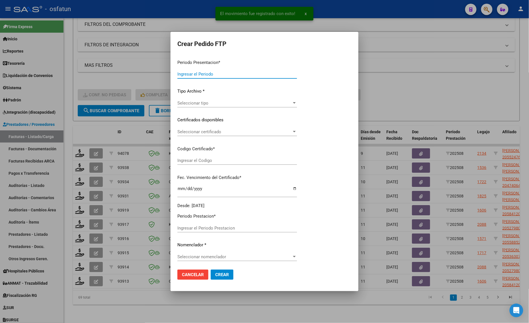
type input "202508"
type input "$ 247.909,38"
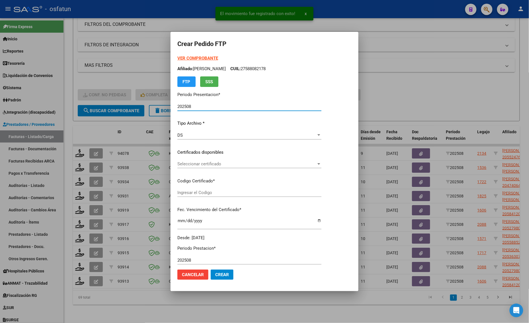
type input "ARG02000527980172023030320330303TUC136"
type input "2033-03-01"
click at [76, 205] on div at bounding box center [264, 161] width 529 height 323
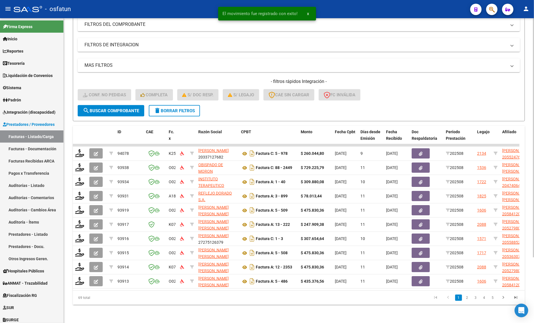
click at [444, 93] on div "- filtros rápidos Integración - Conf. no pedidas Completa S/ Doc Resp. S/ legaj…" at bounding box center [299, 92] width 442 height 27
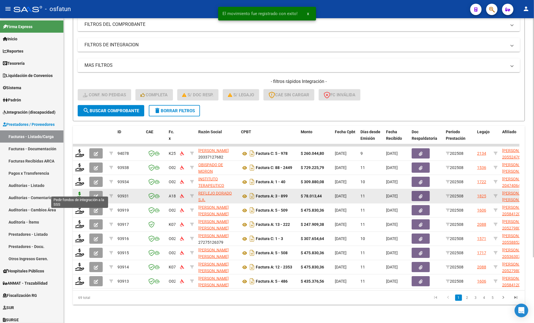
click at [79, 192] on icon at bounding box center [79, 196] width 9 height 8
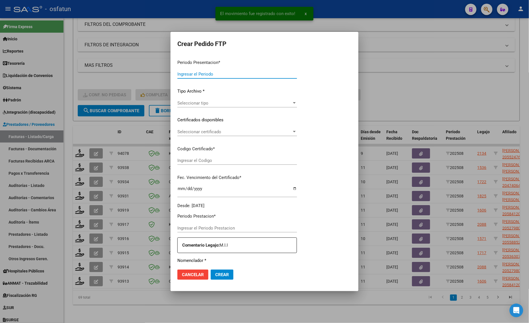
type input "202508"
type input "$ 78.013,44"
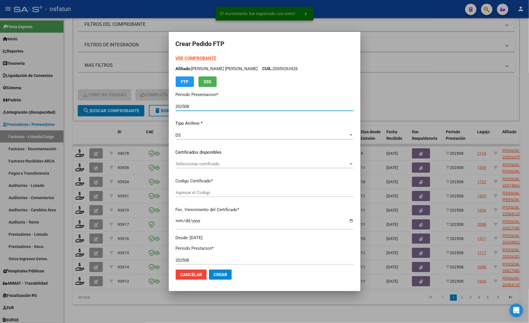
type input "ARG02000559263422023060120280601MZA204"
type input "[DATE]"
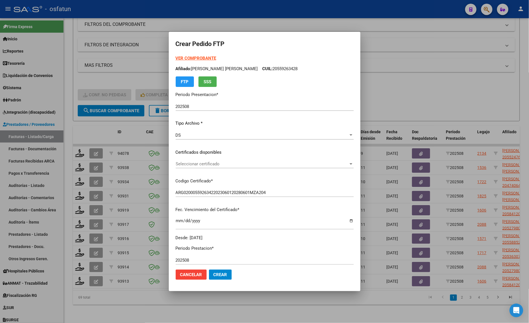
click at [180, 59] on strong "VER COMPROBANTE" at bounding box center [196, 58] width 41 height 5
click at [119, 81] on div at bounding box center [264, 161] width 529 height 323
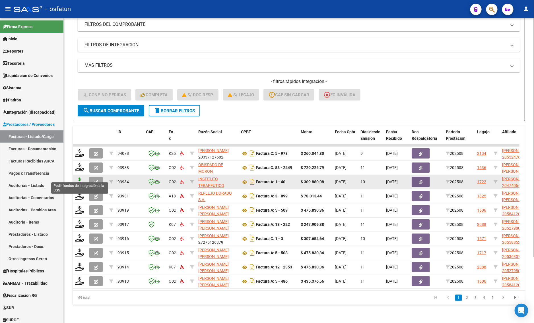
click at [79, 178] on icon at bounding box center [79, 182] width 9 height 8
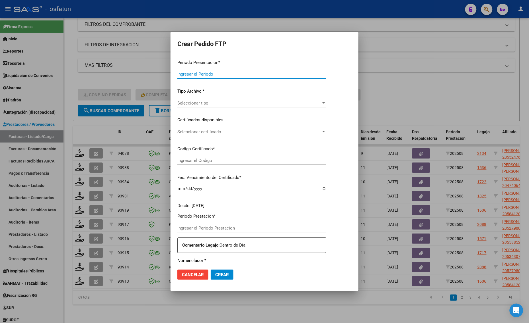
type input "202508"
type input "$ 309.880,08"
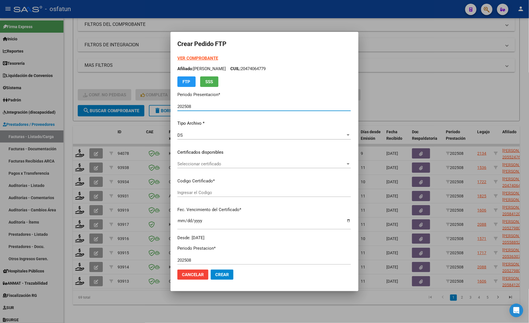
type input "ARG02000474064772025042320300423SAN10191"
type input "[DATE]"
click at [179, 59] on strong "VER COMPROBANTE" at bounding box center [197, 58] width 41 height 5
click at [403, 103] on div at bounding box center [264, 161] width 529 height 323
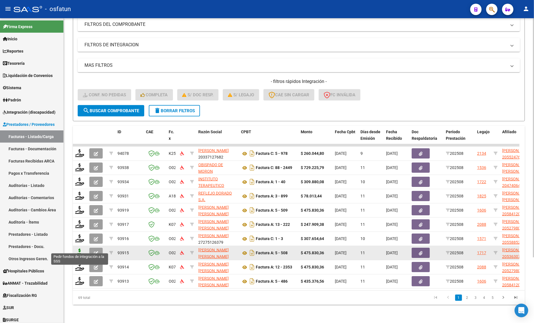
click at [77, 249] on icon at bounding box center [79, 253] width 9 height 8
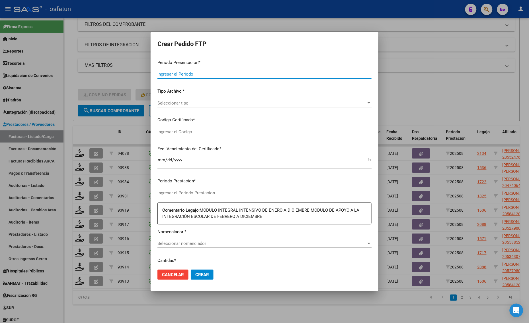
type input "202508"
type input "$ 475.830,36"
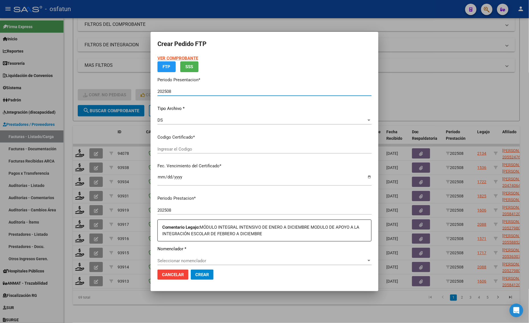
type input "ARG02000536307932022051020270510LJA762"
type input "[DATE]"
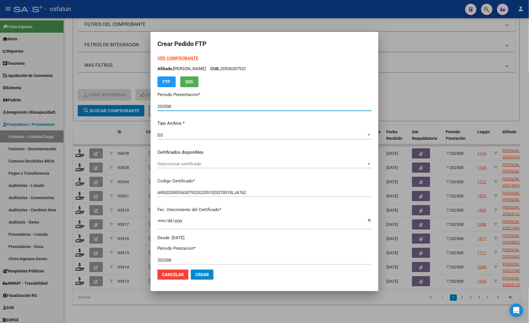
click at [180, 58] on strong "VER COMPROBANTE" at bounding box center [177, 58] width 41 height 5
click at [186, 167] on div "Seleccionar certificado Seleccionar certificado" at bounding box center [264, 164] width 214 height 9
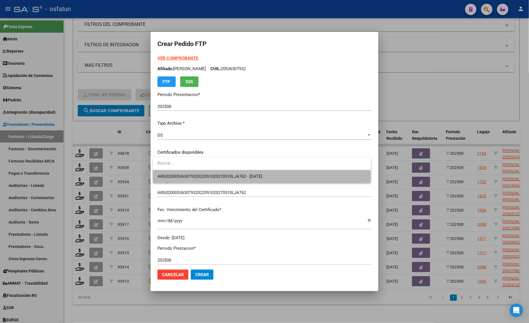
click at [191, 181] on span "ARG02000536307932022051020270510LJA762 - [DATE]" at bounding box center [261, 176] width 209 height 13
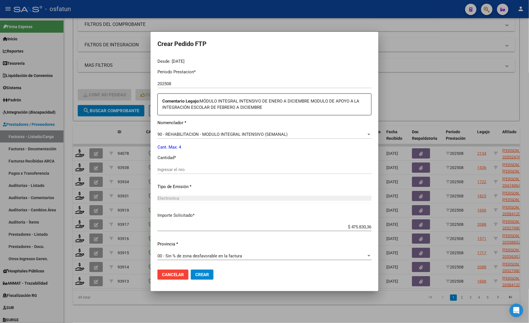
click at [185, 169] on input "Ingresar el nro" at bounding box center [264, 169] width 214 height 5
click at [172, 164] on div "Periodo Prestacion * 202508 Ingresar el Periodo Prestacion Comentario Legajo: M…" at bounding box center [264, 165] width 214 height 201
click at [196, 135] on span "90 - REHABILITACION - MODULO INTEGRAL INTENSIVO (SEMANAL)" at bounding box center [222, 134] width 130 height 5
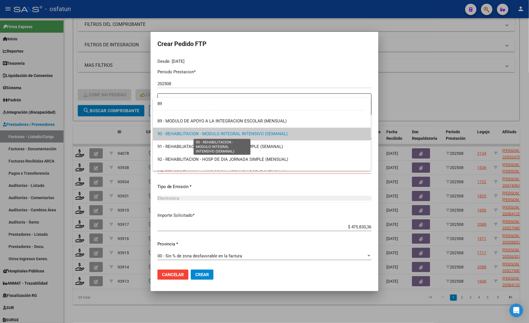
scroll to position [0, 0]
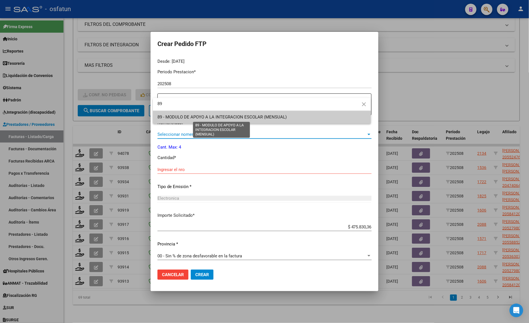
type input "89"
click at [222, 116] on span "89 - MODULO DE APOYO A LA INTEGRACION ESCOLAR (MENSUAL)" at bounding box center [221, 117] width 129 height 5
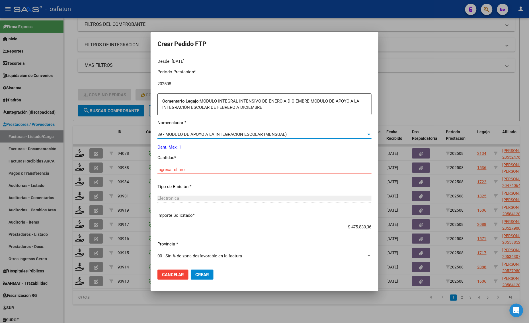
click at [176, 173] on div "Ingresar el nro" at bounding box center [264, 170] width 214 height 9
type input "1"
click at [206, 280] on mat-dialog-actions "Cancelar Crear" at bounding box center [264, 274] width 214 height 19
click at [202, 274] on span "Crear" at bounding box center [202, 275] width 14 height 5
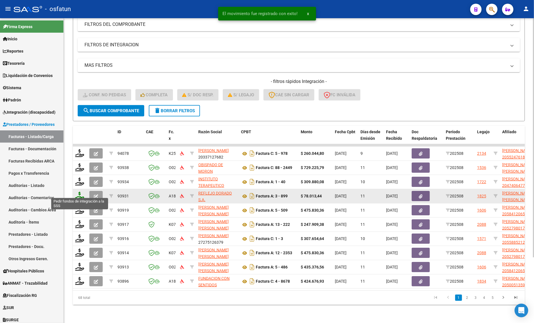
click at [82, 192] on icon at bounding box center [79, 196] width 9 height 8
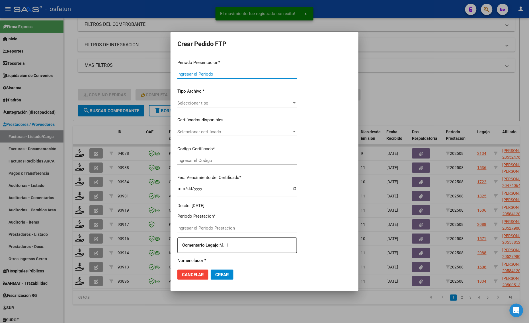
type input "202508"
type input "$ 78.013,44"
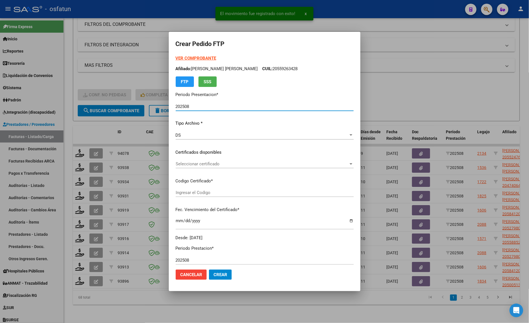
type input "ARG02000559263422023060120280601MZA204"
type input "[DATE]"
click at [176, 54] on form "Crear Pedido FTP VER COMPROBANTE ARCA Padrón Afiliado: TEJERINA RICARTES MATHEO…" at bounding box center [265, 162] width 178 height 246
click at [176, 56] on strong "VER COMPROBANTE" at bounding box center [196, 58] width 41 height 5
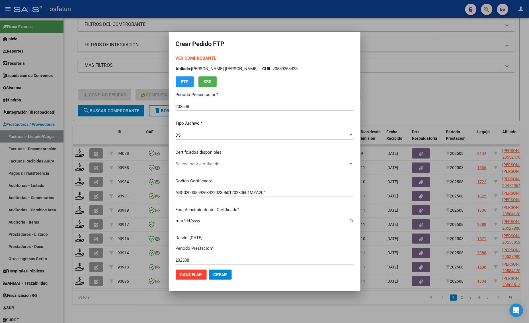
click at [176, 167] on div "Seleccionar certificado Seleccionar certificado" at bounding box center [265, 164] width 178 height 9
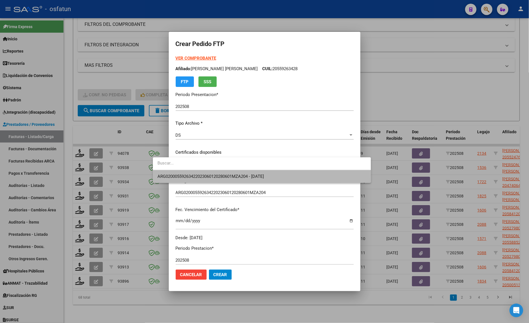
click at [175, 172] on span "ARG02000559263422023060120280601MZA204 - [DATE]" at bounding box center [261, 176] width 209 height 13
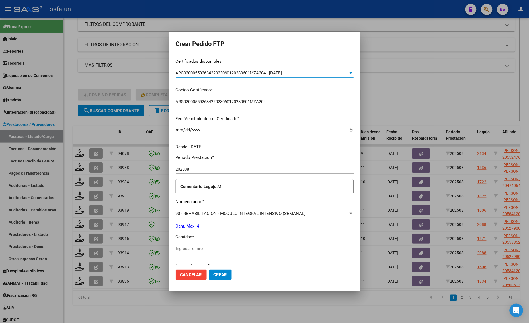
scroll to position [142, 0]
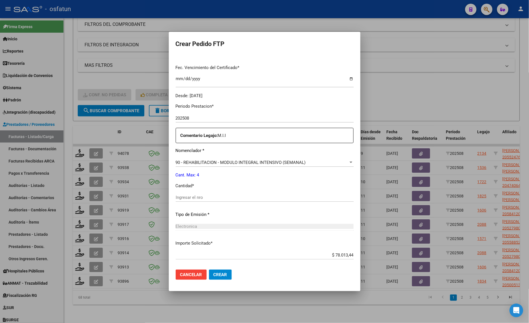
click at [176, 201] on div "Ingresar el nro" at bounding box center [265, 197] width 178 height 9
type input "144"
click at [176, 163] on span "90 - REHABILITACION - MODULO INTEGRAL INTENSIVO (SEMANAL)" at bounding box center [241, 162] width 130 height 5
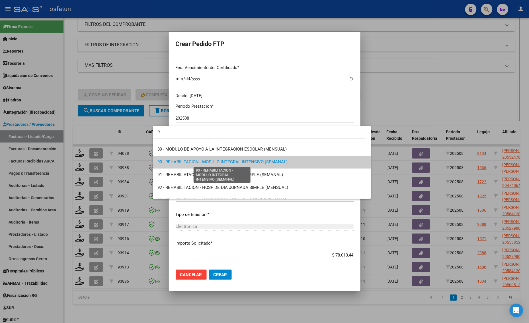
scroll to position [0, 0]
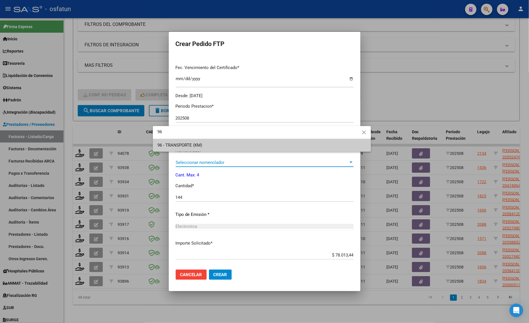
type input "96"
click at [172, 148] on span "96 - TRANSPORTE (KM)" at bounding box center [261, 145] width 209 height 13
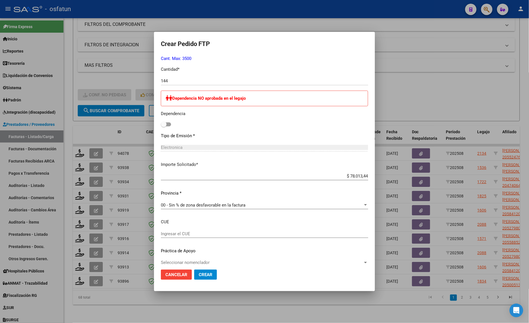
scroll to position [265, 0]
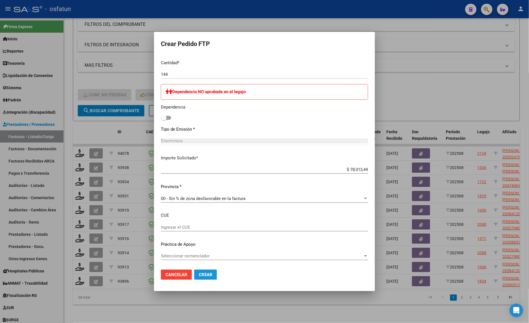
click at [204, 273] on span "Crear" at bounding box center [206, 275] width 14 height 5
click at [207, 272] on button "Crear" at bounding box center [205, 275] width 23 height 10
click at [103, 201] on div at bounding box center [264, 161] width 529 height 323
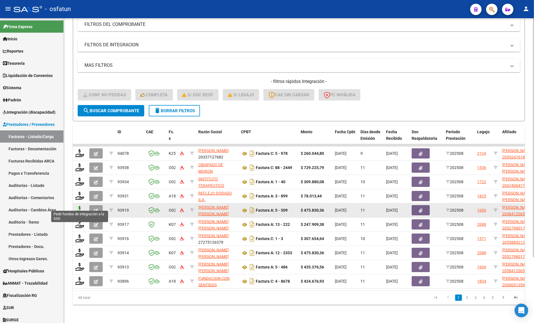
click at [80, 206] on icon at bounding box center [79, 210] width 9 height 8
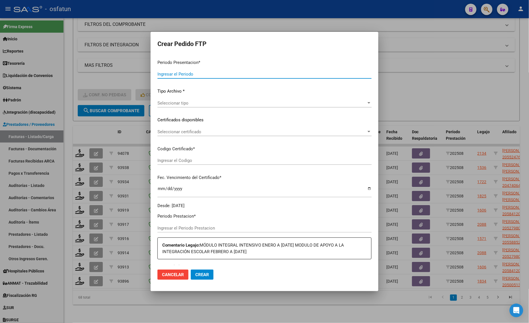
type input "202508"
type input "$ 475.830,36"
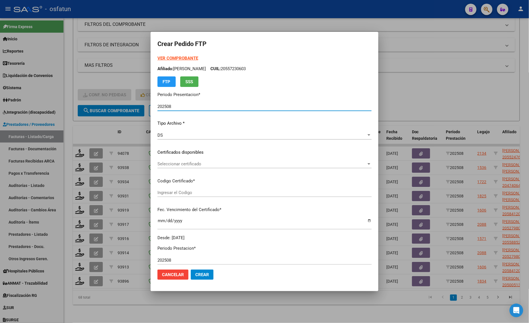
type input "ARG02000584120652023073120280731LJA762"
type input "[DATE]"
click at [172, 58] on strong "VER COMPROBANTE" at bounding box center [177, 58] width 41 height 5
click at [185, 163] on span "Seleccionar certificado" at bounding box center [261, 164] width 209 height 5
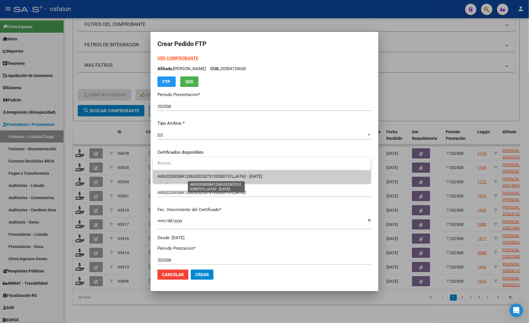
click at [185, 176] on span "ARG02000584120652023073120280731LJA762 - [DATE]" at bounding box center [209, 176] width 105 height 5
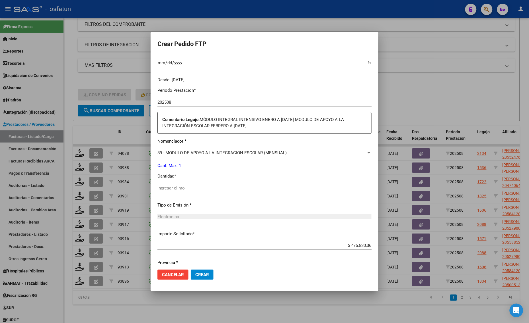
scroll to position [177, 0]
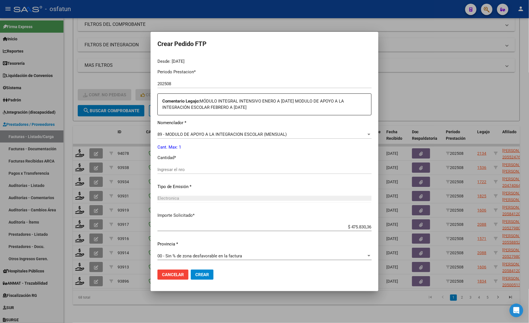
click at [174, 171] on input "Ingresar el nro" at bounding box center [264, 169] width 214 height 5
type input "1"
click at [196, 271] on button "Crear" at bounding box center [202, 275] width 23 height 10
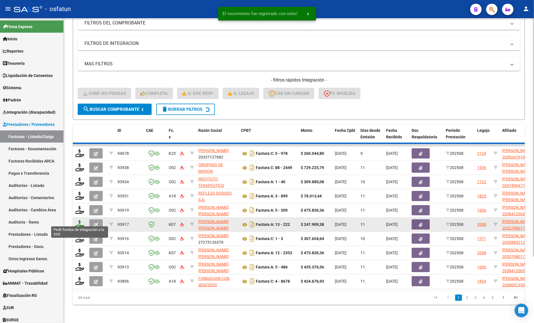
click at [83, 220] on icon at bounding box center [79, 224] width 9 height 8
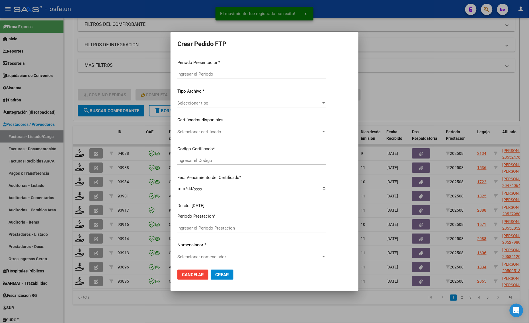
type input "202508"
type input "$ 307.654,64"
click at [81, 219] on div at bounding box center [264, 161] width 529 height 323
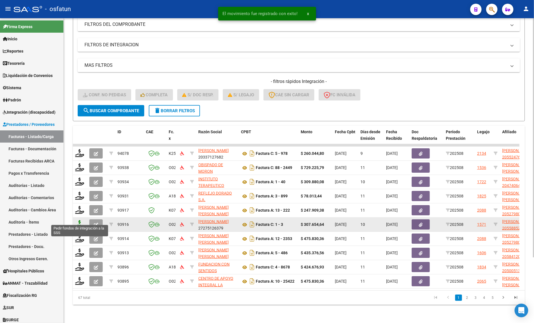
click at [80, 220] on icon at bounding box center [79, 224] width 9 height 8
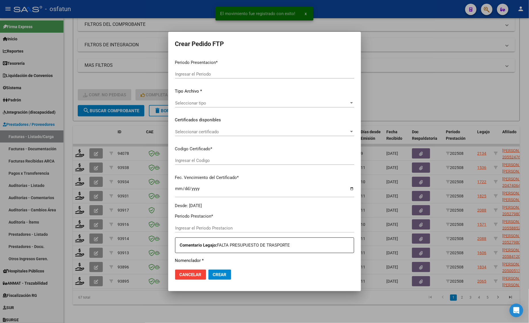
type input "202508"
type input "$ 307.654,64"
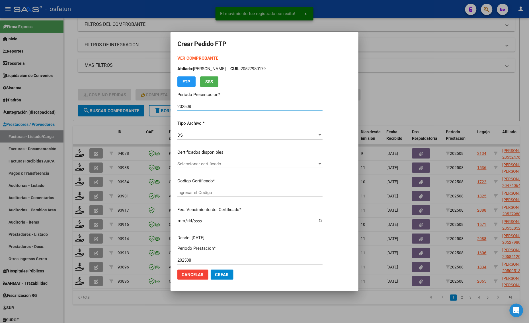
type input "ARG02000558852122023051520280515BSAS330"
type input "2028-05-15"
click at [191, 58] on strong "VER COMPROBANTE" at bounding box center [197, 58] width 41 height 5
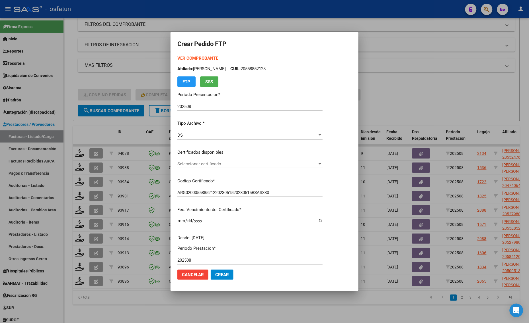
click at [185, 163] on span "Seleccionar certificado" at bounding box center [247, 164] width 140 height 5
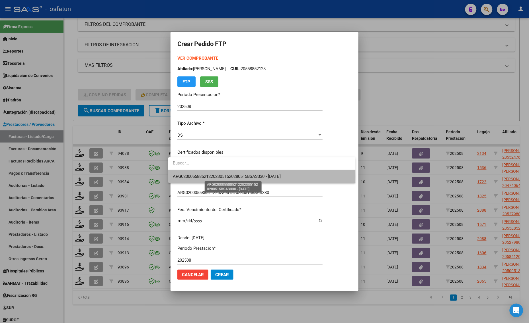
click at [184, 177] on span "ARG02000558852122023051520280515BSAS330 - 2028-05-15" at bounding box center [227, 176] width 108 height 5
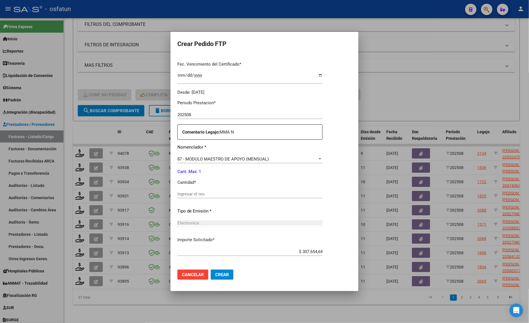
scroll to position [170, 0]
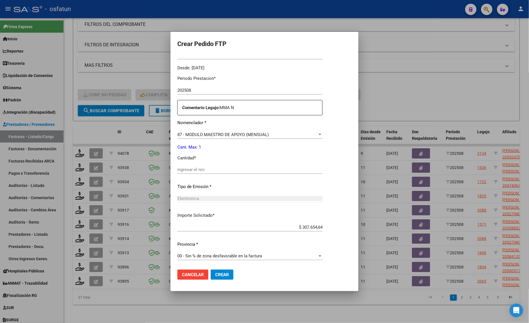
click at [185, 167] on input "Ingresar el nro" at bounding box center [249, 169] width 145 height 5
type input "1"
click at [226, 277] on button "Crear" at bounding box center [222, 275] width 23 height 10
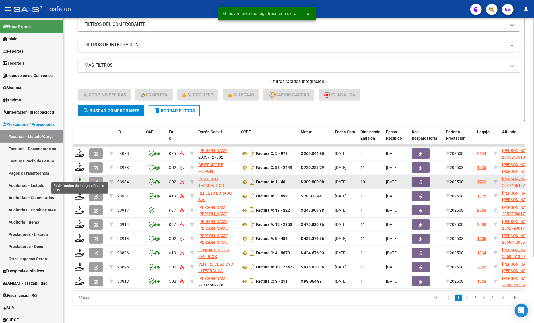
click at [77, 178] on icon at bounding box center [79, 182] width 9 height 8
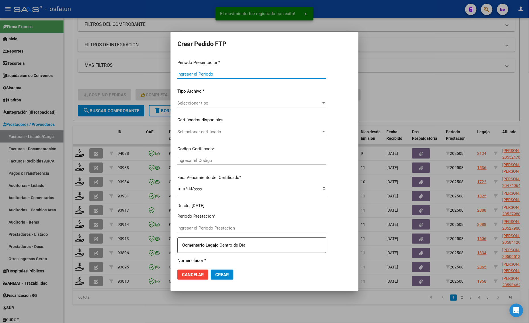
type input "202508"
type input "$ 309.880,08"
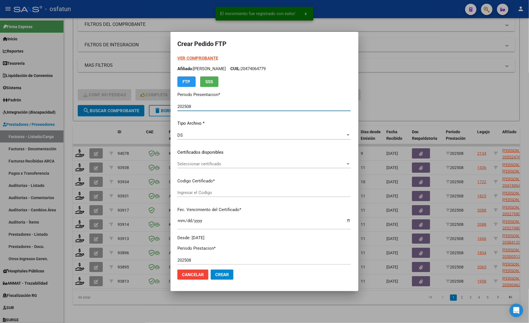
type input "ARG02000474064772025042320300423SAN10191"
type input "[DATE]"
click at [177, 56] on strong "VER COMPROBANTE" at bounding box center [197, 58] width 41 height 5
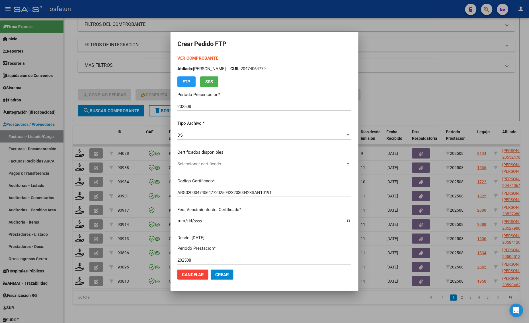
click at [100, 209] on div at bounding box center [264, 161] width 529 height 323
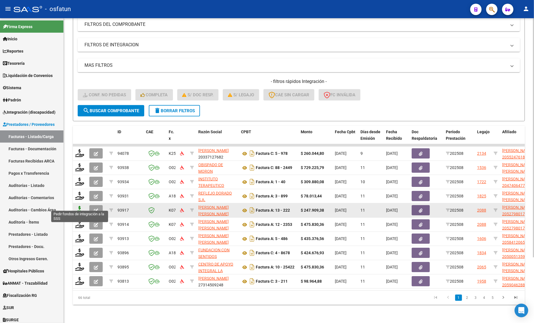
click at [78, 206] on icon at bounding box center [79, 210] width 9 height 8
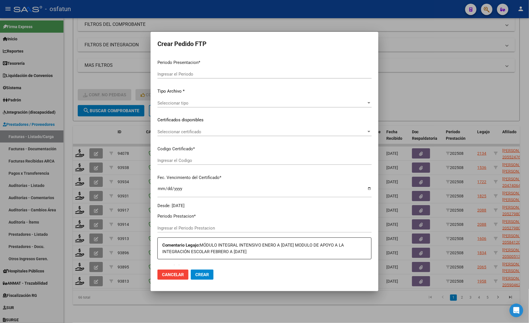
type input "202508"
type input "$ 247.909,38"
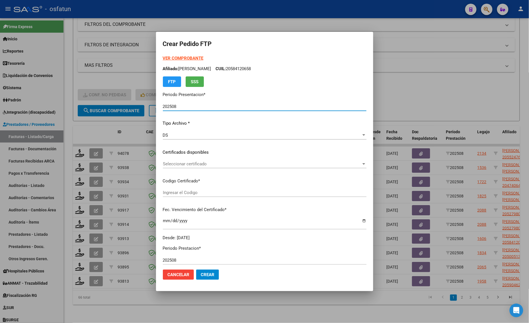
type input "ARG02000527980172023030320330303TUC136"
type input "2033-03-01"
click at [163, 56] on strong "VER COMPROBANTE" at bounding box center [183, 58] width 41 height 5
click at [183, 163] on span "Seleccionar certificado" at bounding box center [262, 164] width 198 height 5
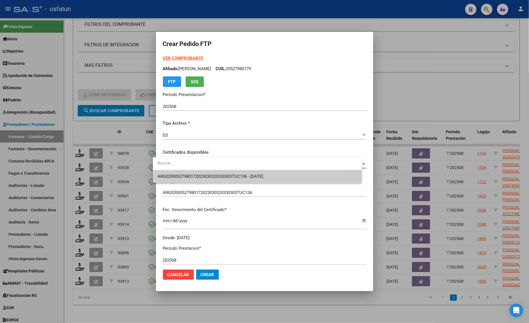
click at [178, 176] on span "ARG02000527980172023030320330303TUC136 - 2033-03-01" at bounding box center [210, 176] width 106 height 5
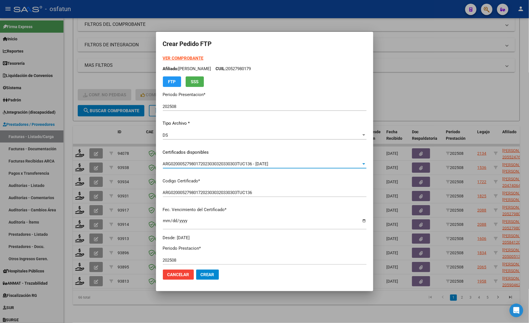
scroll to position [142, 0]
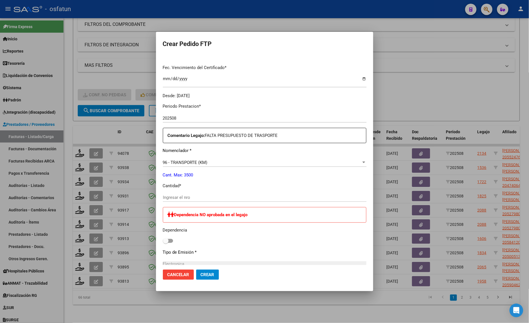
click at [172, 197] on input "Ingresar el nro" at bounding box center [264, 197] width 203 height 5
type input "458"
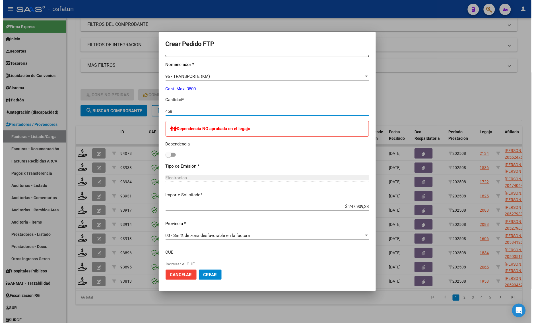
scroll to position [249, 0]
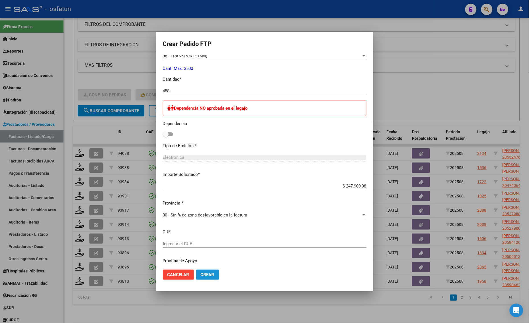
click at [197, 278] on button "Crear" at bounding box center [207, 275] width 23 height 10
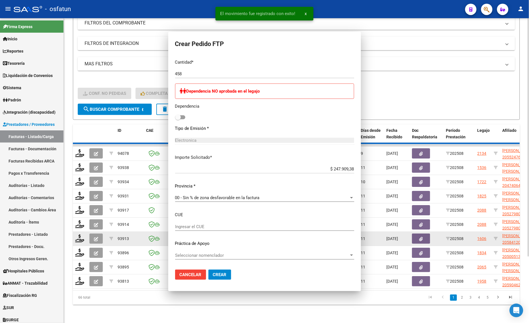
scroll to position [0, 0]
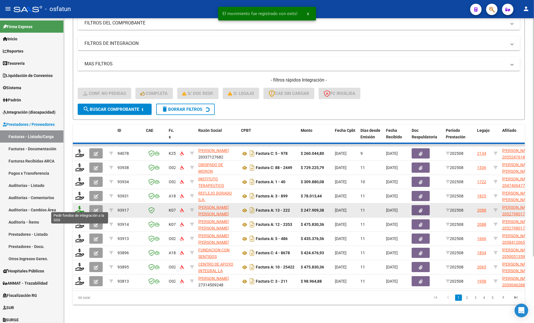
click at [81, 206] on icon at bounding box center [79, 210] width 9 height 8
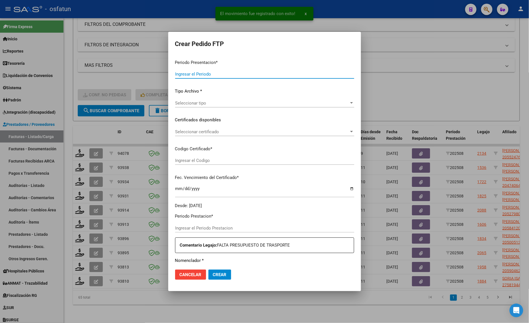
type input "202508"
type input "$ 475.830,36"
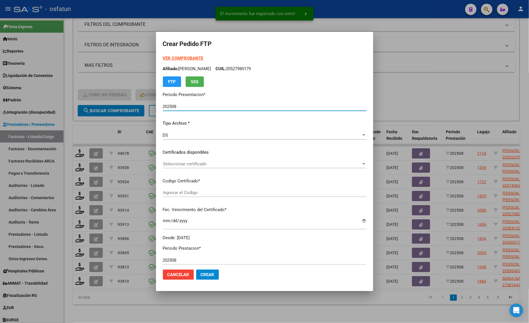
type input "ARG02000527980172023030320330303TUC136"
type input "2033-03-01"
click at [181, 56] on strong "VER COMPROBANTE" at bounding box center [183, 58] width 41 height 5
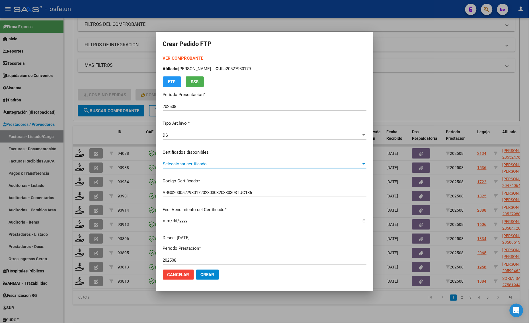
click at [184, 164] on span "Seleccionar certificado" at bounding box center [262, 164] width 198 height 5
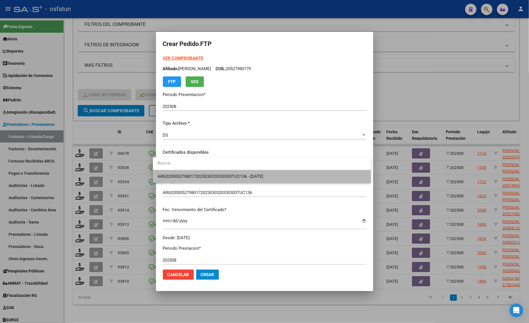
click at [183, 171] on span "ARG02000527980172023030320330303TUC136 - 2033-03-01" at bounding box center [261, 176] width 209 height 13
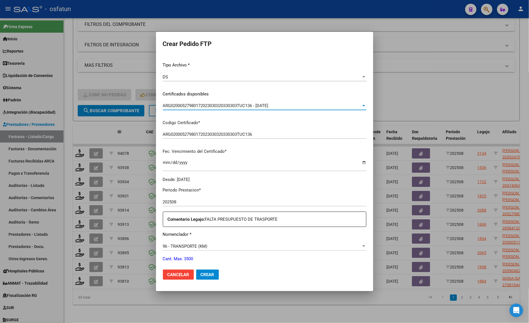
scroll to position [142, 0]
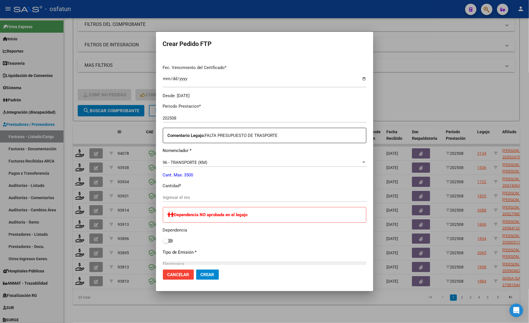
click at [185, 198] on input "Ingresar el nro" at bounding box center [264, 197] width 203 height 5
click at [206, 160] on div "96 - TRANSPORTE (KM) Seleccionar nomenclador" at bounding box center [264, 162] width 203 height 9
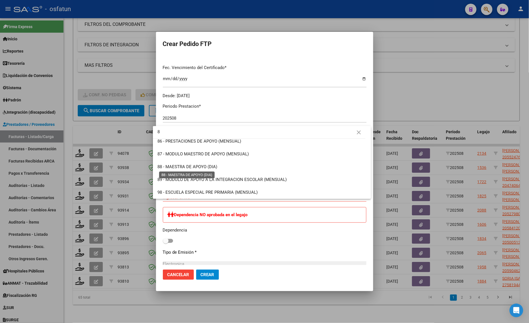
scroll to position [0, 0]
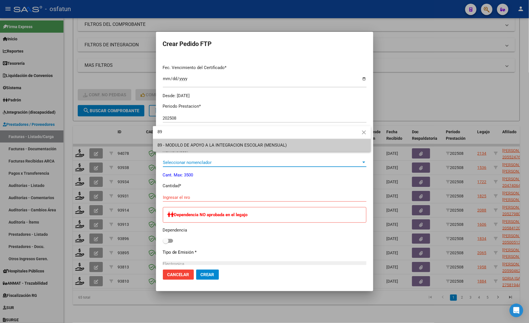
type input "89"
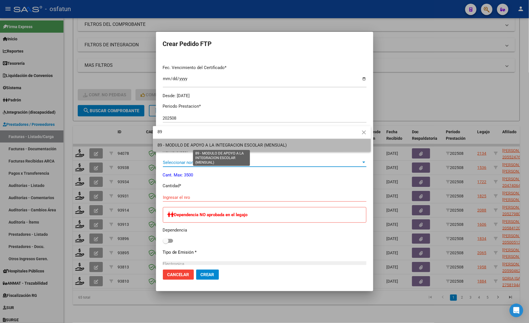
click at [213, 145] on span "89 - MODULO DE APOYO A LA INTEGRACION ESCOLAR (MENSUAL)" at bounding box center [221, 145] width 129 height 5
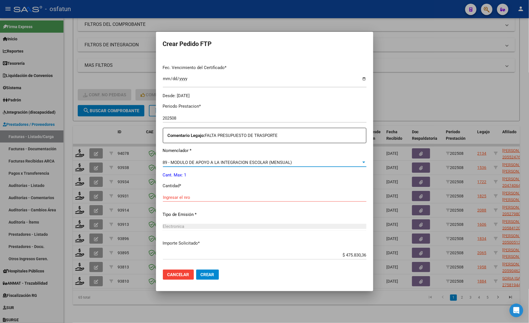
click at [182, 198] on input "Ingresar el nro" at bounding box center [264, 197] width 203 height 5
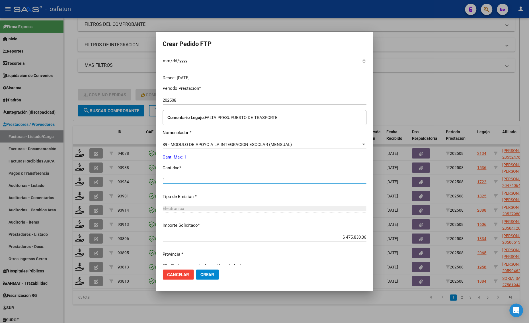
scroll to position [170, 0]
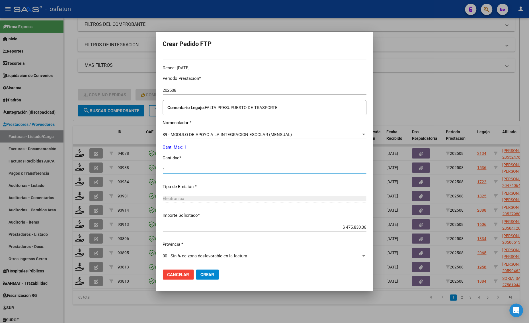
type input "1"
click at [202, 277] on span "Crear" at bounding box center [208, 275] width 14 height 5
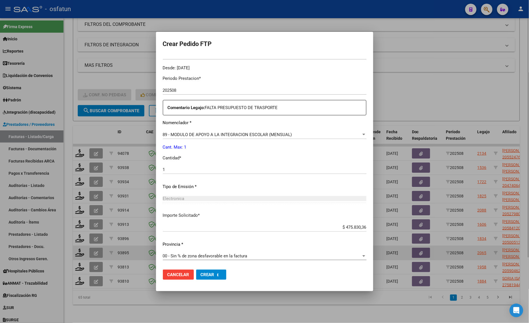
scroll to position [0, 0]
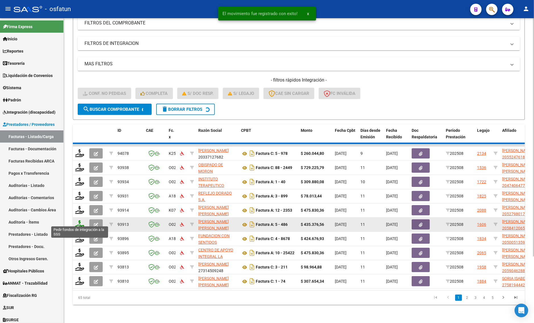
click at [77, 220] on icon at bounding box center [79, 224] width 9 height 8
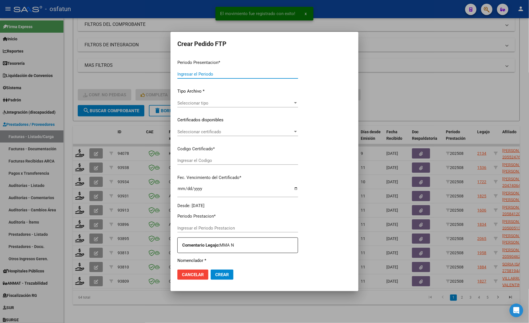
type input "202508"
type input "$ 424.676,93"
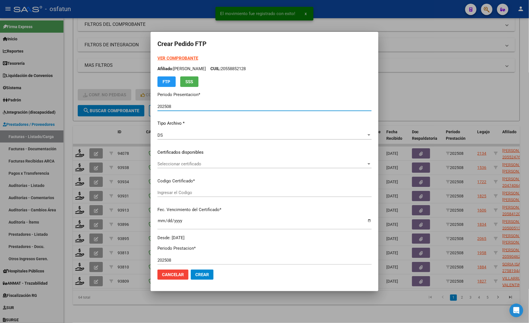
type input "ARG02000500513592023050220280502MZA204"
type input "2028-05-02"
click at [173, 57] on strong "VER COMPROBANTE" at bounding box center [177, 58] width 41 height 5
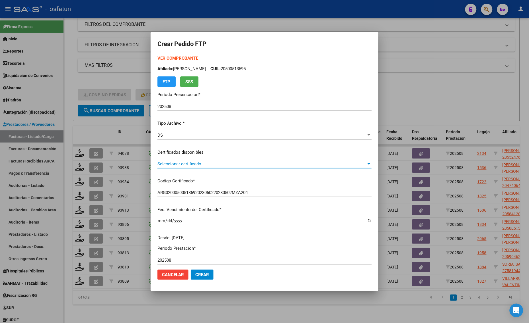
click at [178, 165] on span "Seleccionar certificado" at bounding box center [261, 164] width 209 height 5
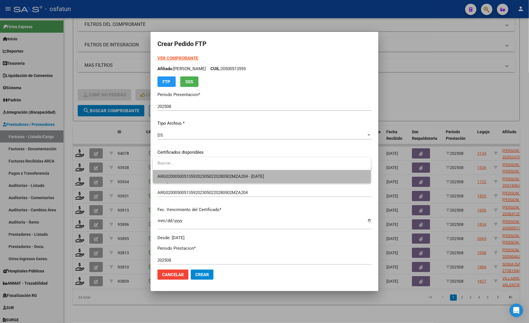
click at [176, 172] on span "ARG02000500513592023050220280502MZA204 - 2028-05-02" at bounding box center [261, 176] width 209 height 13
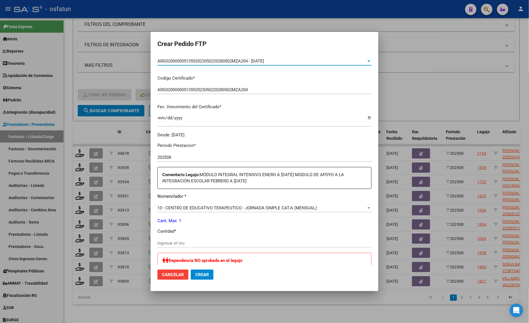
scroll to position [107, 0]
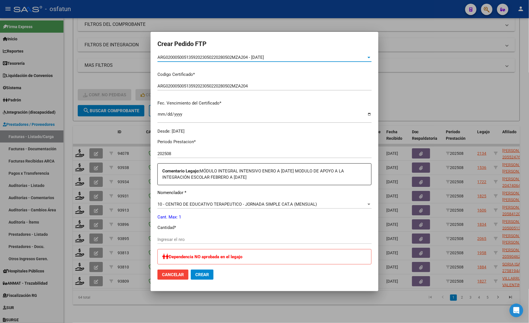
click at [229, 238] on input "Ingresar el nro" at bounding box center [264, 239] width 214 height 5
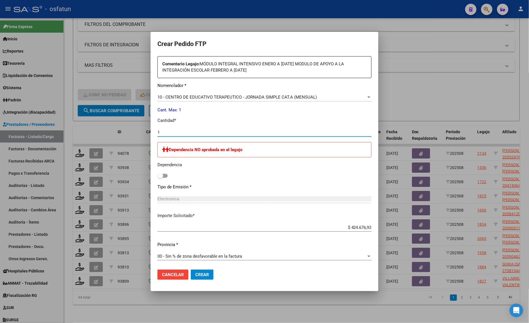
scroll to position [214, 0]
type input "1"
click at [201, 278] on button "Crear" at bounding box center [202, 275] width 23 height 10
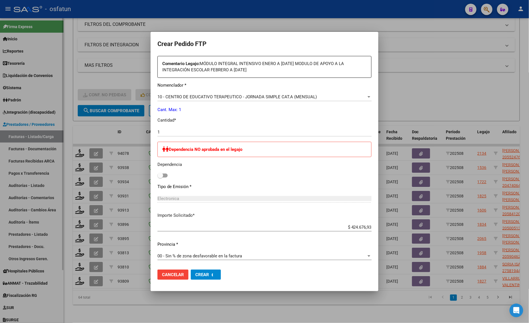
scroll to position [0, 0]
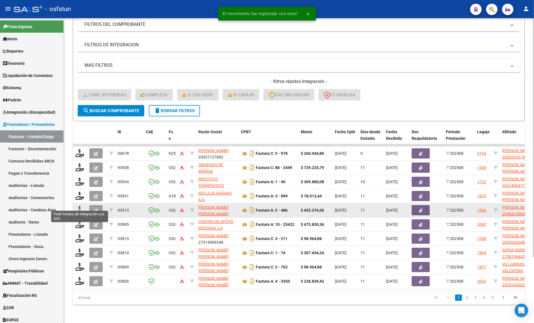
click at [75, 207] on icon at bounding box center [79, 210] width 9 height 8
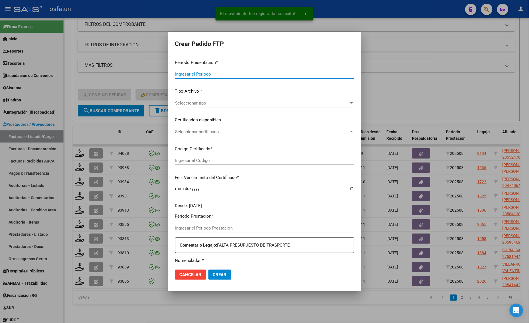
type input "202508"
type input "$ 435.376,56"
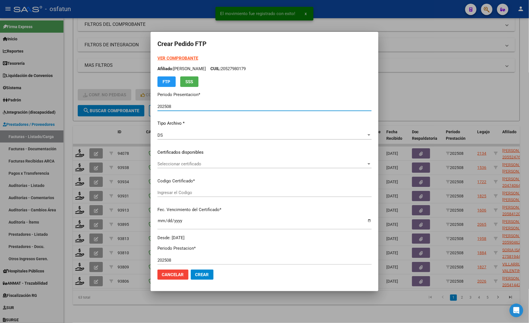
type input "ARG02000584120652023073120280731LJA762"
type input "[DATE]"
click at [183, 59] on strong "VER COMPROBANTE" at bounding box center [177, 58] width 41 height 5
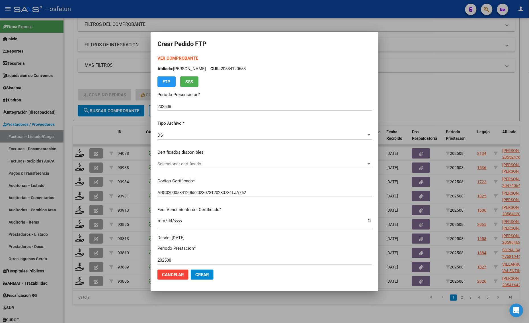
click at [179, 164] on span "Seleccionar certificado" at bounding box center [261, 164] width 209 height 5
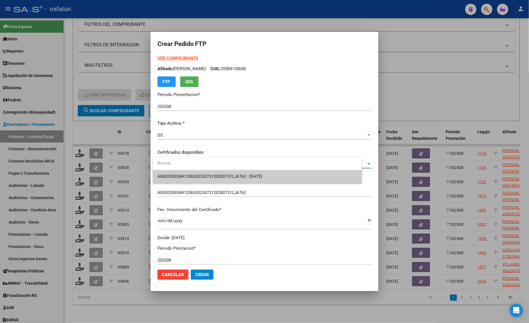
click at [181, 174] on span "ARG02000584120652023073120280731LJA762 - [DATE]" at bounding box center [209, 176] width 105 height 5
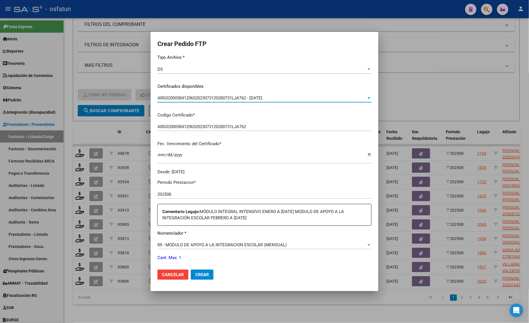
scroll to position [142, 0]
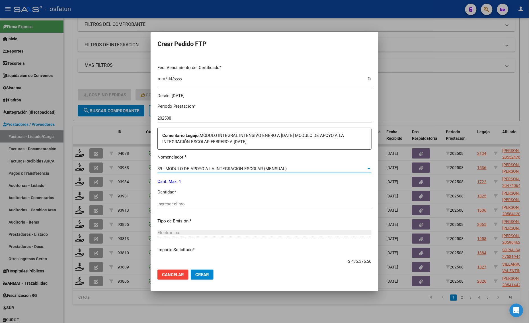
click at [169, 171] on span "89 - MODULO DE APOYO A LA INTEGRACION ESCOLAR (MENSUAL)" at bounding box center [221, 168] width 129 height 5
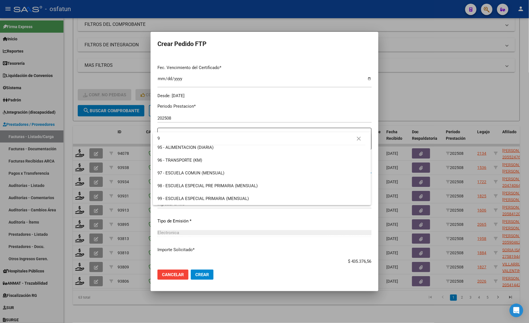
scroll to position [0, 0]
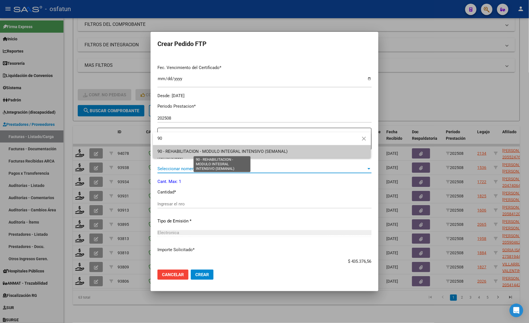
type input "90"
click at [226, 152] on span "90 - REHABILITACION - MODULO INTEGRAL INTENSIVO (SEMANAL)" at bounding box center [222, 151] width 130 height 5
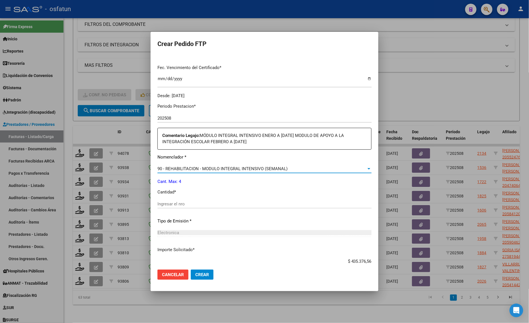
click at [207, 198] on div "Periodo Prestacion * 202508 Ingresar el Periodo Prestacion Comentario Legajo: M…" at bounding box center [264, 199] width 214 height 201
click at [207, 200] on div "Ingresar el nro" at bounding box center [264, 204] width 214 height 9
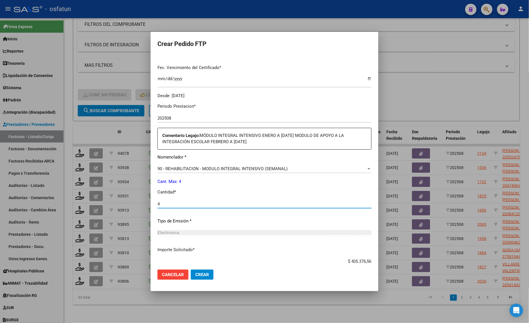
scroll to position [177, 0]
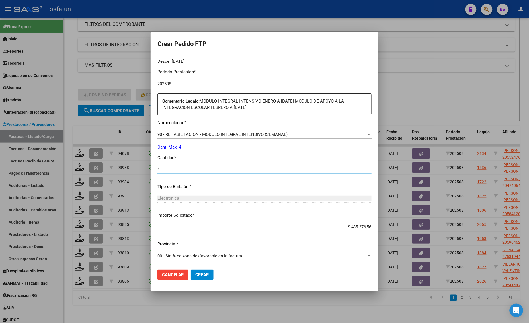
type input "4"
click at [200, 278] on button "Crear" at bounding box center [202, 275] width 23 height 10
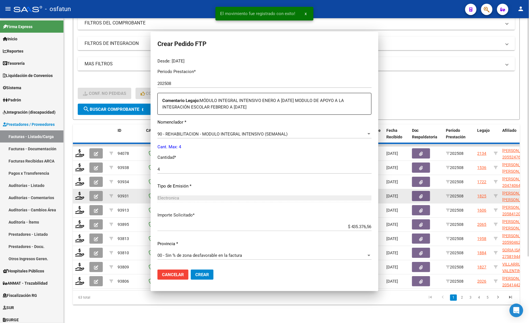
scroll to position [0, 0]
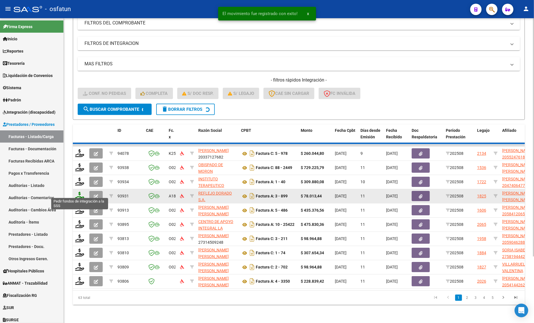
click at [81, 192] on icon at bounding box center [79, 196] width 9 height 8
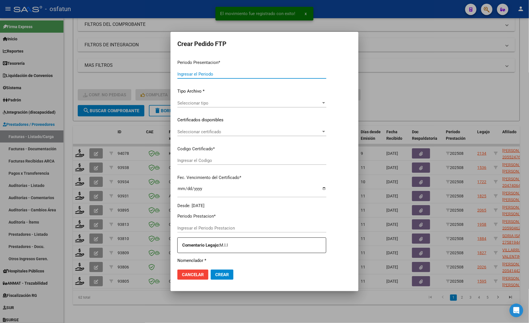
type input "202508"
type input "$ 78.013,44"
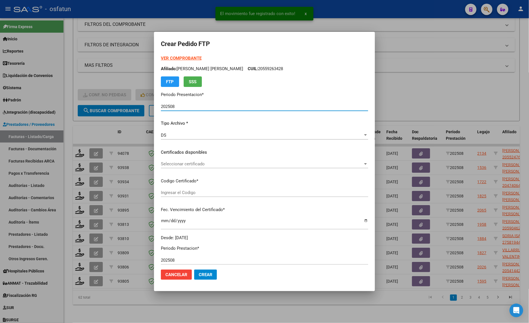
type input "ARG02000559263422023060120280601MZA204"
type input "[DATE]"
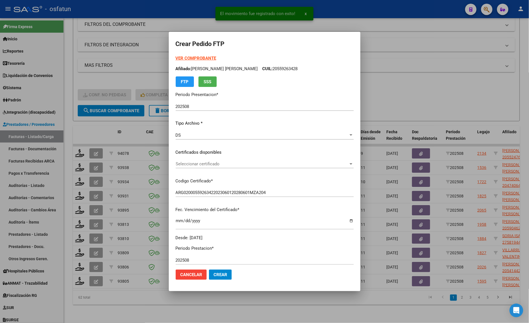
click at [176, 59] on strong "VER COMPROBANTE" at bounding box center [196, 58] width 41 height 5
click at [176, 162] on span "Seleccionar certificado" at bounding box center [262, 164] width 173 height 5
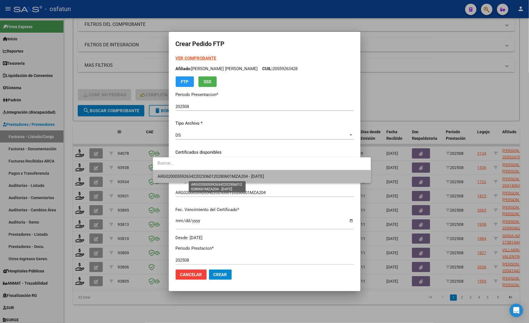
click at [166, 174] on span "ARG02000559263422023060120280601MZA204 - [DATE]" at bounding box center [210, 176] width 106 height 5
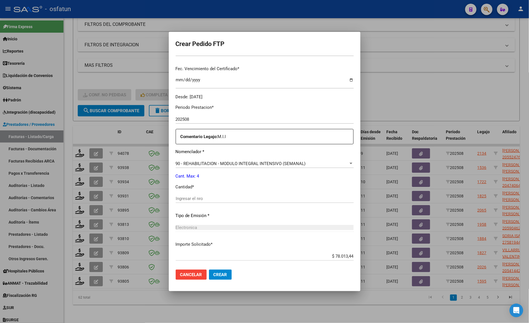
scroll to position [142, 0]
click at [176, 203] on div "Ingresar el nro" at bounding box center [265, 200] width 178 height 14
click at [179, 167] on div "90 - REHABILITACION - MODULO INTEGRAL INTENSIVO (SEMANAL) Seleccionar nomenclad…" at bounding box center [265, 165] width 178 height 14
click at [181, 164] on span "90 - REHABILITACION - MODULO INTEGRAL INTENSIVO (SEMANAL)" at bounding box center [241, 162] width 130 height 5
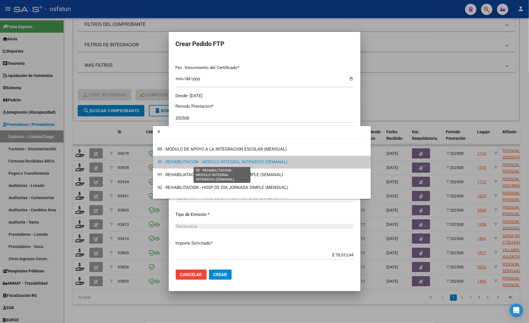
scroll to position [0, 0]
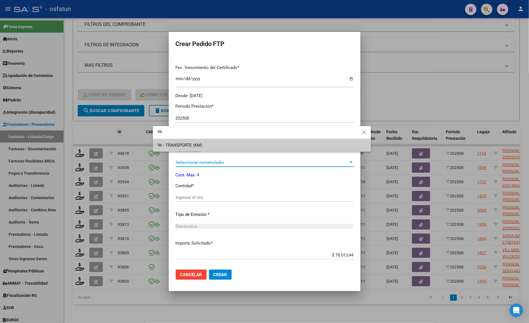
type input "96"
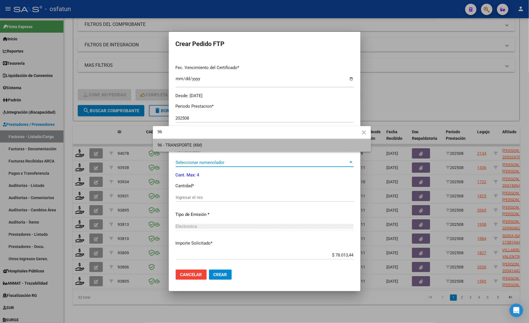
click at [212, 147] on span "96 - TRANSPORTE (KM)" at bounding box center [261, 145] width 209 height 13
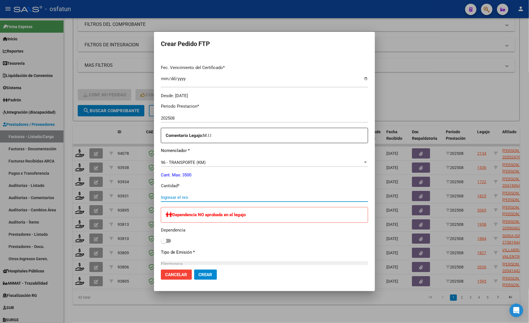
click at [198, 198] on input "Ingresar el nro" at bounding box center [264, 197] width 207 height 5
type input "144"
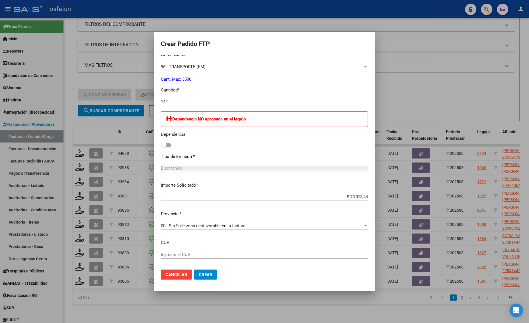
scroll to position [265, 0]
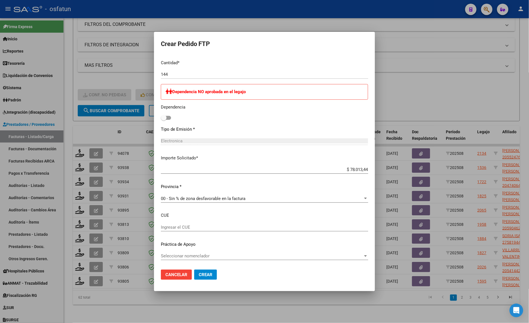
click at [199, 276] on span "Crear" at bounding box center [206, 275] width 14 height 5
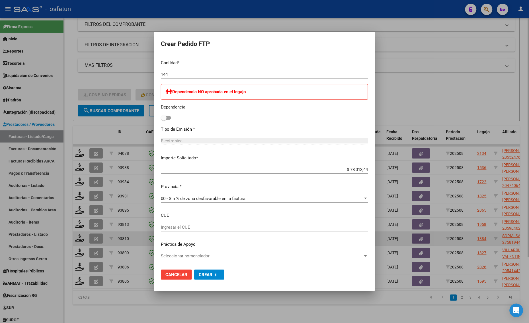
scroll to position [0, 0]
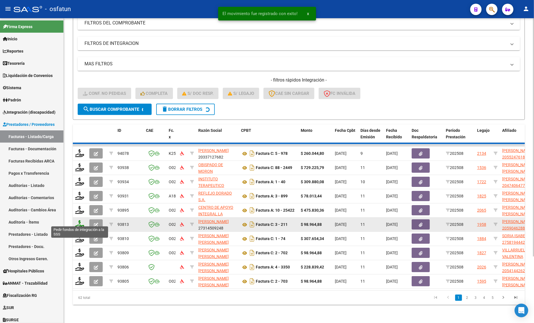
click at [77, 222] on icon at bounding box center [79, 224] width 9 height 8
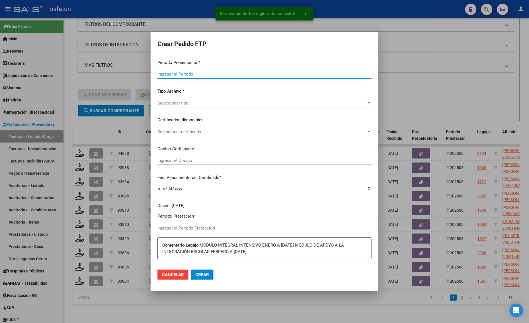
type input "202508"
type input "$ 307.654,34"
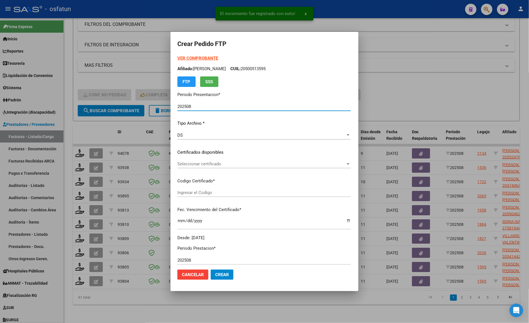
type input "ARG01000581944422023101920281019CAT242"
type input "[DATE]"
click at [188, 56] on strong "VER COMPROBANTE" at bounding box center [197, 58] width 41 height 5
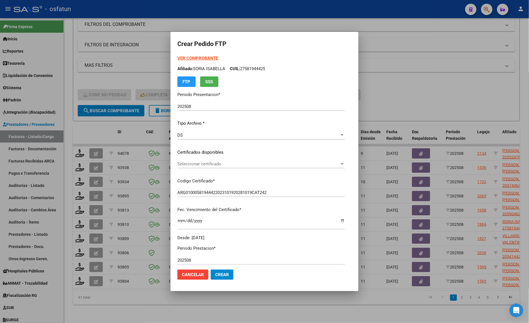
click at [183, 164] on span "Seleccionar certificado" at bounding box center [258, 164] width 162 height 5
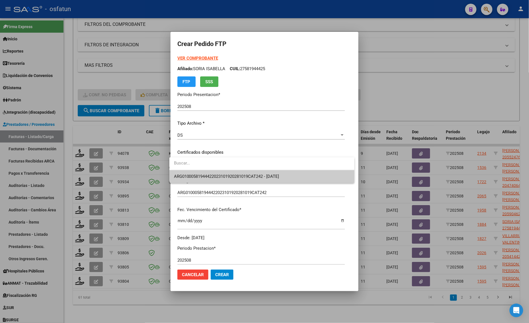
click at [180, 180] on span "ARG01000581944422023101920281019CAT242 - [DATE]" at bounding box center [262, 176] width 176 height 13
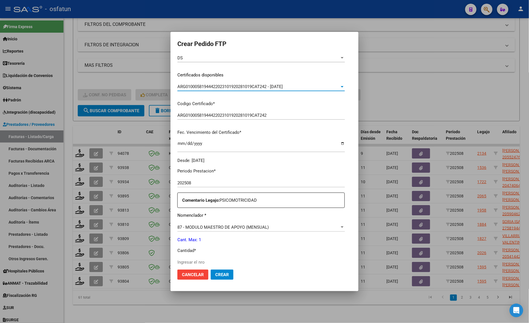
scroll to position [142, 0]
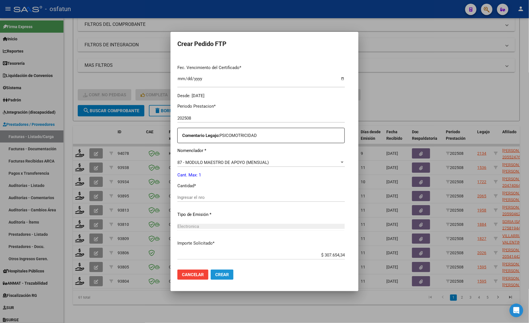
click at [219, 273] on span "Crear" at bounding box center [222, 275] width 14 height 5
click at [198, 190] on div "Periodo Prestacion * 202508 Ingresar el Periodo Prestacion Comentario Legajo: P…" at bounding box center [260, 196] width 167 height 195
click at [197, 196] on input "Ingresar el nro" at bounding box center [260, 197] width 167 height 5
type input "1"
click at [225, 279] on button "Crear" at bounding box center [222, 275] width 23 height 10
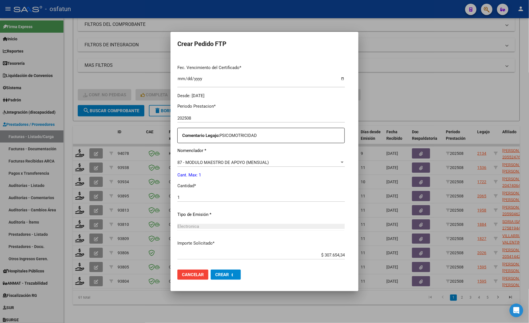
scroll to position [0, 0]
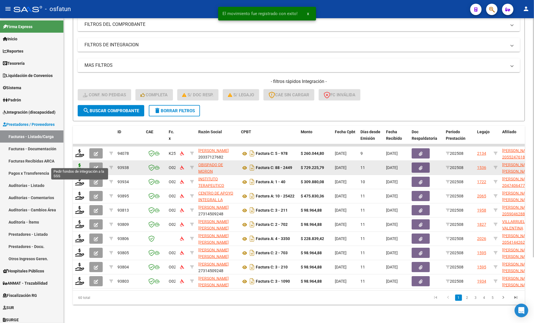
click at [79, 164] on icon at bounding box center [79, 168] width 9 height 8
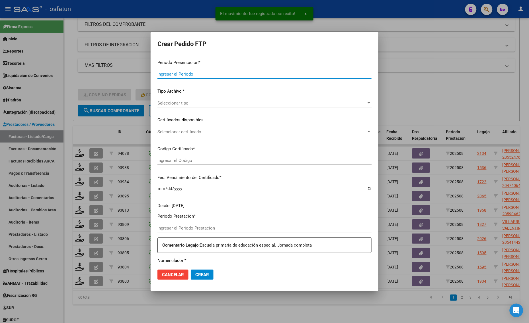
type input "202508"
type input "$ 729.225,79"
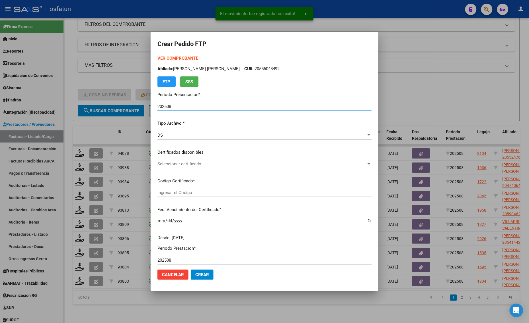
type input "ARG02000555048492023012720280127BS436"
type input "[DATE]"
click at [180, 58] on strong "VER COMPROBANTE" at bounding box center [177, 58] width 41 height 5
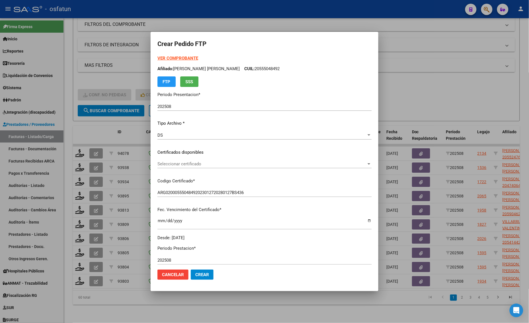
click at [114, 60] on div at bounding box center [264, 161] width 529 height 323
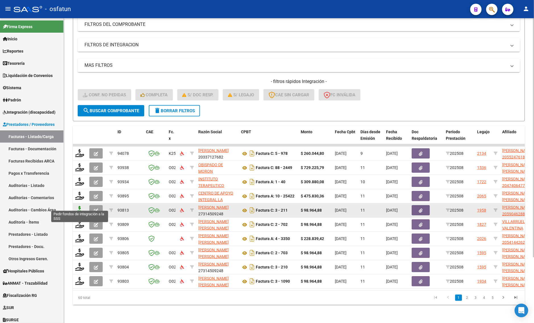
click at [79, 206] on icon at bounding box center [79, 210] width 9 height 8
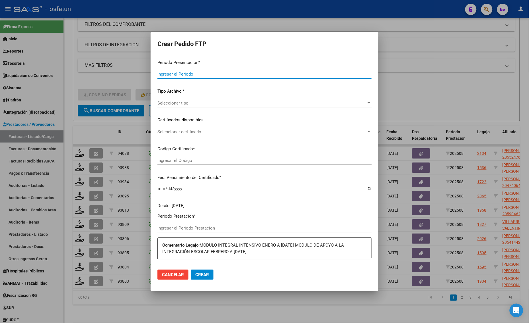
type input "202508"
type input "$ 98.964,88"
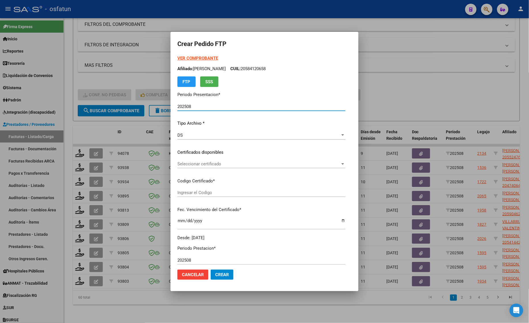
type input "ARG02000590462882023101920261019CAT242"
type input "[DATE]"
click at [177, 56] on strong "VER COMPROBANTE" at bounding box center [197, 58] width 41 height 5
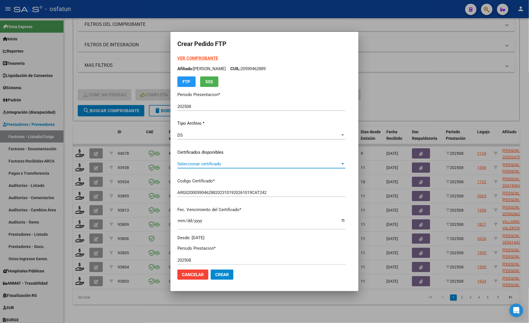
click at [192, 164] on span "Seleccionar certificado" at bounding box center [258, 164] width 163 height 5
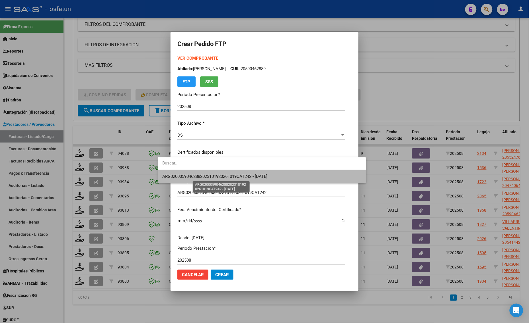
click at [192, 178] on span "ARG02000590462882023101920261019CAT242 - [DATE]" at bounding box center [214, 176] width 105 height 5
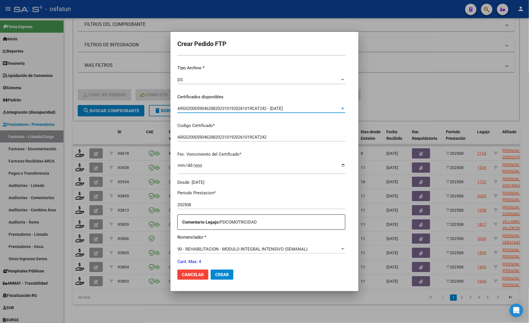
scroll to position [142, 0]
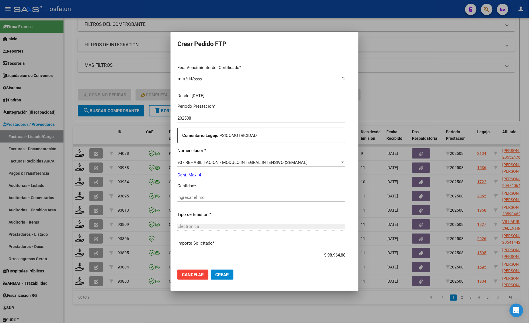
click at [181, 201] on div "Ingresar el nro" at bounding box center [261, 197] width 168 height 9
type input "4"
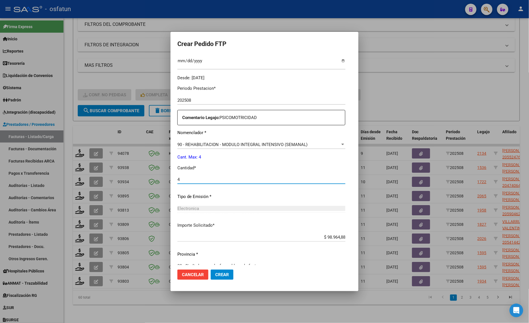
scroll to position [170, 0]
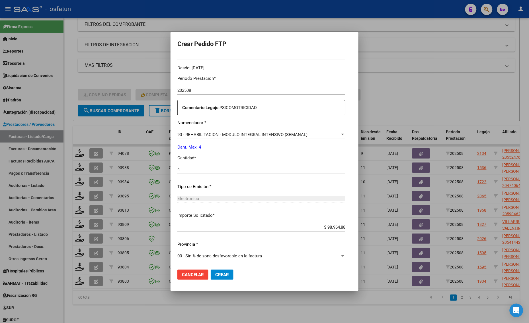
click at [215, 271] on button "Crear" at bounding box center [222, 275] width 23 height 10
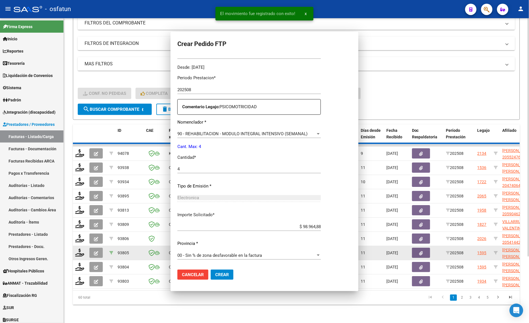
scroll to position [138, 0]
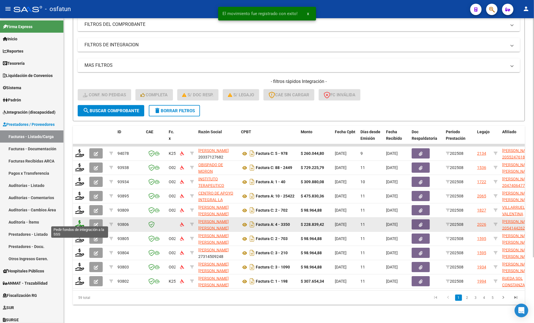
click at [78, 221] on icon at bounding box center [79, 224] width 9 height 8
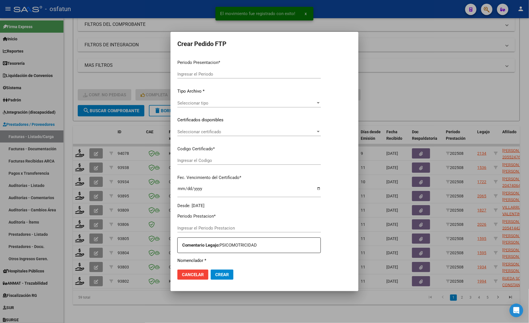
type input "202508"
type input "$ 228.839,42"
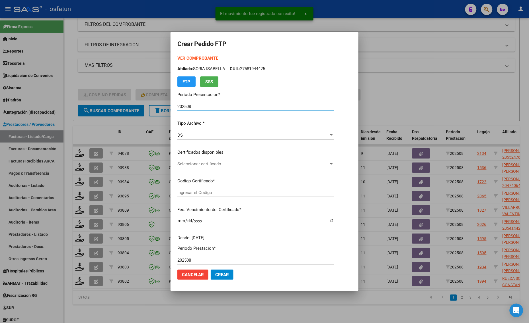
type input "ARG02000541442622024013020340130BUE309"
type input "2034-01-30"
click at [192, 58] on strong "VER COMPROBANTE" at bounding box center [197, 58] width 41 height 5
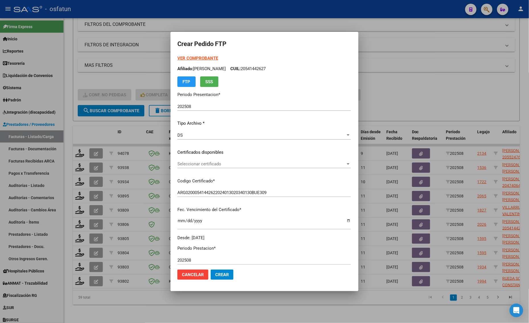
click at [181, 166] on span "Seleccionar certificado" at bounding box center [261, 164] width 168 height 5
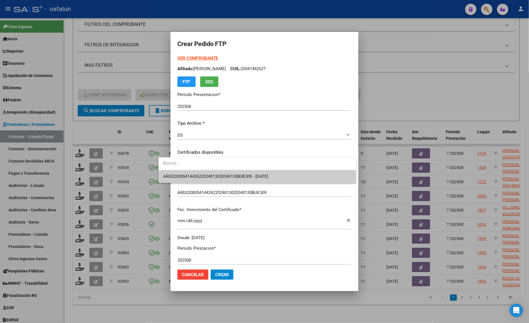
click at [183, 173] on span "ARG02000541442622024013020340130BUE309 - 2034-01-30" at bounding box center [257, 176] width 188 height 13
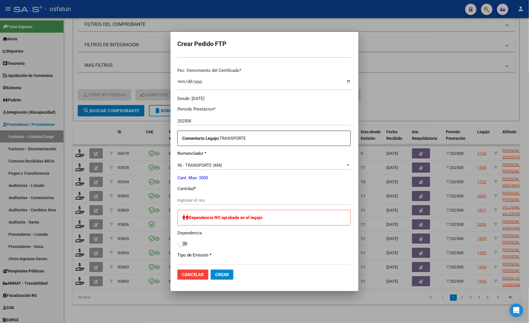
scroll to position [142, 0]
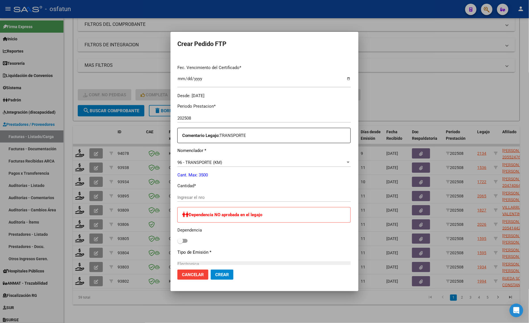
click at [180, 197] on input "Ingresar el nro" at bounding box center [263, 197] width 173 height 5
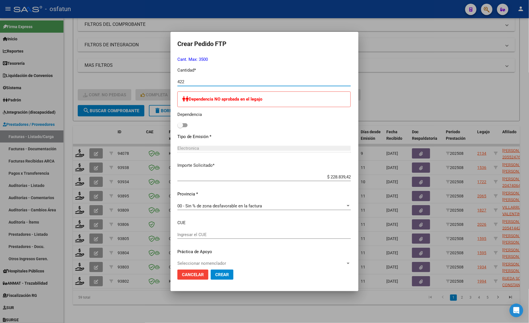
scroll to position [265, 0]
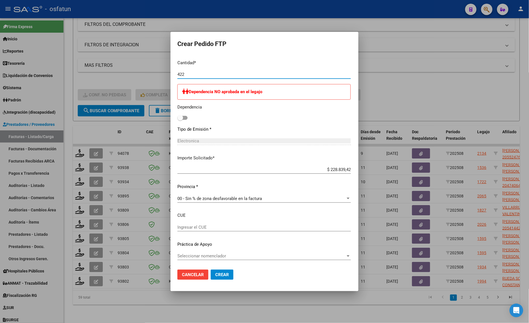
type input "422"
click at [215, 273] on span "Crear" at bounding box center [222, 275] width 14 height 5
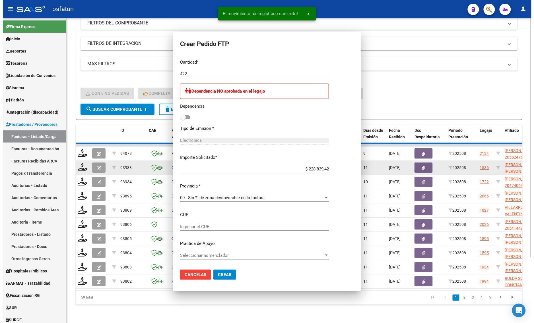
scroll to position [0, 0]
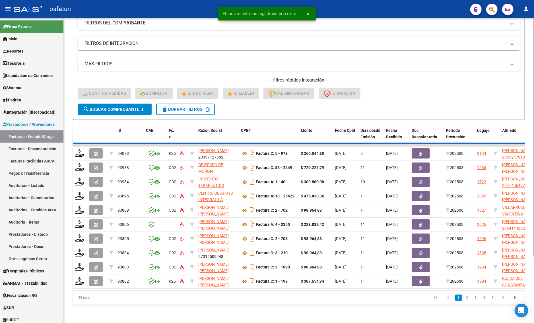
click at [446, 91] on div "- filtros rápidos Integración - Conf. no pedidas Completa S/ Doc Resp. S/ legaj…" at bounding box center [299, 90] width 442 height 27
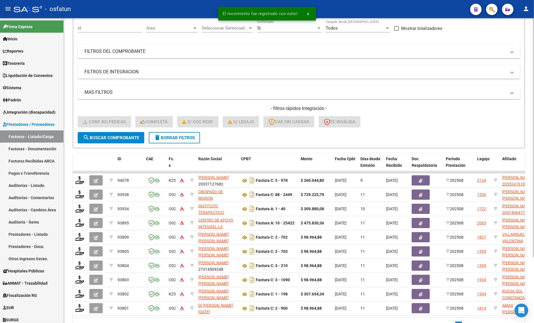
scroll to position [12, 0]
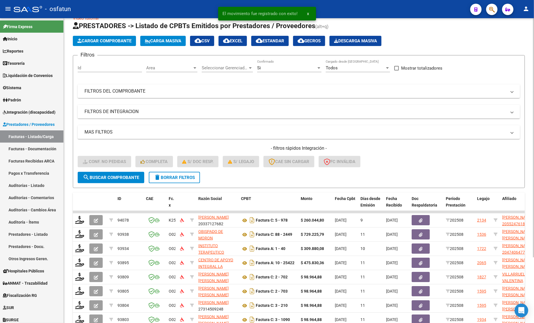
click at [170, 175] on span "delete Borrar Filtros" at bounding box center [174, 177] width 41 height 5
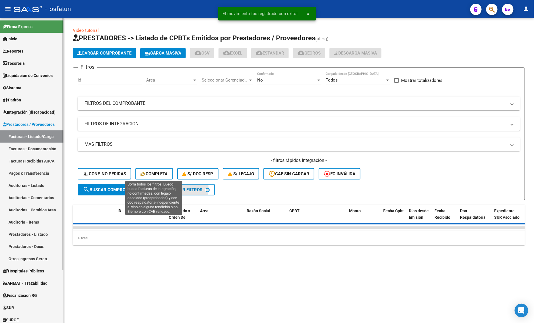
scroll to position [0, 0]
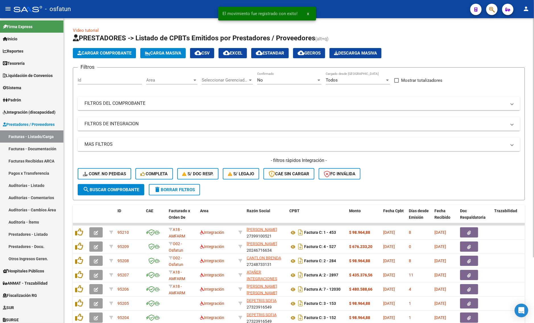
click at [282, 80] on div "No" at bounding box center [286, 80] width 59 height 5
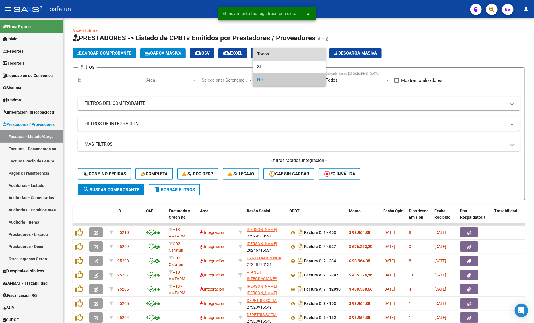
click at [269, 53] on span "Todos" at bounding box center [289, 54] width 64 height 13
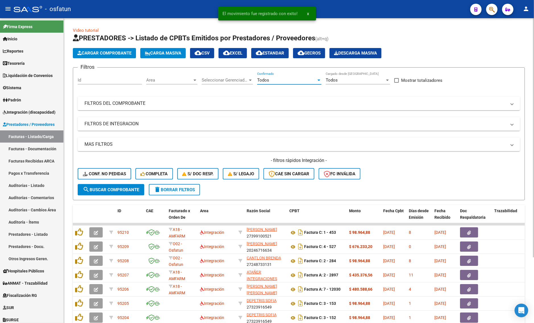
click at [320, 95] on div "Filtros Id Area Area Seleccionar Gerenciador Seleccionar Gerenciador Todos Conf…" at bounding box center [299, 128] width 442 height 112
click at [318, 103] on mat-panel-title "FILTROS DEL COMPROBANTE" at bounding box center [295, 103] width 422 height 6
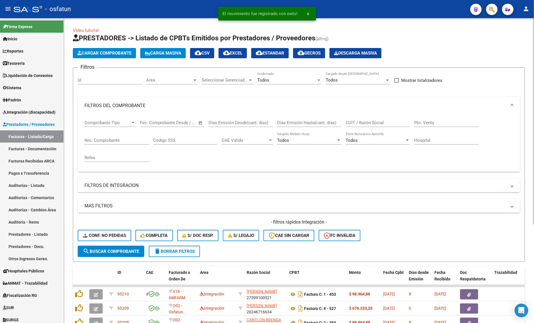
drag, startPoint x: 353, startPoint y: 119, endPoint x: 348, endPoint y: 123, distance: 6.0
click at [353, 119] on div "CUIT / Razón Social" at bounding box center [378, 121] width 64 height 12
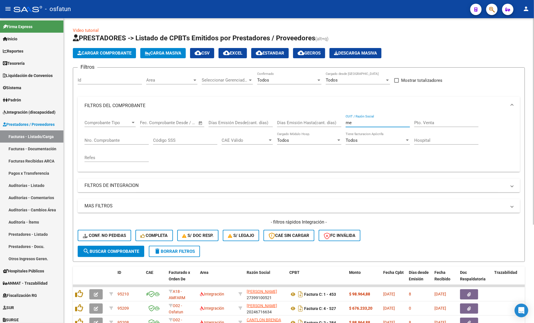
type input "m"
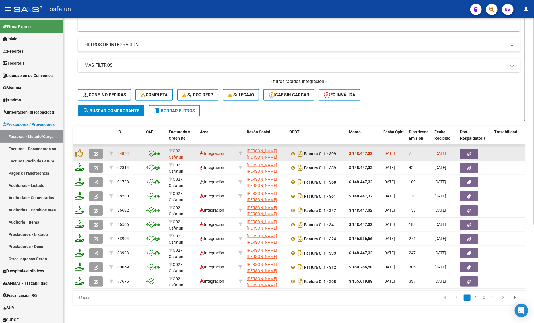
scroll to position [145, 0]
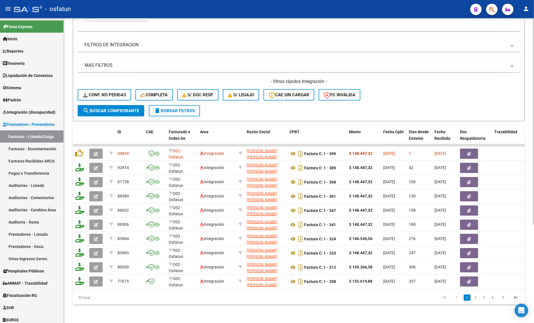
type input "27323650719"
click at [390, 88] on div "- filtros rápidos Integración - Conf. no pedidas Completa S/ Doc Resp. S/ legaj…" at bounding box center [299, 92] width 442 height 27
click at [87, 134] on datatable-header-cell at bounding box center [97, 138] width 20 height 25
click at [180, 108] on span "delete Borrar Filtros" at bounding box center [174, 110] width 41 height 5
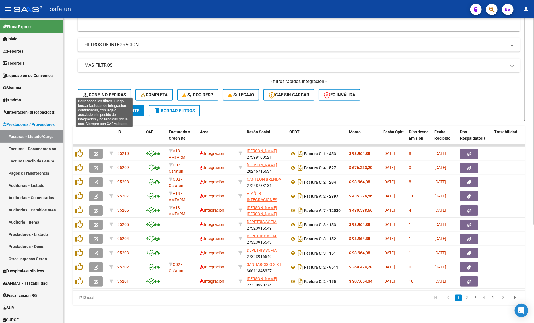
click at [115, 92] on span "Conf. no pedidas" at bounding box center [104, 94] width 43 height 5
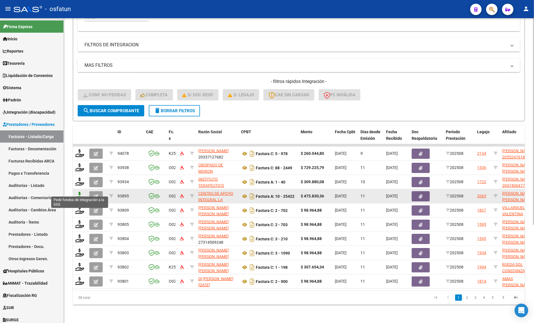
click at [82, 192] on icon at bounding box center [79, 196] width 9 height 8
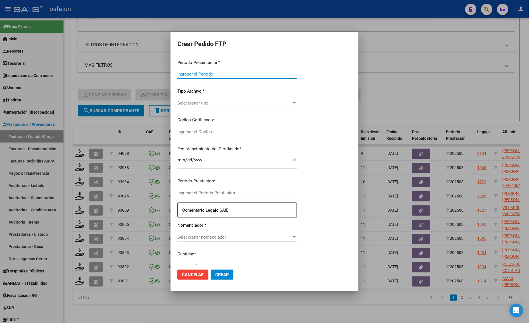
type input "202508"
type input "$ 475.830,36"
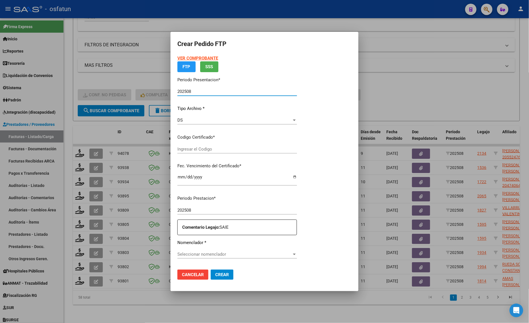
type input "ARG02000566319422025090820300908BUE315"
type input "2030-09-08"
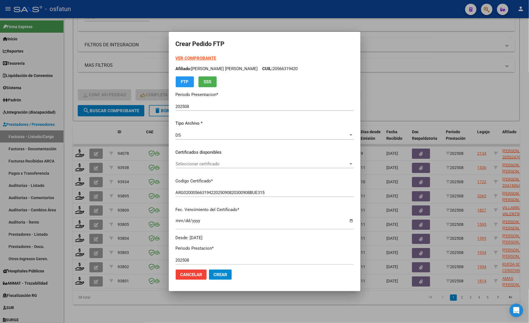
click at [188, 59] on strong "VER COMPROBANTE" at bounding box center [196, 58] width 41 height 5
click at [211, 160] on div "Seleccionar certificado Seleccionar certificado" at bounding box center [265, 164] width 178 height 9
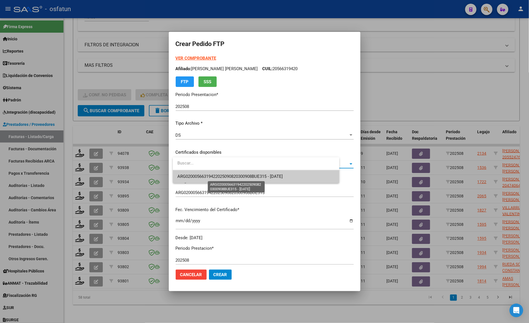
click at [210, 178] on span "ARG02000566319422025090820300908BUE315 - 2030-09-08" at bounding box center [229, 176] width 105 height 5
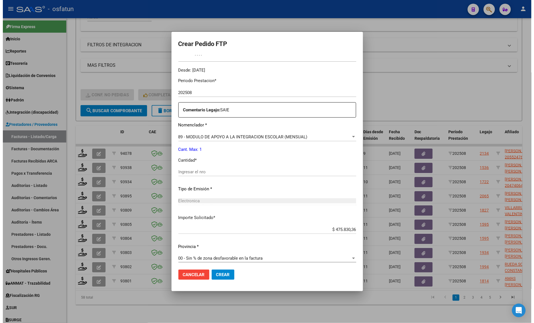
scroll to position [170, 0]
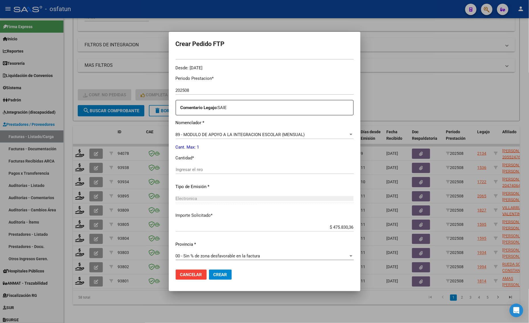
click at [208, 170] on input "Ingresar el nro" at bounding box center [265, 169] width 178 height 5
type input "1"
click at [214, 274] on button "Crear" at bounding box center [220, 275] width 23 height 10
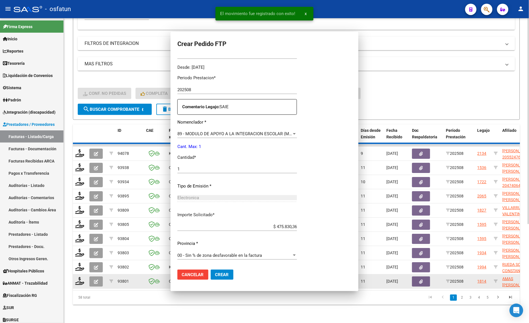
scroll to position [0, 0]
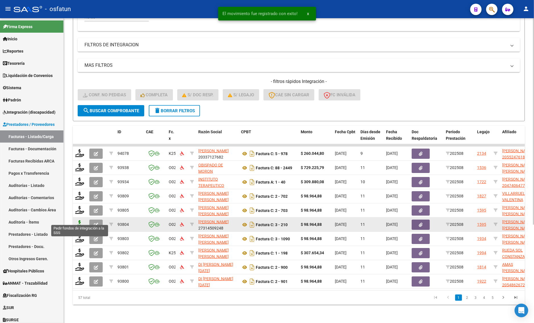
click at [78, 220] on icon at bounding box center [79, 224] width 9 height 8
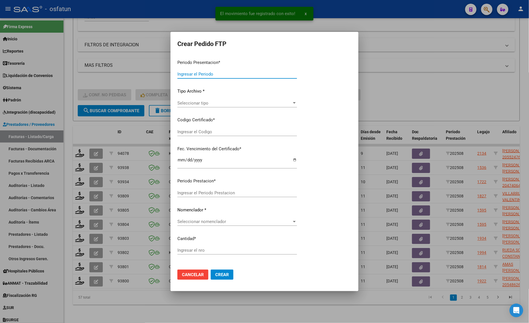
type input "202508"
type input "$ 98.964,88"
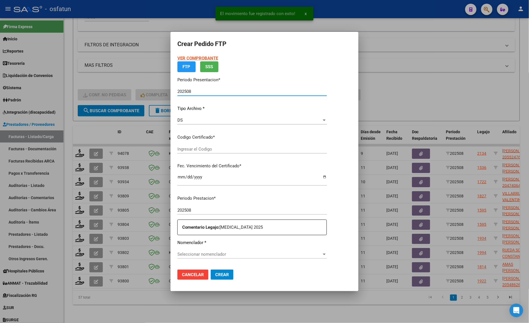
type input "ARG02000486643932023011620330116CAT242"
type input "2033-01-16"
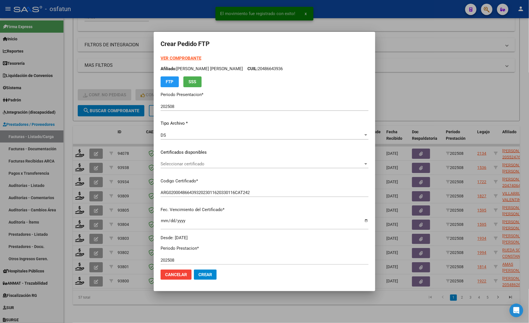
click at [189, 56] on strong "VER COMPROBANTE" at bounding box center [180, 58] width 41 height 5
click at [187, 164] on span "Seleccionar certificado" at bounding box center [261, 164] width 203 height 5
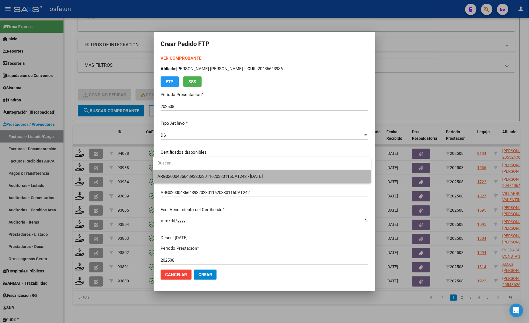
click at [188, 180] on span "ARG02000486643932023011620330116CAT242 - 2033-01-16" at bounding box center [261, 176] width 209 height 13
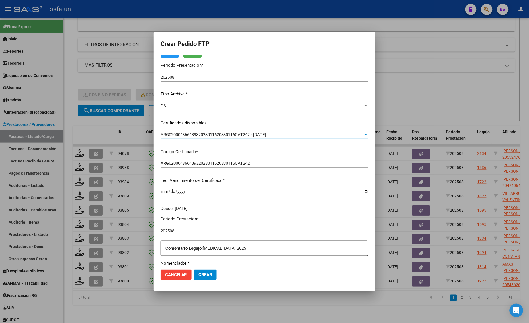
scroll to position [142, 0]
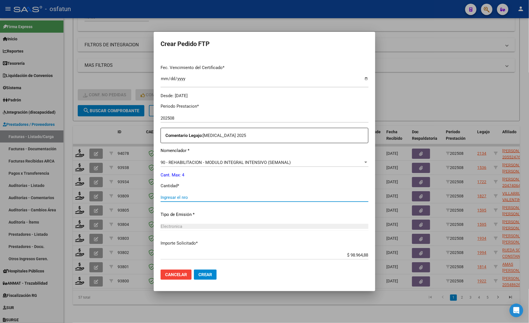
click at [210, 200] on input "Ingresar el nro" at bounding box center [264, 197] width 208 height 5
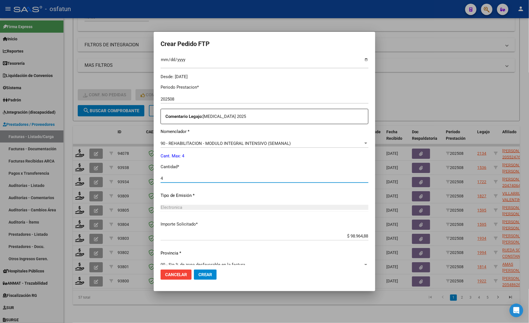
scroll to position [170, 0]
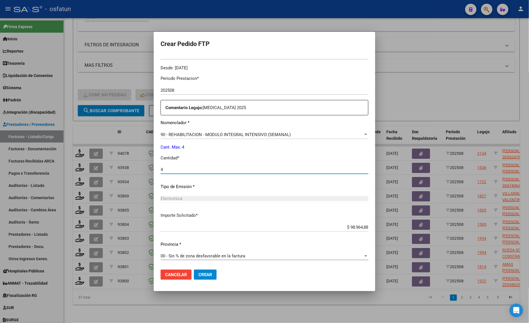
type input "4"
click at [229, 174] on div "4 Ingresar el nro" at bounding box center [264, 173] width 208 height 14
click at [206, 276] on span "Crear" at bounding box center [205, 275] width 14 height 5
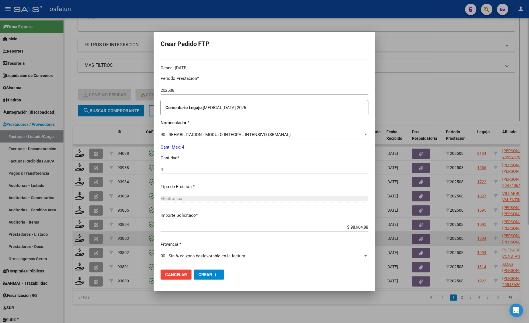
scroll to position [0, 0]
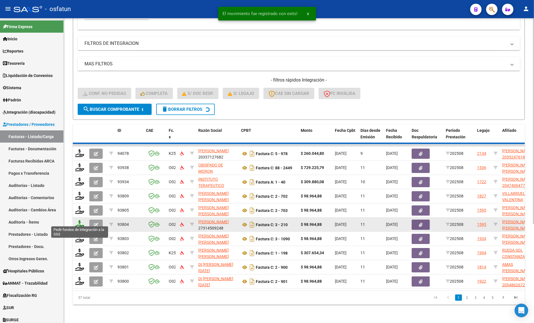
click at [82, 220] on icon at bounding box center [79, 224] width 9 height 8
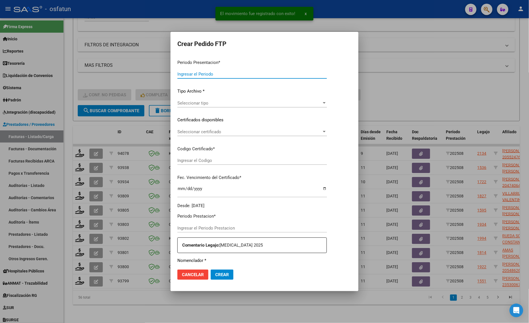
type input "202508"
type input "$ 98.964,88"
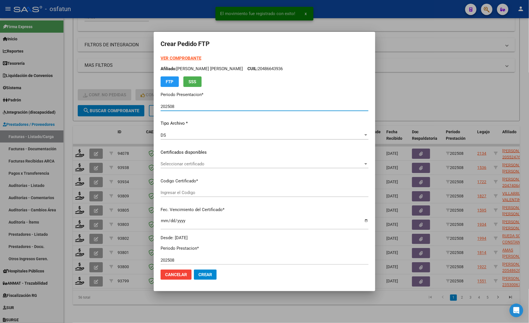
type input "ARG02000586114922024100820261008CAT10370"
type input "[DATE]"
click at [176, 61] on strong "VER COMPROBANTE" at bounding box center [180, 58] width 41 height 5
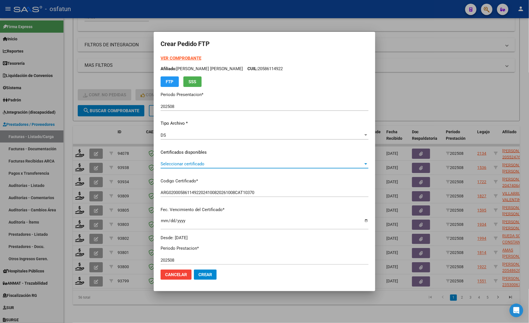
click at [193, 166] on span "Seleccionar certificado" at bounding box center [261, 164] width 203 height 5
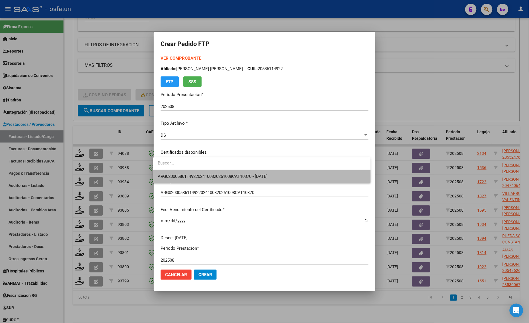
click at [193, 180] on span "ARG02000586114922024100820261008CAT10370 - [DATE]" at bounding box center [262, 176] width 208 height 13
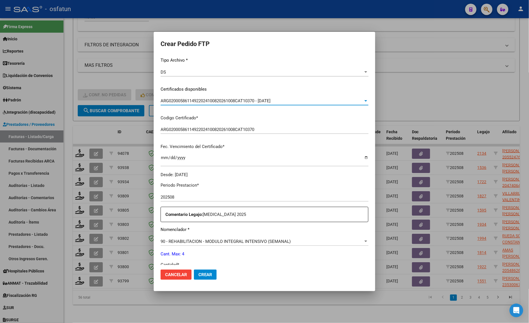
scroll to position [107, 0]
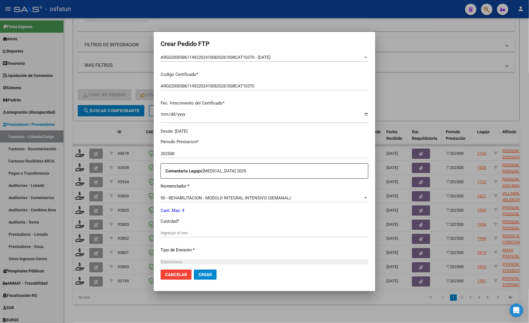
click at [166, 224] on p "Cantidad *" at bounding box center [264, 221] width 208 height 7
click at [167, 228] on div "Periodo Prestacion * 202508 Ingresar el Periodo Prestacion Comentario Legajo: P…" at bounding box center [264, 232] width 208 height 195
click at [171, 229] on div "Ingresar el nro" at bounding box center [264, 233] width 208 height 9
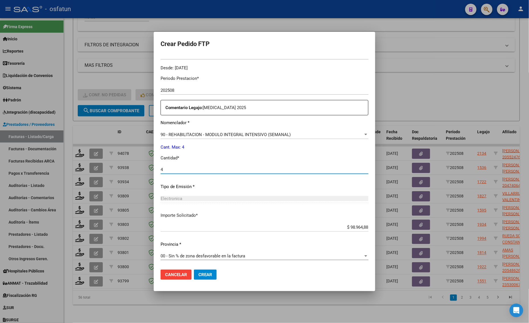
type input "4"
click at [207, 276] on span "Crear" at bounding box center [205, 275] width 14 height 5
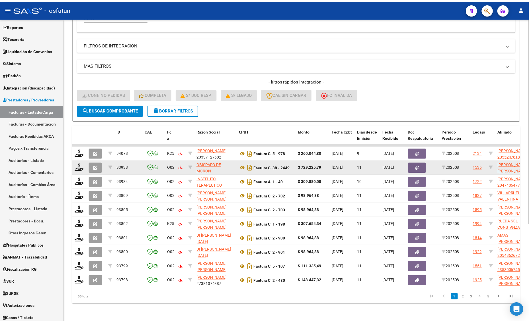
scroll to position [36, 0]
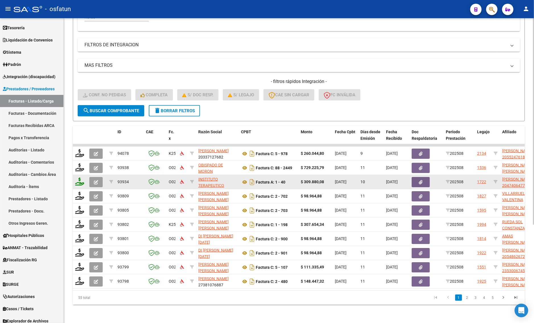
click at [80, 178] on icon at bounding box center [79, 182] width 9 height 8
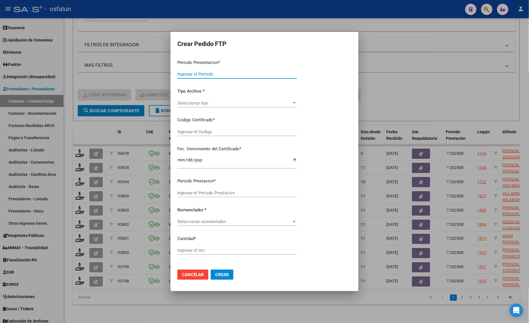
type input "202508"
type input "$ 309.880,08"
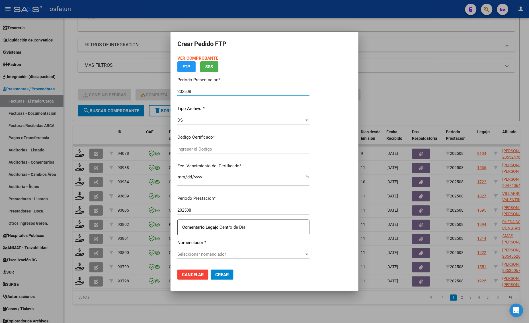
type input "ARG02000474064772025042320300423SAN10191"
type input "[DATE]"
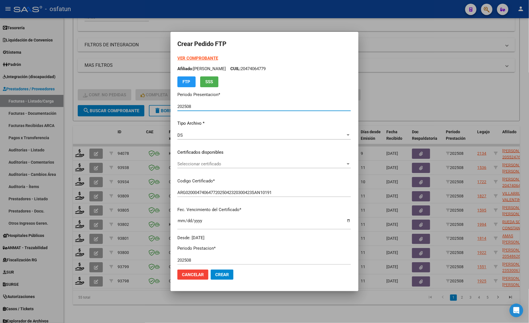
click at [184, 57] on strong "VER COMPROBANTE" at bounding box center [197, 58] width 41 height 5
click at [409, 49] on div at bounding box center [264, 161] width 529 height 323
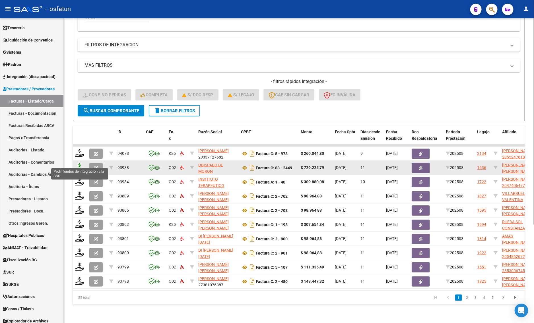
click at [77, 164] on icon at bounding box center [79, 168] width 9 height 8
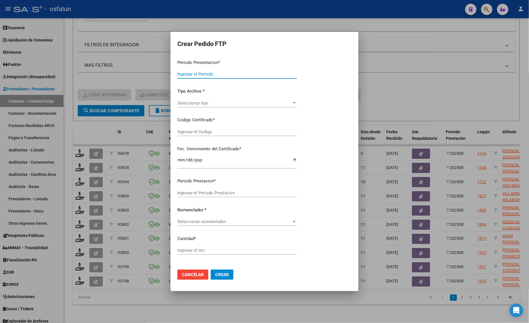
type input "202508"
type input "$ 729.225,79"
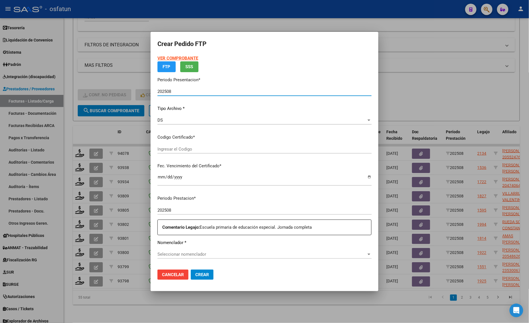
type input "ARG02000555048492023012720280127BS436"
type input "[DATE]"
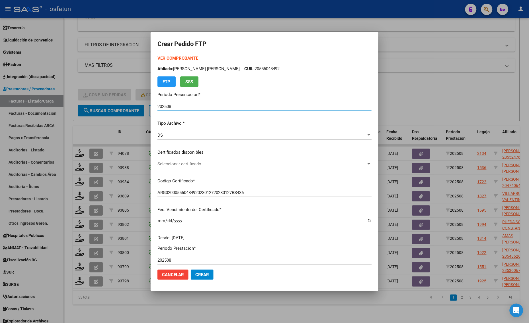
click at [185, 58] on strong "VER COMPROBANTE" at bounding box center [177, 58] width 41 height 5
drag, startPoint x: 478, startPoint y: 80, endPoint x: 479, endPoint y: 99, distance: 19.4
click at [478, 79] on div at bounding box center [264, 161] width 529 height 323
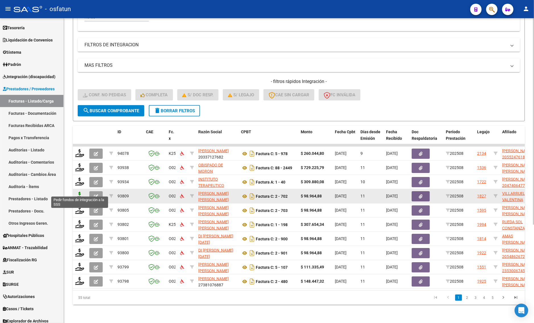
click at [83, 192] on icon at bounding box center [79, 196] width 9 height 8
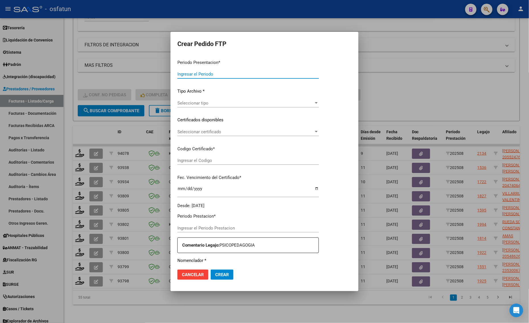
type input "202508"
type input "$ 98.964,88"
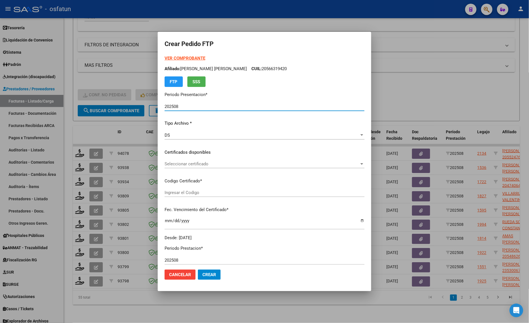
type input "ARG01000492940802020121120301211CAT242"
type input "2030-12-11"
type input "202508"
click at [457, 101] on div at bounding box center [264, 161] width 529 height 323
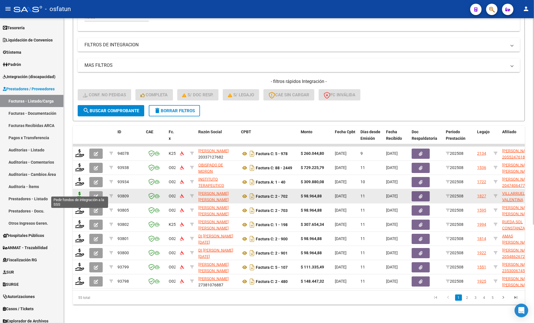
click at [77, 192] on icon at bounding box center [79, 196] width 9 height 8
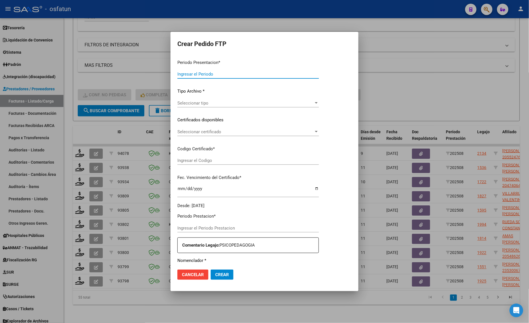
type input "202508"
type input "$ 98.964,88"
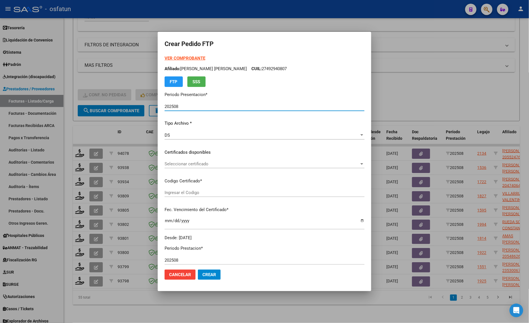
type input "ARG01000492940802020121120301211CAT242"
type input "2030-12-11"
click at [174, 59] on strong "VER COMPROBANTE" at bounding box center [184, 58] width 41 height 5
drag, startPoint x: 97, startPoint y: 67, endPoint x: 113, endPoint y: 150, distance: 84.0
click at [97, 69] on div at bounding box center [264, 161] width 529 height 323
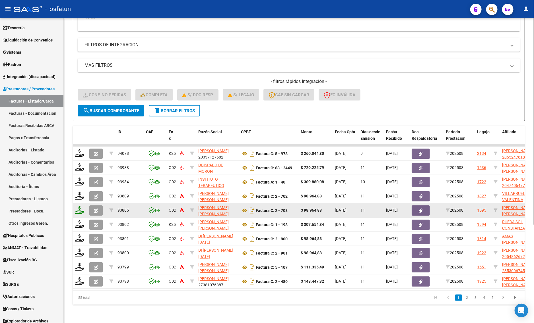
click at [79, 206] on icon at bounding box center [79, 210] width 9 height 8
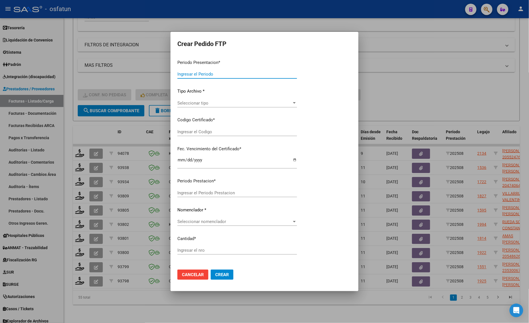
type input "202508"
type input "$ 98.964,88"
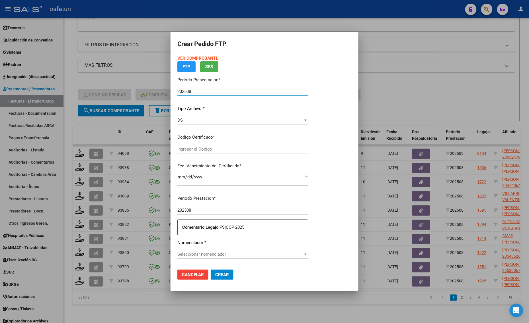
type input "ARG02000486643932023011620330116CAT242"
type input "2033-01-16"
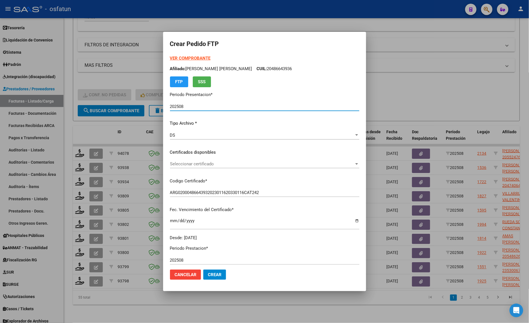
click at [190, 55] on div "VER COMPROBANTE ARCA Padrón Afiliado: GAROFOLI SERGIO SANTINO CUIL: 20486643936…" at bounding box center [264, 71] width 189 height 32
click at [187, 59] on strong "VER COMPROBANTE" at bounding box center [190, 58] width 41 height 5
click at [195, 168] on div "Seleccionar certificado Seleccionar certificado" at bounding box center [264, 164] width 189 height 9
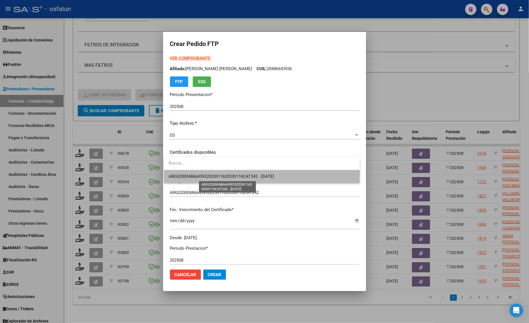
click at [195, 176] on span "ARG02000486643932023011620330116CAT242 - 2033-01-16" at bounding box center [220, 176] width 105 height 5
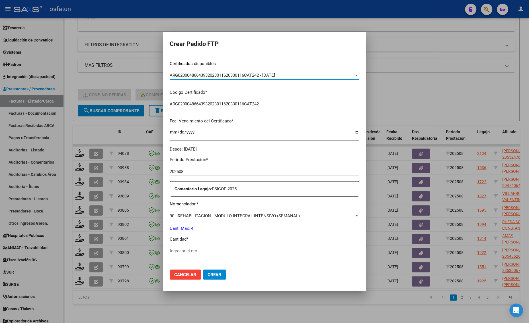
scroll to position [170, 0]
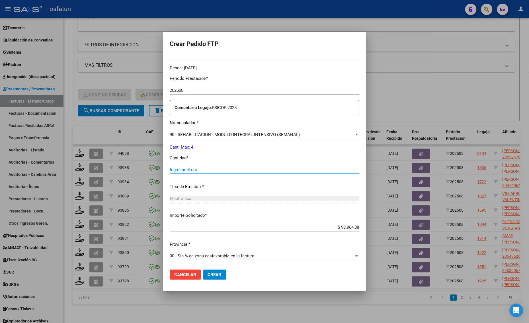
click at [173, 169] on input "Ingresar el nro" at bounding box center [264, 169] width 189 height 5
type input "4"
drag, startPoint x: 198, startPoint y: 267, endPoint x: 205, endPoint y: 274, distance: 10.1
click at [198, 268] on mat-dialog-actions "Cancelar Crear" at bounding box center [264, 274] width 189 height 19
click at [211, 275] on span "Crear" at bounding box center [215, 275] width 14 height 5
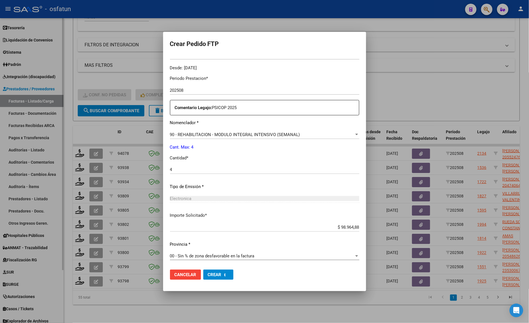
scroll to position [0, 0]
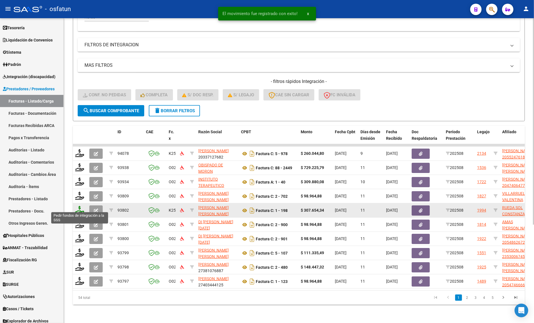
click at [79, 206] on icon at bounding box center [79, 210] width 9 height 8
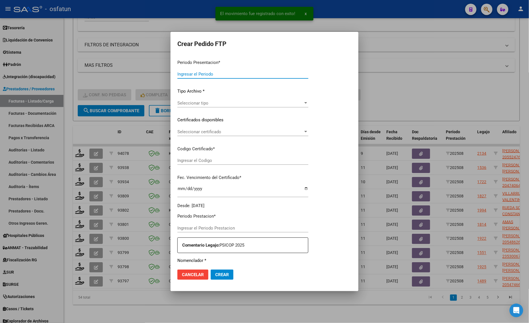
type input "202508"
type input "$ 307.654,34"
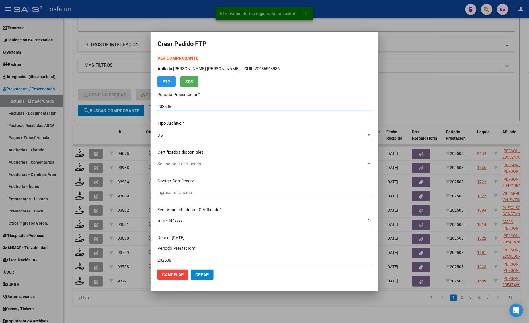
type input "ARG01000531163252022040820300408COR467"
type input "2030-04-08"
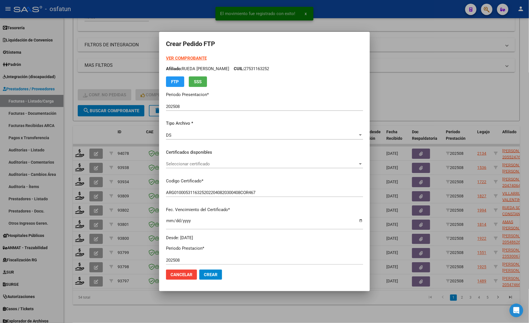
click at [167, 59] on strong "VER COMPROBANTE" at bounding box center [186, 58] width 41 height 5
click at [114, 59] on div at bounding box center [264, 161] width 529 height 323
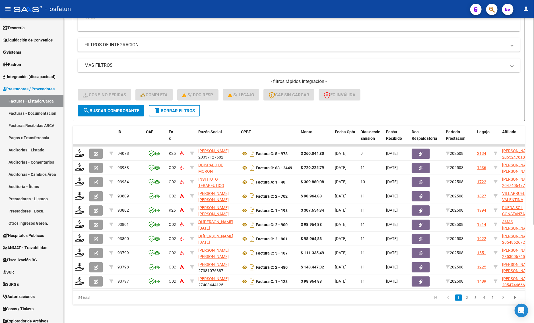
click at [343, 107] on form "Filtros Id Integración Area Seleccionar Gerenciador Seleccionar Gerenciador Si …" at bounding box center [299, 24] width 452 height 195
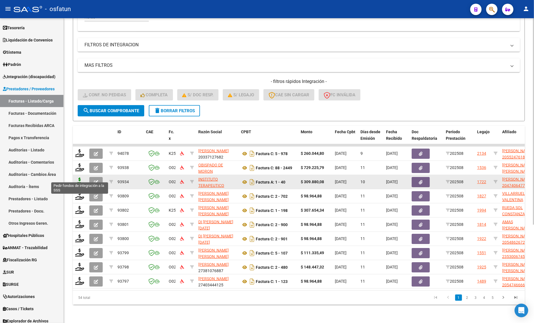
click at [76, 178] on icon at bounding box center [79, 182] width 9 height 8
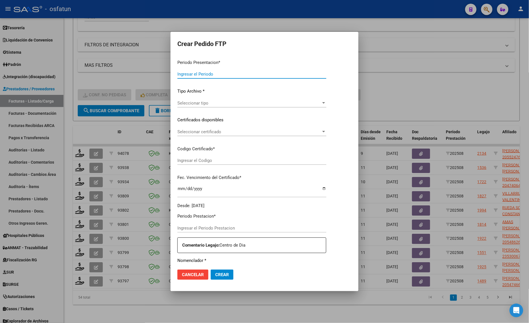
type input "202508"
type input "$ 309.880,08"
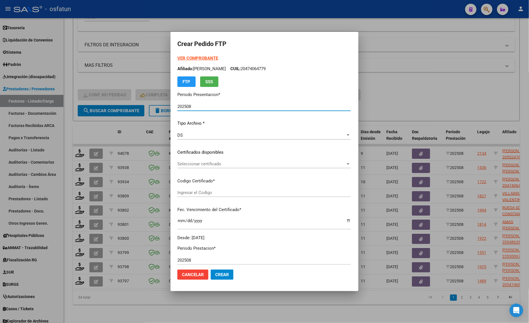
type input "ARG02000474064772025042320300423SAN10191"
type input "[DATE]"
drag, startPoint x: 173, startPoint y: 56, endPoint x: 176, endPoint y: 55, distance: 2.9
click at [177, 55] on div "VER COMPROBANTE ARCA Padrón Afiliado: VIVAS LUCIANO LAUTARO CUIL: 20474064779 F…" at bounding box center [263, 71] width 173 height 32
click at [177, 58] on strong "VER COMPROBANTE" at bounding box center [197, 58] width 41 height 5
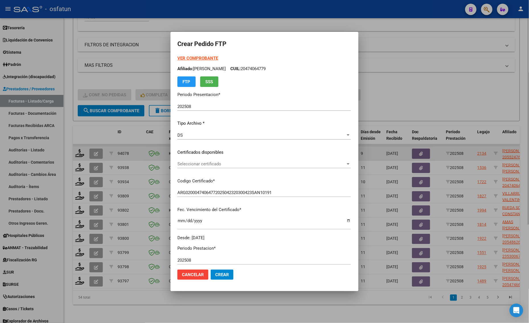
drag, startPoint x: 476, startPoint y: 112, endPoint x: 454, endPoint y: 144, distance: 39.0
click at [473, 112] on div at bounding box center [264, 161] width 529 height 323
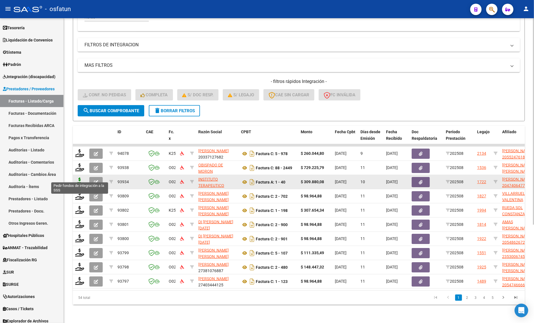
click at [77, 178] on icon at bounding box center [79, 182] width 9 height 8
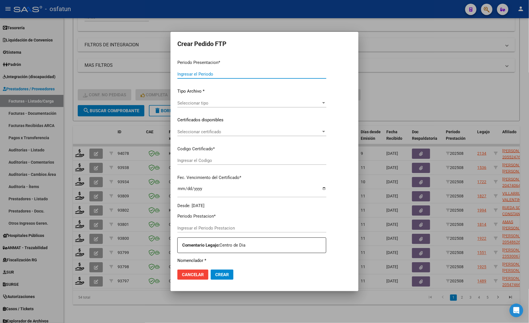
type input "202508"
type input "$ 309.880,08"
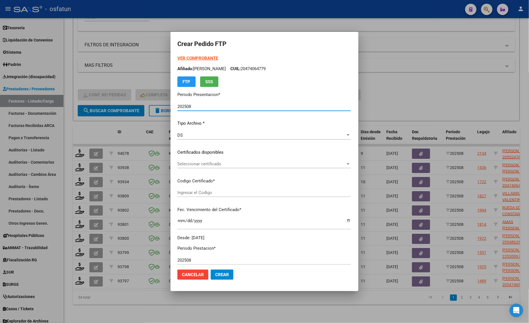
type input "ARG02000474064772025042320300423SAN10191"
type input "[DATE]"
click at [189, 56] on strong "VER COMPROBANTE" at bounding box center [197, 58] width 41 height 5
click at [374, 56] on div at bounding box center [264, 161] width 529 height 323
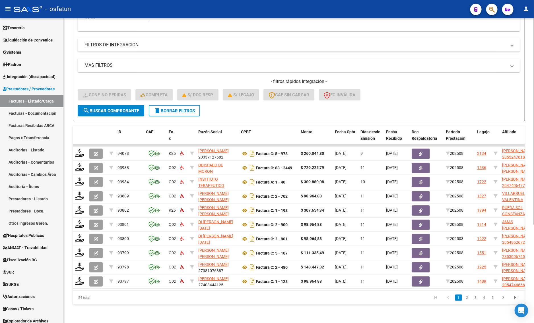
drag, startPoint x: 402, startPoint y: 77, endPoint x: 335, endPoint y: 128, distance: 84.2
click at [402, 79] on h4 "- filtros rápidos Integración -" at bounding box center [299, 82] width 442 height 6
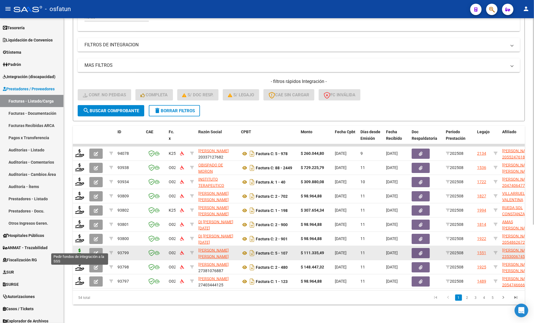
click at [79, 249] on icon at bounding box center [79, 253] width 9 height 8
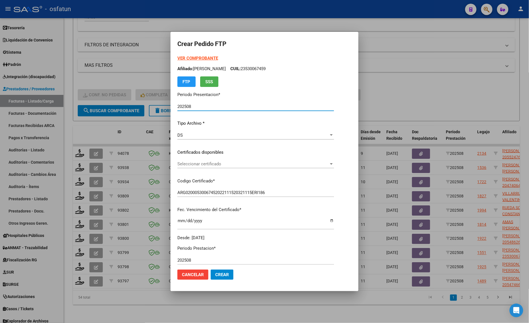
click at [197, 59] on strong "VER COMPROBANTE" at bounding box center [197, 58] width 41 height 5
click at [208, 162] on span "Seleccionar certificado" at bounding box center [252, 164] width 151 height 5
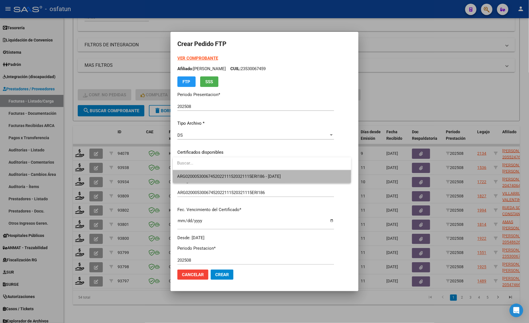
click at [210, 172] on span "ARG02000530067452022111520321115ERI186 - 2032-11-15" at bounding box center [261, 176] width 169 height 13
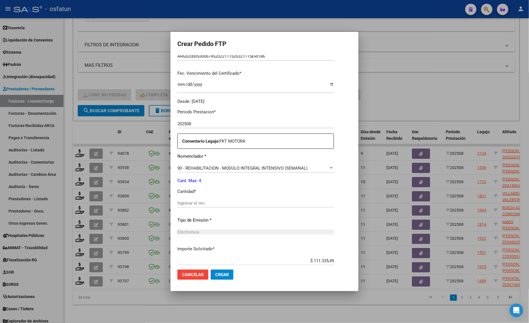
scroll to position [142, 0]
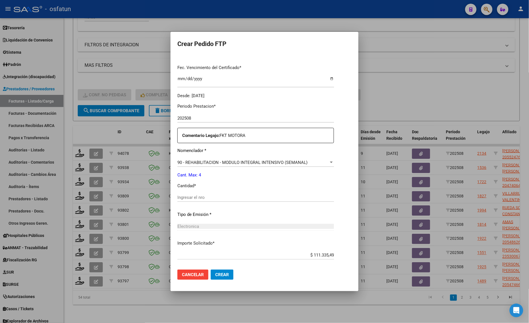
click at [201, 194] on div "Ingresar el nro" at bounding box center [255, 197] width 156 height 9
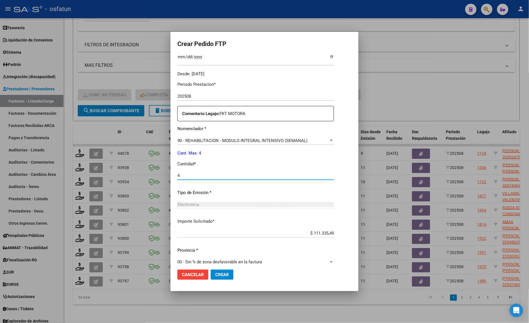
scroll to position [170, 0]
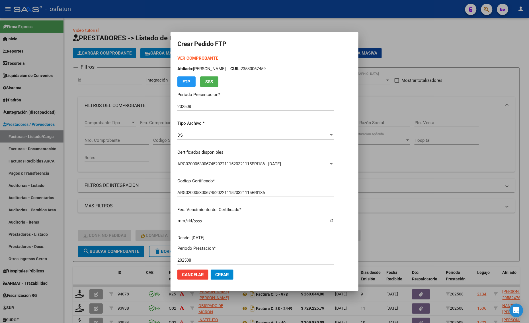
scroll to position [170, 0]
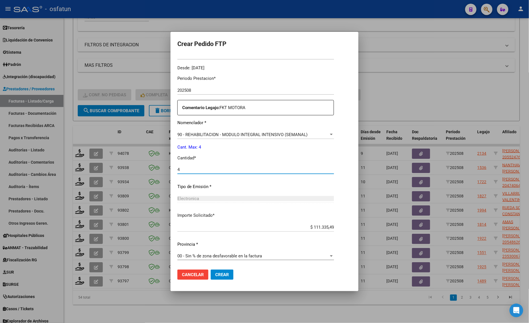
type input "4"
click at [224, 277] on span "Crear" at bounding box center [222, 275] width 14 height 5
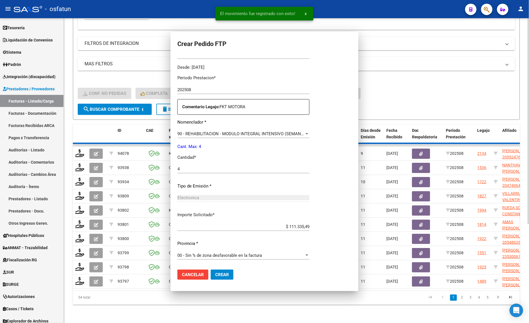
scroll to position [138, 0]
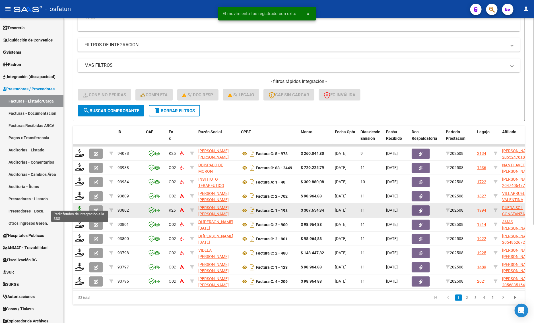
click at [80, 206] on icon at bounding box center [79, 210] width 9 height 8
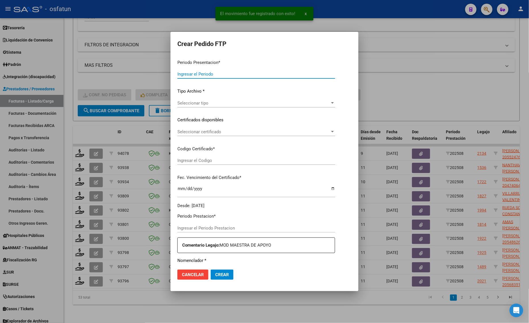
type input "202508"
type input "$ 307.654,34"
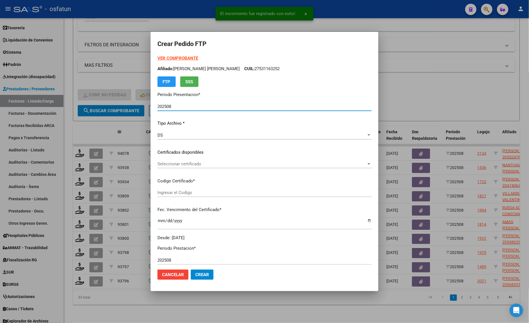
type input "ARG01000531163252022040820300408COR467"
type input "[DATE]"
click at [172, 57] on strong "VER COMPROBANTE" at bounding box center [177, 58] width 41 height 5
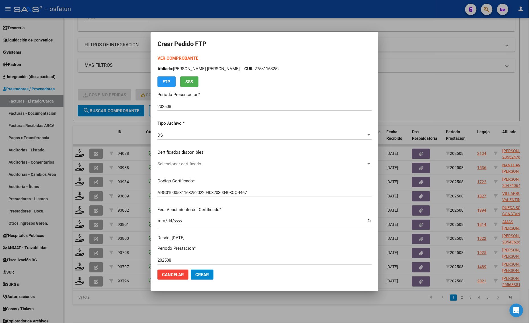
click at [171, 168] on div "Seleccionar certificado Seleccionar certificado" at bounding box center [264, 164] width 214 height 9
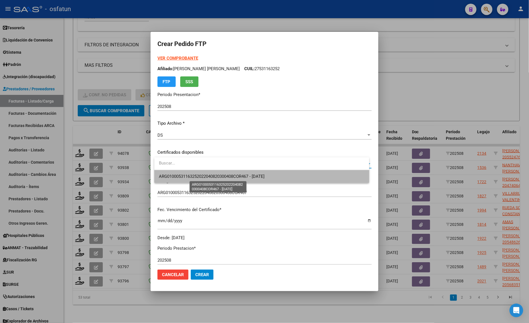
click at [178, 176] on span "ARG01000531163252022040820300408COR467 - [DATE]" at bounding box center [212, 176] width 106 height 5
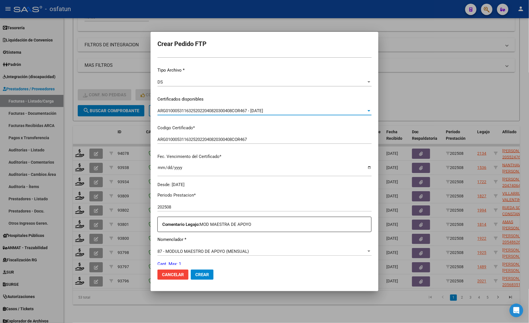
scroll to position [142, 0]
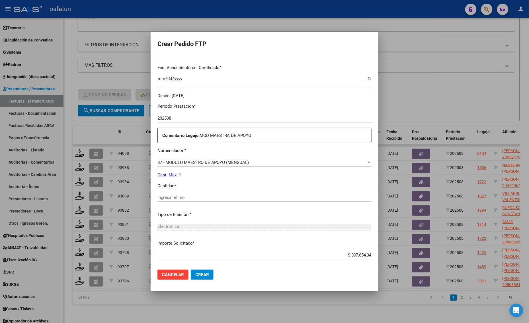
click at [184, 195] on input "Ingresar el nro" at bounding box center [264, 197] width 214 height 5
type input "1"
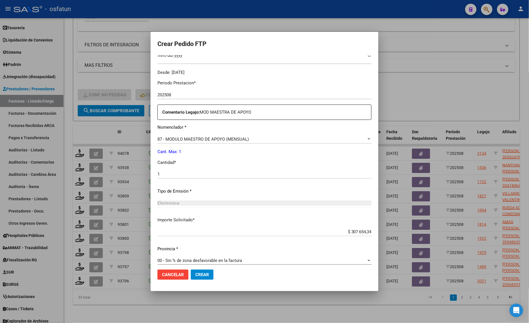
scroll to position [170, 0]
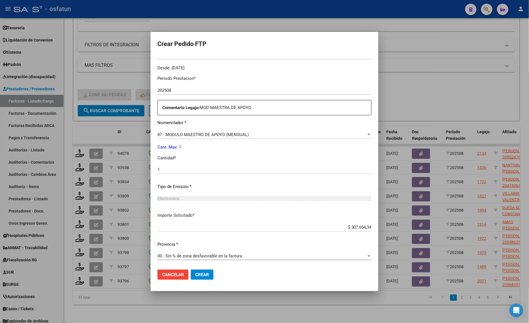
click at [204, 277] on span "Crear" at bounding box center [202, 275] width 14 height 5
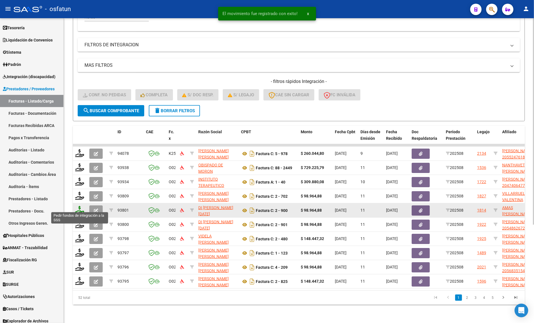
click at [81, 206] on icon at bounding box center [79, 210] width 9 height 8
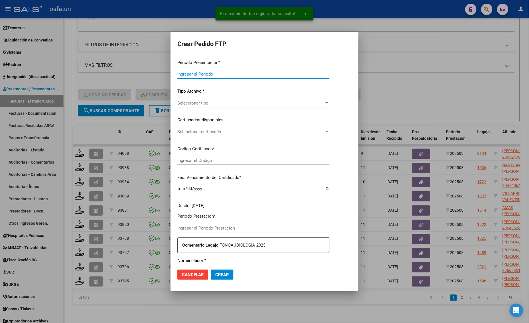
type input "202508"
type input "$ 98.964,88"
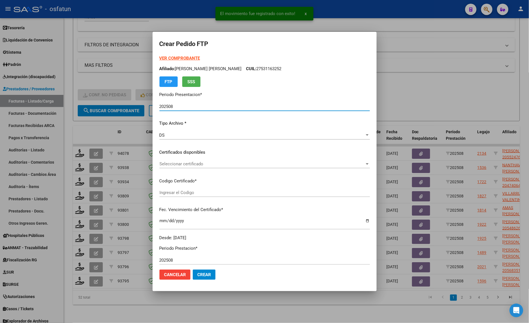
type input "ARG02000571270012022063020270630CAT242"
type input "[DATE]"
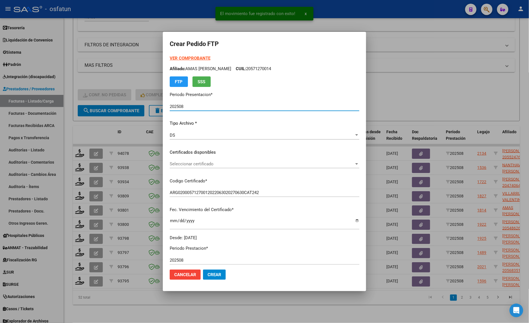
click at [182, 57] on strong "VER COMPROBANTE" at bounding box center [190, 58] width 41 height 5
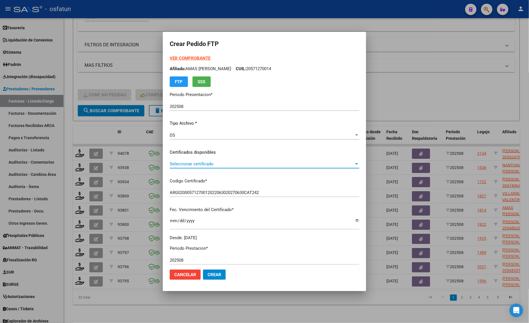
click at [184, 162] on span "Seleccionar certificado" at bounding box center [262, 164] width 184 height 5
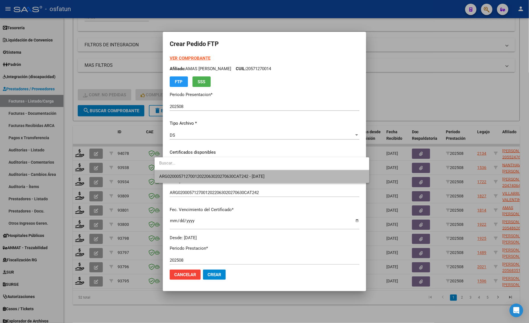
click at [183, 173] on span "ARG02000571270012022063020270630CAT242 - [DATE]" at bounding box center [261, 176] width 205 height 13
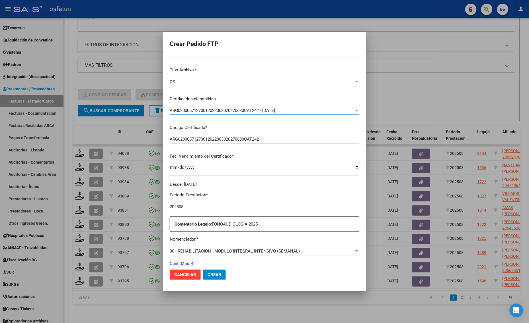
scroll to position [107, 0]
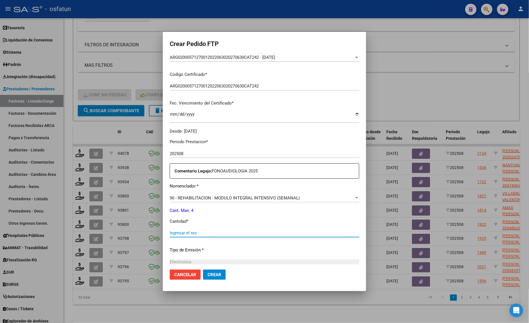
click at [181, 235] on input "Ingresar el nro" at bounding box center [264, 233] width 189 height 5
type input "4"
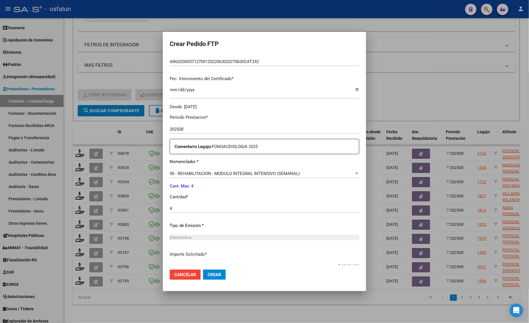
scroll to position [170, 0]
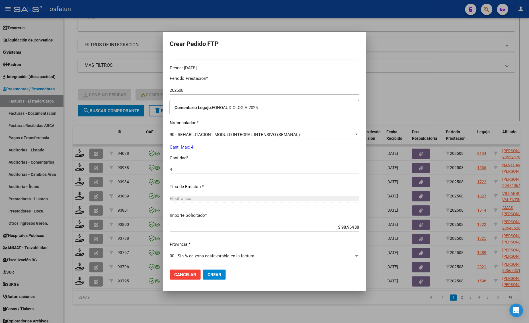
click at [207, 277] on span "Crear" at bounding box center [214, 275] width 14 height 5
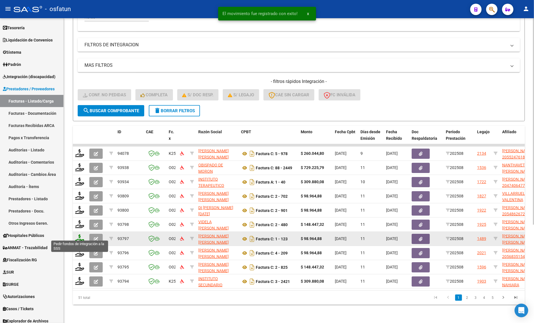
click at [80, 235] on icon at bounding box center [79, 239] width 9 height 8
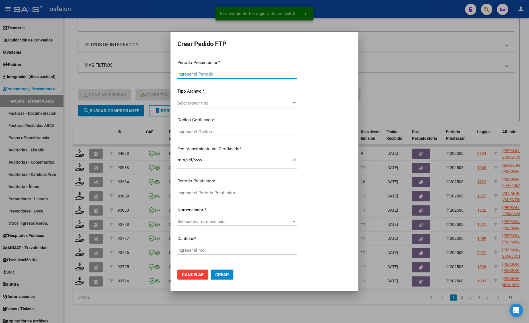
type input "202508"
type input "$ 98.964,88"
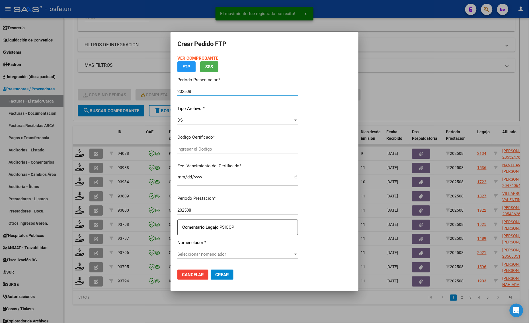
type input "ARG02000547466662023033120280331BS389"
type input "[DATE]"
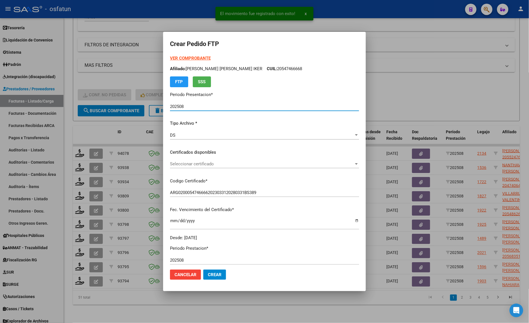
click at [195, 57] on strong "VER COMPROBANTE" at bounding box center [190, 58] width 41 height 5
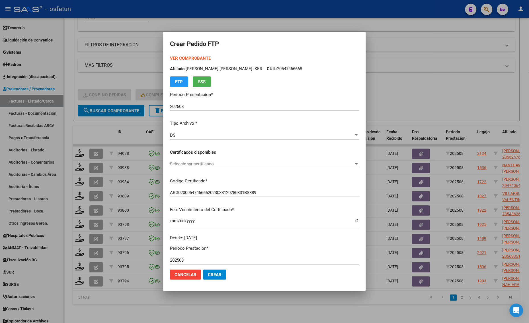
click at [203, 164] on span "Seleccionar certificado" at bounding box center [262, 164] width 184 height 5
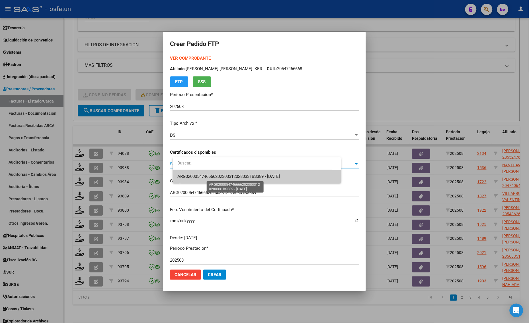
click at [205, 179] on span "ARG02000547466662023033120280331BS389 - [DATE]" at bounding box center [228, 176] width 102 height 5
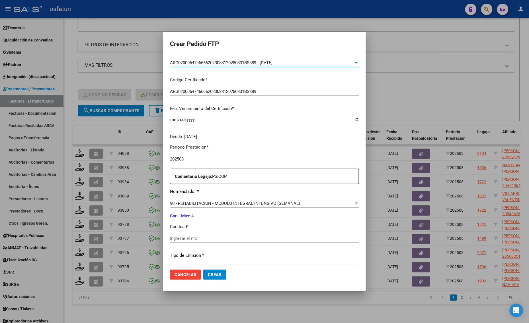
scroll to position [142, 0]
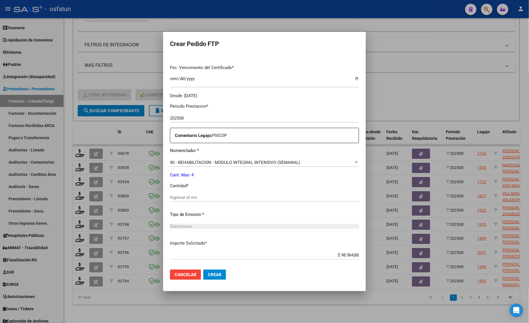
click at [196, 192] on div "Periodo Prestacion * 202508 Ingresar el Periodo Prestacion Comentario Legajo: P…" at bounding box center [264, 196] width 189 height 195
click at [196, 201] on div "Ingresar el nro" at bounding box center [264, 197] width 189 height 9
type input "4"
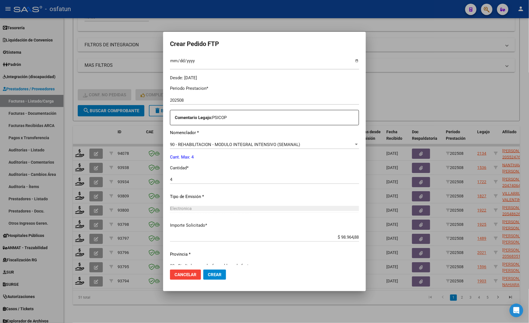
scroll to position [170, 0]
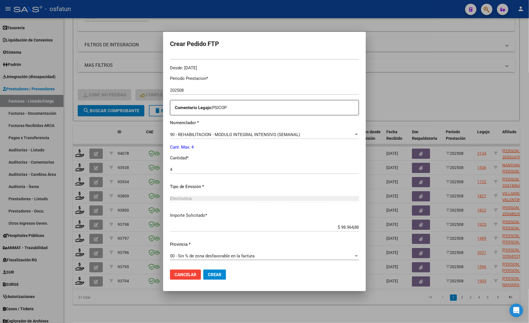
click at [221, 276] on span "Crear" at bounding box center [215, 275] width 14 height 5
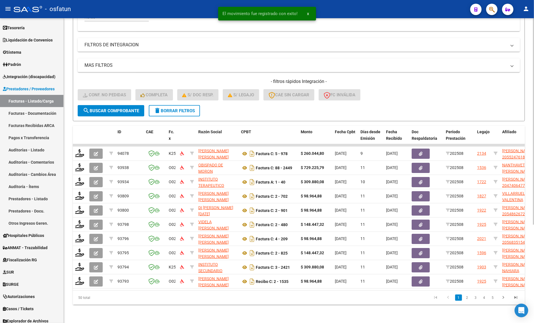
click at [113, 318] on div "Video tutorial PRESTADORES -> Listado de CPBTs Emitidos por Prestadores / Prove…" at bounding box center [299, 100] width 470 height 446
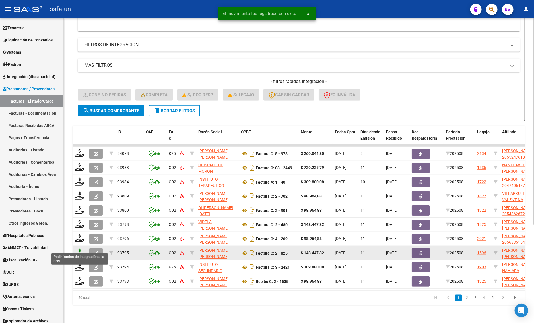
click at [80, 249] on icon at bounding box center [79, 253] width 9 height 8
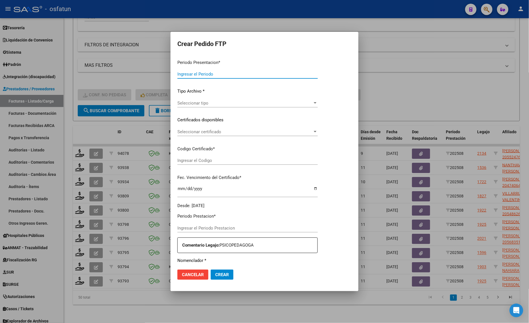
type input "202508"
type input "$ 148.447,32"
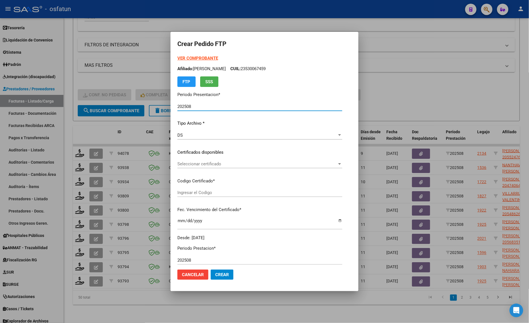
type input "ARG02000515344852023030920300309CAT242"
type input "[DATE]"
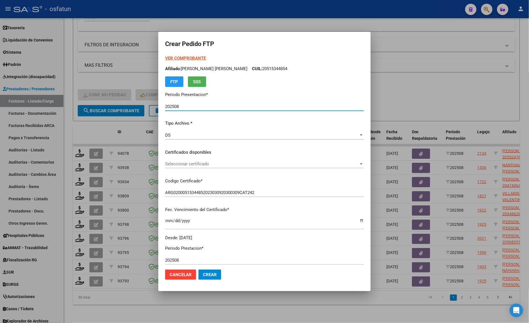
click at [192, 59] on strong "VER COMPROBANTE" at bounding box center [185, 58] width 41 height 5
click at [198, 166] on span "Seleccionar certificado" at bounding box center [261, 164] width 193 height 5
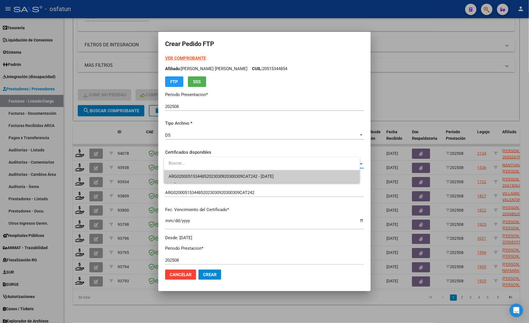
click at [198, 171] on span "ARG02000515344852023030920300309CAT242 - [DATE]" at bounding box center [261, 176] width 187 height 13
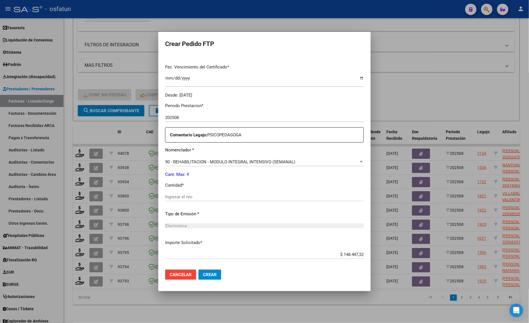
scroll to position [170, 0]
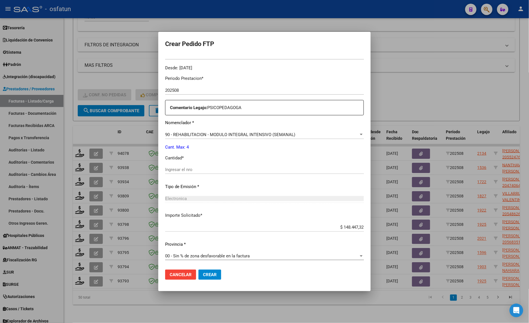
click at [191, 171] on input "Ingresar el nro" at bounding box center [264, 169] width 199 height 5
type input "4"
click at [216, 274] on span "Crear" at bounding box center [210, 275] width 14 height 5
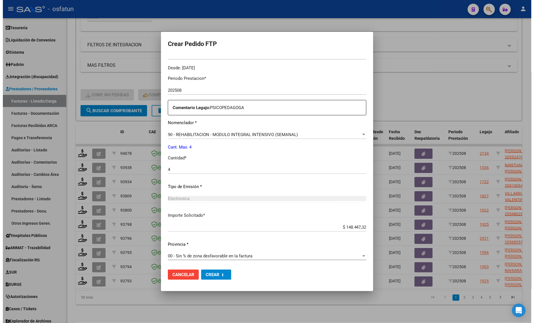
scroll to position [0, 0]
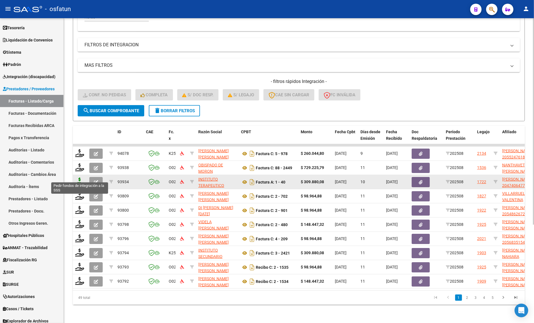
click at [80, 178] on icon at bounding box center [79, 182] width 9 height 8
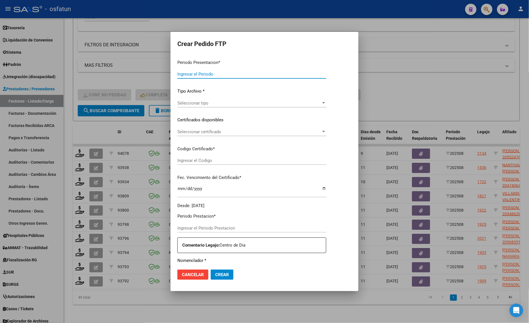
type input "202508"
type input "$ 309.880,08"
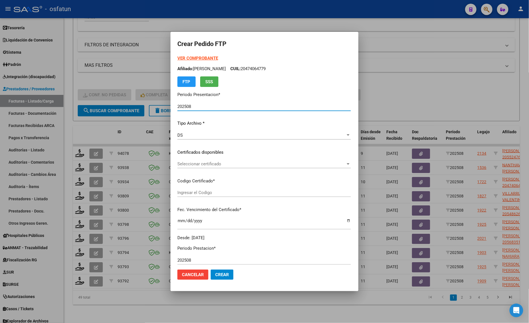
type input "ARG02000474064772025042320300423SAN10191"
type input "[DATE]"
click at [177, 59] on strong "VER COMPROBANTE" at bounding box center [197, 58] width 41 height 5
click at [114, 85] on div at bounding box center [264, 161] width 529 height 323
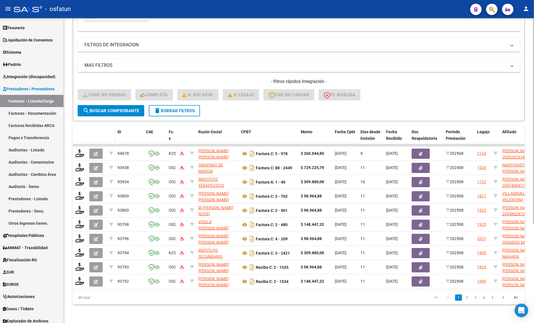
click at [114, 126] on span at bounding box center [114, 138] width 3 height 25
click at [255, 126] on datatable-header-cell "CPBT" at bounding box center [269, 138] width 60 height 25
click at [249, 109] on form "Filtros Id Integración Area Seleccionar Gerenciador Seleccionar Gerenciador Si …" at bounding box center [299, 24] width 452 height 195
click at [181, 112] on form "Filtros Id Integración Area Seleccionar Gerenciador Seleccionar Gerenciador Si …" at bounding box center [299, 24] width 452 height 195
click at [178, 108] on span "delete Borrar Filtros" at bounding box center [174, 110] width 41 height 5
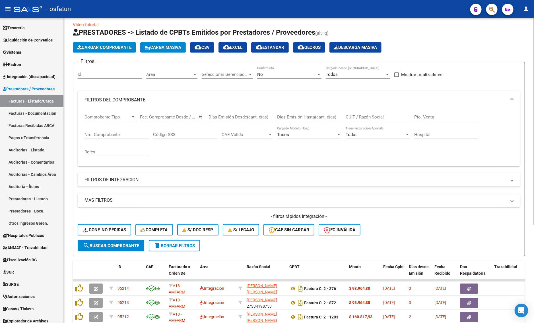
scroll to position [145, 0]
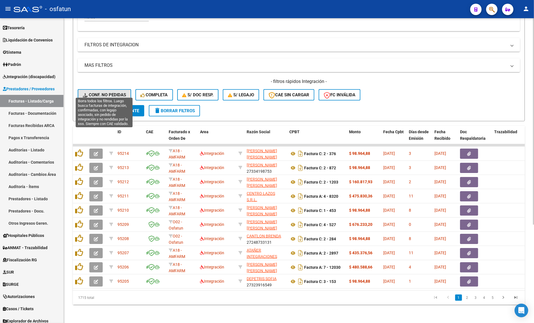
click at [106, 92] on span "Conf. no pedidas" at bounding box center [104, 94] width 43 height 5
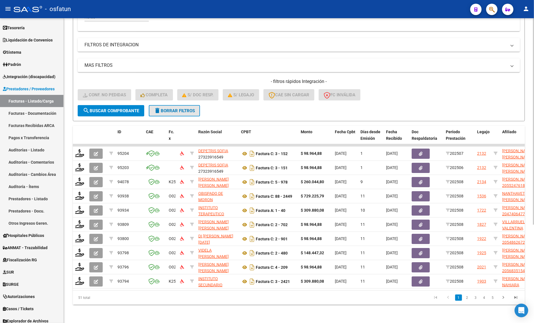
click at [173, 111] on button "delete Borrar Filtros" at bounding box center [174, 110] width 51 height 11
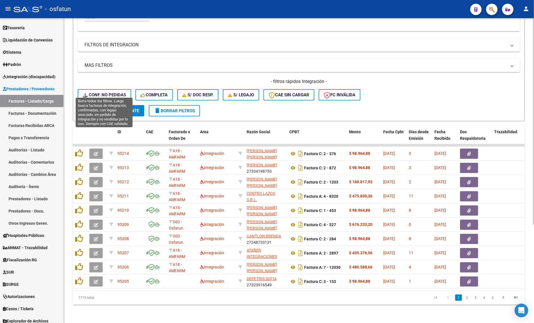
click at [104, 89] on button "Conf. no pedidas" at bounding box center [104, 94] width 53 height 11
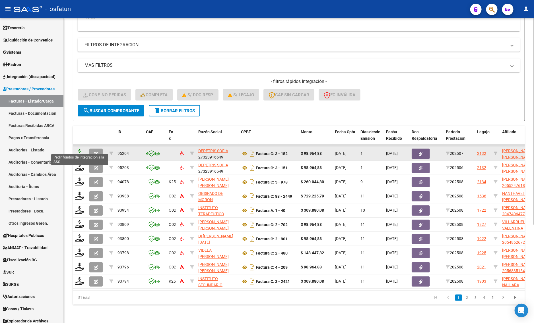
click at [81, 149] on icon at bounding box center [79, 153] width 9 height 8
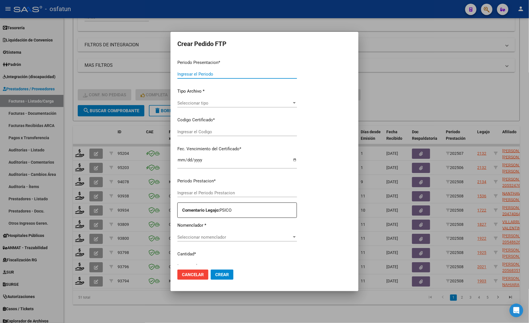
type input "202508"
type input "202507"
type input "$ 98.964,88"
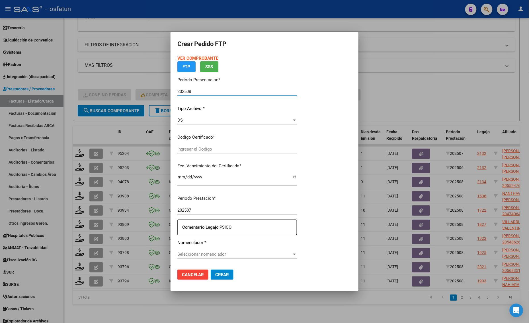
type input "100293490"
type input "[DATE]"
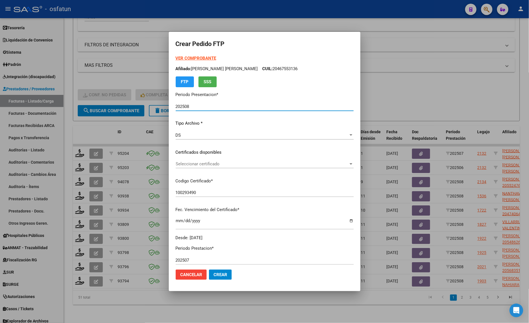
click at [193, 56] on strong "VER COMPROBANTE" at bounding box center [196, 58] width 41 height 5
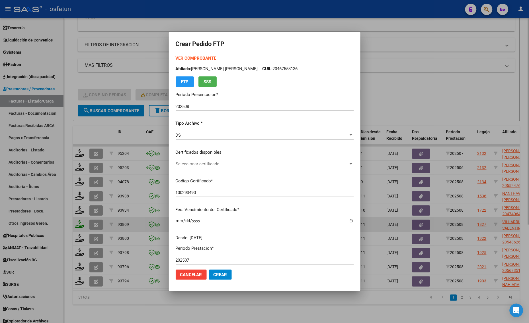
click at [76, 221] on div at bounding box center [264, 161] width 529 height 323
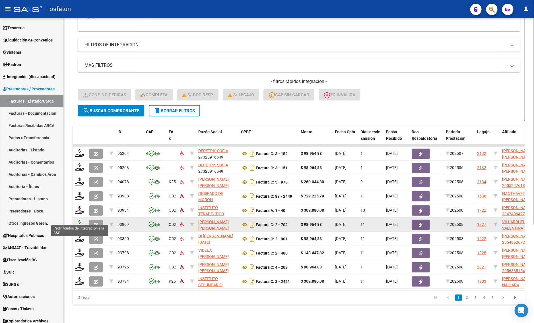
click at [78, 220] on icon at bounding box center [79, 224] width 9 height 8
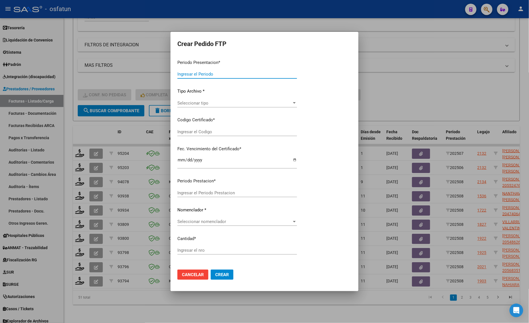
type input "202508"
type input "$ 98.964,88"
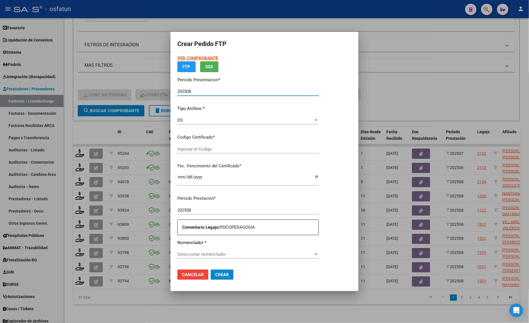
type input "ARG01000492940802020121120301211CAT242"
type input "[DATE]"
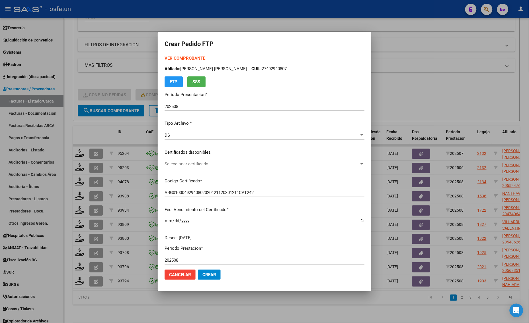
click at [193, 57] on strong "VER COMPROBANTE" at bounding box center [184, 58] width 41 height 5
click at [180, 164] on span "Seleccionar certificado" at bounding box center [261, 164] width 195 height 5
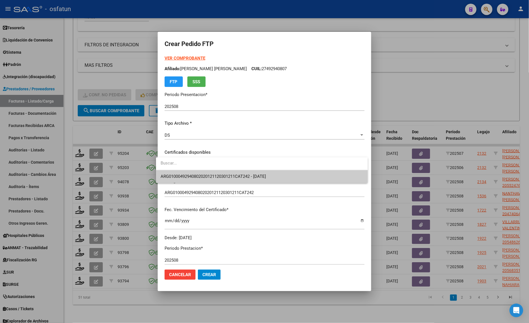
click at [180, 173] on span "ARG01000492940802020121120301211CAT242 - [DATE]" at bounding box center [261, 176] width 202 height 13
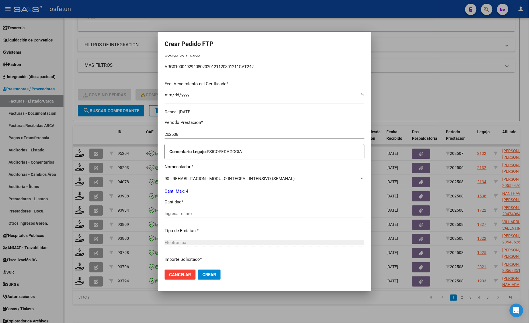
scroll to position [142, 0]
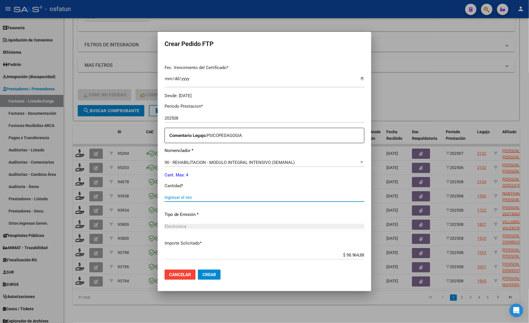
click at [172, 195] on input "Ingresar el nro" at bounding box center [264, 197] width 200 height 5
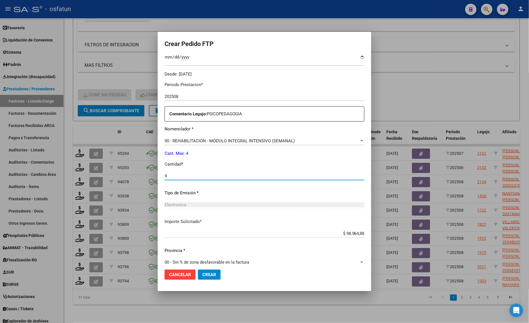
scroll to position [170, 0]
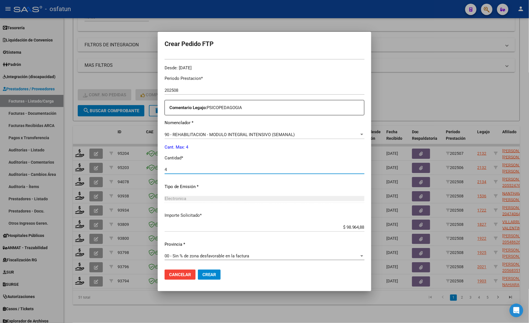
type input "4"
click at [213, 275] on button "Crear" at bounding box center [209, 275] width 23 height 10
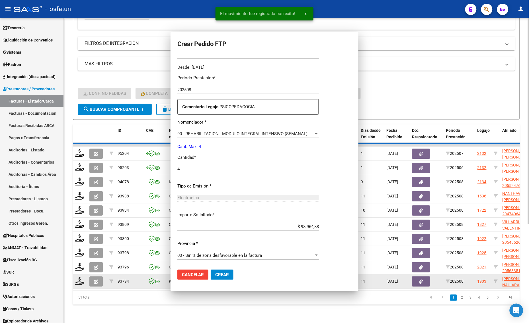
scroll to position [138, 0]
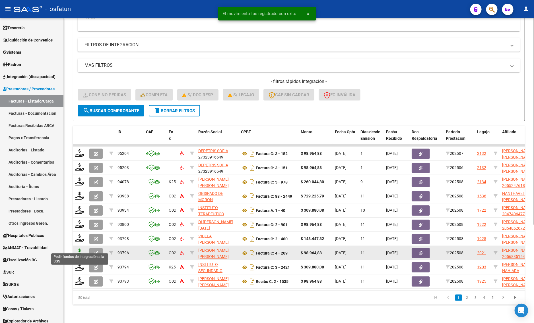
click at [78, 251] on icon at bounding box center [79, 253] width 9 height 8
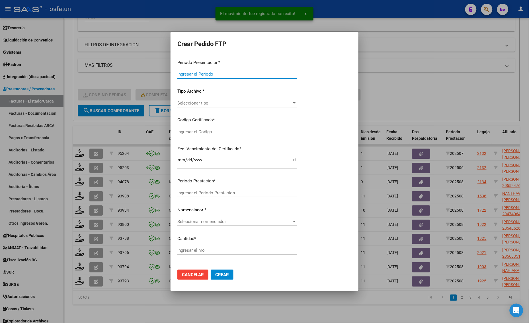
type input "202508"
type input "$ 98.964,88"
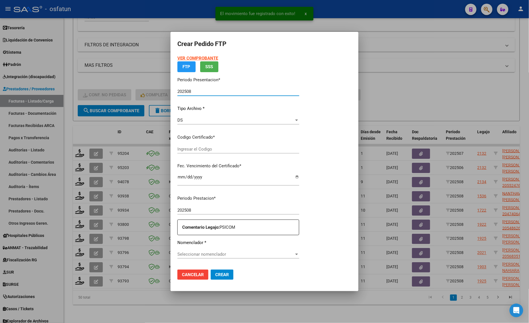
type input "ARG02000568351542023072520280725TUC139"
type input "[DATE]"
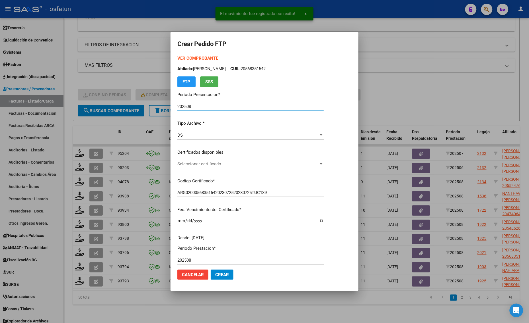
click at [189, 58] on strong "VER COMPROBANTE" at bounding box center [197, 58] width 41 height 5
click at [403, 87] on div at bounding box center [264, 161] width 529 height 323
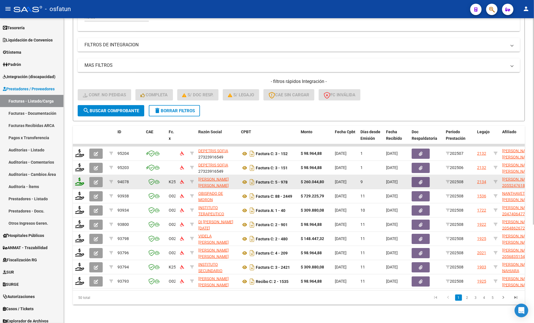
drag, startPoint x: 73, startPoint y: 175, endPoint x: 76, endPoint y: 176, distance: 3.4
click at [73, 175] on datatable-body-cell at bounding box center [80, 182] width 14 height 14
click at [79, 178] on icon at bounding box center [79, 182] width 9 height 8
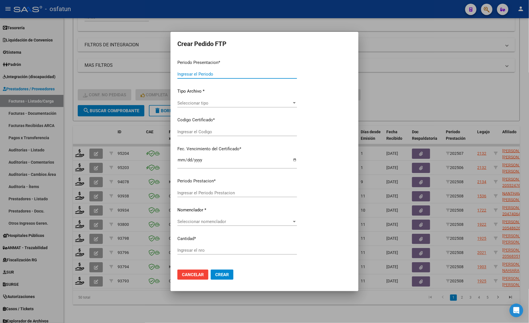
type input "202508"
type input "$ 260.044,80"
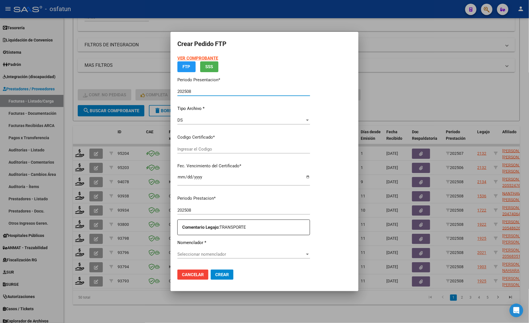
type input "ARG020005524476182025052920290529"
type input "[DATE]"
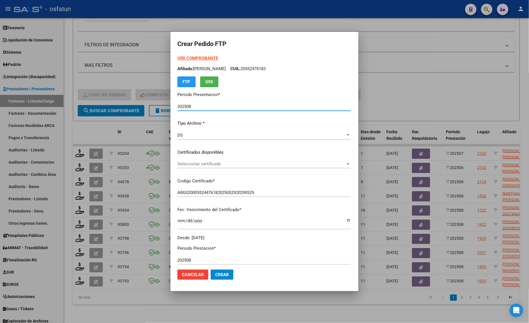
click at [189, 56] on strong "VER COMPROBANTE" at bounding box center [197, 58] width 41 height 5
click at [197, 161] on div "Seleccionar certificado Seleccionar certificado" at bounding box center [263, 164] width 173 height 9
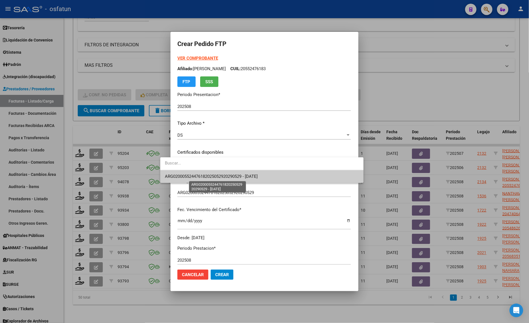
click at [197, 178] on span "ARG020005524476182025052920290529 - [DATE]" at bounding box center [211, 176] width 93 height 5
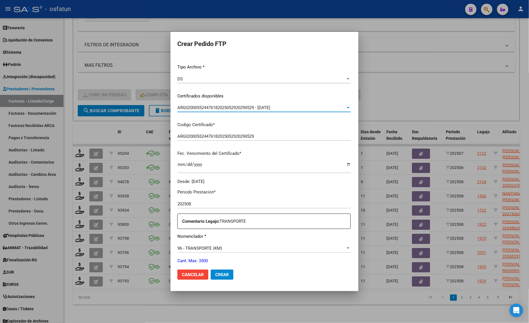
scroll to position [142, 0]
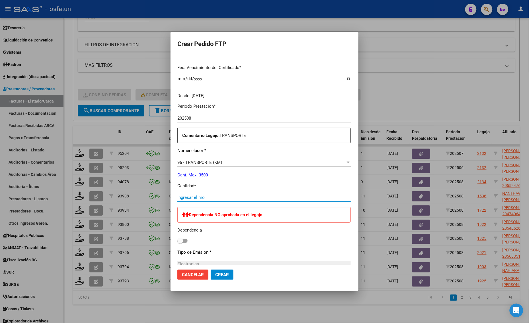
click at [180, 195] on input "Ingresar el nro" at bounding box center [263, 197] width 173 height 5
type input "480"
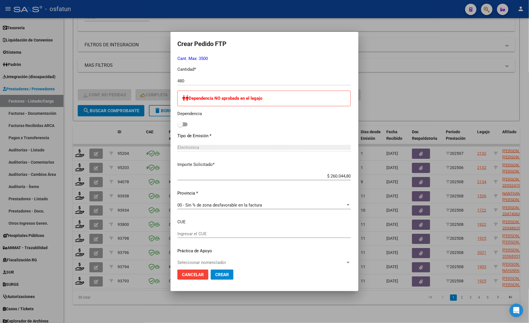
scroll to position [265, 0]
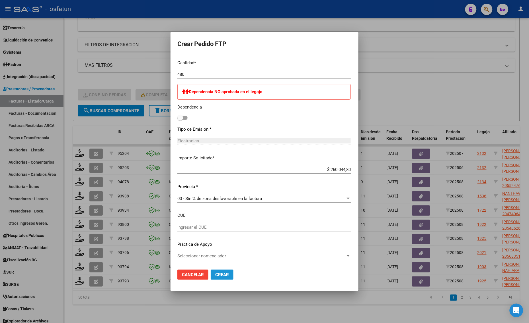
click at [211, 278] on button "Crear" at bounding box center [222, 275] width 23 height 10
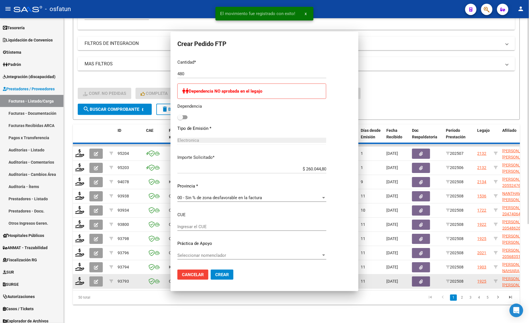
scroll to position [0, 0]
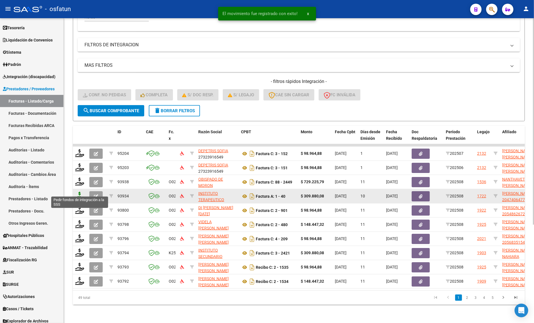
click at [78, 192] on icon at bounding box center [79, 196] width 9 height 8
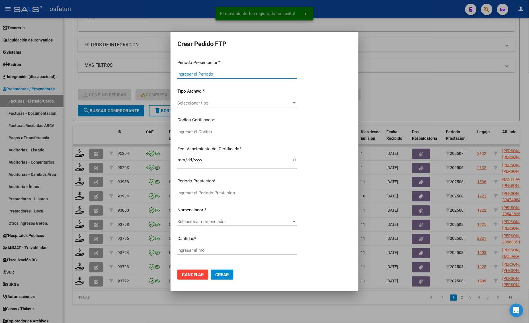
type input "202508"
type input "$ 309.880,08"
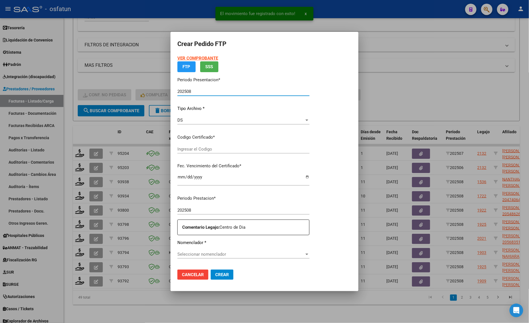
type input "ARG02000474064772025042320300423SAN10191"
type input "[DATE]"
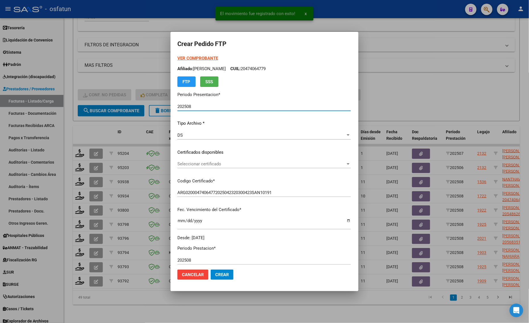
click at [177, 57] on strong "VER COMPROBANTE" at bounding box center [197, 58] width 41 height 5
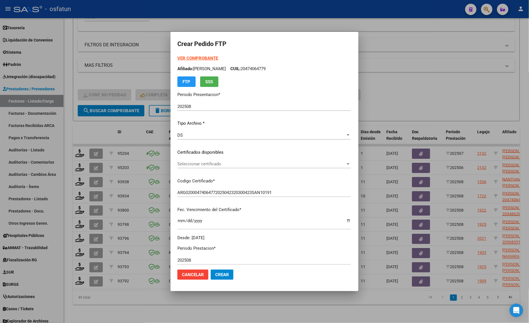
click at [445, 90] on div at bounding box center [264, 161] width 529 height 323
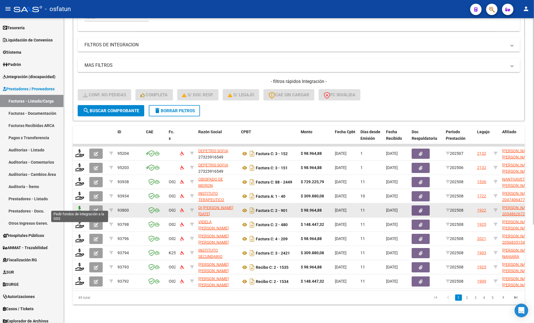
click at [77, 206] on icon at bounding box center [79, 210] width 9 height 8
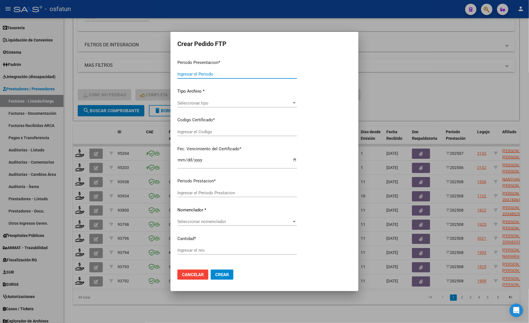
type input "202508"
type input "$ 98.964,88"
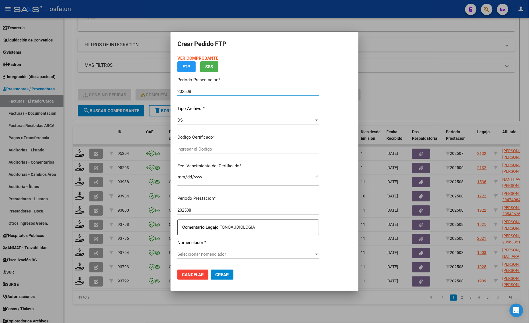
type input "ARG02000548626722023100620261006CAT242"
type input "[DATE]"
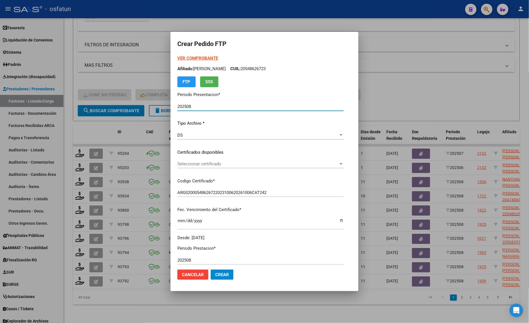
click at [182, 56] on strong "VER COMPROBANTE" at bounding box center [197, 58] width 41 height 5
click at [202, 164] on span "Seleccionar certificado" at bounding box center [257, 164] width 161 height 5
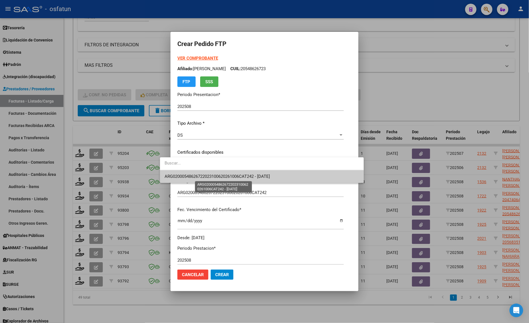
click at [199, 176] on span "ARG02000548626722023100620261006CAT242 - [DATE]" at bounding box center [216, 176] width 105 height 5
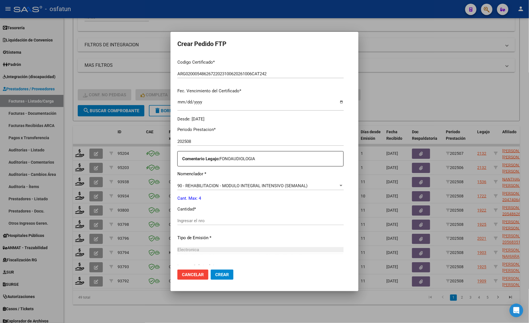
scroll to position [142, 0]
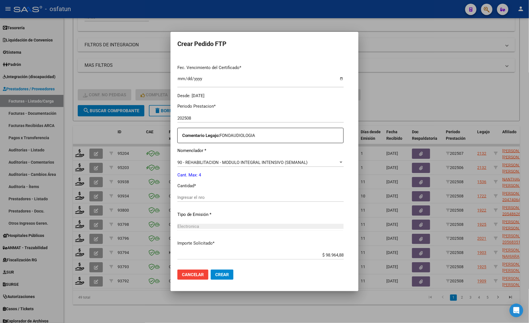
click at [185, 196] on input "Ingresar el nro" at bounding box center [260, 197] width 166 height 5
type input "4"
click at [211, 279] on button "Crear" at bounding box center [222, 275] width 23 height 10
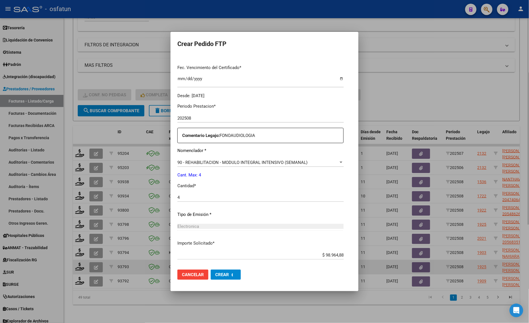
scroll to position [0, 0]
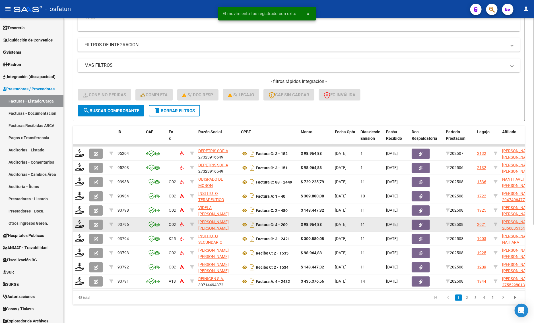
click at [77, 225] on datatable-body-cell at bounding box center [80, 225] width 14 height 14
click at [77, 220] on icon at bounding box center [79, 224] width 9 height 8
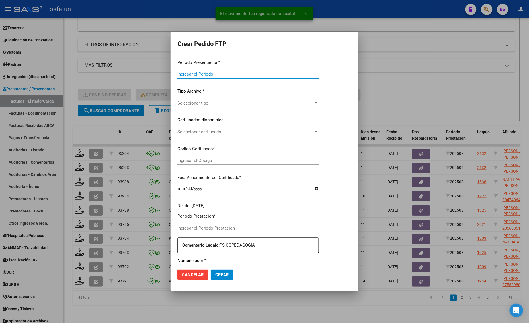
type input "202508"
type input "$ 98.964,88"
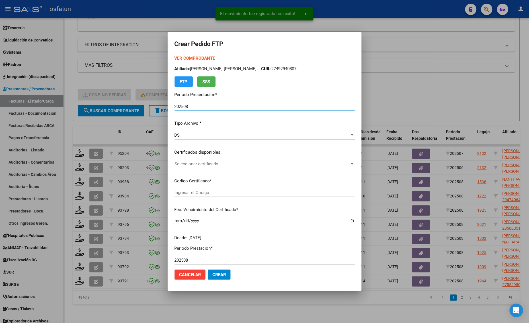
type input "ARG02000568351542023072520280725TUC139"
type input "[DATE]"
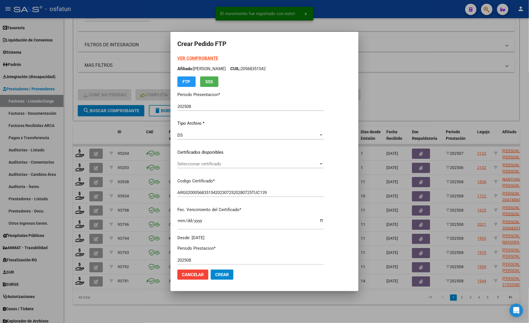
click at [196, 56] on strong "VER COMPROBANTE" at bounding box center [197, 58] width 41 height 5
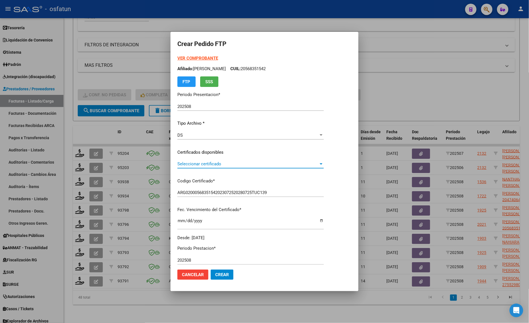
click at [198, 162] on span "Seleccionar certificado" at bounding box center [247, 164] width 141 height 5
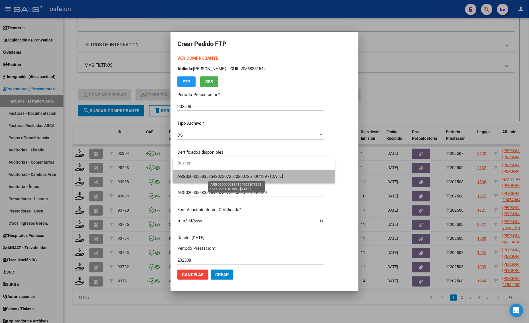
click at [198, 174] on span "ARG02000568351542023072520280725TUC139 - [DATE]" at bounding box center [230, 176] width 106 height 5
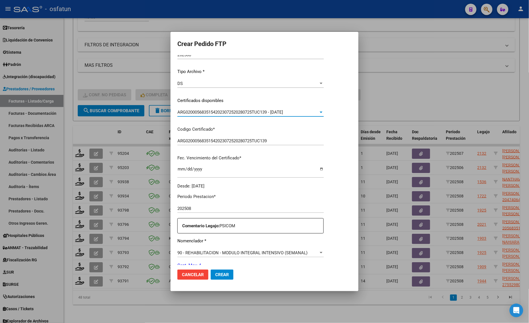
scroll to position [107, 0]
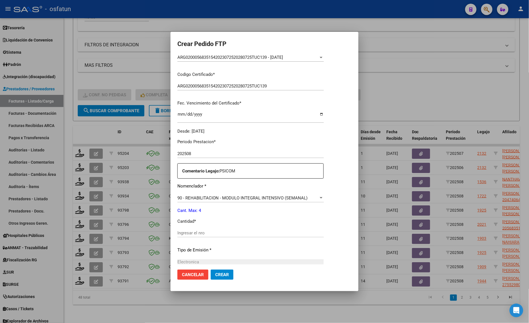
click at [194, 236] on div "Ingresar el nro" at bounding box center [250, 233] width 146 height 9
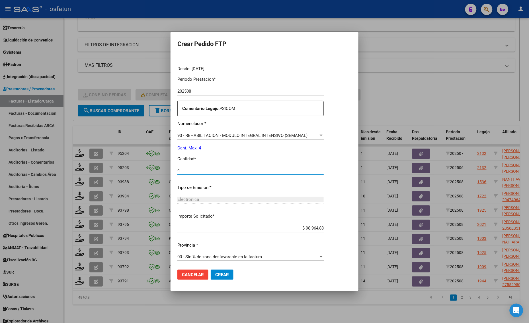
scroll to position [170, 0]
type input "4"
click at [228, 273] on span "Crear" at bounding box center [222, 275] width 14 height 5
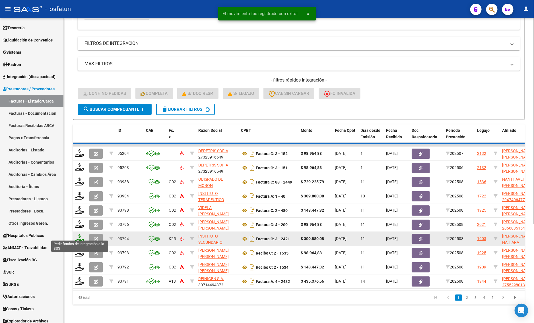
click at [77, 235] on icon at bounding box center [79, 239] width 9 height 8
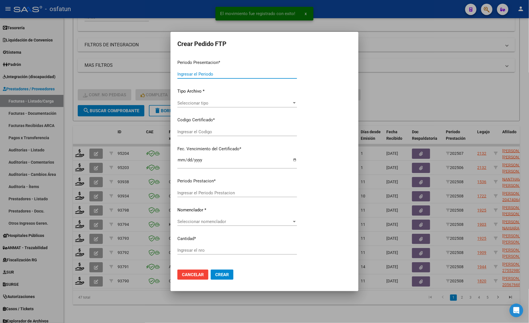
type input "202508"
type input "$ 98.964,88"
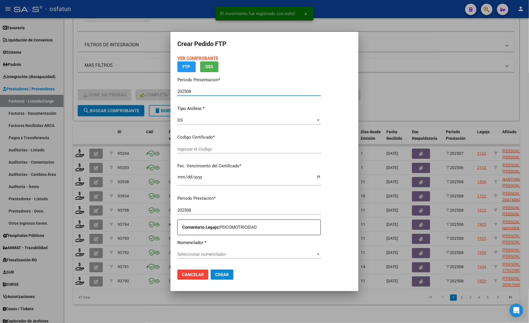
type input "ARG02000541574202023081820260818CAT242"
type input "[DATE]"
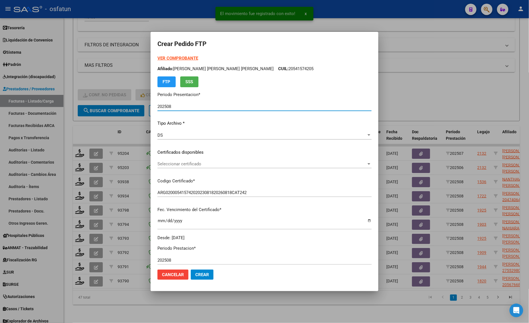
click at [191, 58] on strong "VER COMPROBANTE" at bounding box center [177, 58] width 41 height 5
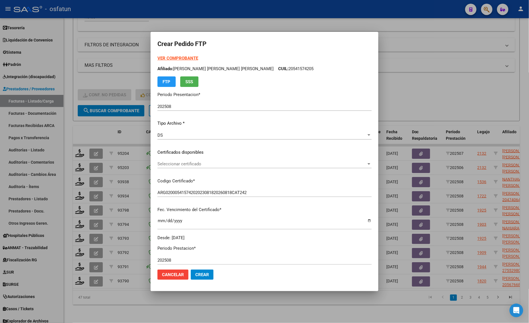
click at [187, 166] on span "Seleccionar certificado" at bounding box center [261, 164] width 209 height 5
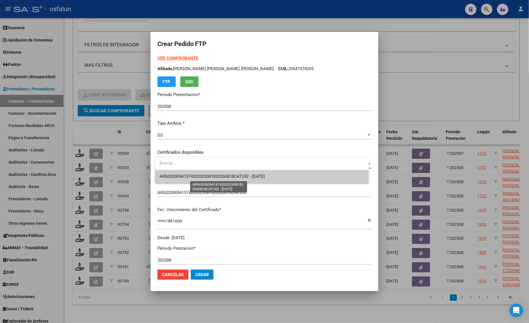
click at [184, 178] on span "ARG02000541574202023081820260818CAT242 - [DATE]" at bounding box center [212, 176] width 105 height 5
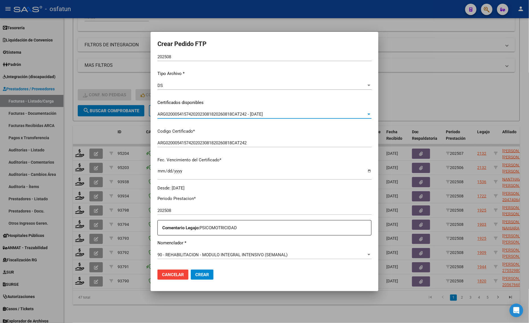
scroll to position [107, 0]
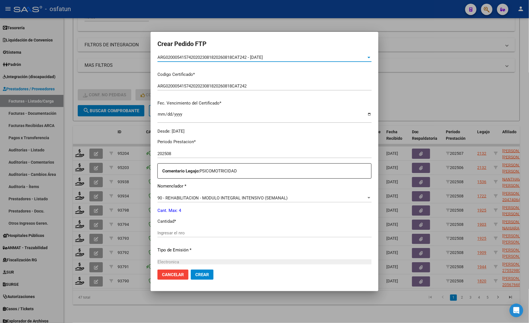
click at [176, 221] on div "Periodo Prestacion * 202508 Ingresar el Periodo Prestacion Comentario Legajo: P…" at bounding box center [264, 232] width 214 height 195
click at [174, 235] on input "Ingresar el nro" at bounding box center [264, 233] width 214 height 5
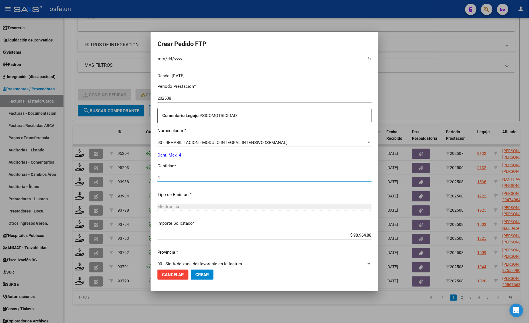
scroll to position [170, 0]
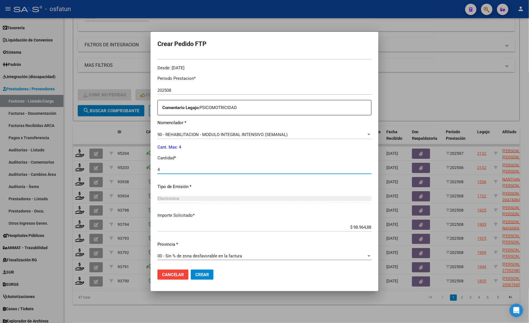
type input "4"
click at [204, 276] on span "Crear" at bounding box center [202, 275] width 14 height 5
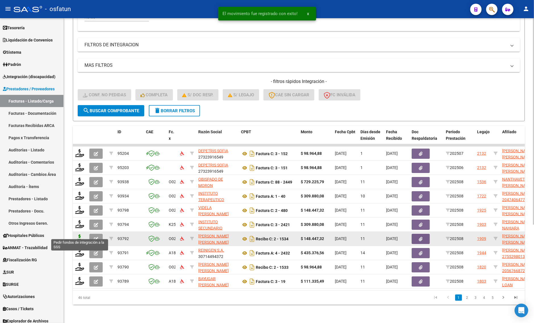
click at [79, 235] on icon at bounding box center [79, 239] width 9 height 8
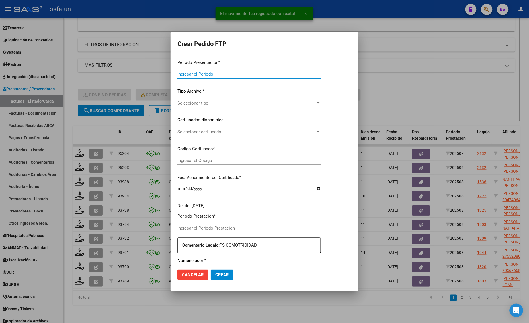
type input "202508"
type input "$ 148.447,32"
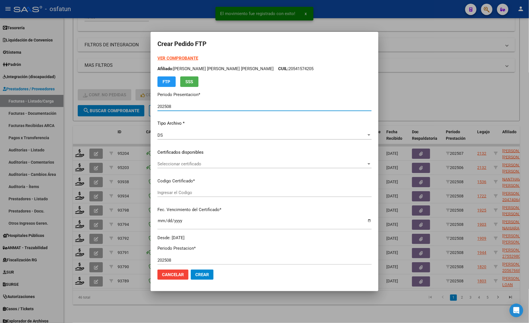
type input "ARG01000567660572024110420291104CAT242"
type input "[DATE]"
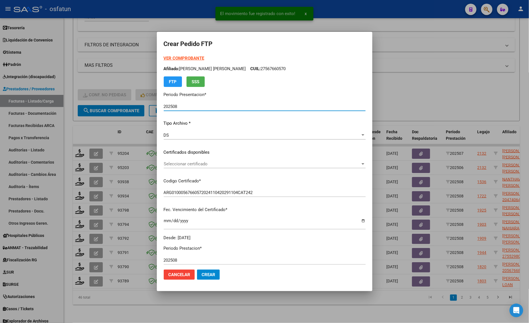
click at [178, 56] on div "VER COMPROBANTE ARCA [PERSON_NAME] Afiliado: [PERSON_NAME] [PERSON_NAME] CUIL: …" at bounding box center [265, 71] width 202 height 32
click at [178, 60] on strong "VER COMPROBANTE" at bounding box center [184, 58] width 41 height 5
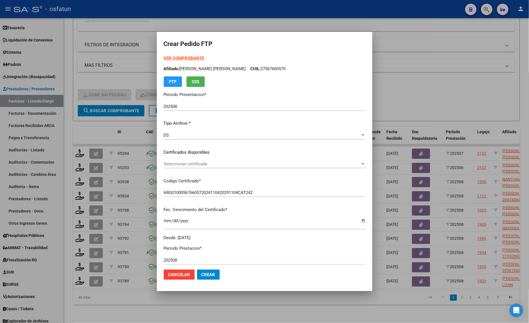
click at [184, 165] on span "Seleccionar certificado" at bounding box center [262, 164] width 197 height 5
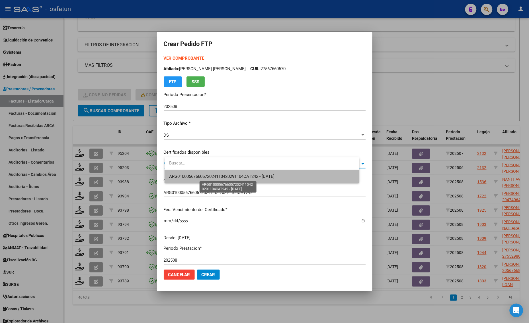
click at [183, 174] on span "ARG01000567660572024110420291104CAT242 - [DATE]" at bounding box center [221, 176] width 105 height 5
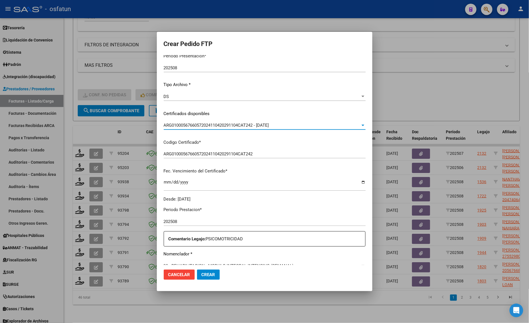
scroll to position [170, 0]
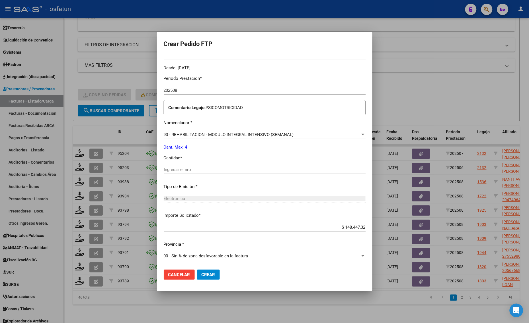
click at [195, 174] on div "Ingresar el nro" at bounding box center [265, 170] width 202 height 9
click at [194, 170] on input "Ingresar el nro" at bounding box center [265, 169] width 202 height 5
type input "4"
click at [213, 277] on button "Crear" at bounding box center [208, 275] width 23 height 10
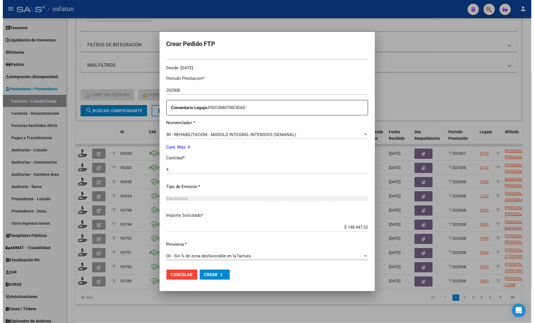
scroll to position [0, 0]
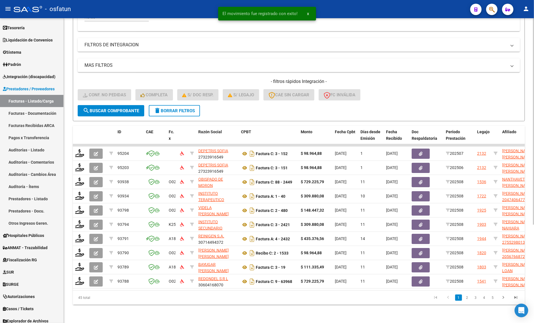
click at [87, 315] on div "Video tutorial PRESTADORES -> Listado de CPBTs Emitidos por Prestadores / Prove…" at bounding box center [299, 100] width 470 height 446
click at [171, 108] on span "delete Borrar Filtros" at bounding box center [174, 110] width 41 height 5
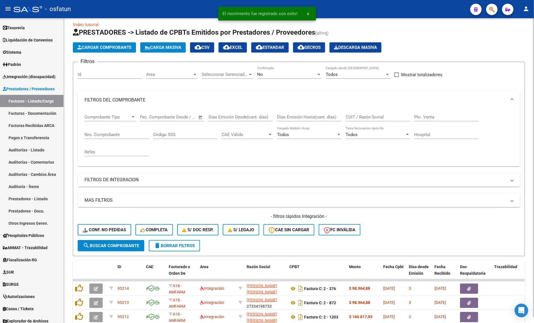
scroll to position [145, 0]
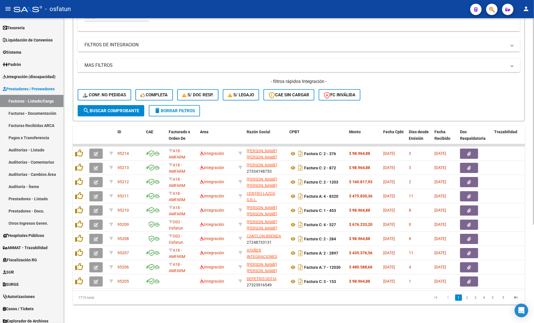
drag, startPoint x: 184, startPoint y: 51, endPoint x: 181, endPoint y: 61, distance: 10.5
click at [184, 51] on div "Filtros Id Area Area Seleccionar Gerenciador Seleccionar Gerenciador No Confirm…" at bounding box center [299, 18] width 442 height 174
click at [102, 96] on div "- filtros rápidos Integración - Conf. no pedidas Completa S/ Doc Resp. S/ legaj…" at bounding box center [299, 92] width 442 height 27
click at [100, 92] on span "Conf. no pedidas" at bounding box center [104, 94] width 43 height 5
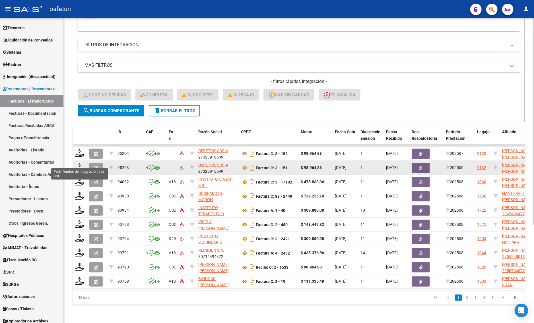
click at [79, 164] on icon at bounding box center [79, 168] width 9 height 8
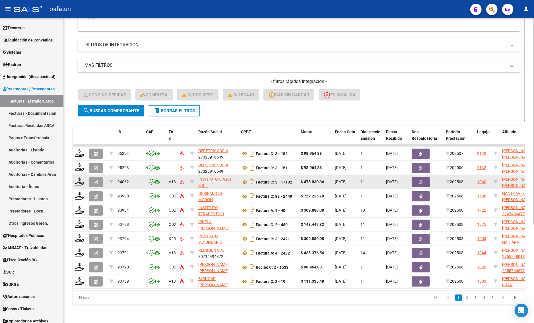
click at [78, 182] on datatable-body-cell at bounding box center [80, 182] width 14 height 14
click at [78, 180] on icon at bounding box center [79, 182] width 9 height 8
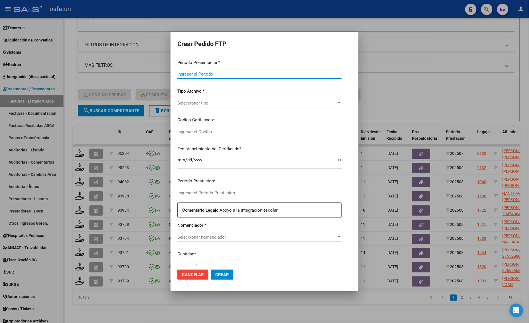
type input "202508"
type input "$ 475.830,36"
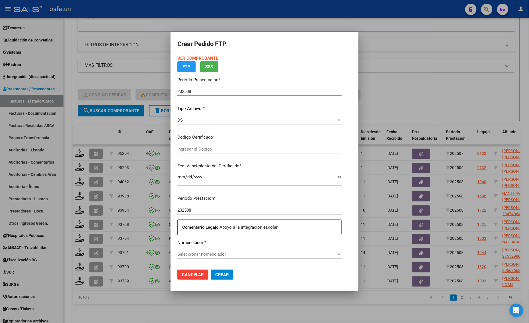
type input "ARG02000535256382024010320290103BUE413"
type input "[DATE]"
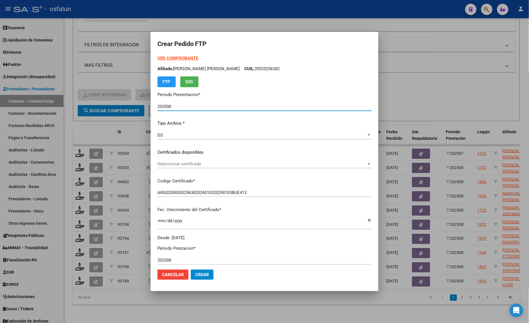
click at [178, 59] on strong "VER COMPROBANTE" at bounding box center [177, 58] width 41 height 5
drag, startPoint x: 82, startPoint y: 72, endPoint x: 84, endPoint y: 76, distance: 4.2
click at [83, 72] on div at bounding box center [264, 161] width 529 height 323
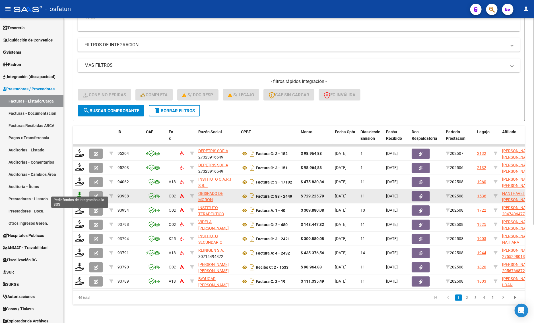
click at [78, 192] on icon at bounding box center [79, 196] width 9 height 8
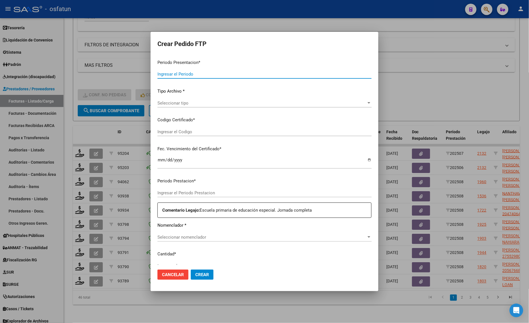
type input "202508"
type input "$ 729.225,79"
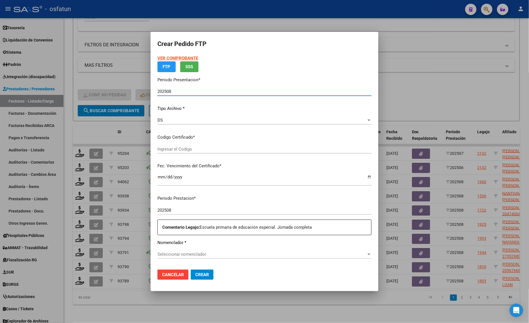
type input "ARG02000555048492023012720280127BS436"
type input "[DATE]"
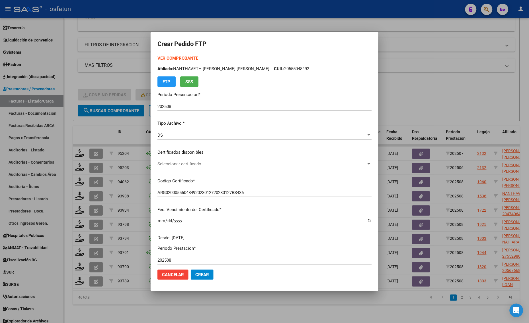
drag, startPoint x: 177, startPoint y: 63, endPoint x: 180, endPoint y: 56, distance: 7.8
click at [178, 60] on div "VER COMPROBANTE ARCA [PERSON_NAME] Afiliado: NANTHAVETH [PERSON_NAME] [PERSON_N…" at bounding box center [264, 71] width 214 height 32
click at [181, 56] on strong "VER COMPROBANTE" at bounding box center [177, 58] width 41 height 5
click at [399, 88] on div at bounding box center [264, 161] width 529 height 323
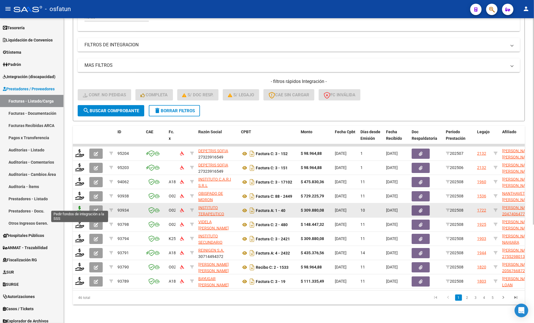
click at [79, 206] on icon at bounding box center [79, 210] width 9 height 8
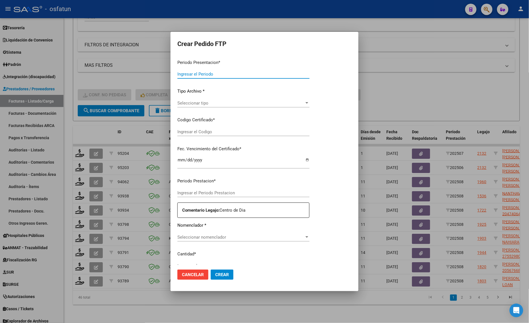
type input "202508"
type input "$ 309.880,08"
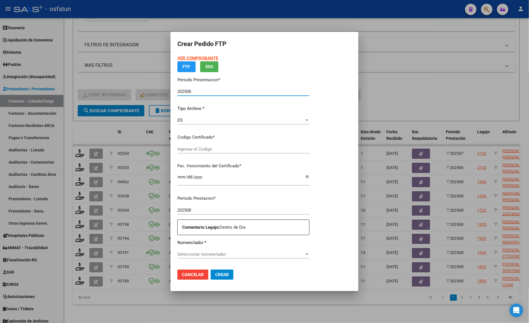
type input "ARG02000474064772025042320300423SAN10191"
type input "[DATE]"
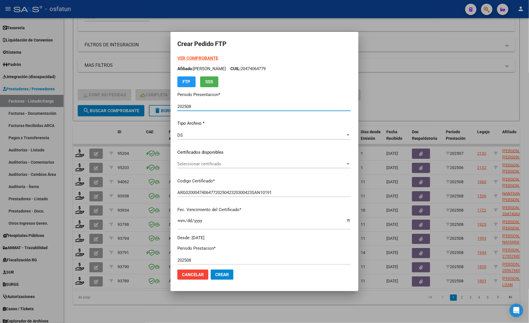
click at [184, 58] on strong "VER COMPROBANTE" at bounding box center [197, 58] width 41 height 5
click at [90, 77] on div at bounding box center [264, 161] width 529 height 323
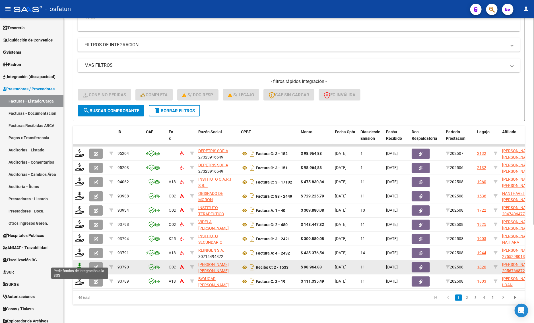
click at [75, 263] on icon at bounding box center [79, 267] width 9 height 8
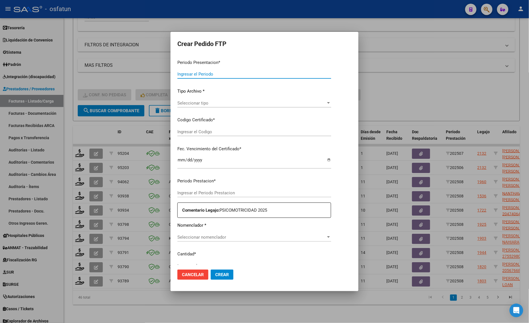
type input "202508"
type input "$ 98.964,88"
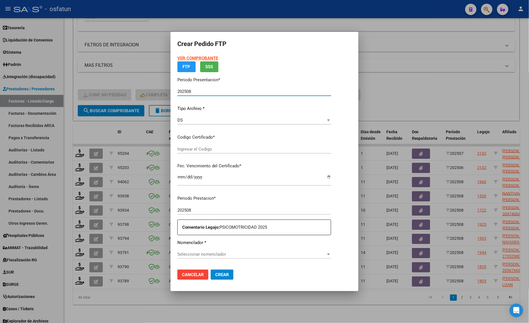
type input "ARG02000567668722022121220271212CAT242"
type input "[DATE]"
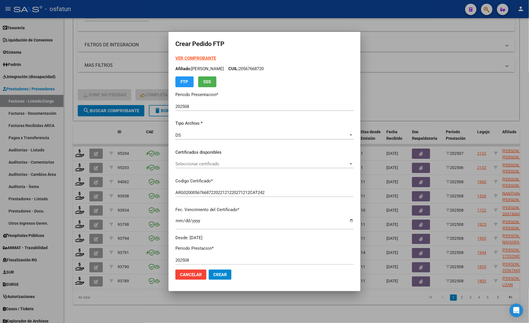
click at [182, 59] on strong "VER COMPROBANTE" at bounding box center [195, 58] width 41 height 5
click at [201, 164] on span "Seleccionar certificado" at bounding box center [261, 164] width 173 height 5
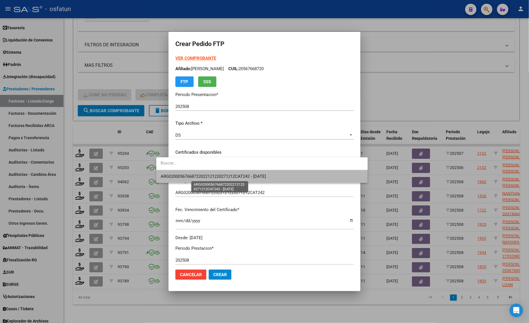
click at [201, 176] on span "ARG02000567668722022121220271212CAT242 - [DATE]" at bounding box center [213, 176] width 105 height 5
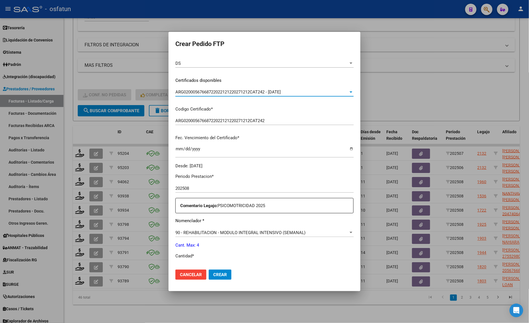
scroll to position [142, 0]
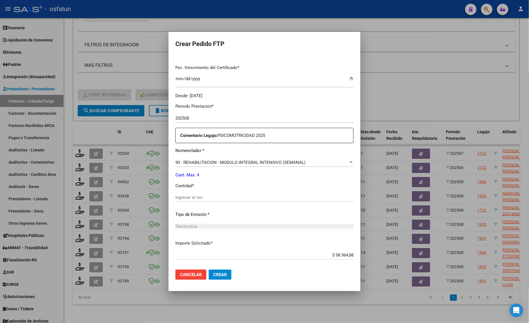
click at [190, 194] on div "Ingresar el nro" at bounding box center [264, 197] width 178 height 9
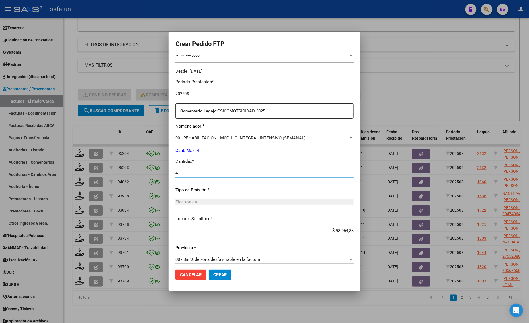
scroll to position [170, 0]
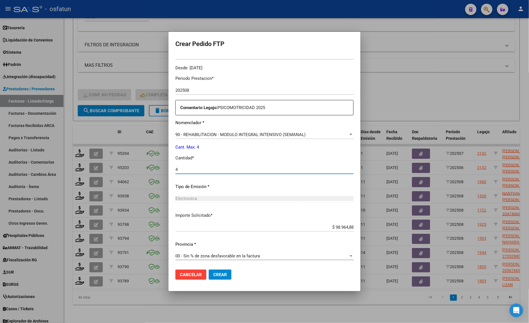
type input "4"
click at [213, 277] on span "Crear" at bounding box center [220, 275] width 14 height 5
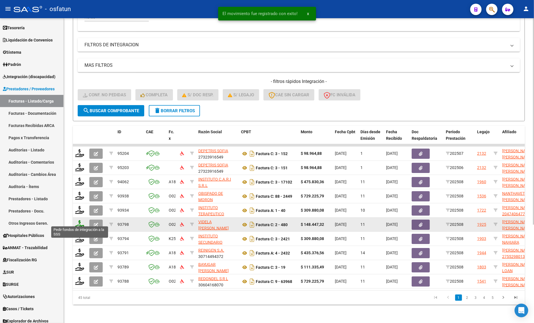
click at [79, 221] on icon at bounding box center [79, 224] width 9 height 8
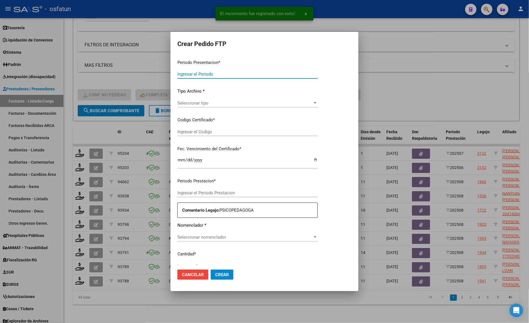
type input "202508"
type input "$ 148.447,32"
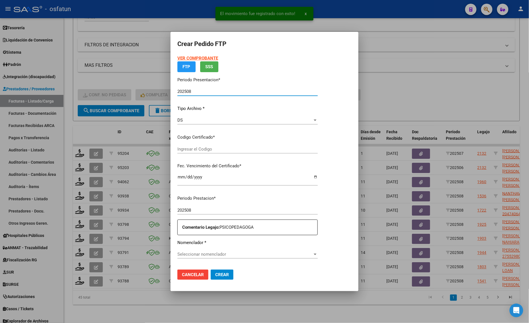
type input "ARG02000541574202023081820260818CAT242"
type input "[DATE]"
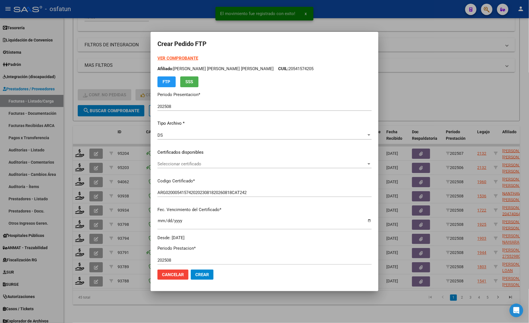
click at [180, 56] on strong "VER COMPROBANTE" at bounding box center [177, 58] width 41 height 5
click at [185, 162] on span "Seleccionar certificado" at bounding box center [261, 164] width 209 height 5
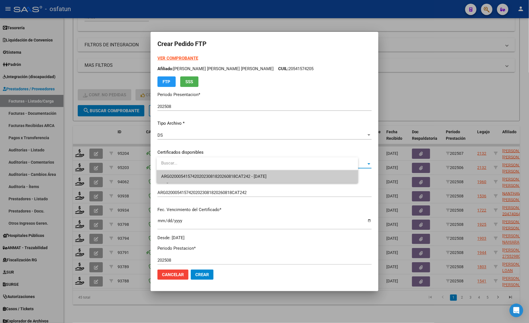
click at [187, 171] on span "ARG02000541574202023081820260818CAT242 - [DATE]" at bounding box center [257, 176] width 192 height 13
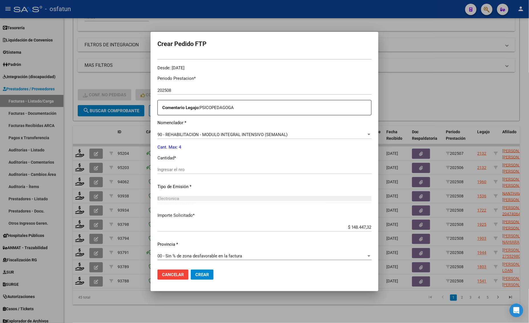
click at [180, 171] on input "Ingresar el nro" at bounding box center [264, 169] width 214 height 5
type input "4"
click at [213, 267] on mat-dialog-actions "Cancelar Crear" at bounding box center [264, 274] width 214 height 19
click at [210, 279] on button "Crear" at bounding box center [202, 275] width 23 height 10
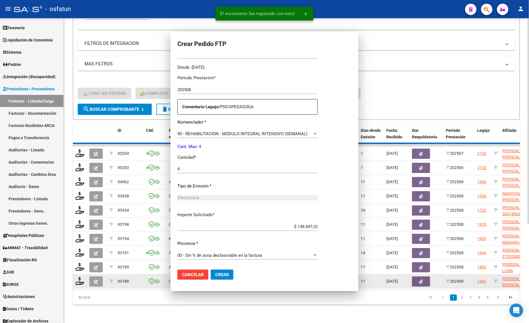
scroll to position [138, 0]
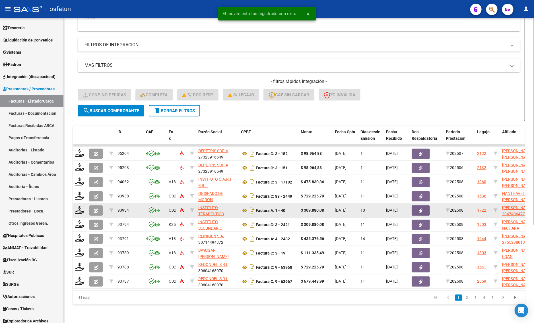
click at [74, 204] on datatable-body-cell at bounding box center [80, 211] width 14 height 14
click at [78, 208] on icon at bounding box center [79, 210] width 9 height 8
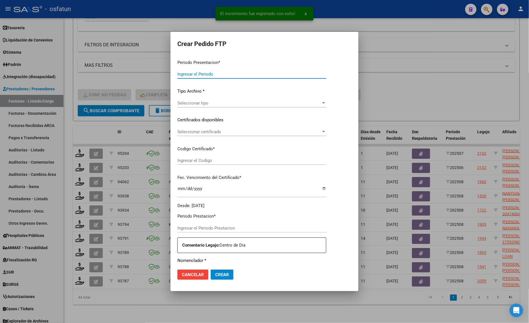
type input "202508"
type input "$ 309.880,08"
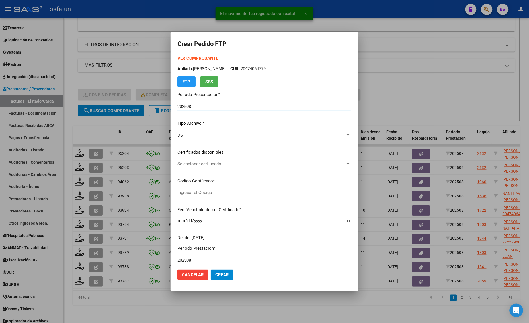
type input "ARG02000474064772025042320300423SAN10191"
type input "[DATE]"
click at [79, 232] on div at bounding box center [264, 161] width 529 height 323
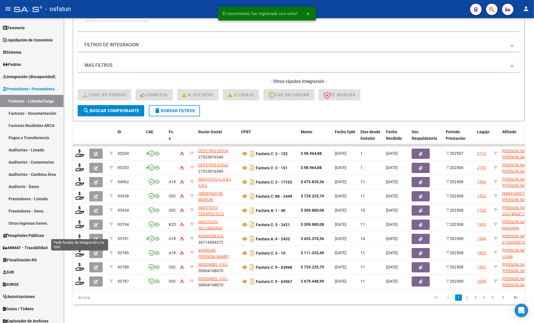
click at [79, 235] on icon at bounding box center [79, 239] width 9 height 8
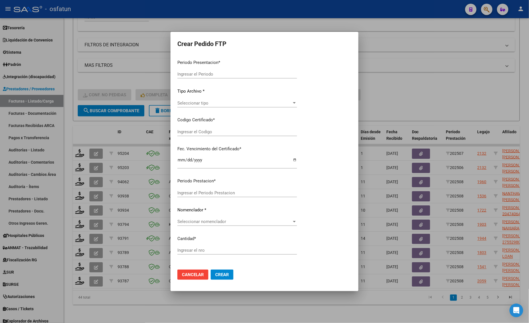
type input "202508"
type input "$ 435.376,56"
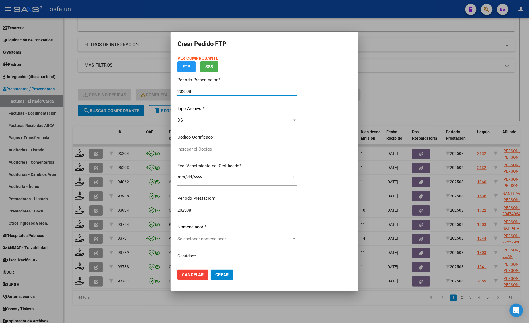
type input "ARG01000552980132023030120280301BS370"
type input "[DATE]"
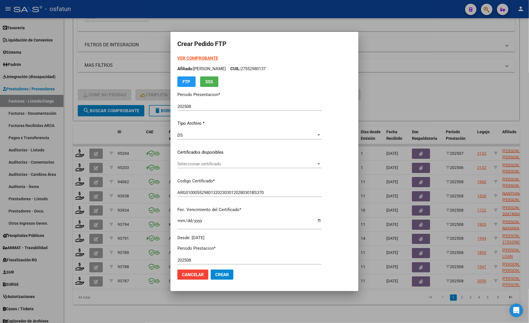
click at [197, 59] on strong "VER COMPROBANTE" at bounding box center [197, 58] width 41 height 5
click at [206, 164] on span "Seleccionar certificado" at bounding box center [246, 164] width 139 height 5
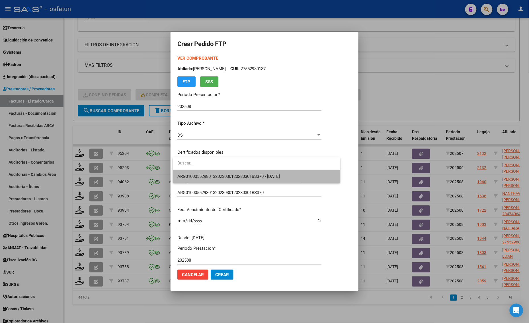
click at [213, 180] on span "ARG01000552980132023030120280301BS370 - [DATE]" at bounding box center [256, 176] width 158 height 13
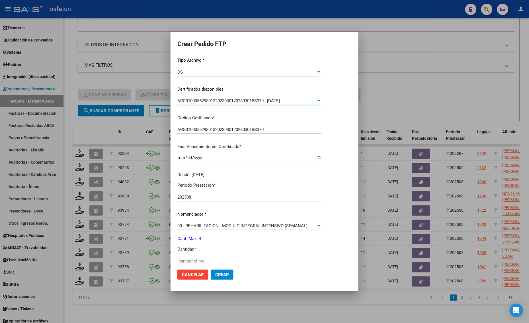
scroll to position [142, 0]
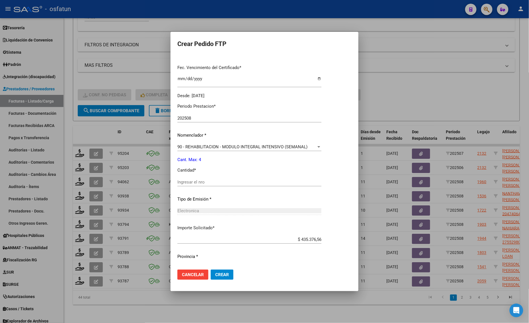
click at [201, 185] on div "Ingresar el nro" at bounding box center [249, 182] width 144 height 9
type input "4"
click at [223, 277] on span "Crear" at bounding box center [222, 275] width 14 height 5
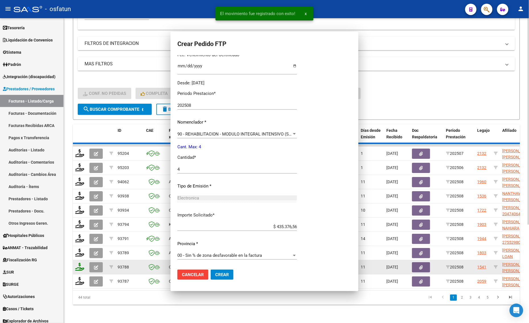
scroll to position [110, 0]
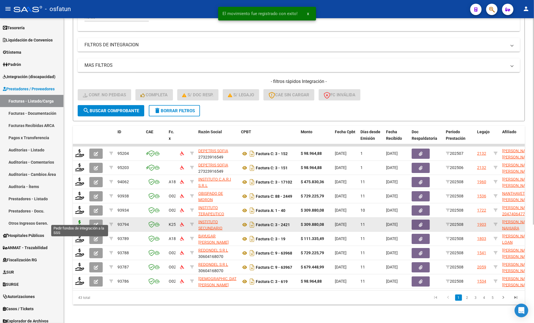
click at [80, 220] on icon at bounding box center [79, 224] width 9 height 8
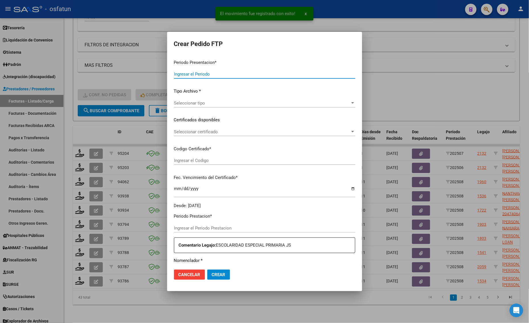
type input "202508"
type input "$ 309.880,08"
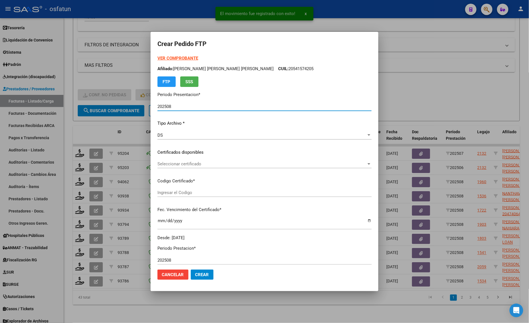
type input "ARG01000522290802023090420330904COR540"
type input "[DATE]"
click at [175, 57] on strong "VER COMPROBANTE" at bounding box center [177, 58] width 41 height 5
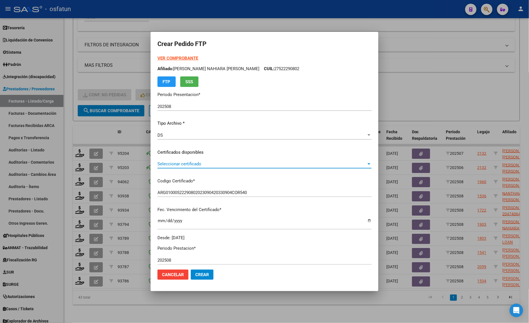
click at [203, 165] on span "Seleccionar certificado" at bounding box center [261, 164] width 209 height 5
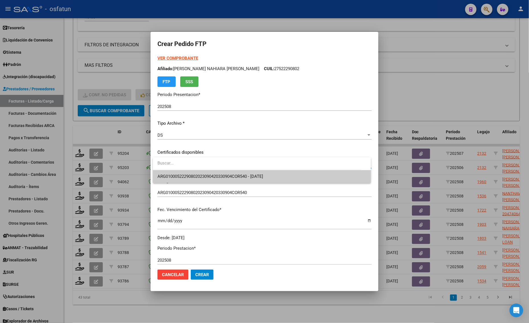
click at [203, 174] on span "ARG01000522290802023090420330904COR540 - [DATE]" at bounding box center [210, 176] width 106 height 5
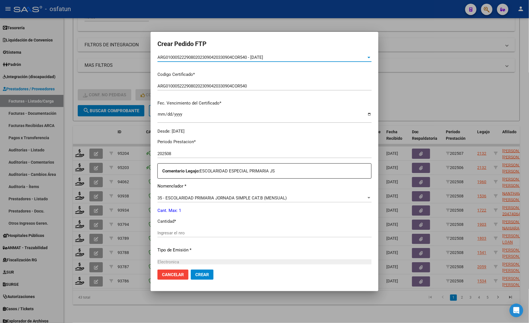
scroll to position [170, 0]
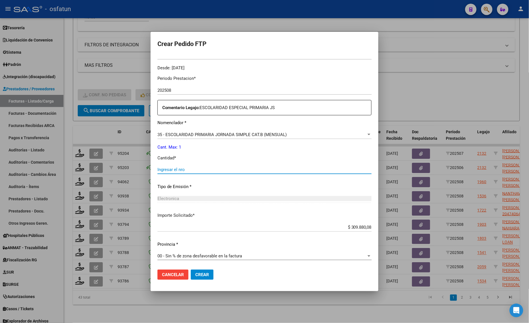
click at [190, 168] on input "Ingresar el nro" at bounding box center [264, 169] width 214 height 5
type input "1"
click at [205, 271] on button "Crear" at bounding box center [202, 275] width 23 height 10
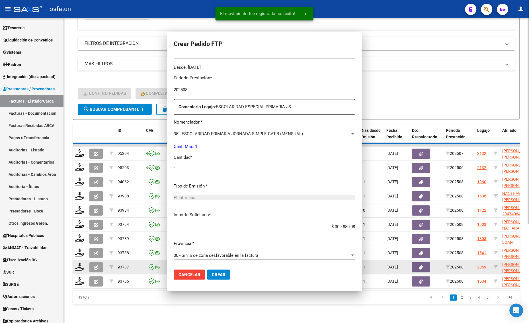
scroll to position [0, 0]
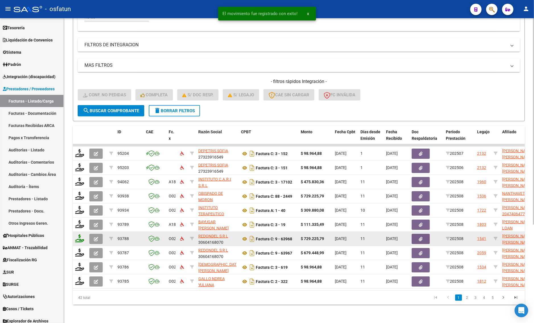
click at [78, 235] on icon at bounding box center [79, 239] width 9 height 8
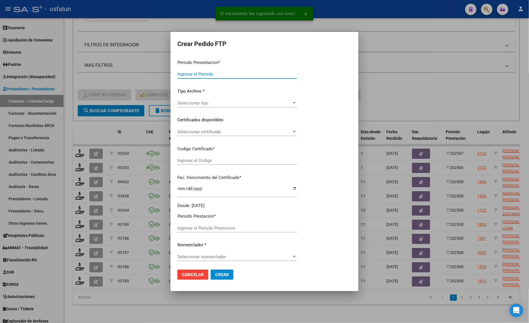
type input "202508"
type input "$ 729.225,79"
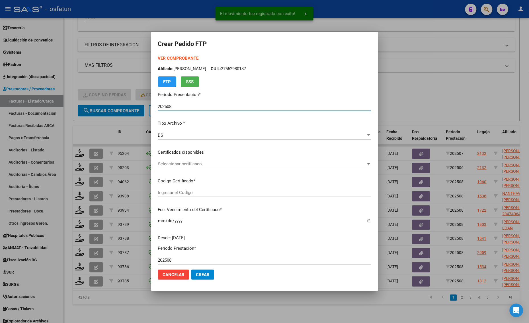
type input "ARG02000529215732023060120260601BSAS413"
type input "[DATE]"
click at [179, 56] on strong "VER COMPROBANTE" at bounding box center [177, 58] width 41 height 5
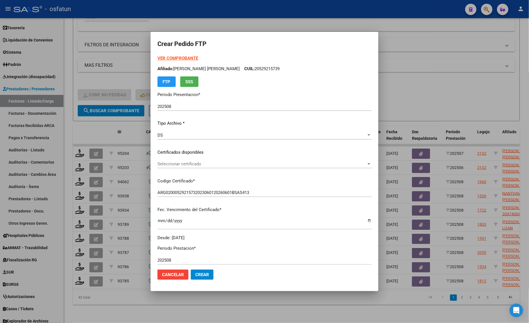
click at [174, 166] on span "Seleccionar certificado" at bounding box center [261, 164] width 209 height 5
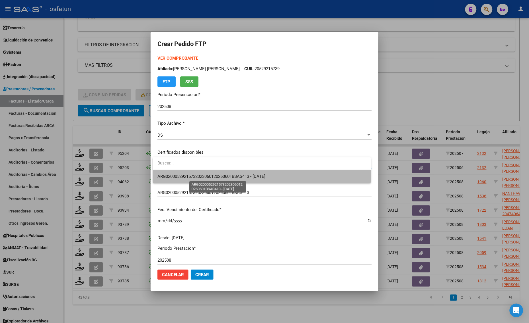
click at [172, 176] on span "ARG02000529215732023060120260601BSAS413 - [DATE]" at bounding box center [211, 176] width 108 height 5
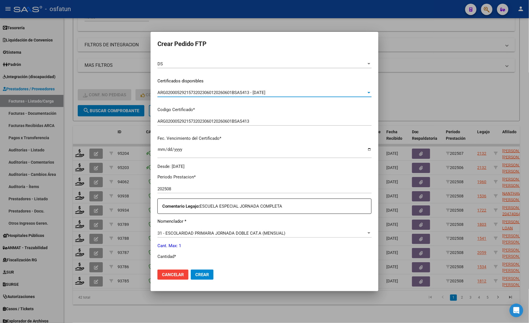
scroll to position [142, 0]
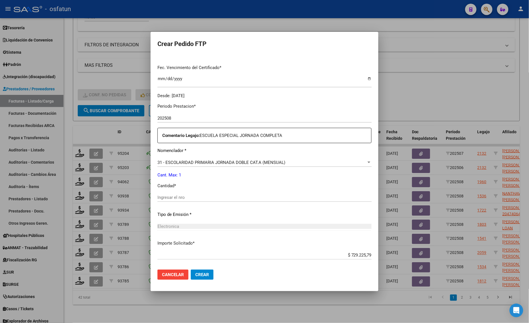
click at [209, 201] on div "Ingresar el nro" at bounding box center [264, 197] width 214 height 9
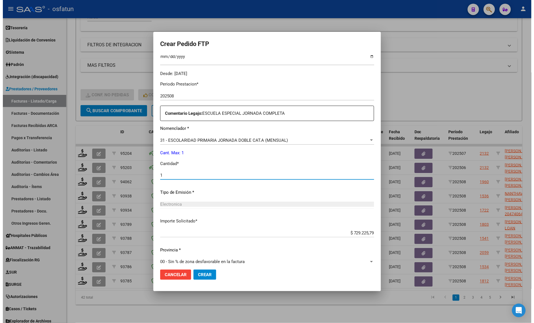
scroll to position [170, 0]
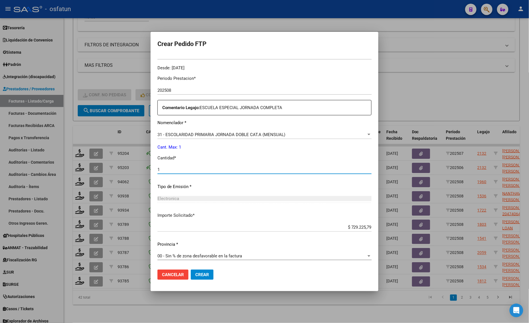
type input "1"
click at [199, 272] on button "Crear" at bounding box center [202, 275] width 23 height 10
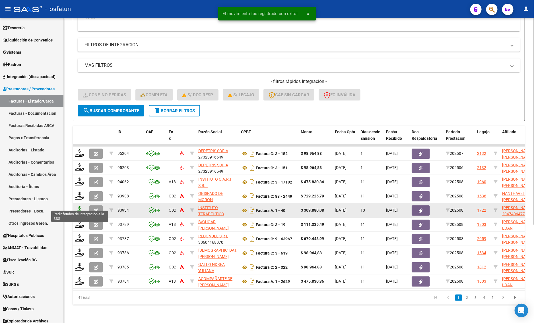
click at [81, 206] on icon at bounding box center [79, 210] width 9 height 8
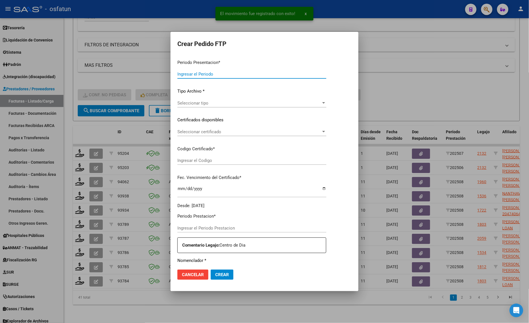
type input "202508"
type input "$ 309.880,08"
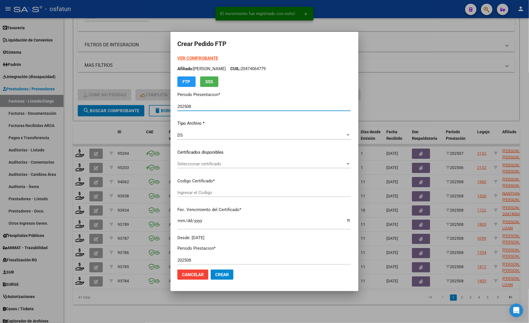
type input "ARG02000474064772025042320300423SAN10191"
type input "[DATE]"
click at [185, 59] on strong "VER COMPROBANTE" at bounding box center [197, 58] width 41 height 5
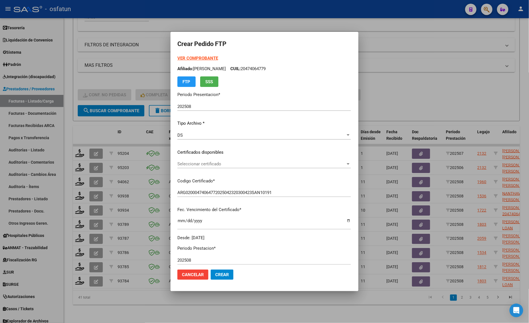
click at [119, 238] on div at bounding box center [264, 161] width 529 height 323
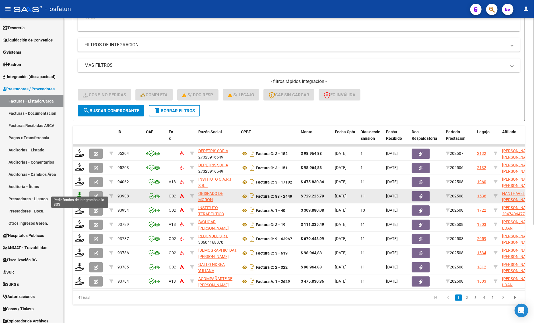
click at [75, 192] on icon at bounding box center [79, 196] width 9 height 8
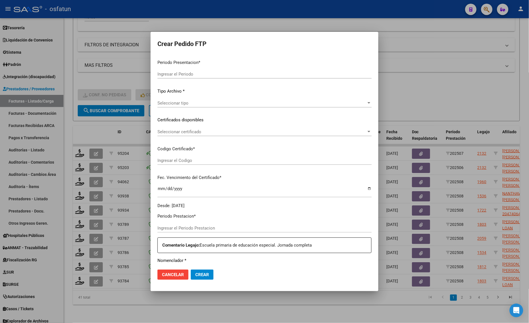
type input "202508"
type input "$ 729.225,79"
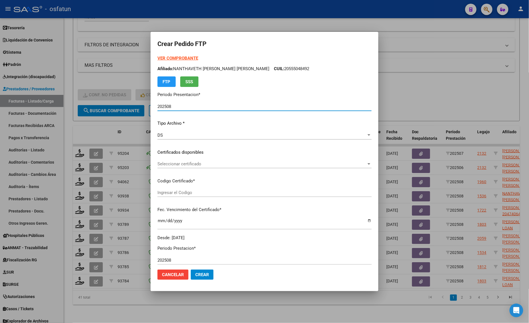
type input "ARG02000555048492023012720280127BS436"
type input "[DATE]"
click at [168, 55] on div "VER COMPROBANTE ARCA [PERSON_NAME] Afiliado: NANTHAVETH [PERSON_NAME] [PERSON_N…" at bounding box center [264, 71] width 214 height 32
click at [176, 58] on strong "VER COMPROBANTE" at bounding box center [177, 58] width 41 height 5
click at [110, 73] on div at bounding box center [264, 161] width 529 height 323
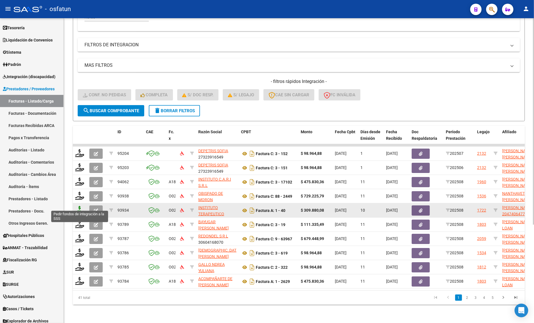
click at [80, 207] on icon at bounding box center [79, 210] width 9 height 8
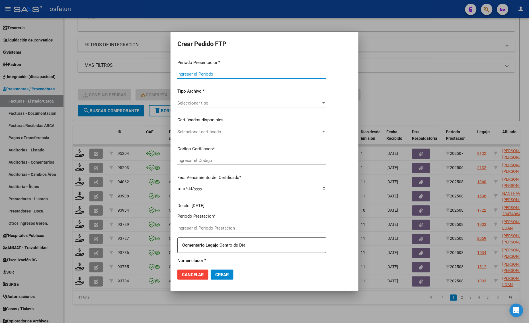
type input "202508"
type input "$ 309.880,08"
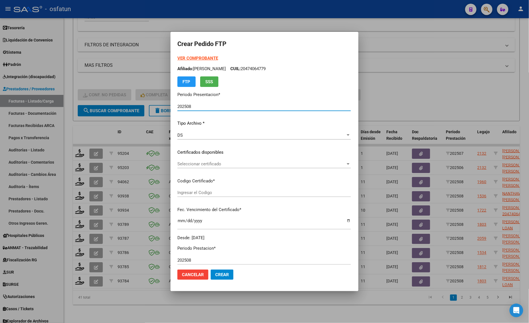
type input "ARG02000474064772025042320300423SAN10191"
type input "[DATE]"
click at [177, 56] on strong "VER COMPROBANTE" at bounding box center [197, 58] width 41 height 5
drag, startPoint x: 110, startPoint y: 75, endPoint x: 112, endPoint y: 99, distance: 23.8
click at [110, 76] on div at bounding box center [264, 161] width 529 height 323
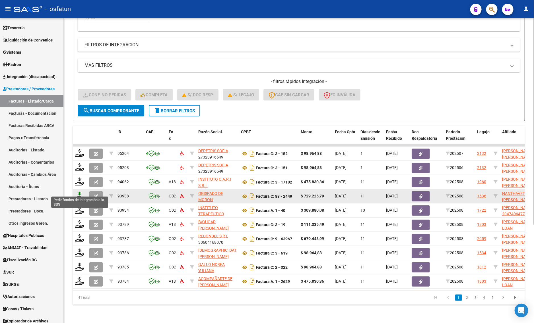
click at [79, 192] on icon at bounding box center [79, 196] width 9 height 8
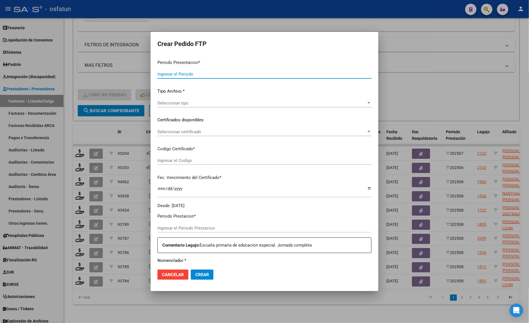
type input "202508"
type input "$ 729.225,79"
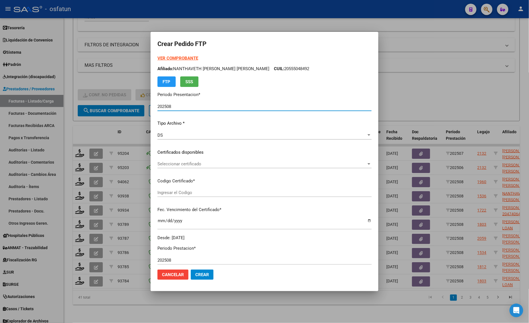
type input "ARG02000555048492023012720280127BS436"
type input "[DATE]"
click at [178, 58] on strong "VER COMPROBANTE" at bounding box center [177, 58] width 41 height 5
click at [105, 29] on div at bounding box center [264, 161] width 529 height 323
